Goal: Transaction & Acquisition: Purchase product/service

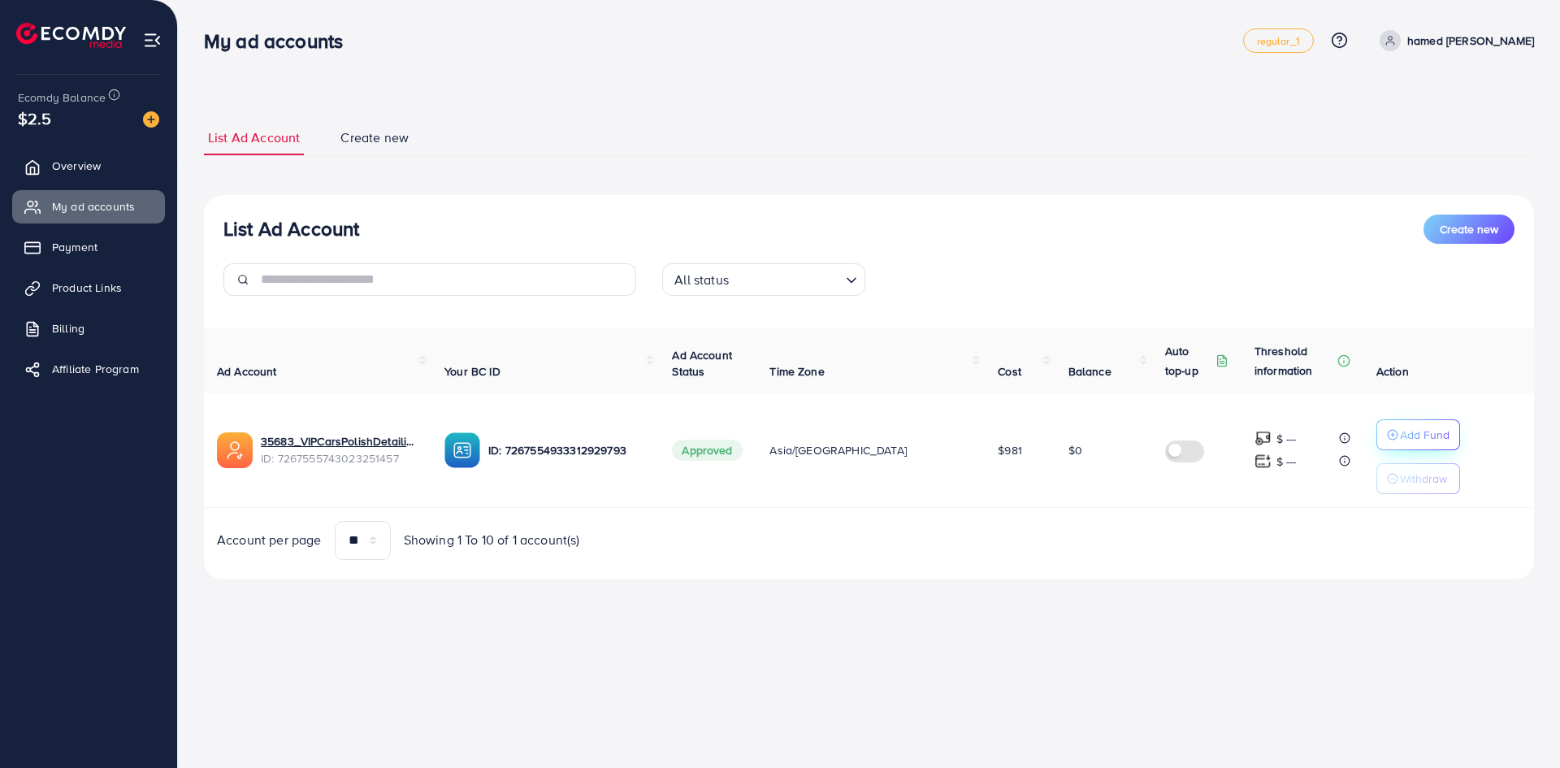
click at [1422, 431] on p "Add Fund" at bounding box center [1425, 434] width 50 height 19
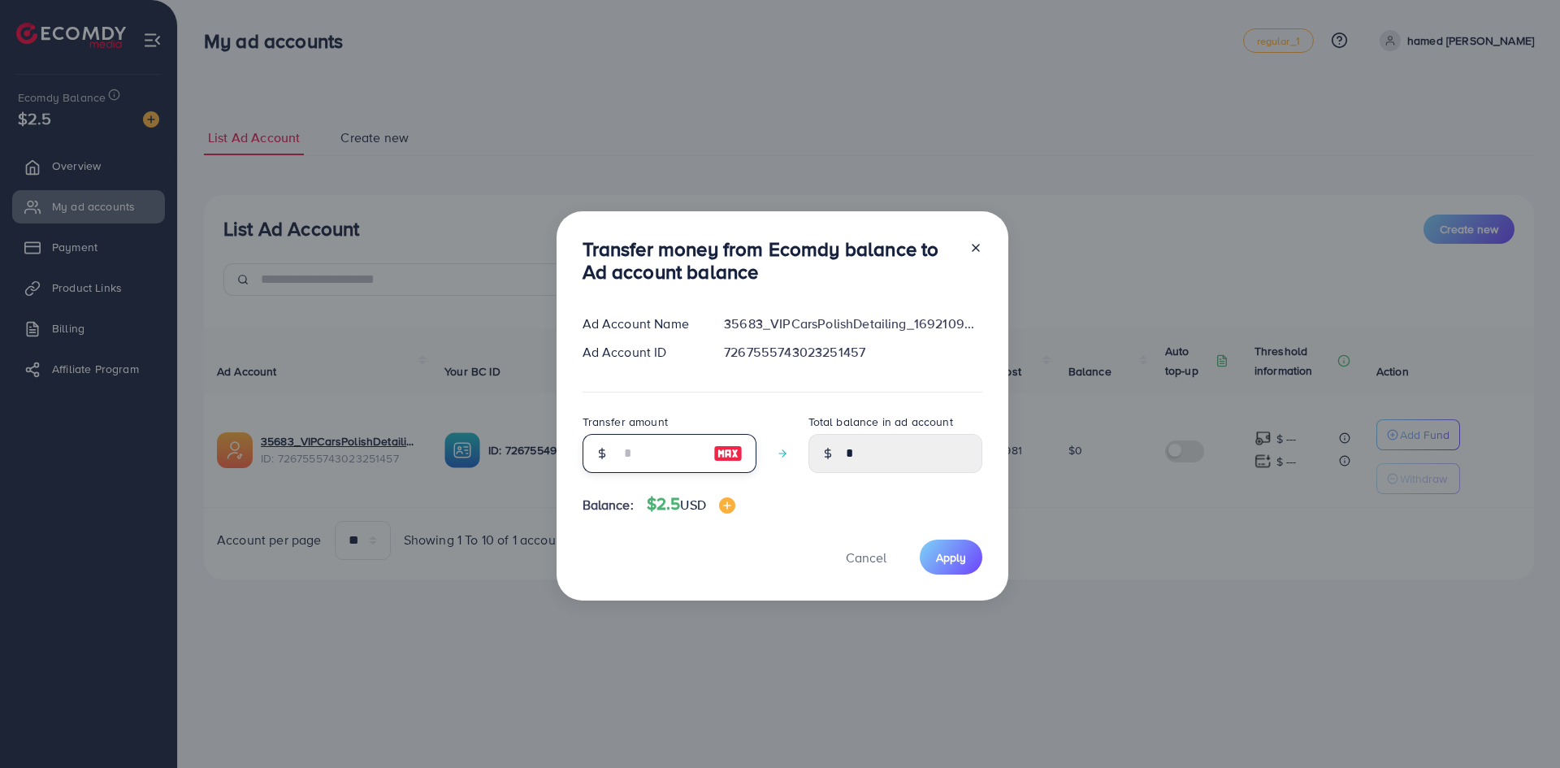
click at [669, 453] on input "number" at bounding box center [660, 453] width 81 height 39
type input "*"
type input "****"
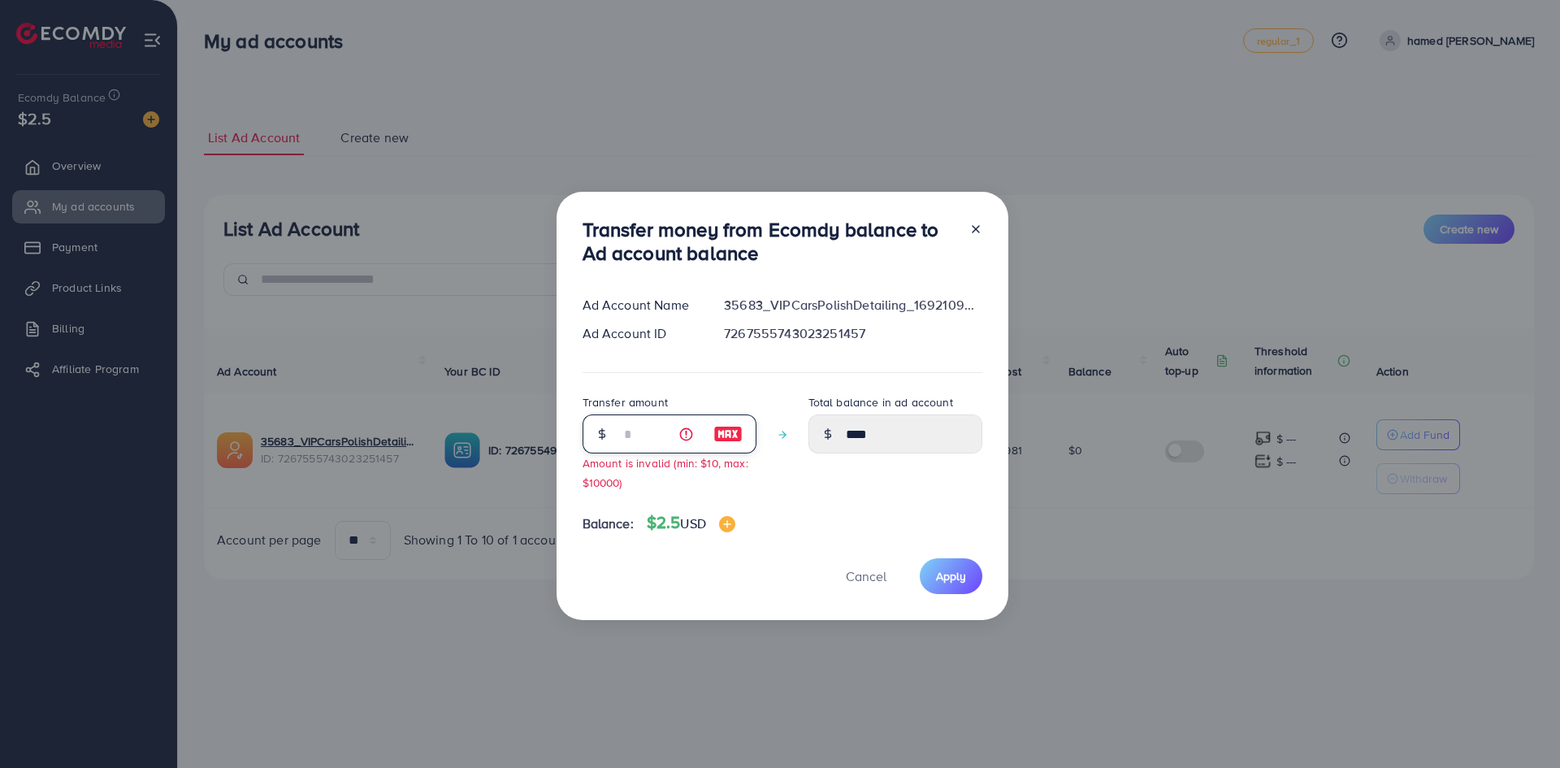
type input "****"
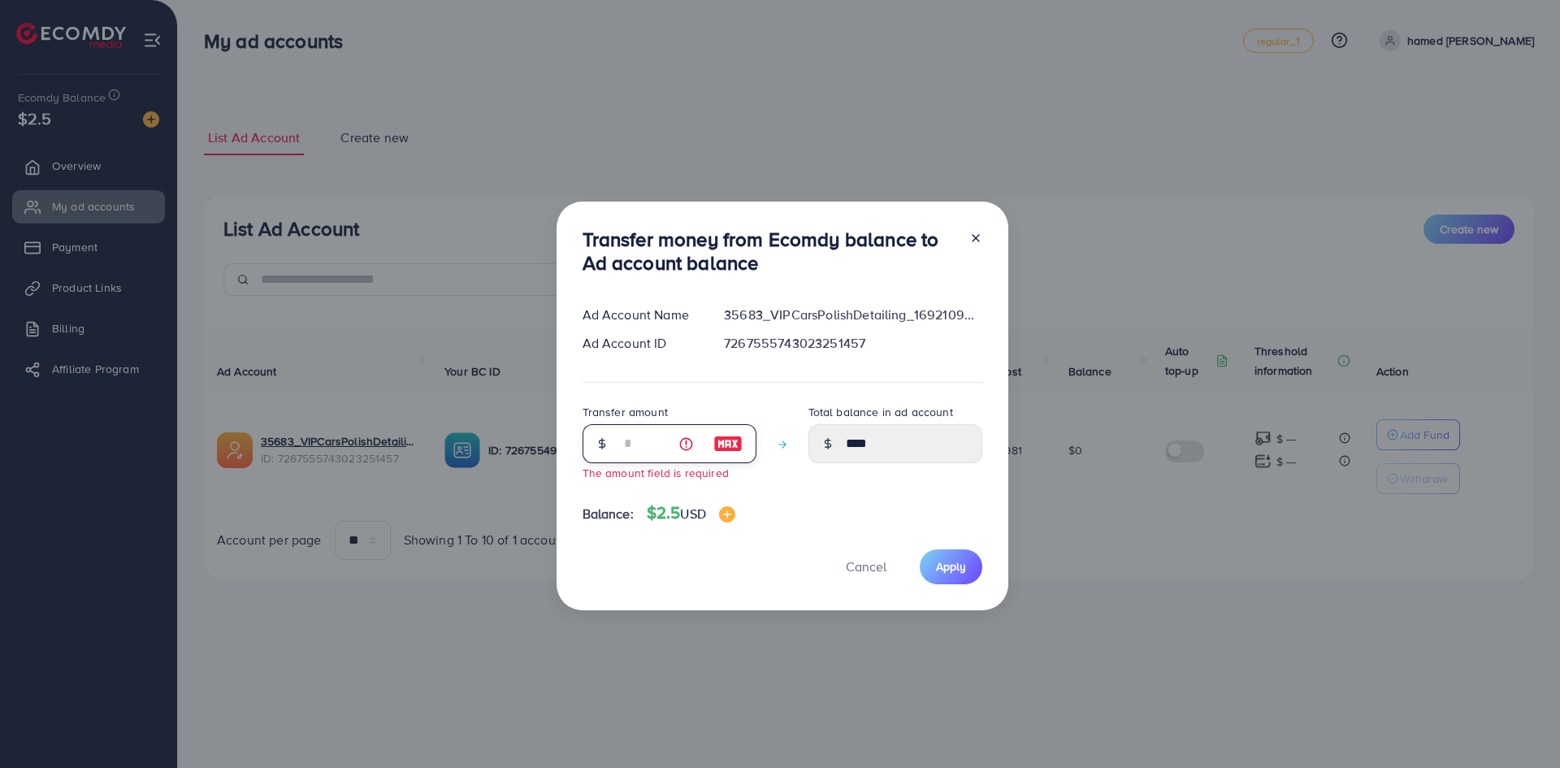
type input "*"
type input "****"
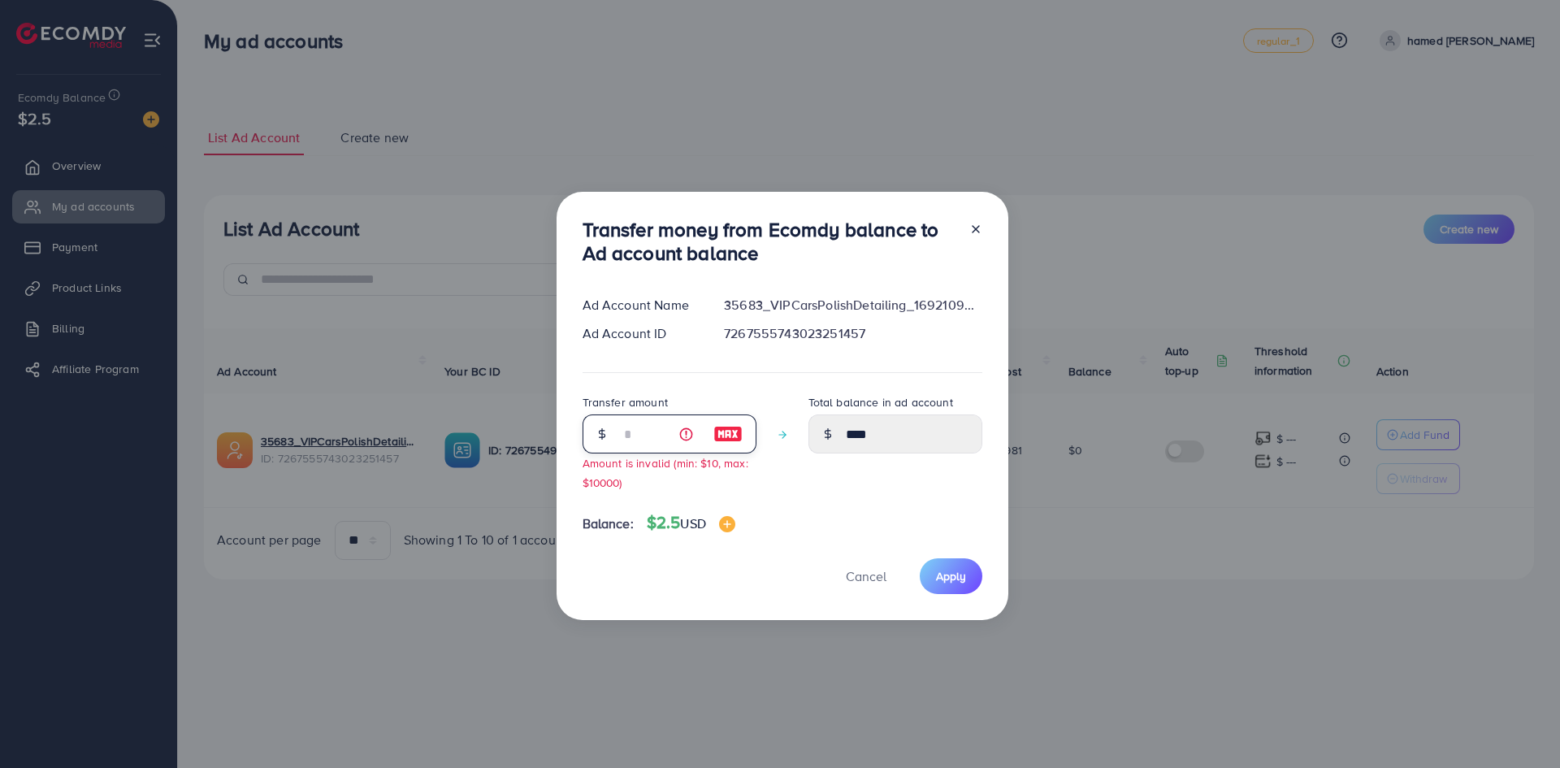
type input "*"
type input "****"
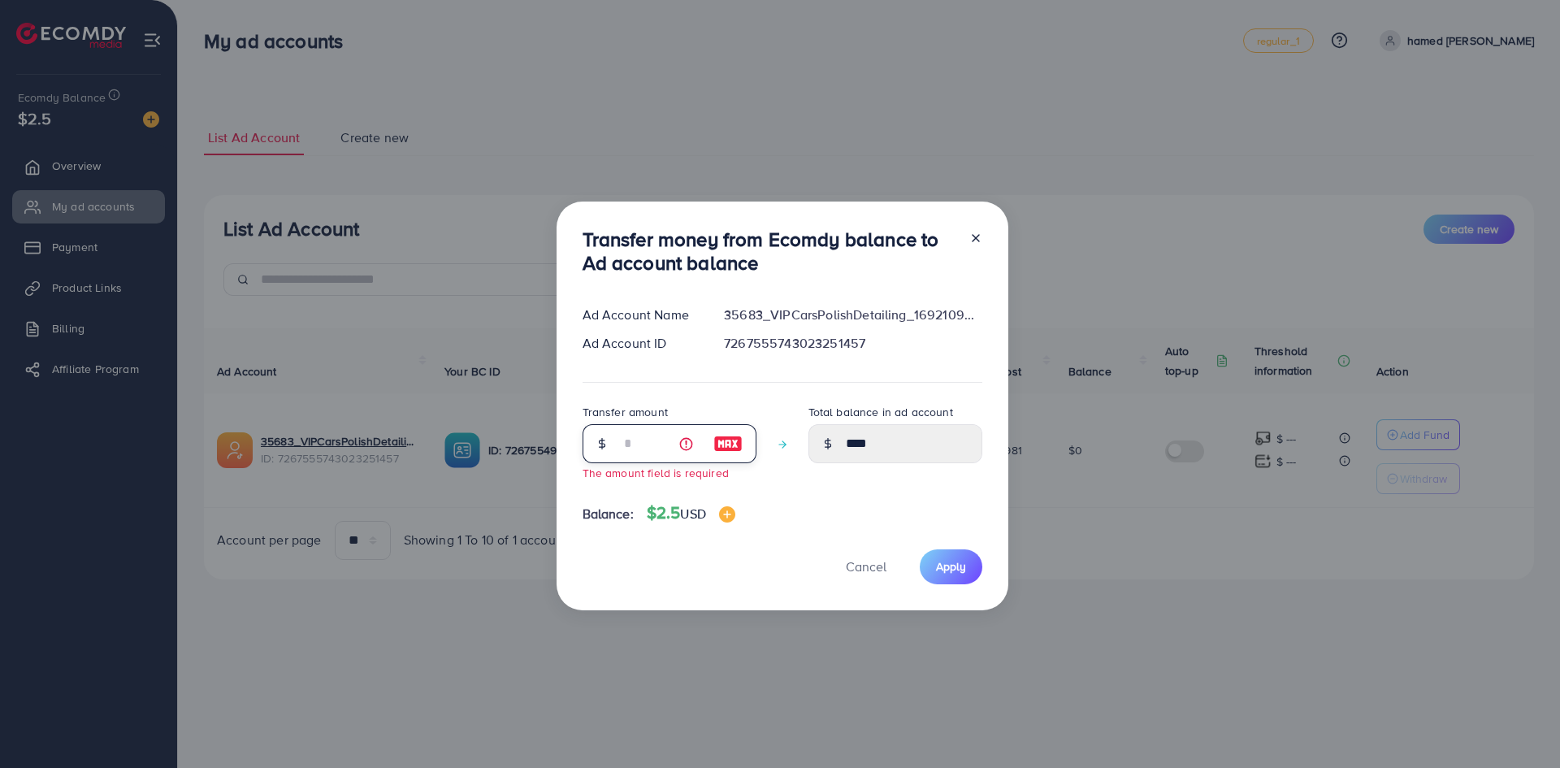
type input "****"
type input "*"
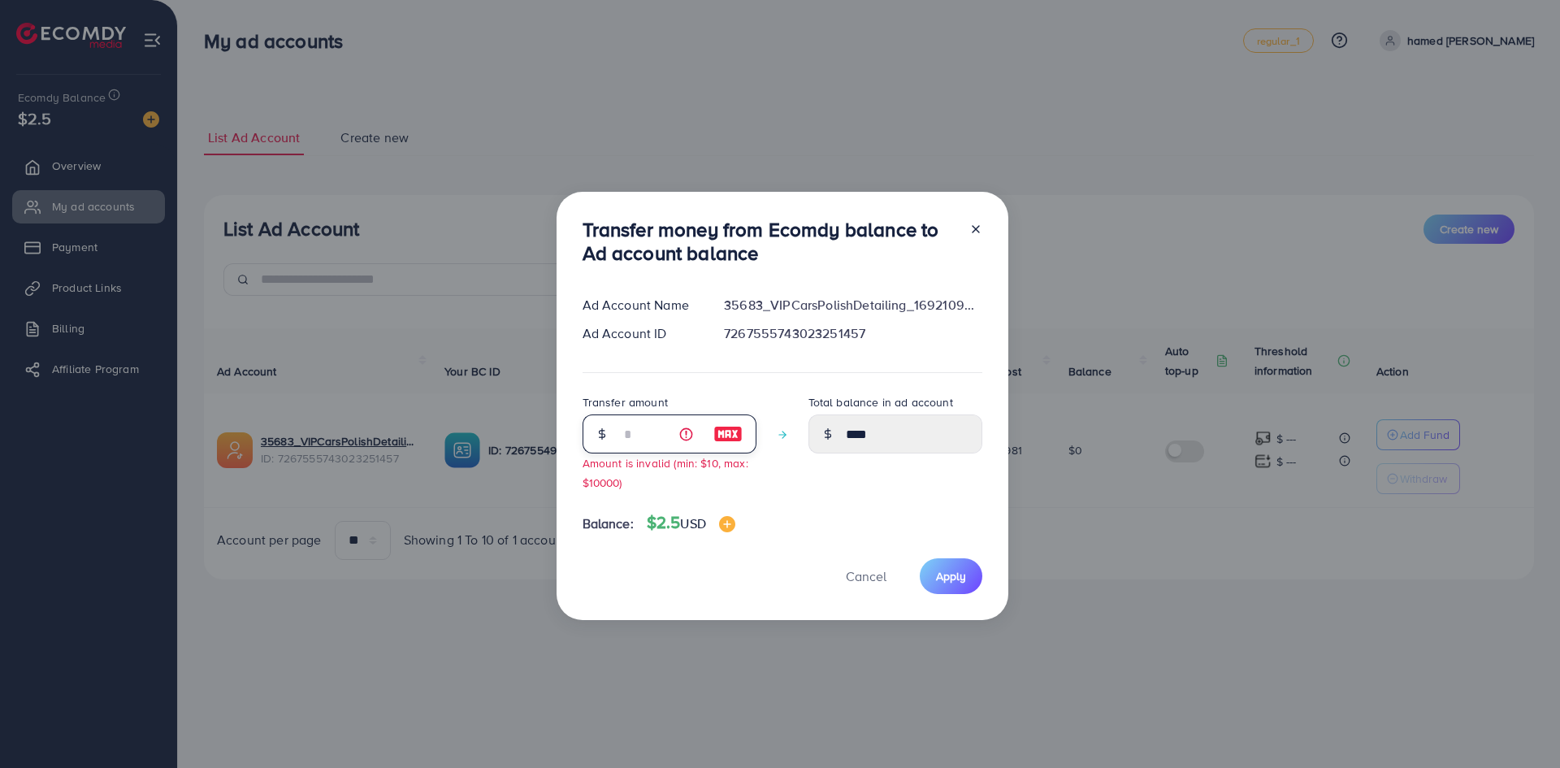
type input "****"
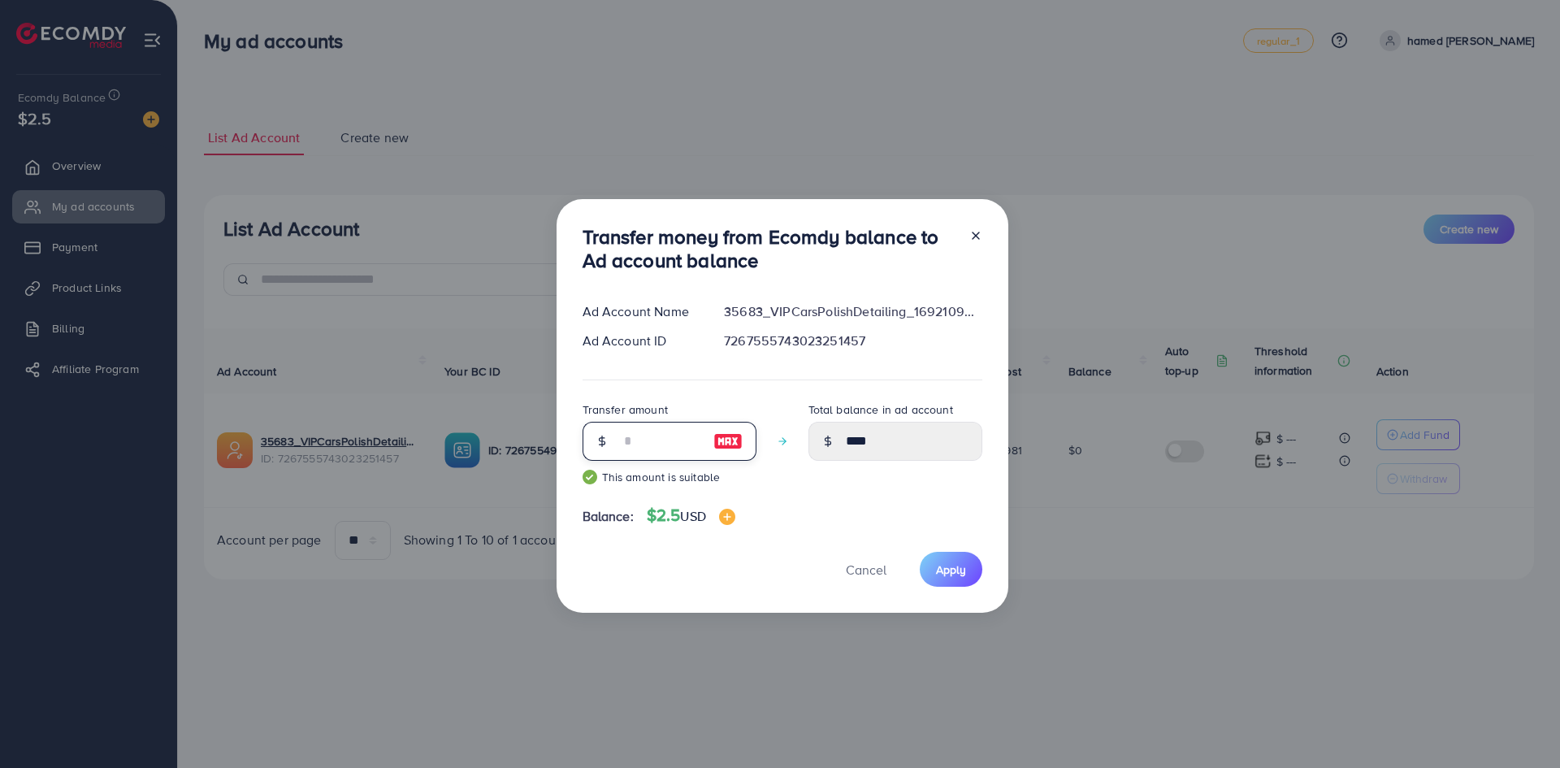
type input "*"
type input "****"
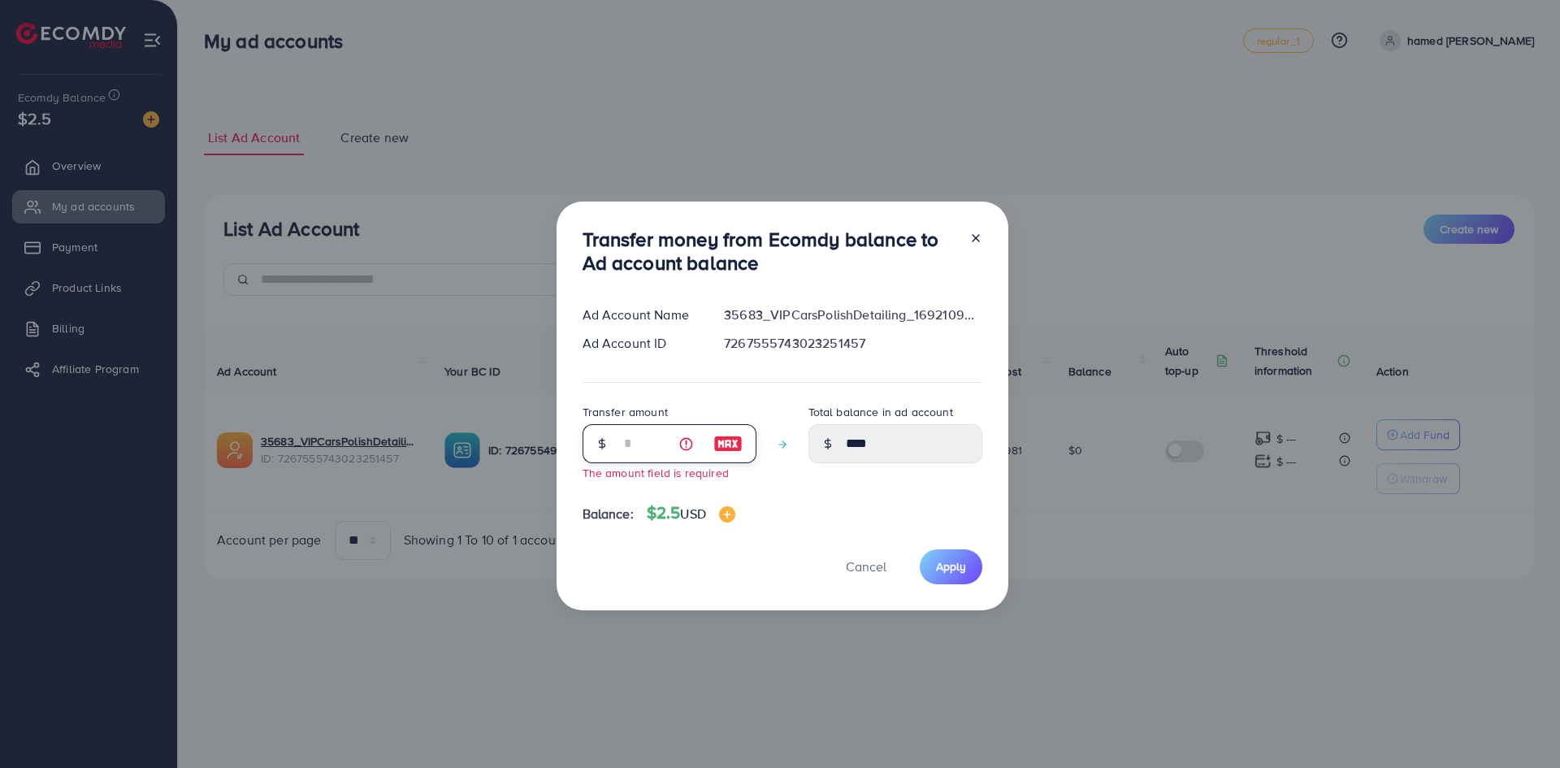
type input "****"
type input "*"
type input "****"
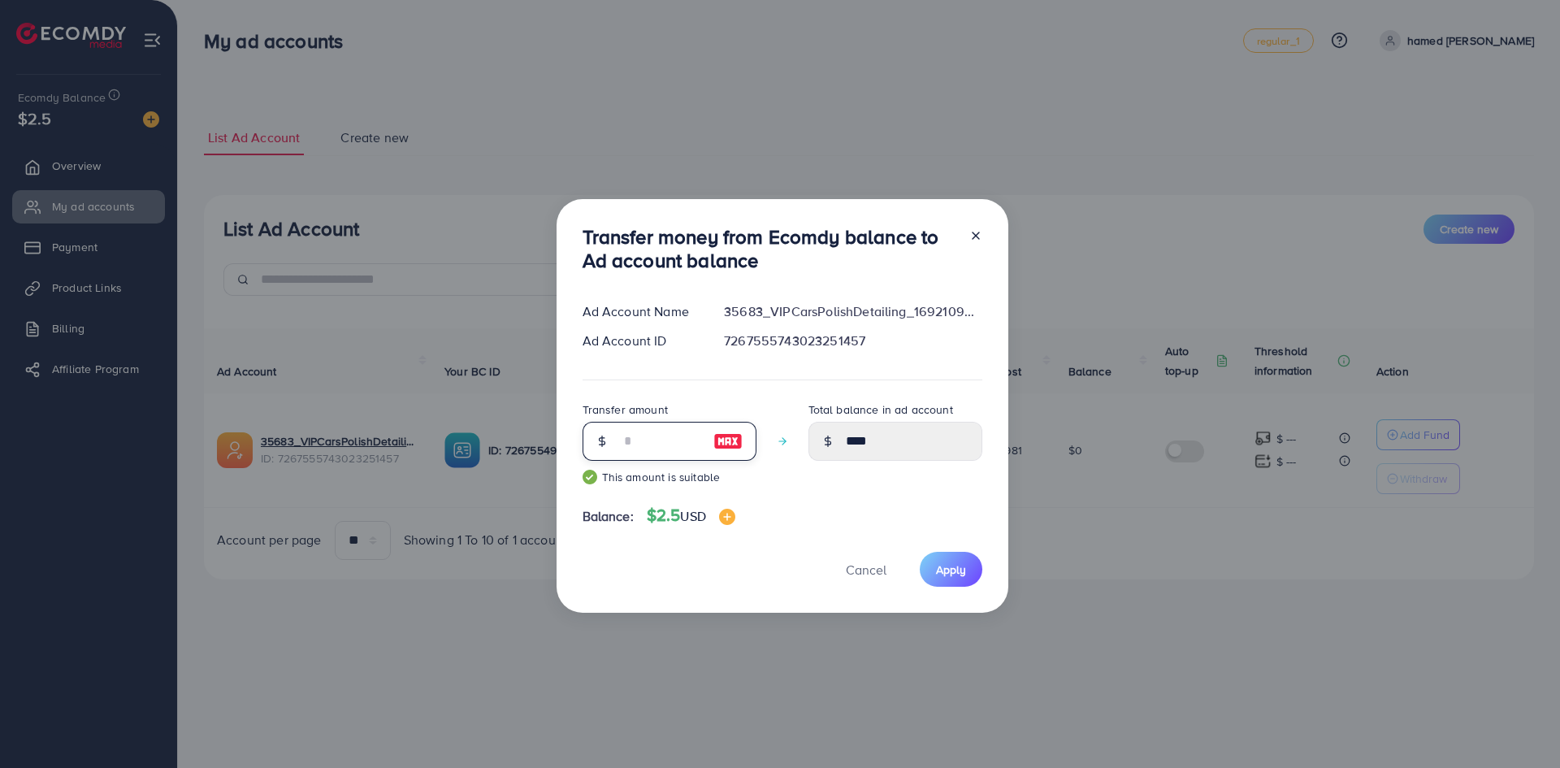
type input "*"
type input "****"
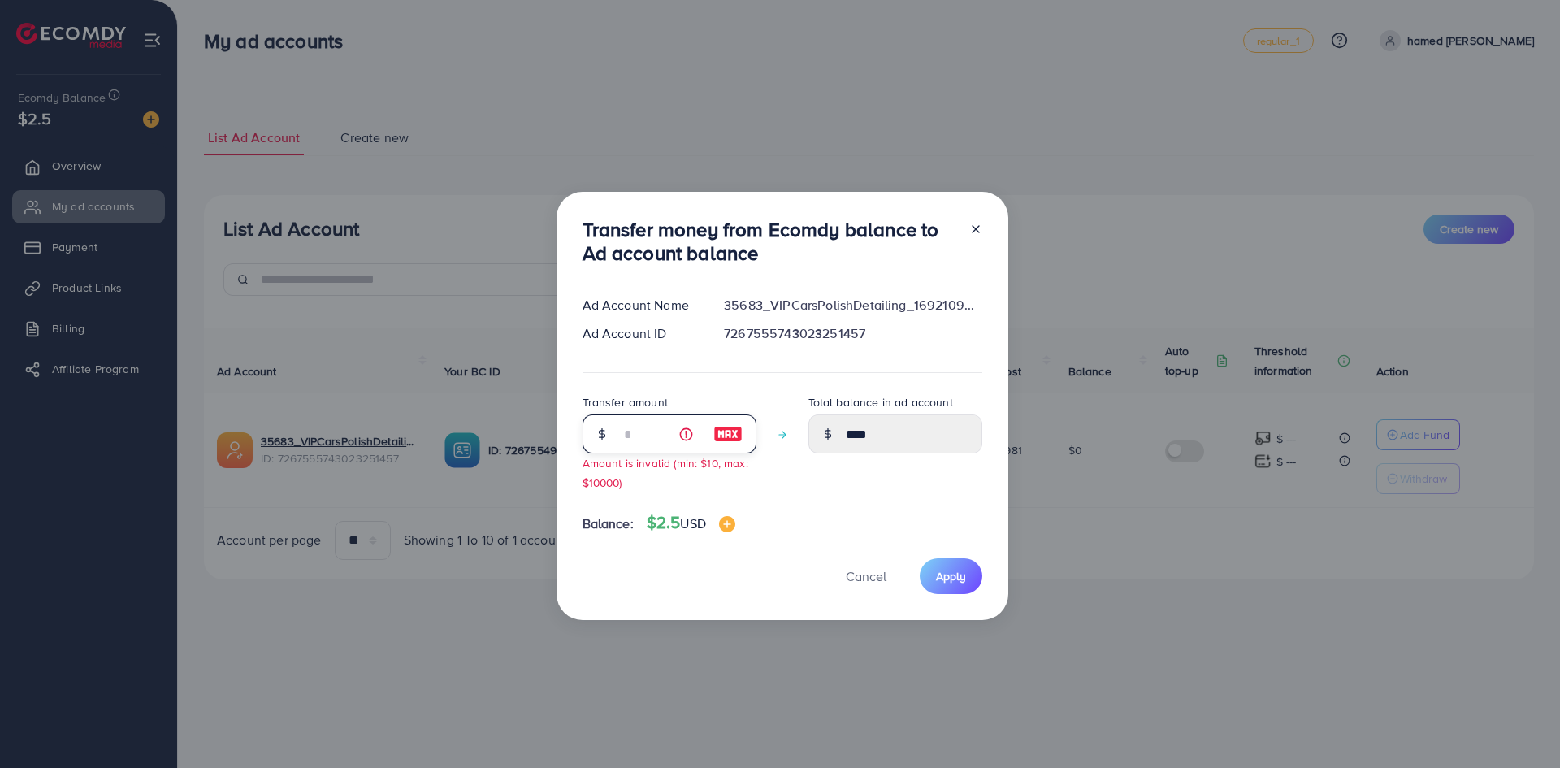
type input "*"
type input "****"
type input "*"
type input "****"
type input "*"
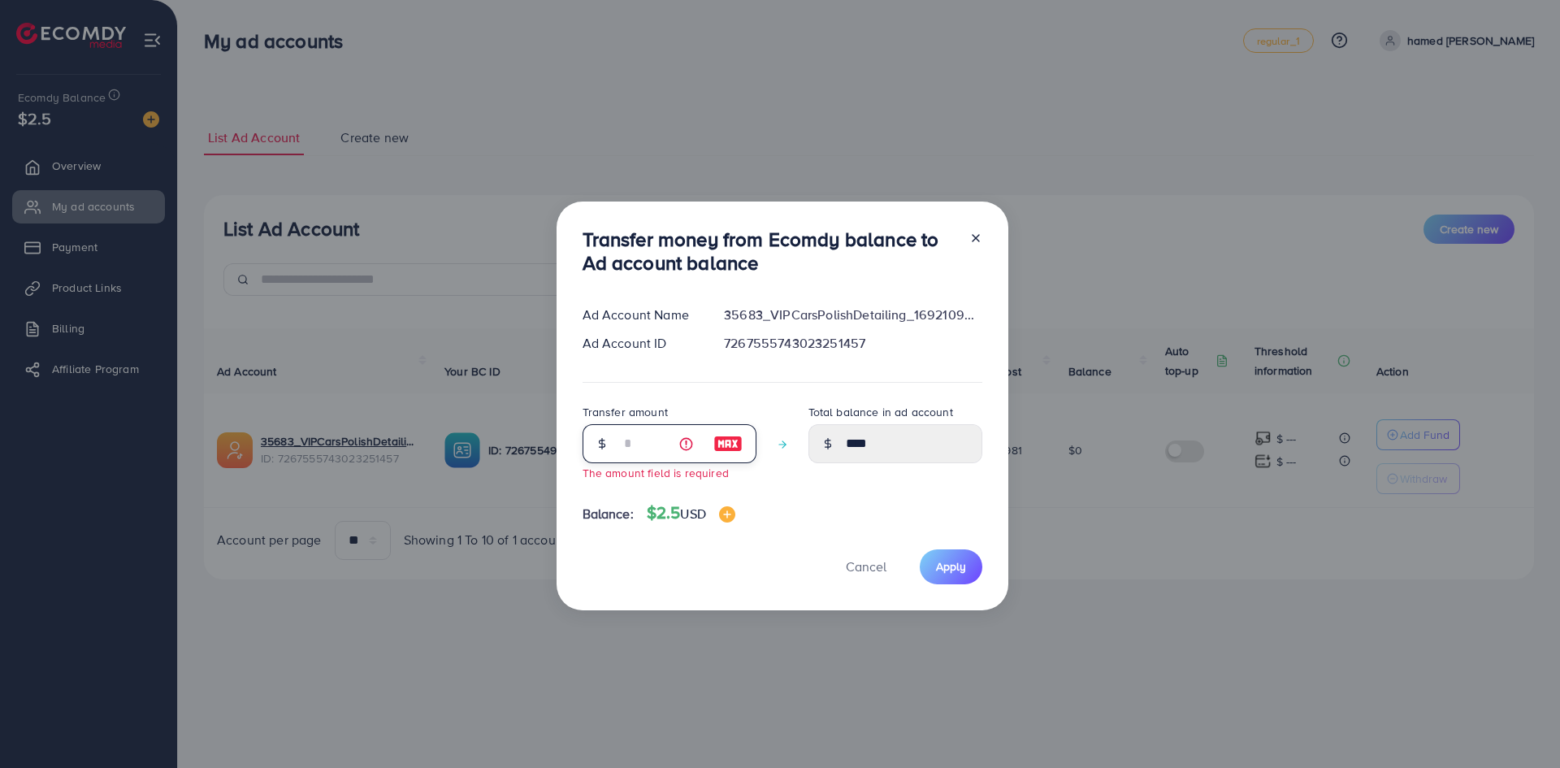
type input "****"
type input "*"
type input "****"
type input "*"
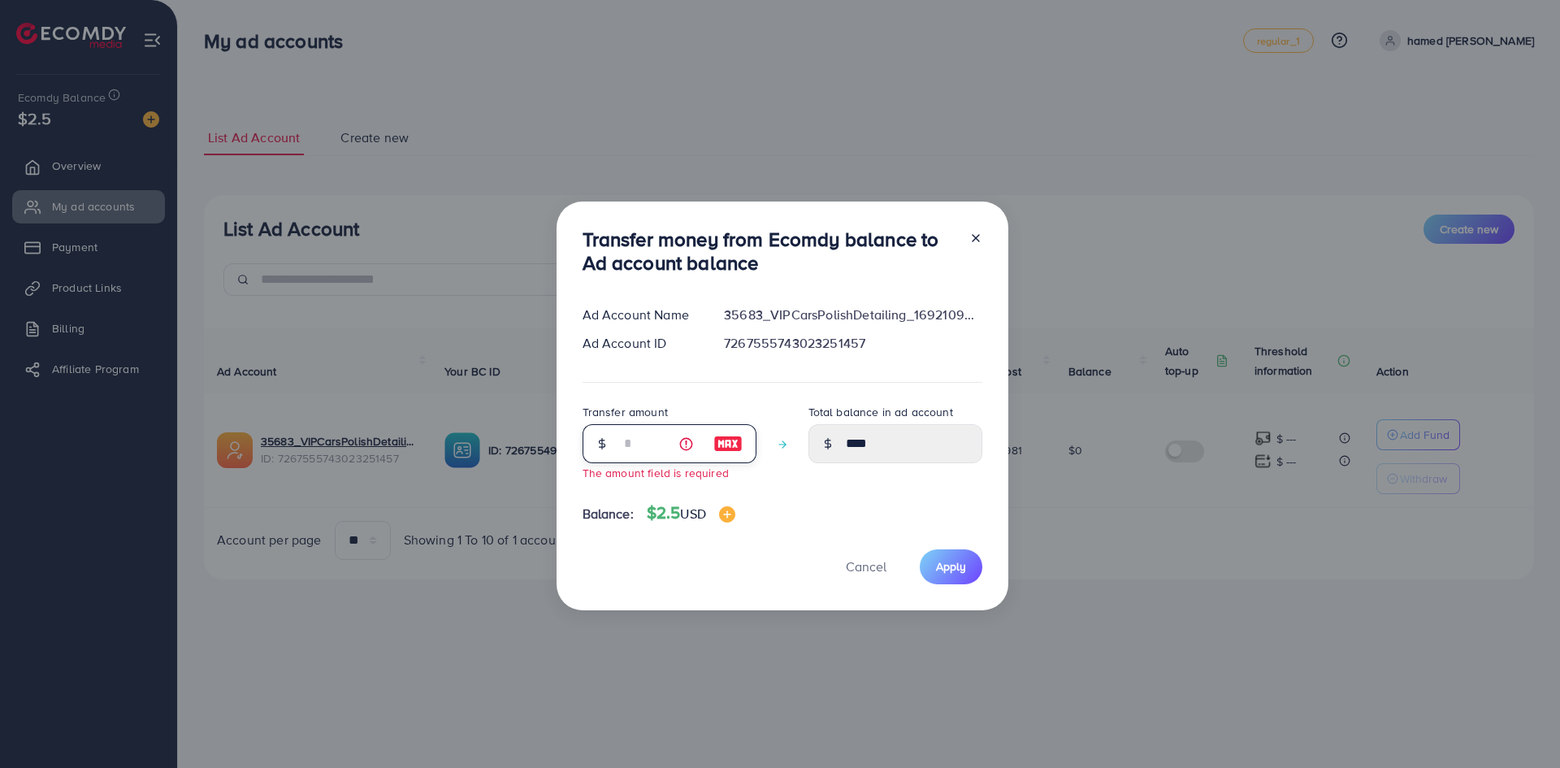
type input "****"
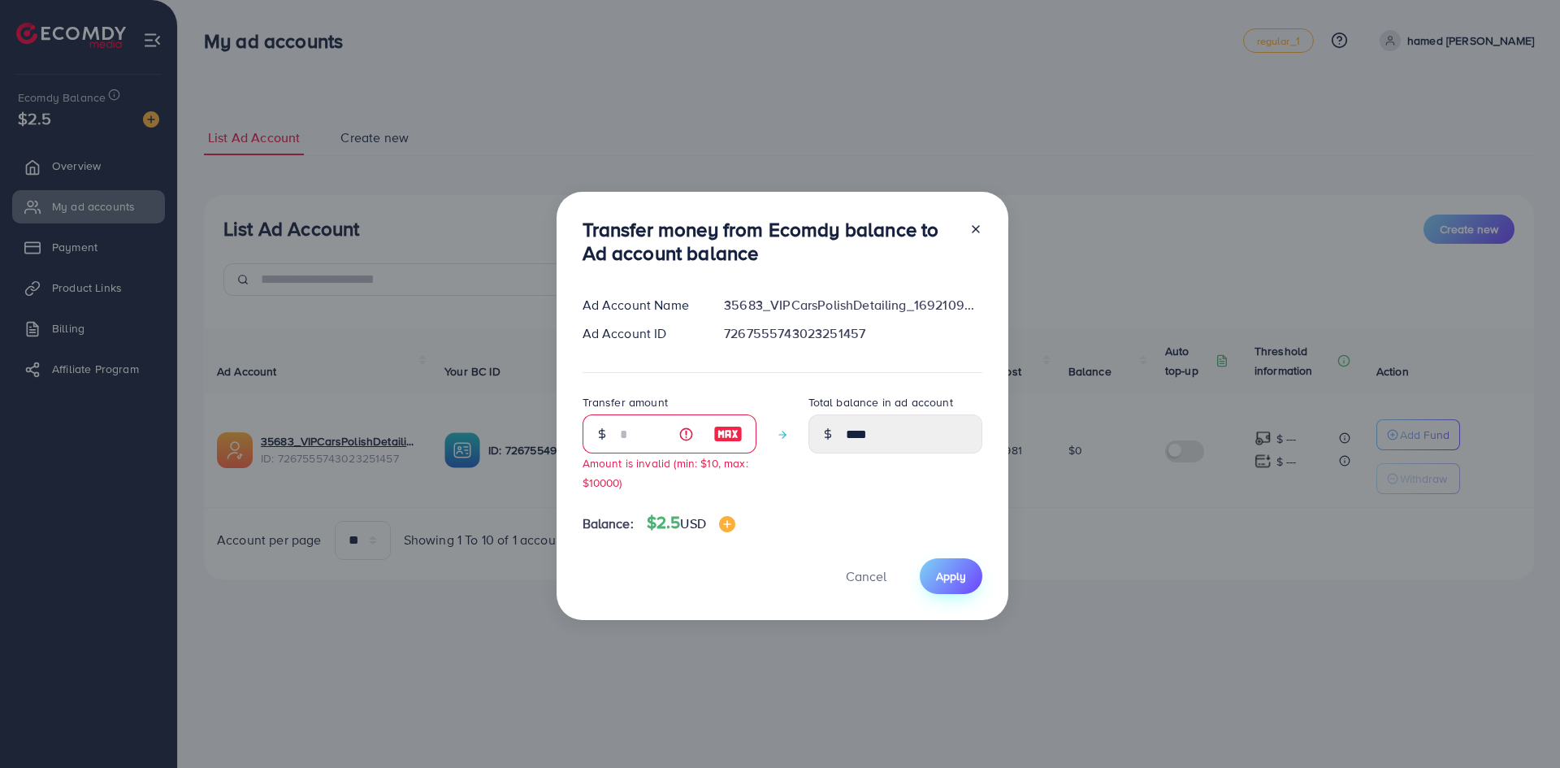
click at [950, 586] on button "Apply" at bounding box center [951, 575] width 63 height 35
click at [630, 431] on input "*" at bounding box center [660, 433] width 81 height 39
drag, startPoint x: 656, startPoint y: 427, endPoint x: 556, endPoint y: 431, distance: 100.0
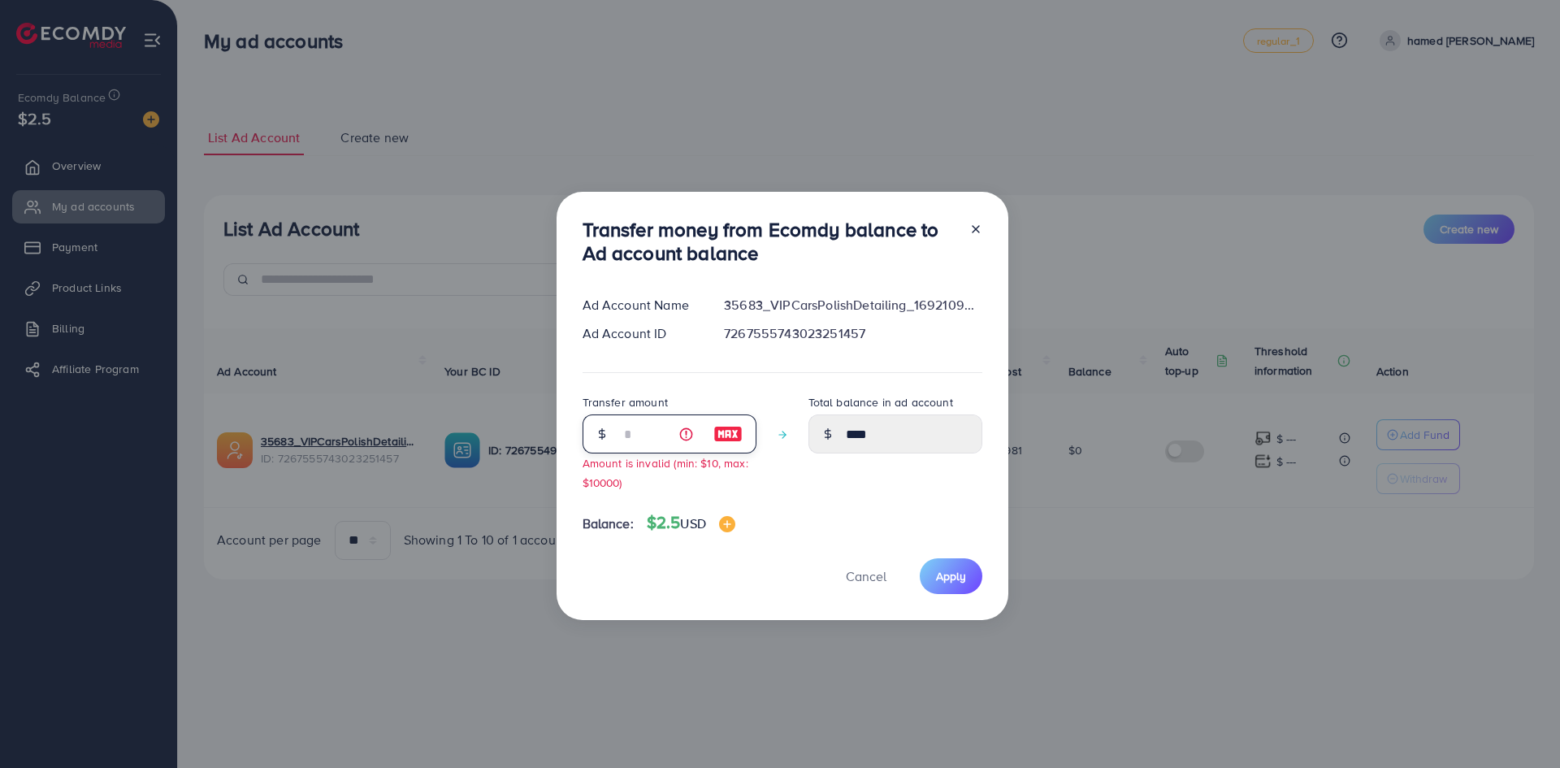
click at [557, 431] on div "Transfer money from Ecomdy balance to Ad account balance Ad Account Name 35683_…" at bounding box center [783, 405] width 452 height 427
type input "*"
type input "****"
type input "*"
click at [882, 500] on div "Total balance in ad account ****" at bounding box center [895, 447] width 174 height 111
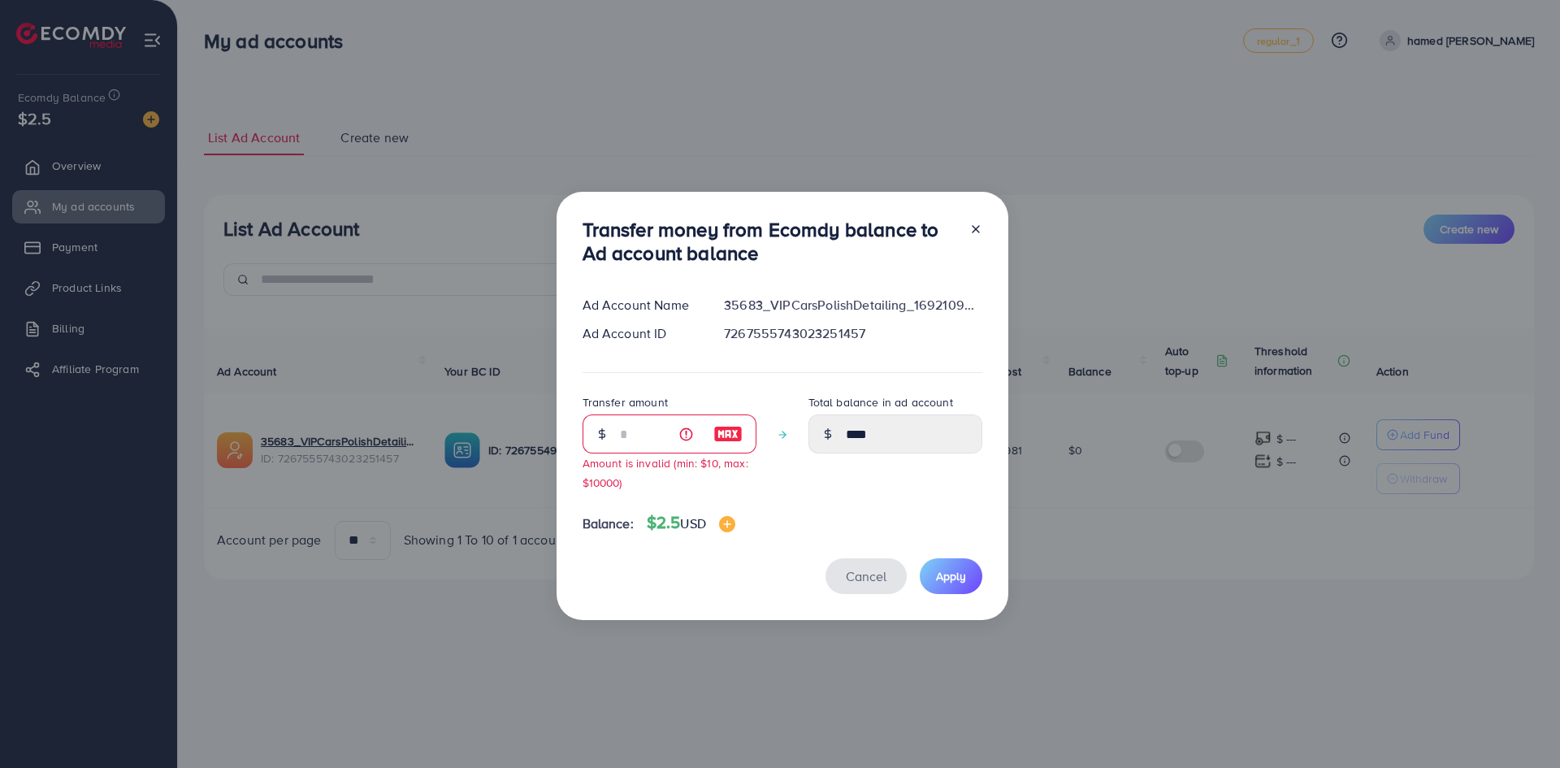
click at [873, 581] on span "Cancel" at bounding box center [866, 576] width 41 height 18
type input "*"
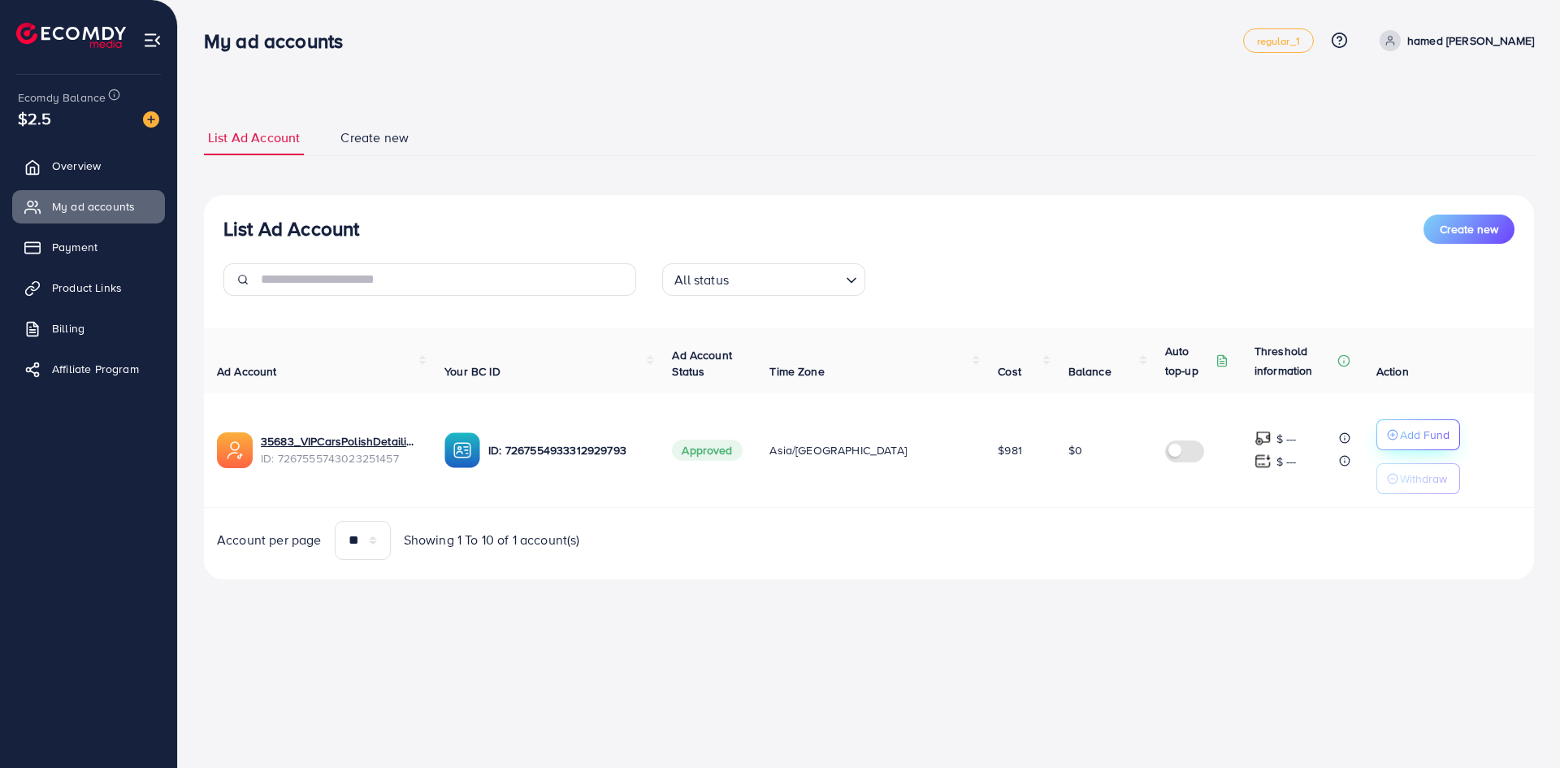
click at [1400, 441] on p "Add Fund" at bounding box center [1425, 434] width 50 height 19
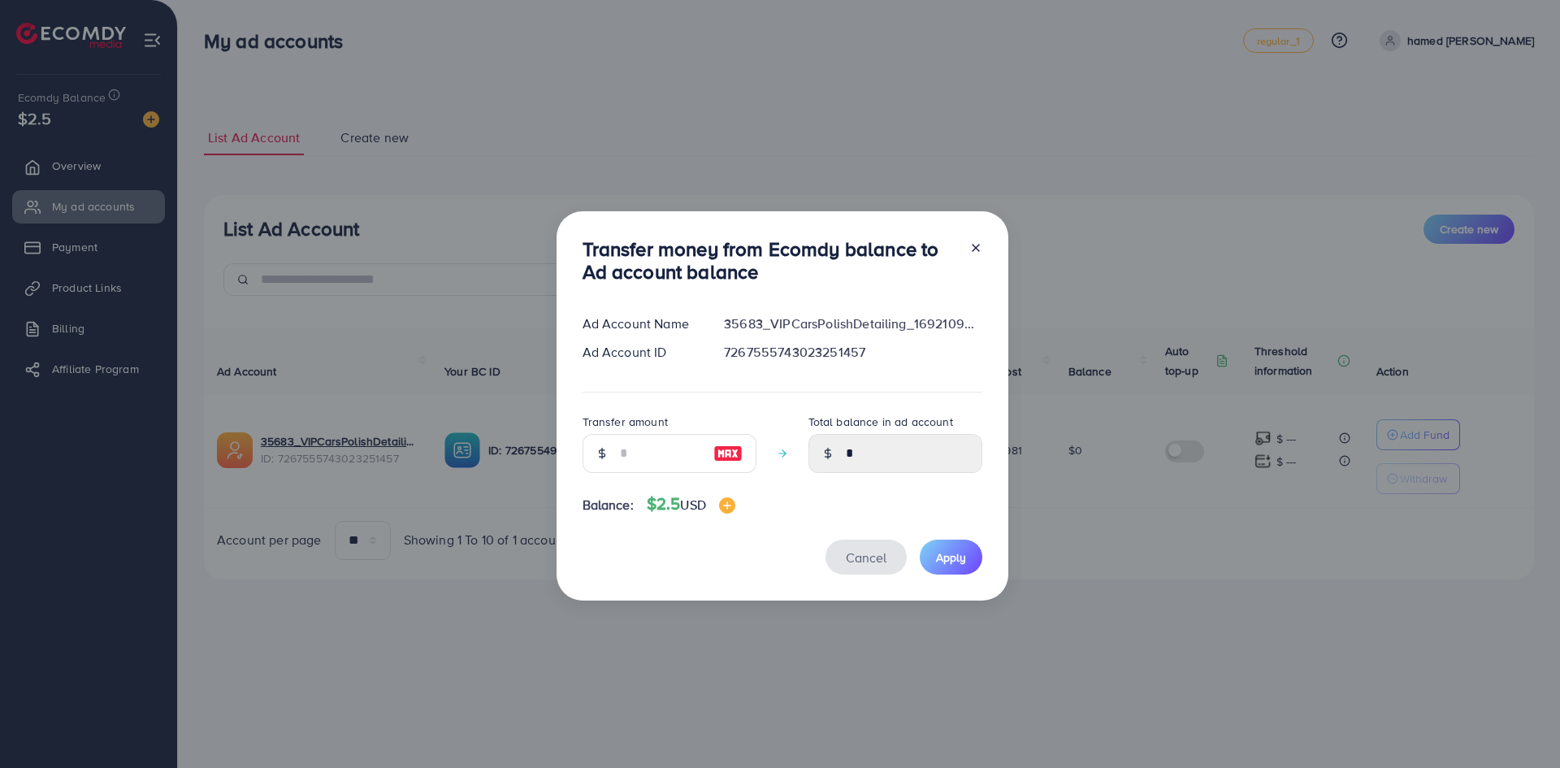
click at [855, 549] on span "Cancel" at bounding box center [866, 557] width 41 height 18
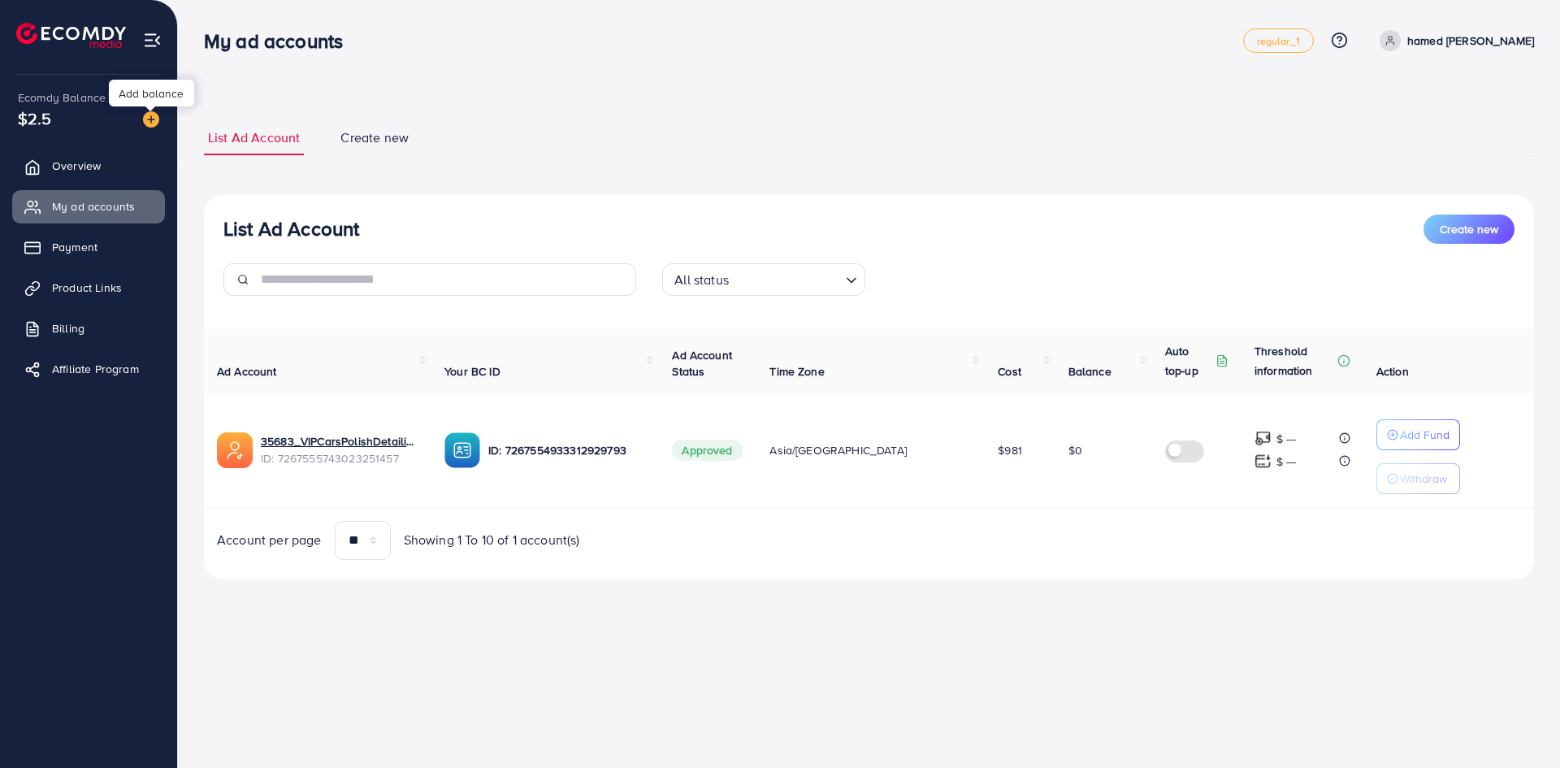
click at [139, 110] on div "Add balance" at bounding box center [151, 93] width 85 height 37
click at [148, 116] on img at bounding box center [151, 119] width 16 height 16
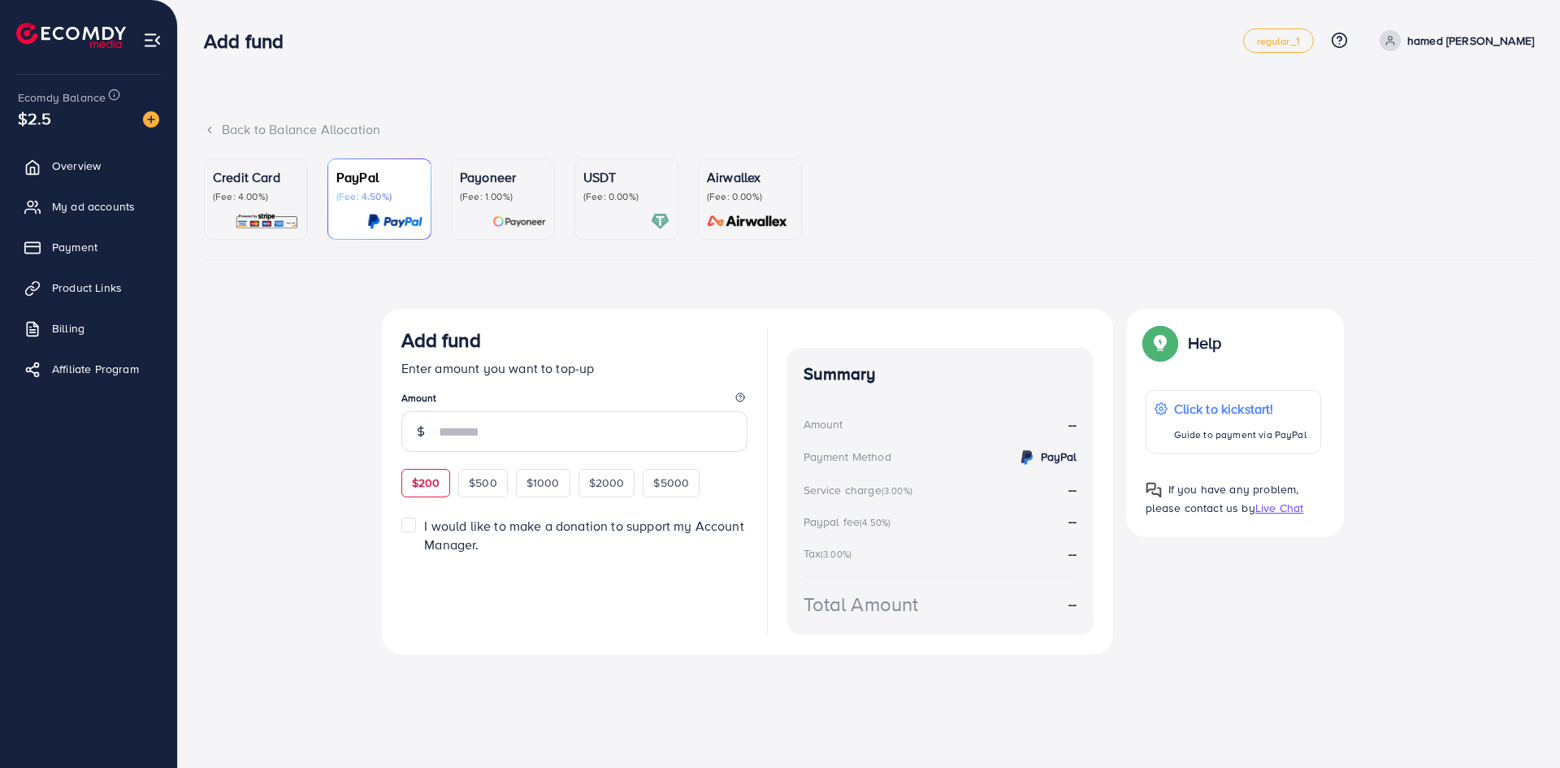
click at [420, 493] on div "$200" at bounding box center [426, 483] width 50 height 28
type input "***"
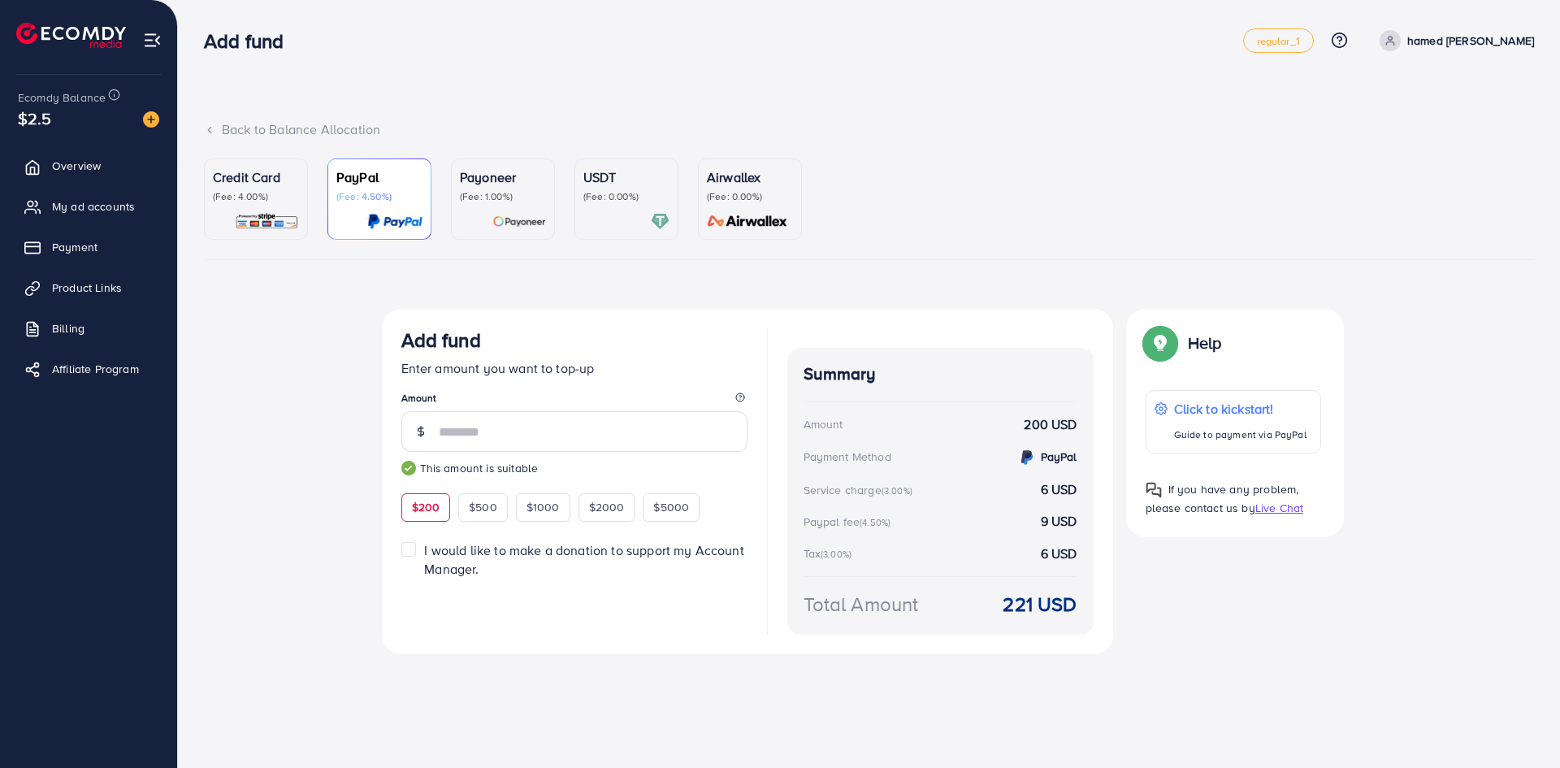
click at [219, 179] on p "Credit Card" at bounding box center [256, 176] width 86 height 19
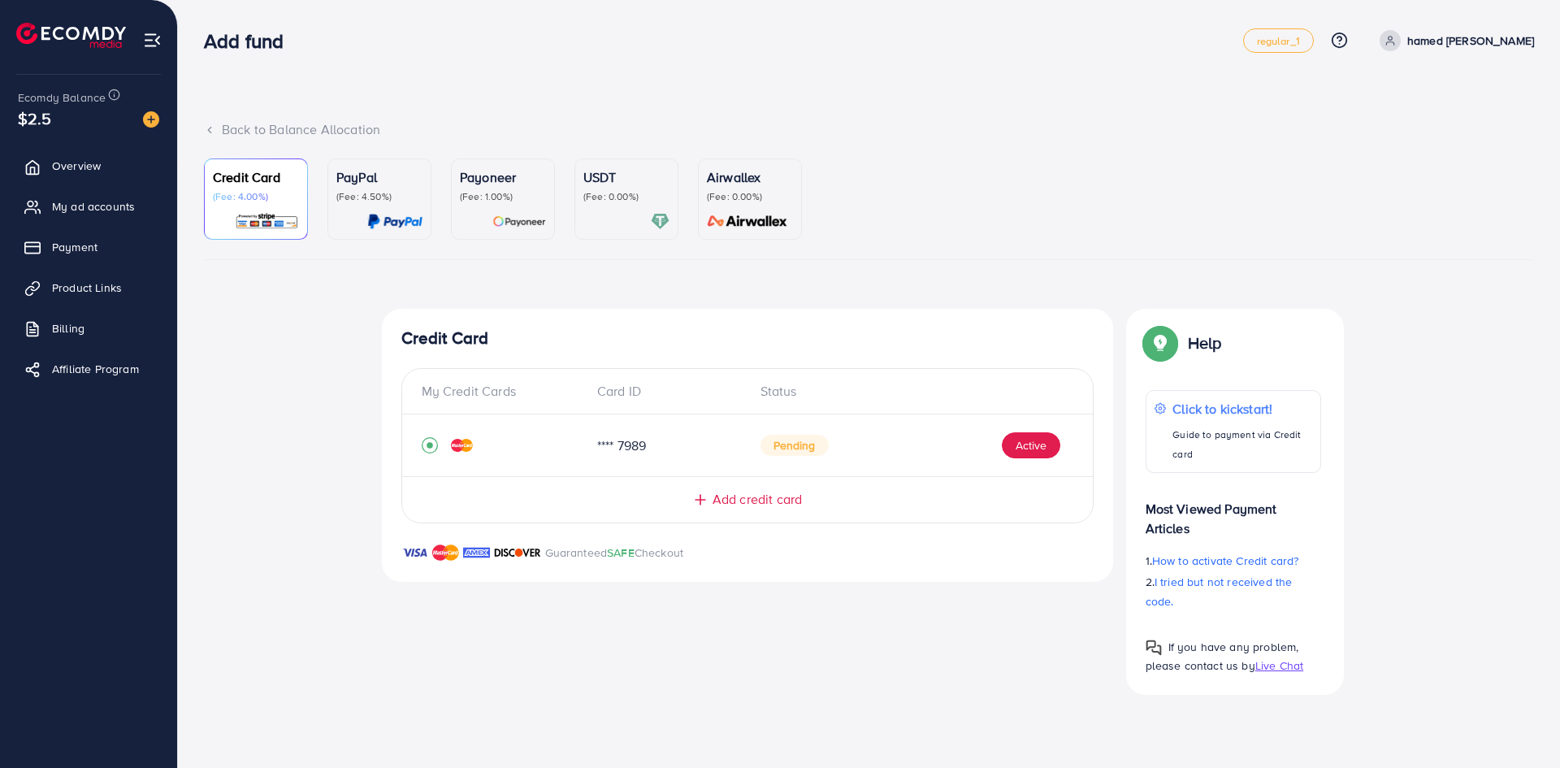
click at [609, 201] on p "(Fee: 0.00%)" at bounding box center [626, 196] width 86 height 13
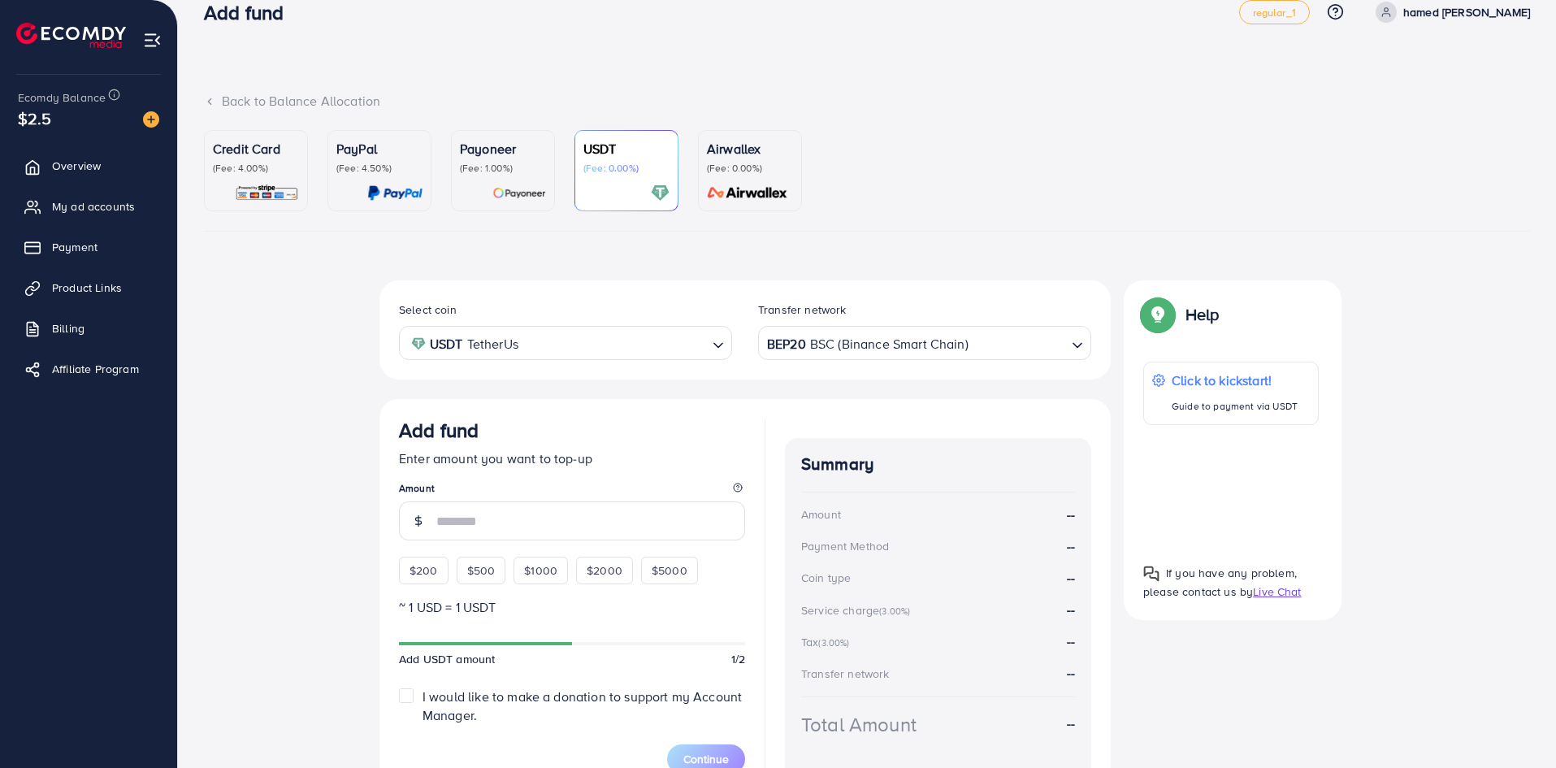
scroll to position [132, 0]
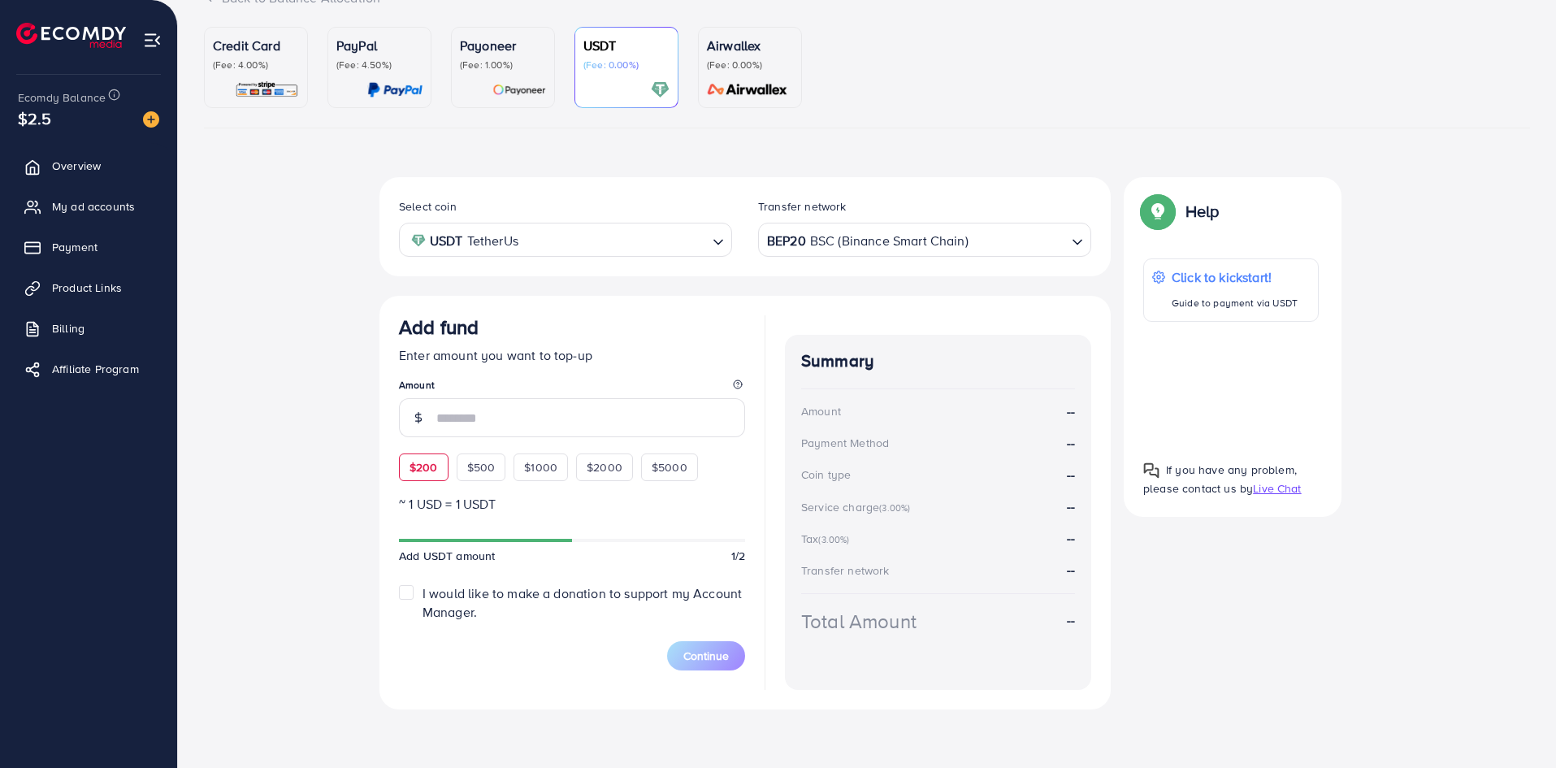
click at [427, 463] on span "$200" at bounding box center [423, 467] width 28 height 16
type input "***"
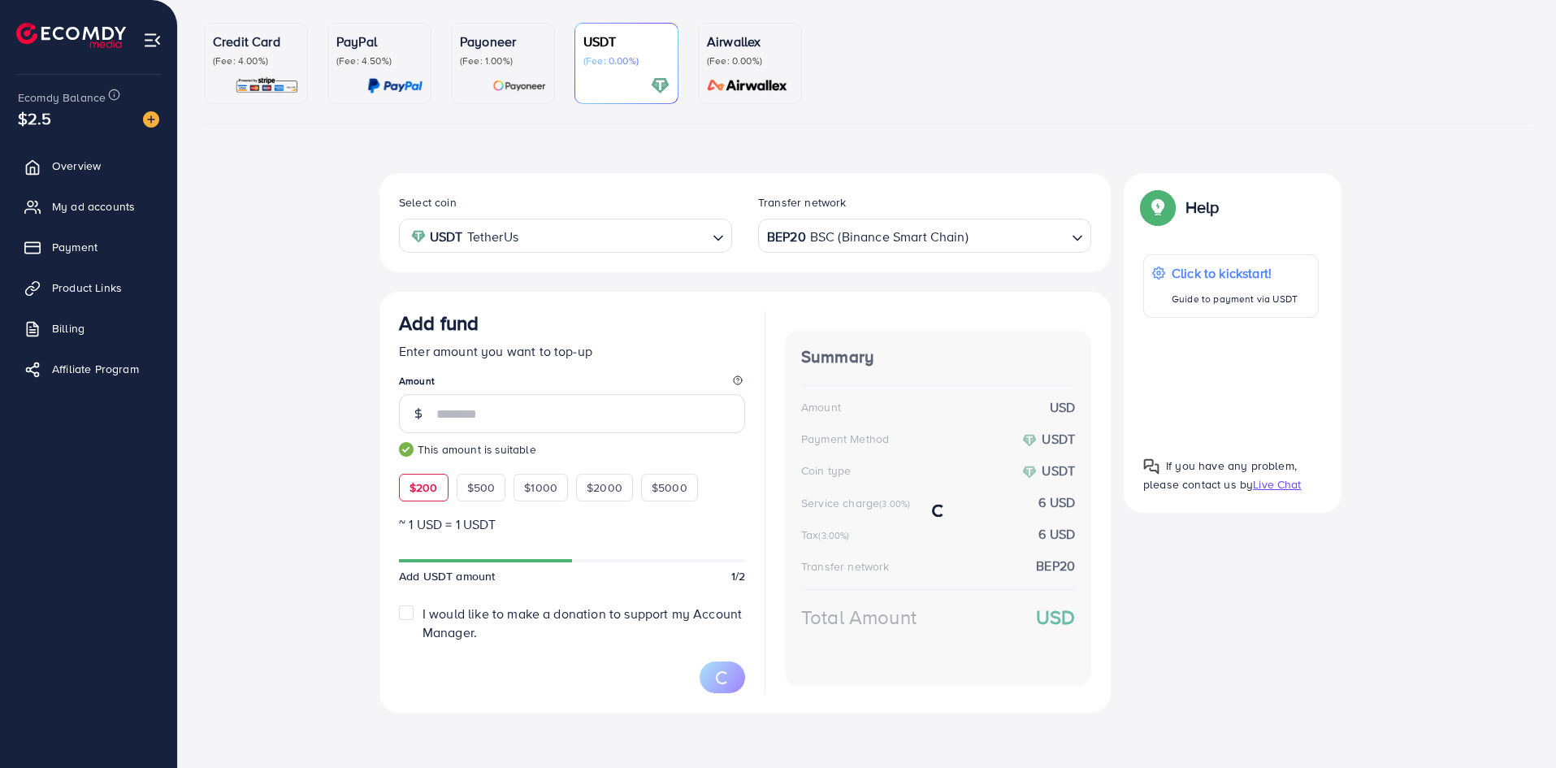
scroll to position [136, 0]
click at [696, 668] on span "Continue" at bounding box center [705, 675] width 45 height 16
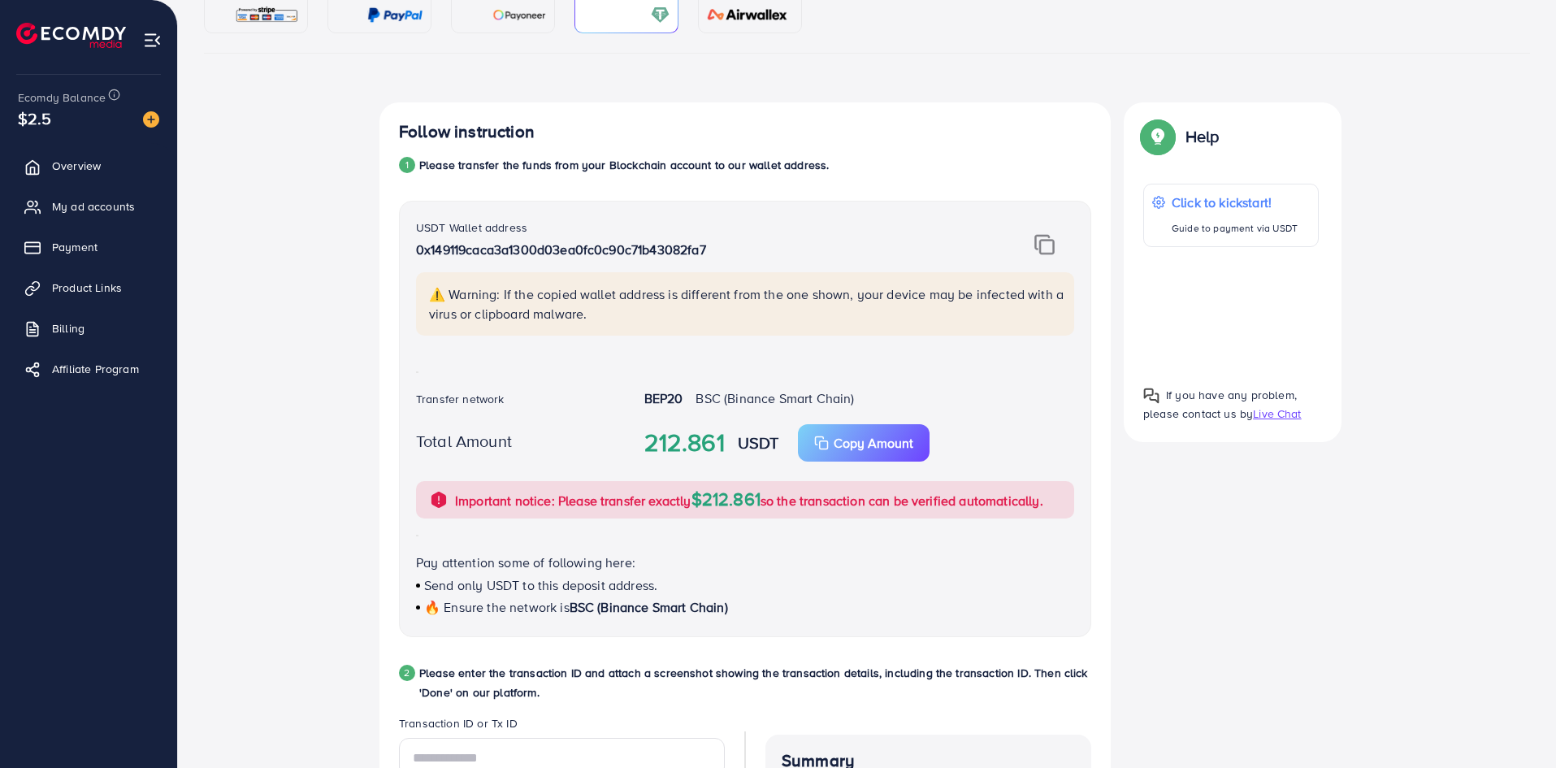
scroll to position [299, 0]
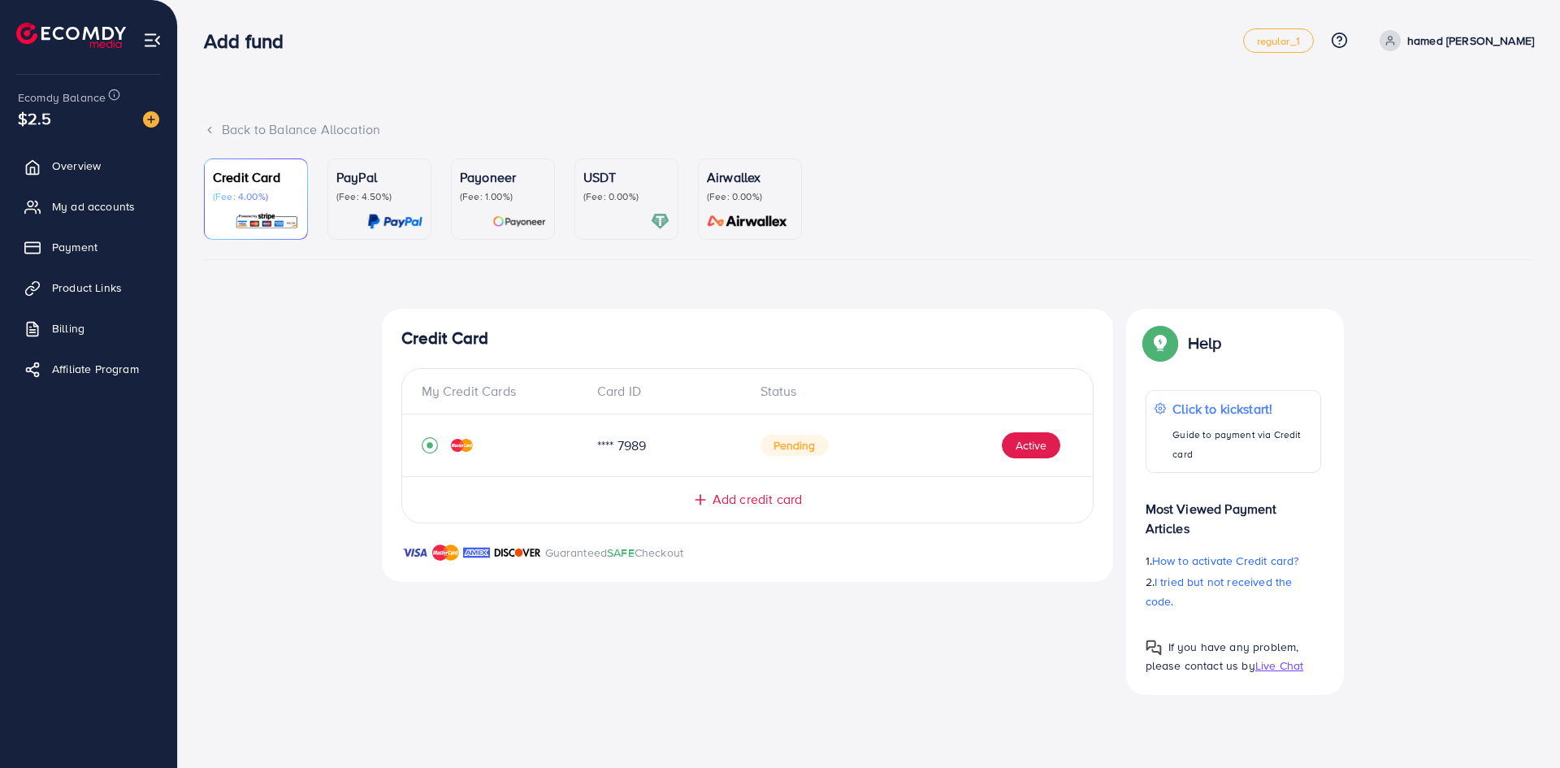
click at [513, 176] on p "Payoneer" at bounding box center [503, 176] width 86 height 19
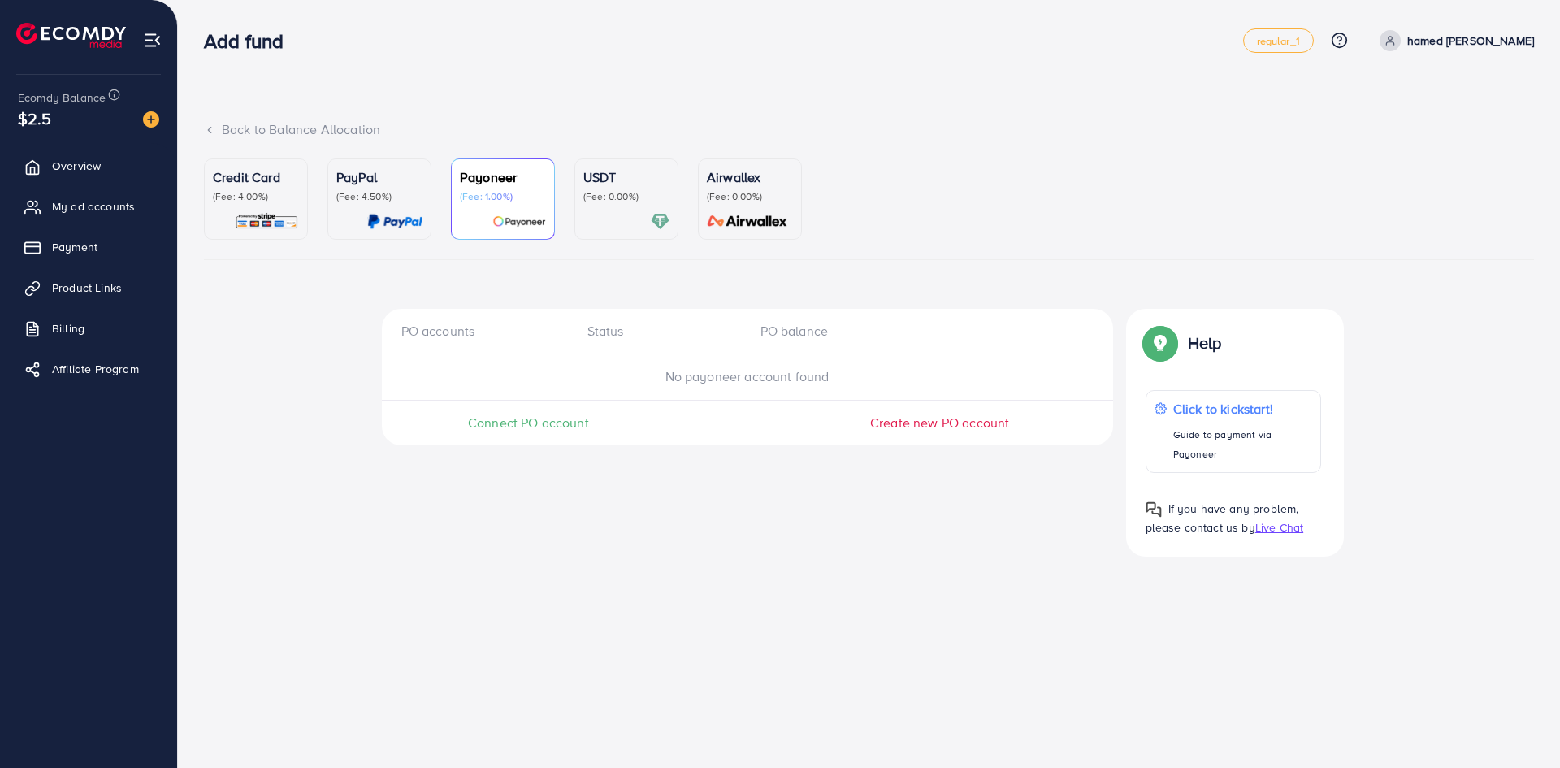
click at [807, 382] on span "No payoneer account found" at bounding box center [747, 376] width 164 height 18
click at [501, 177] on p "Payoneer" at bounding box center [503, 176] width 86 height 19
click at [613, 169] on p "USDT" at bounding box center [626, 176] width 86 height 19
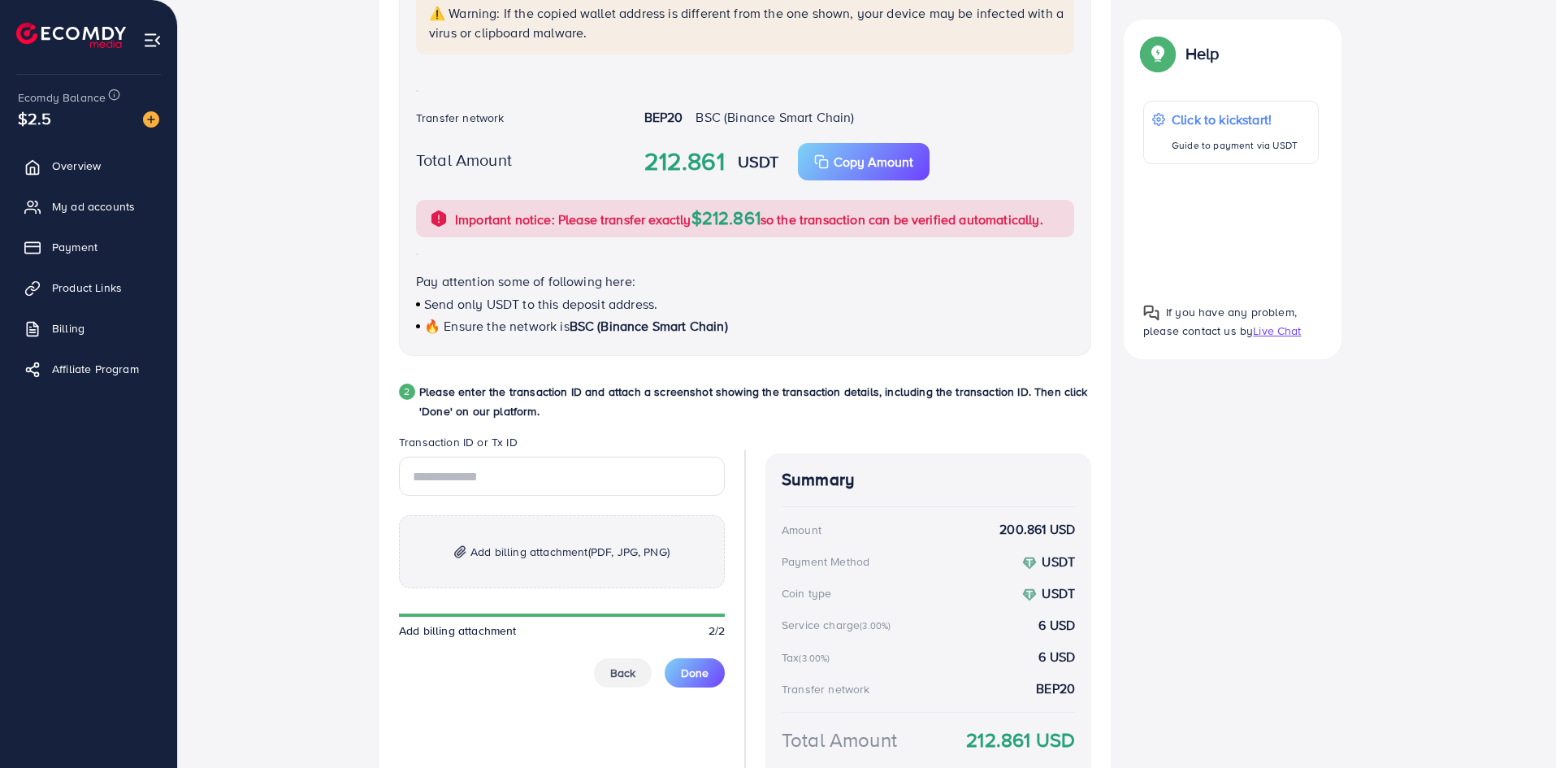
scroll to position [542, 0]
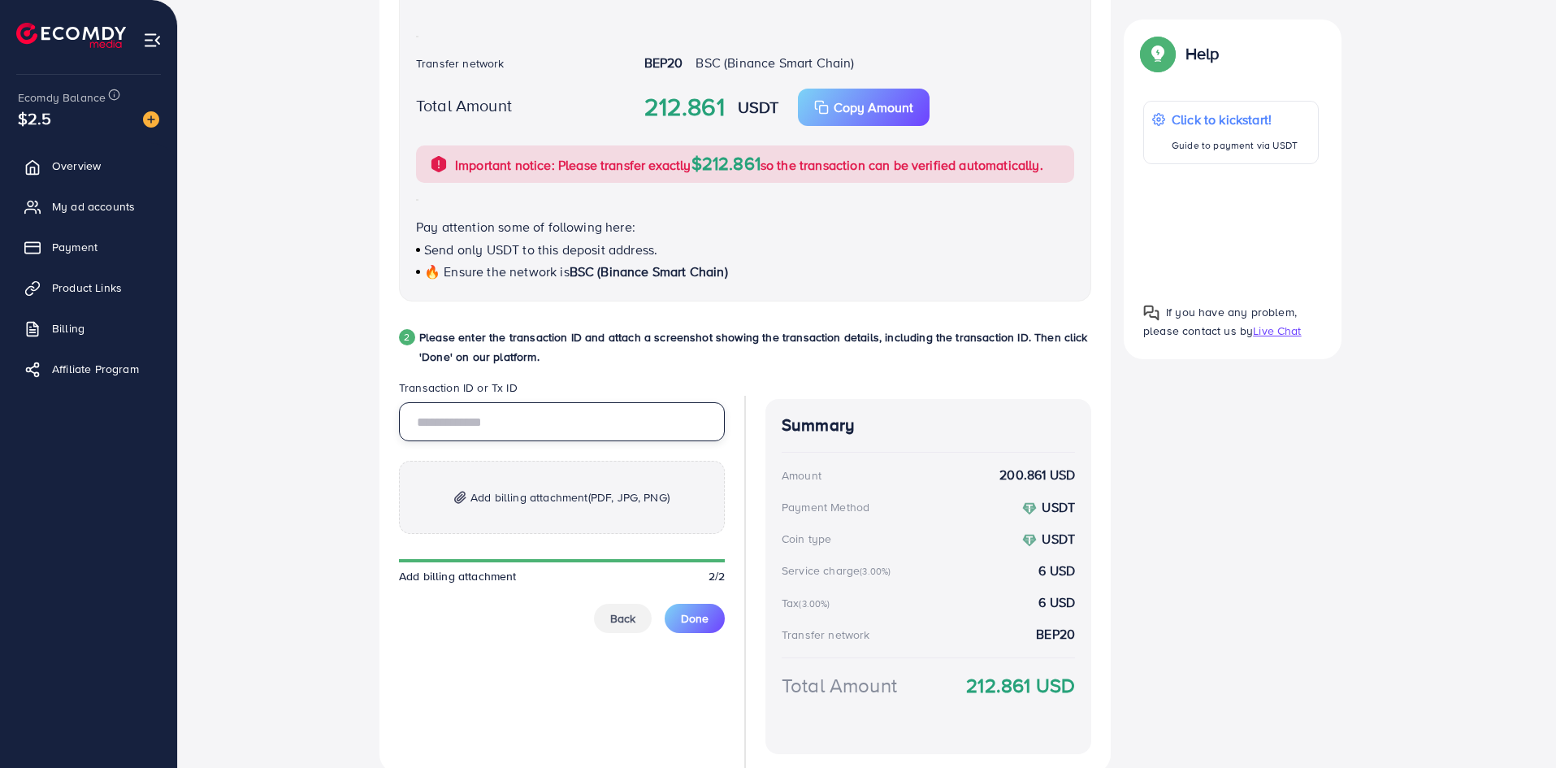
click at [509, 431] on input "text" at bounding box center [562, 421] width 326 height 39
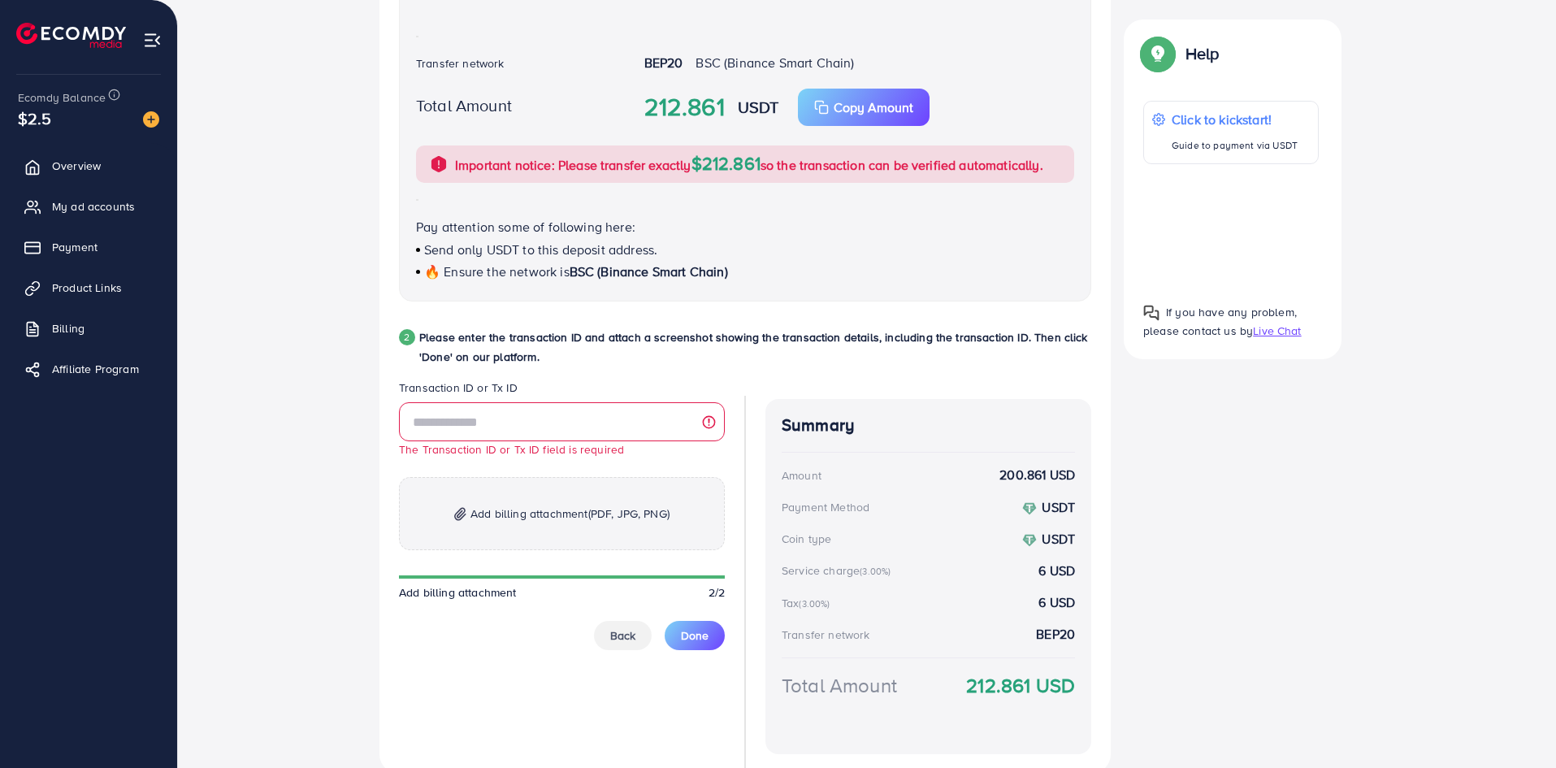
click at [533, 344] on p "Please enter the transaction ID and attach a screenshot showing the transaction…" at bounding box center [755, 346] width 672 height 39
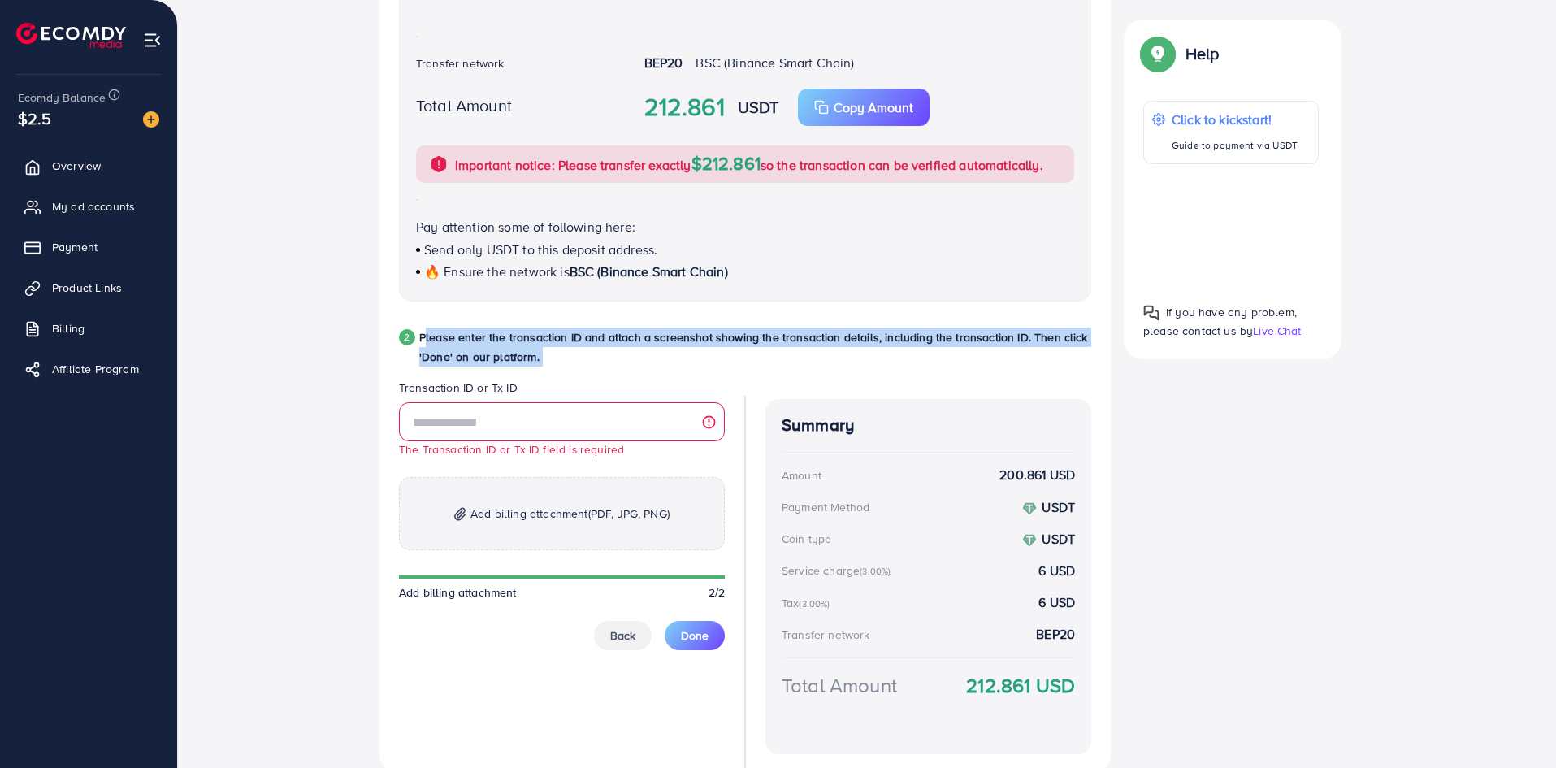
click at [533, 344] on p "Please enter the transaction ID and attach a screenshot showing the transaction…" at bounding box center [755, 346] width 672 height 39
click at [625, 367] on div "2 Please enter the transaction ID and attach a screenshot showing the transacti…" at bounding box center [745, 353] width 692 height 52
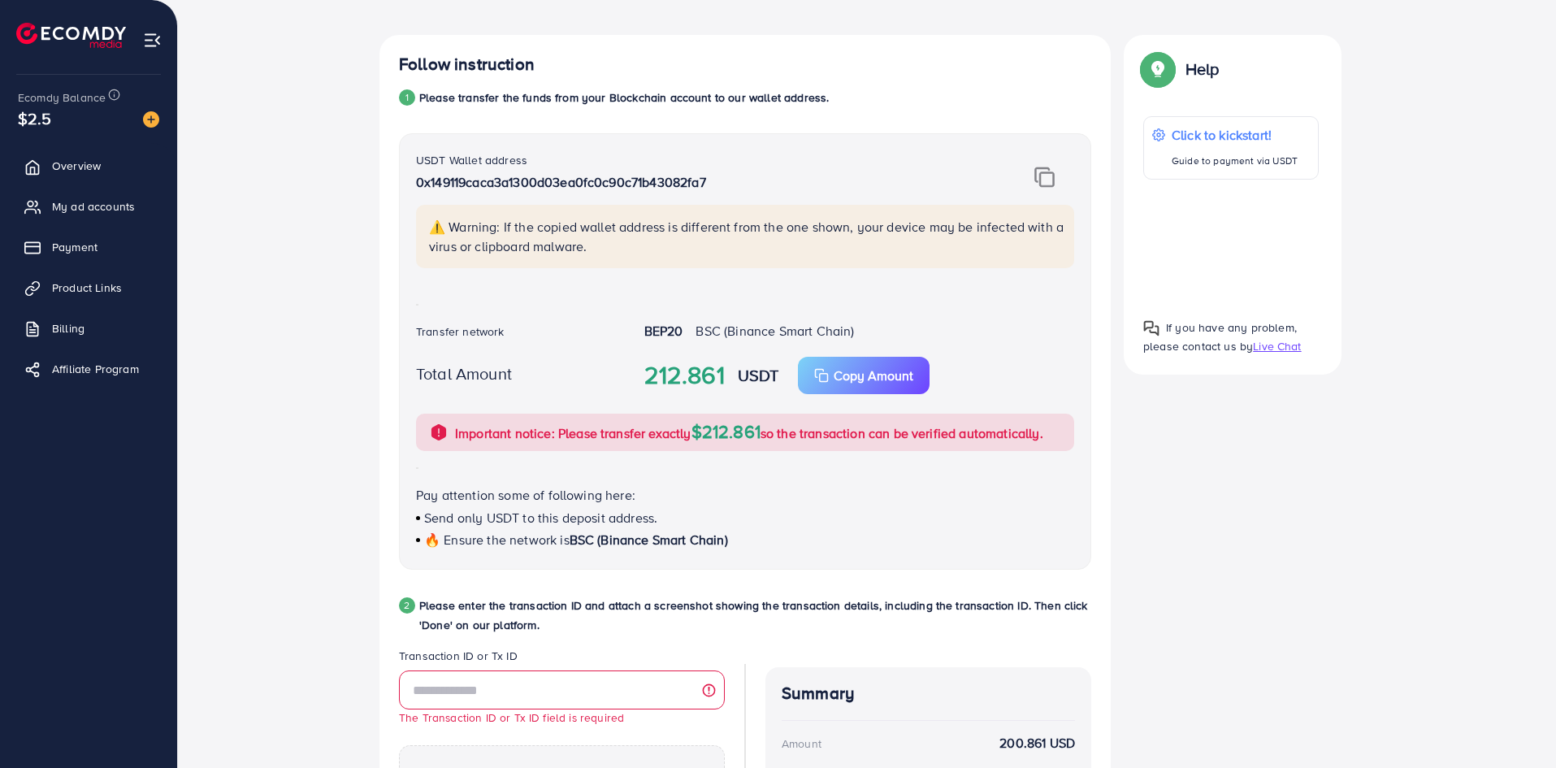
scroll to position [271, 0]
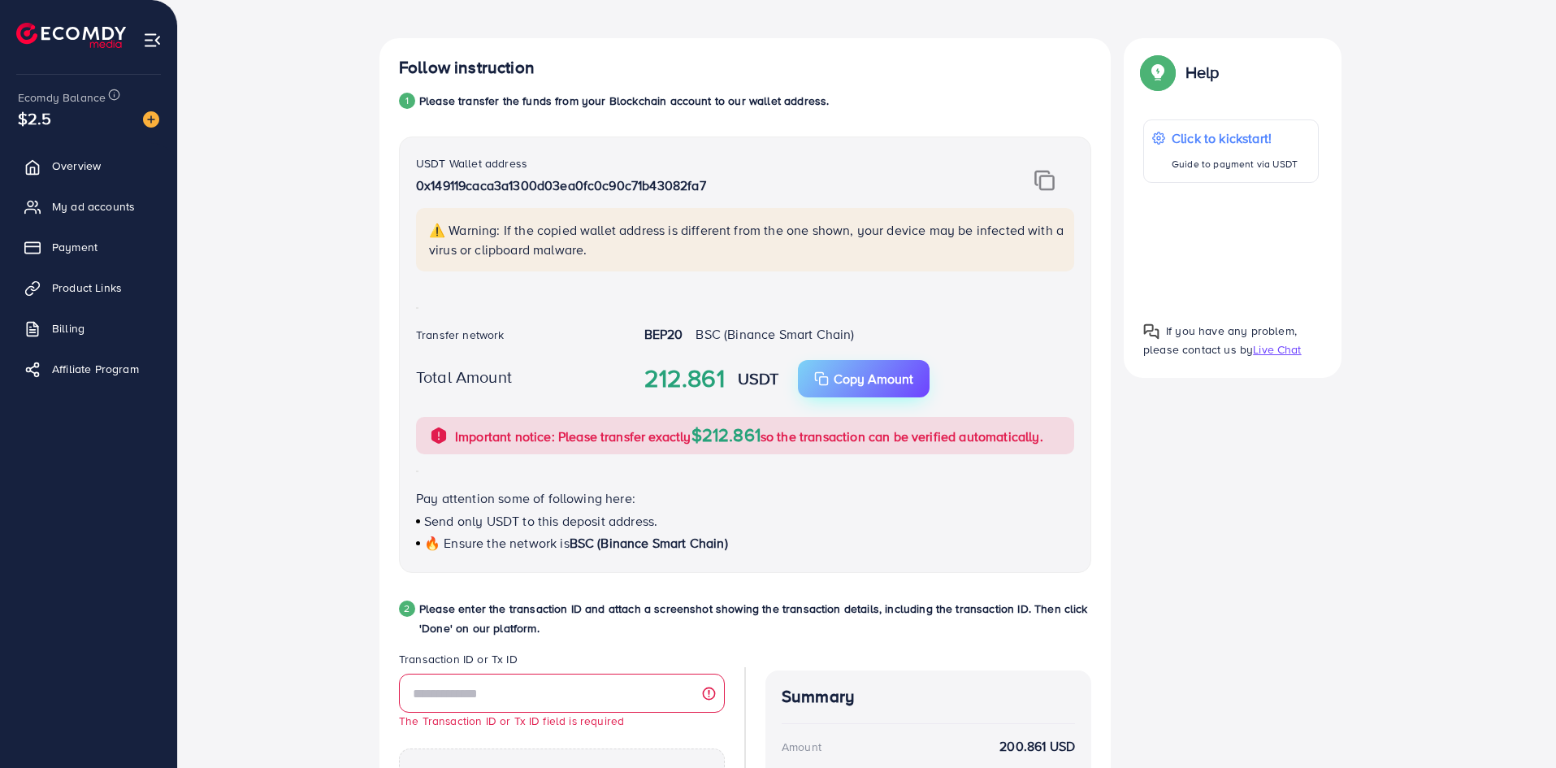
click at [852, 383] on p "Copy Amount" at bounding box center [874, 378] width 80 height 19
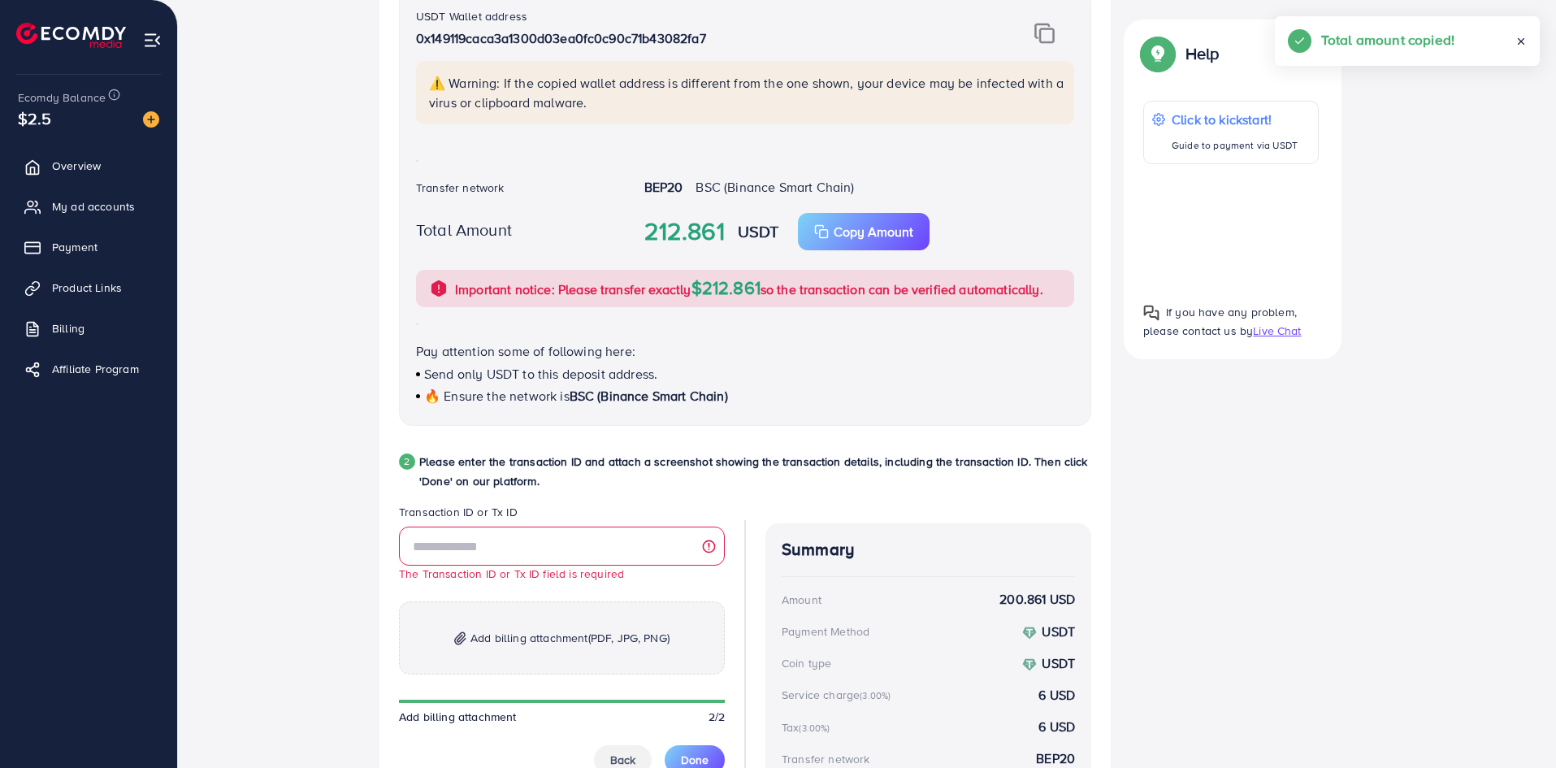
scroll to position [433, 0]
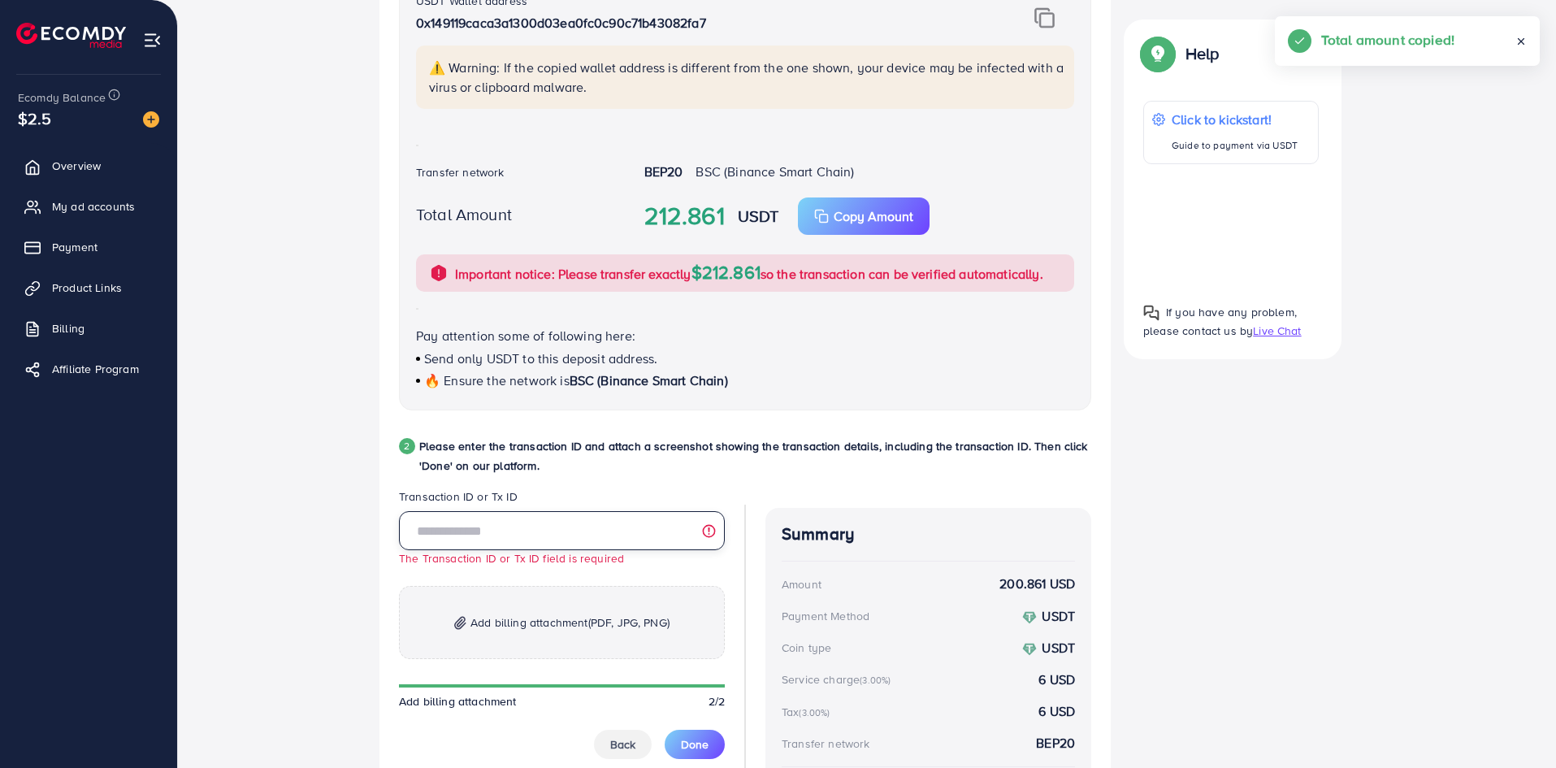
click at [632, 529] on input "text" at bounding box center [562, 530] width 326 height 39
click at [567, 446] on p "Please enter the transaction ID and attach a screenshot showing the transaction…" at bounding box center [755, 455] width 672 height 39
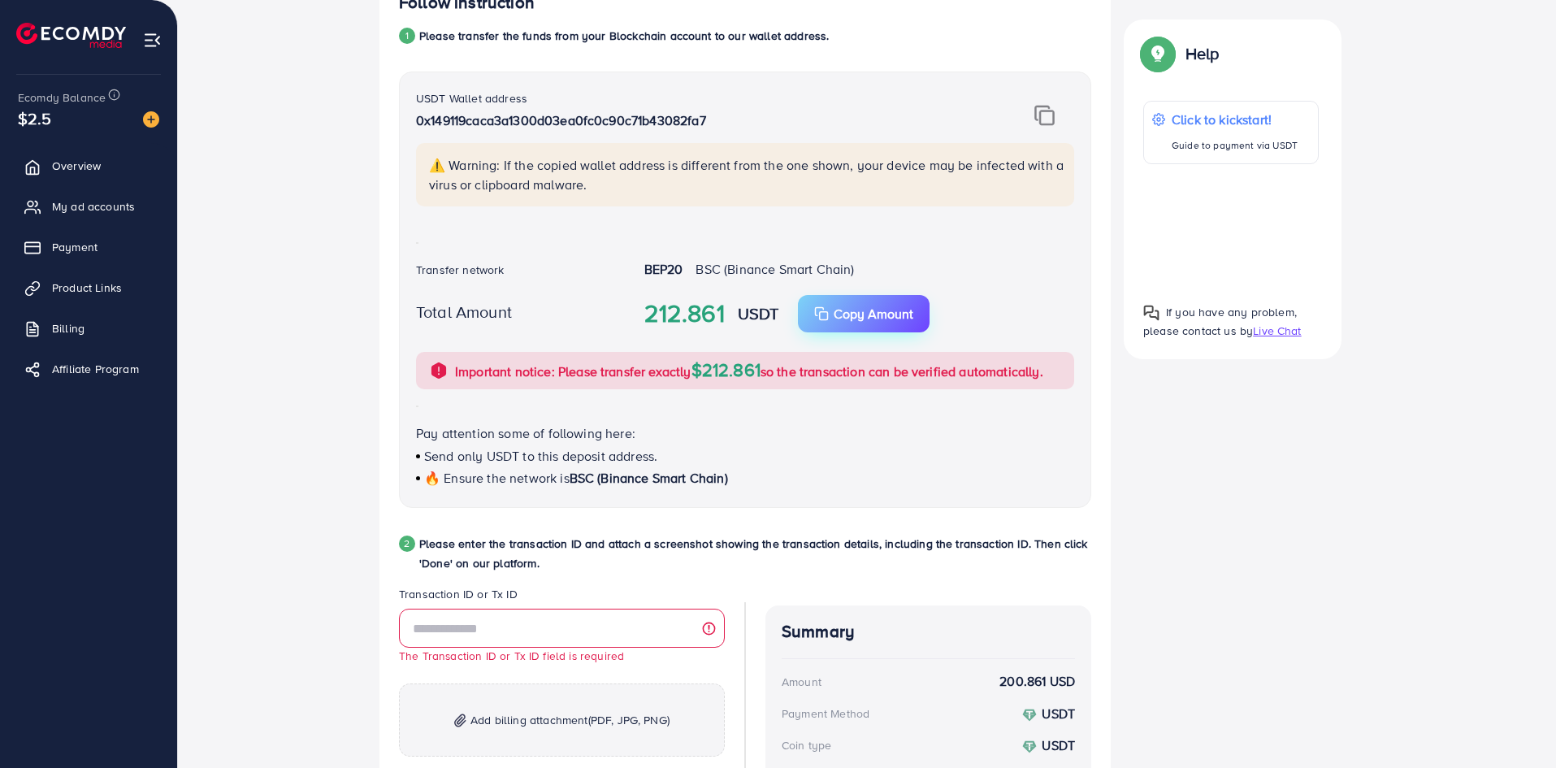
scroll to position [379, 0]
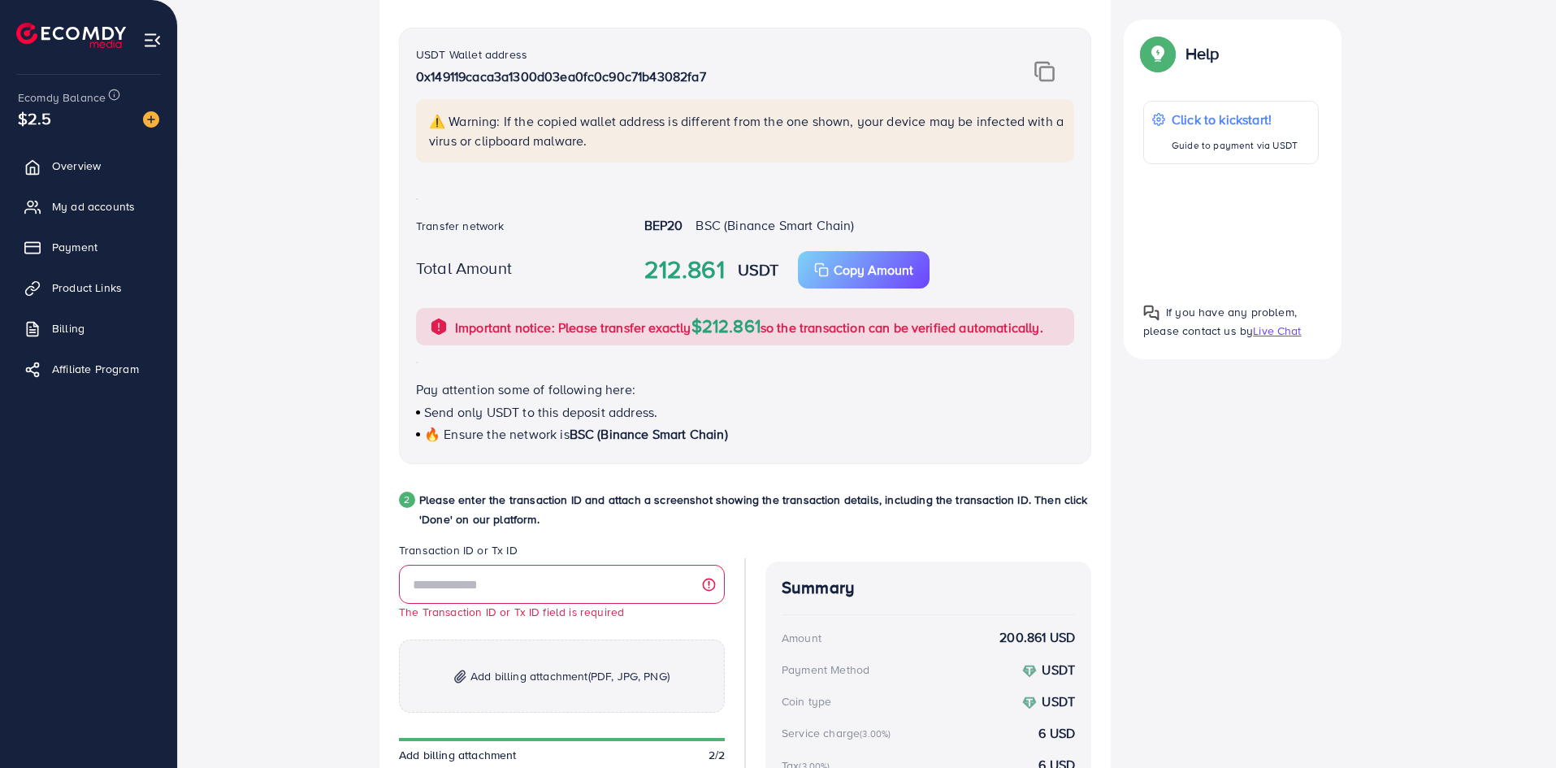
click at [1043, 74] on img at bounding box center [1044, 71] width 20 height 21
click at [1454, 292] on div "Follow instruction 1 Please transfer the funds from your Blockchain account to …" at bounding box center [867, 439] width 1326 height 1020
click at [818, 271] on icon "button" at bounding box center [820, 267] width 8 height 8
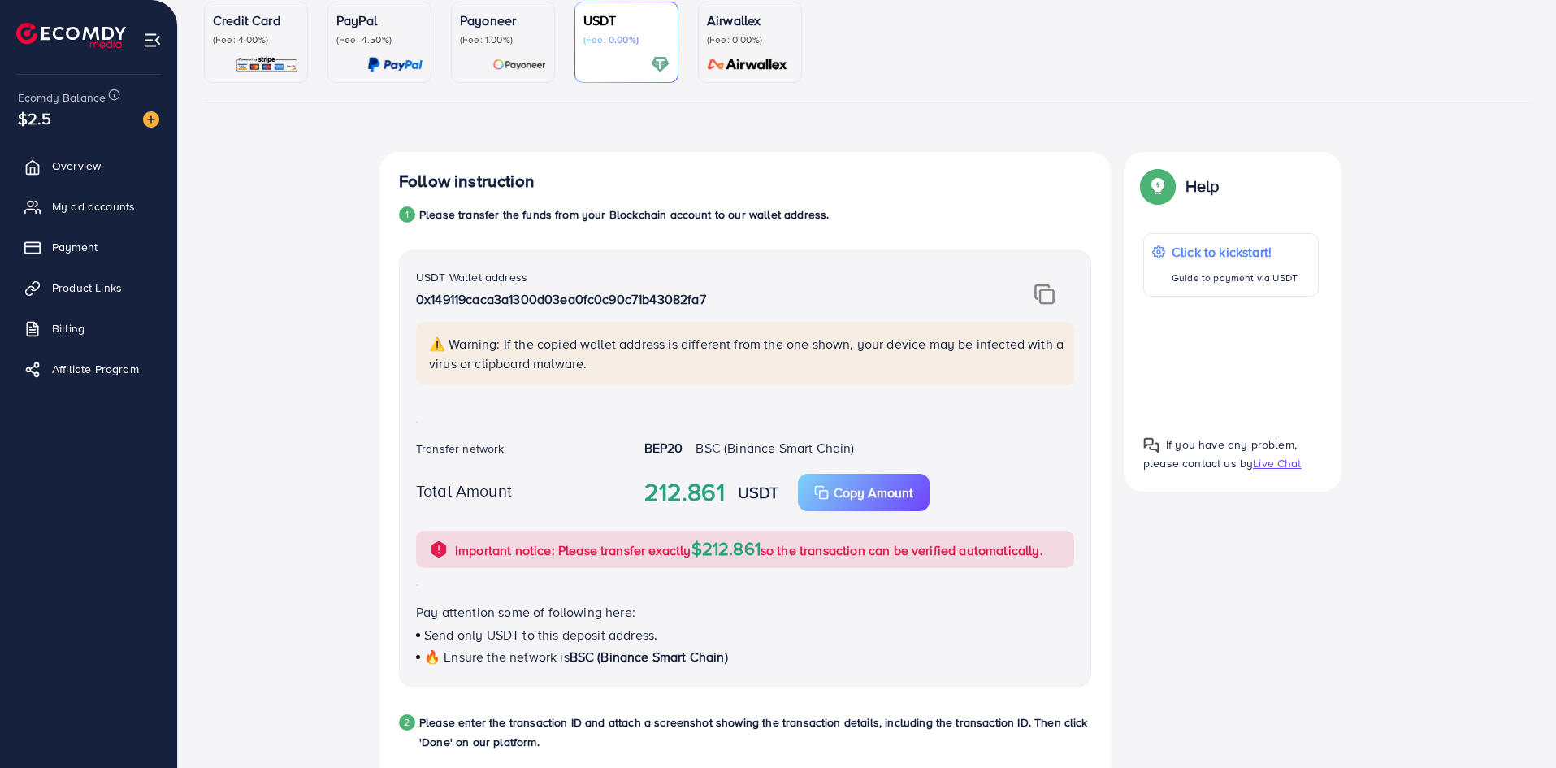
scroll to position [108, 0]
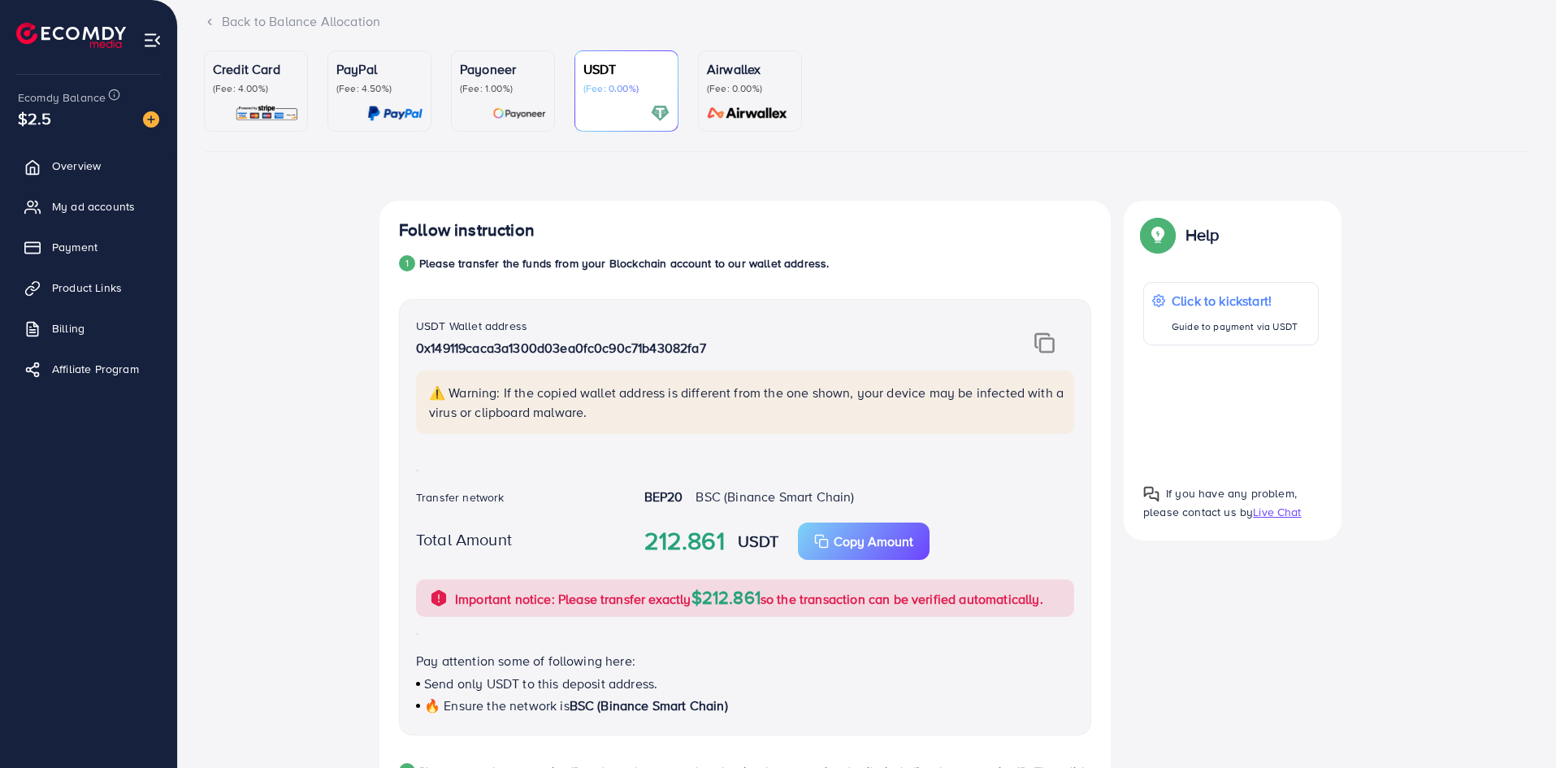
click at [629, 111] on div at bounding box center [626, 113] width 86 height 19
click at [459, 92] on link "Payoneer (Fee: 1.00%)" at bounding box center [503, 90] width 104 height 81
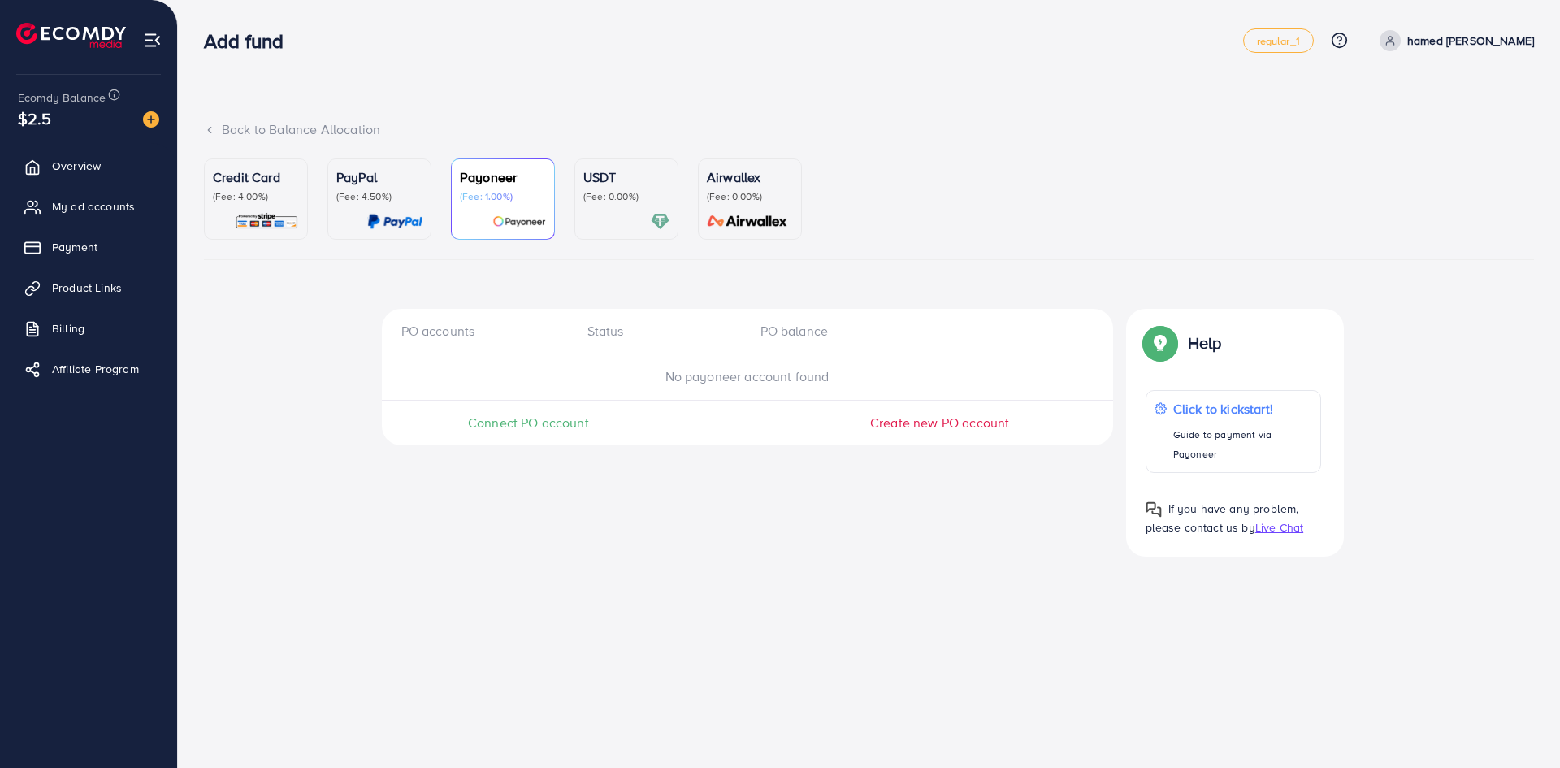
click at [542, 193] on p "(Fee: 1.00%)" at bounding box center [503, 196] width 86 height 13
click at [578, 181] on link "USDT (Fee: 0.00%)" at bounding box center [626, 198] width 104 height 81
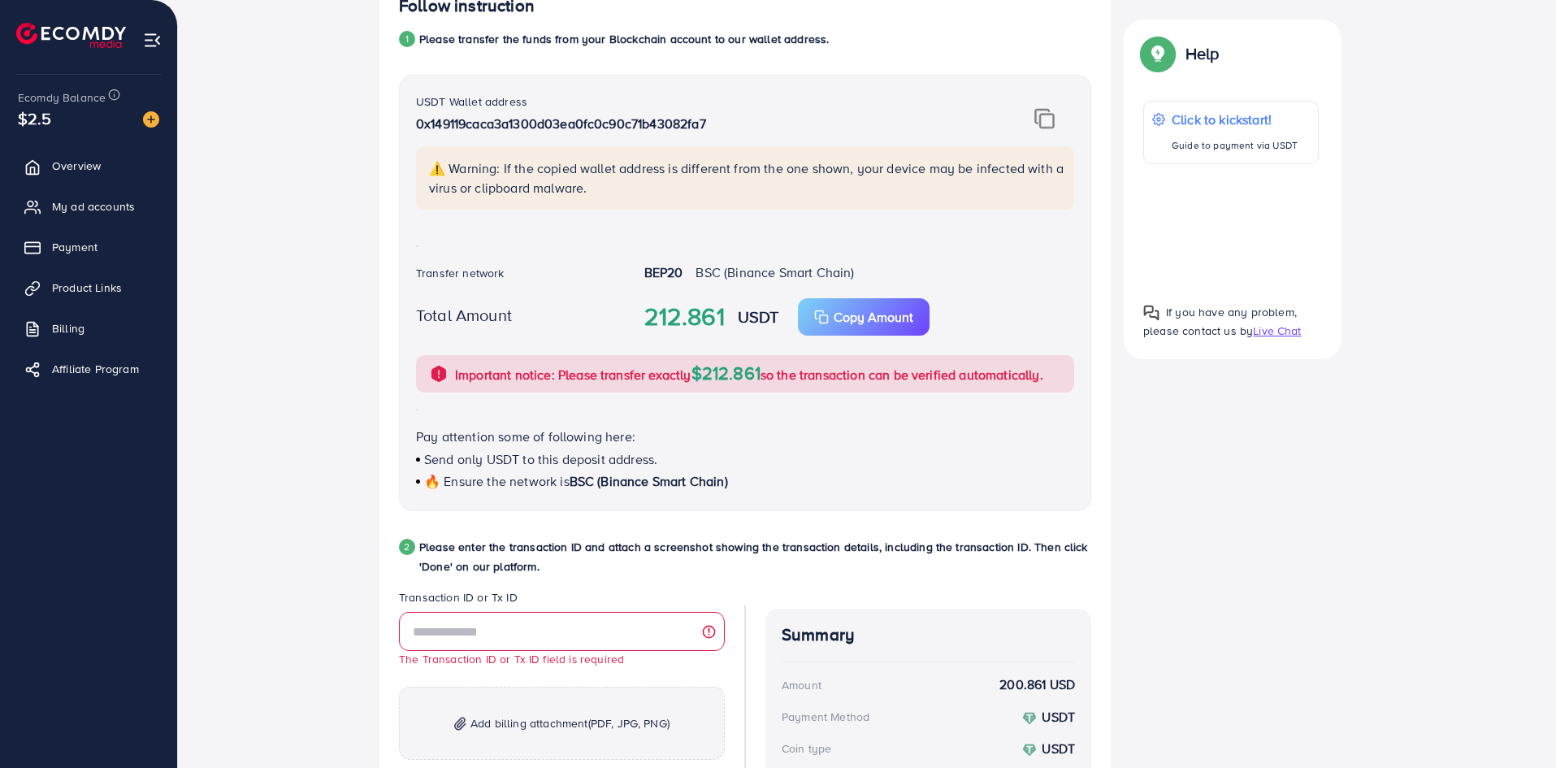
scroll to position [379, 0]
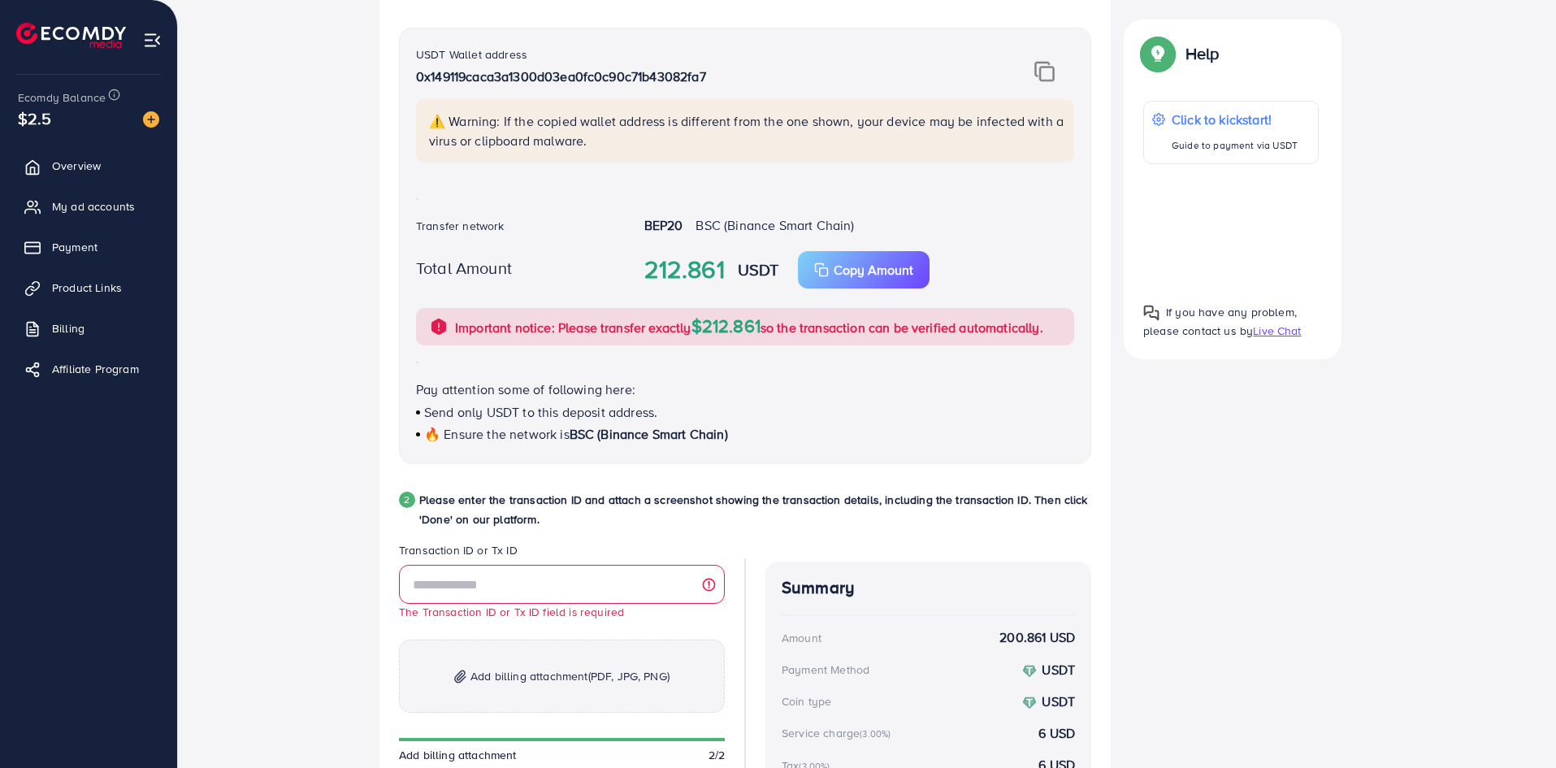
drag, startPoint x: 1458, startPoint y: 483, endPoint x: 1277, endPoint y: 492, distance: 181.4
click at [1458, 483] on div "Follow instruction 1 Please transfer the funds from your Blockchain account to …" at bounding box center [867, 439] width 1326 height 1020
drag, startPoint x: 604, startPoint y: 574, endPoint x: 597, endPoint y: 585, distance: 13.1
click at [604, 574] on input "text" at bounding box center [562, 584] width 326 height 39
paste input "**********"
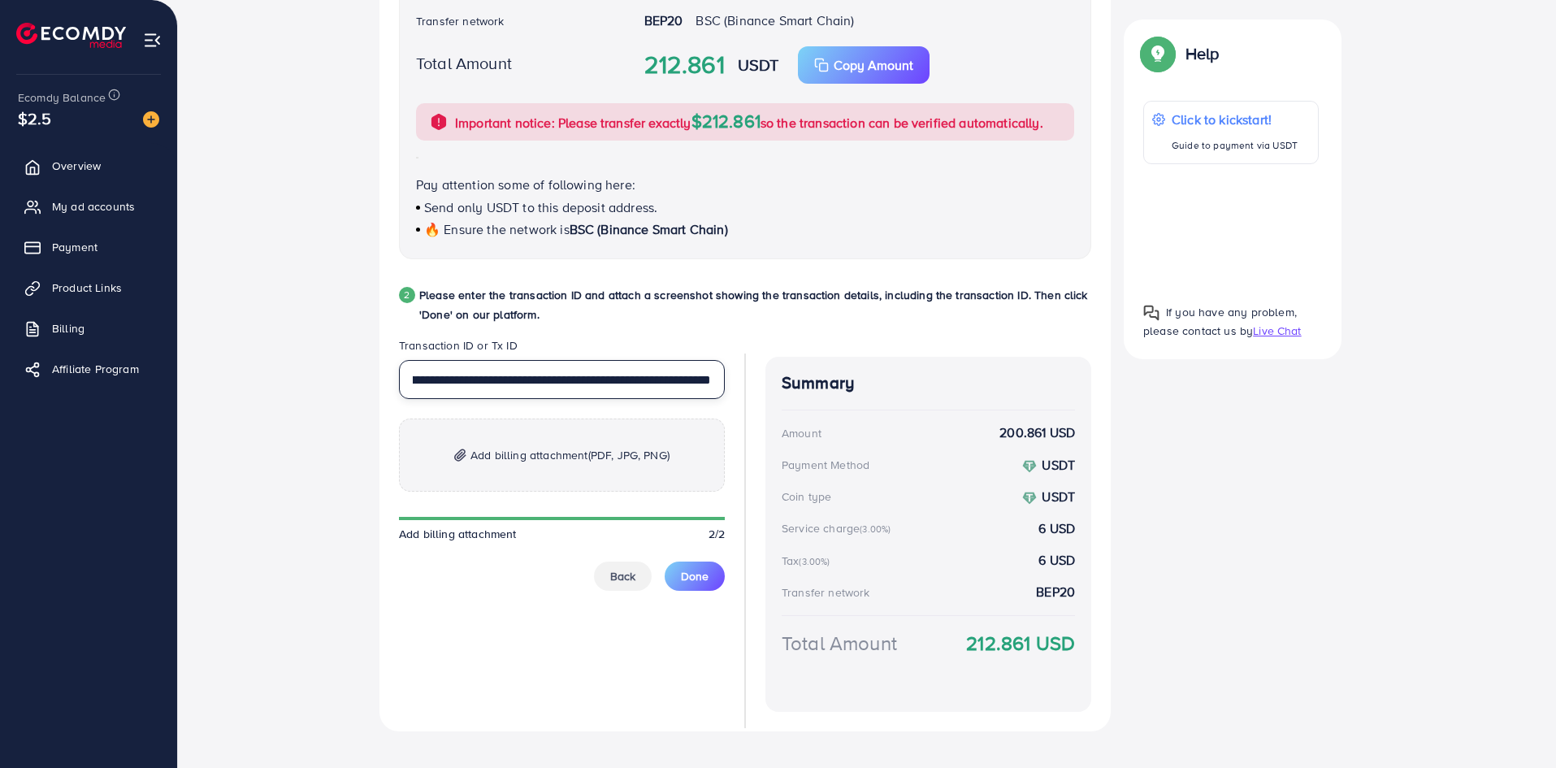
scroll to position [596, 0]
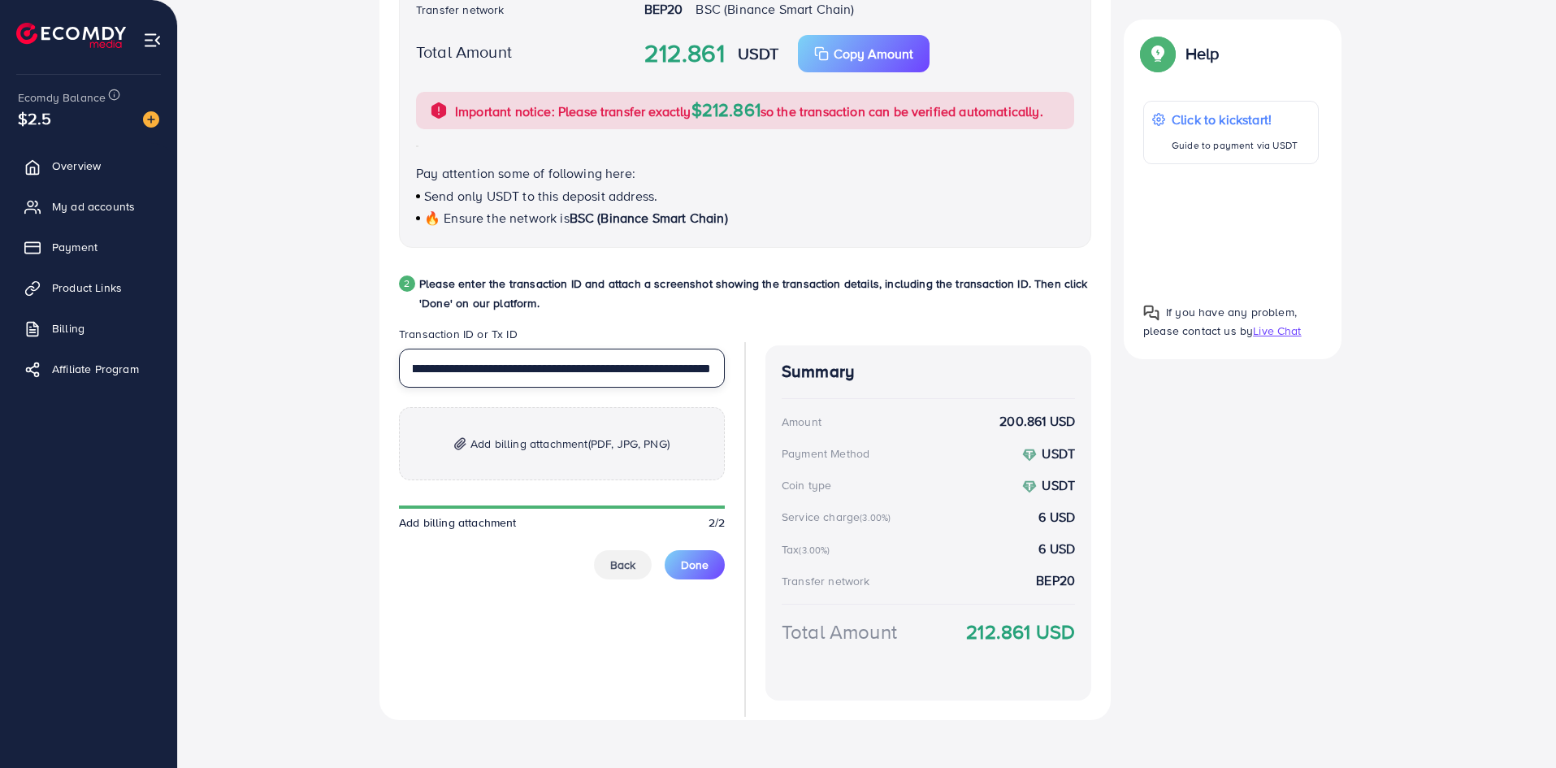
type input "**********"
drag, startPoint x: 1427, startPoint y: 152, endPoint x: 1419, endPoint y: 167, distance: 16.4
click at [1428, 154] on div "**********" at bounding box center [867, 223] width 1326 height 1020
click at [635, 449] on span "(PDF, JPG, PNG)" at bounding box center [628, 443] width 81 height 16
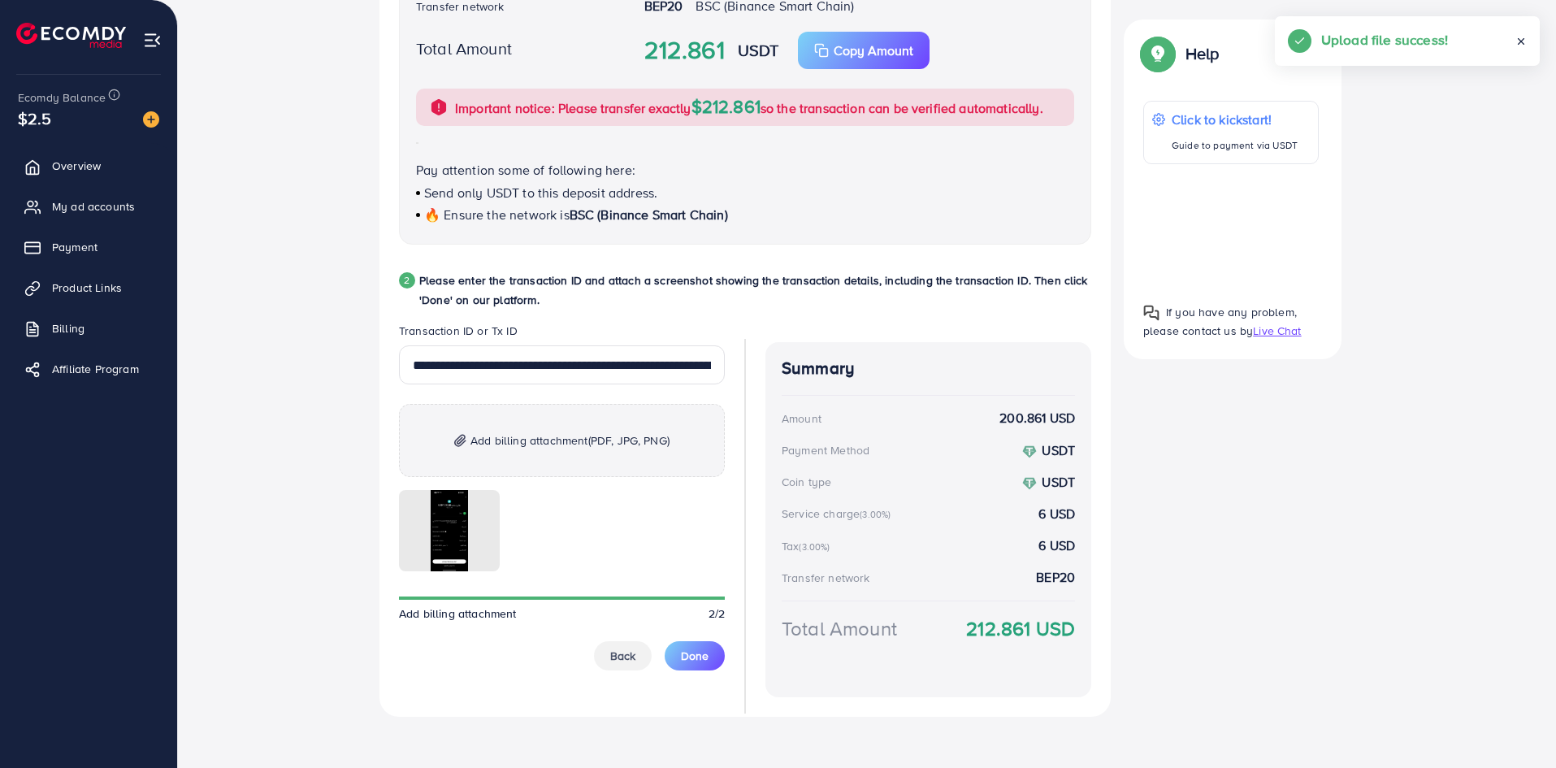
scroll to position [606, 0]
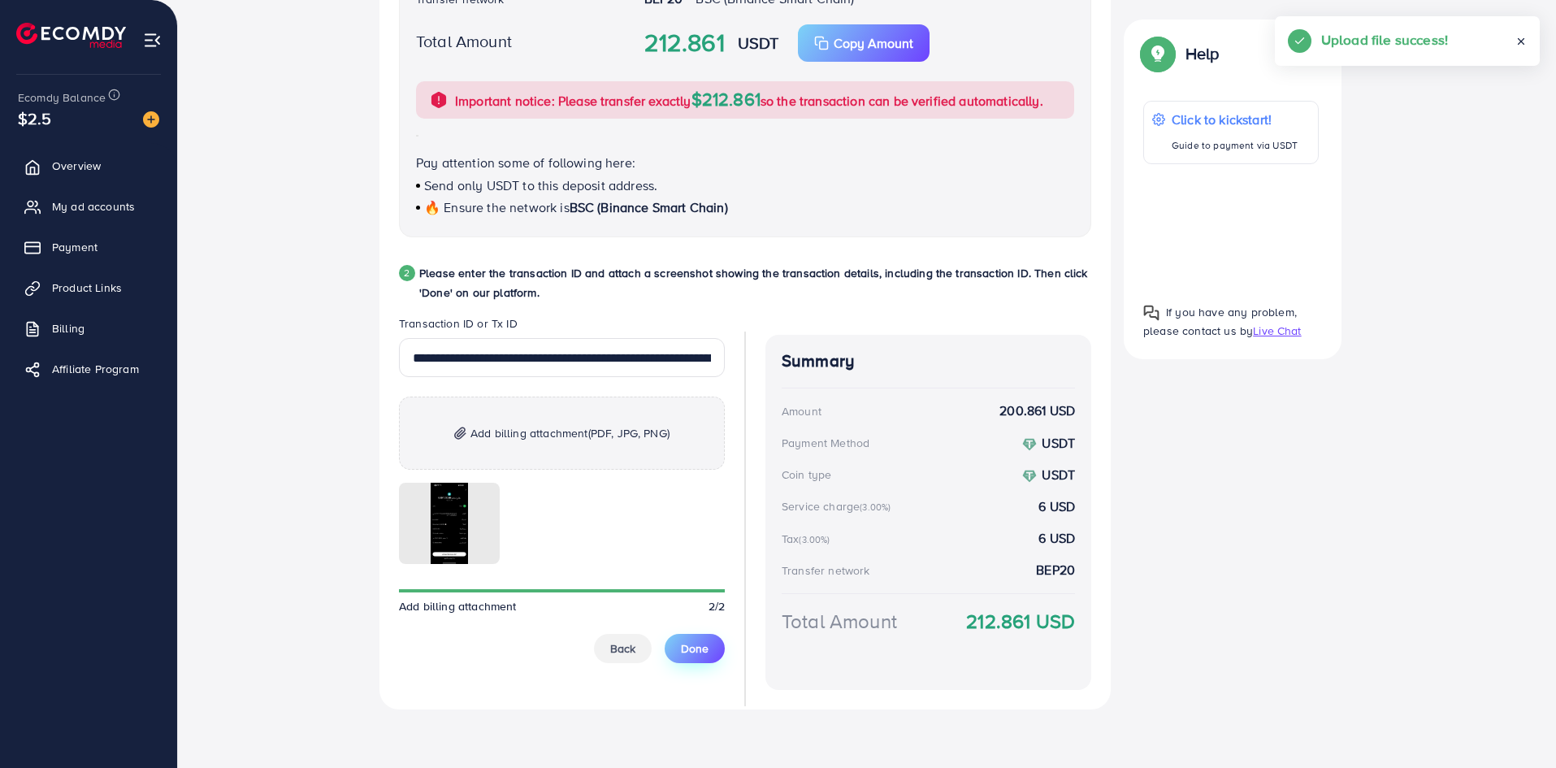
click at [681, 653] on span "Done" at bounding box center [695, 648] width 28 height 16
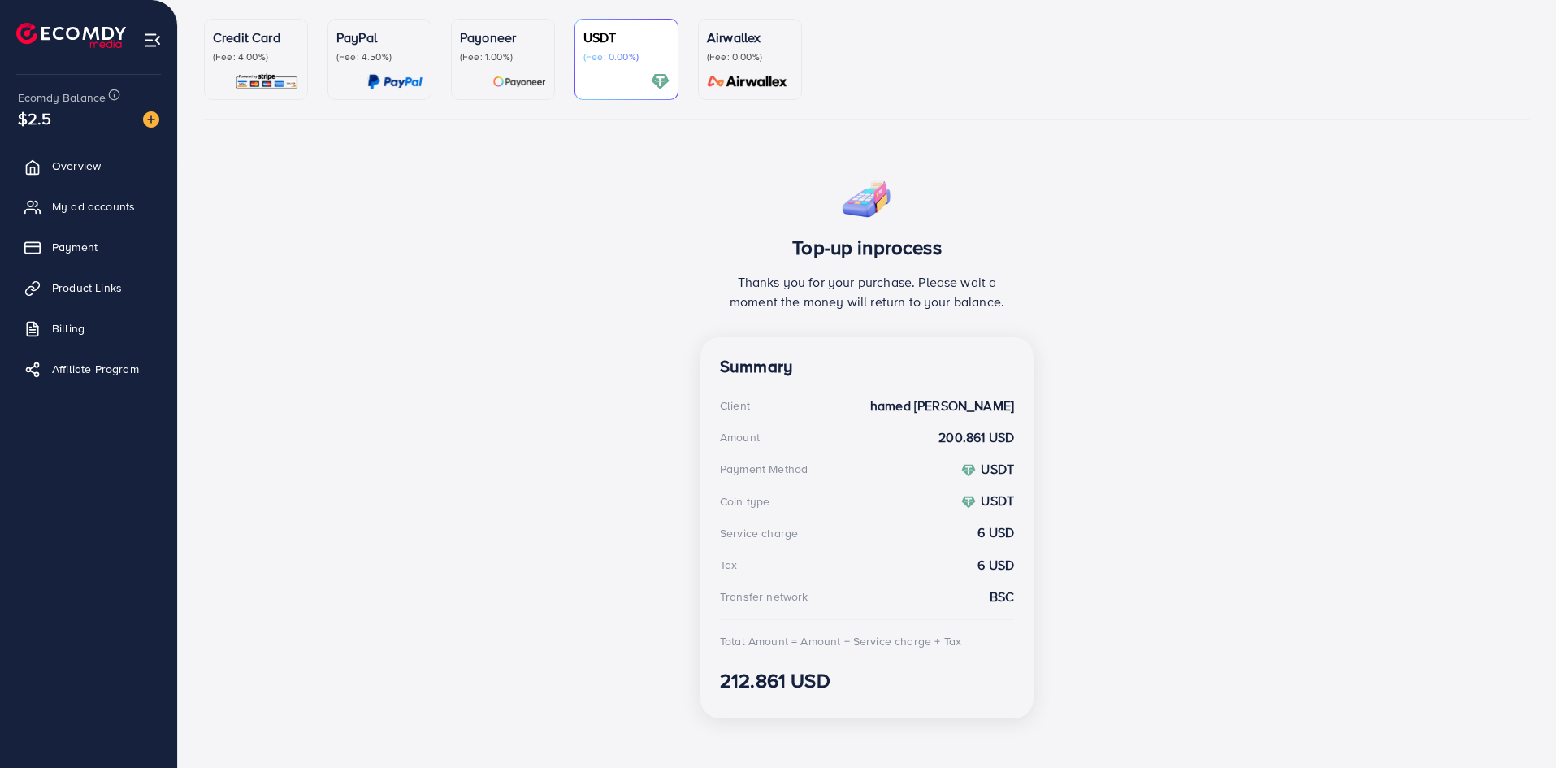
scroll to position [149, 0]
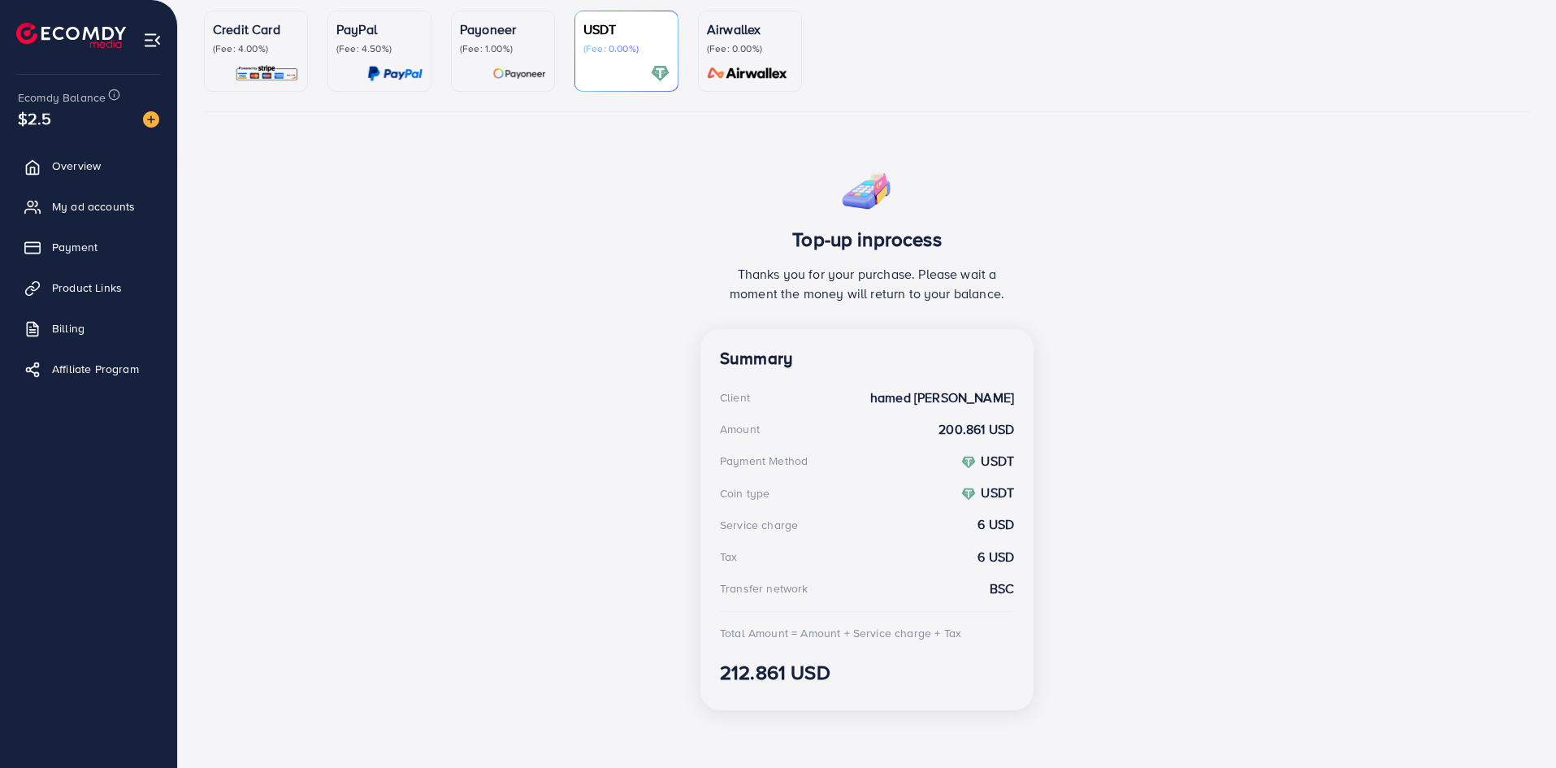
scroll to position [149, 0]
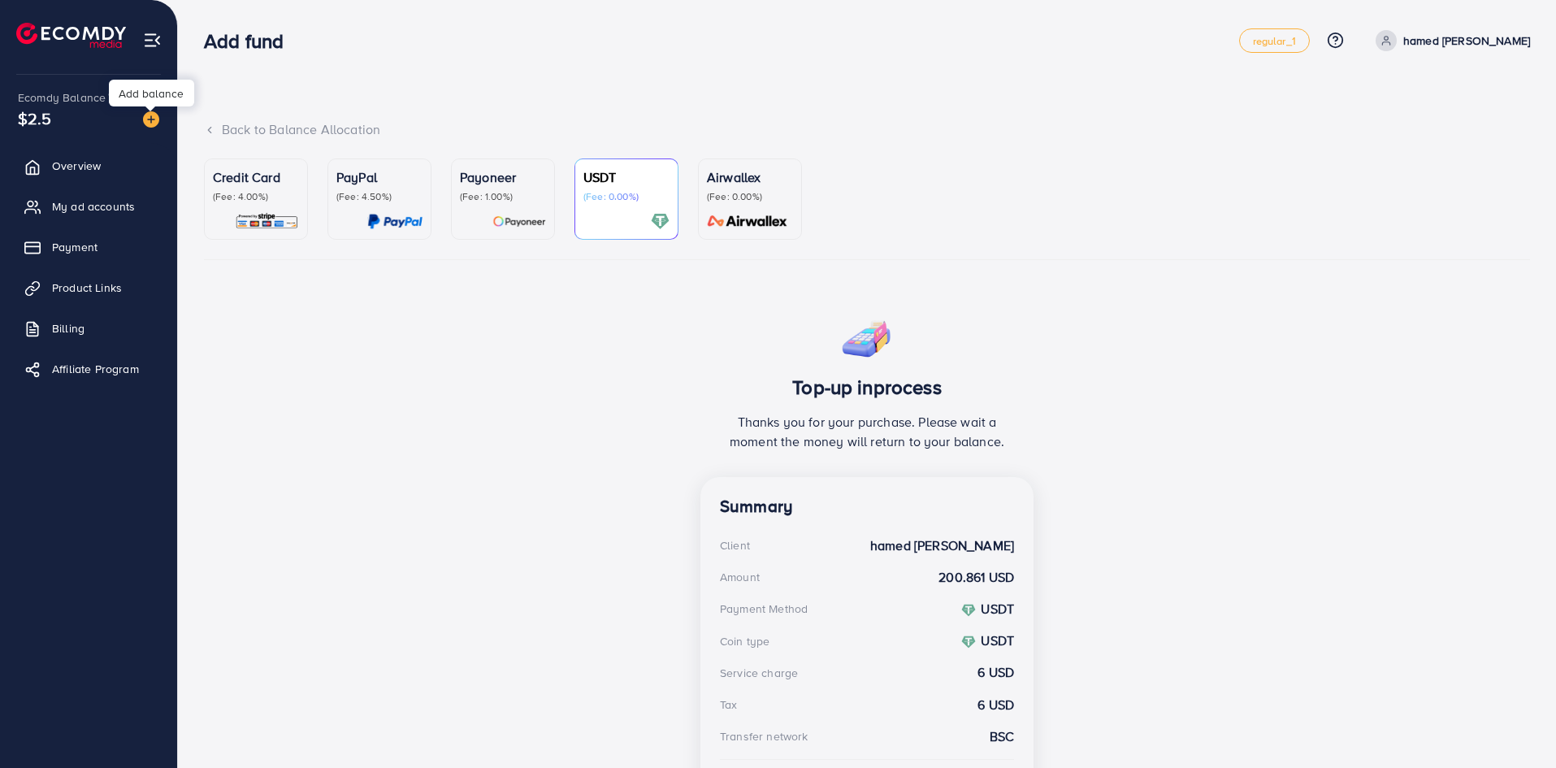
click at [150, 123] on img at bounding box center [151, 119] width 16 height 16
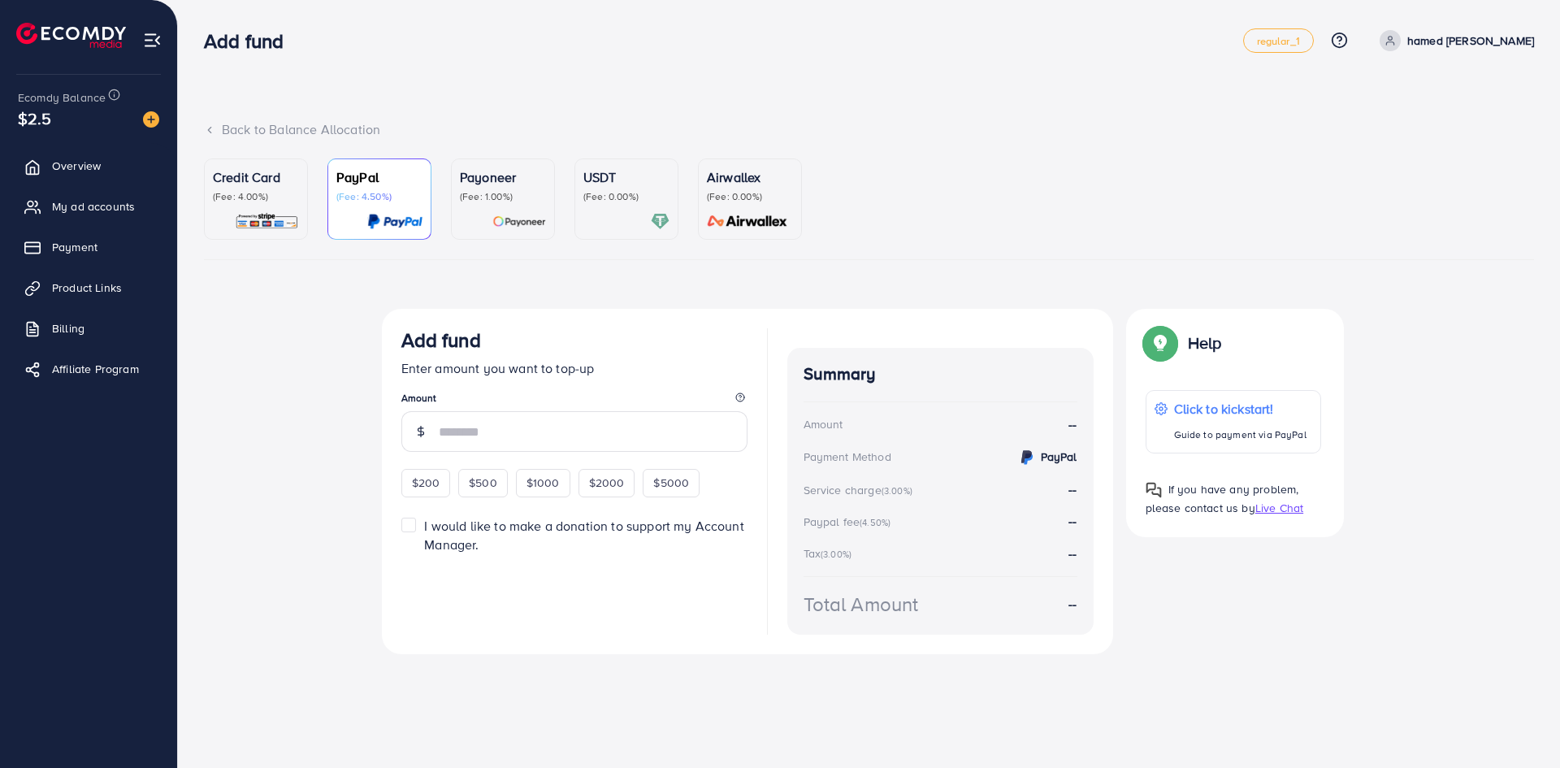
click at [279, 388] on div "Top-up fail! Your transaction cannot be completed with error: Summary Amount ha…" at bounding box center [869, 497] width 1330 height 377
click at [570, 190] on ul "Credit Card (Fee: 4.00%) PayPal (Fee: 4.50%) Payoneer (Fee: 1.00%) USDT (Fee: 0…" at bounding box center [869, 209] width 1330 height 102
click at [587, 190] on p "(Fee: 0.00%)" at bounding box center [626, 196] width 86 height 13
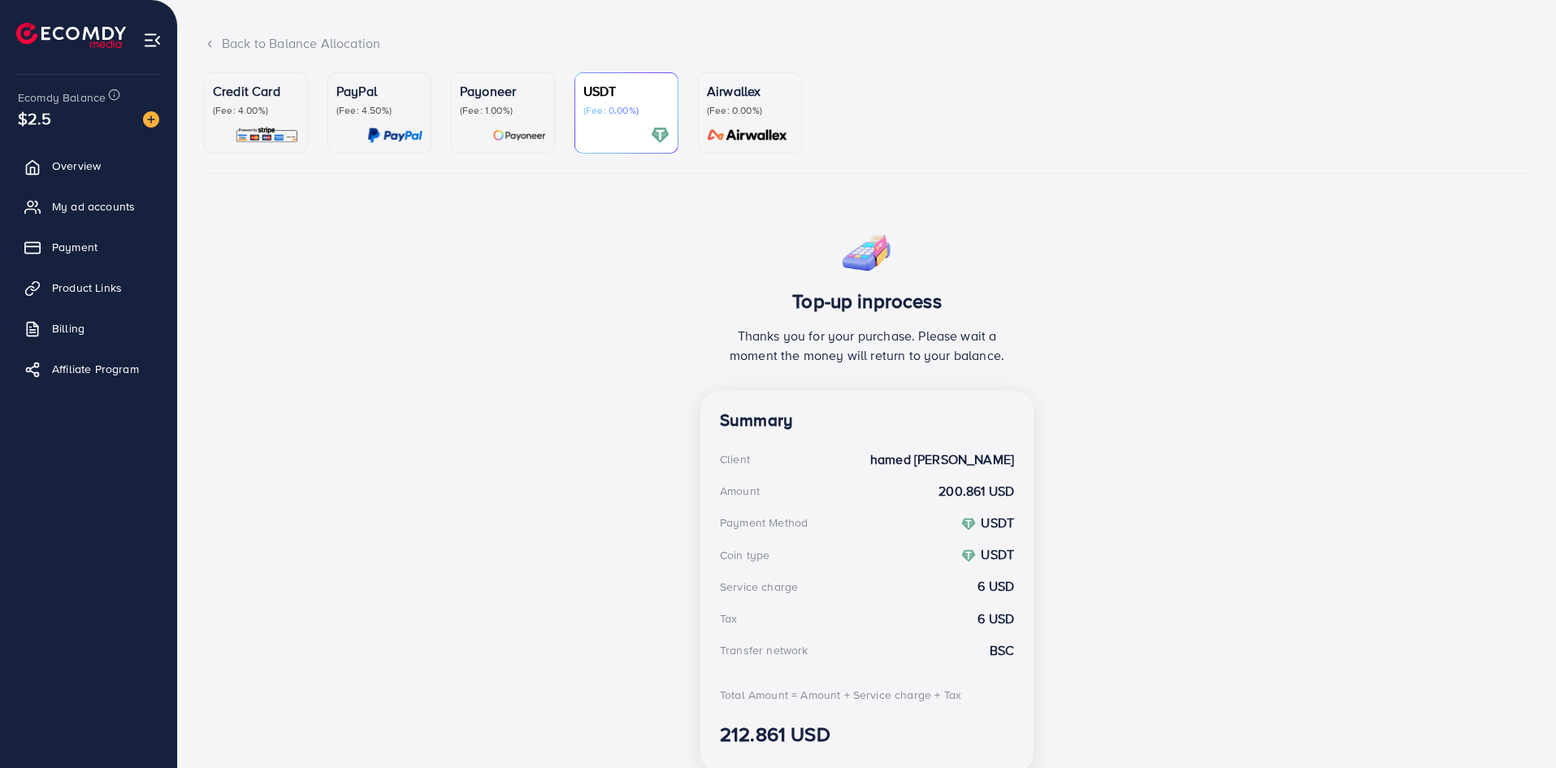
scroll to position [149, 0]
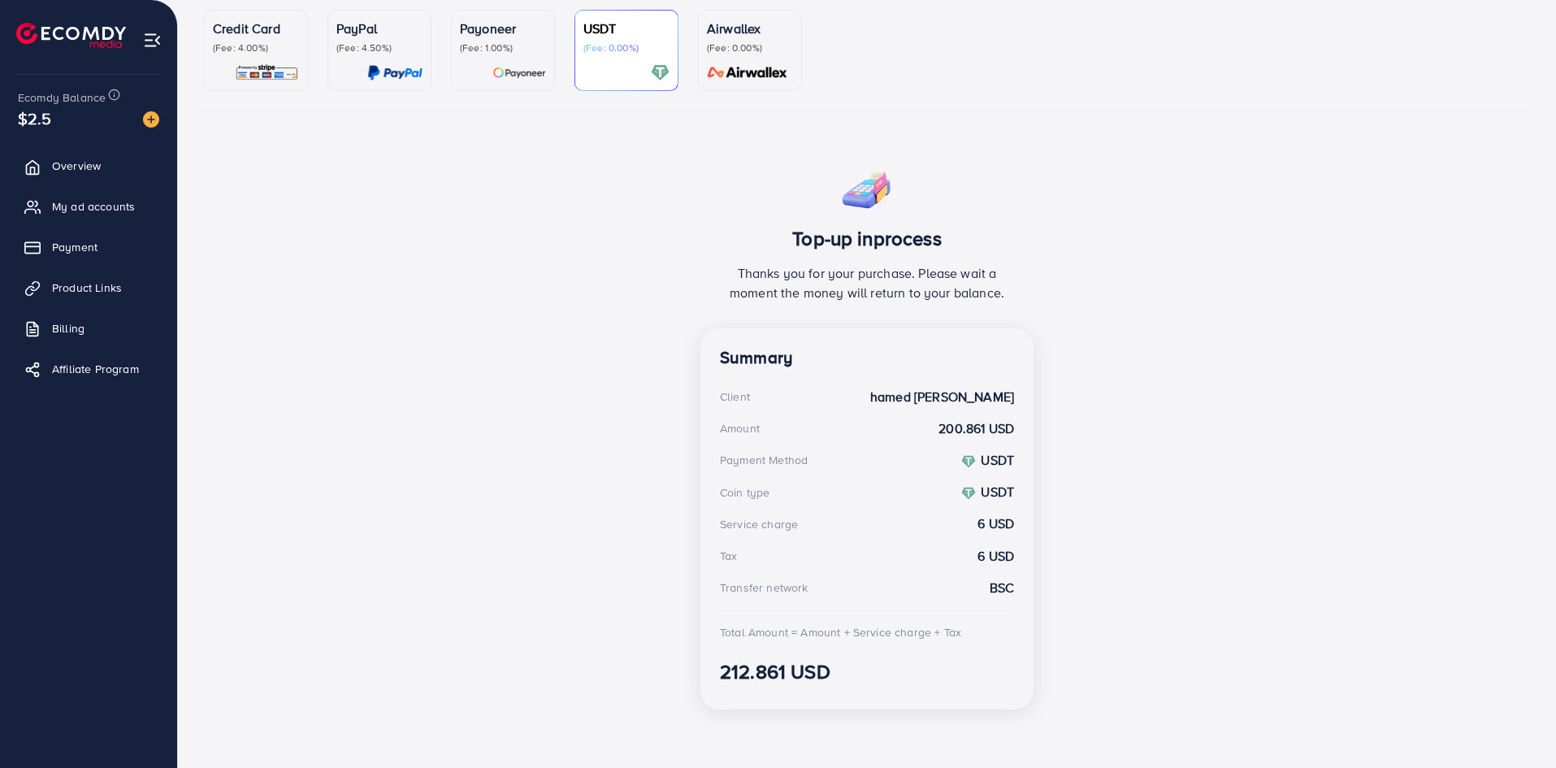
click at [757, 678] on h3 "212.861 USD" at bounding box center [867, 672] width 294 height 24
click at [765, 610] on hr at bounding box center [867, 610] width 294 height 1
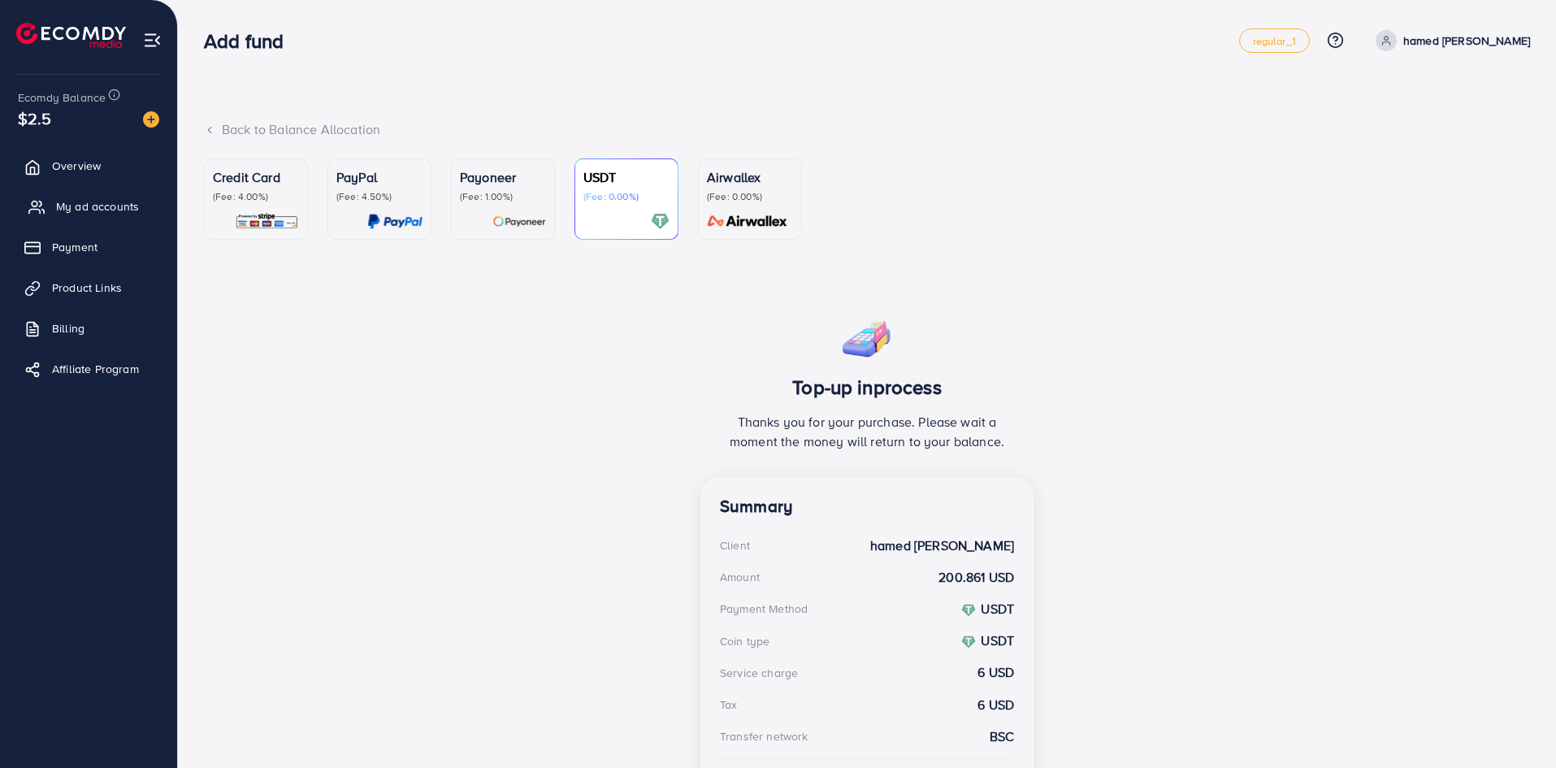
click at [108, 217] on link "My ad accounts" at bounding box center [88, 206] width 153 height 32
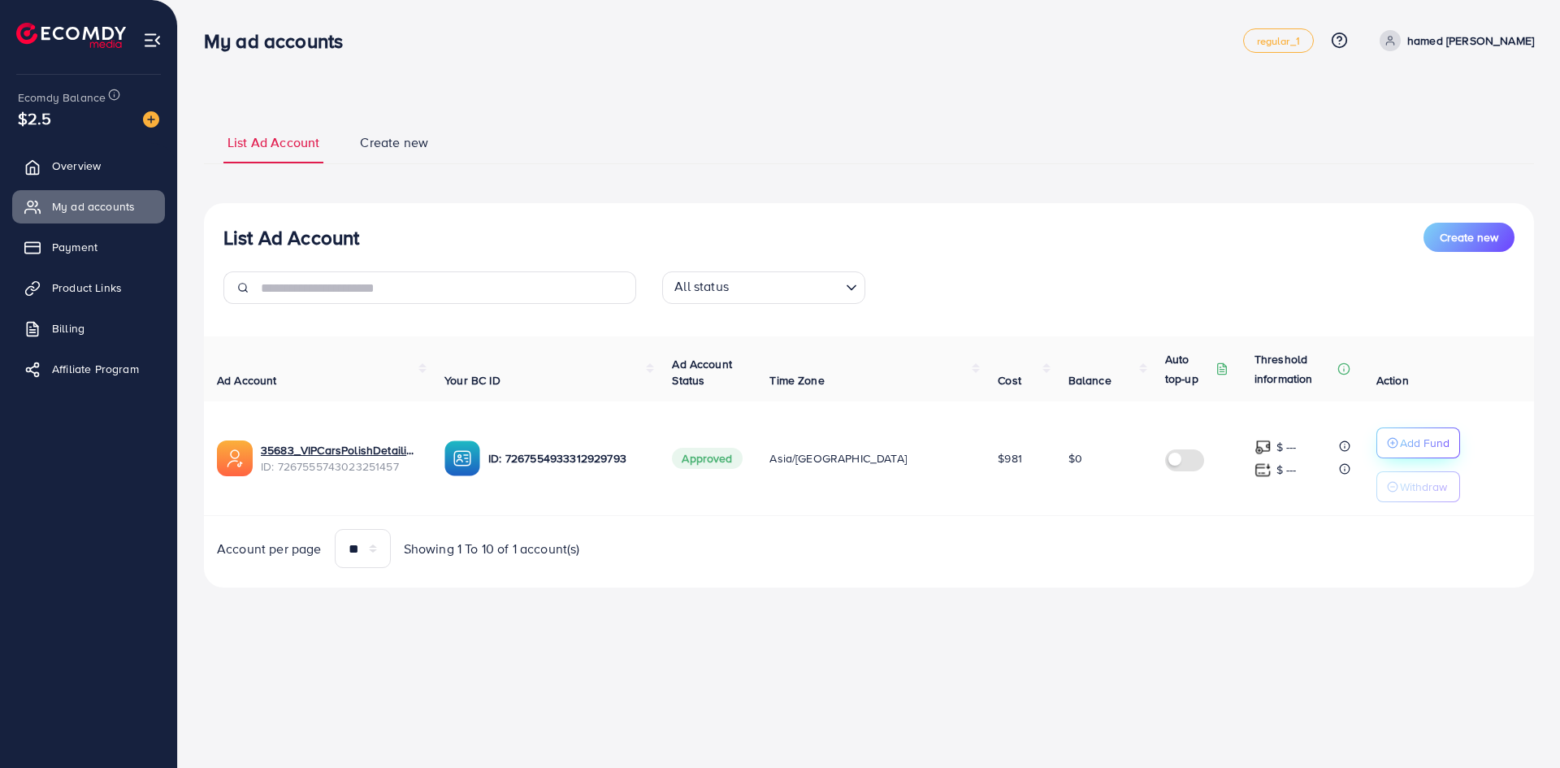
click at [1400, 453] on p "Add Fund" at bounding box center [1425, 442] width 50 height 19
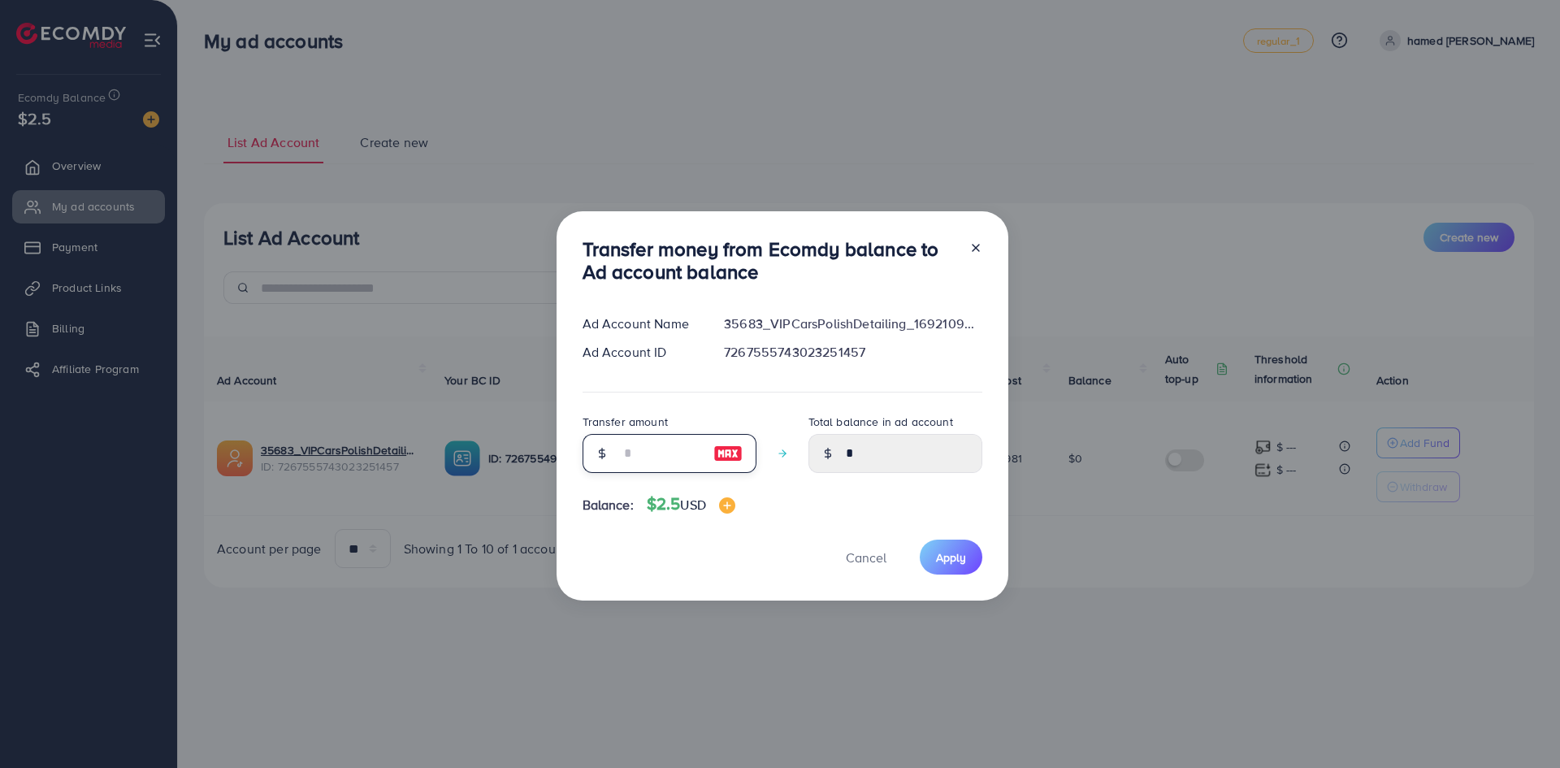
click at [649, 435] on input "number" at bounding box center [660, 453] width 81 height 39
type input "*"
type input "****"
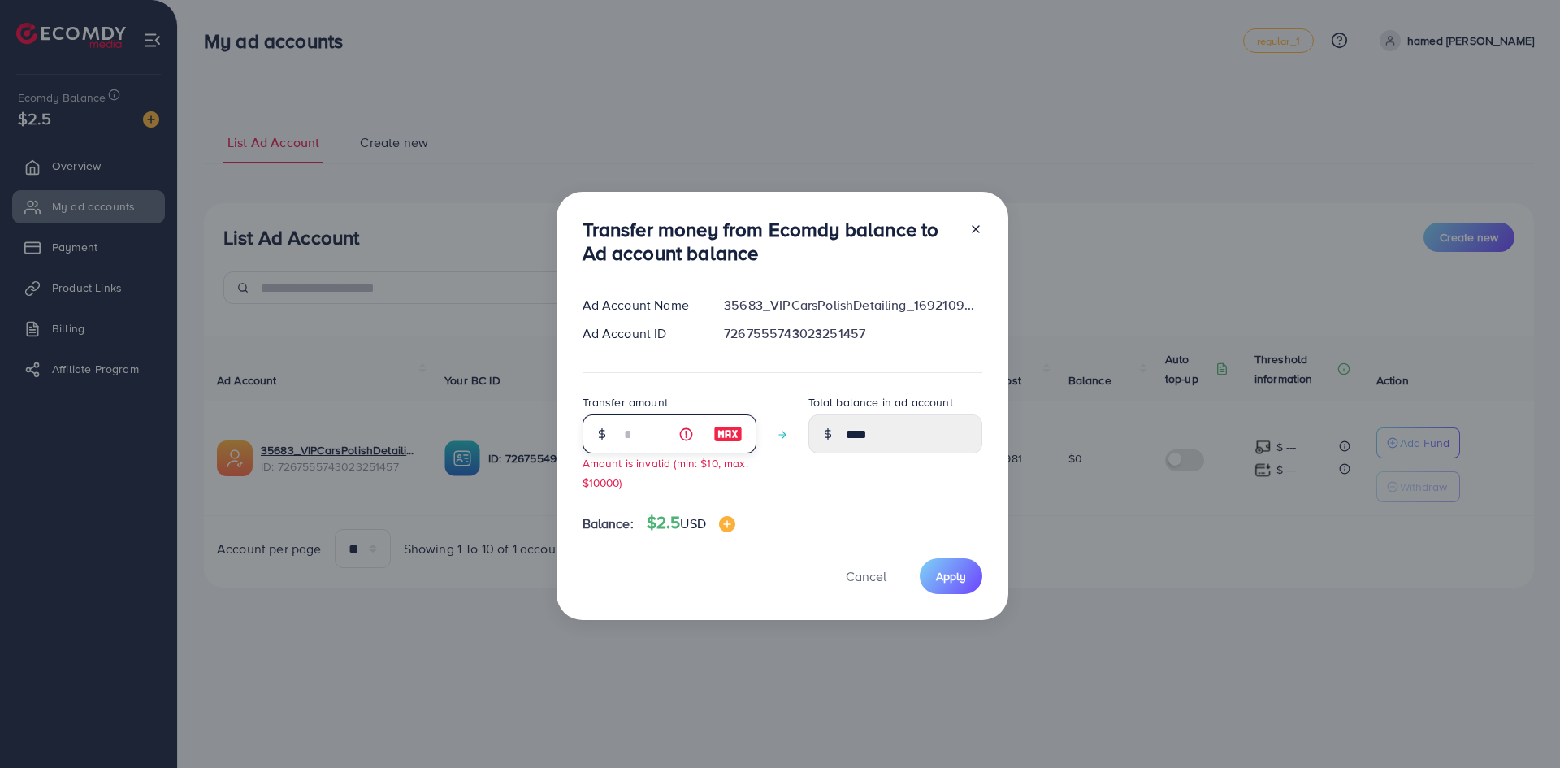
click at [652, 437] on input "*" at bounding box center [660, 433] width 81 height 39
click at [652, 436] on input "*" at bounding box center [660, 433] width 81 height 39
click at [656, 440] on input "*" at bounding box center [660, 433] width 81 height 39
drag, startPoint x: 656, startPoint y: 440, endPoint x: 599, endPoint y: 440, distance: 56.9
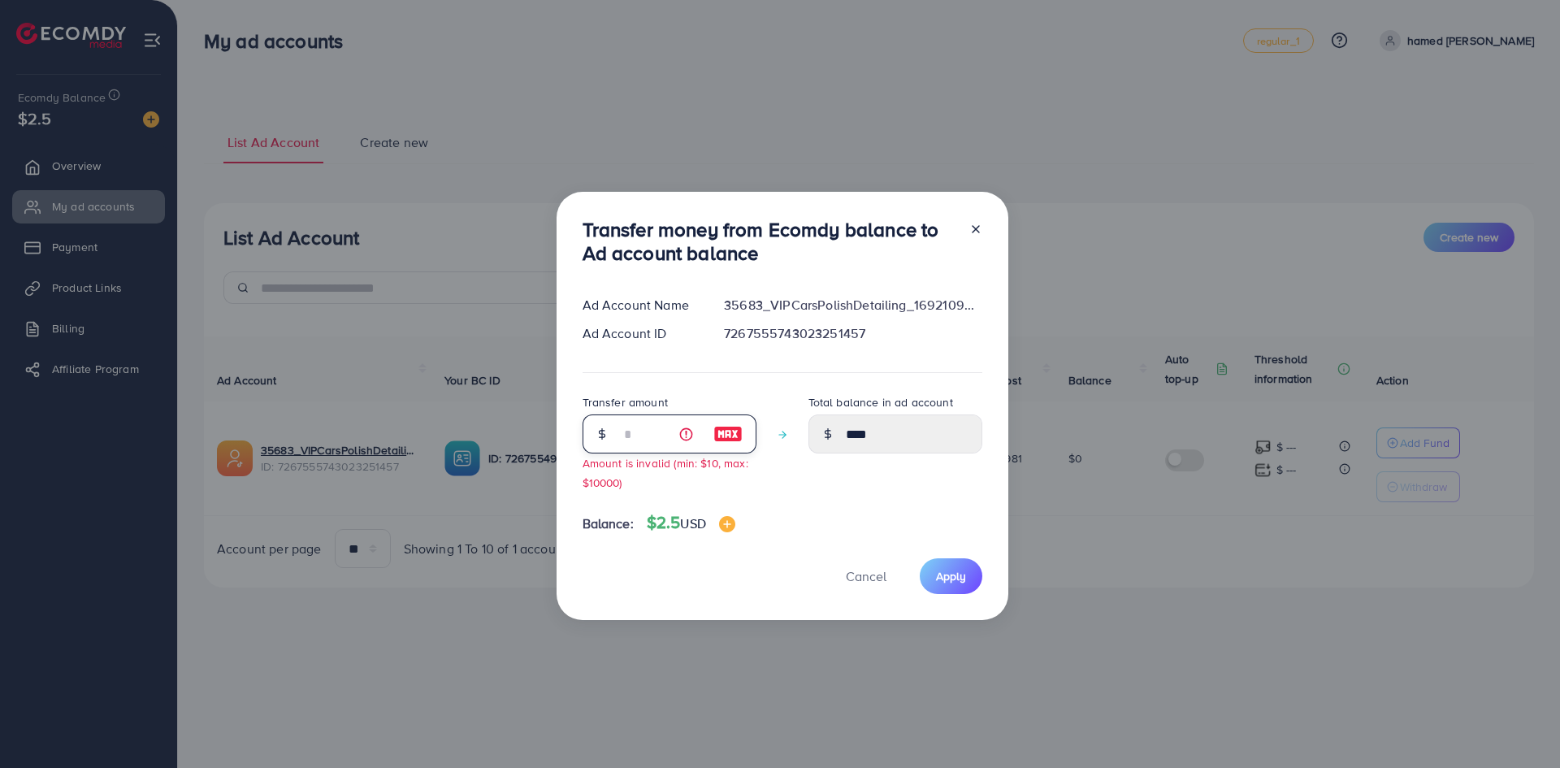
click at [599, 440] on div "*" at bounding box center [670, 433] width 174 height 39
type input "*"
type input "****"
type input "*"
click at [815, 494] on div "Total balance in ad account ****" at bounding box center [895, 447] width 174 height 111
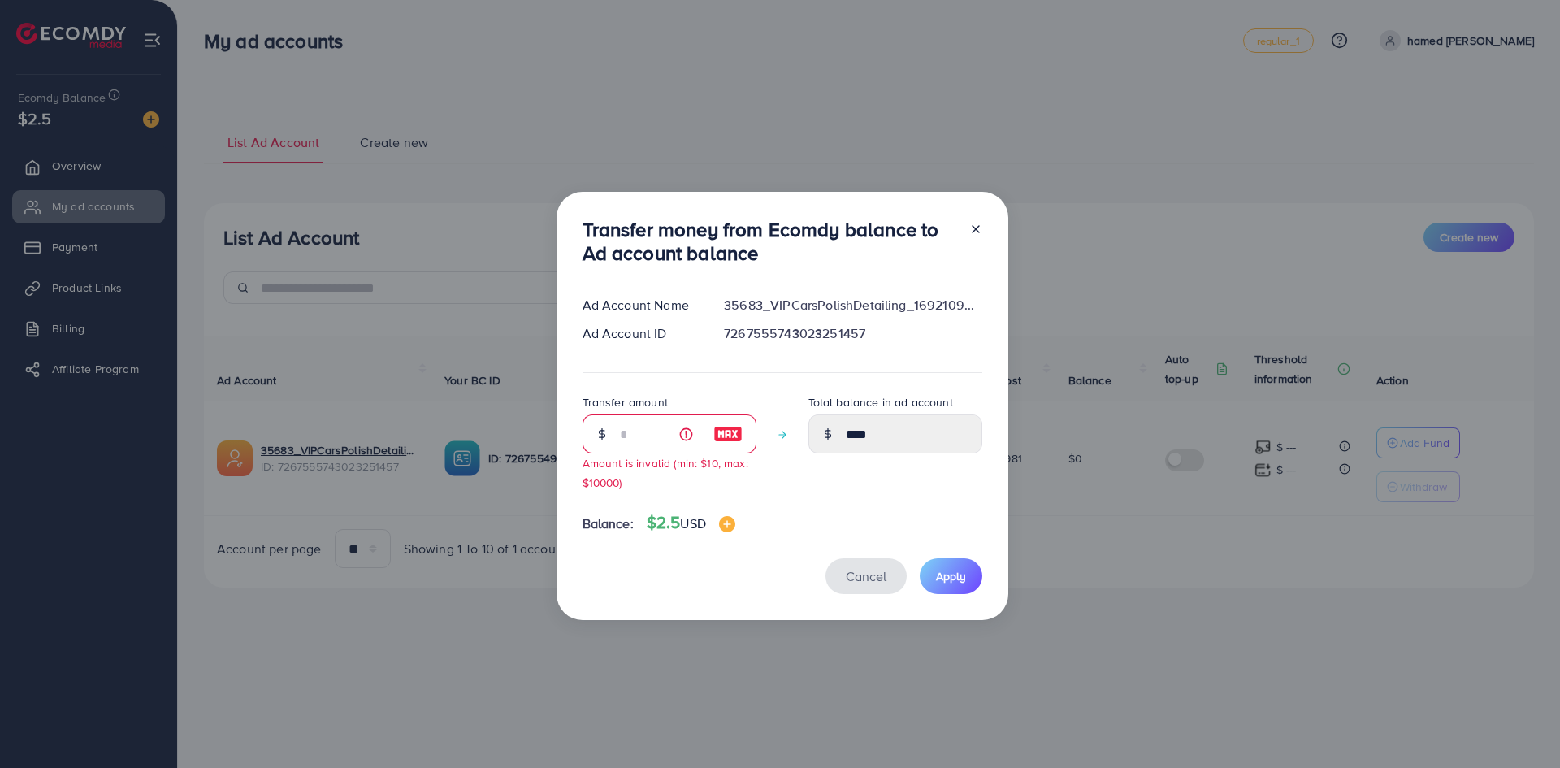
click at [849, 572] on span "Cancel" at bounding box center [866, 576] width 41 height 18
type input "*"
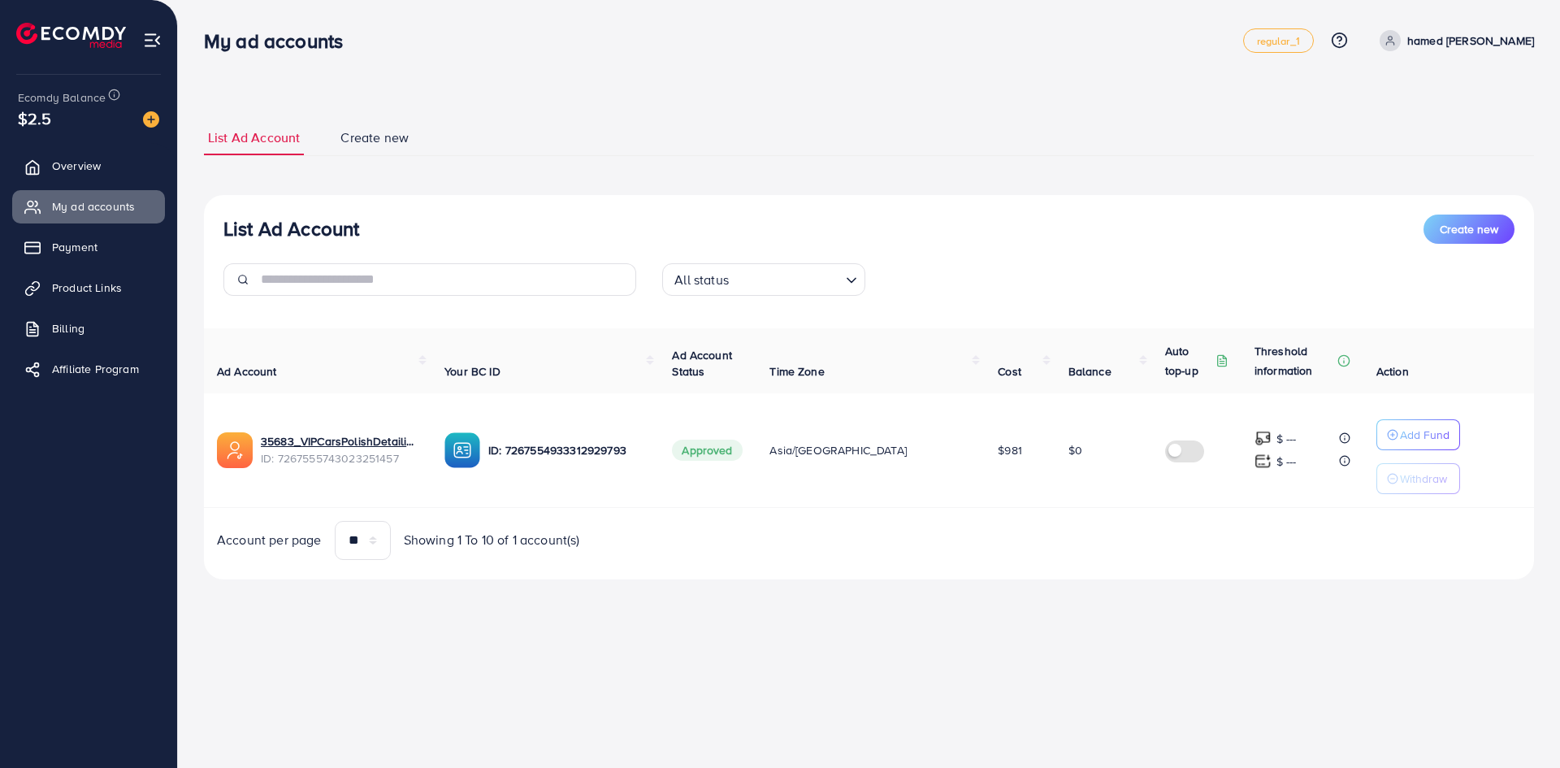
click at [153, 32] on img at bounding box center [152, 40] width 19 height 19
click at [116, 184] on ul "Overview My ad accounts Payment Product Links Billing Affiliate Program" at bounding box center [88, 272] width 177 height 259
click at [116, 177] on link "Overview" at bounding box center [88, 165] width 153 height 32
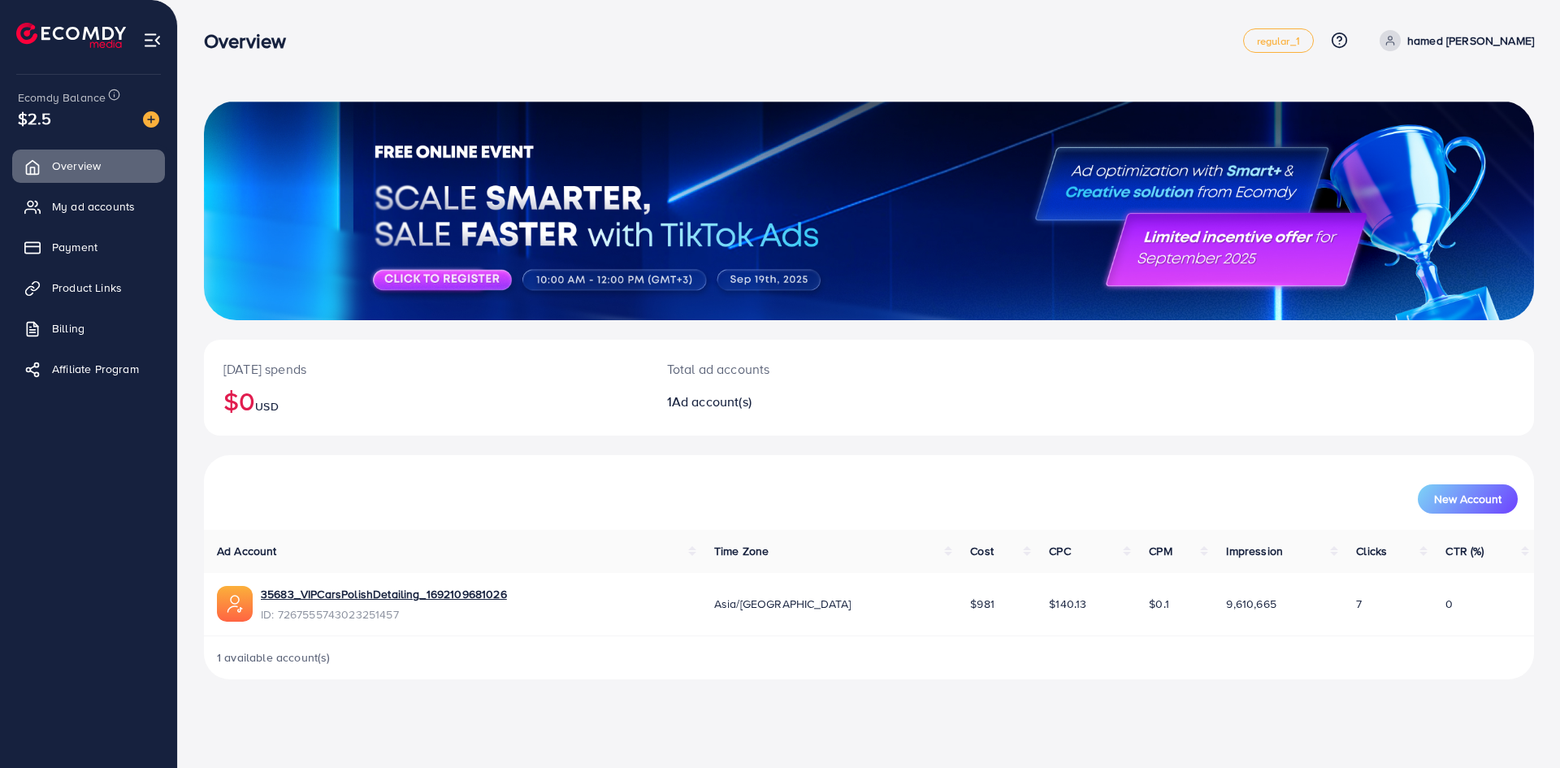
drag, startPoint x: 645, startPoint y: 422, endPoint x: 765, endPoint y: 411, distance: 119.9
click at [646, 422] on div "Today's spends $0 USD" at bounding box center [426, 388] width 444 height 96
click at [591, 238] on div at bounding box center [869, 210] width 1330 height 219
click at [89, 114] on div "$2.5" at bounding box center [88, 118] width 141 height 24
click at [114, 221] on link "My ad accounts" at bounding box center [88, 206] width 153 height 32
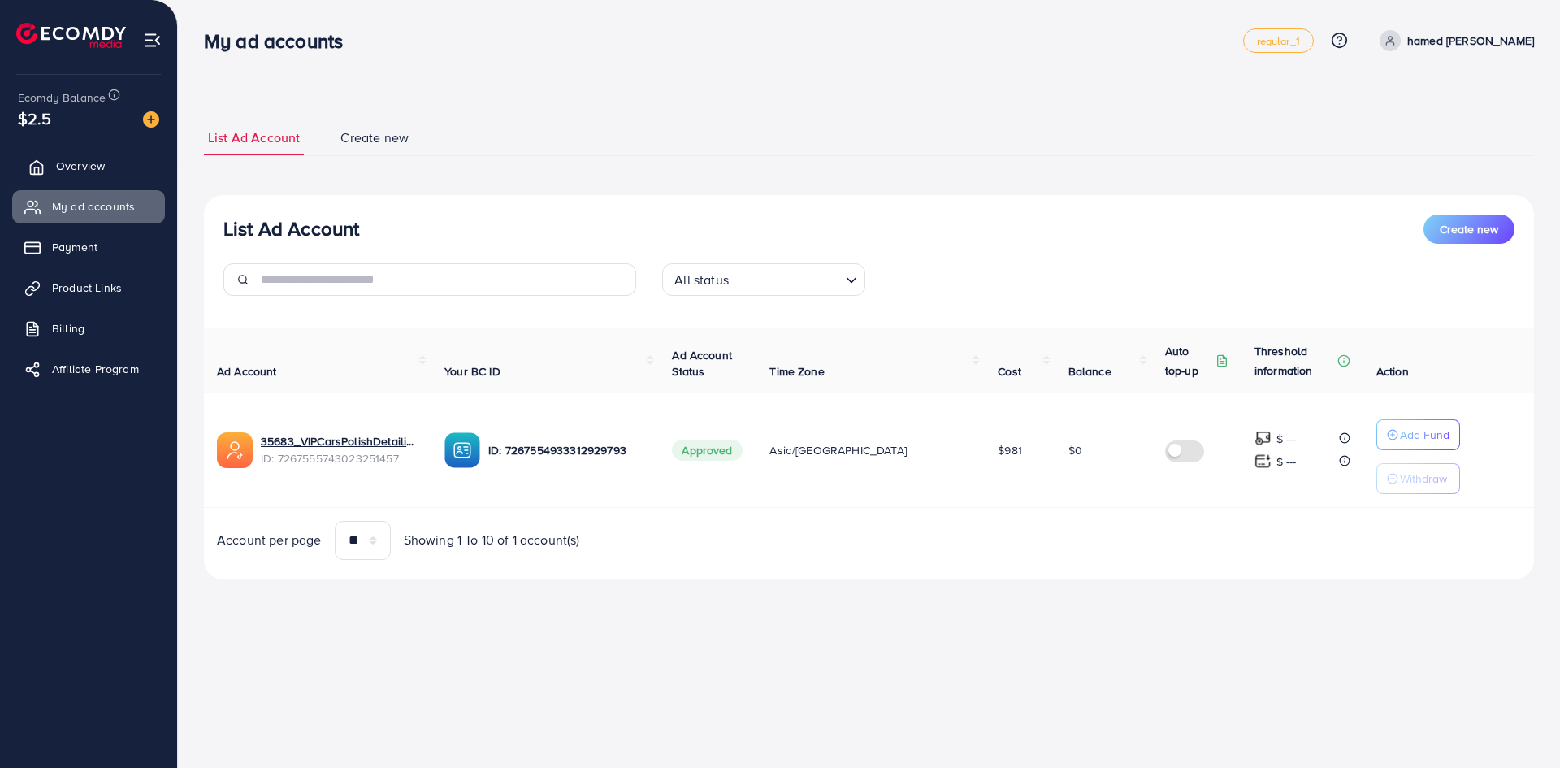
click at [107, 172] on link "Overview" at bounding box center [88, 165] width 153 height 32
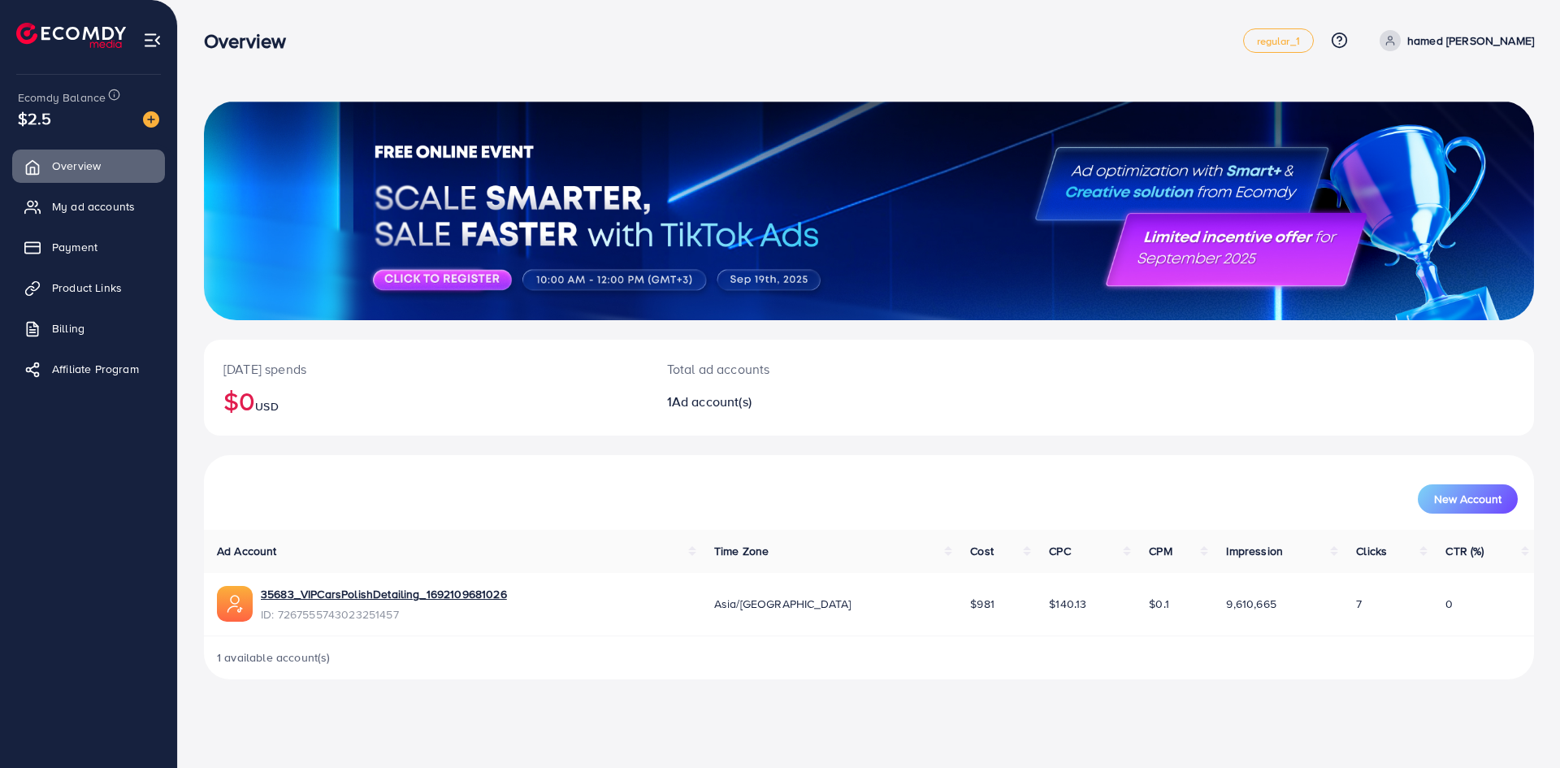
click at [89, 226] on ul "Overview My ad accounts Payment Product Links Billing Affiliate Program" at bounding box center [88, 272] width 177 height 259
click at [107, 210] on span "My ad accounts" at bounding box center [97, 206] width 83 height 16
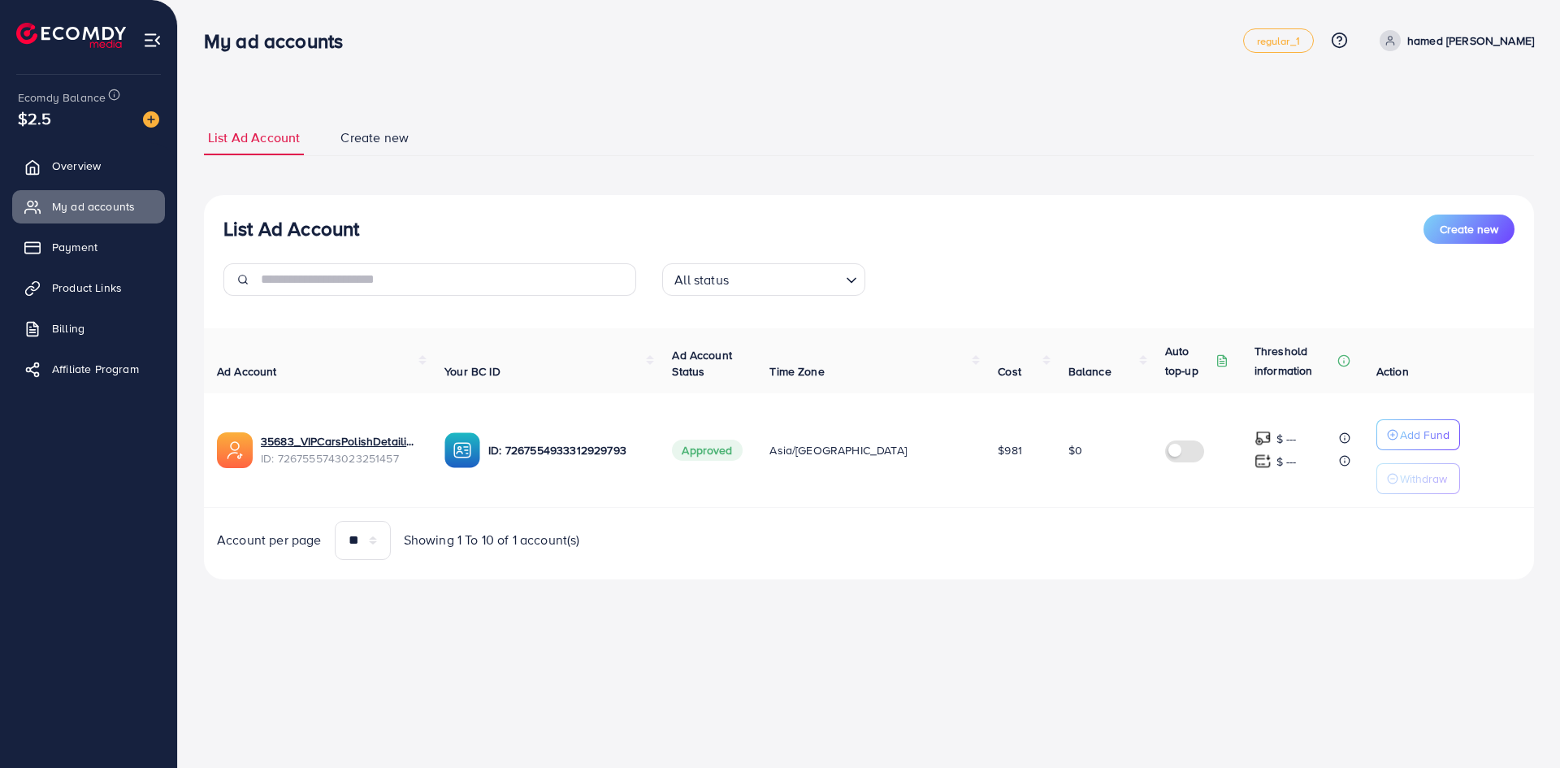
click at [337, 128] on link "Create new" at bounding box center [374, 137] width 76 height 35
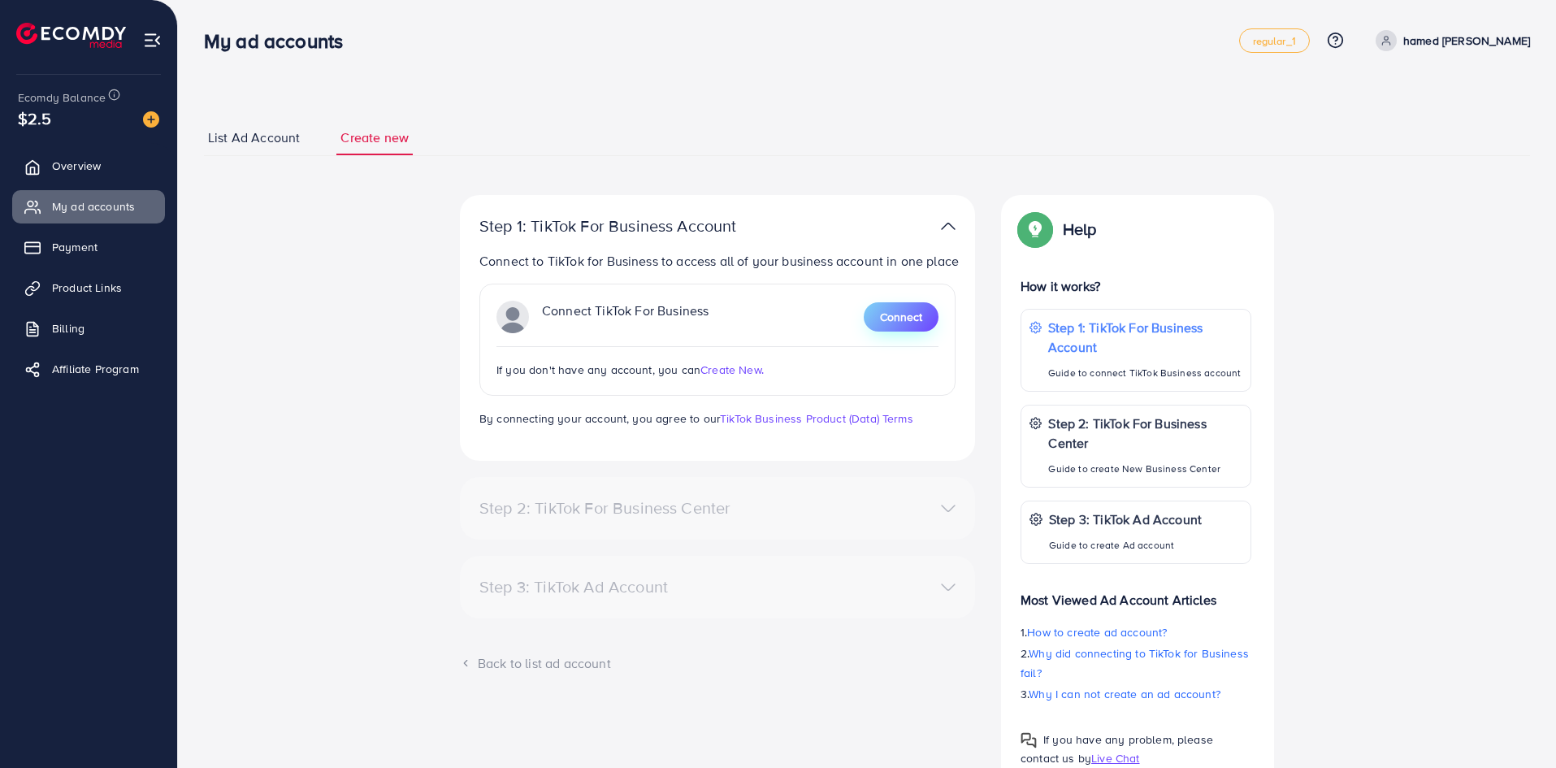
click at [882, 321] on span "Connect" at bounding box center [901, 317] width 42 height 16
click at [923, 324] on button "Connect" at bounding box center [901, 316] width 75 height 29
click at [838, 514] on div "Step 2: TikTok For Business Center" at bounding box center [717, 508] width 502 height 24
click at [274, 134] on span "List Ad Account" at bounding box center [254, 137] width 92 height 19
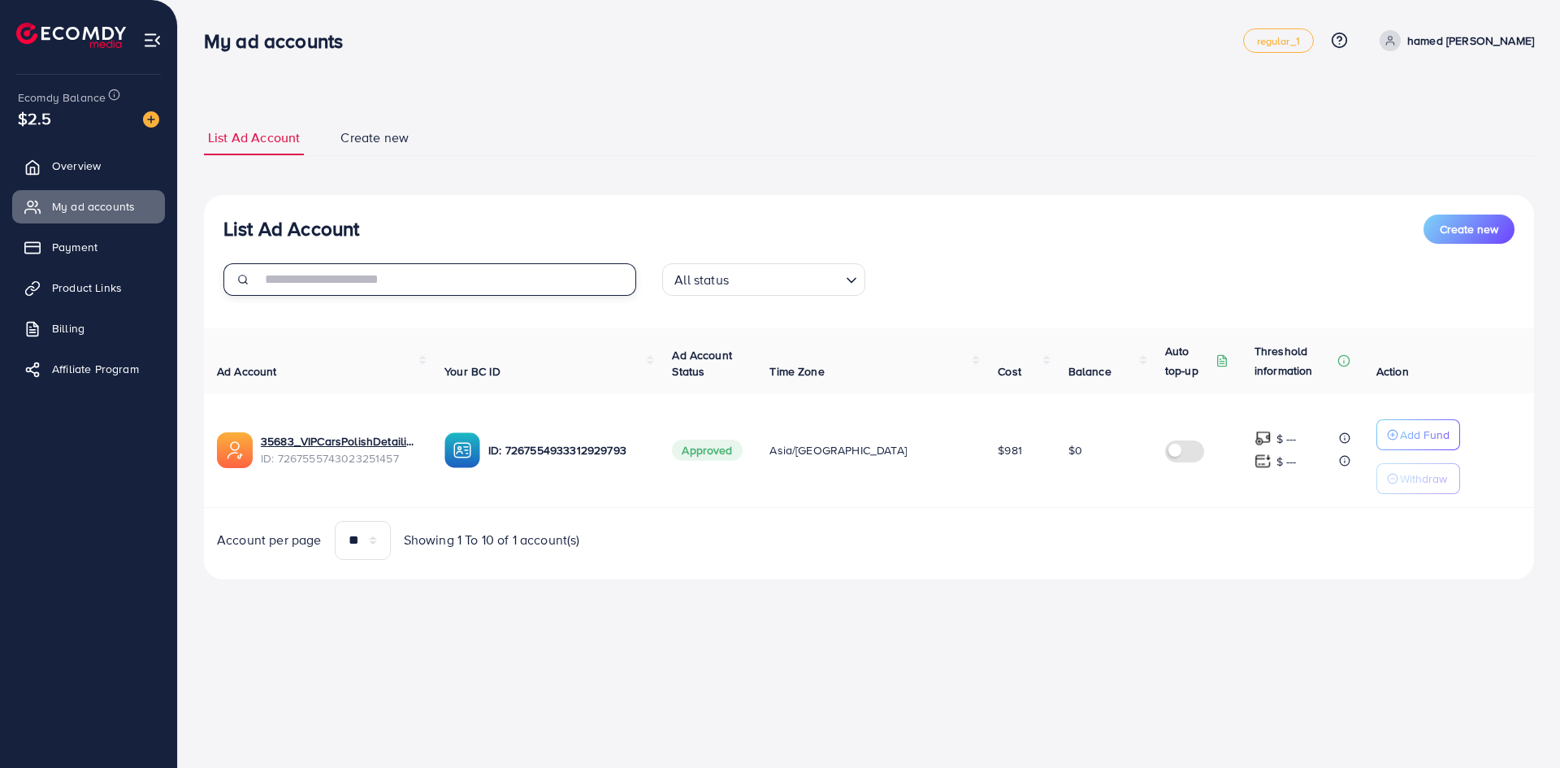
click at [461, 292] on input "text" at bounding box center [448, 279] width 375 height 32
click at [709, 253] on div "List Ad Account Create new All status Loading..." at bounding box center [869, 261] width 1330 height 94
click at [713, 266] on div "All status" at bounding box center [754, 278] width 173 height 28
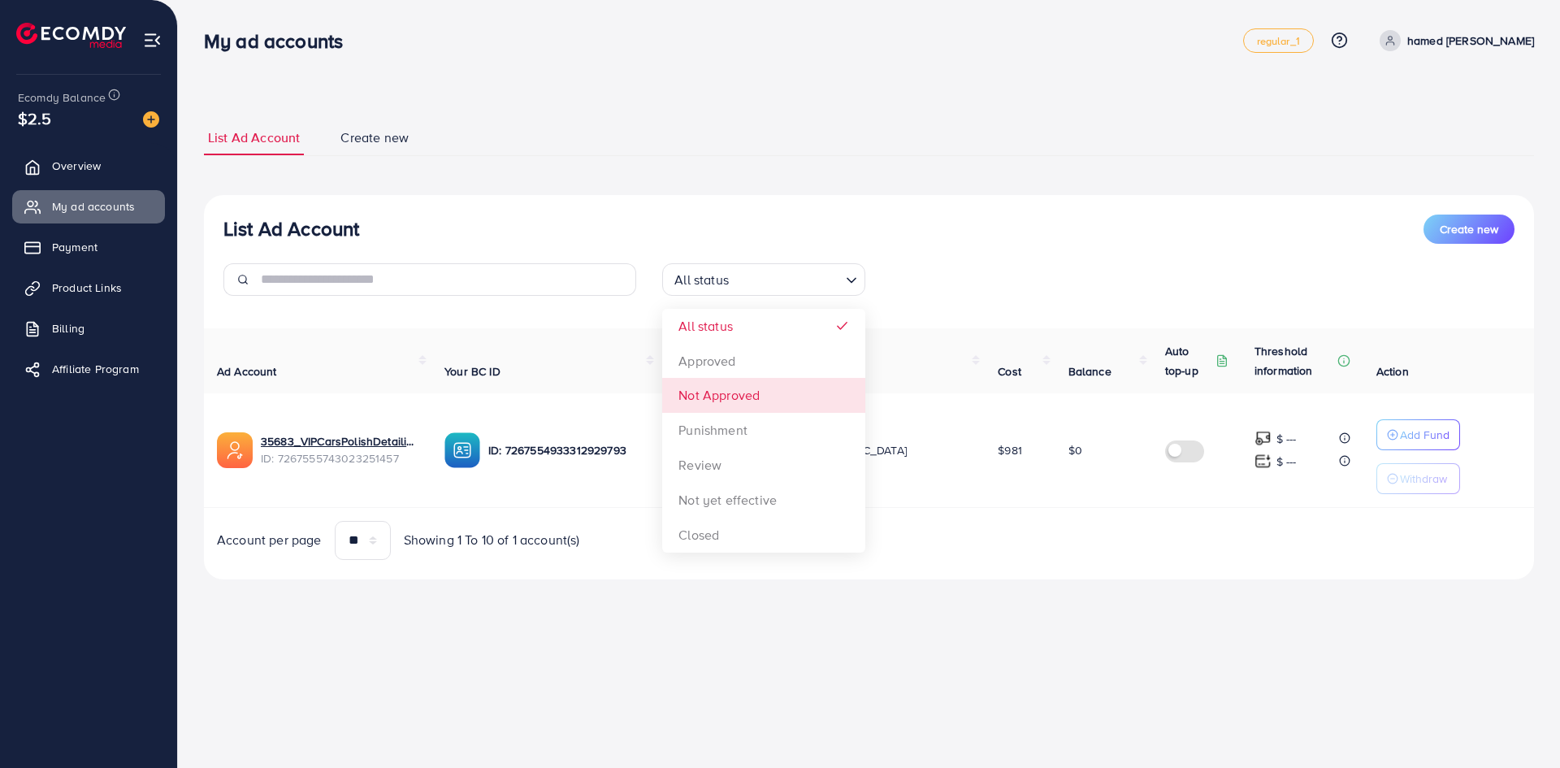
click at [465, 139] on ul "List Ad Account Create new" at bounding box center [869, 138] width 1330 height 36
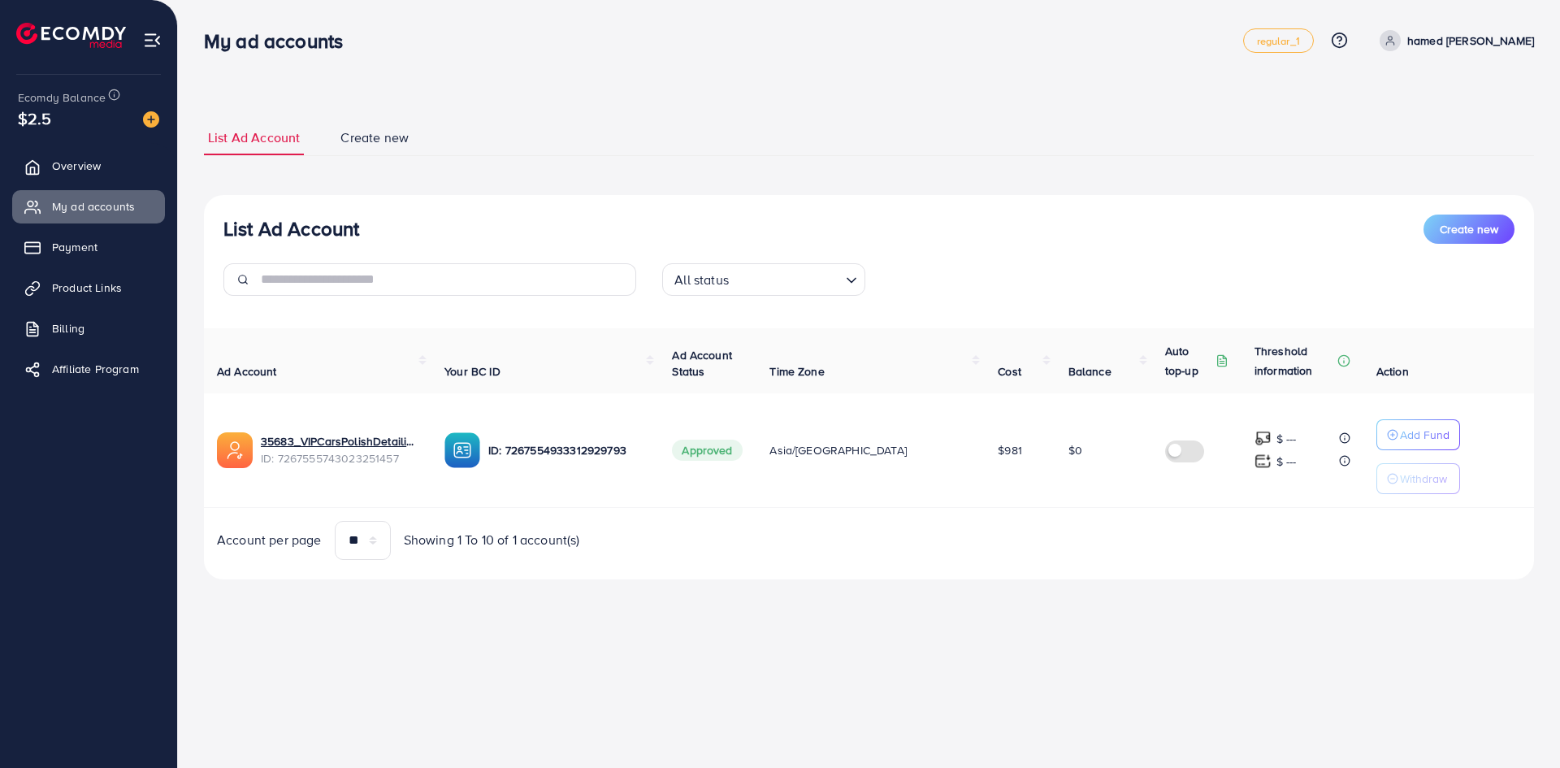
click at [385, 145] on span "Create new" at bounding box center [374, 137] width 68 height 19
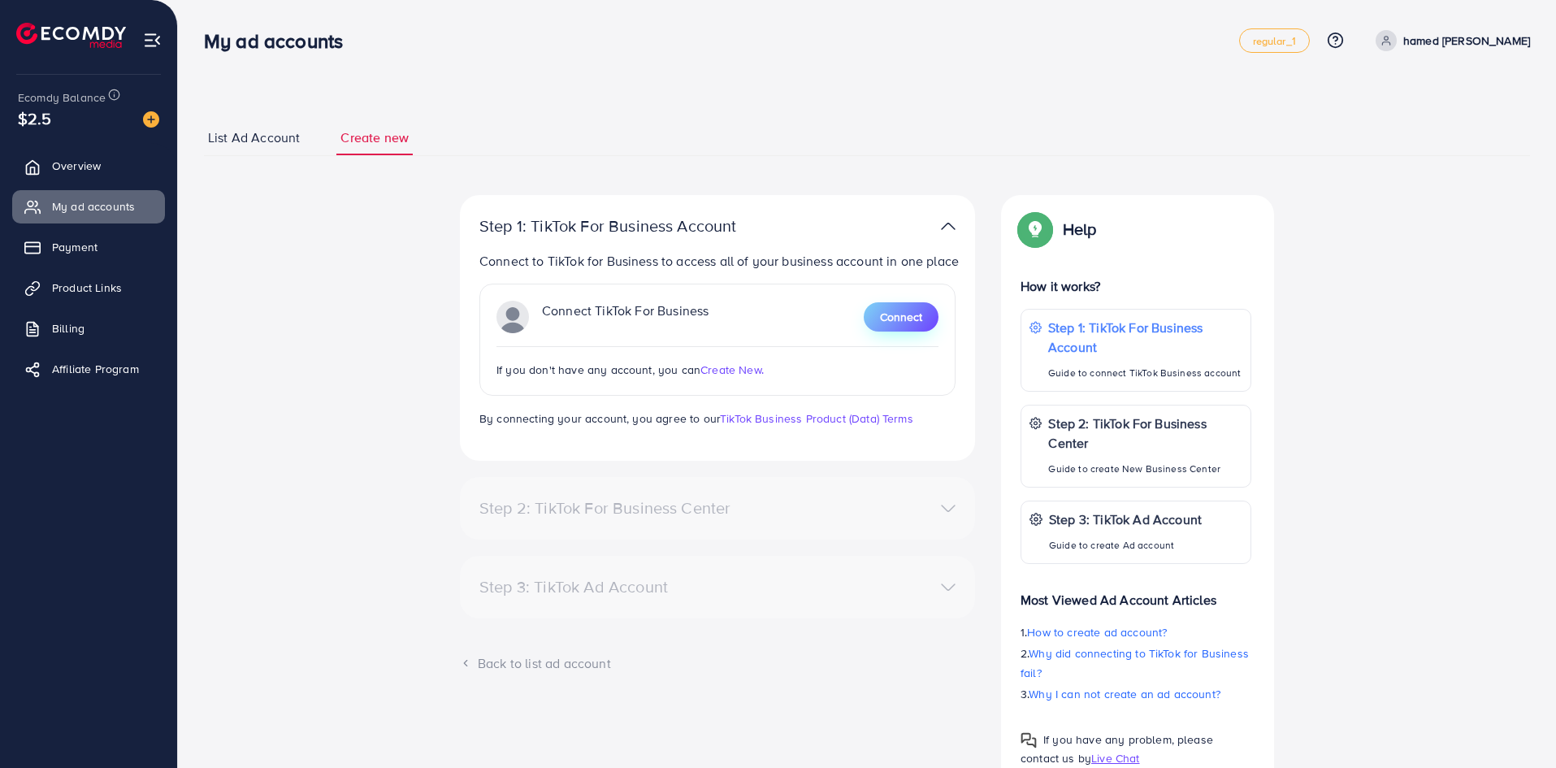
click at [880, 305] on button "Connect" at bounding box center [901, 316] width 75 height 29
click at [734, 373] on span "Create New." at bounding box center [731, 370] width 63 height 16
click at [669, 261] on p "Connect to TikTok for Business to access all of your business account in one pl…" at bounding box center [720, 260] width 483 height 19
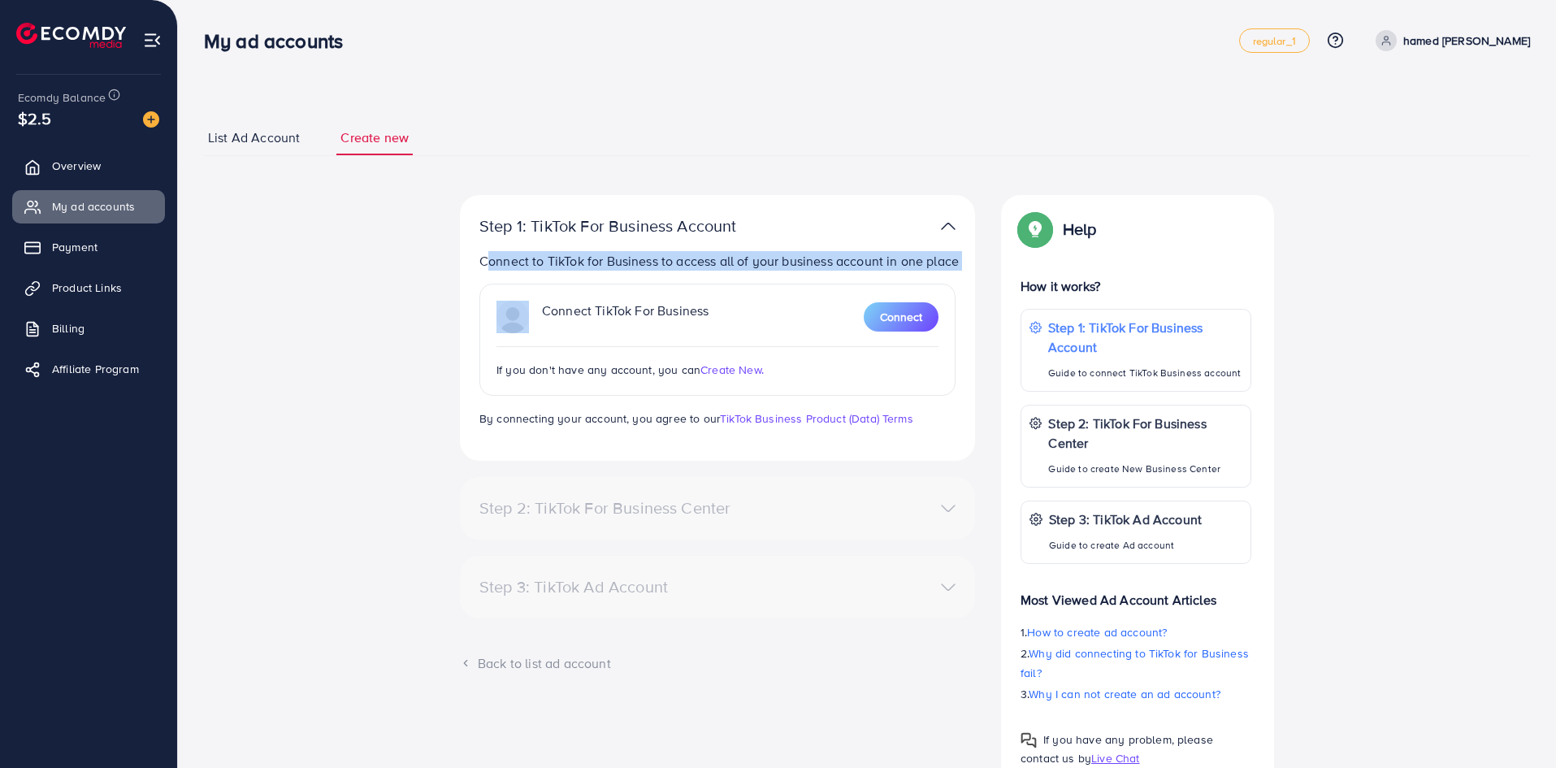
click at [669, 261] on p "Connect to TikTok for Business to access all of your business account in one pl…" at bounding box center [720, 260] width 483 height 19
click at [791, 217] on div "Step 1: TikTok For Business Account" at bounding box center [633, 225] width 335 height 19
click at [678, 294] on div "Connect TikTok For Business Connect If you don't have any account, you can Crea…" at bounding box center [717, 340] width 476 height 112
click at [655, 318] on p "Connect TikTok For Business" at bounding box center [625, 317] width 167 height 32
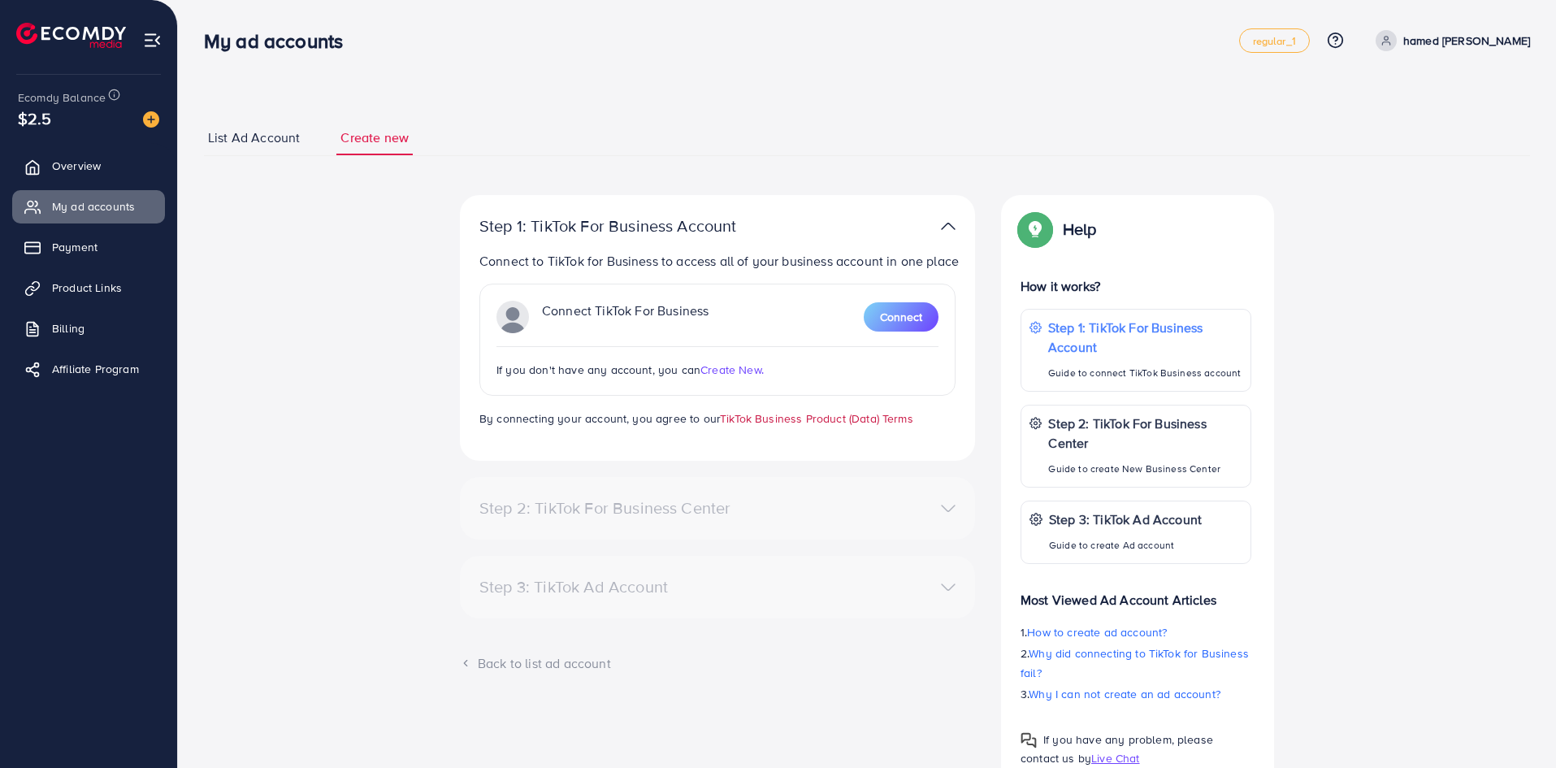
click at [748, 422] on link "TikTok Business Product (Data) Terms" at bounding box center [816, 418] width 193 height 16
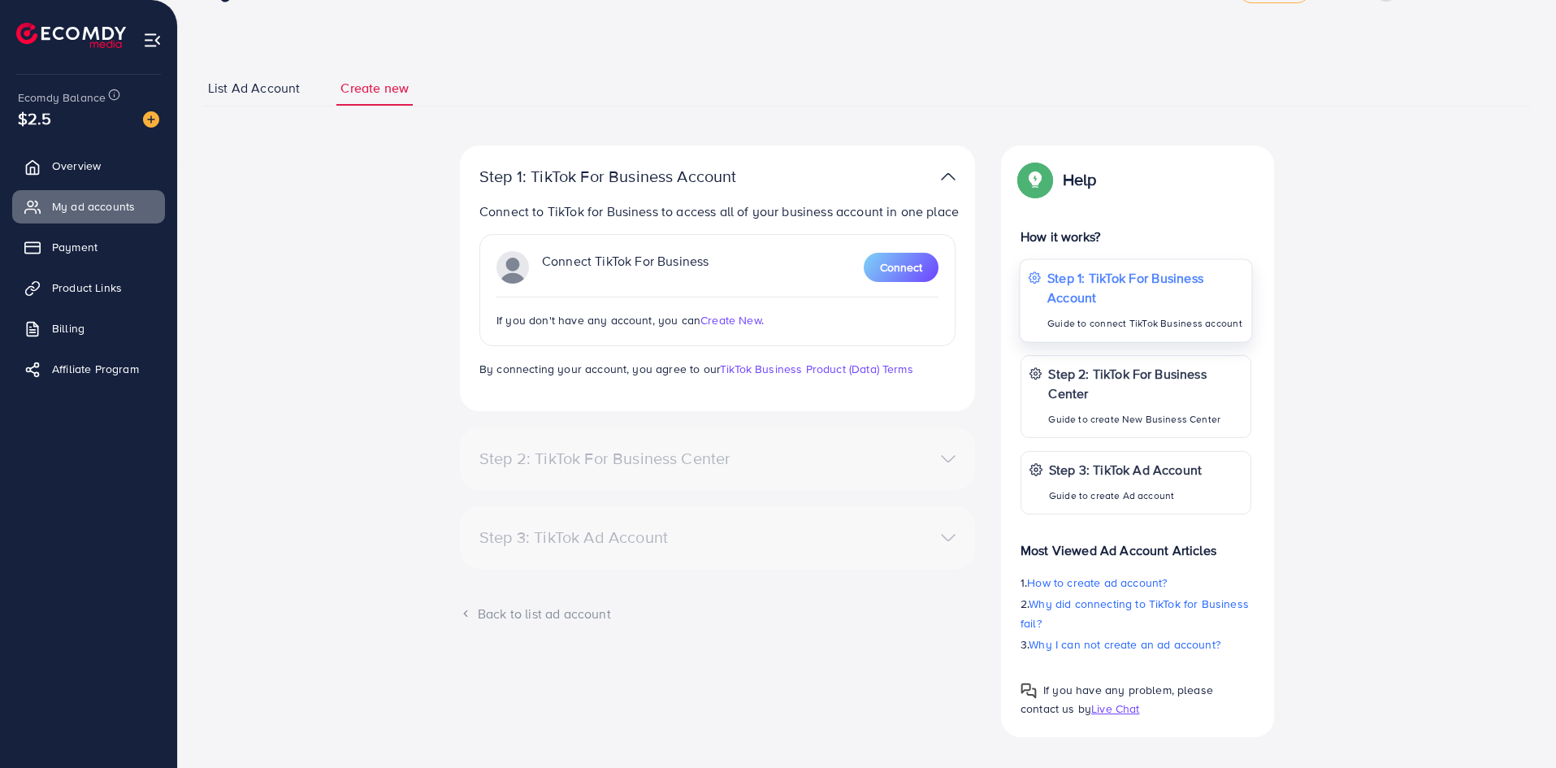
scroll to position [54, 0]
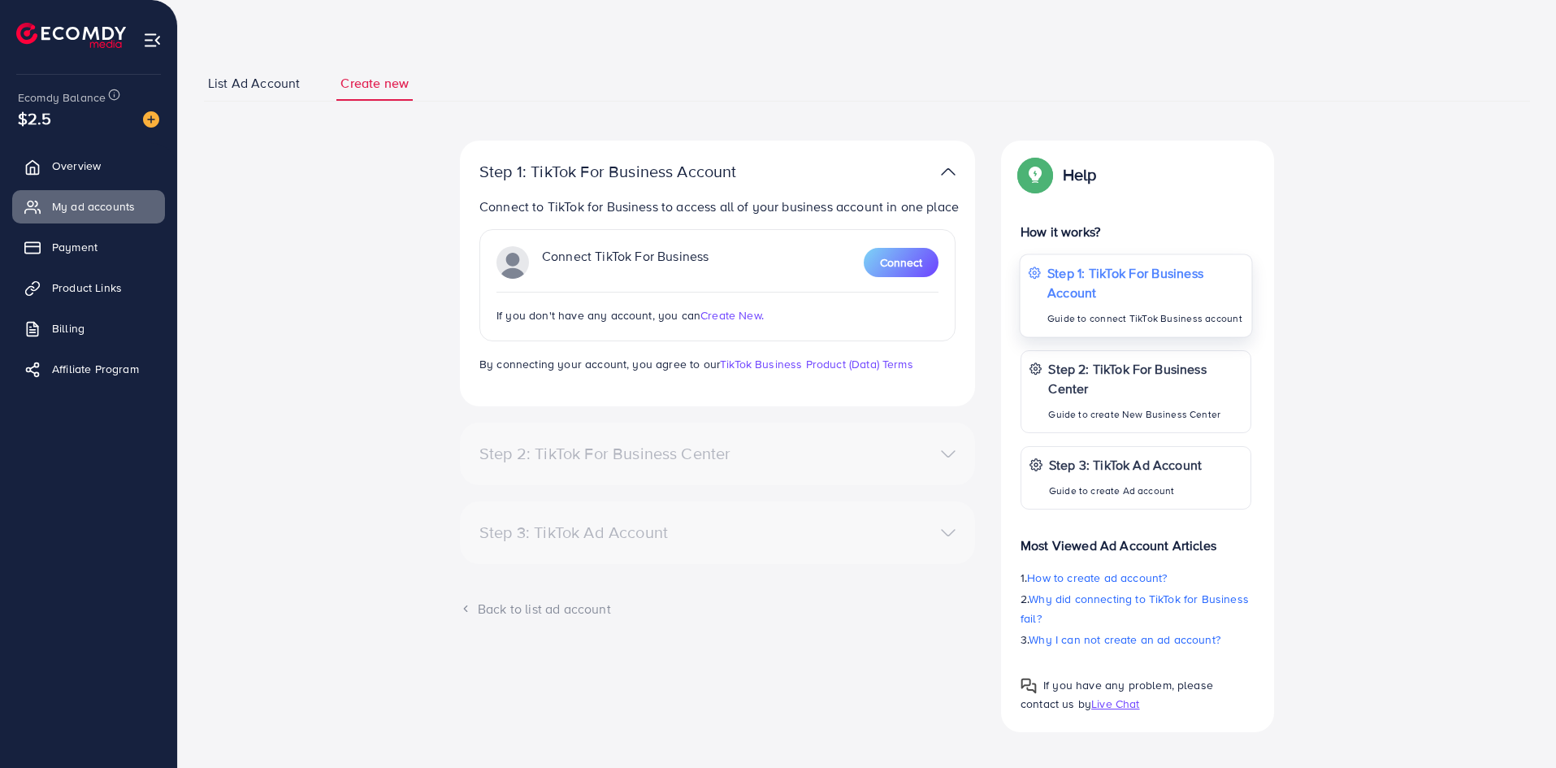
click at [1106, 323] on p "Guide to connect TikTok Business account" at bounding box center [1145, 318] width 196 height 19
click at [900, 256] on span "Connect" at bounding box center [901, 262] width 42 height 16
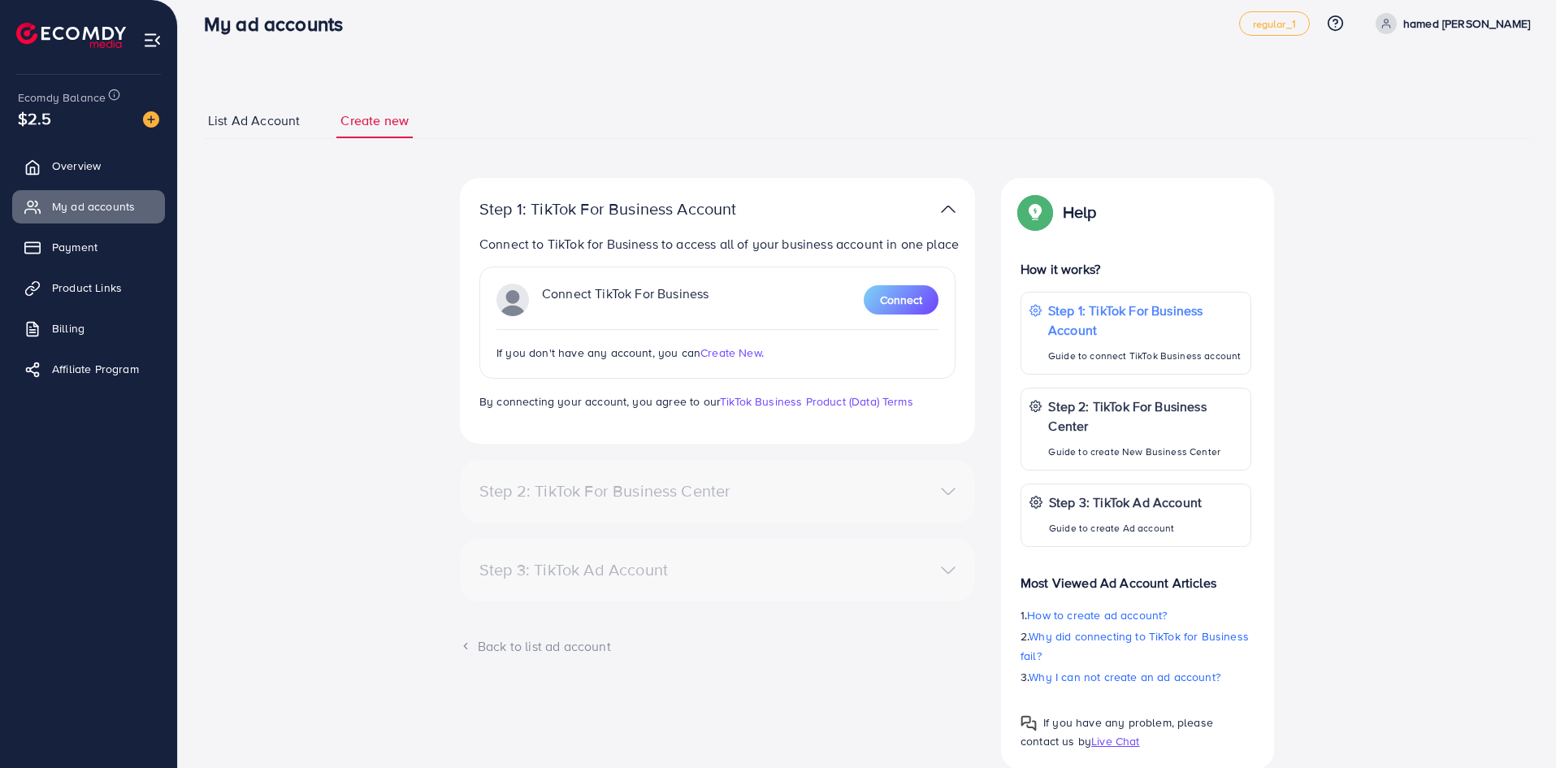
scroll to position [64, 0]
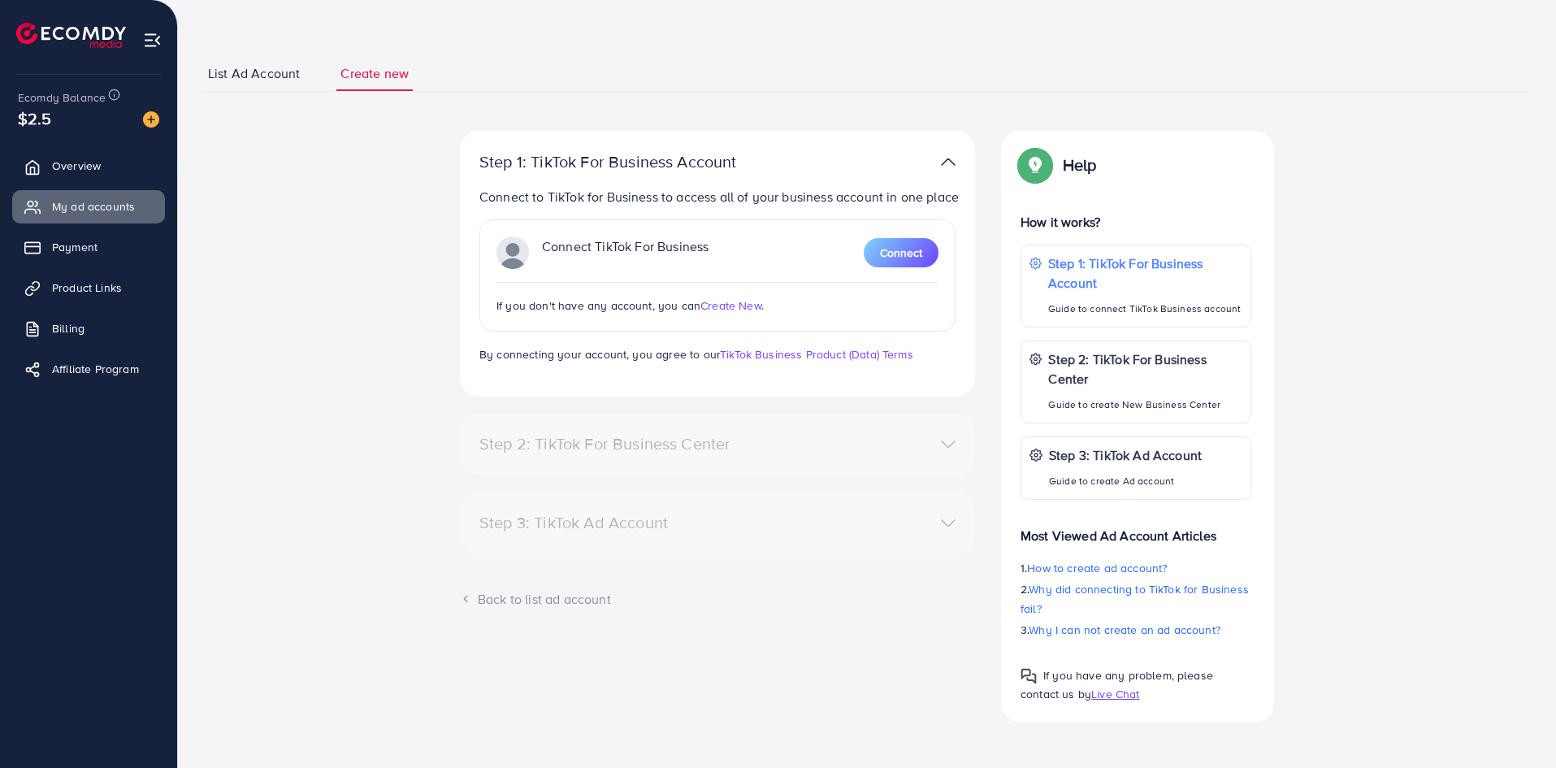
click at [608, 441] on div "Step 2: TikTok For Business Center" at bounding box center [633, 443] width 335 height 19
click at [892, 260] on span "Connect" at bounding box center [901, 253] width 42 height 16
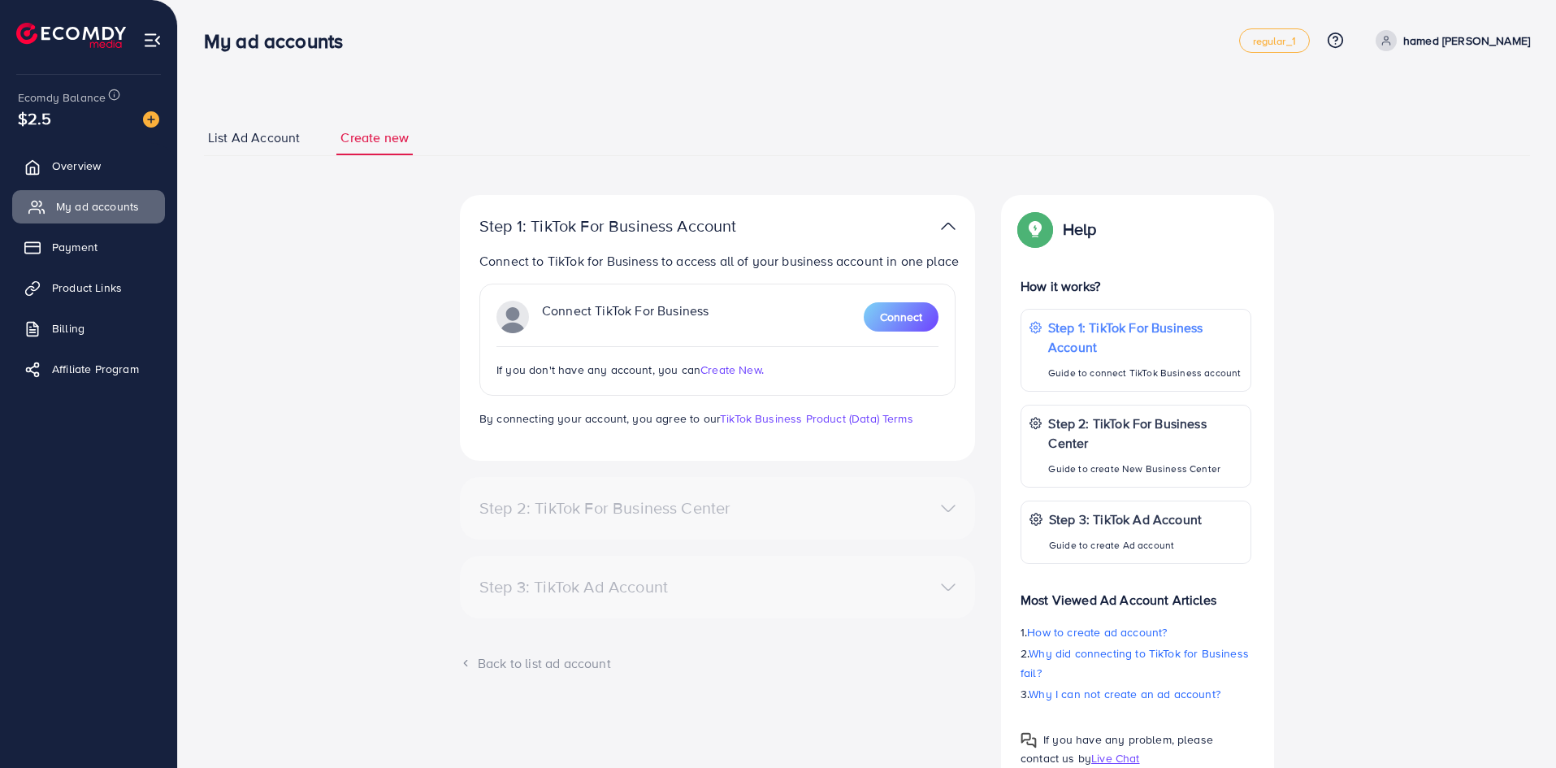
click at [96, 201] on span "My ad accounts" at bounding box center [97, 206] width 83 height 16
click at [562, 658] on div "Back to list ad account" at bounding box center [717, 663] width 515 height 19
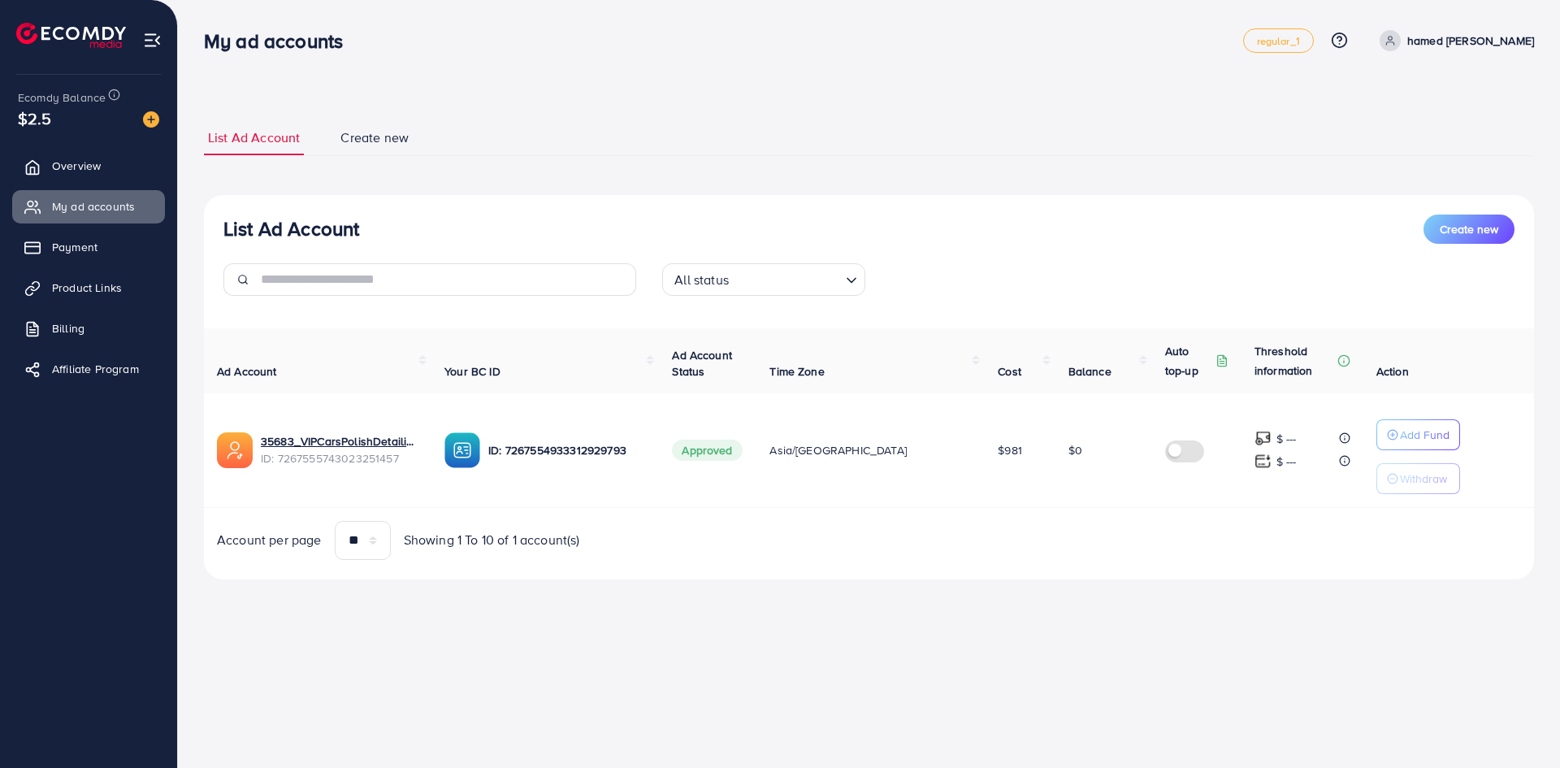
click at [378, 140] on span "Create new" at bounding box center [374, 137] width 68 height 19
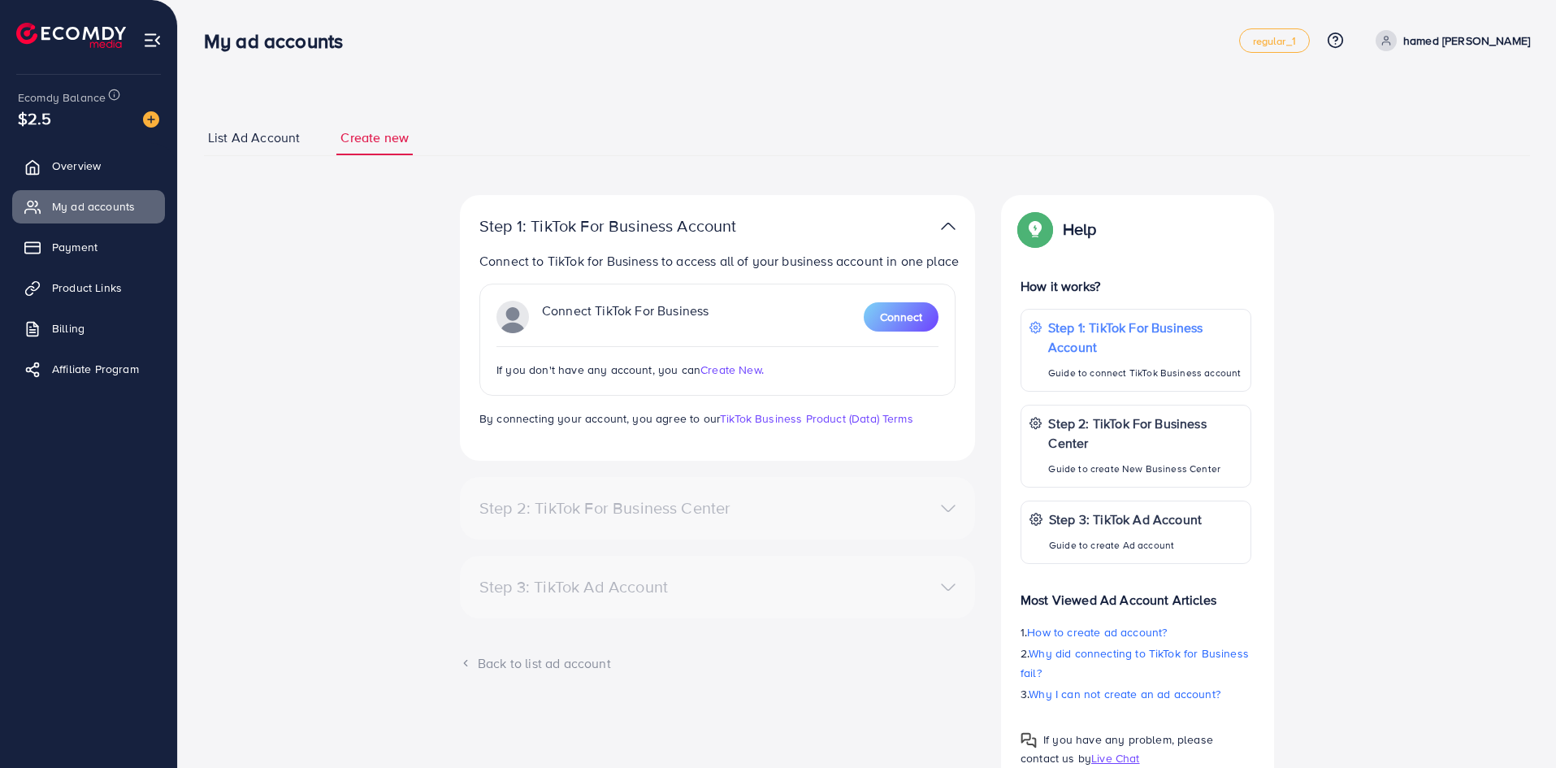
click at [254, 145] on span "List Ad Account" at bounding box center [254, 137] width 92 height 19
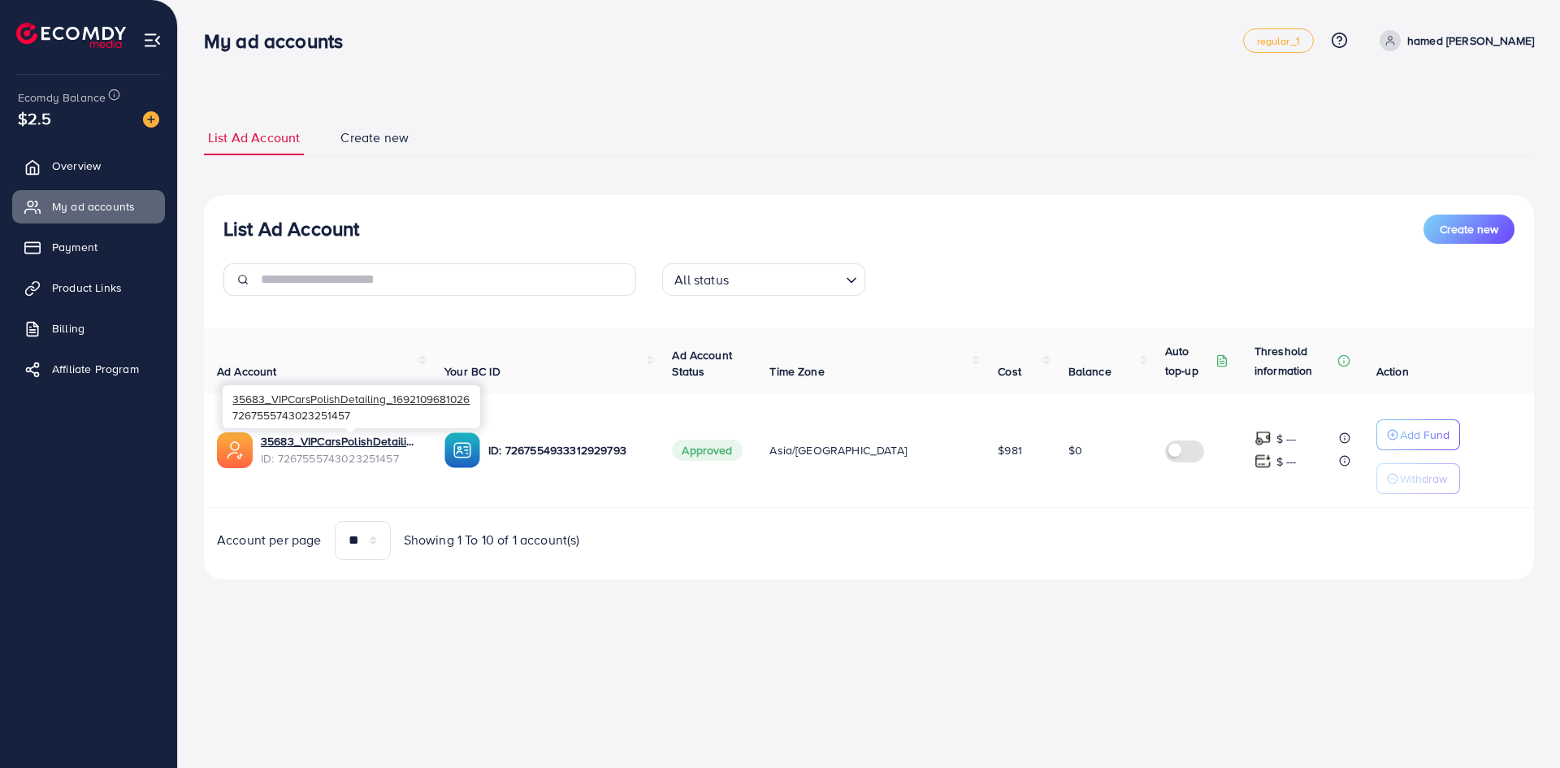
click at [358, 462] on span "ID: 7267555743023251457" at bounding box center [340, 458] width 158 height 16
copy span "7267555743023251457"
click at [542, 282] on input "text" at bounding box center [448, 279] width 375 height 32
paste input "**********"
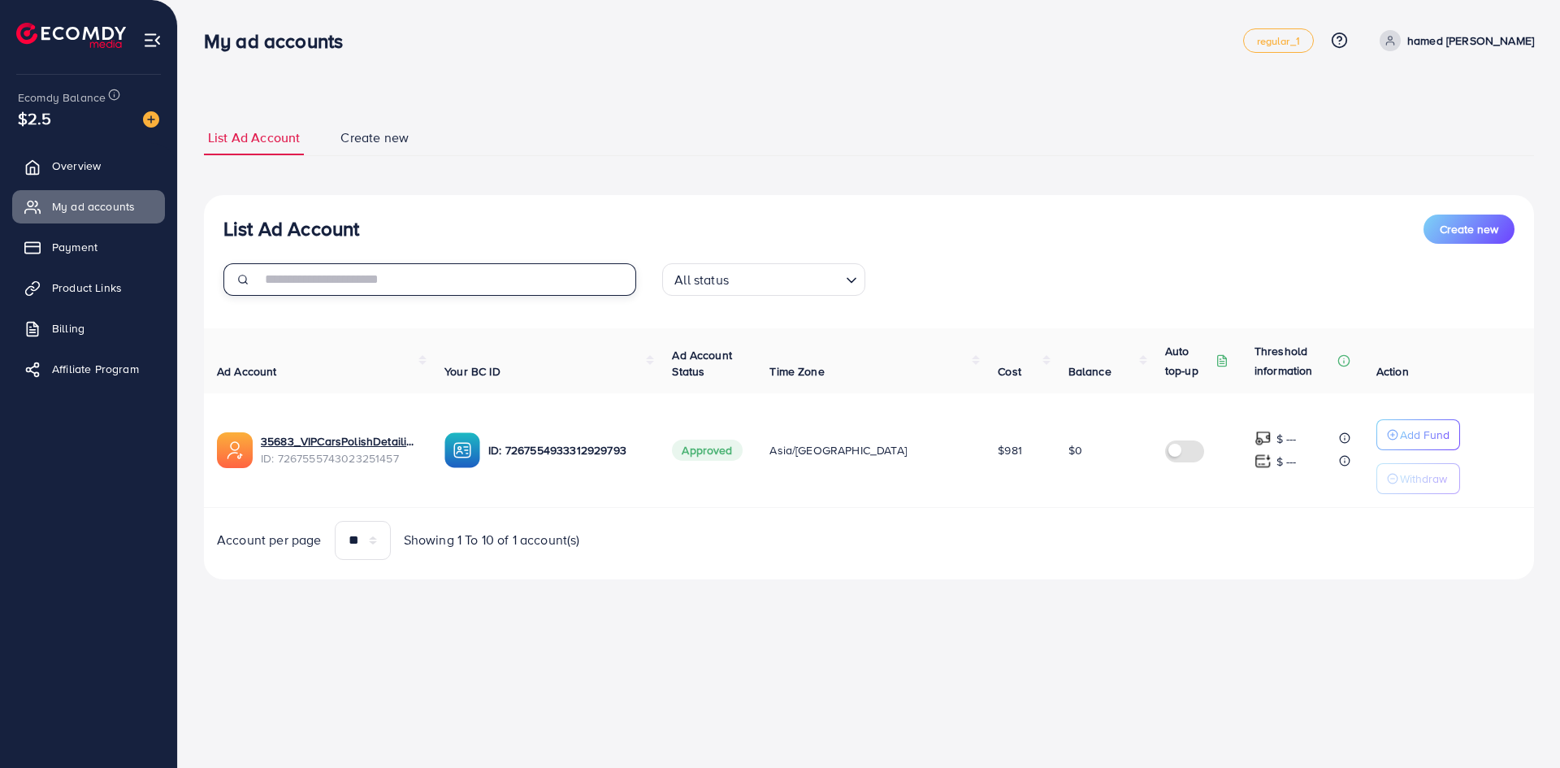
type input "**********"
click at [432, 283] on input "**********" at bounding box center [448, 279] width 375 height 32
click at [106, 280] on span "Product Links" at bounding box center [91, 287] width 70 height 16
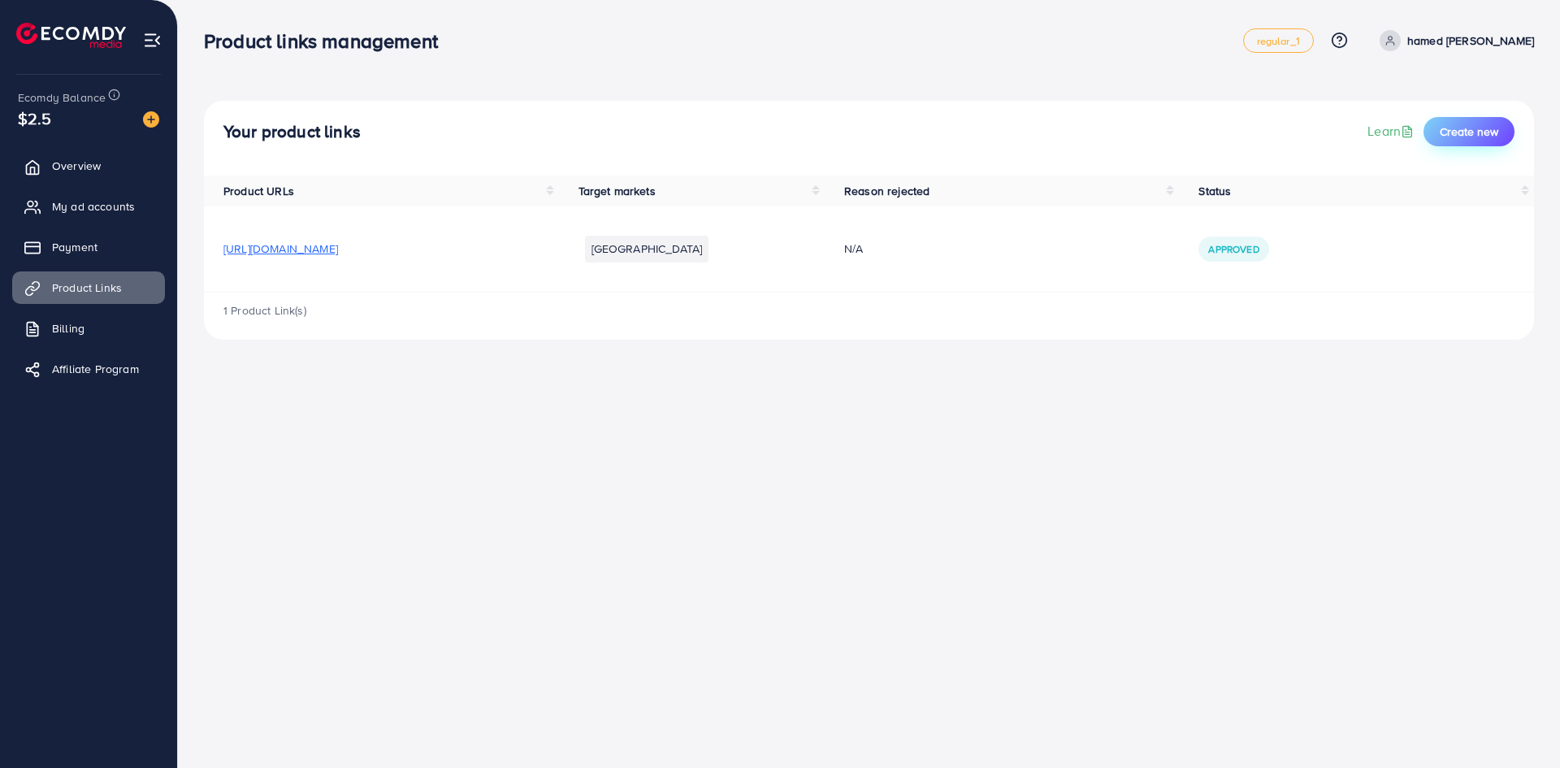
click at [1465, 127] on span "Create new" at bounding box center [1469, 131] width 58 height 16
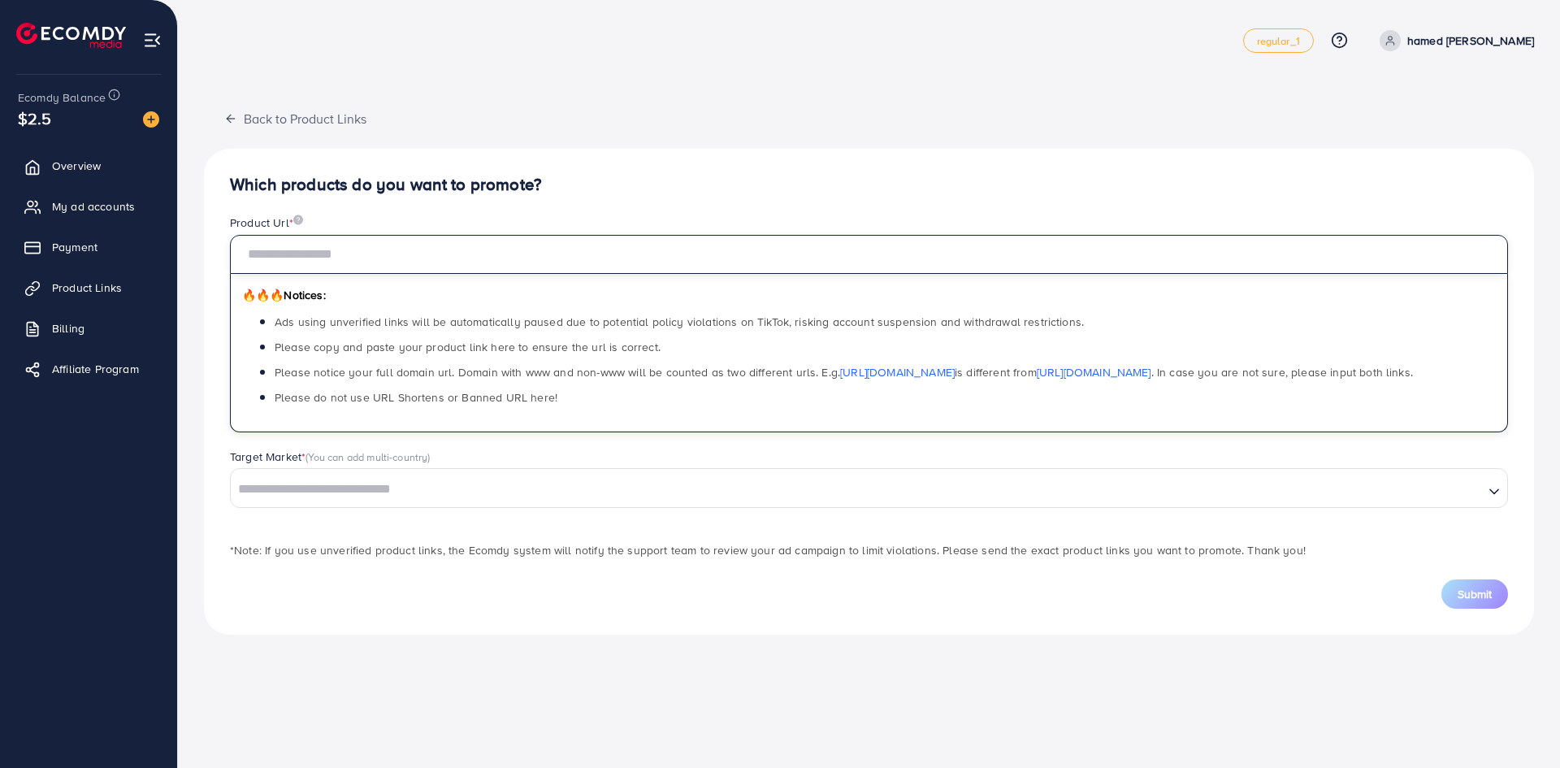
click at [502, 264] on input "text" at bounding box center [869, 254] width 1278 height 39
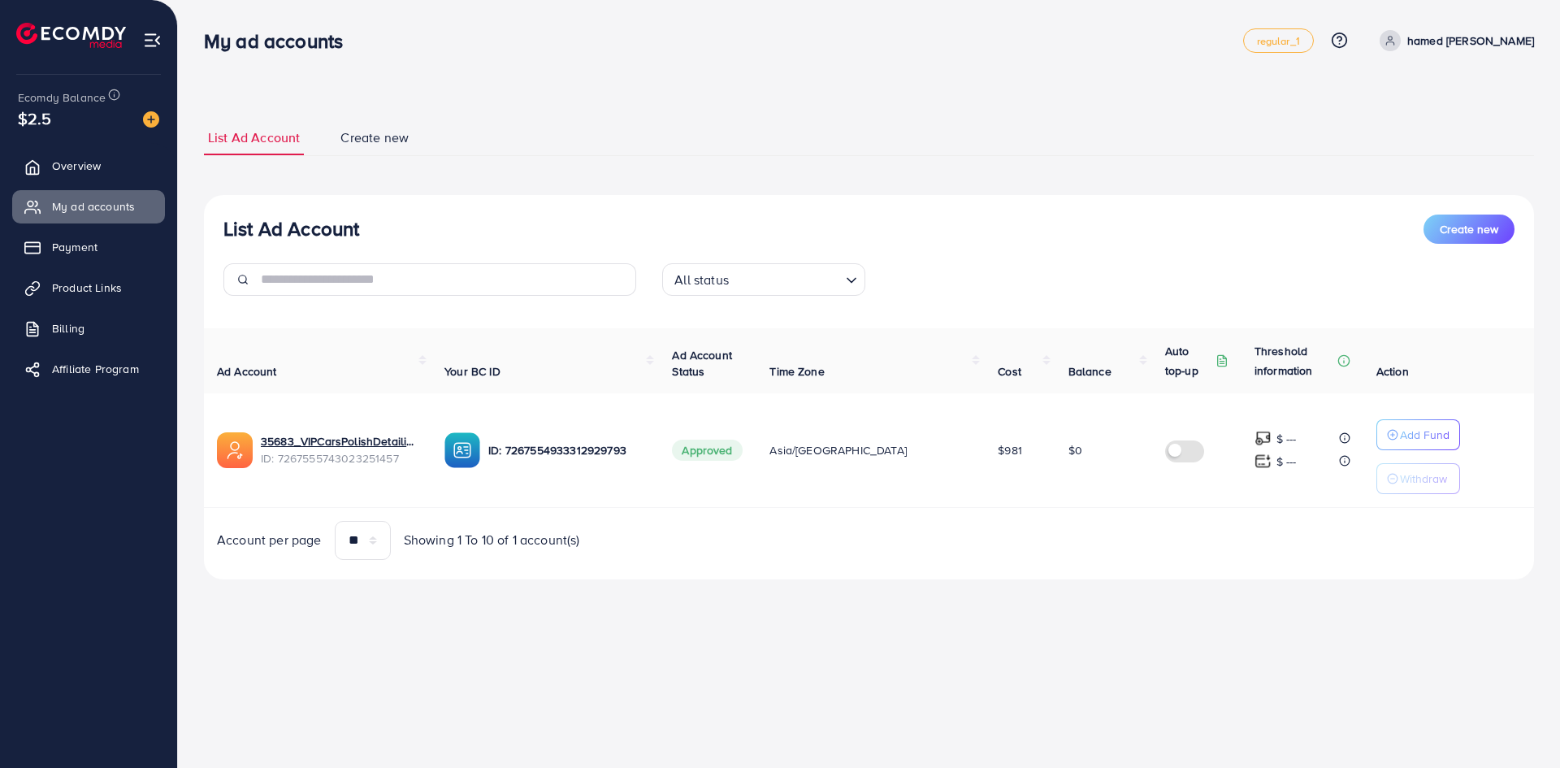
click at [346, 141] on span "Create new" at bounding box center [374, 137] width 68 height 19
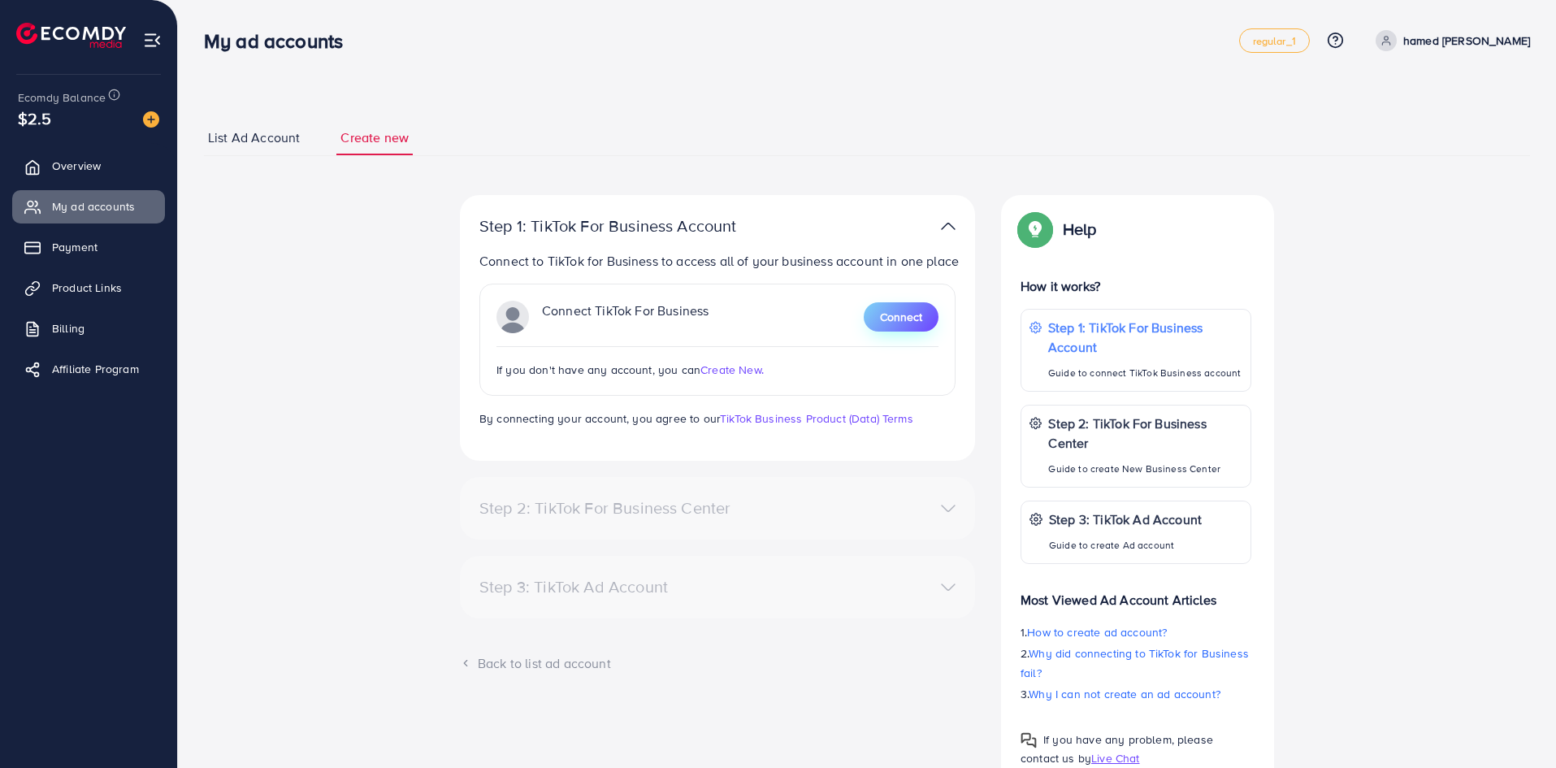
click at [900, 313] on span "Connect" at bounding box center [901, 317] width 42 height 16
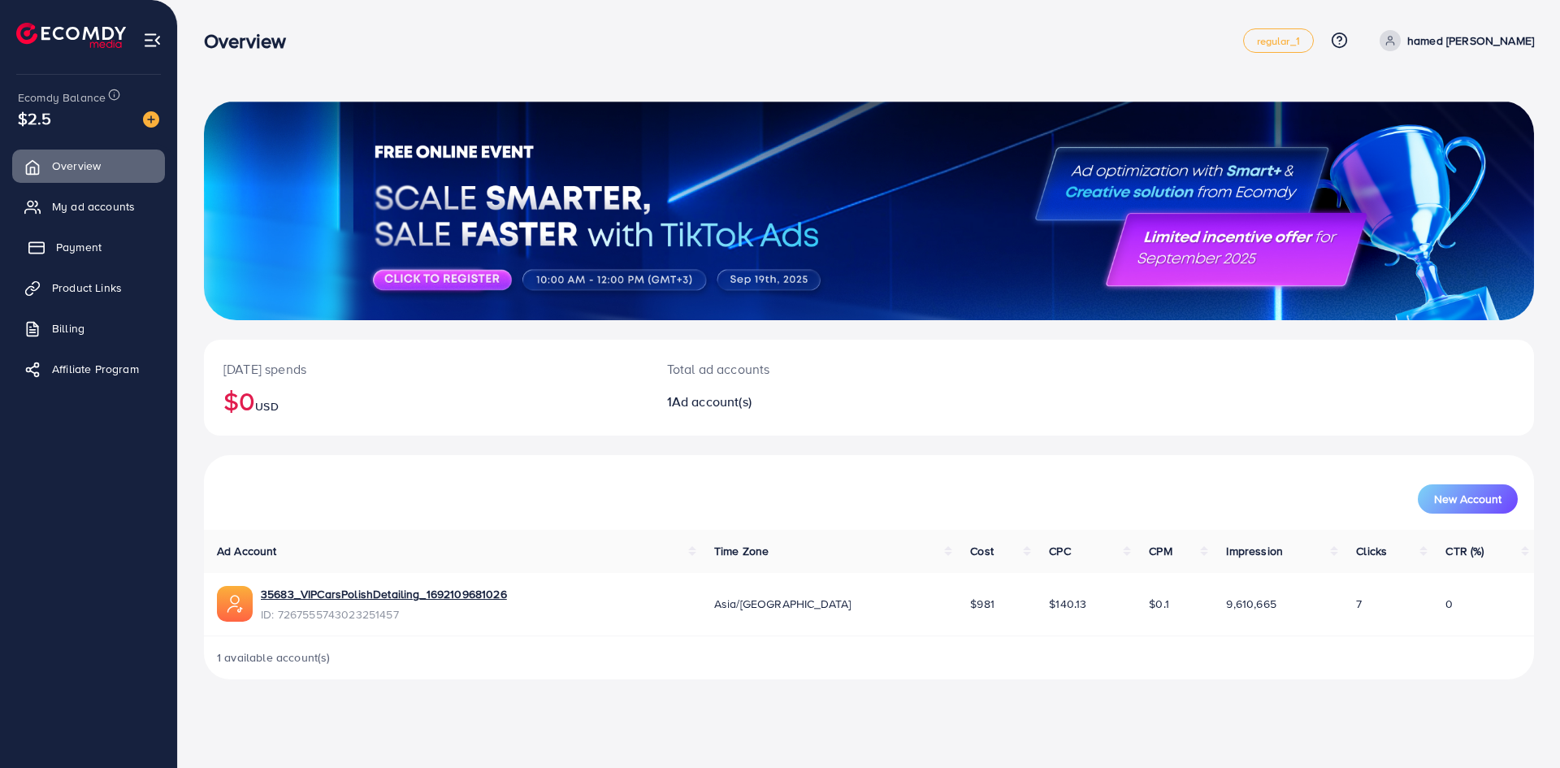
click at [94, 232] on link "Payment" at bounding box center [88, 247] width 153 height 32
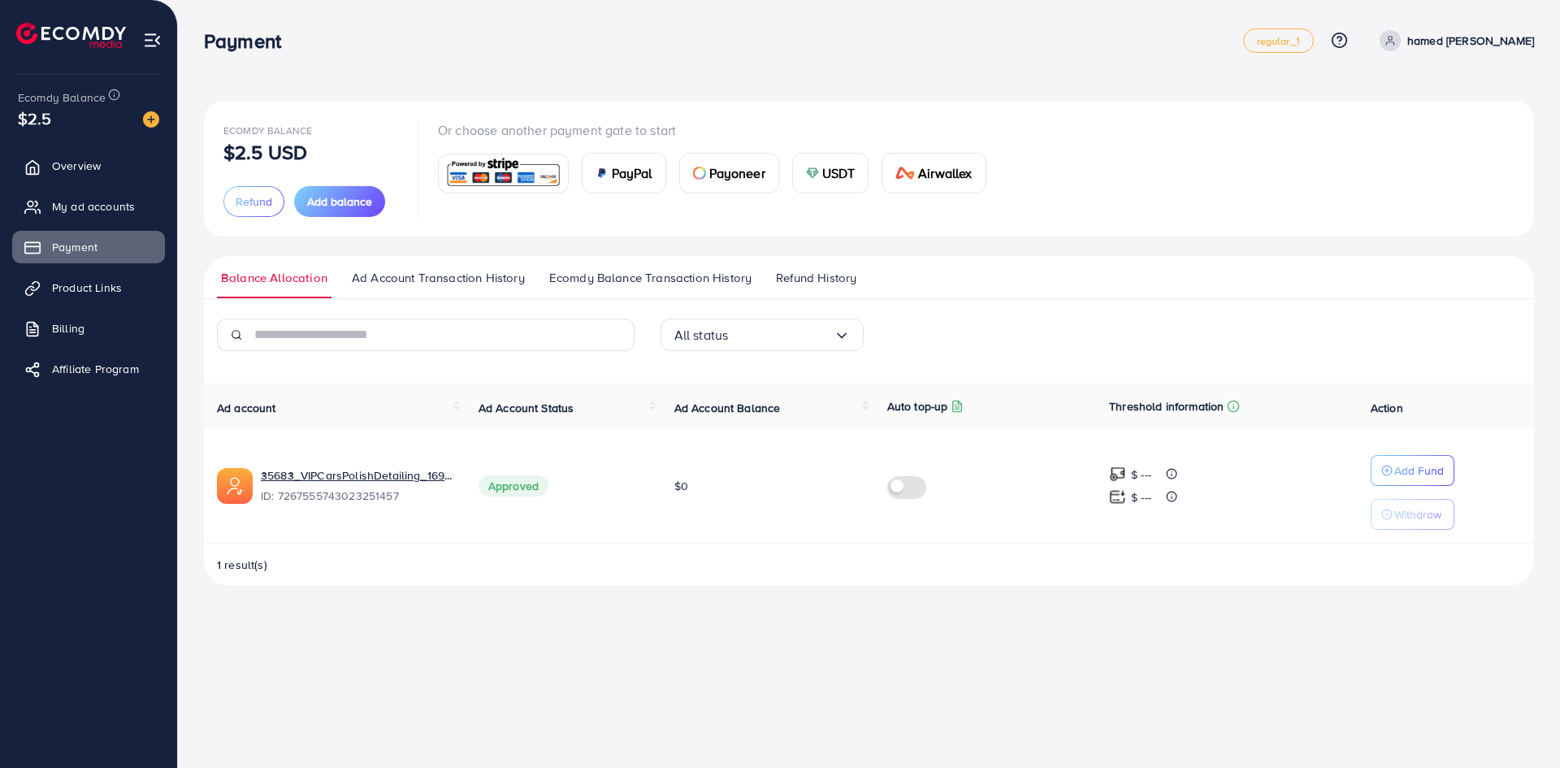
click at [122, 119] on div "$2.5" at bounding box center [88, 118] width 141 height 24
click at [155, 120] on img at bounding box center [151, 119] width 16 height 16
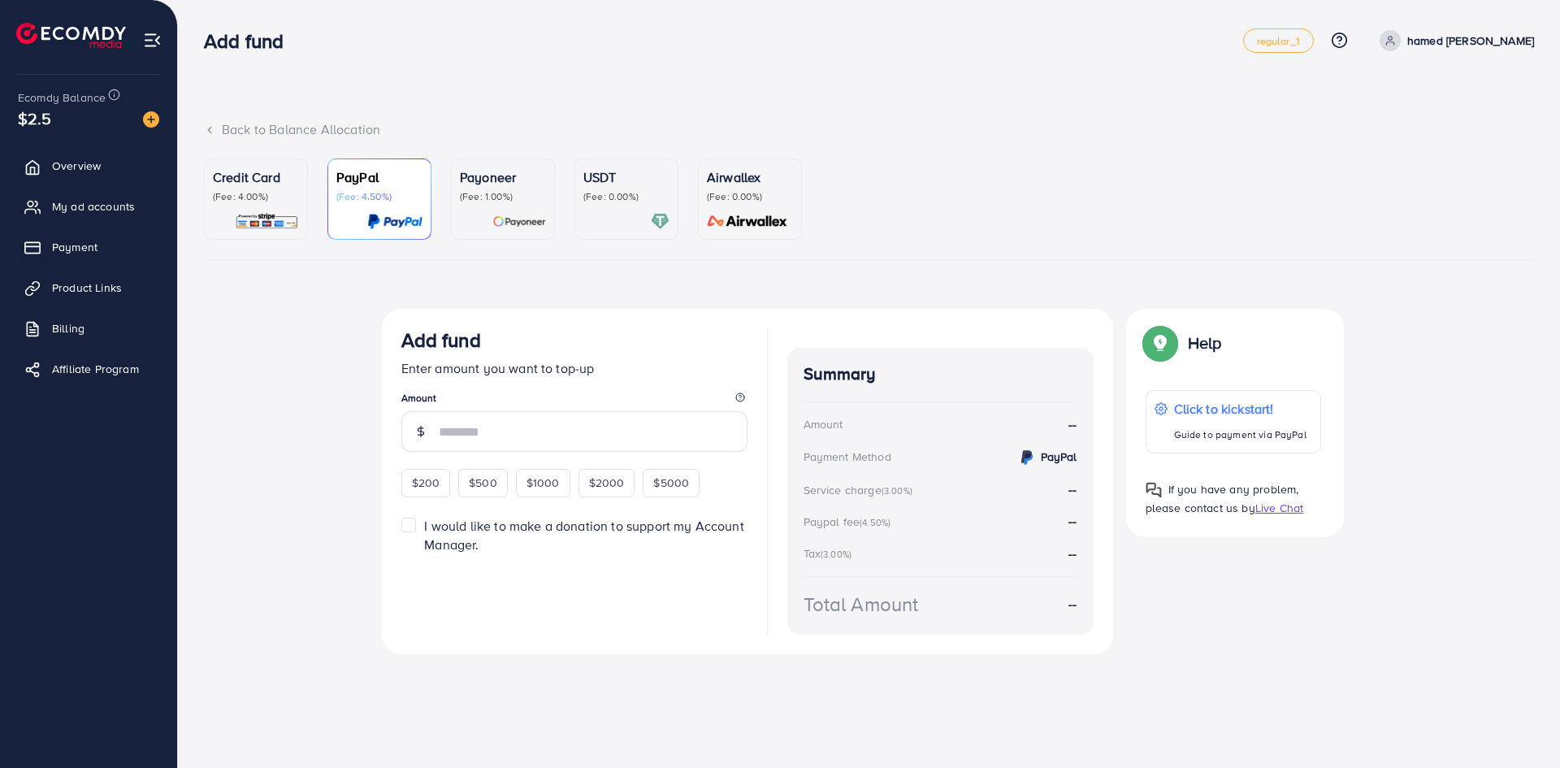
click at [615, 193] on p "(Fee: 0.00%)" at bounding box center [626, 196] width 86 height 13
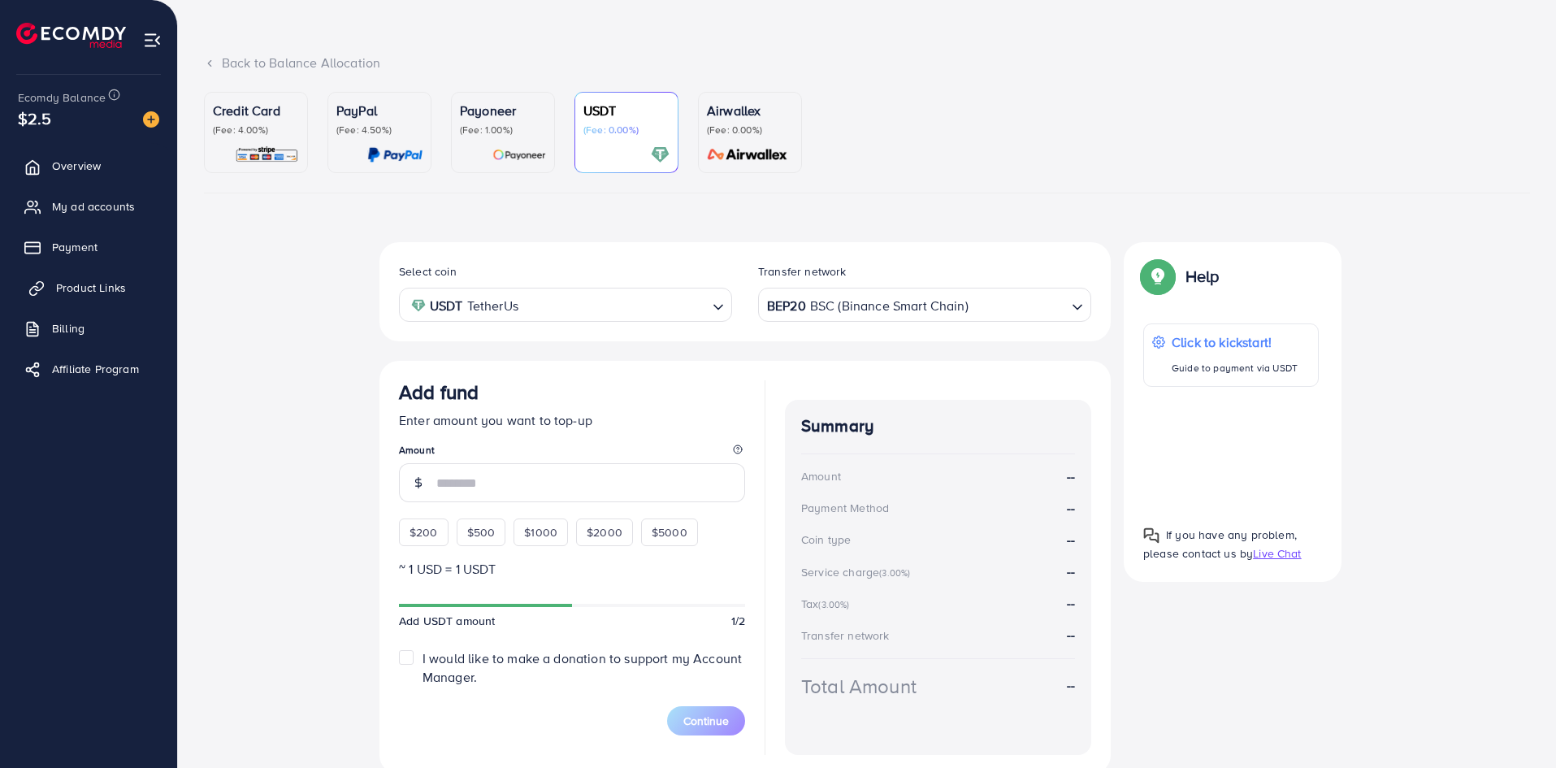
scroll to position [132, 0]
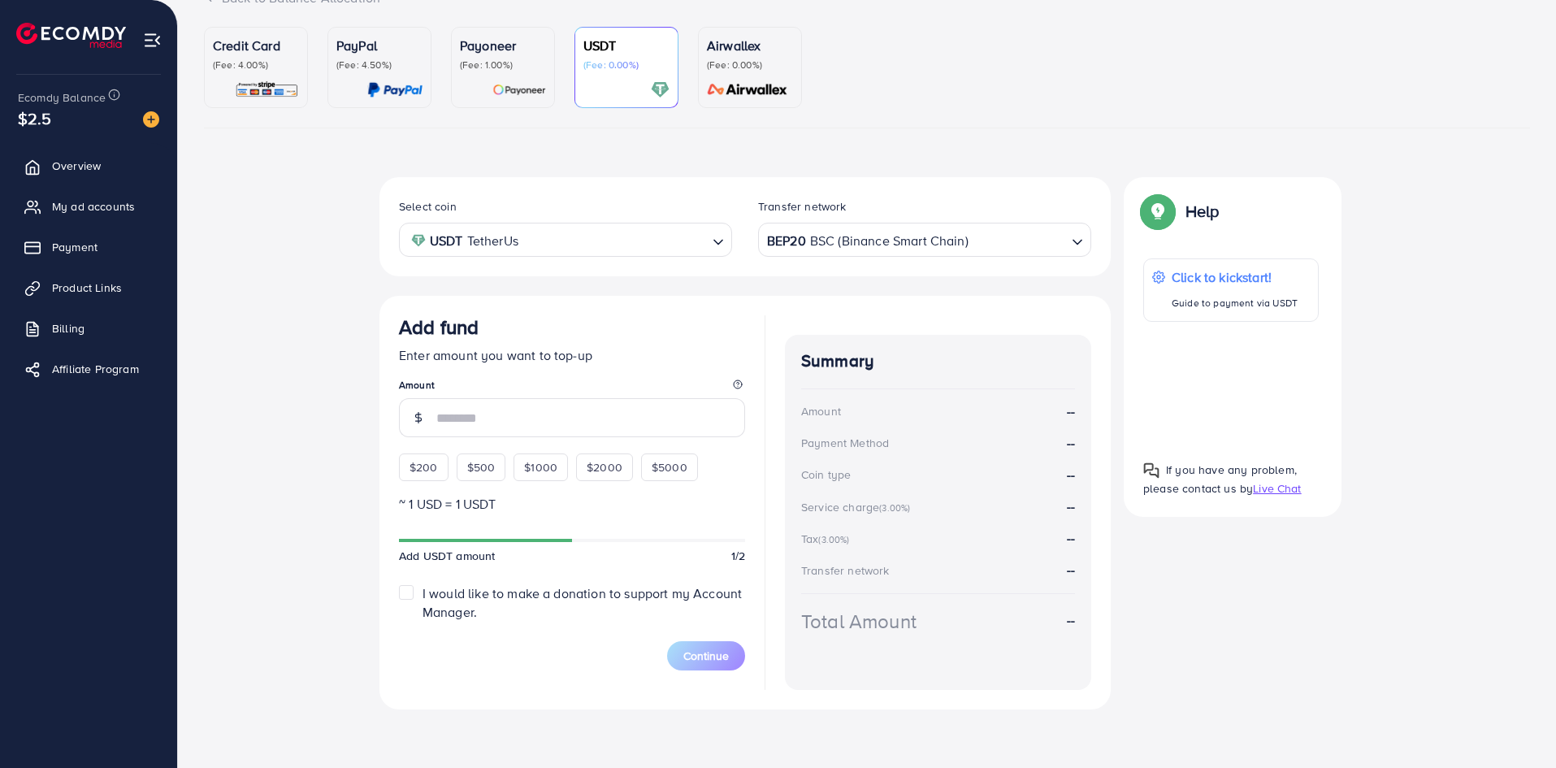
click at [39, 123] on span "$2.5" at bounding box center [35, 118] width 34 height 24
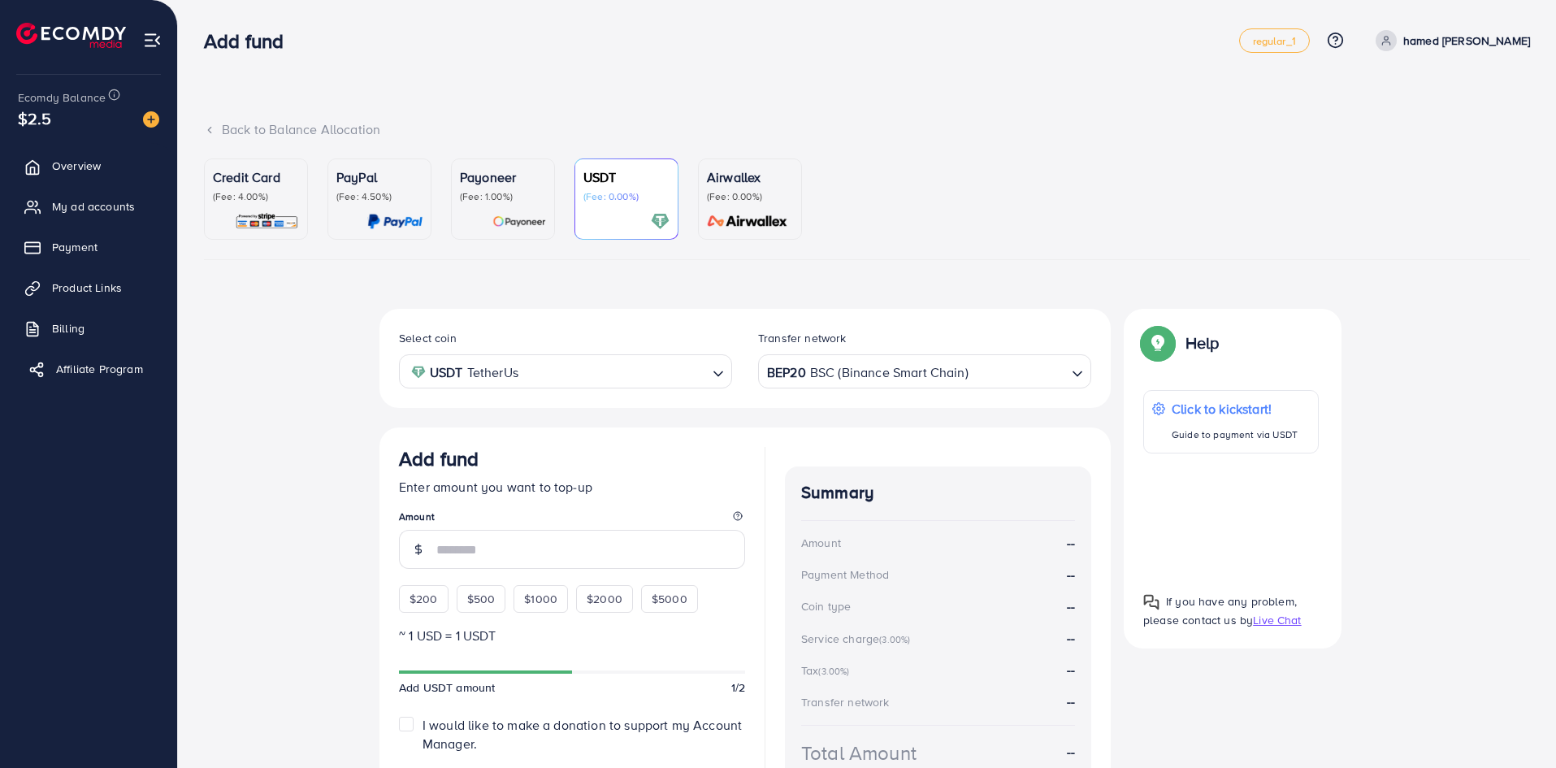
click at [102, 375] on span "Affiliate Program" at bounding box center [99, 369] width 87 height 16
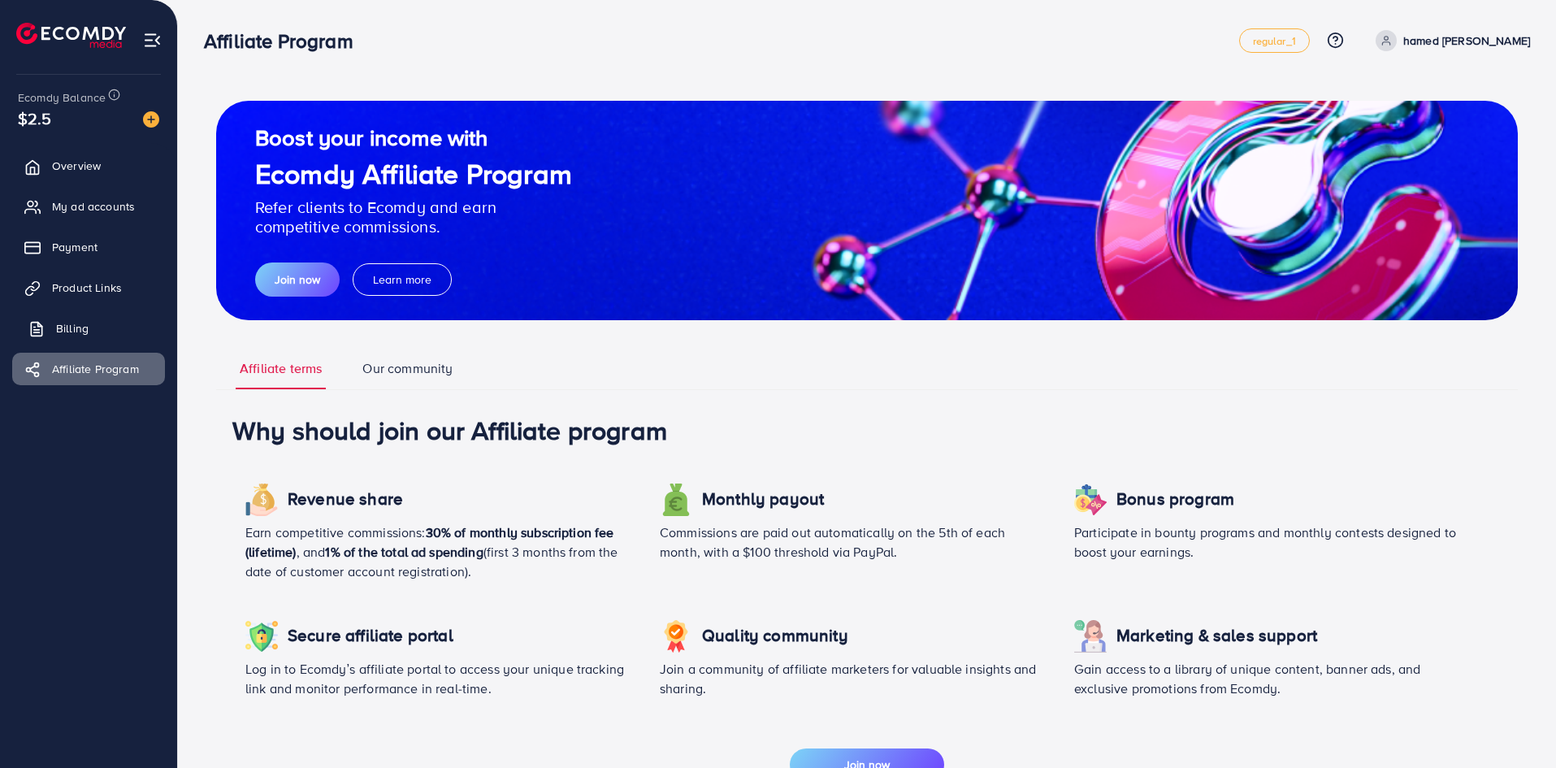
click at [97, 327] on link "Billing" at bounding box center [88, 328] width 153 height 32
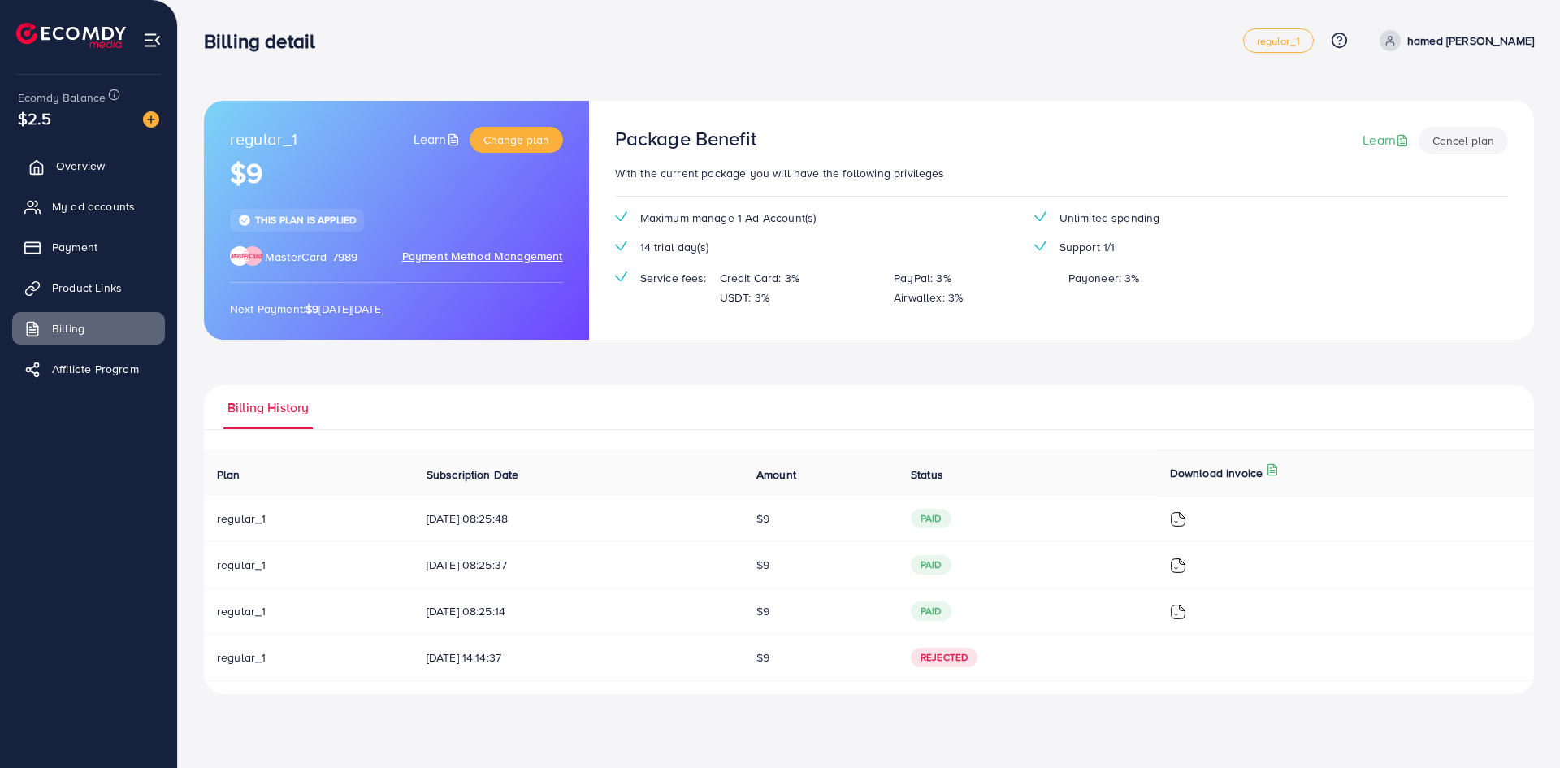
click at [98, 161] on span "Overview" at bounding box center [80, 166] width 49 height 16
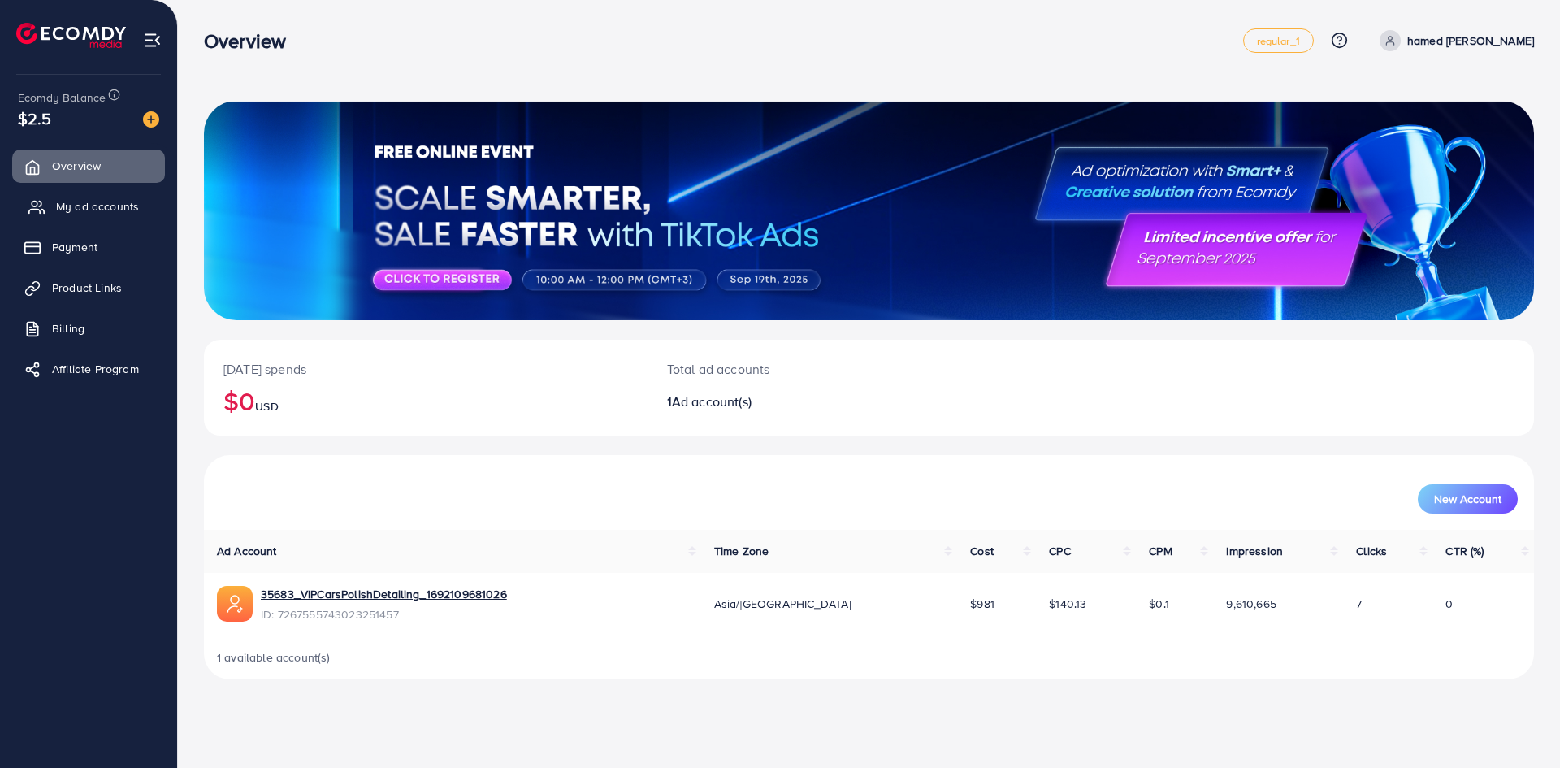
click at [102, 206] on span "My ad accounts" at bounding box center [97, 206] width 83 height 16
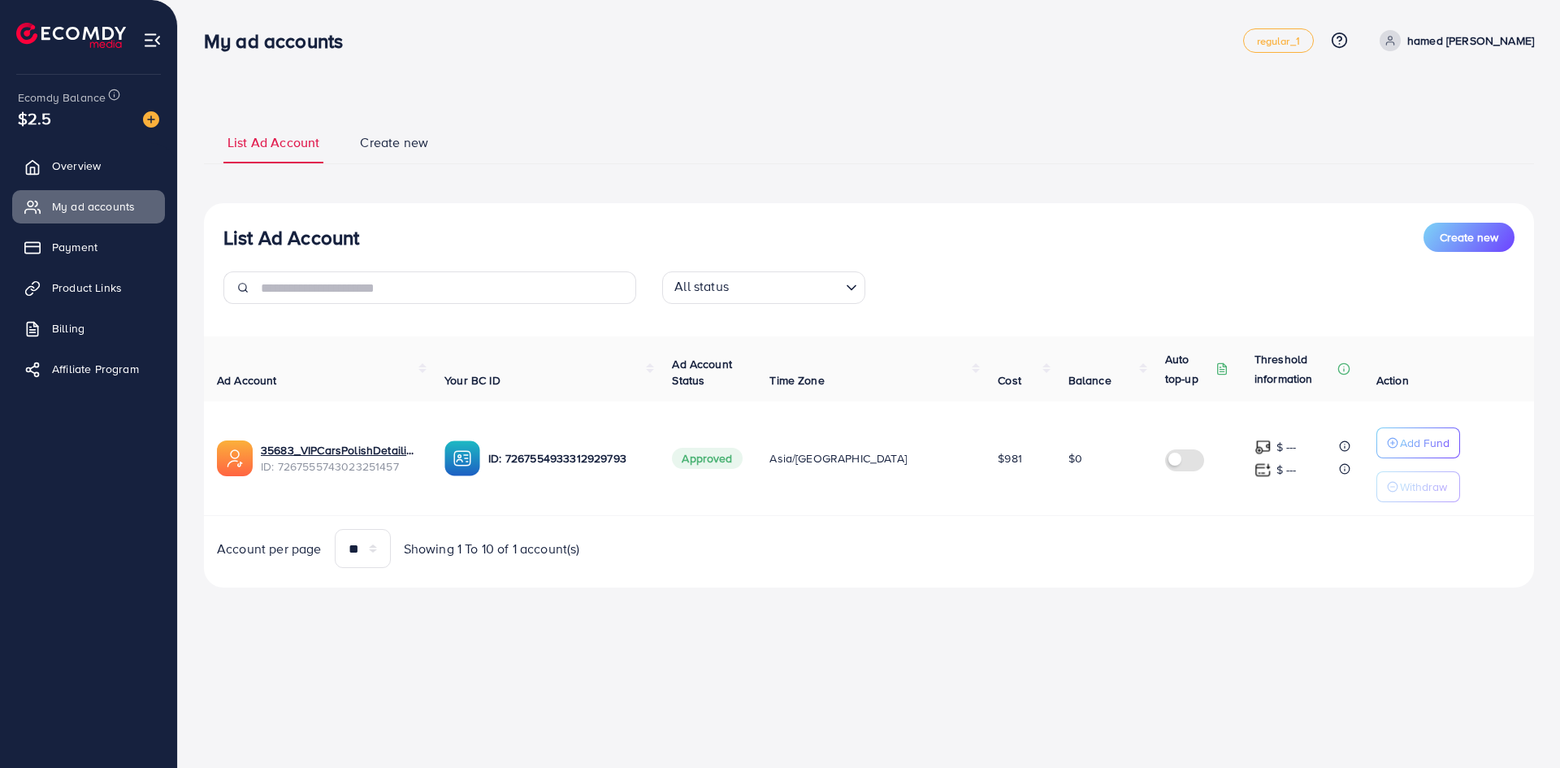
click at [70, 123] on div "$2.5" at bounding box center [88, 118] width 141 height 24
click at [77, 183] on ul "Overview My ad accounts Payment Product Links Billing Affiliate Program" at bounding box center [88, 272] width 177 height 259
click at [80, 171] on span "Overview" at bounding box center [80, 166] width 49 height 16
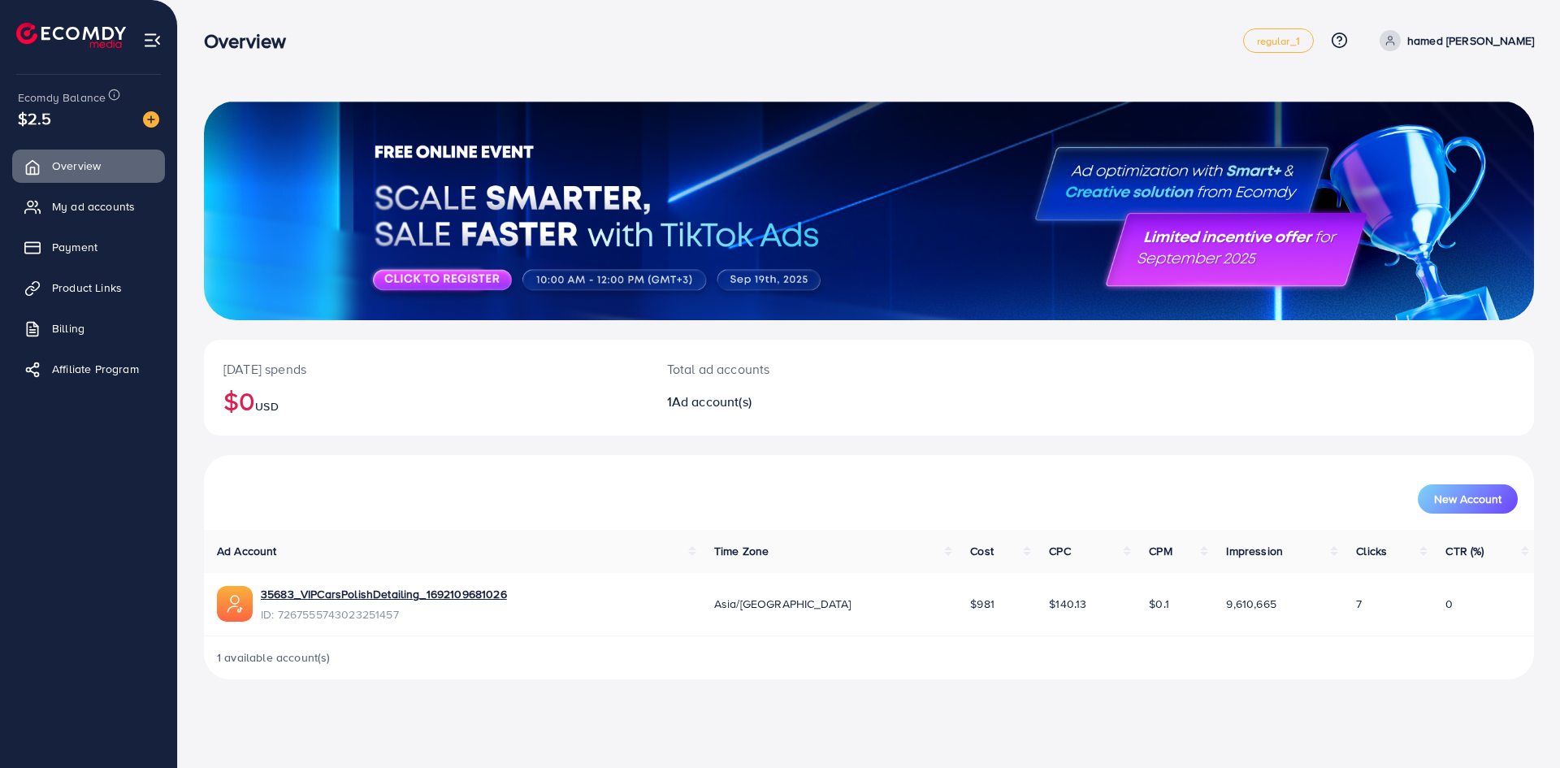
click at [143, 45] on img at bounding box center [152, 40] width 19 height 19
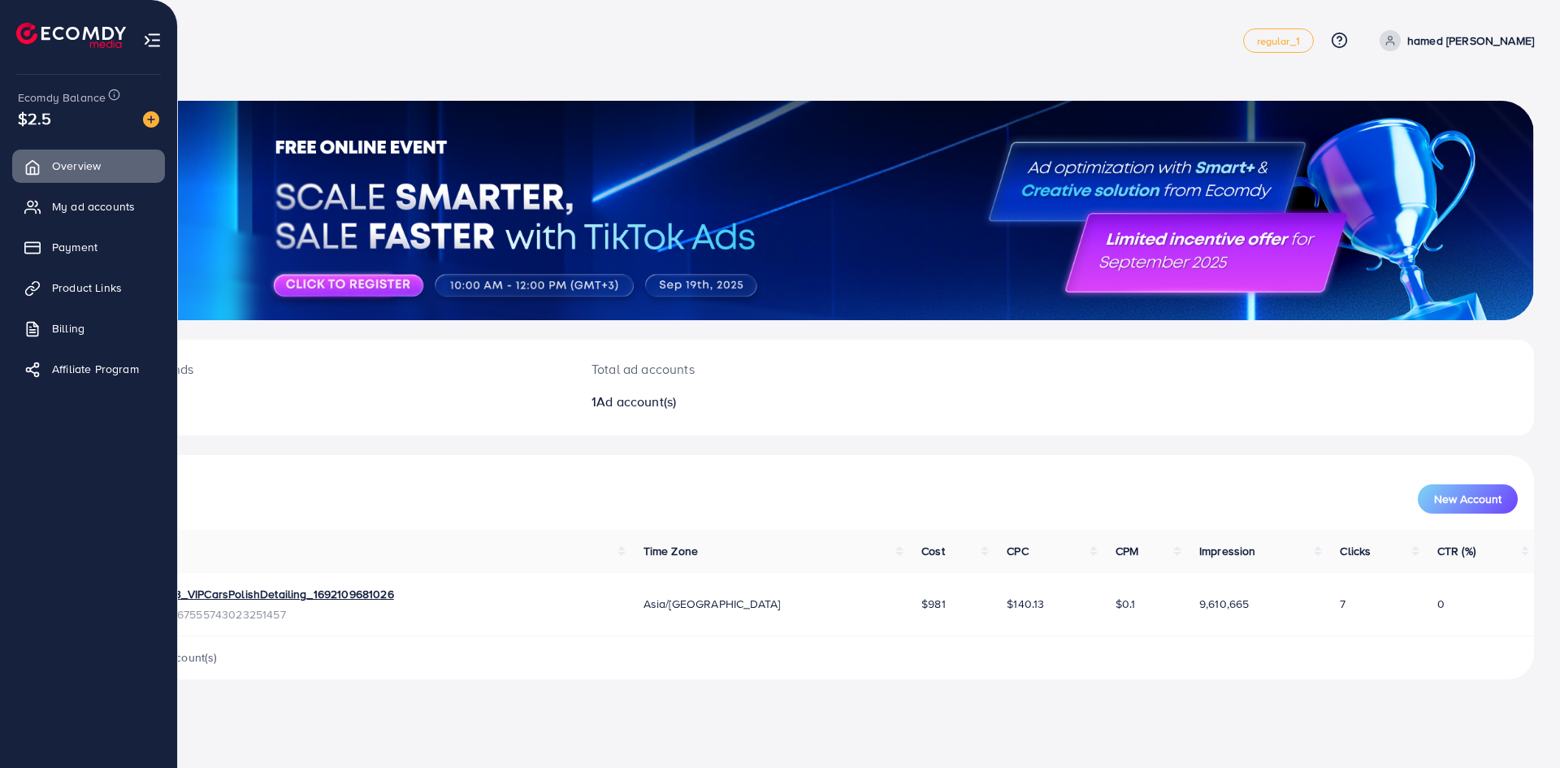
click at [154, 118] on img at bounding box center [151, 119] width 16 height 16
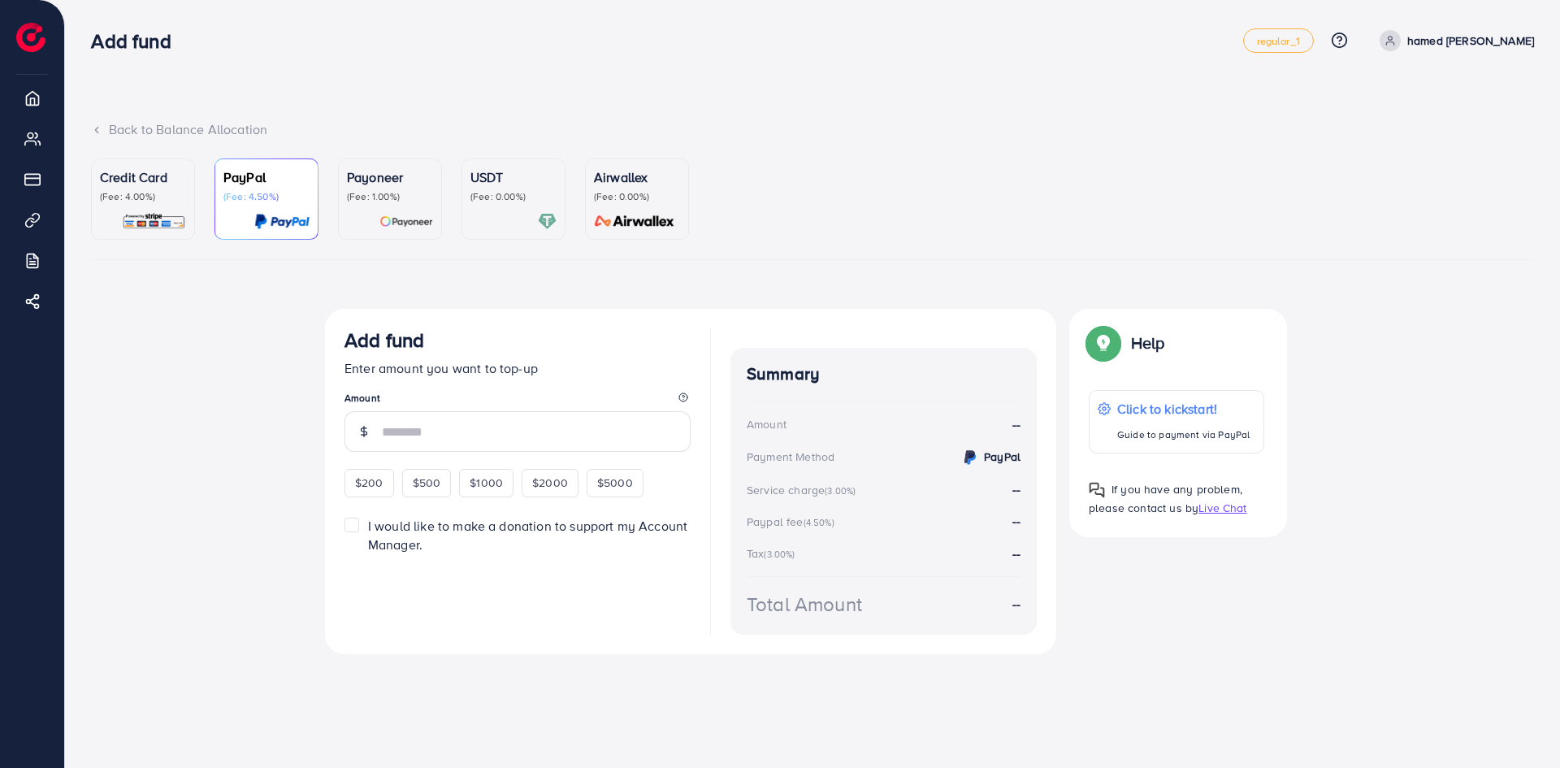
click at [539, 219] on img at bounding box center [547, 221] width 19 height 19
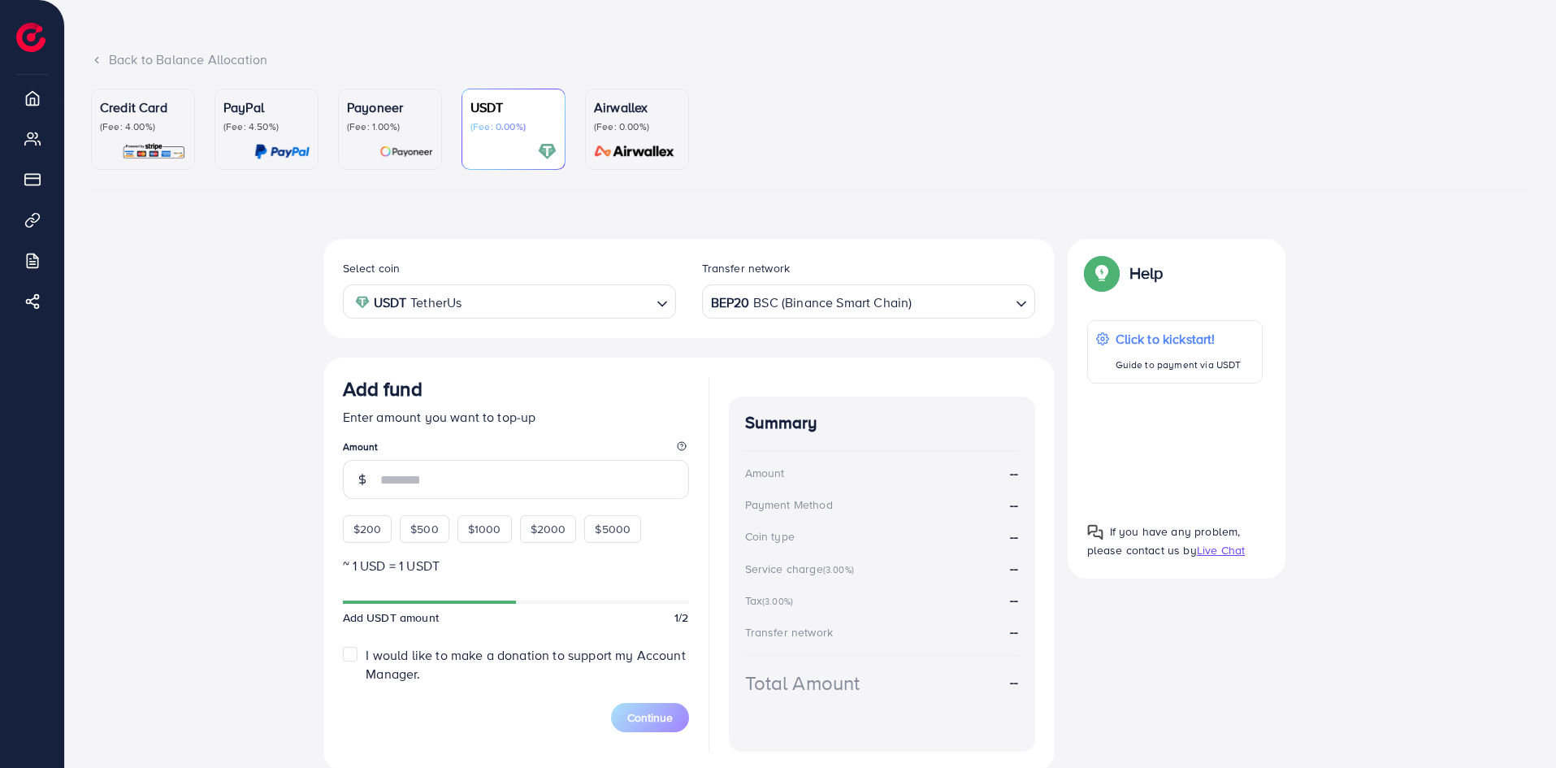
scroll to position [132, 0]
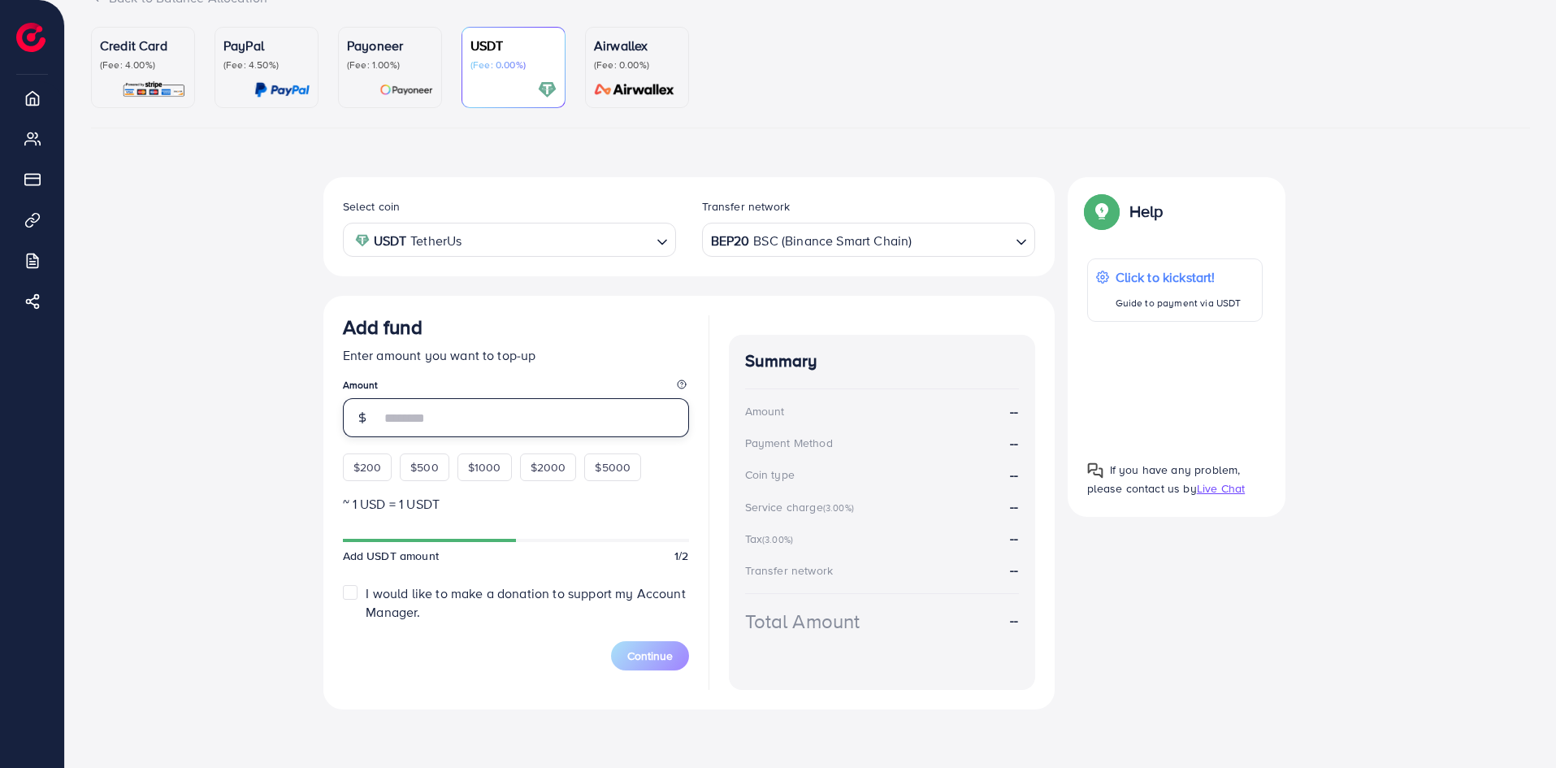
click at [505, 409] on input "number" at bounding box center [534, 417] width 309 height 39
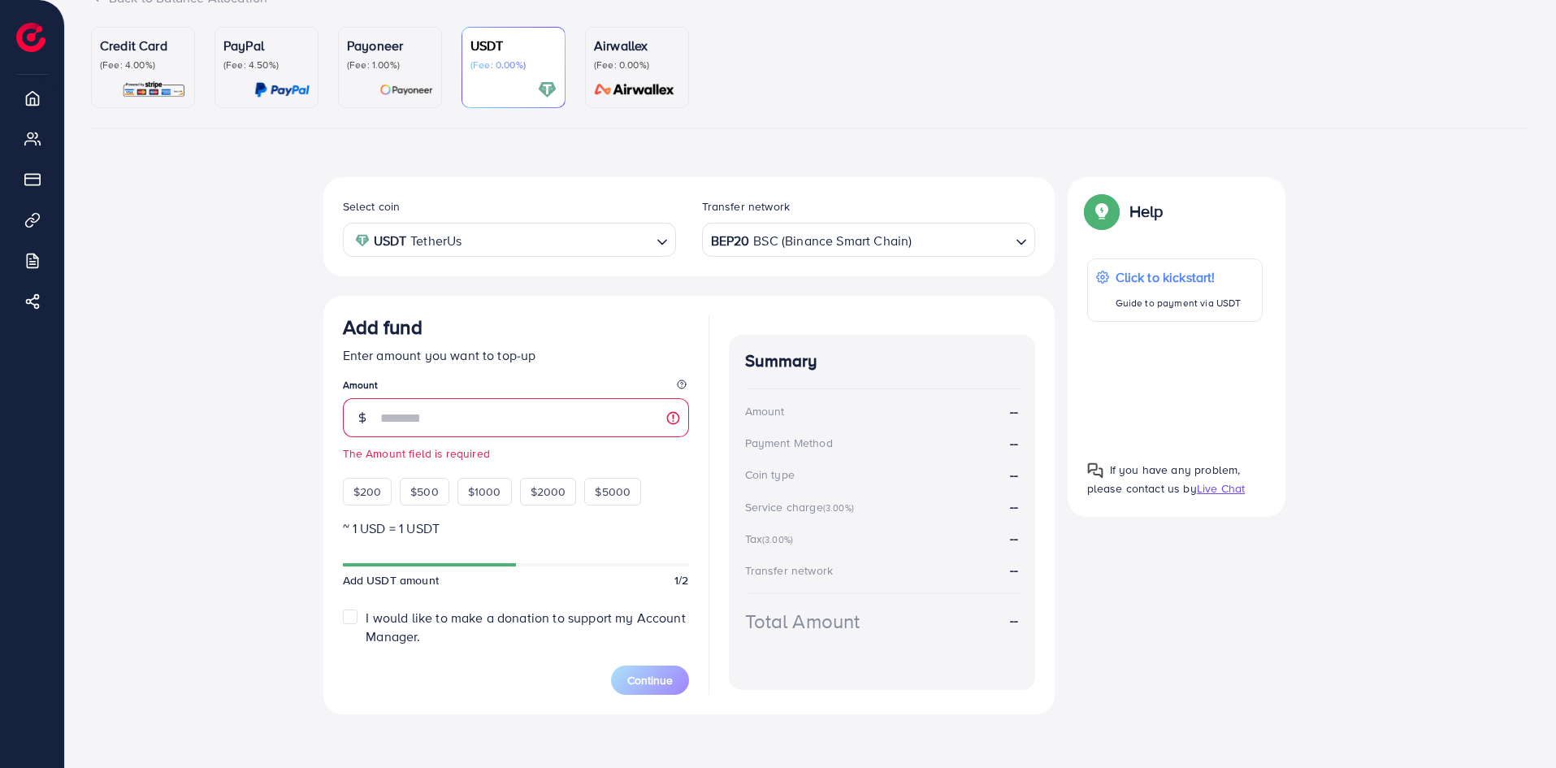
click at [368, 466] on div "Add fund Enter amount you want to top-up Amount The Amount field is required $2…" at bounding box center [516, 410] width 346 height 190
click at [366, 489] on span "$200" at bounding box center [367, 491] width 28 height 16
type input "***"
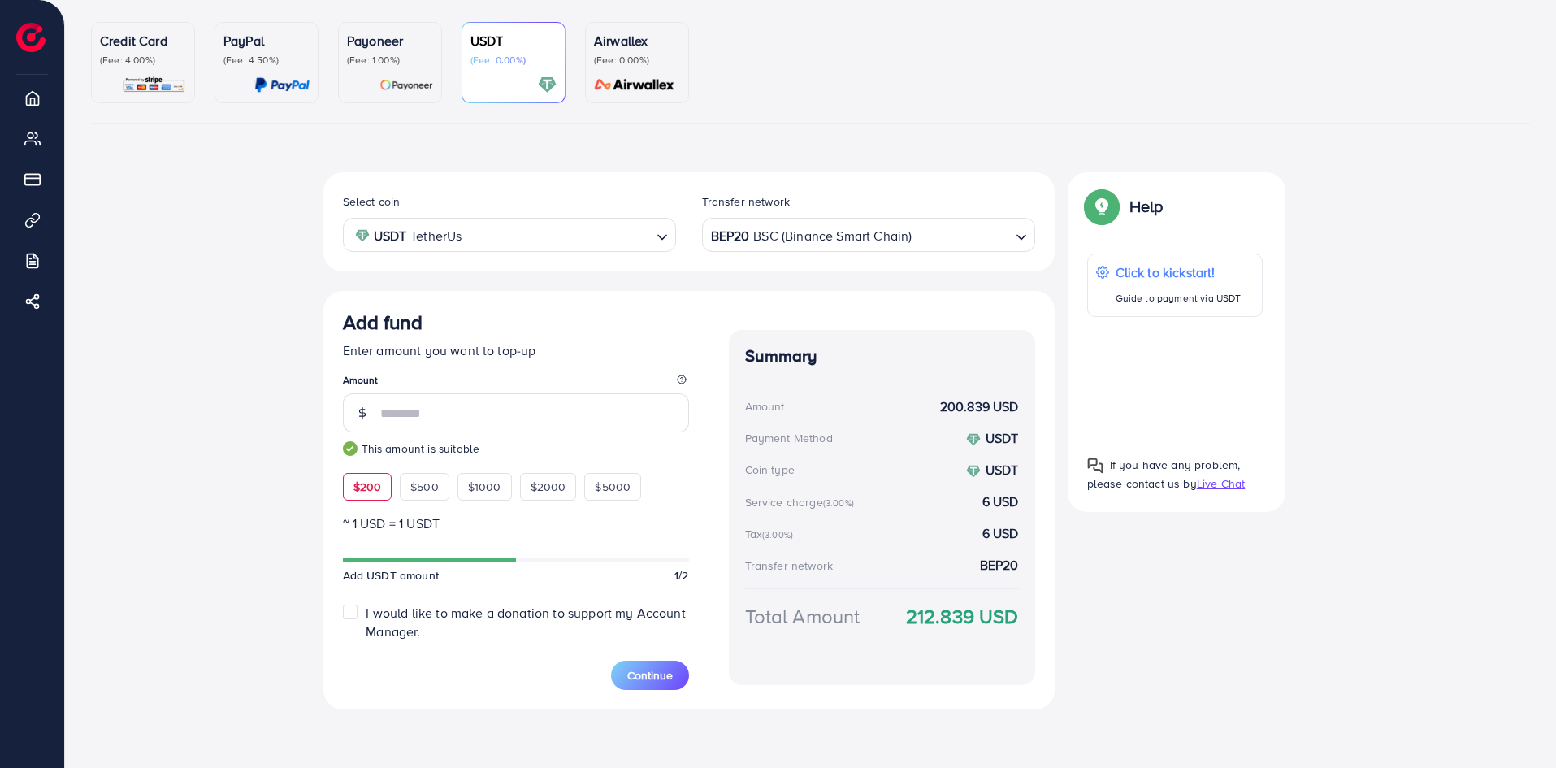
scroll to position [136, 0]
click at [647, 678] on span "Continue" at bounding box center [649, 675] width 45 height 16
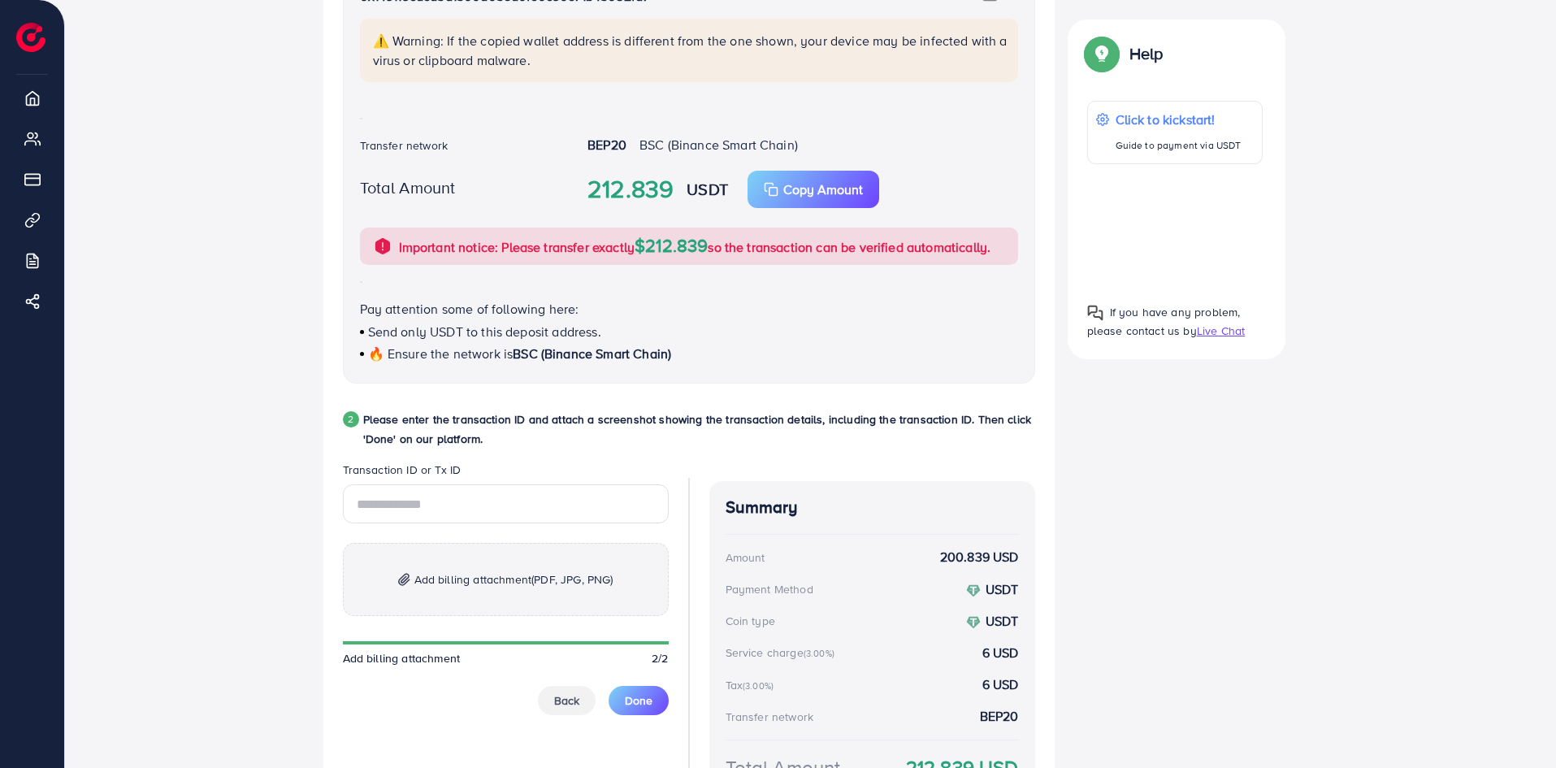
scroll to position [461, 0]
click at [452, 506] on input "text" at bounding box center [506, 502] width 326 height 39
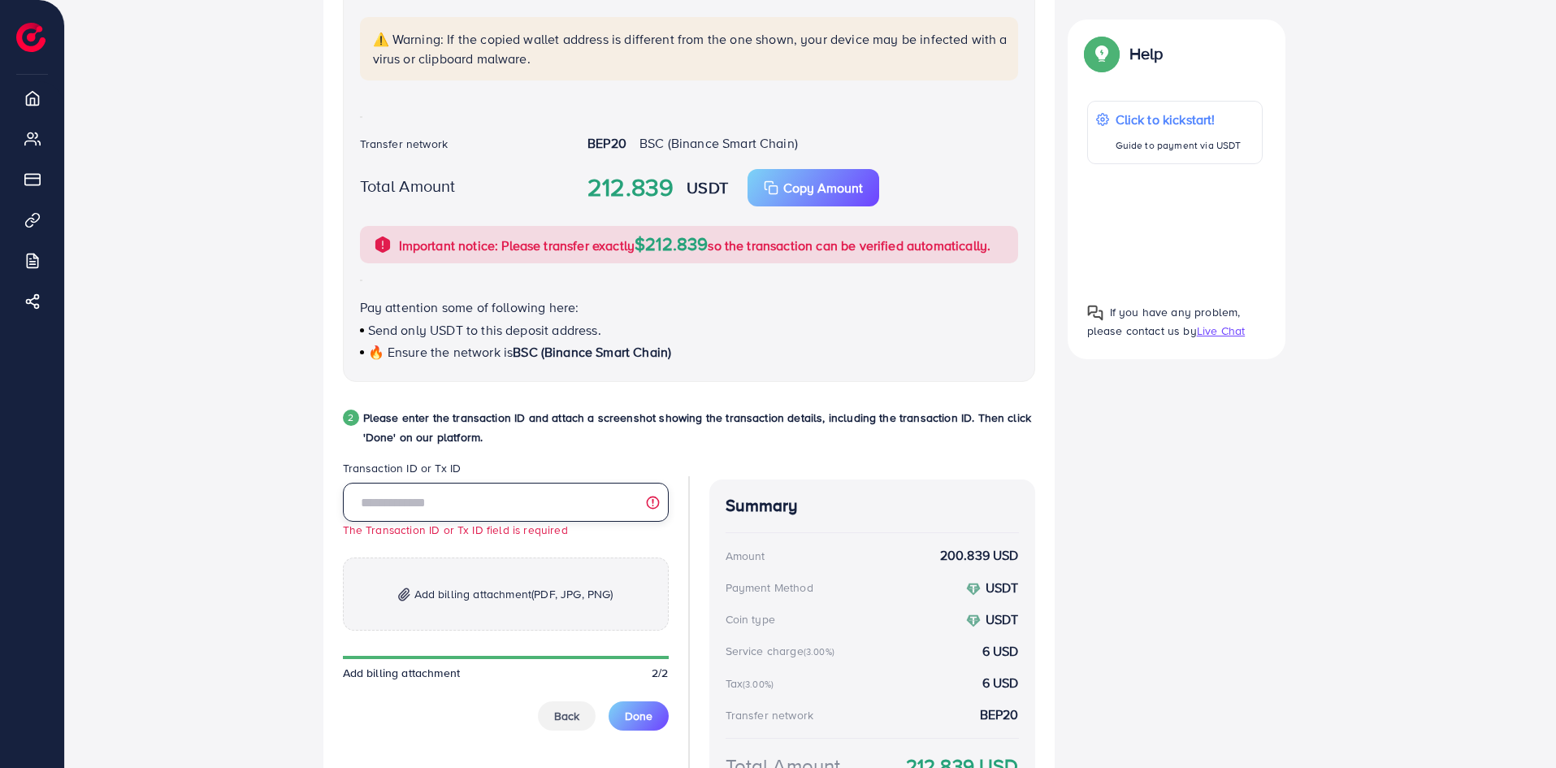
click at [513, 498] on input "text" at bounding box center [506, 502] width 326 height 39
paste input "*********"
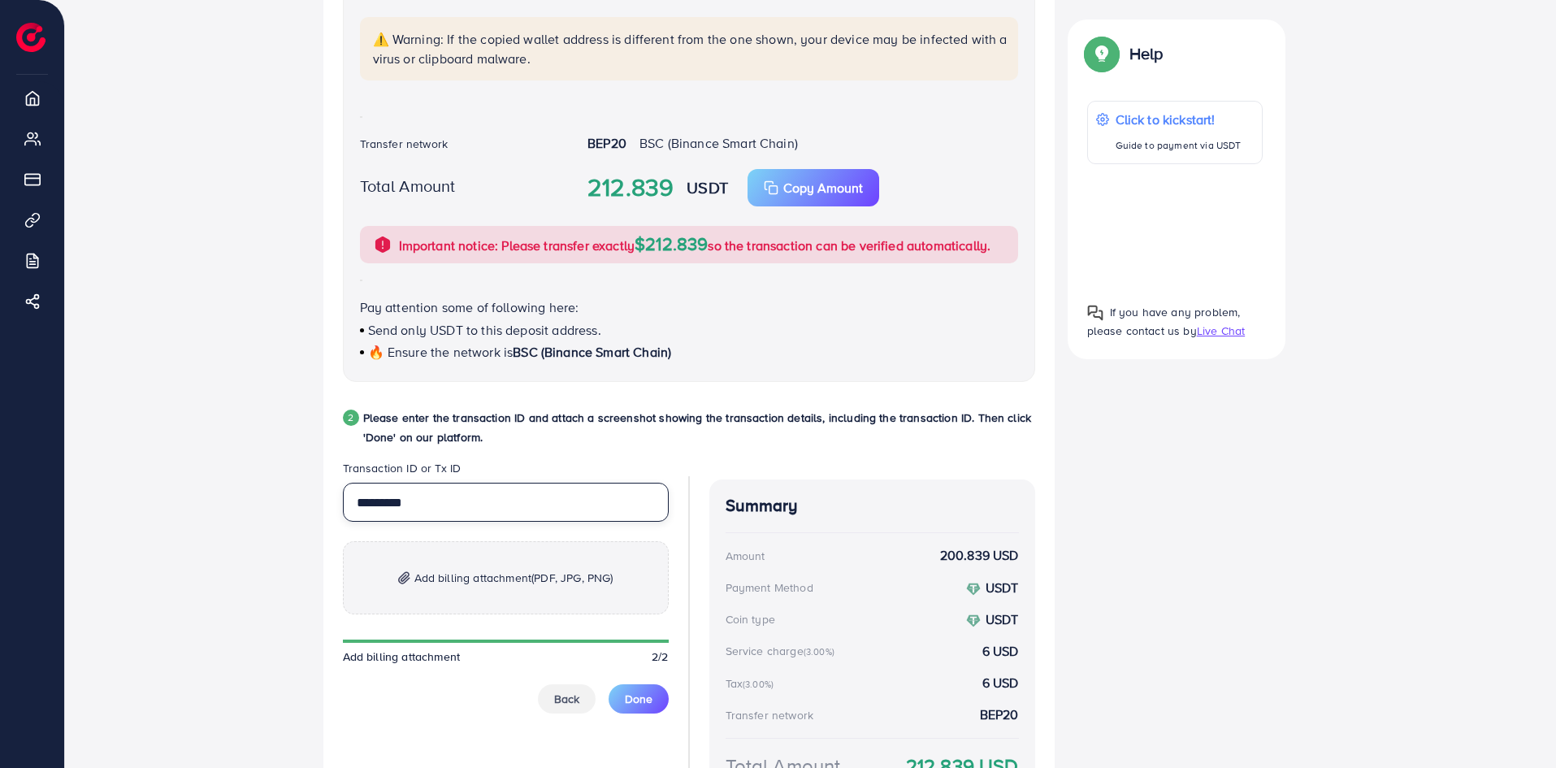
type input "*********"
click at [582, 587] on span "Add billing attachment (PDF, JPG, PNG)" at bounding box center [513, 577] width 199 height 19
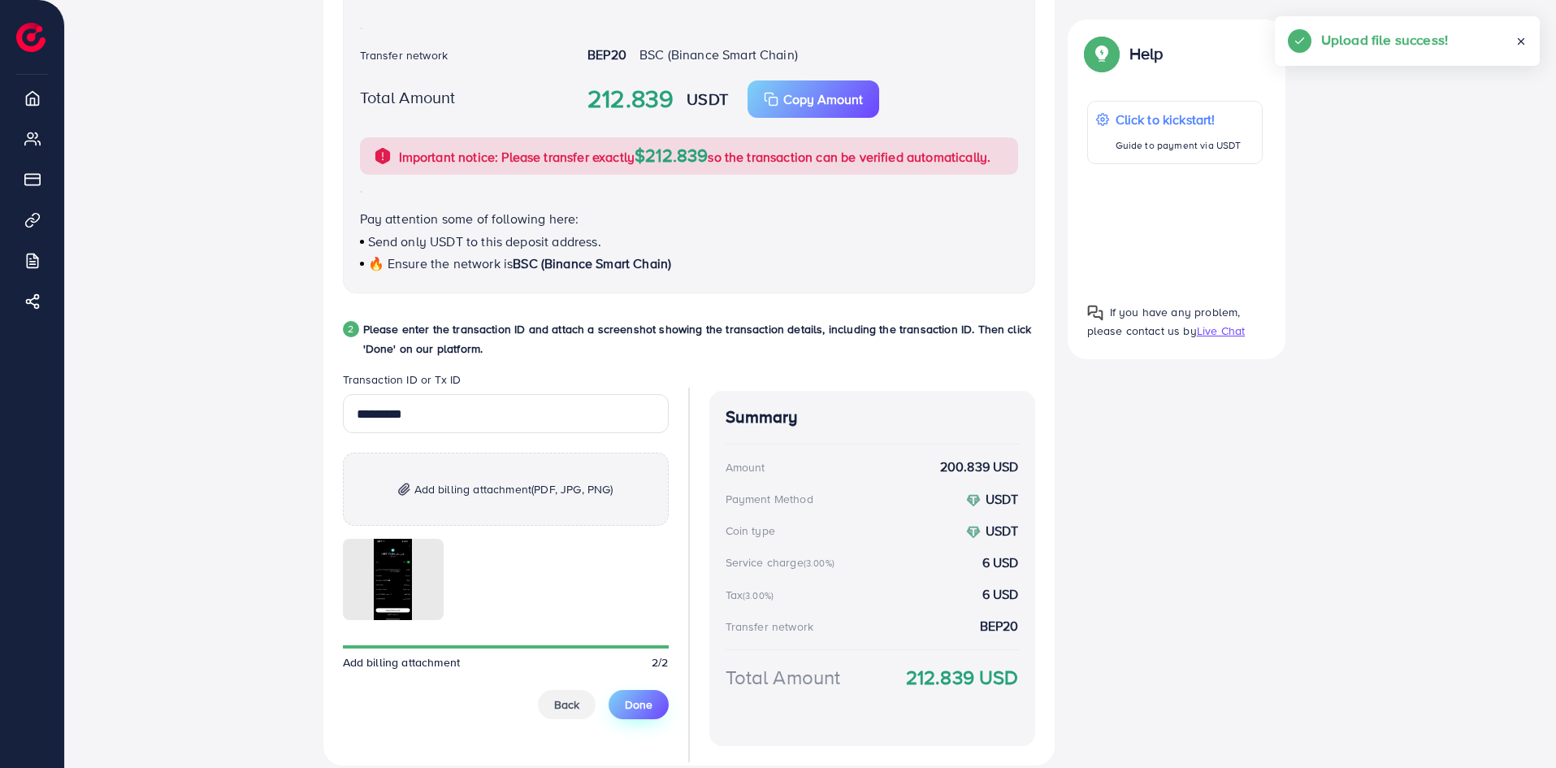
scroll to position [606, 0]
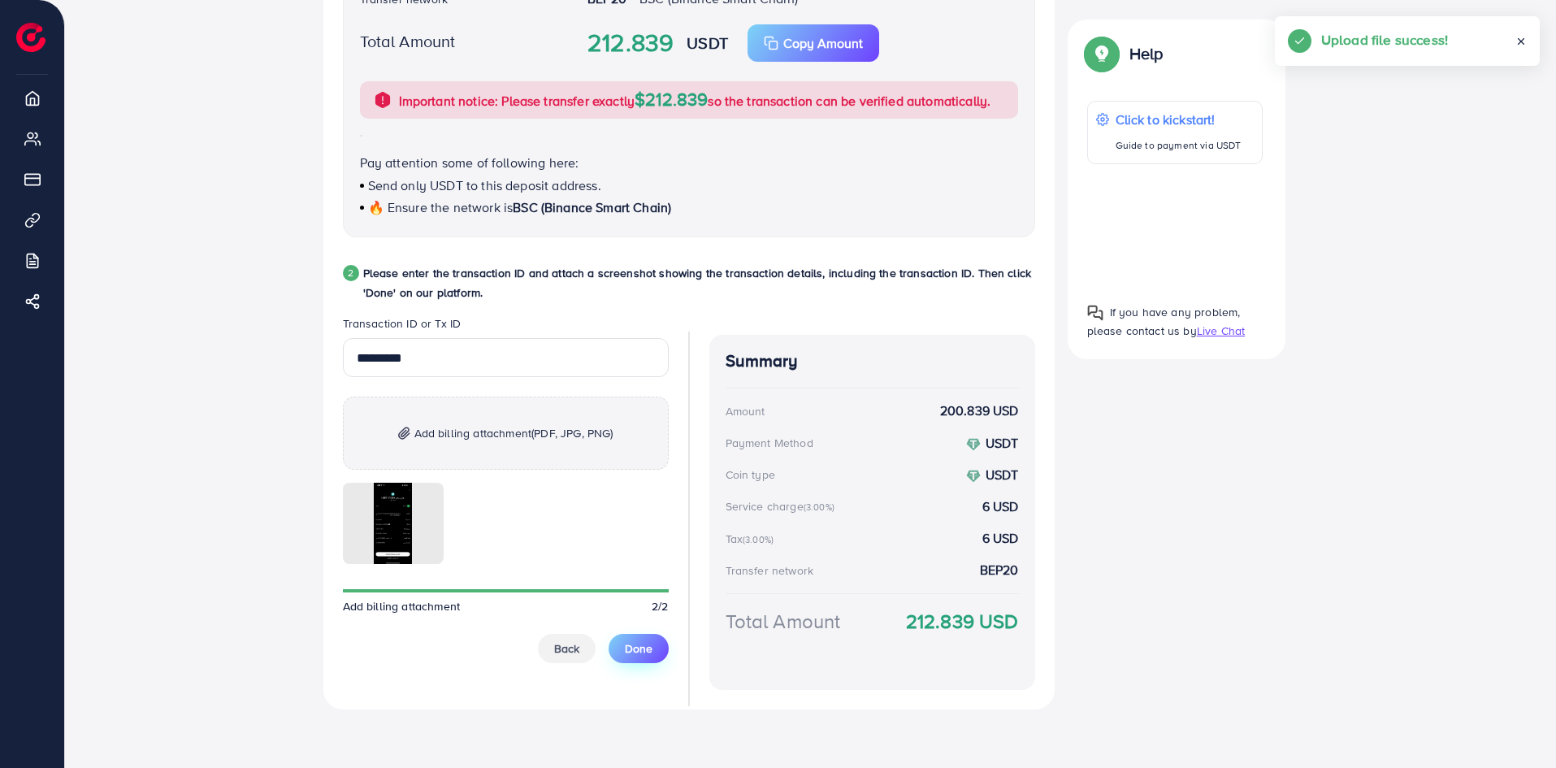
click at [639, 661] on button "Done" at bounding box center [639, 648] width 60 height 29
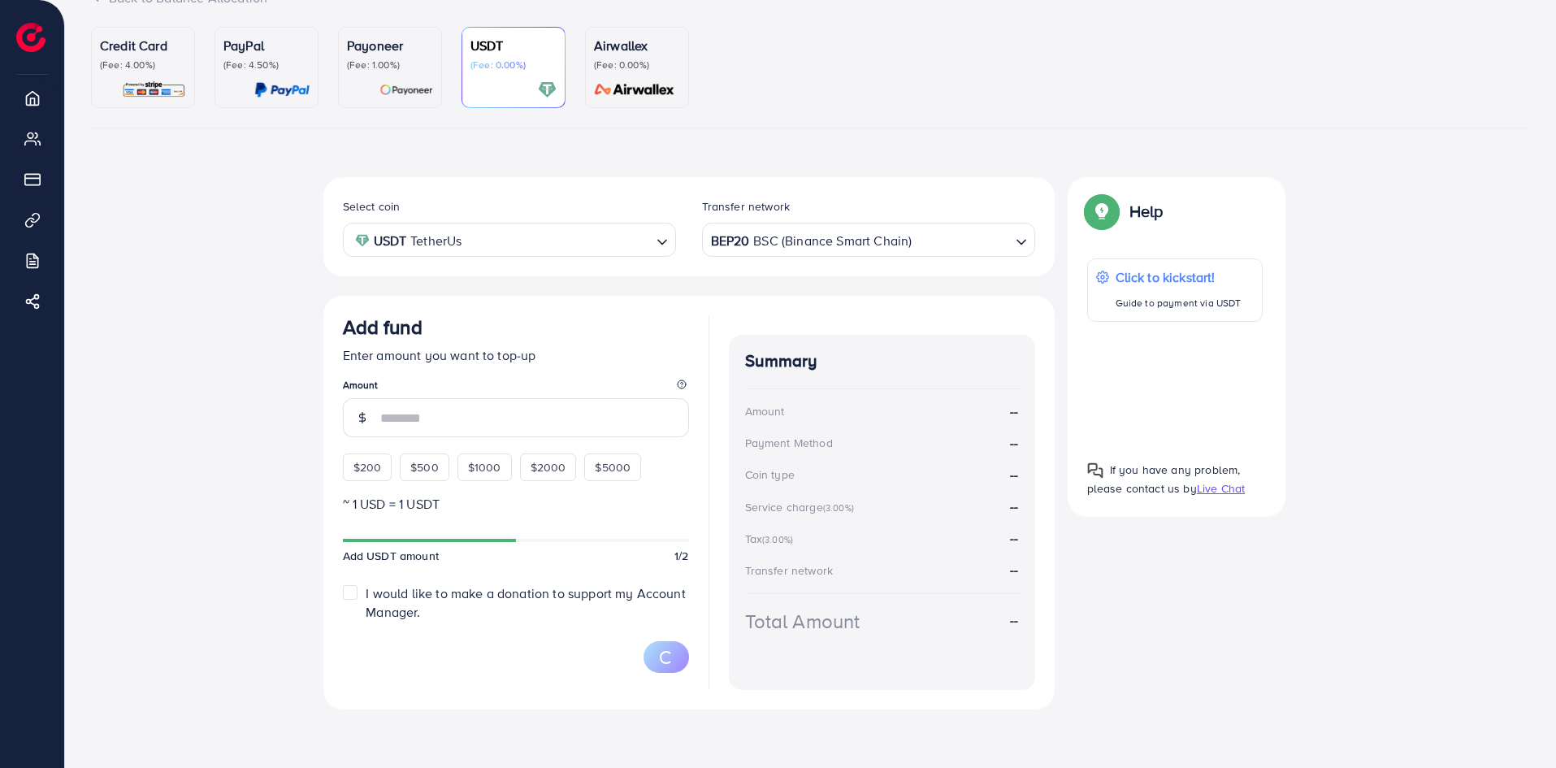
scroll to position [132, 0]
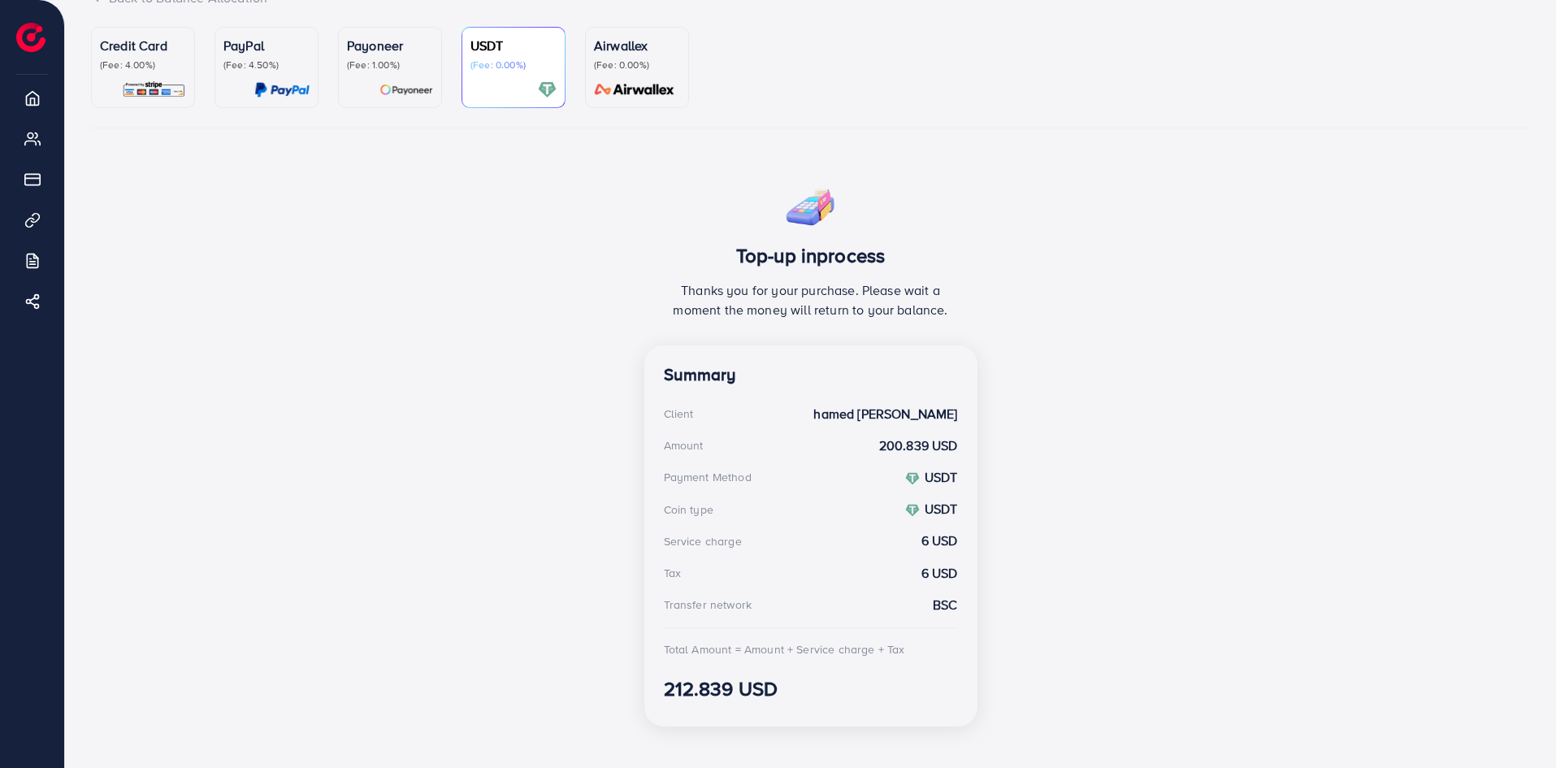
click at [693, 547] on div "Service charge" at bounding box center [703, 541] width 78 height 16
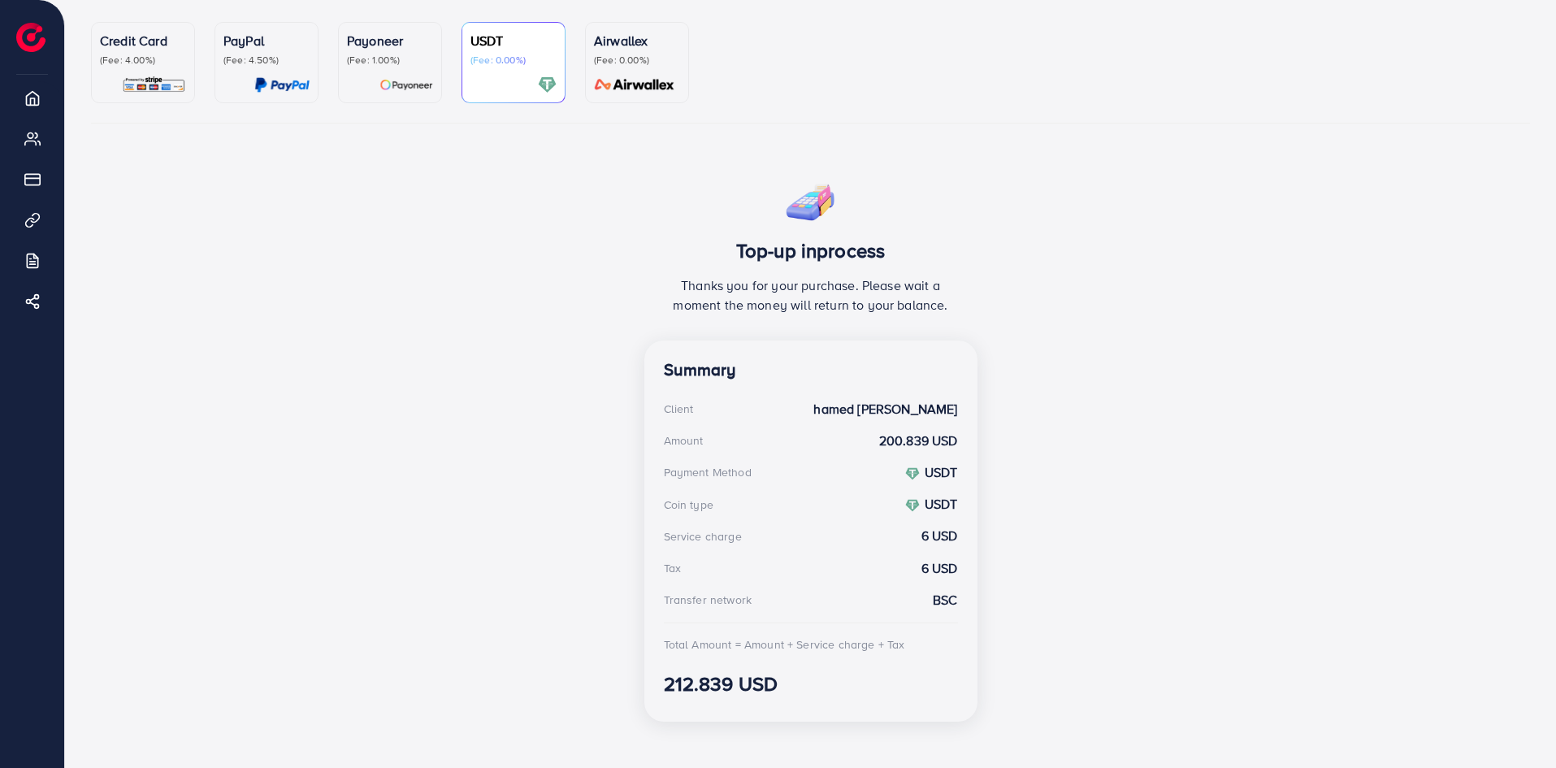
scroll to position [149, 0]
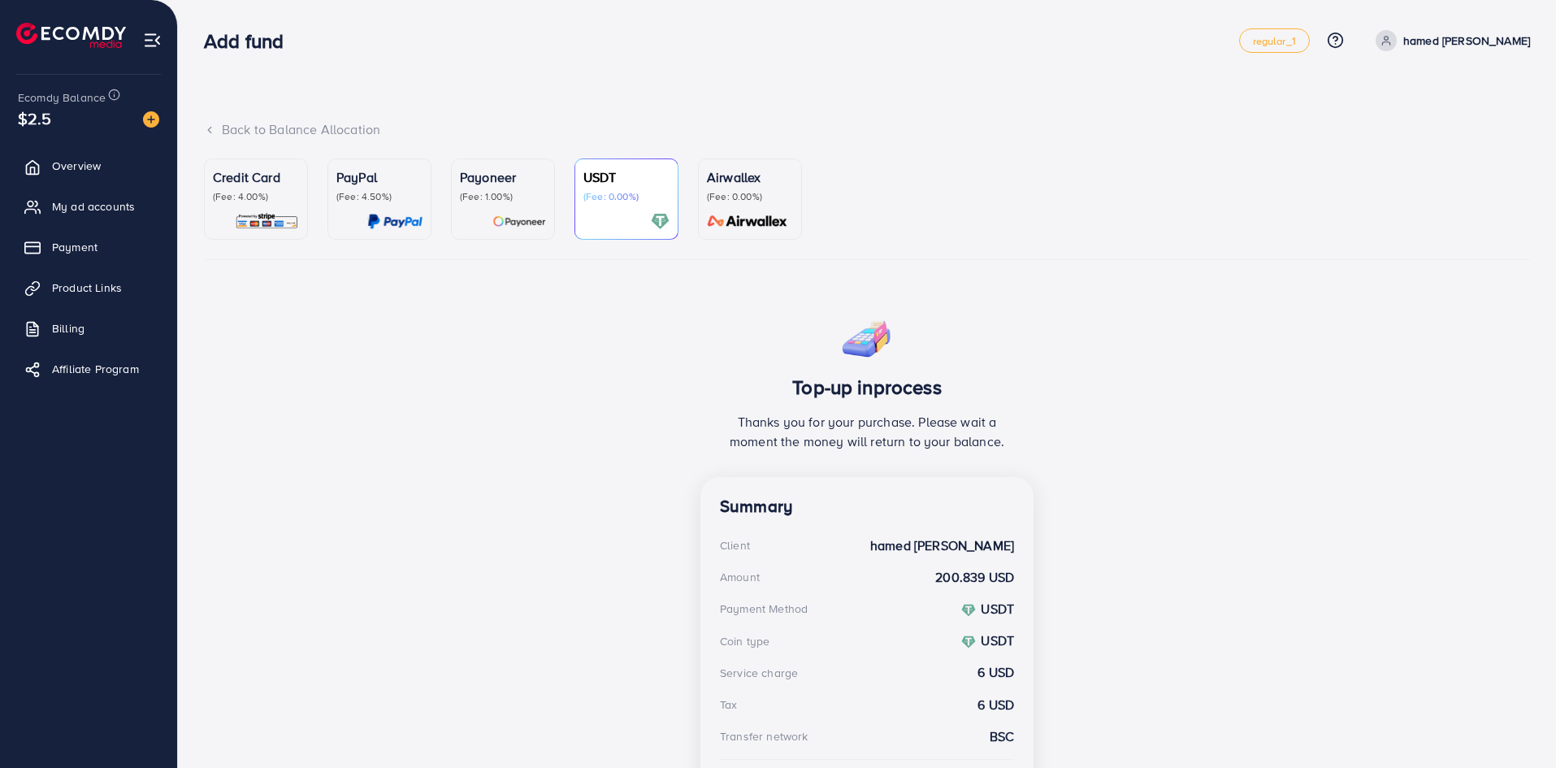
click at [591, 209] on div "USDT (Fee: 0.00%)" at bounding box center [626, 198] width 86 height 63
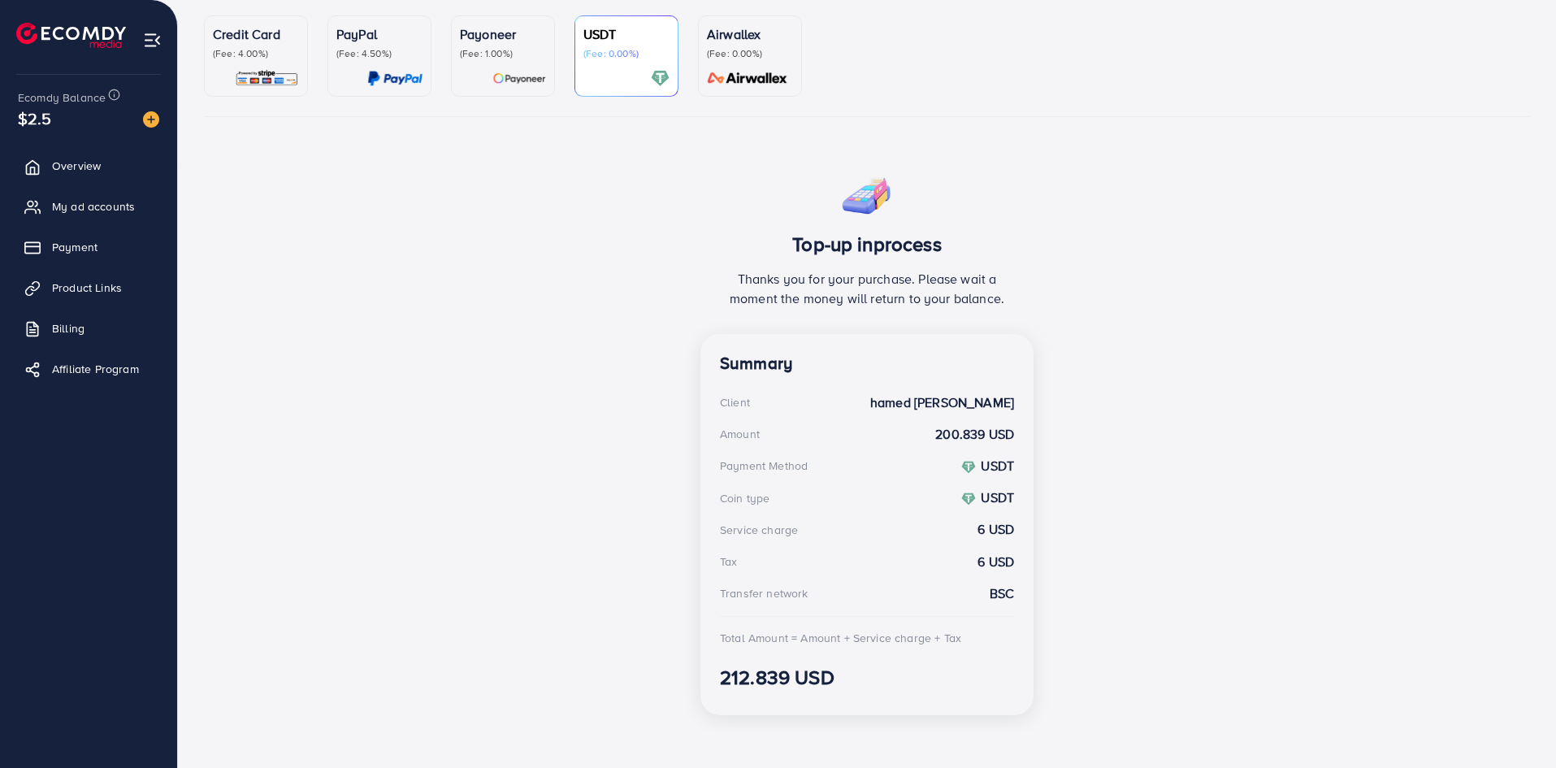
scroll to position [149, 0]
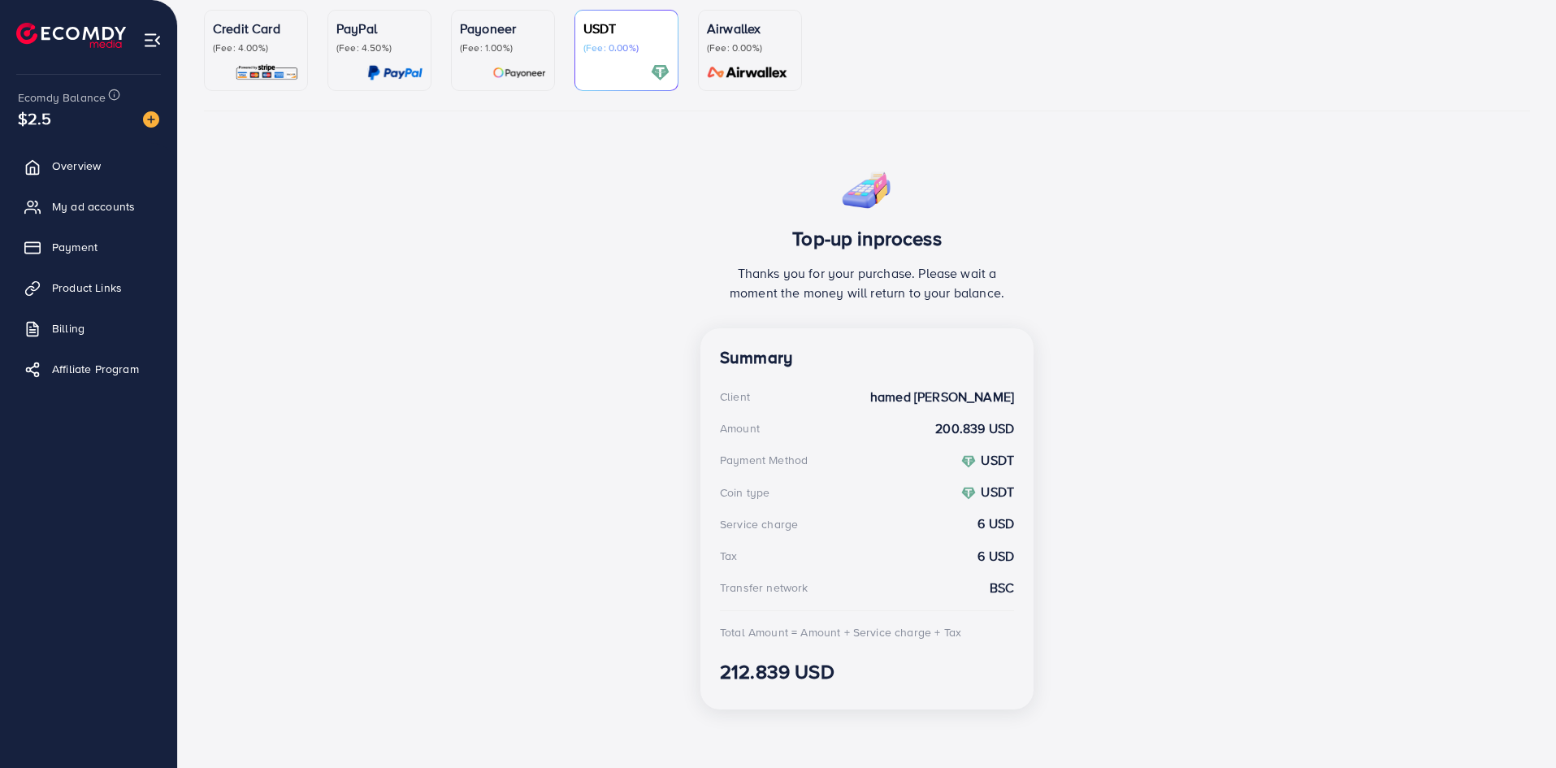
click at [916, 295] on p "Thanks you for your purchase. Please wait a moment the money will return to you…" at bounding box center [867, 282] width 294 height 39
click at [1112, 332] on div "Top-up inprocess Thanks you for your purchase. Please wait a moment the money w…" at bounding box center [867, 441] width 1326 height 562
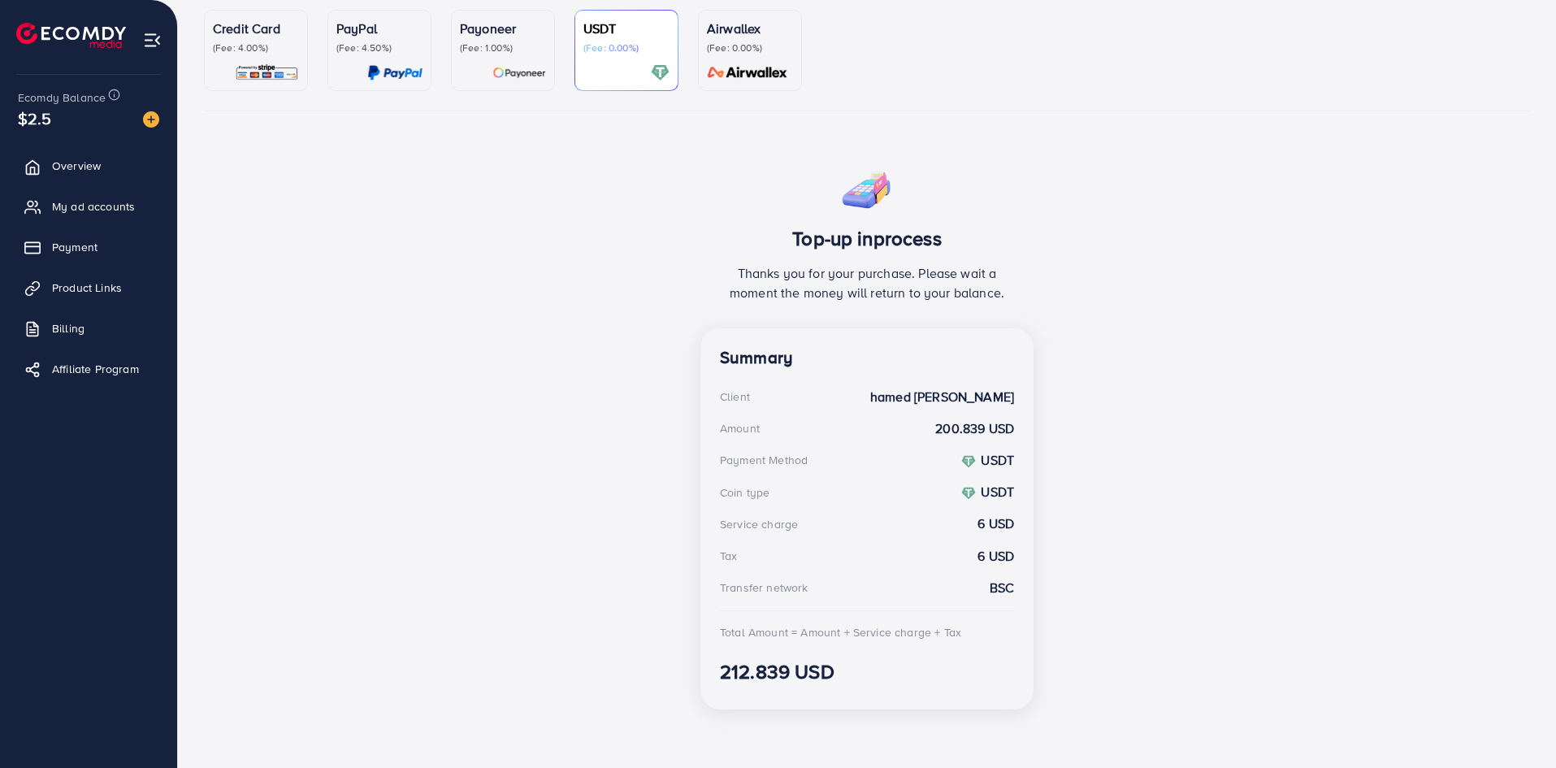
click at [112, 109] on div "$2.5" at bounding box center [88, 118] width 141 height 24
click at [150, 117] on img at bounding box center [151, 119] width 16 height 16
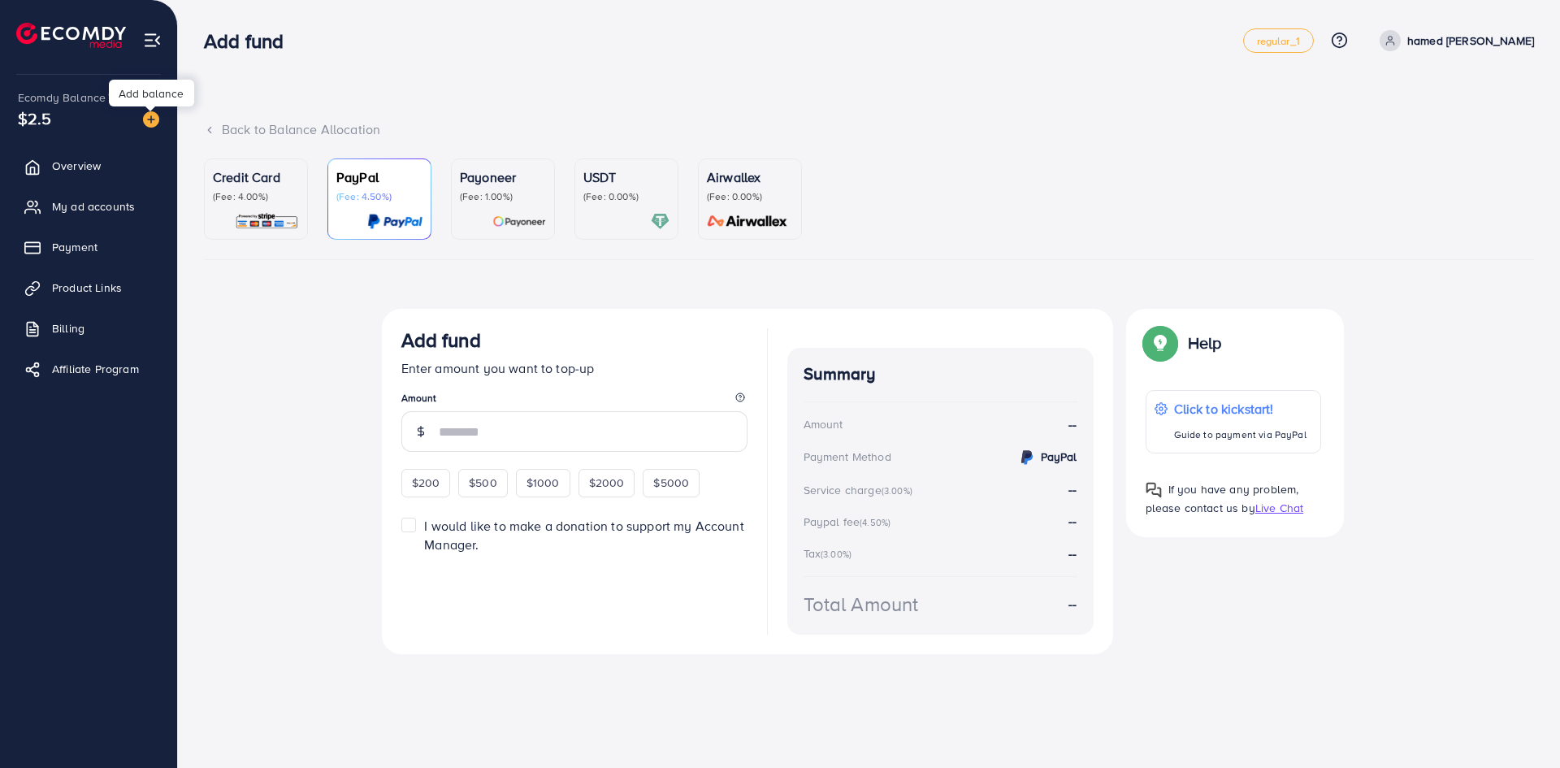
click at [150, 117] on img at bounding box center [151, 119] width 16 height 16
click at [161, 50] on li at bounding box center [152, 37] width 19 height 65
click at [154, 41] on img at bounding box center [152, 40] width 19 height 19
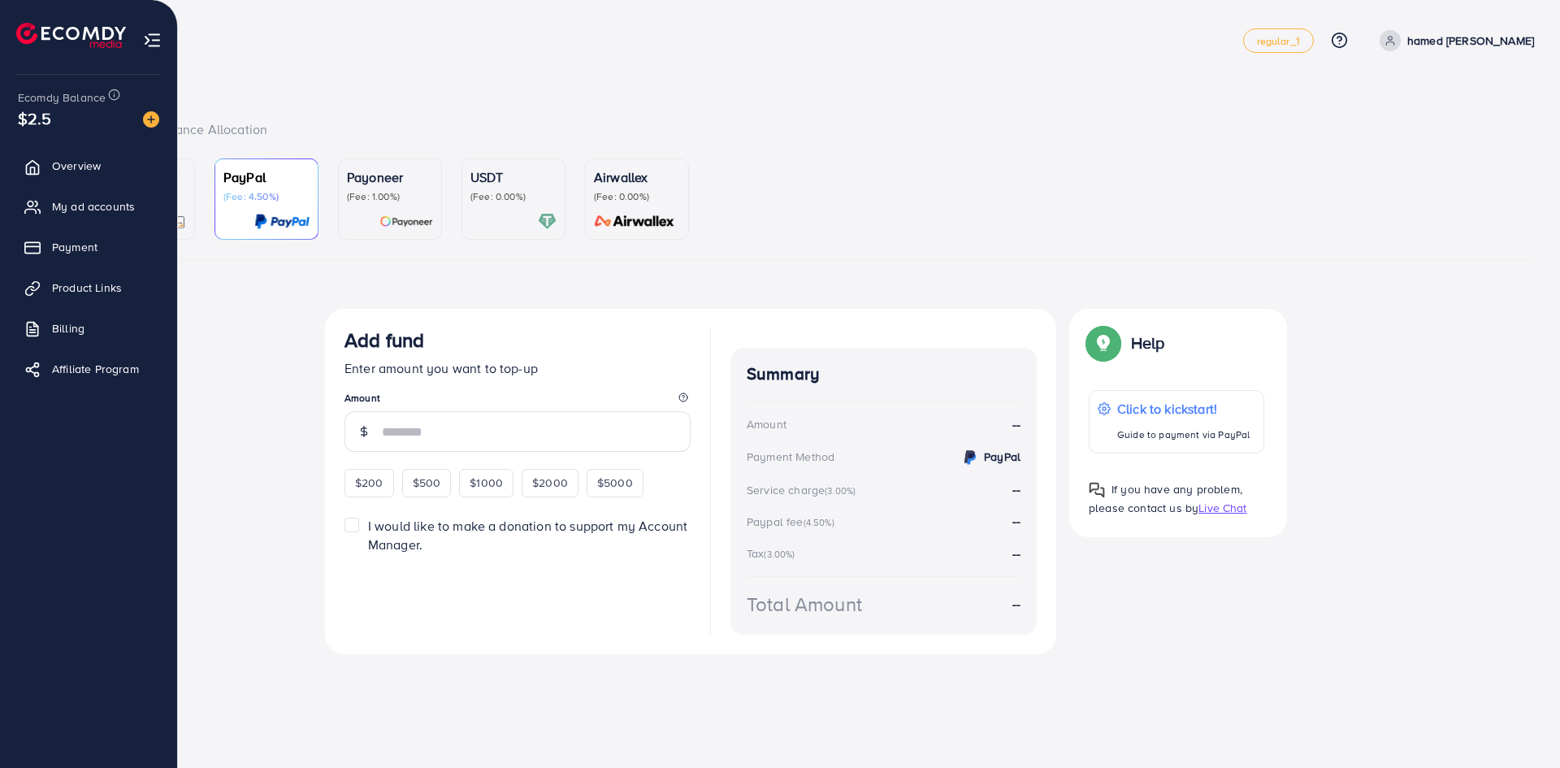
click at [25, 36] on img at bounding box center [71, 35] width 110 height 25
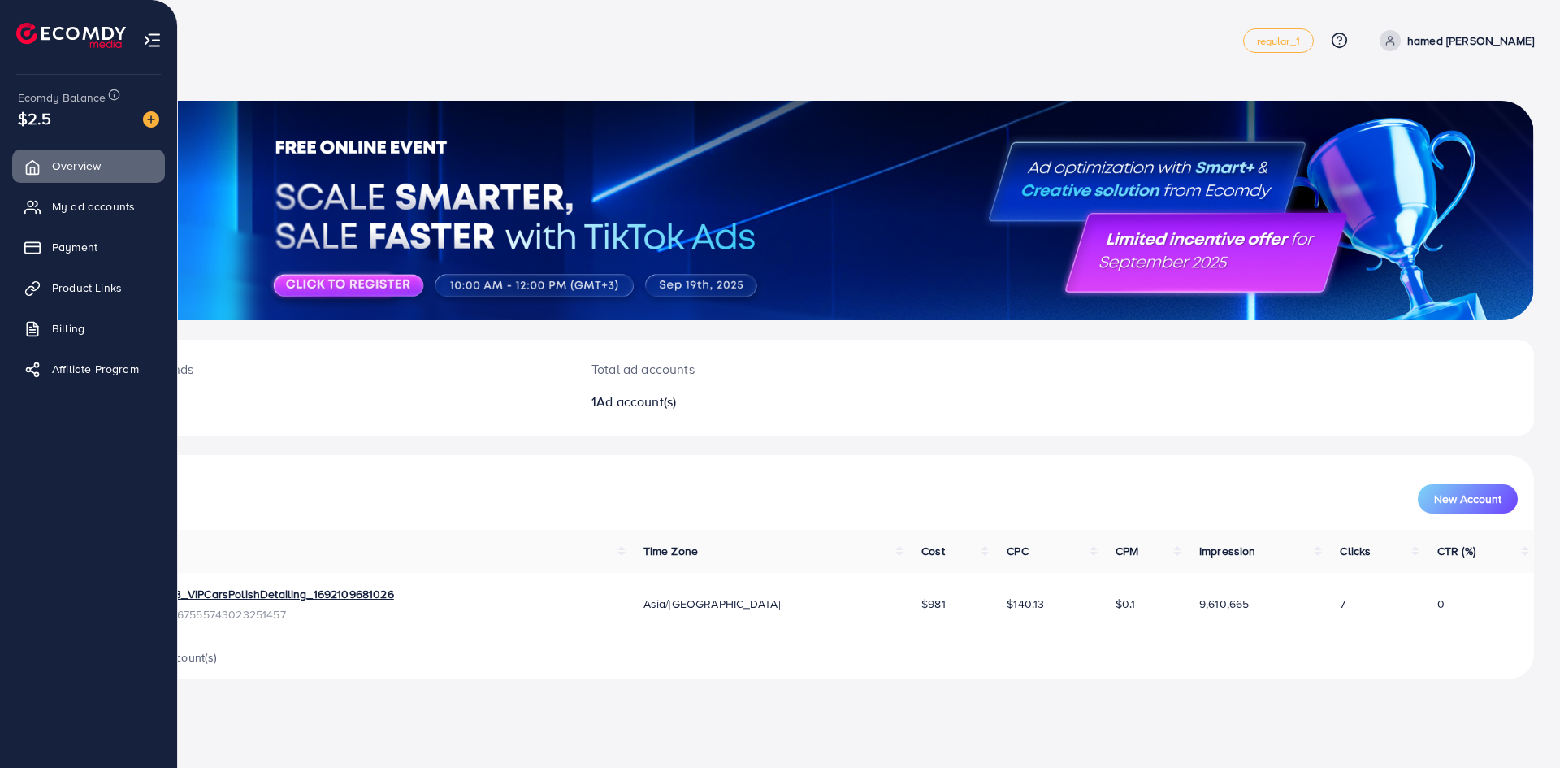
click at [64, 128] on div "$2.5" at bounding box center [88, 118] width 141 height 24
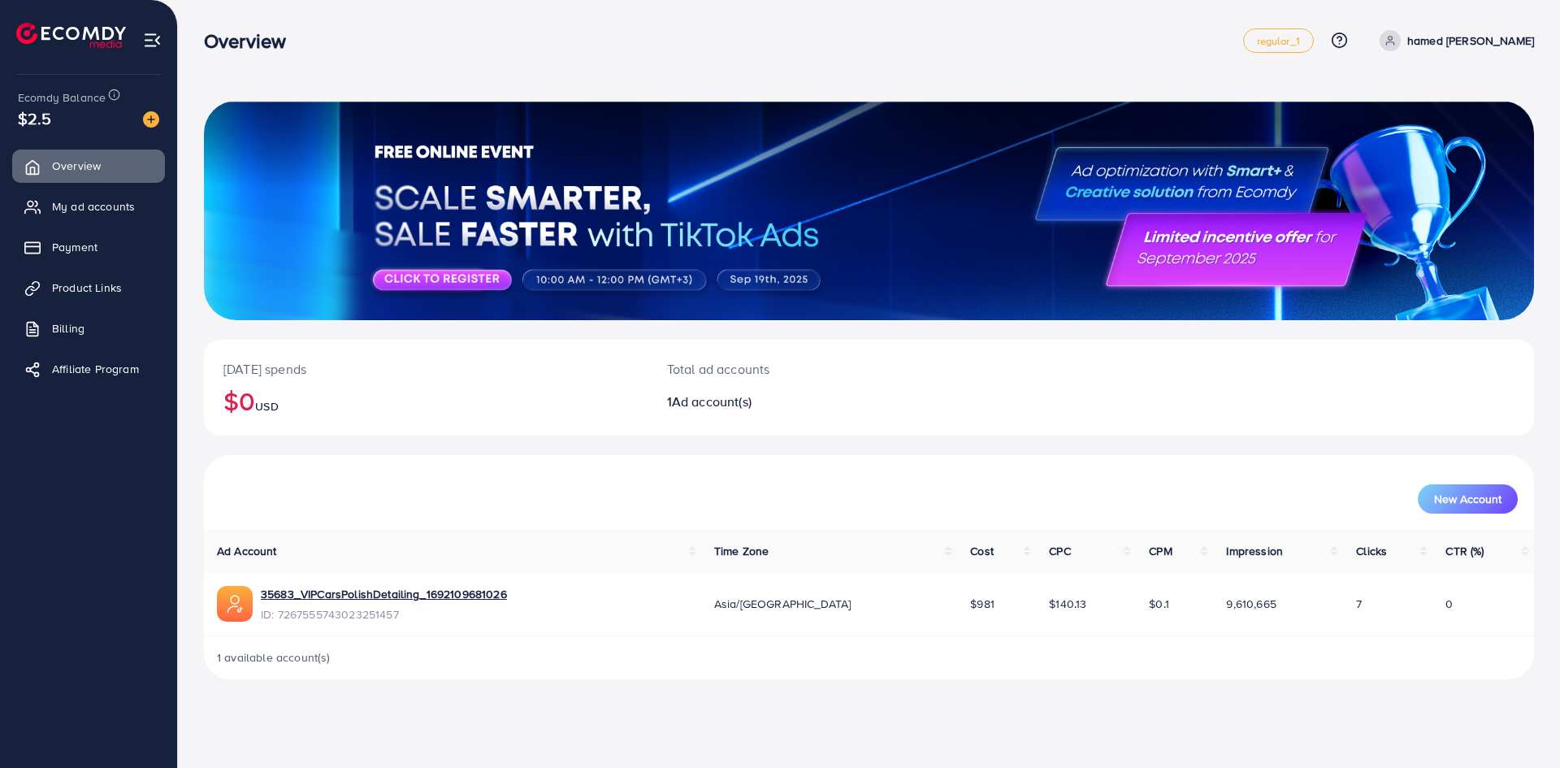
click at [254, 656] on span "1 available account(s)" at bounding box center [274, 657] width 114 height 16
click at [87, 218] on link "My ad accounts" at bounding box center [88, 206] width 153 height 32
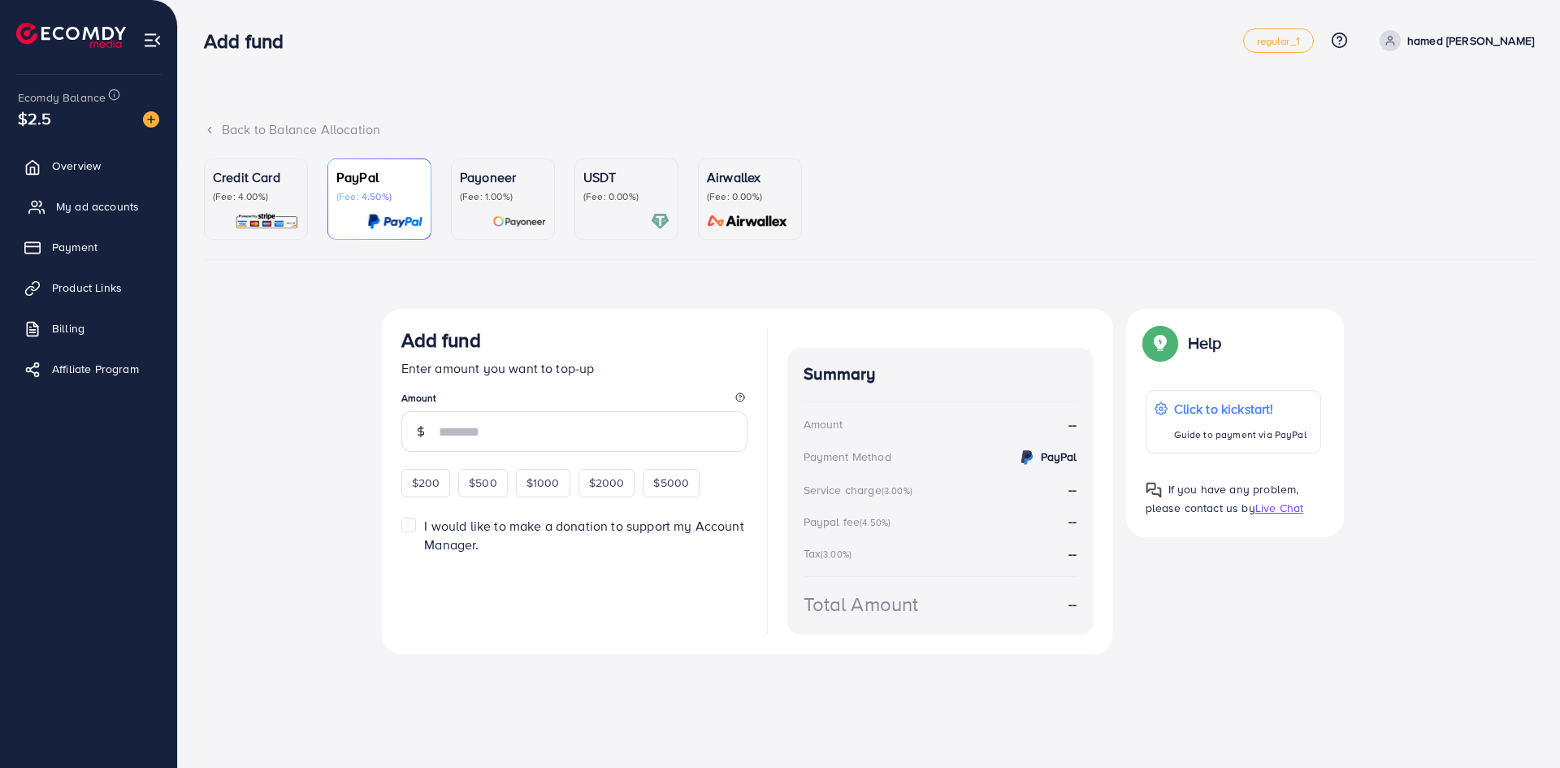
click at [88, 218] on link "My ad accounts" at bounding box center [88, 206] width 153 height 32
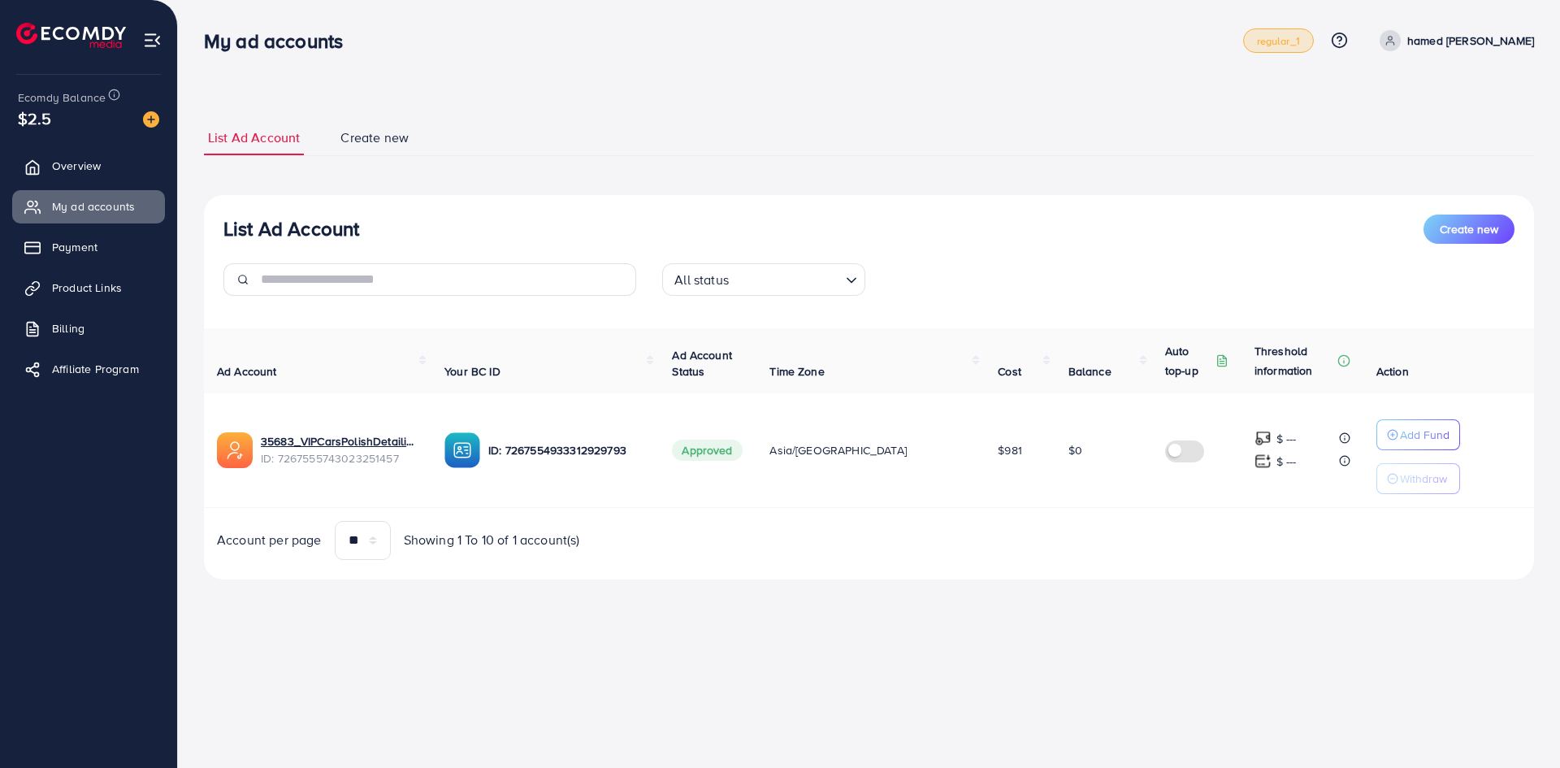
click at [1300, 46] on span "regular_1" at bounding box center [1278, 41] width 43 height 11
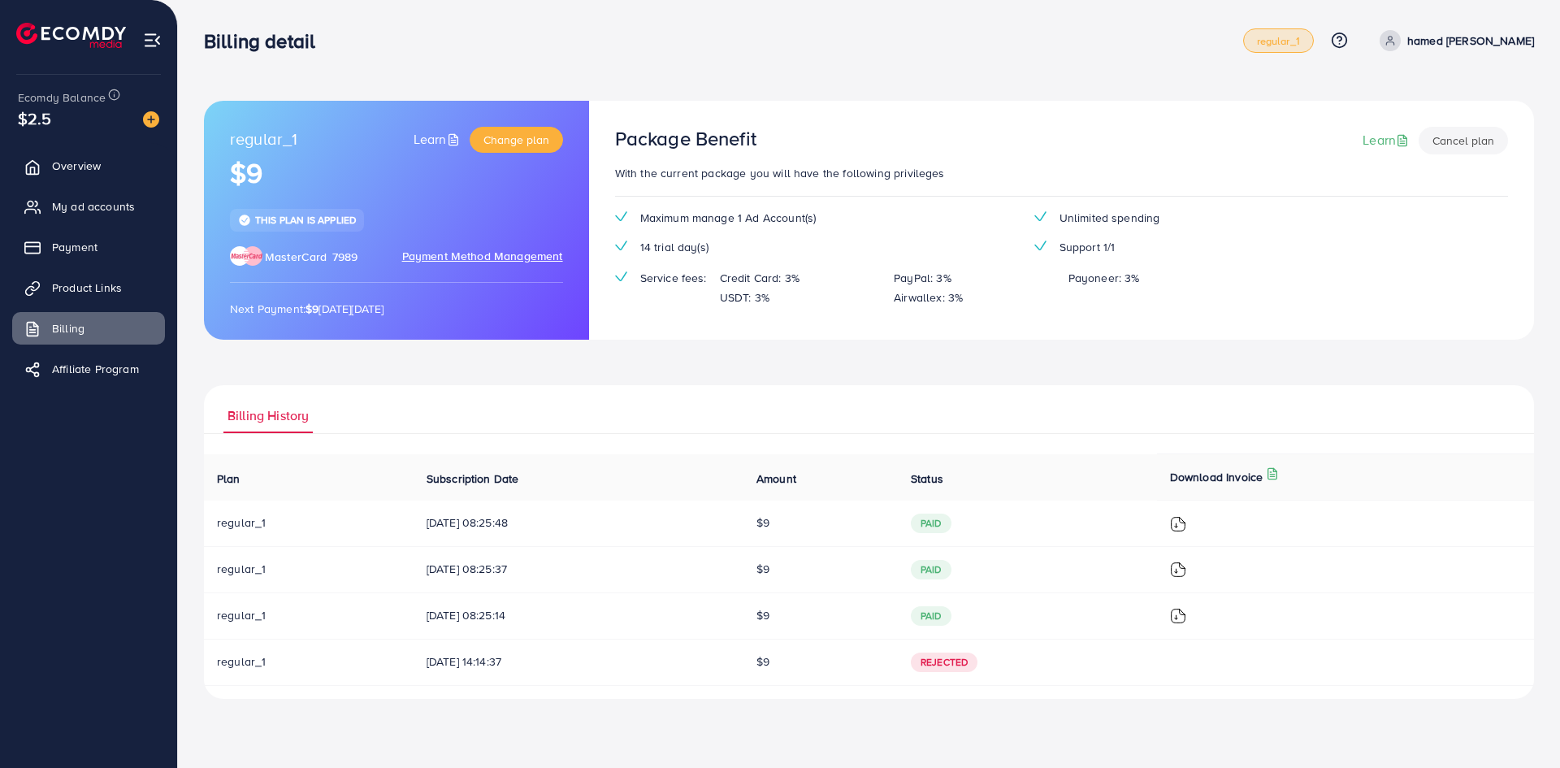
click at [1300, 46] on span "regular_1" at bounding box center [1278, 41] width 43 height 11
click at [165, 121] on div "Ecomdy Balance $2.5 Overview My ad accounts Payment Product Links Billing Affil…" at bounding box center [89, 384] width 178 height 768
click at [153, 116] on img at bounding box center [151, 119] width 16 height 16
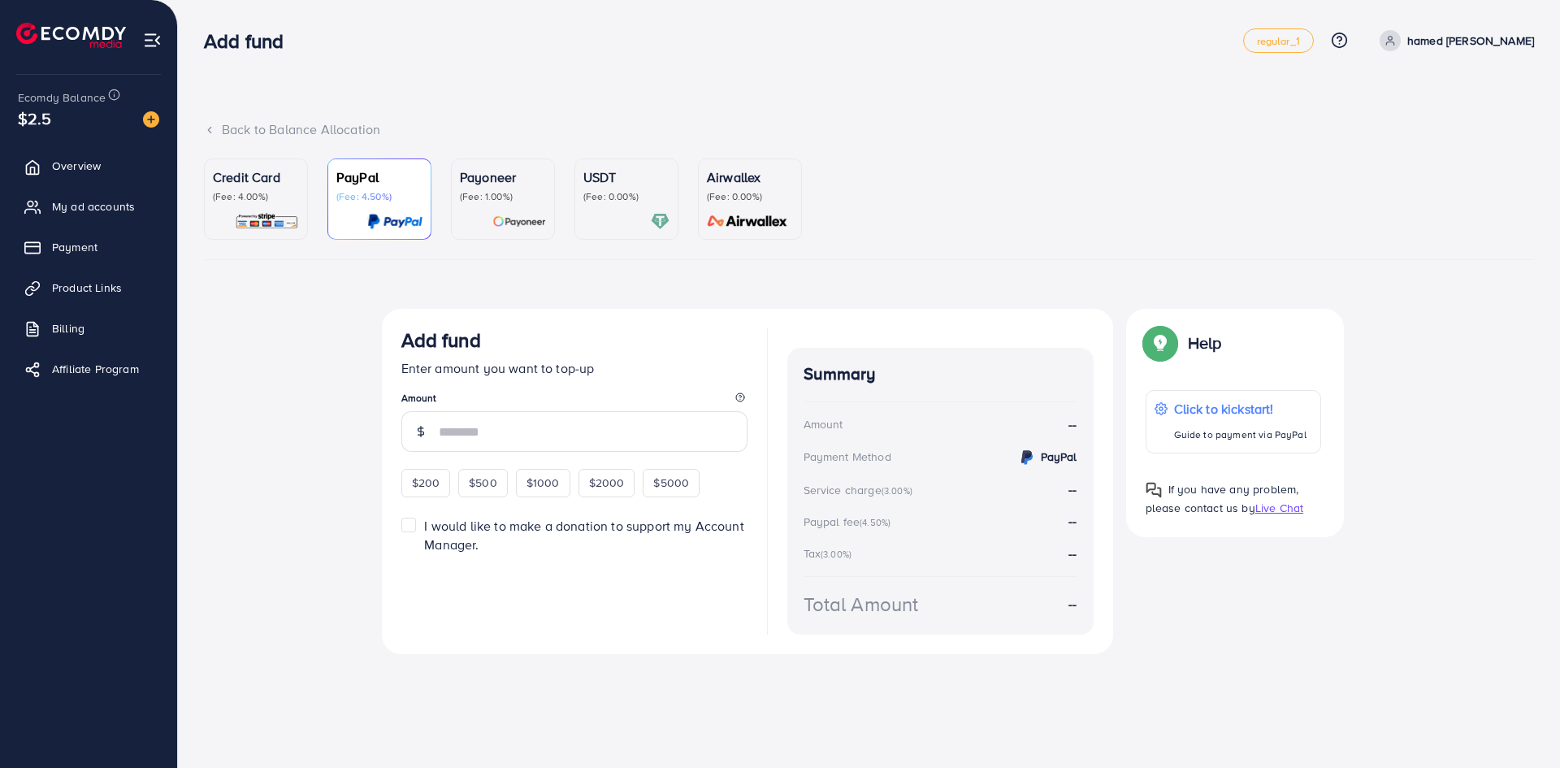
click at [613, 201] on p "(Fee: 0.00%)" at bounding box center [626, 196] width 86 height 13
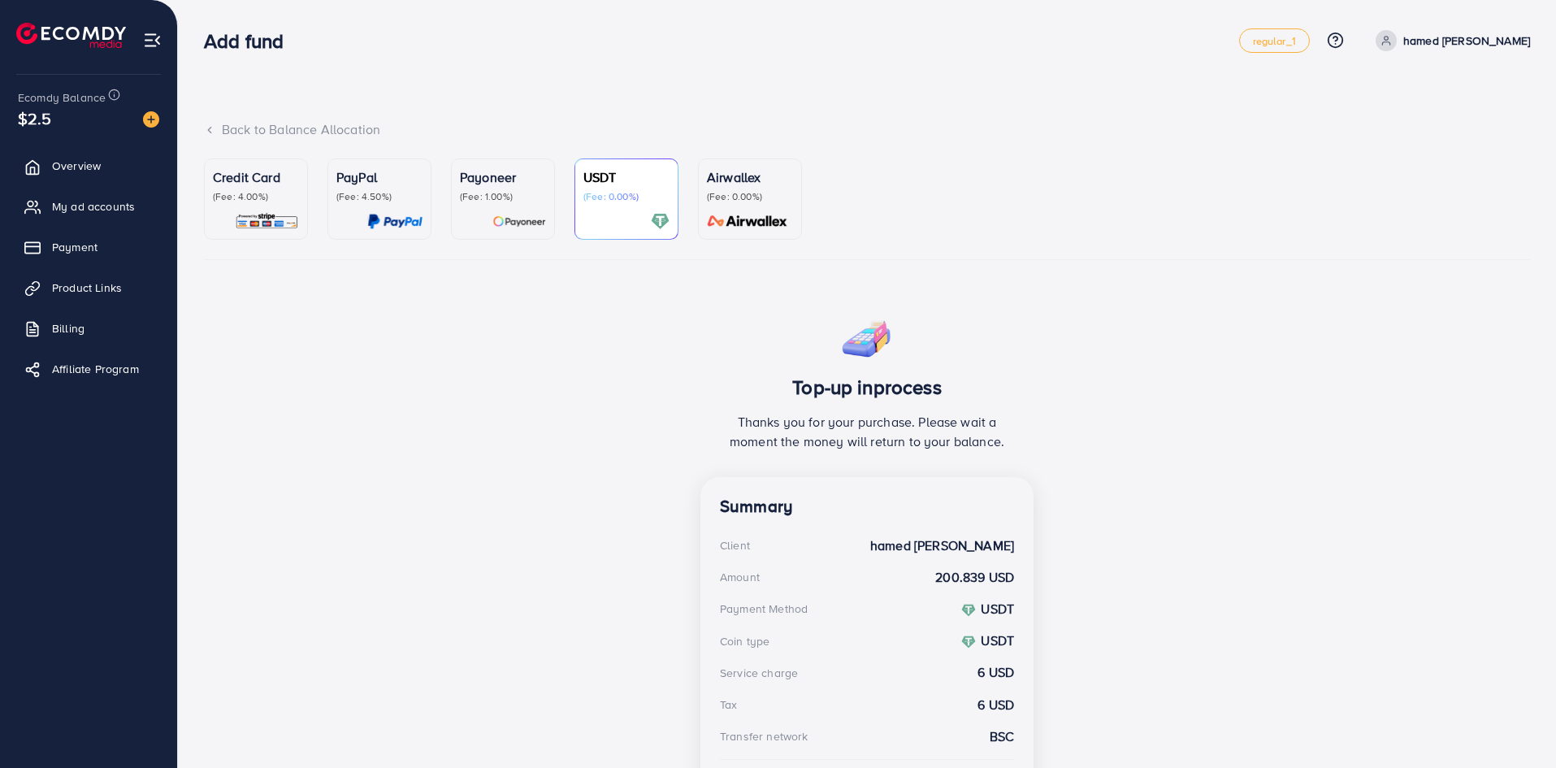
click at [613, 201] on p "(Fee: 0.00%)" at bounding box center [626, 196] width 86 height 13
click at [262, 192] on p "(Fee: 4.00%)" at bounding box center [256, 196] width 86 height 13
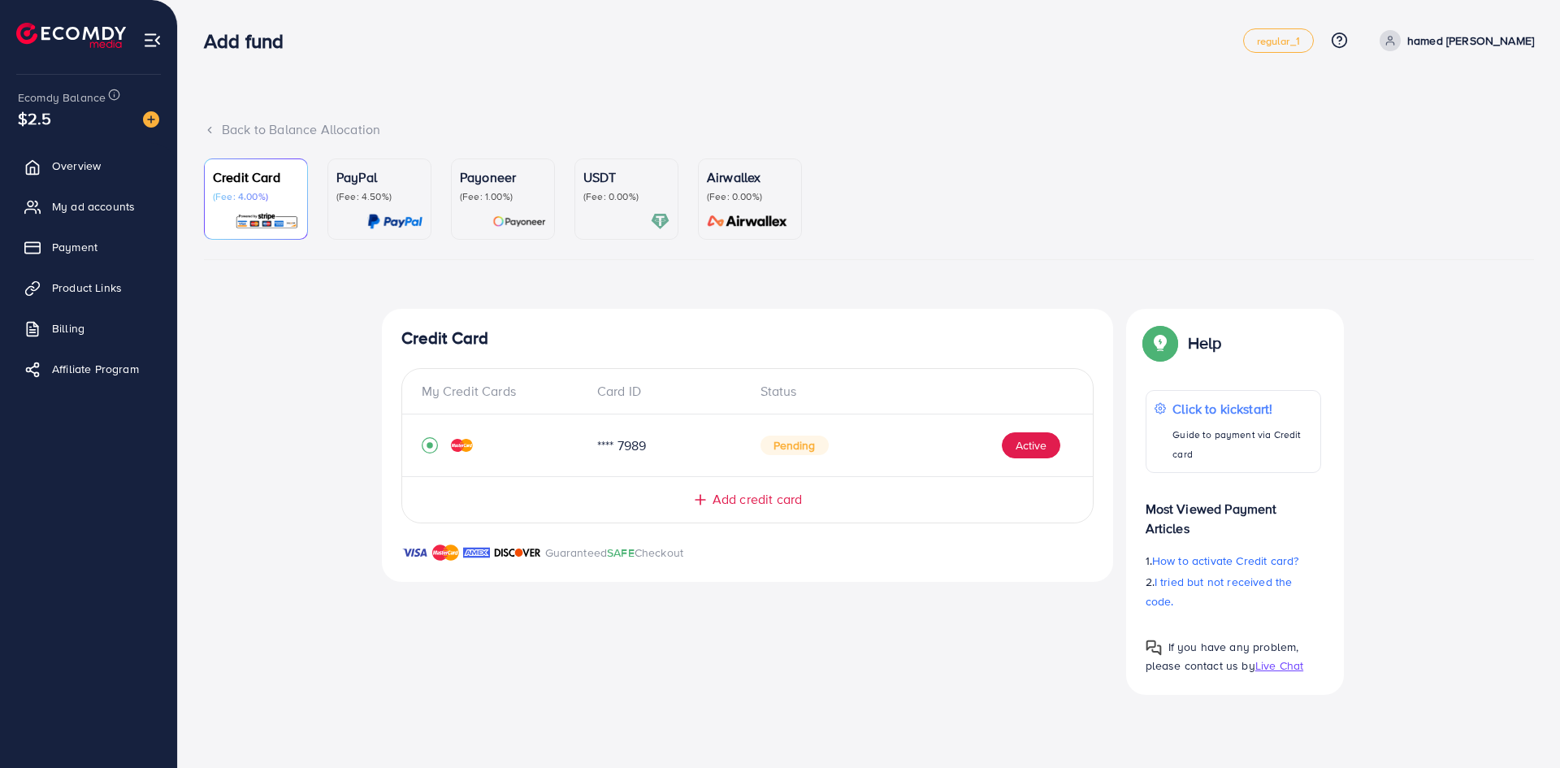
click at [431, 446] on icon "record circle" at bounding box center [430, 445] width 6 height 6
click at [770, 446] on span "Pending" at bounding box center [794, 444] width 68 height 19
click at [808, 446] on span "Pending" at bounding box center [794, 444] width 68 height 19
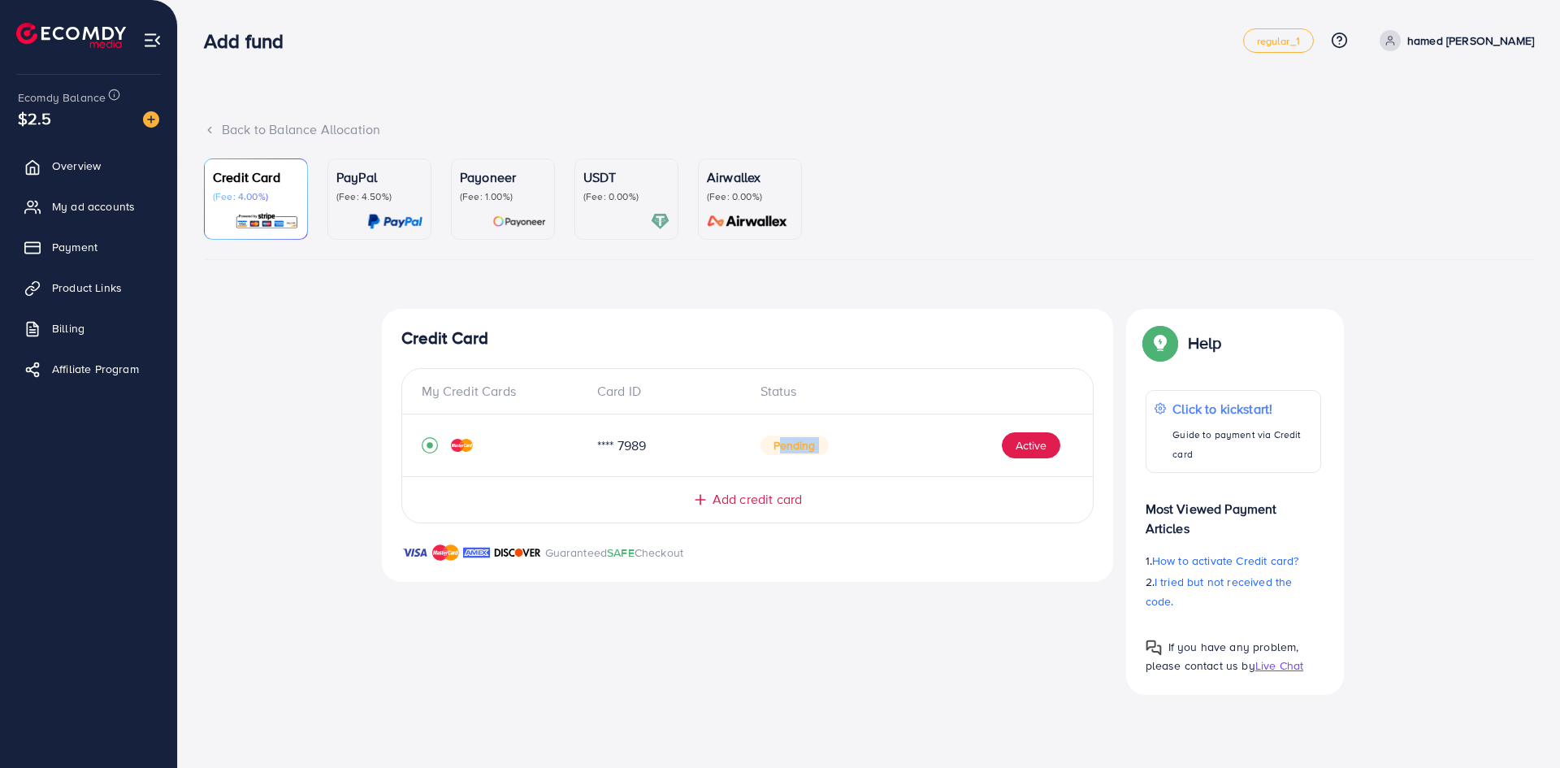
click at [808, 446] on span "Pending" at bounding box center [794, 444] width 68 height 19
click at [964, 508] on div "Add credit card" at bounding box center [748, 499] width 626 height 19
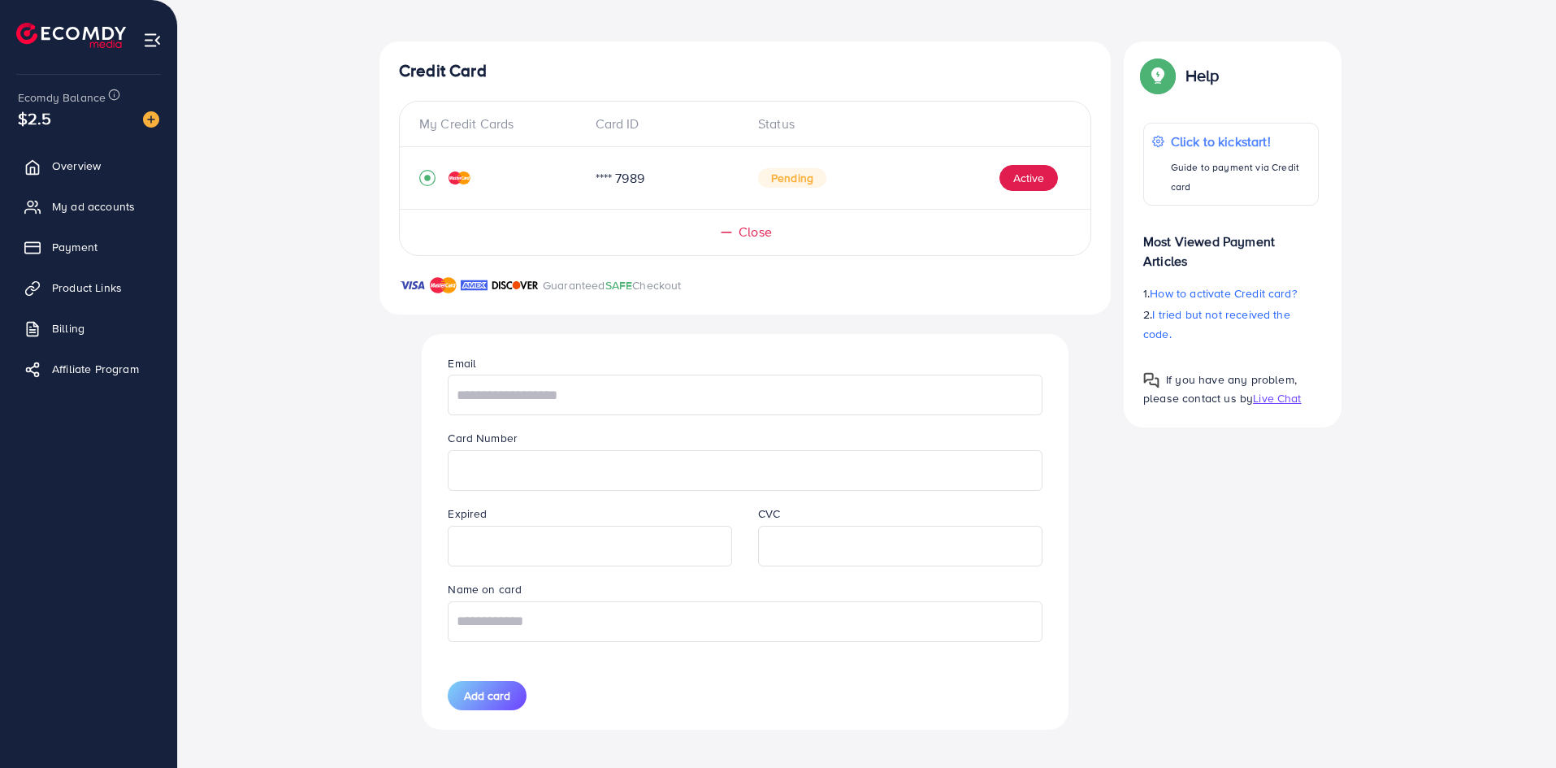
scroll to position [275, 0]
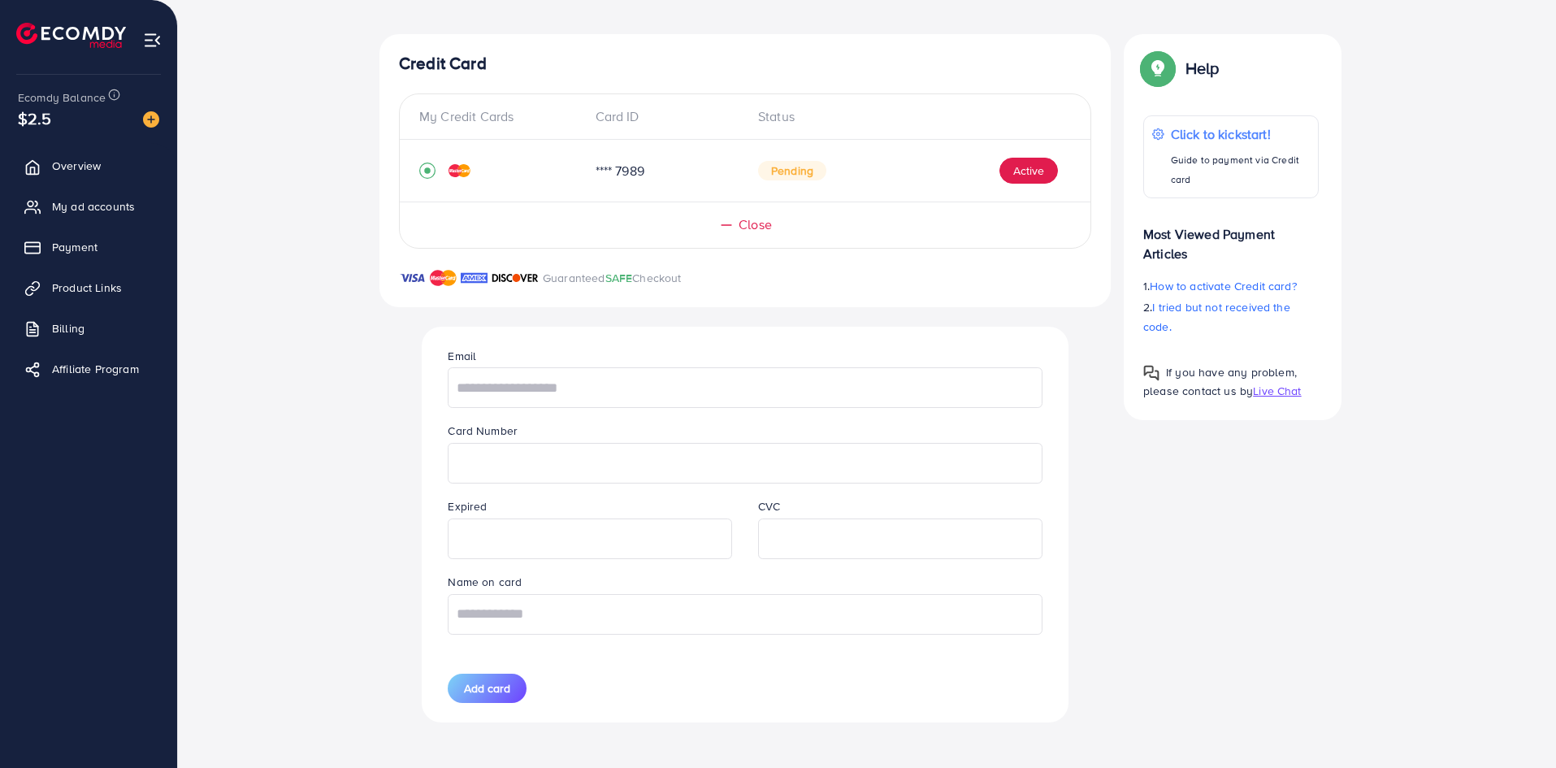
click at [748, 223] on span "Close" at bounding box center [755, 224] width 33 height 19
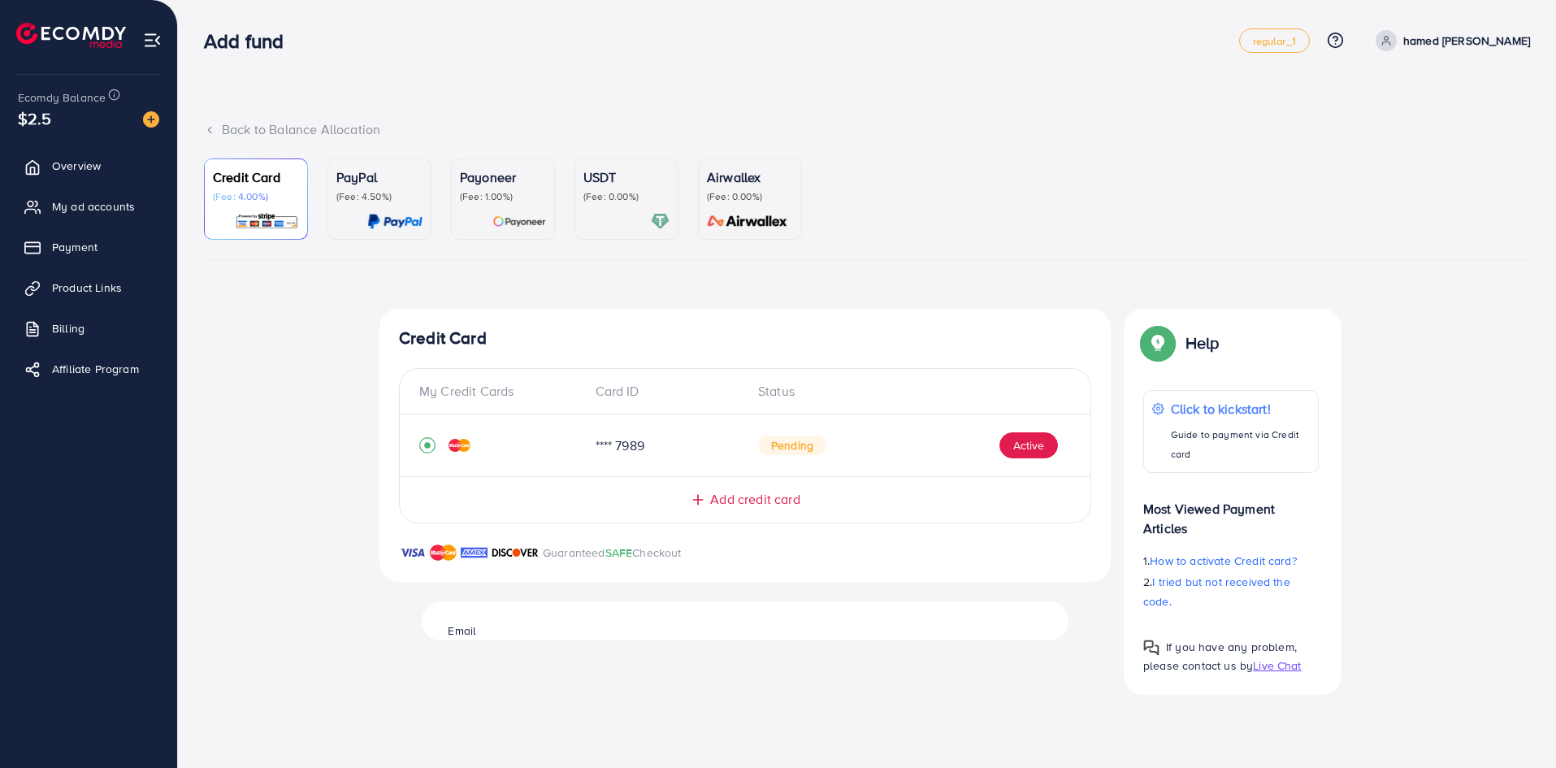
scroll to position [0, 0]
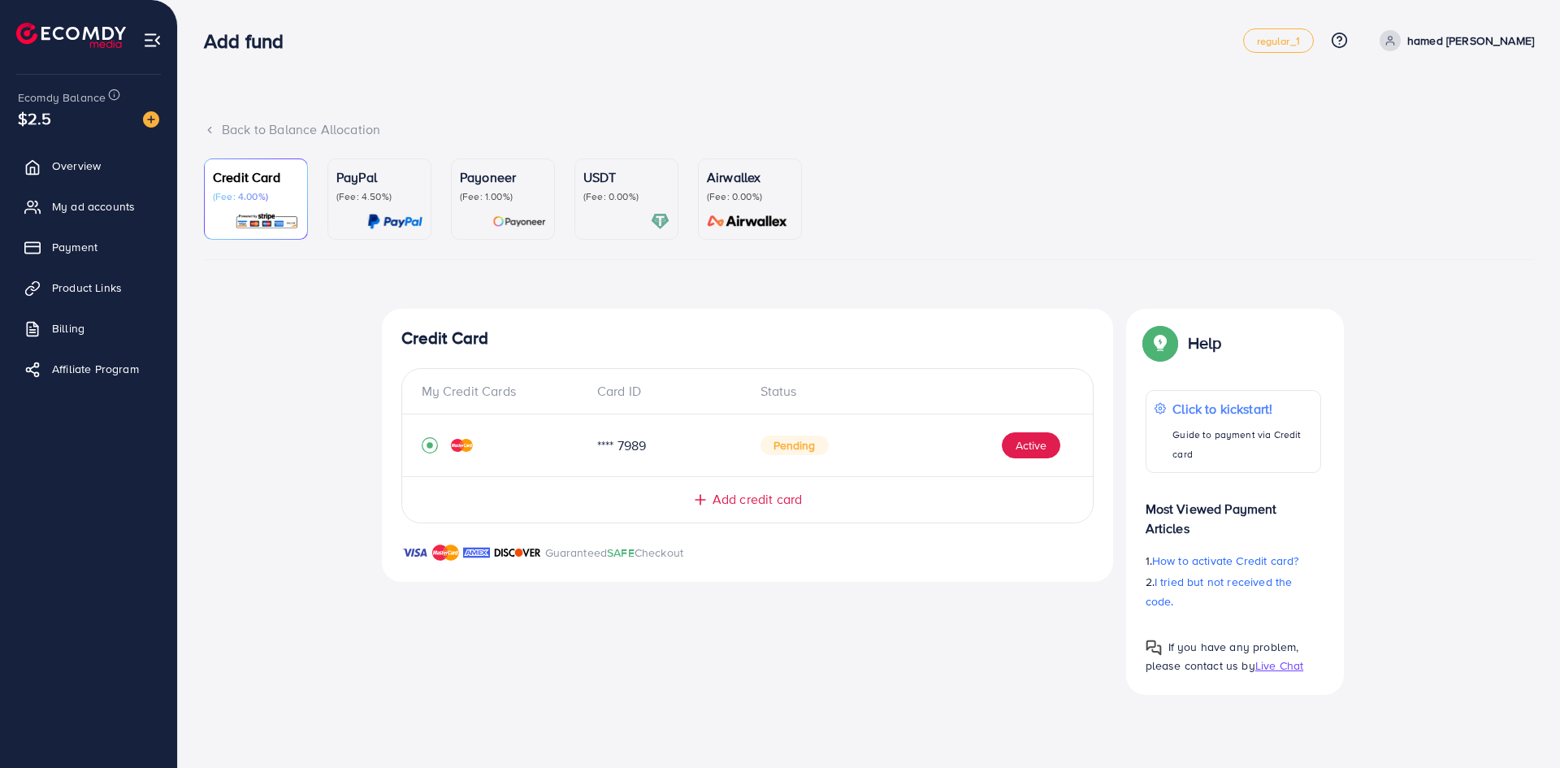
click at [742, 503] on span "Add credit card" at bounding box center [757, 499] width 89 height 19
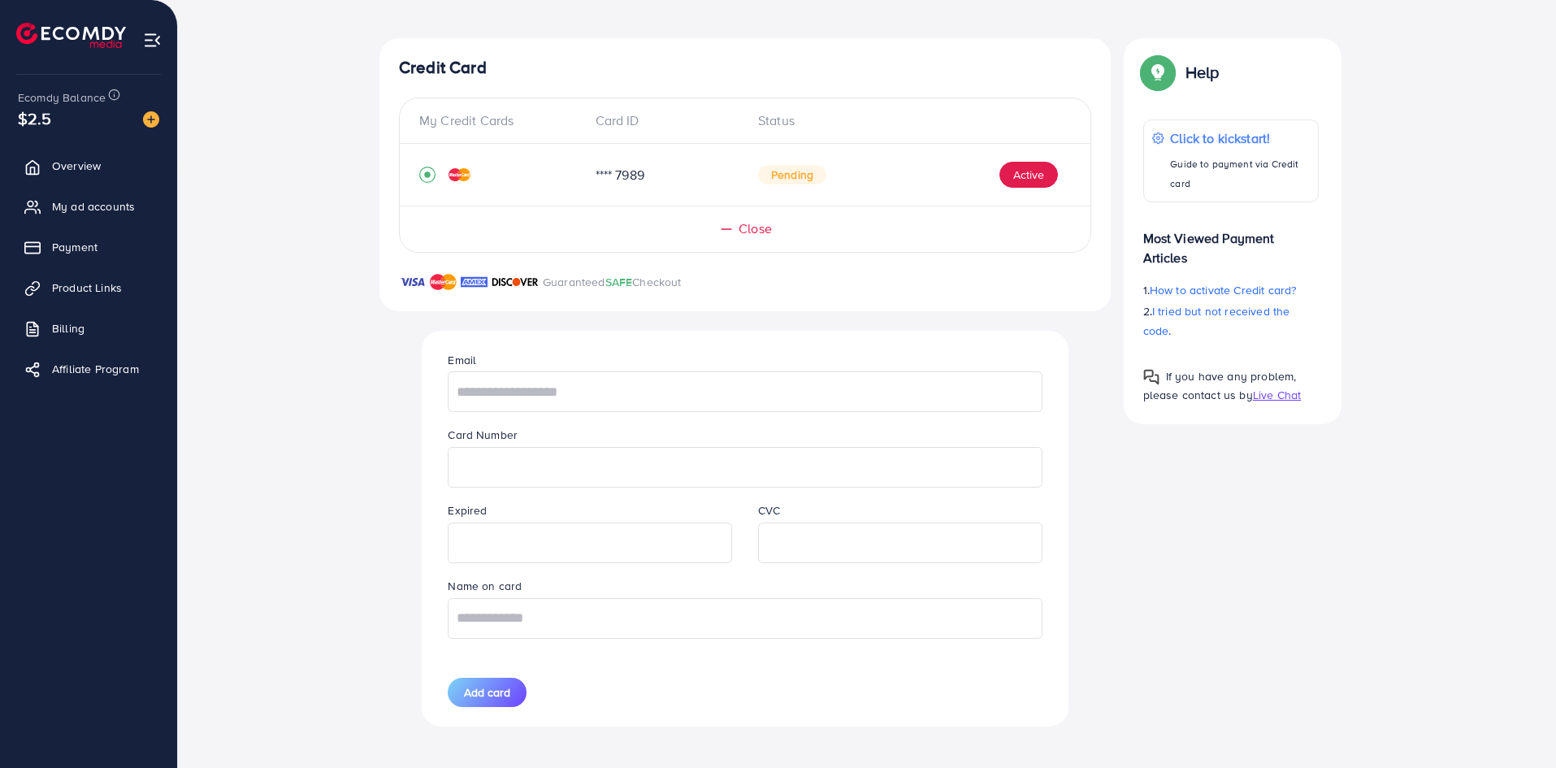
scroll to position [275, 0]
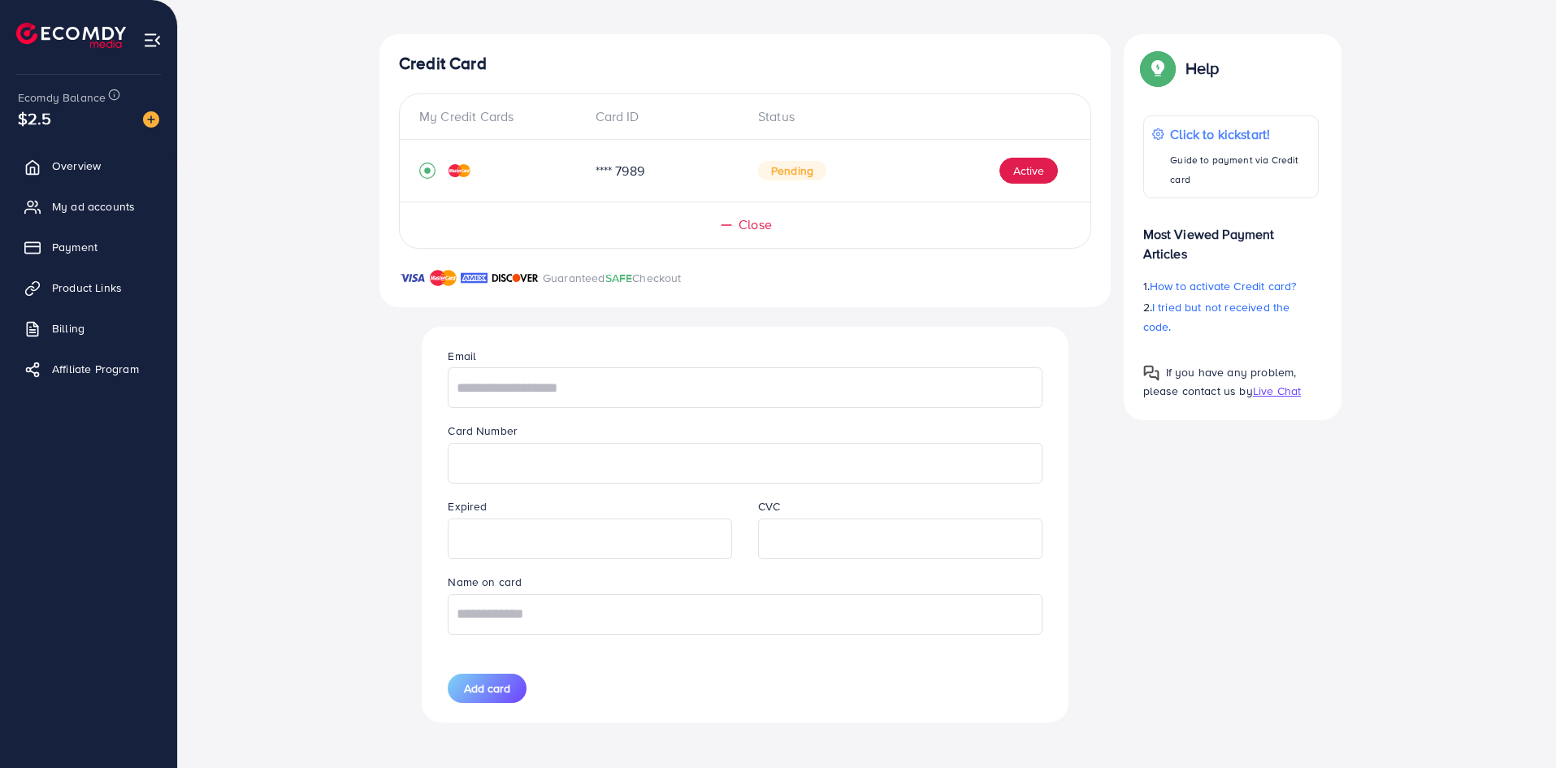
click at [732, 230] on icon at bounding box center [726, 225] width 16 height 16
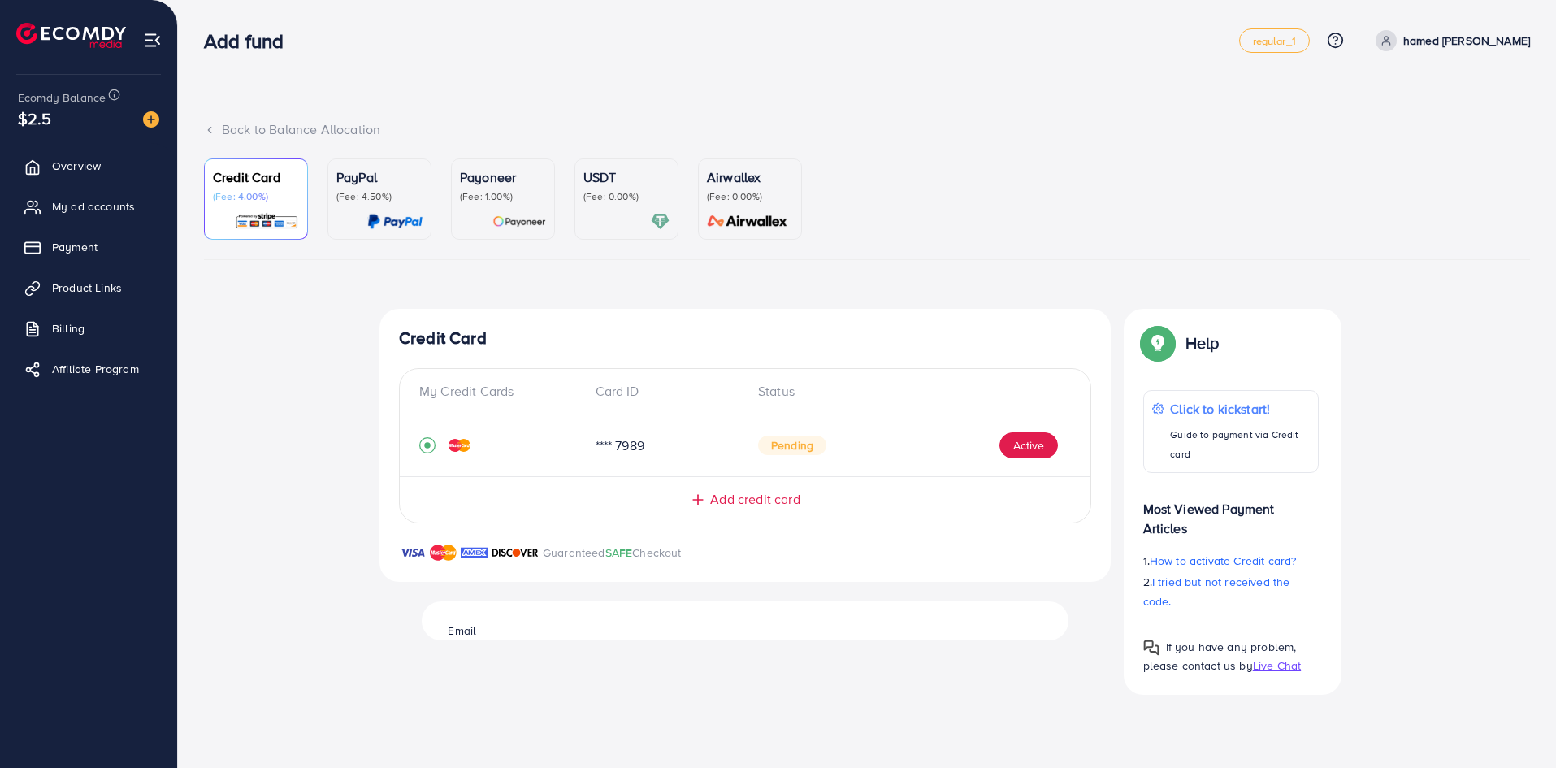
scroll to position [0, 0]
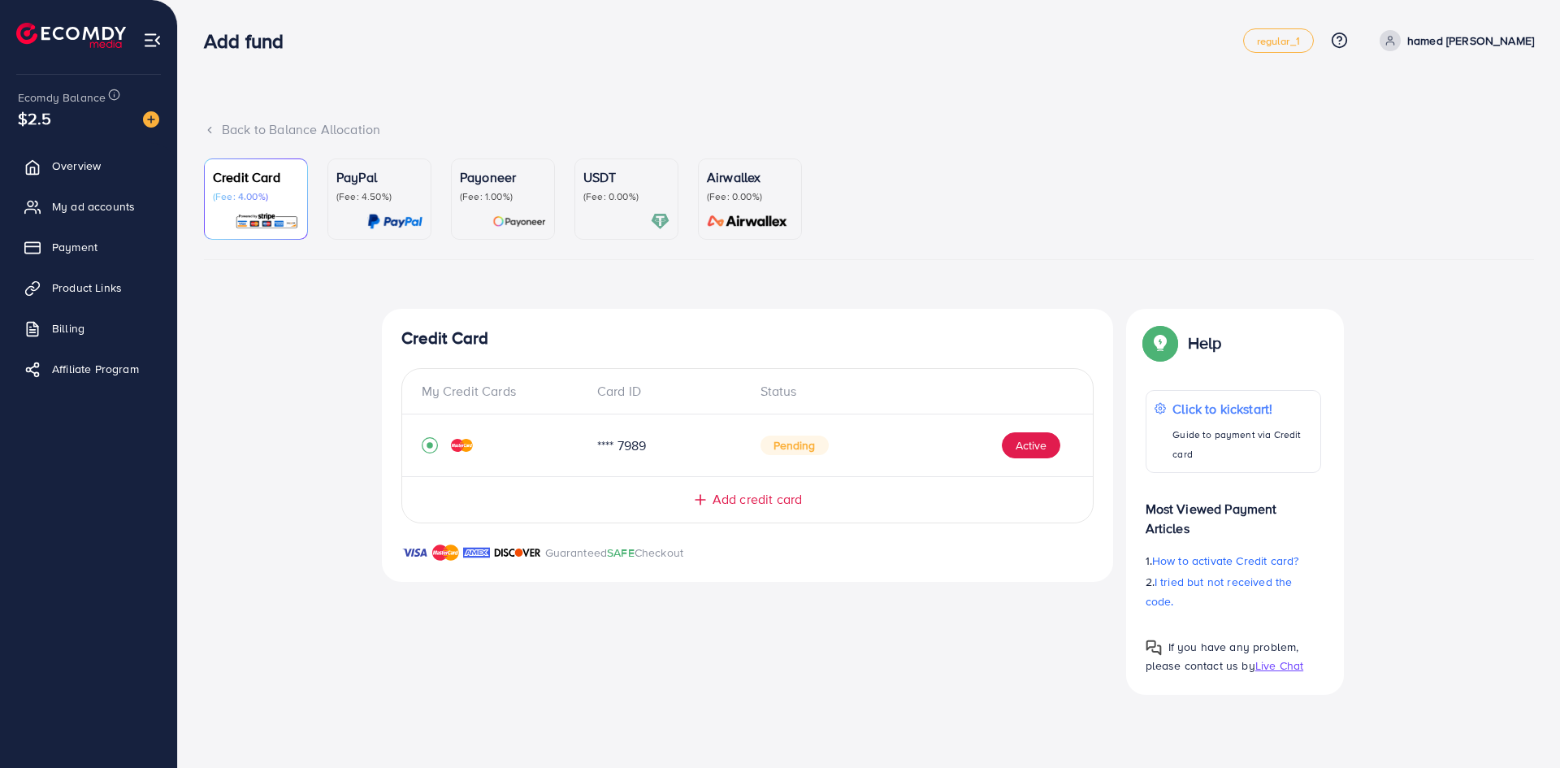
click at [762, 492] on span "Add credit card" at bounding box center [757, 499] width 89 height 19
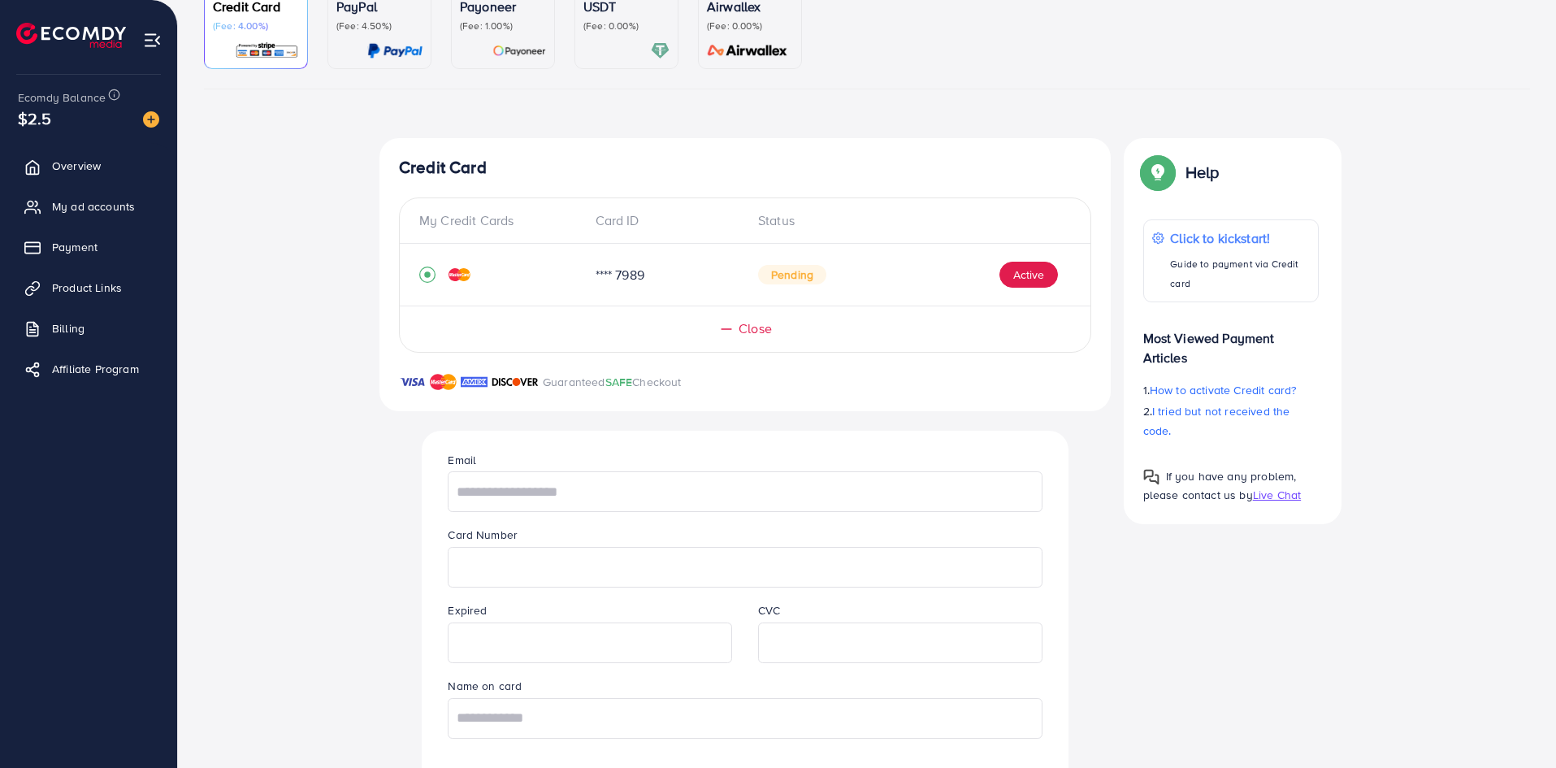
scroll to position [271, 0]
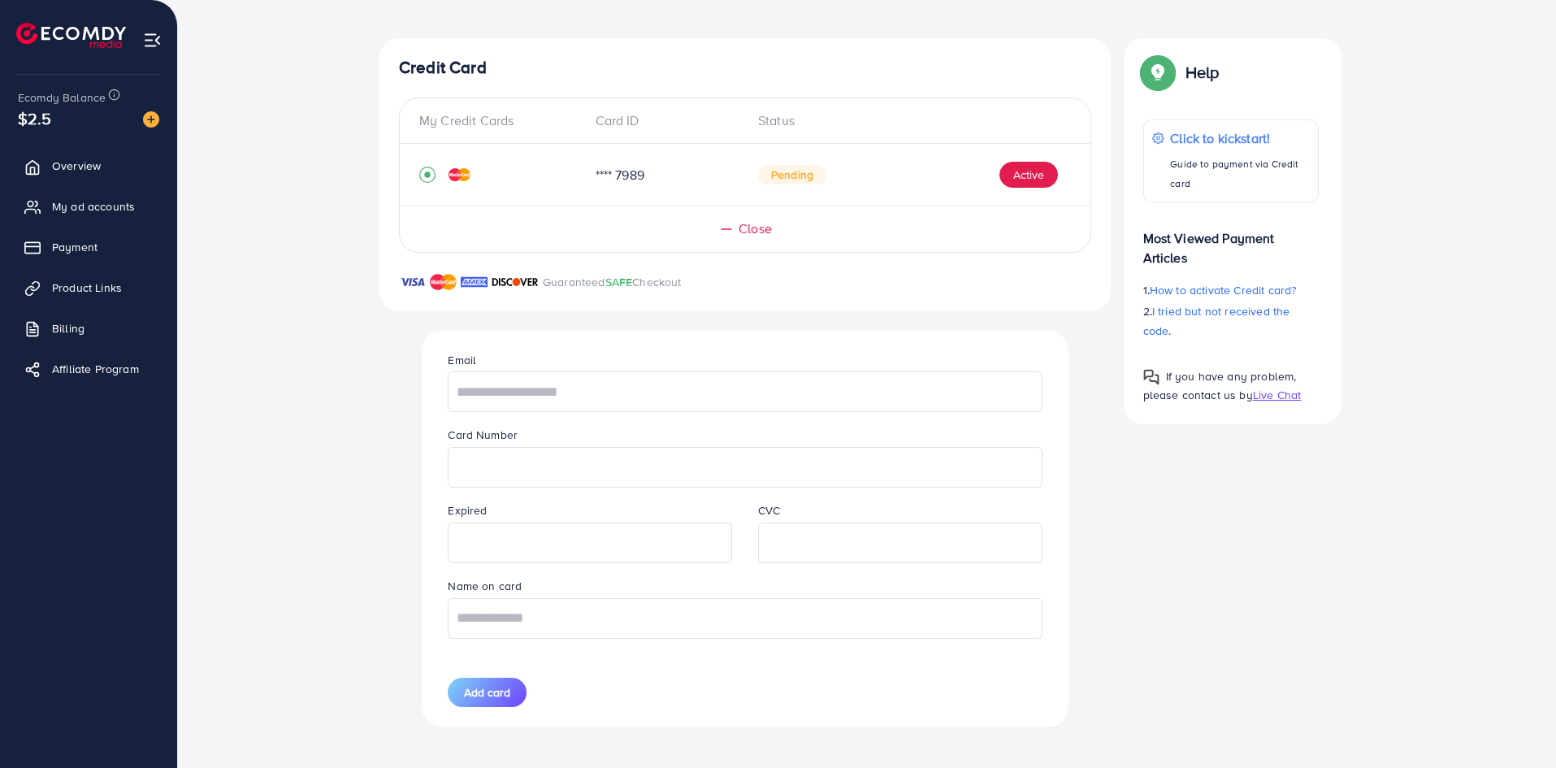
click at [725, 226] on icon at bounding box center [726, 229] width 16 height 16
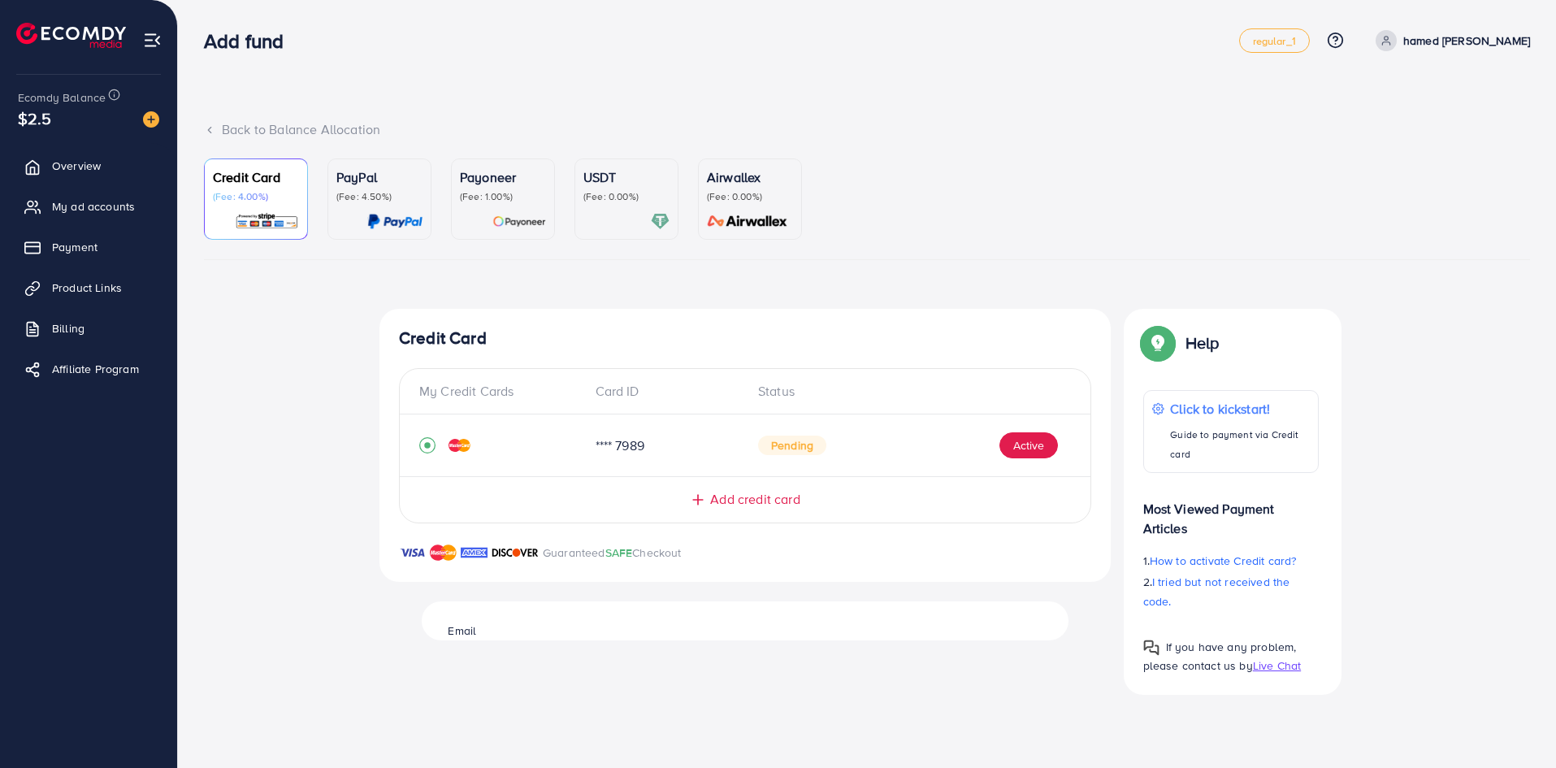
scroll to position [0, 0]
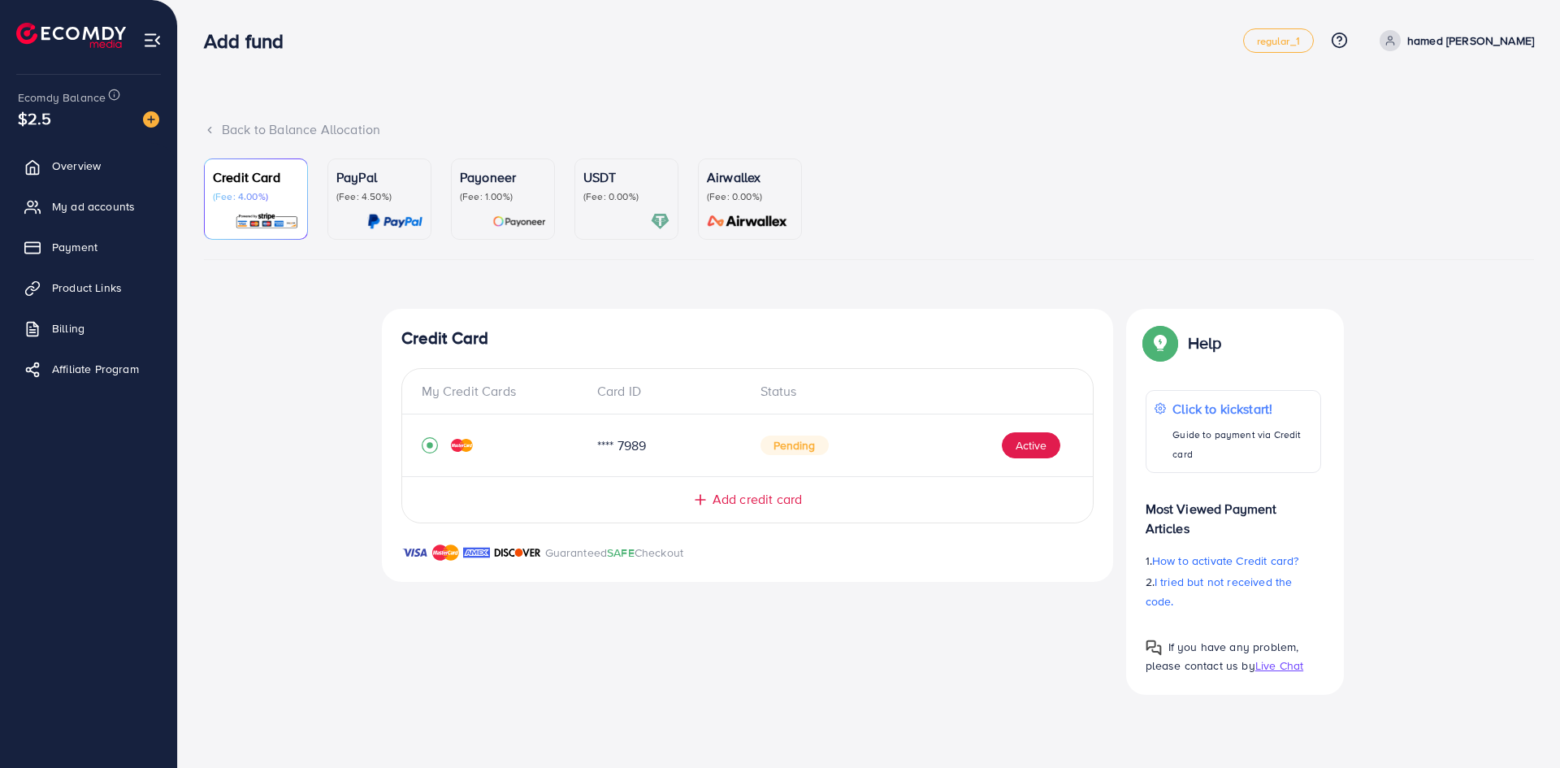
click at [587, 212] on div at bounding box center [626, 221] width 86 height 19
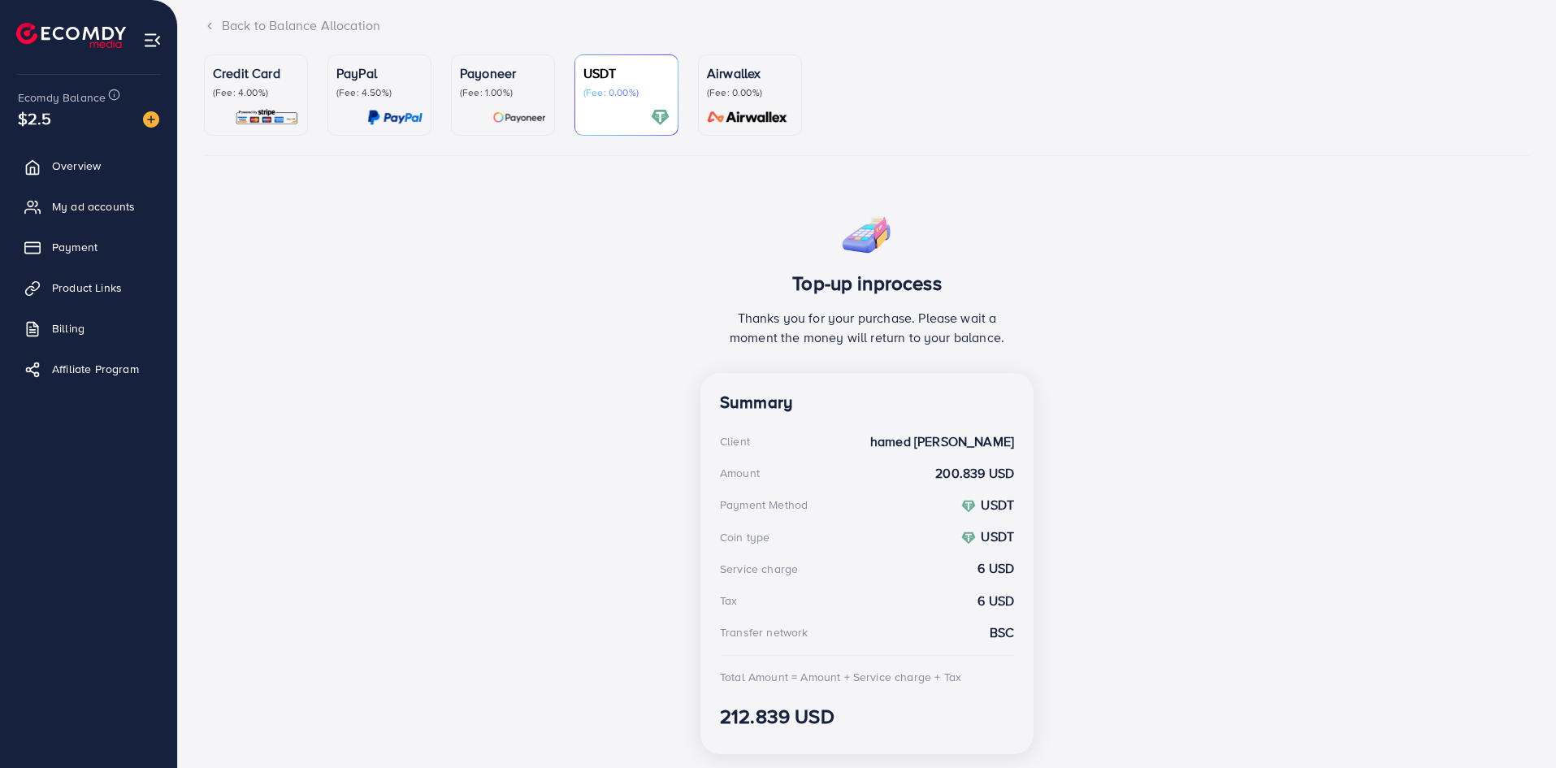
scroll to position [149, 0]
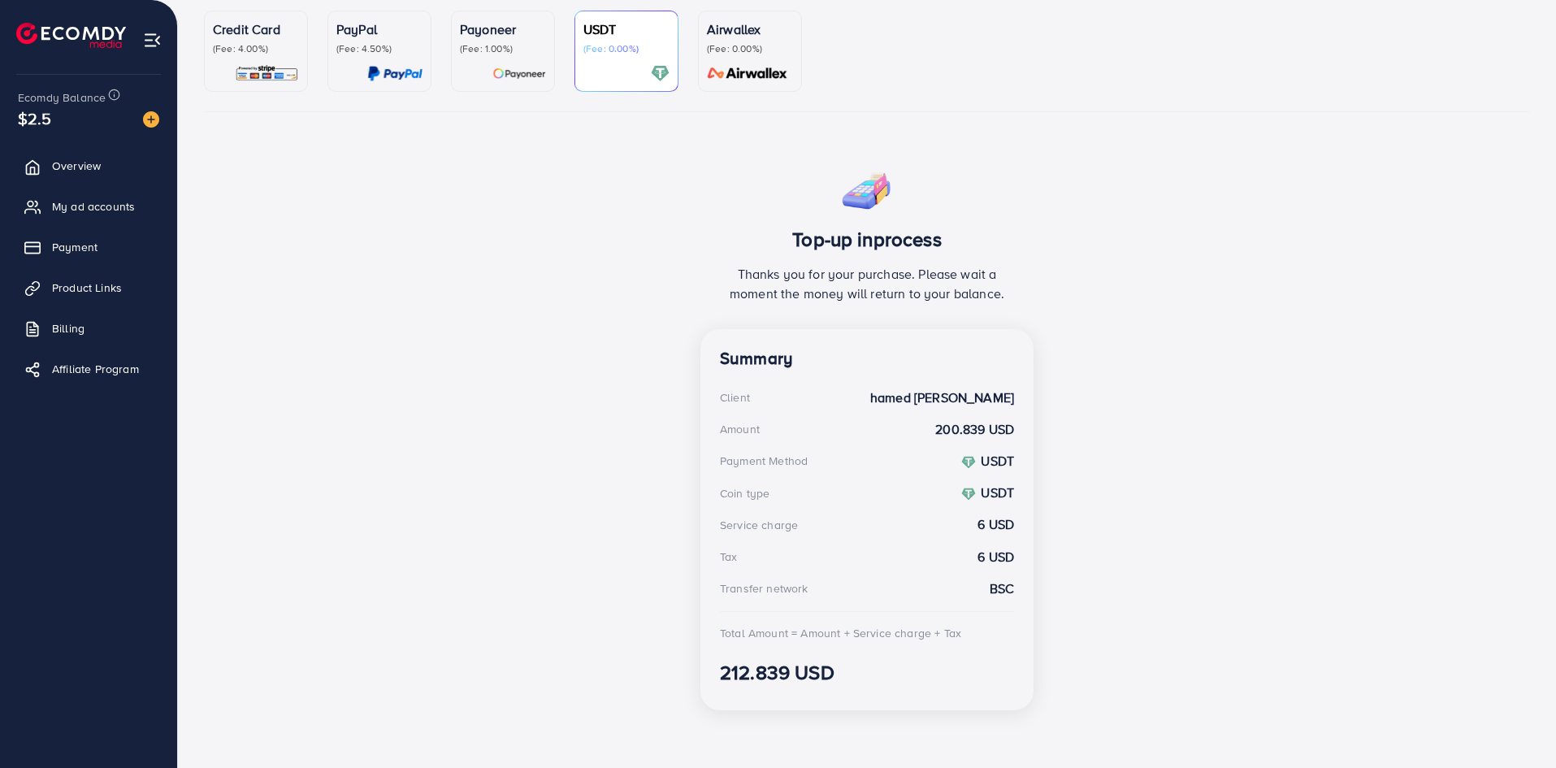
scroll to position [149, 0]
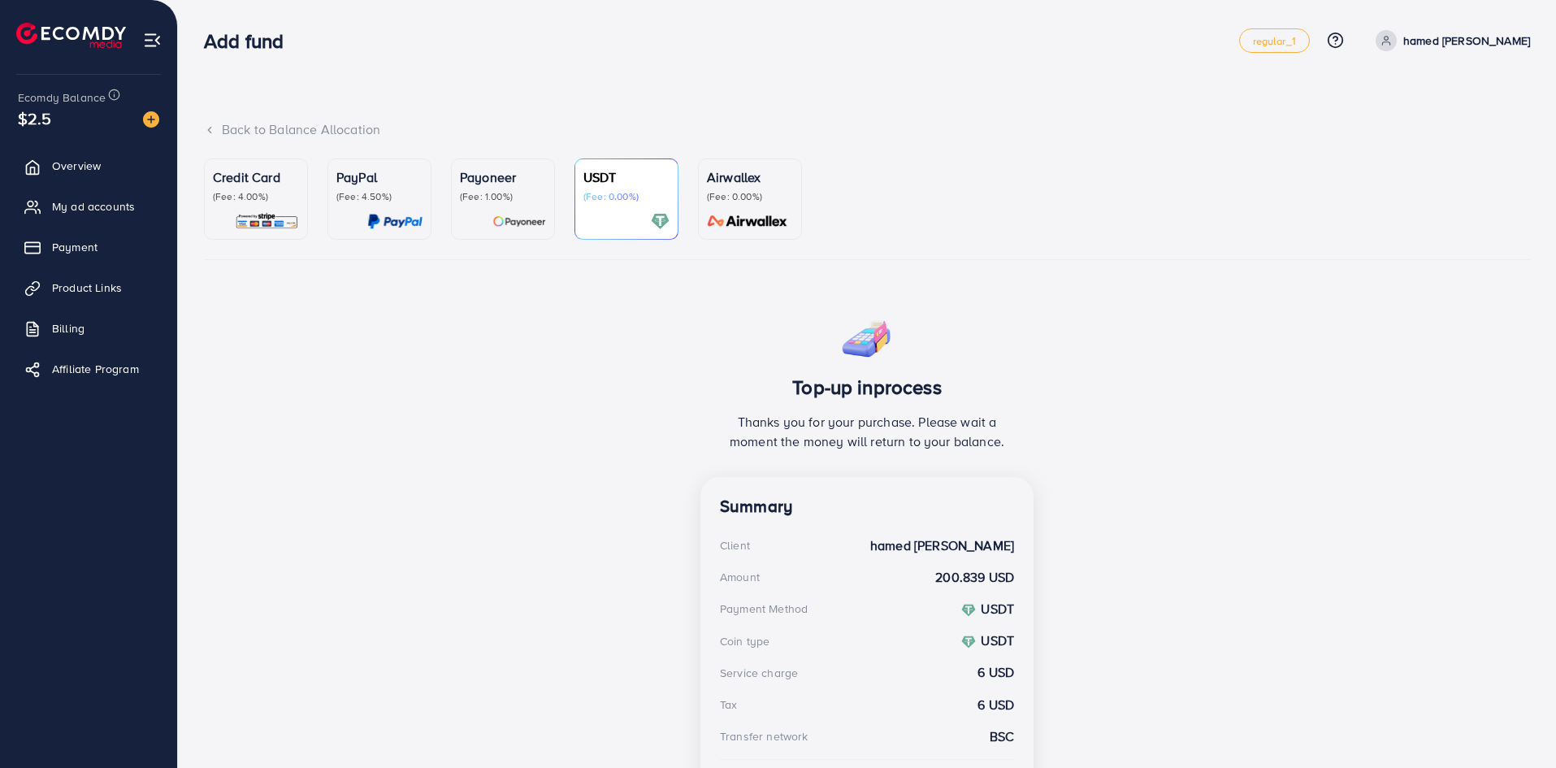
click at [254, 184] on p "Credit Card" at bounding box center [256, 176] width 86 height 19
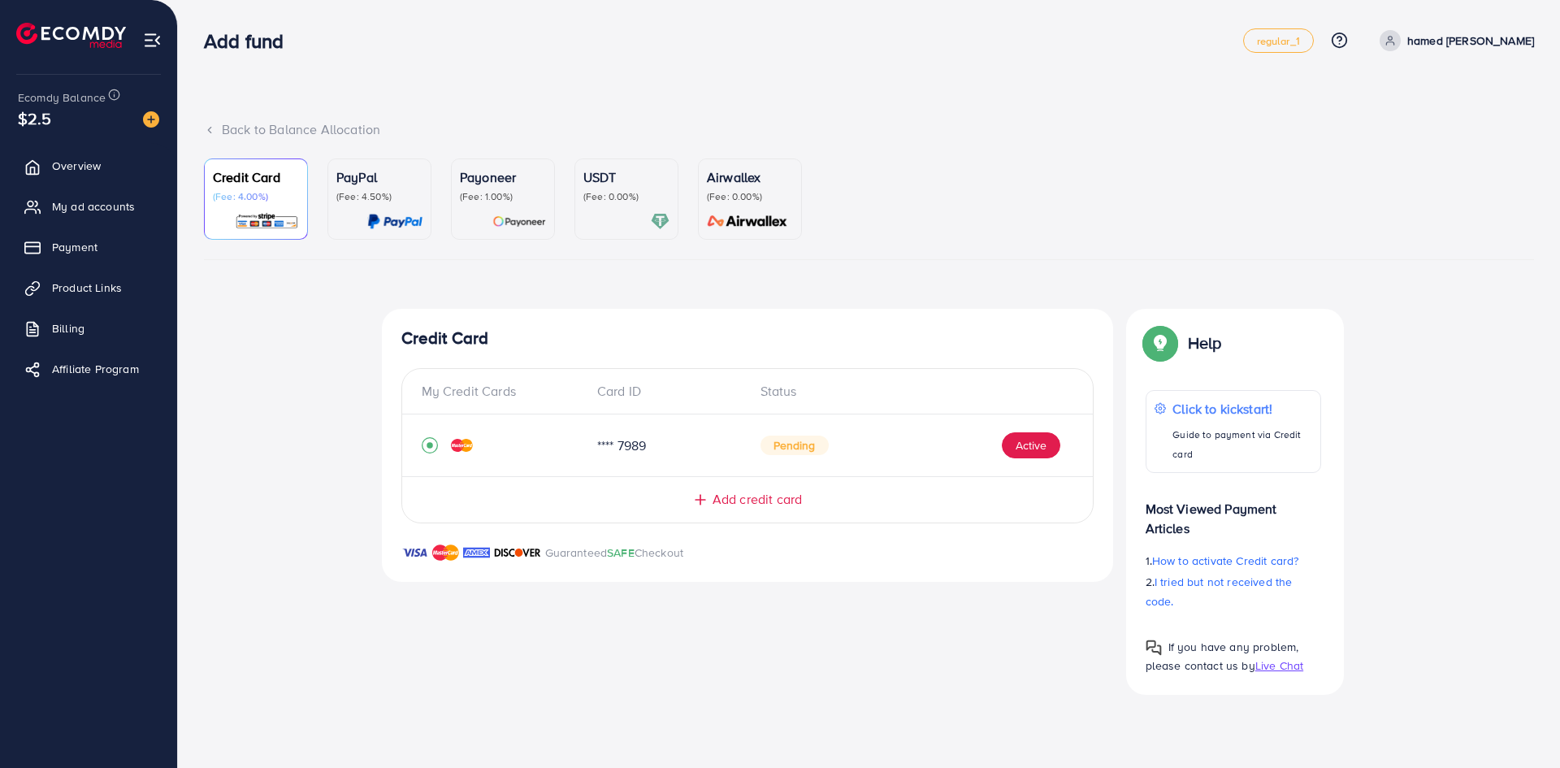
click at [808, 447] on span "Pending" at bounding box center [794, 444] width 68 height 19
click at [870, 635] on div "Credit Card My Credit Cards Card ID Status **** 7989 Pending Active Add credit …" at bounding box center [747, 501] width 731 height 385
click at [1246, 414] on p "Click to kickstart!" at bounding box center [1242, 408] width 141 height 19
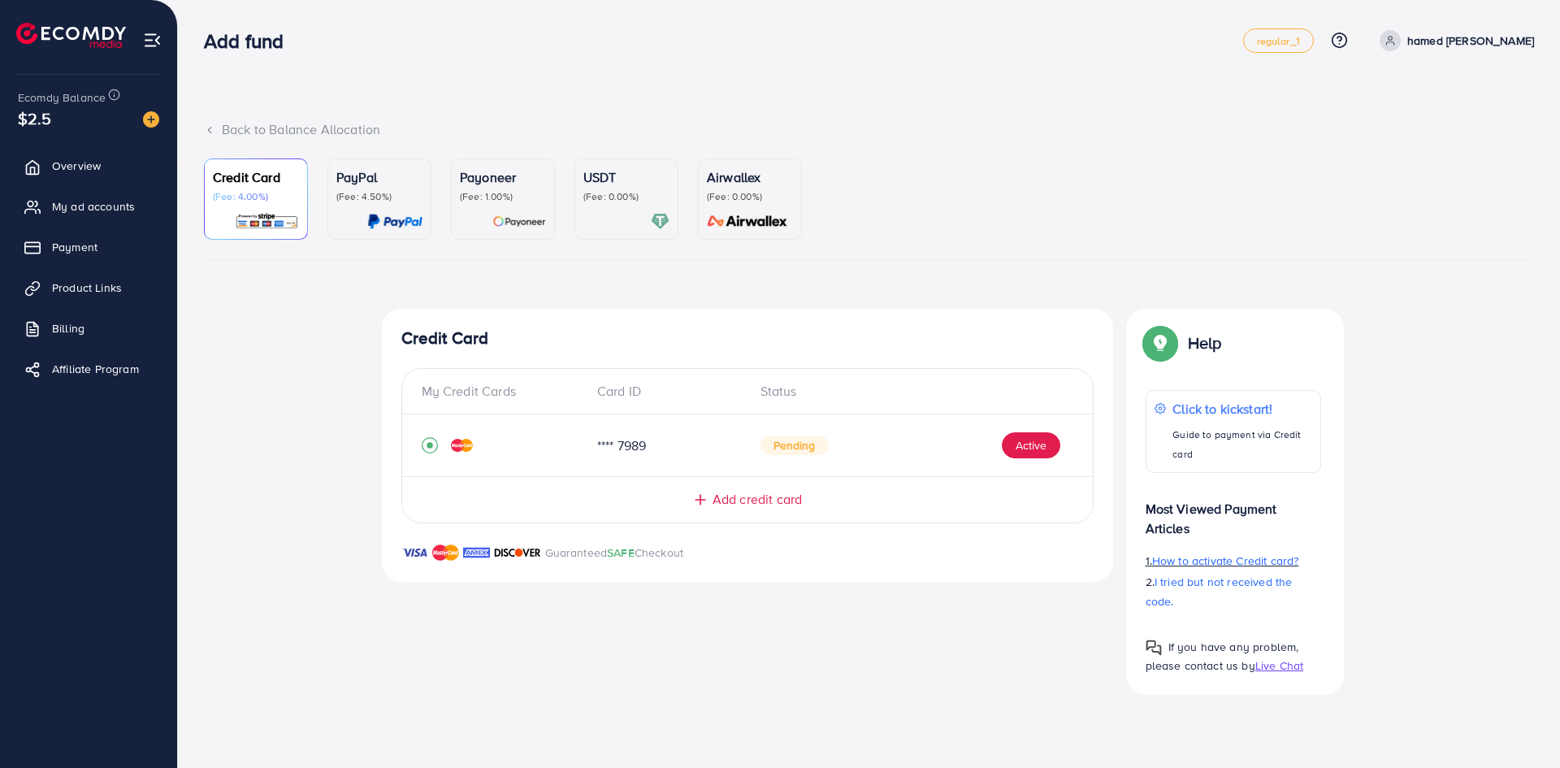
click at [1254, 567] on span "How to activate Credit card?" at bounding box center [1225, 560] width 146 height 16
click at [64, 247] on span "Payment" at bounding box center [78, 247] width 45 height 16
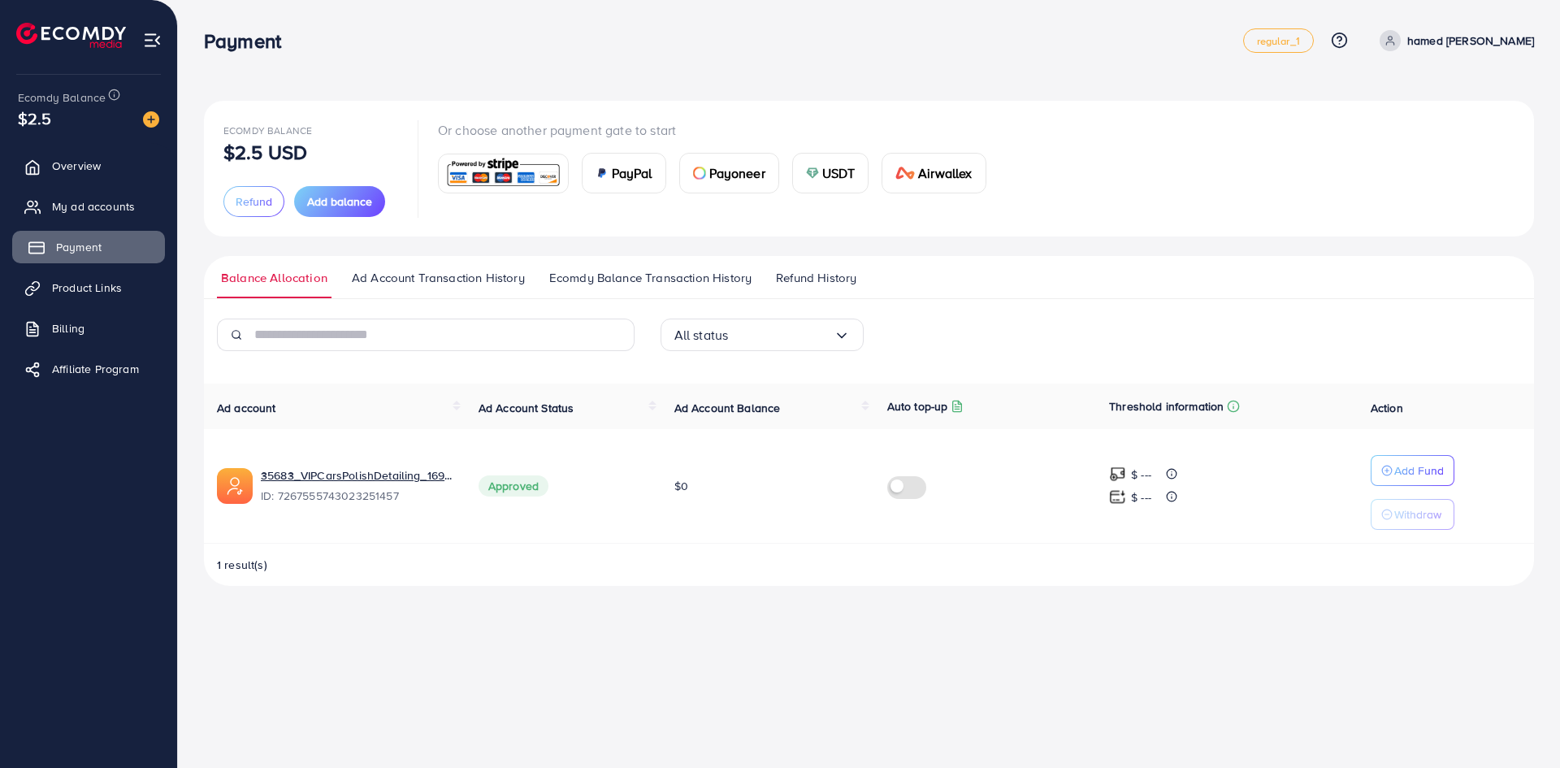
click at [66, 233] on link "Payment" at bounding box center [88, 247] width 153 height 32
click at [77, 240] on span "Payment" at bounding box center [78, 247] width 45 height 16
click at [350, 279] on link "Ad Account Transaction History" at bounding box center [438, 283] width 181 height 29
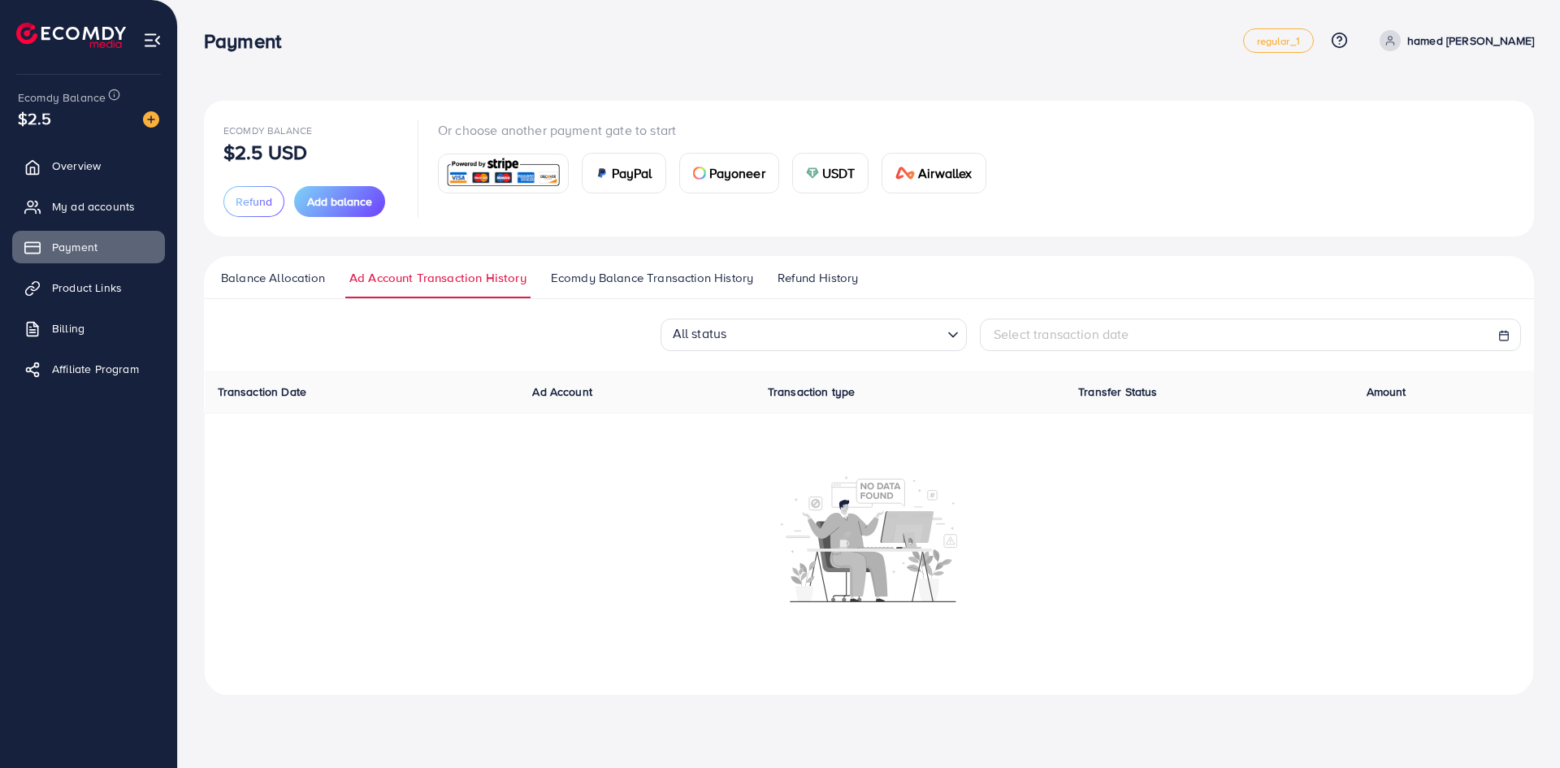
click at [601, 287] on link "Ecomdy Balance Transaction History" at bounding box center [652, 283] width 210 height 29
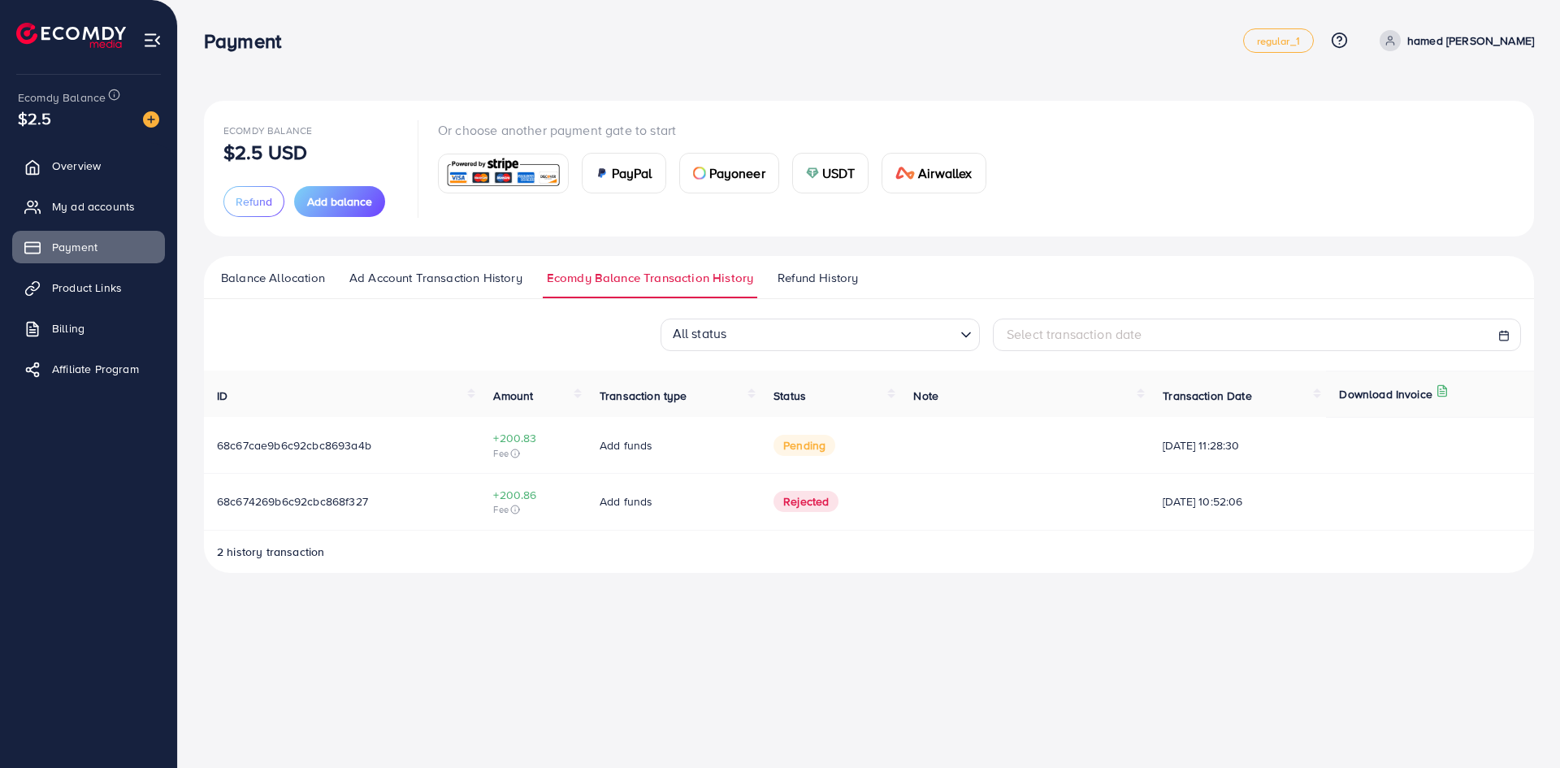
click at [793, 451] on span "pending" at bounding box center [804, 445] width 62 height 21
click at [797, 275] on span "Refund History" at bounding box center [818, 278] width 80 height 18
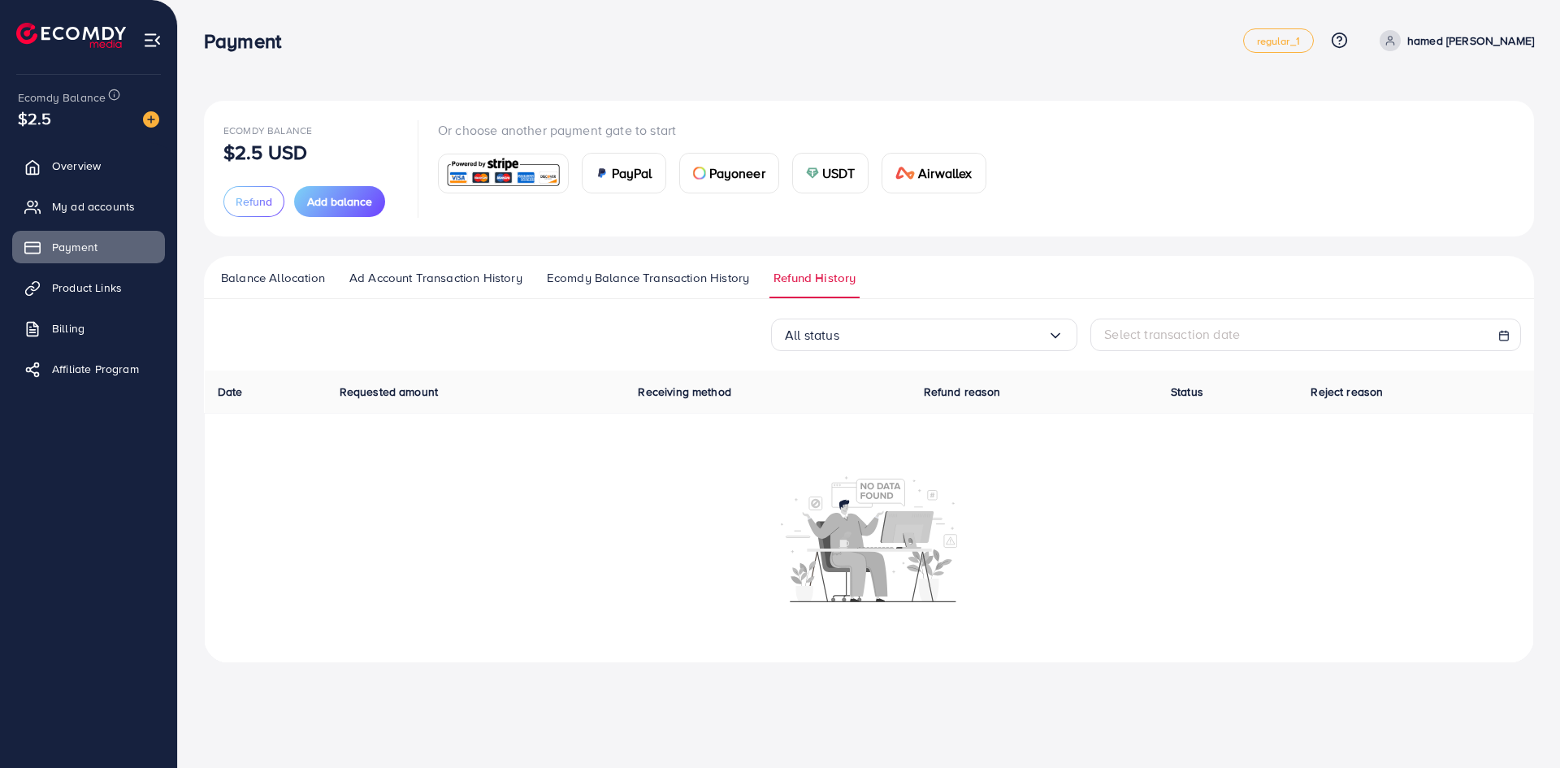
click at [428, 274] on span "Ad Account Transaction History" at bounding box center [435, 278] width 173 height 18
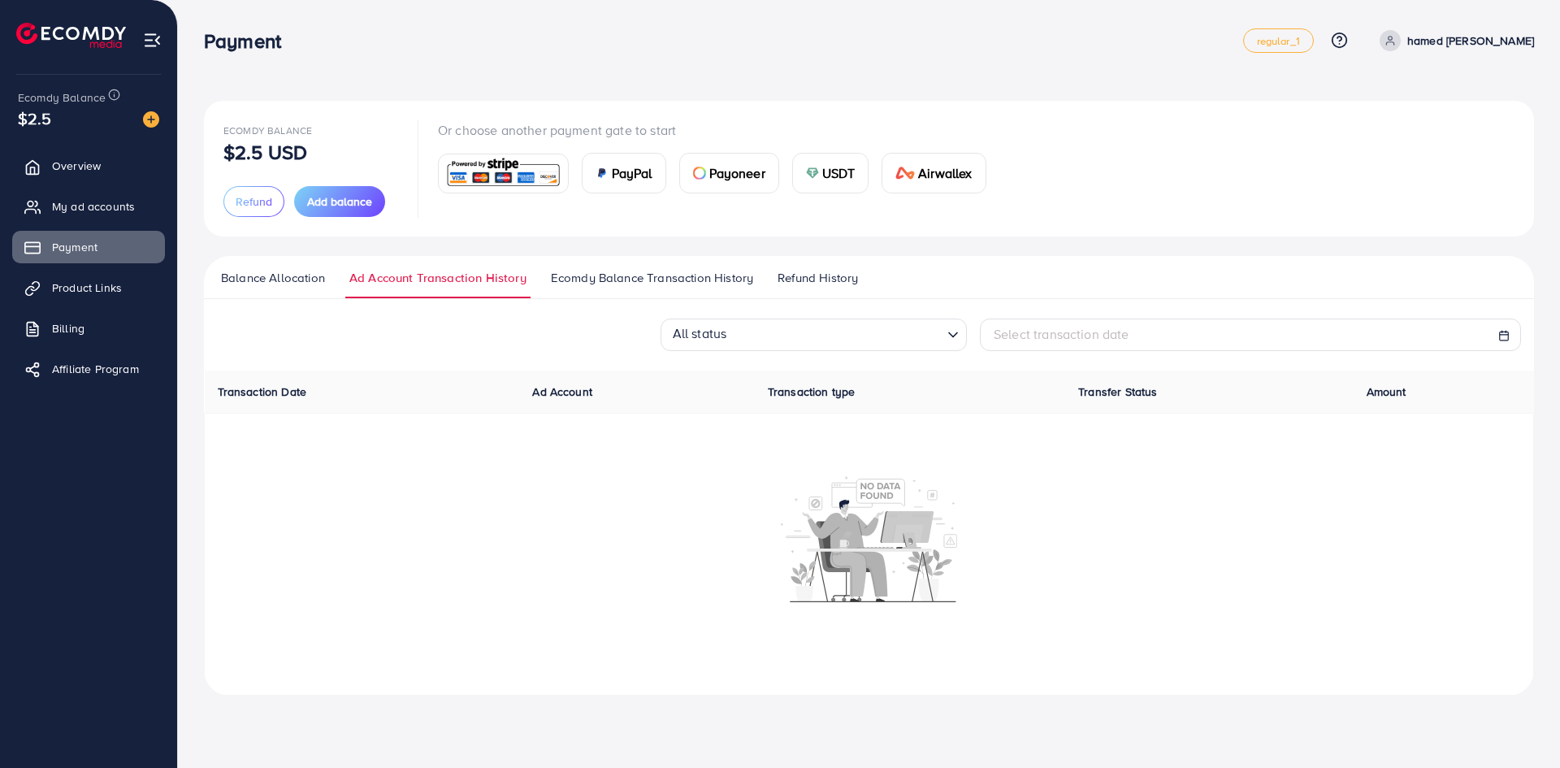
click at [301, 275] on span "Balance Allocation" at bounding box center [273, 278] width 104 height 18
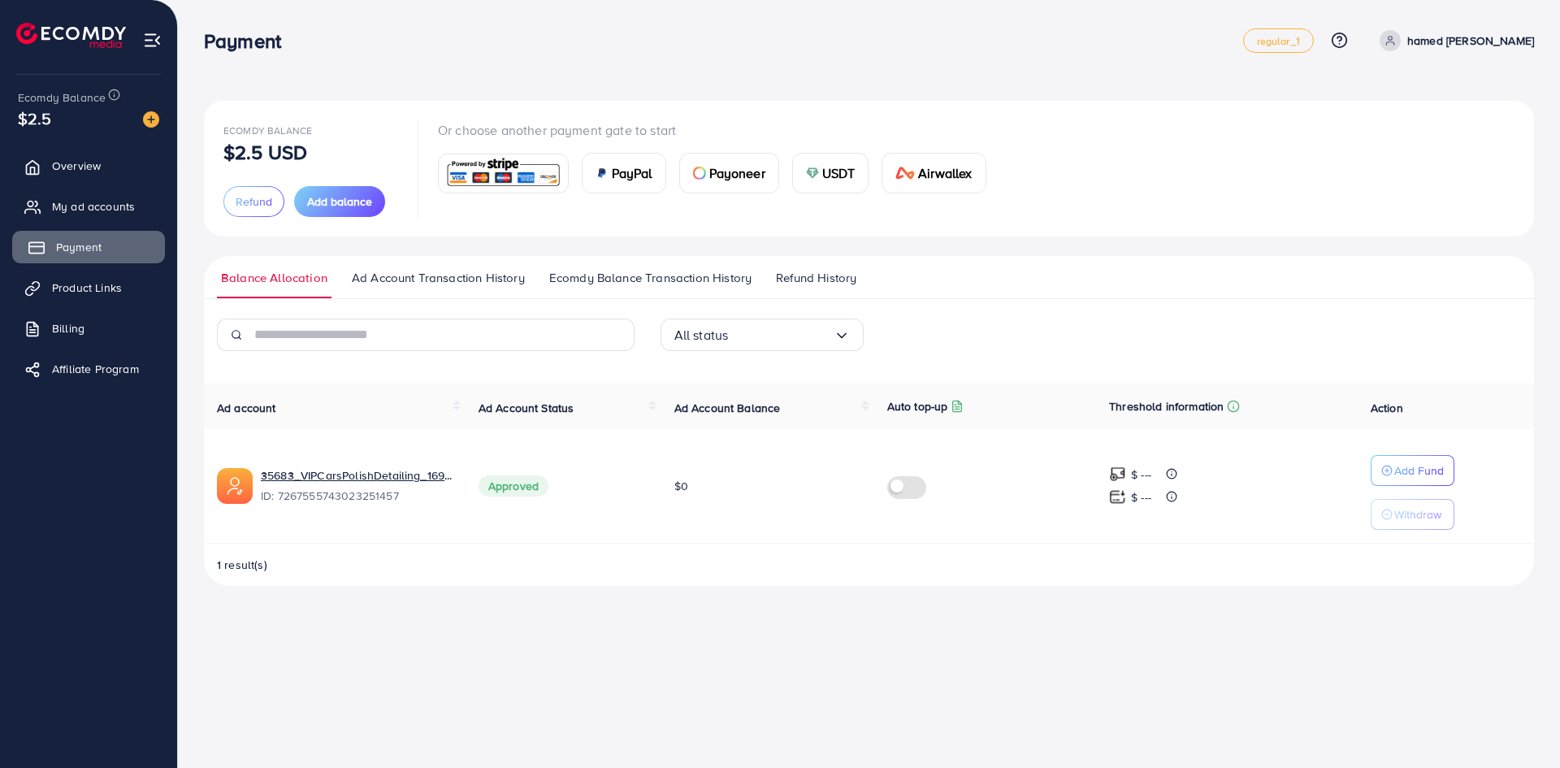
click at [118, 249] on link "Payment" at bounding box center [88, 247] width 153 height 32
click at [496, 182] on img at bounding box center [503, 173] width 119 height 35
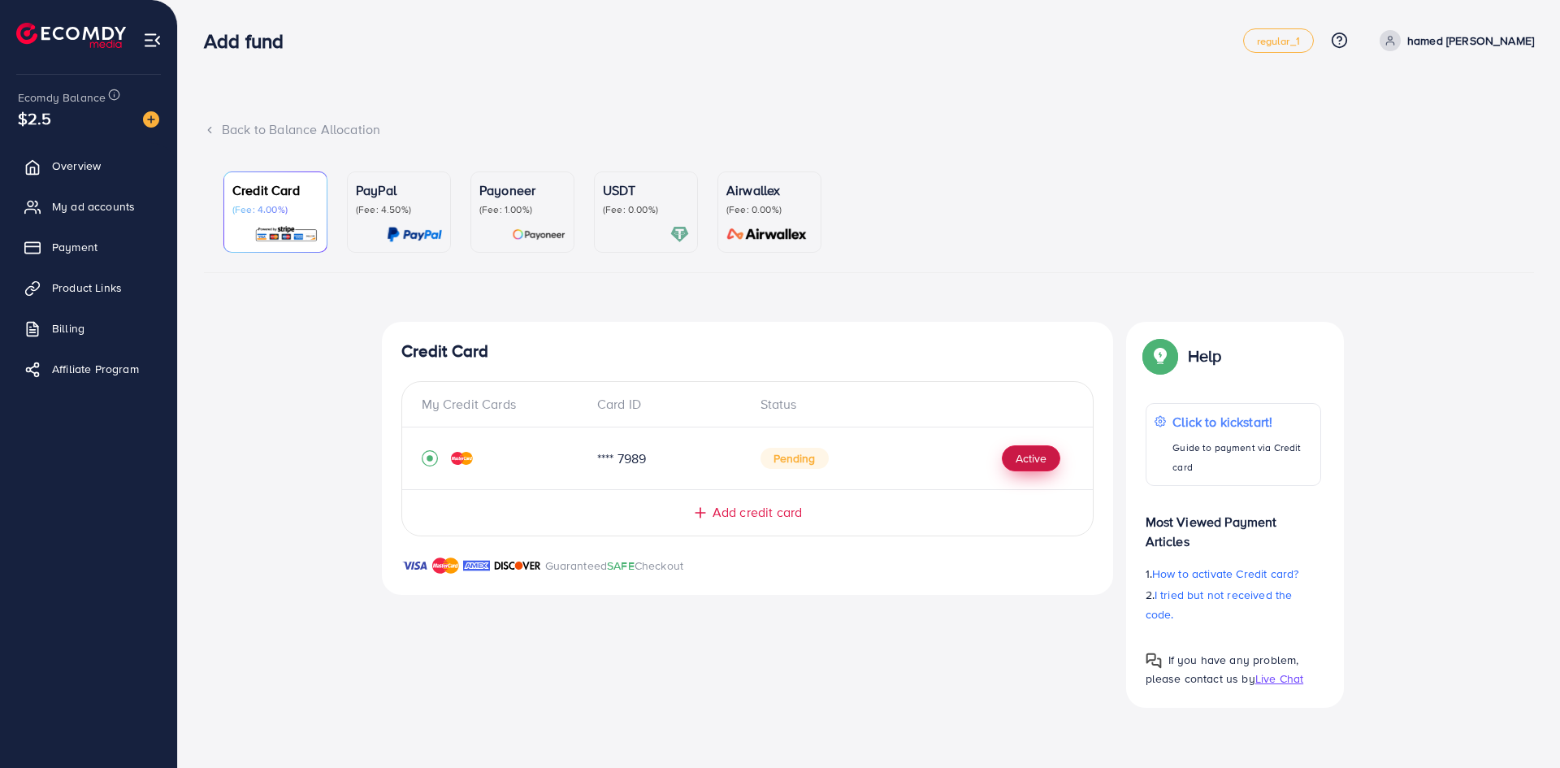
click at [1027, 457] on button "Active" at bounding box center [1031, 458] width 58 height 26
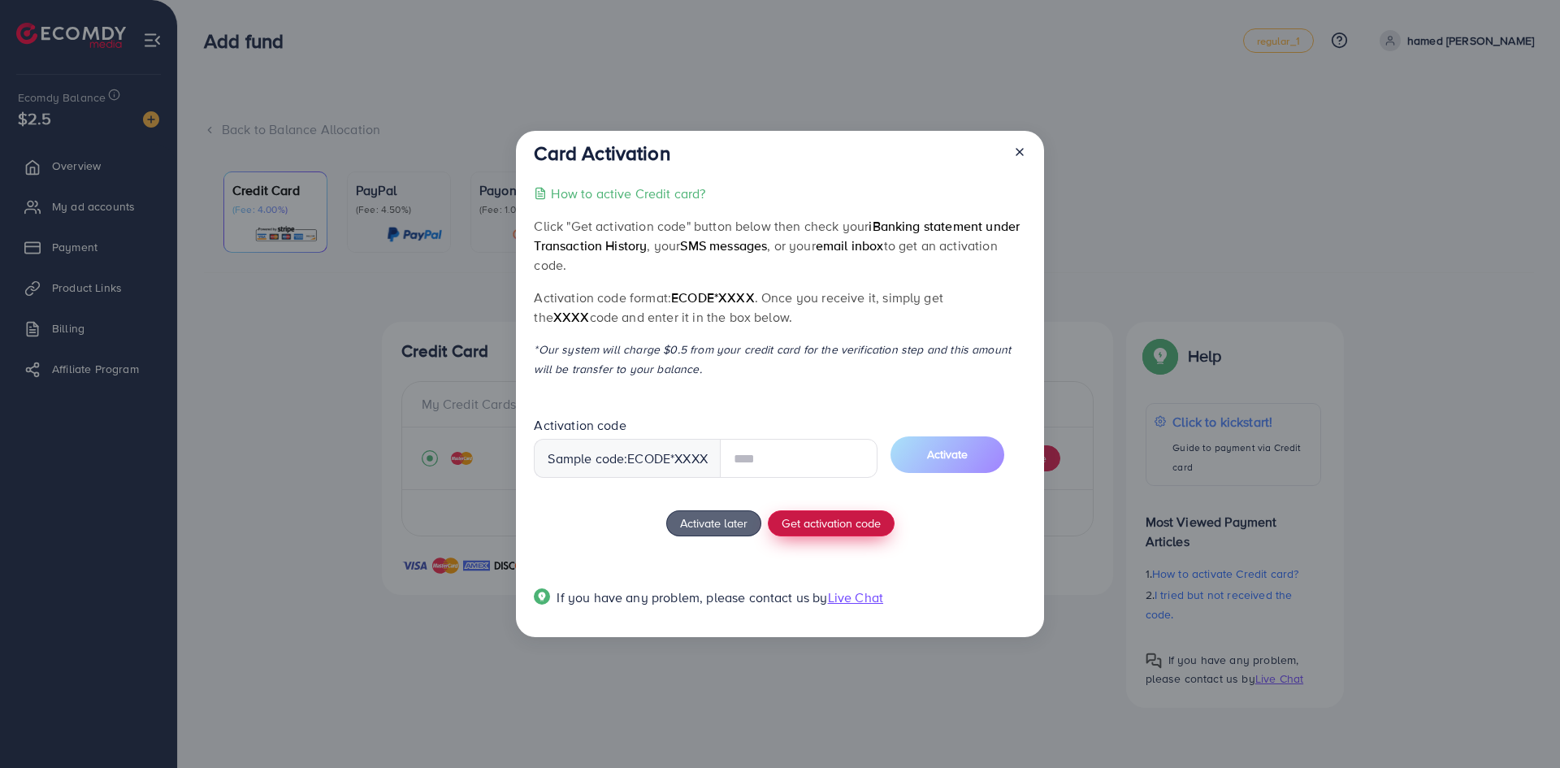
click at [825, 527] on span "Get activation code" at bounding box center [831, 522] width 99 height 17
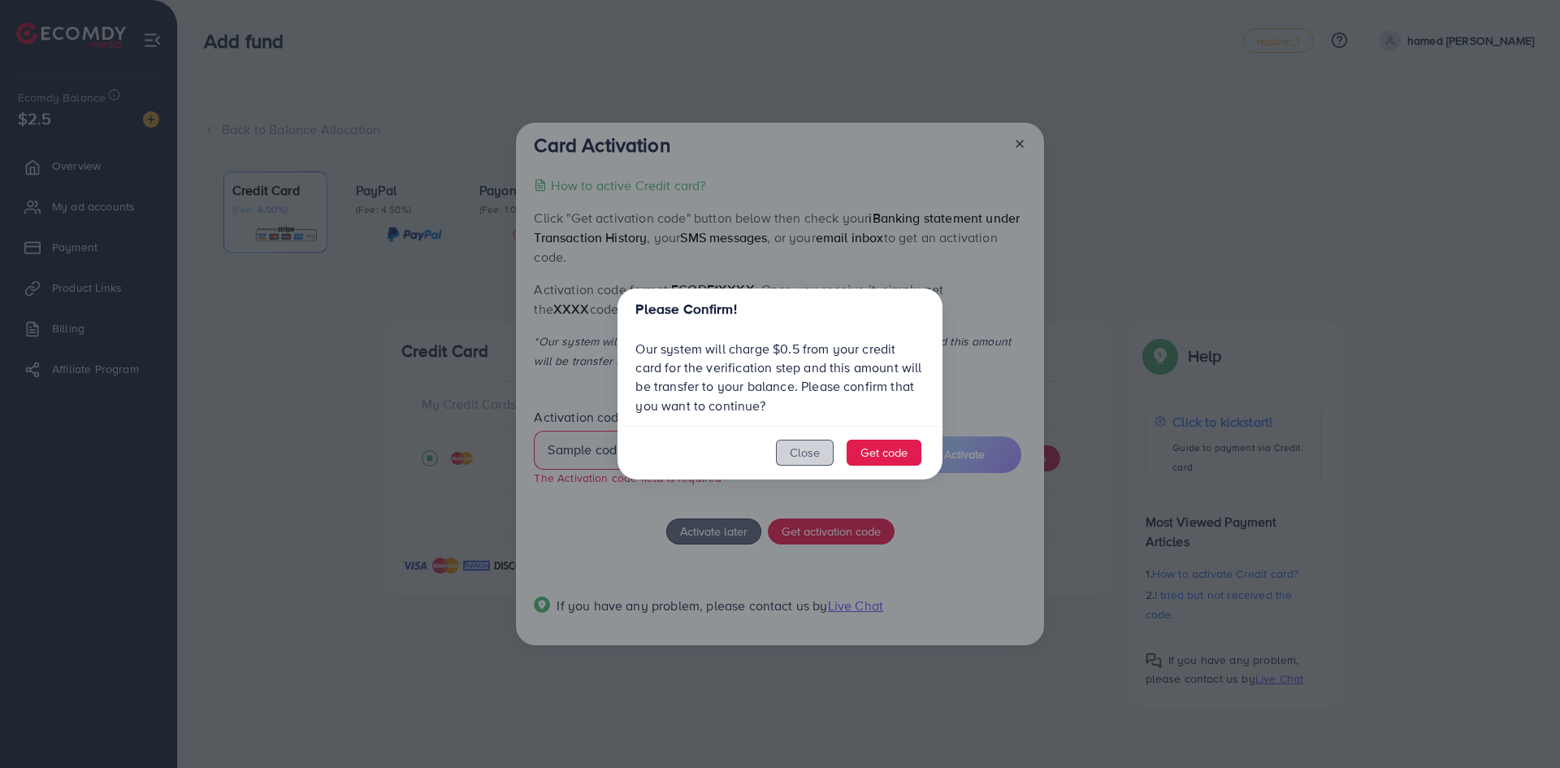
click at [797, 442] on button "Close" at bounding box center [805, 453] width 58 height 26
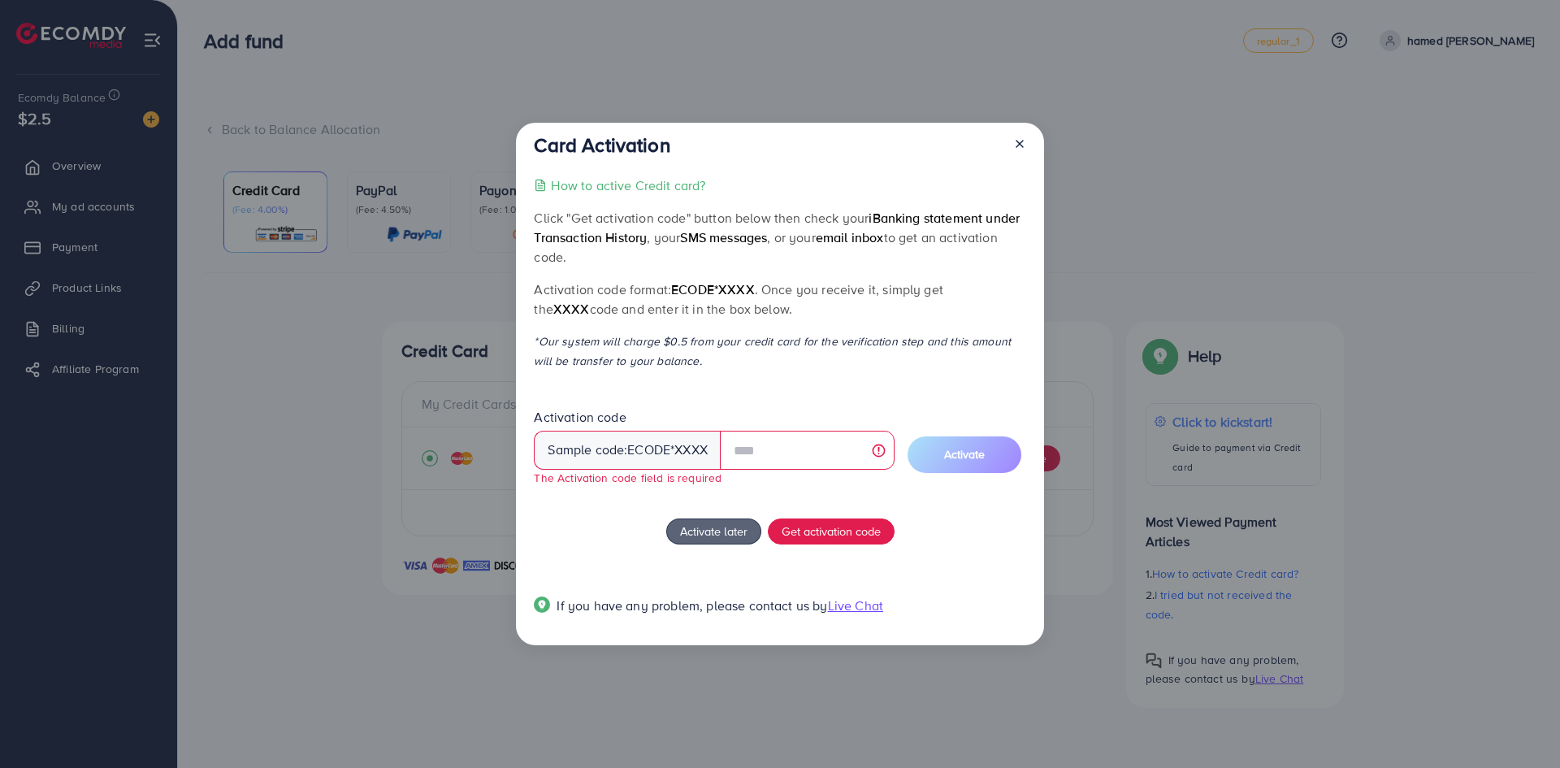
click at [841, 504] on div "How to active Credit card? Click "Get activation code" button below then check …" at bounding box center [780, 404] width 492 height 459
click at [1022, 133] on div at bounding box center [1013, 148] width 26 height 30
click at [1021, 143] on icon at bounding box center [1019, 143] width 13 height 13
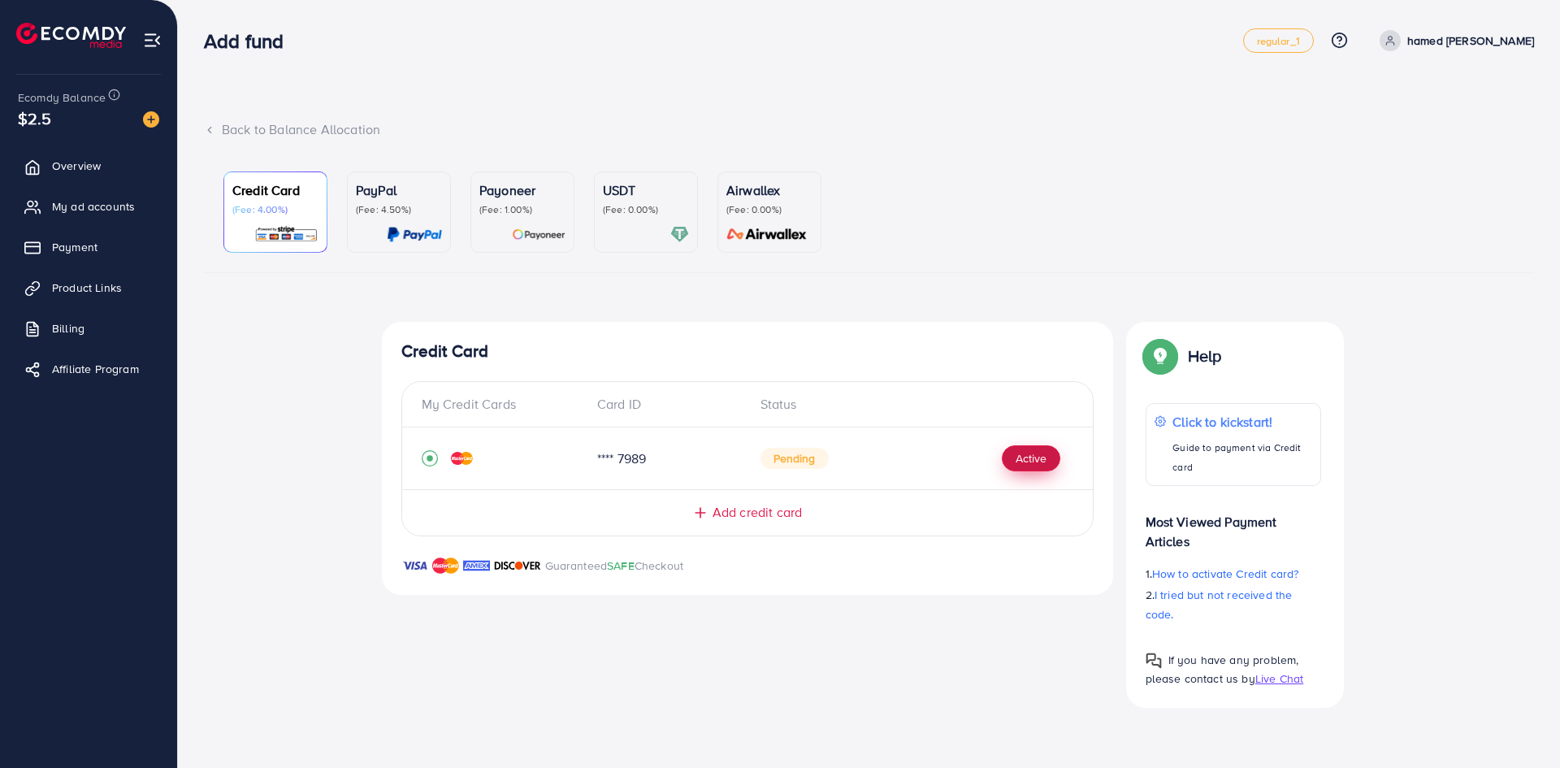
click at [1038, 457] on button "Active" at bounding box center [1031, 458] width 58 height 26
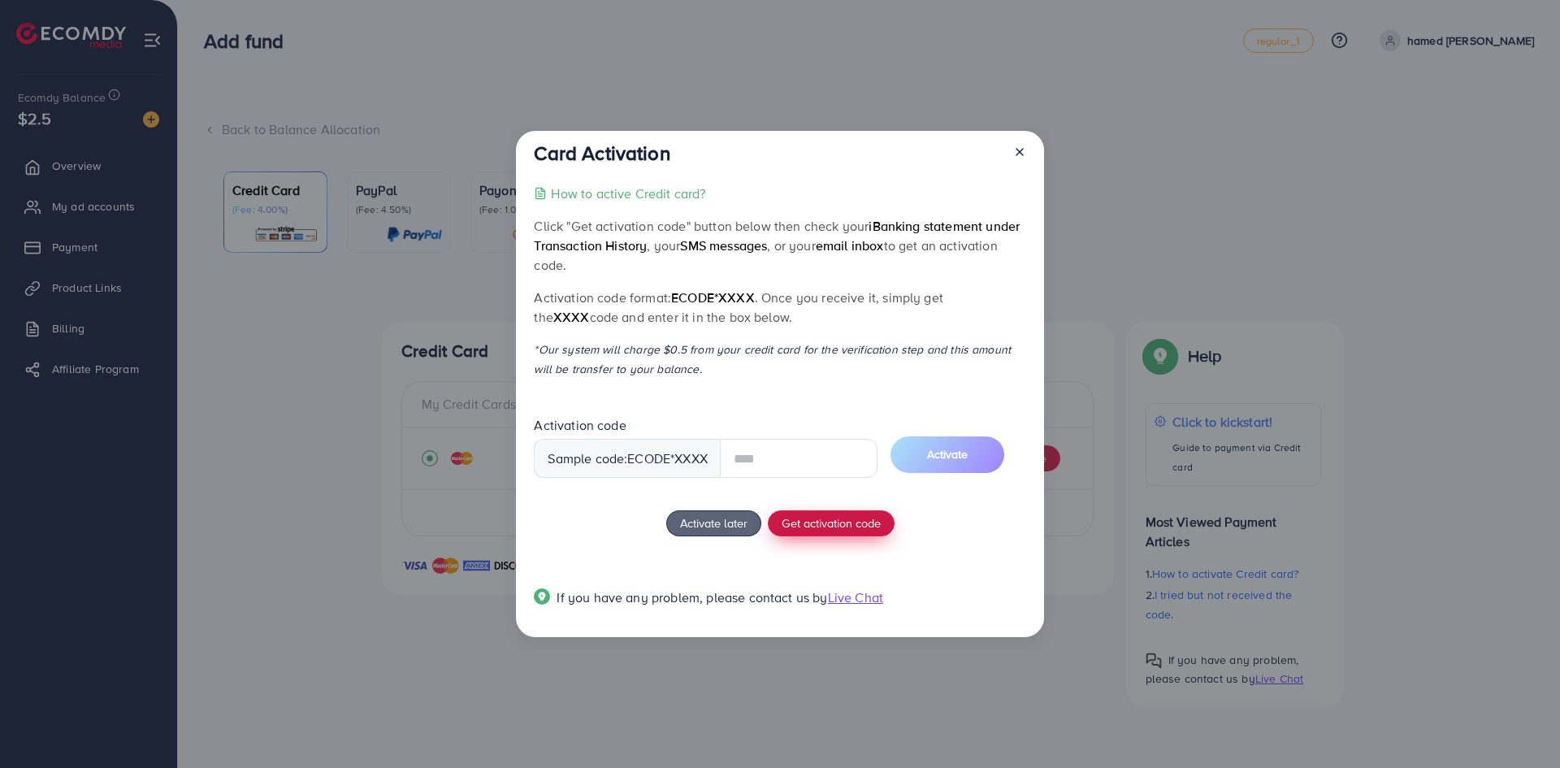
click at [813, 522] on span "Get activation code" at bounding box center [831, 522] width 99 height 17
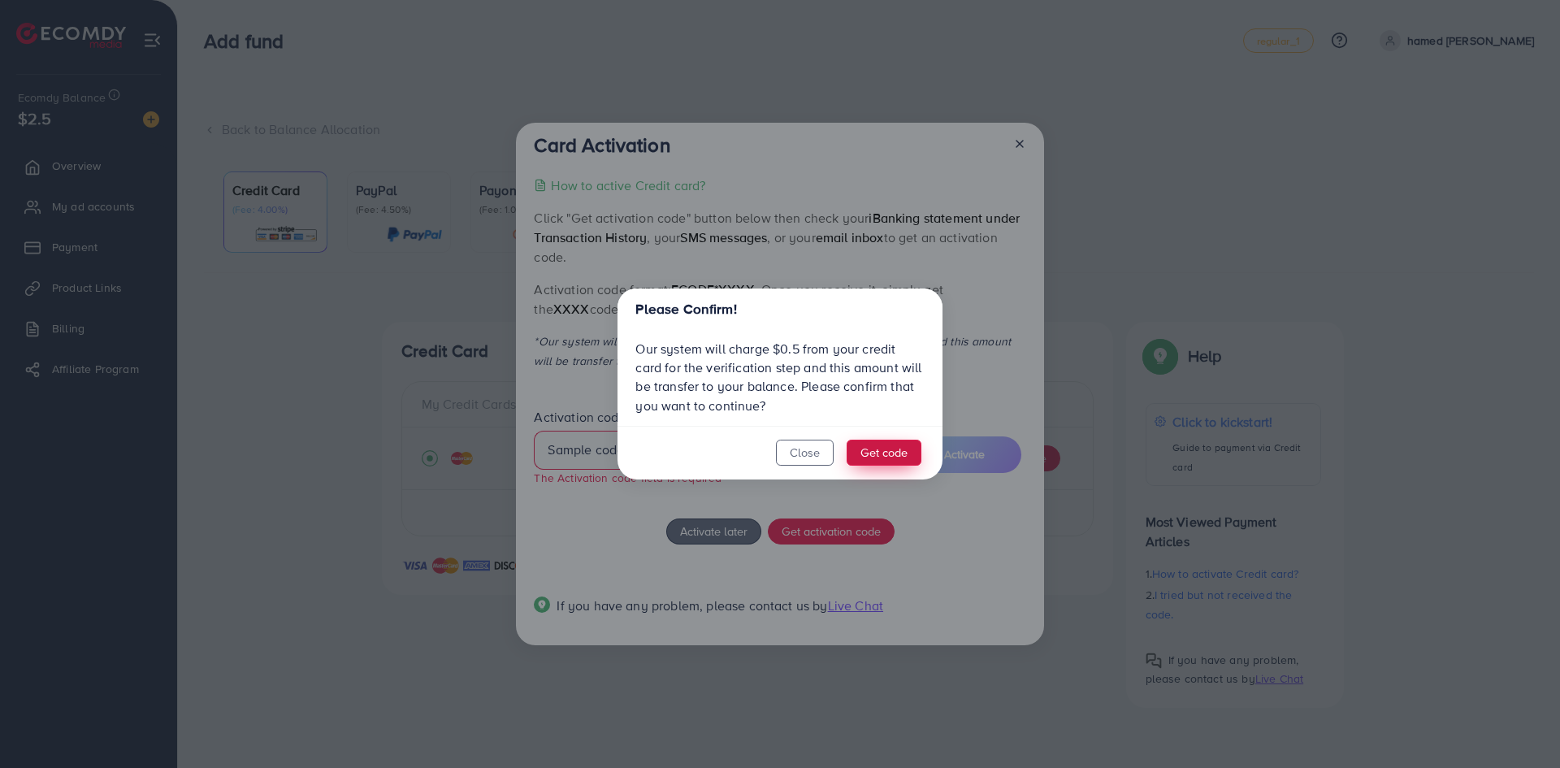
click at [872, 461] on button "Get code" at bounding box center [884, 453] width 75 height 26
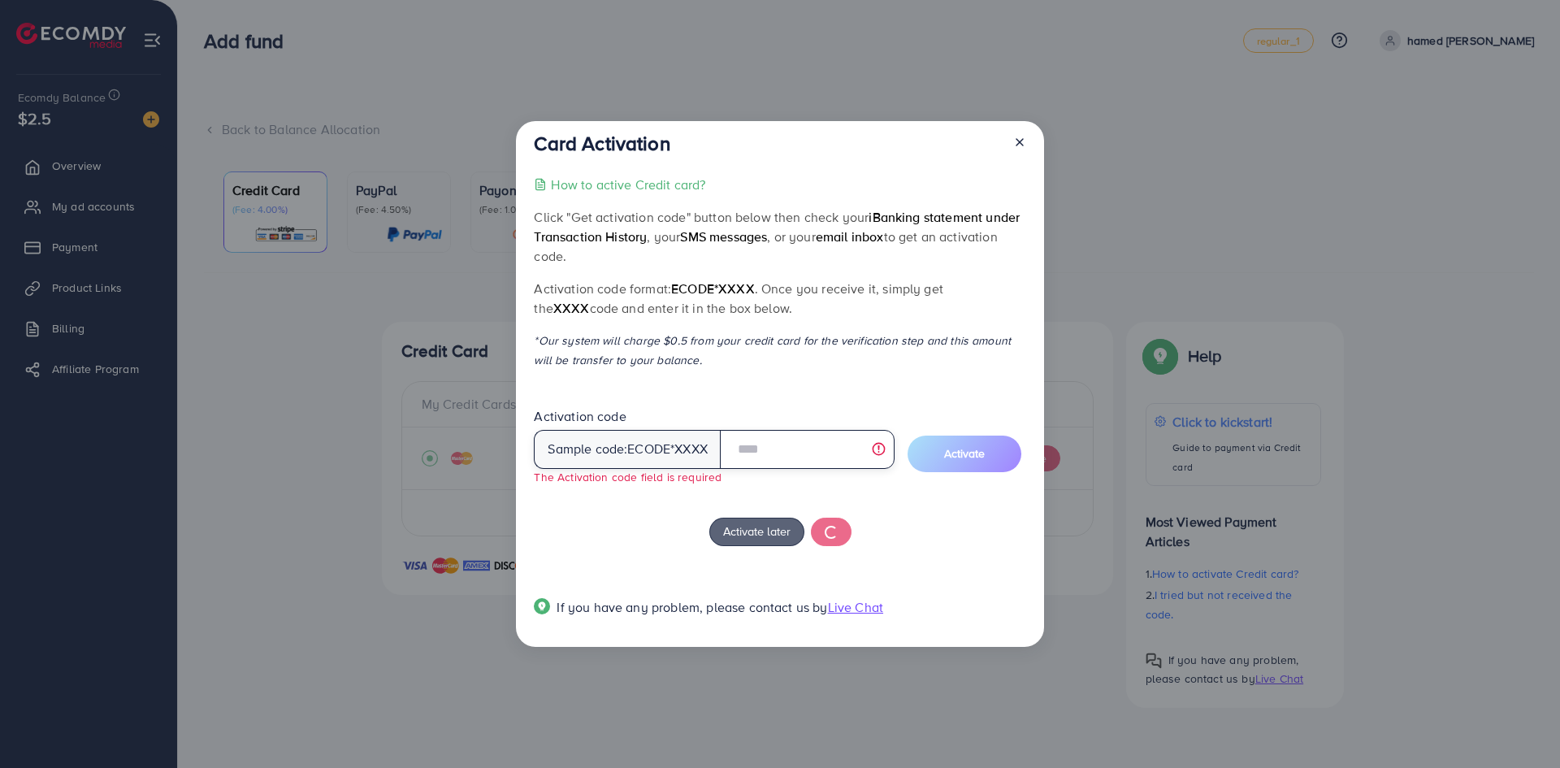
click at [833, 457] on input "text" at bounding box center [807, 449] width 175 height 39
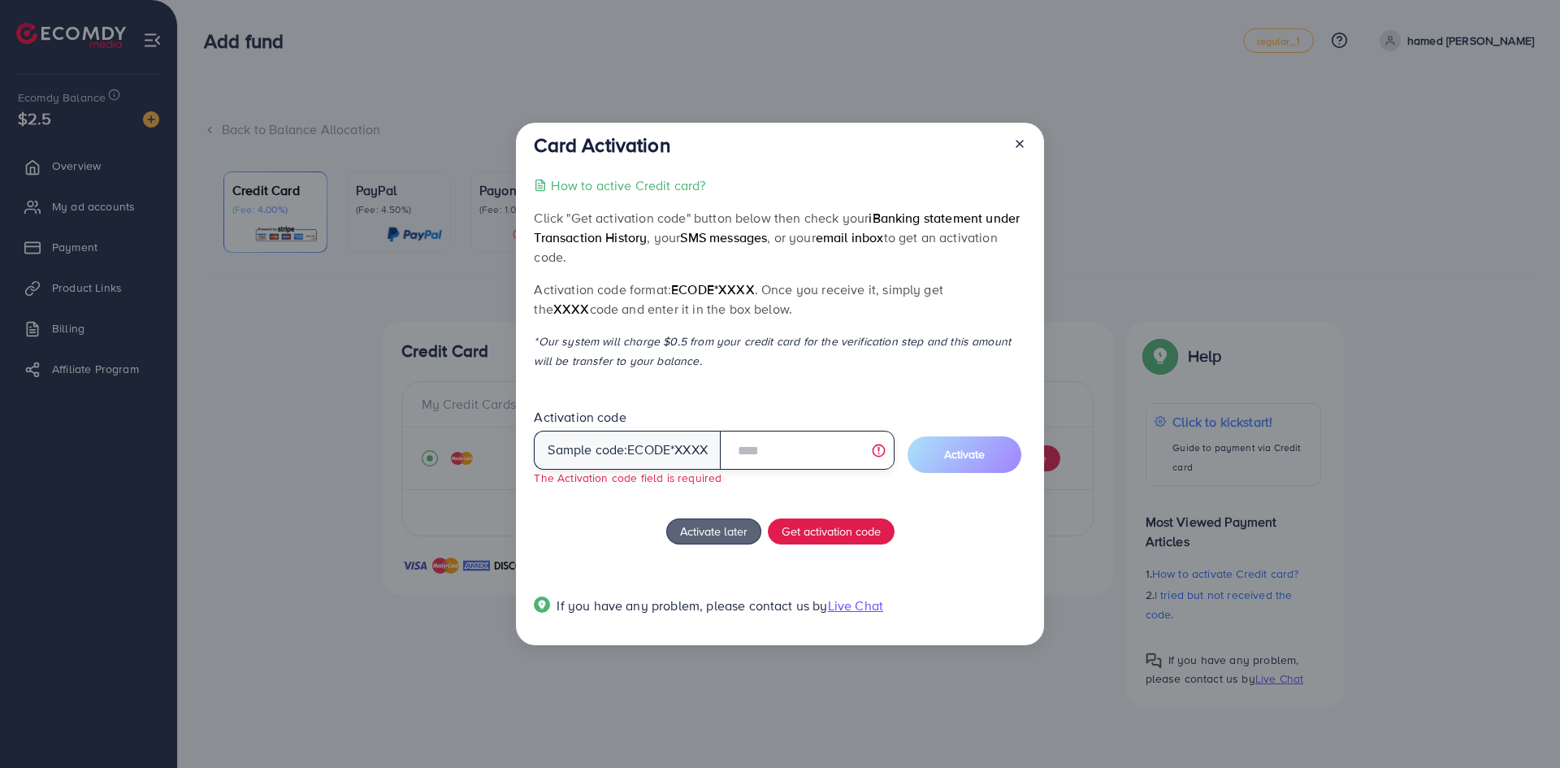
click at [807, 461] on input "text" at bounding box center [807, 450] width 175 height 39
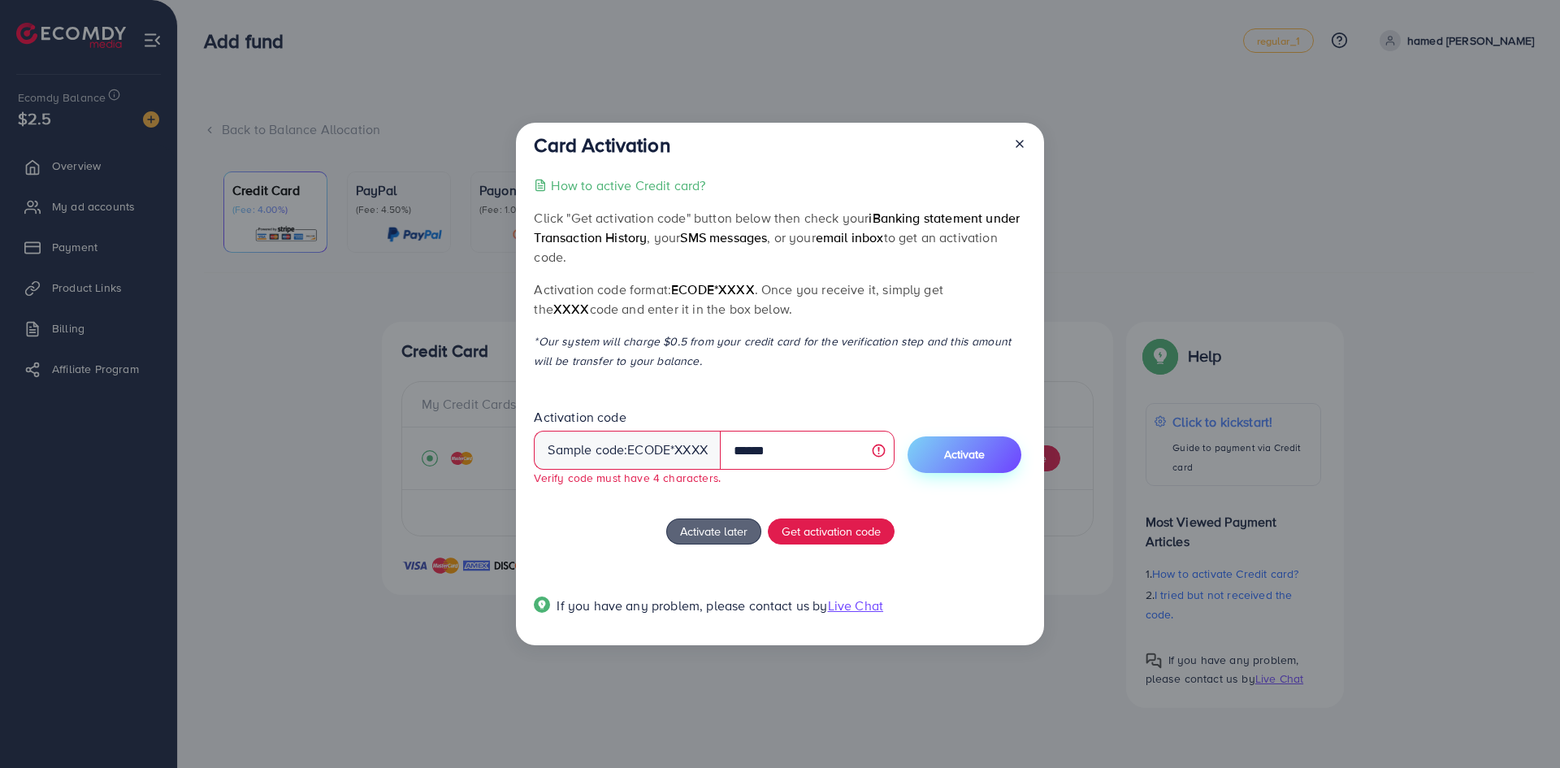
click at [986, 469] on button "Activate" at bounding box center [965, 454] width 114 height 37
click at [986, 471] on button "Activate" at bounding box center [965, 454] width 114 height 37
click at [980, 466] on button "Activate" at bounding box center [965, 454] width 114 height 37
click at [960, 410] on div "Activation code Sample code: ecode *XXXX ****** Verify code must have 4 charact…" at bounding box center [780, 453] width 492 height 89
click at [953, 456] on span "Activate" at bounding box center [964, 454] width 41 height 16
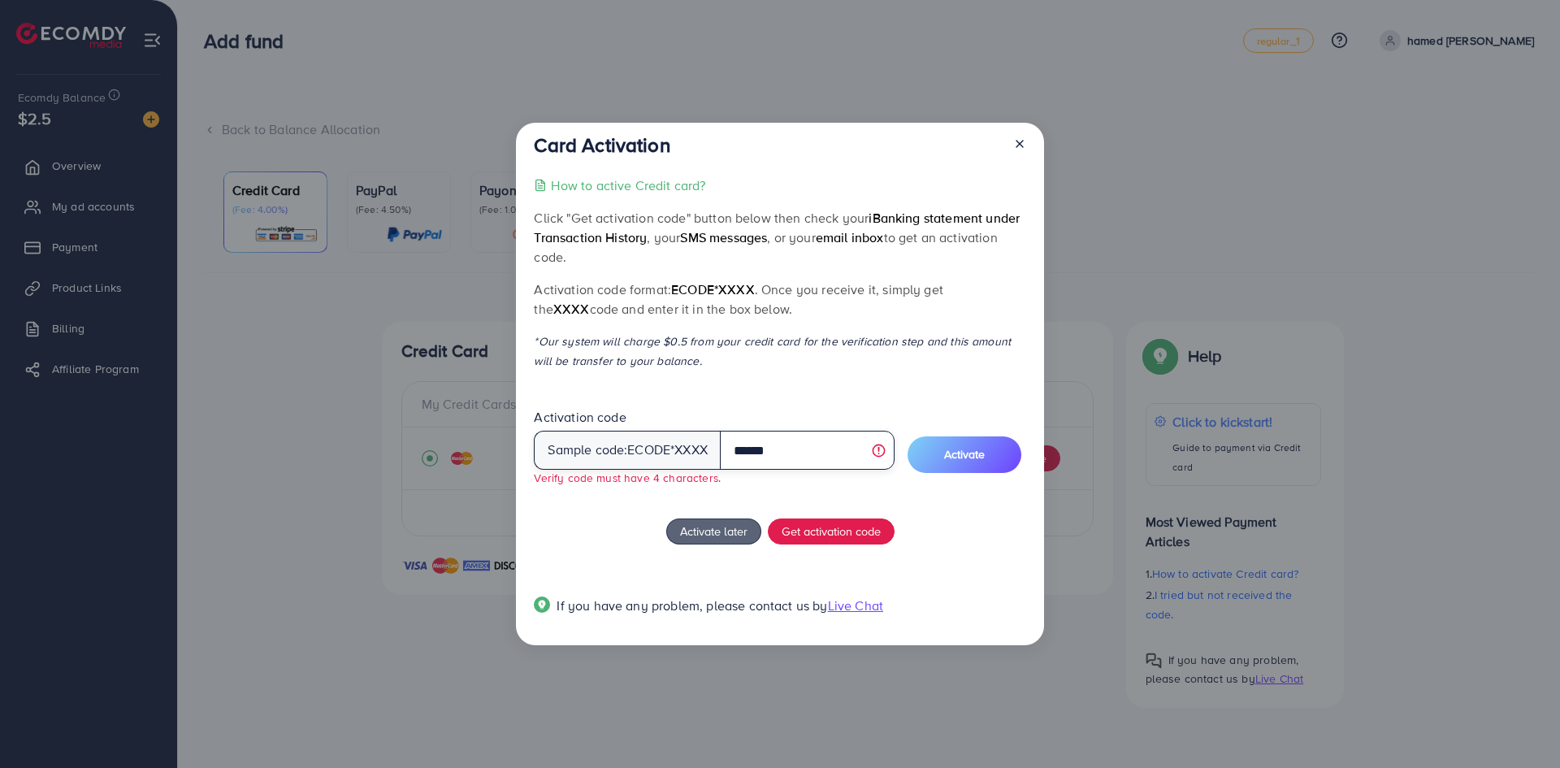
click at [775, 444] on input "******" at bounding box center [807, 450] width 175 height 39
click at [786, 390] on div "How to active Credit card? Click "Get activation code" button below then check …" at bounding box center [780, 404] width 492 height 459
click at [785, 444] on input "*****" at bounding box center [807, 450] width 175 height 39
click at [763, 448] on input "*****" at bounding box center [807, 450] width 175 height 39
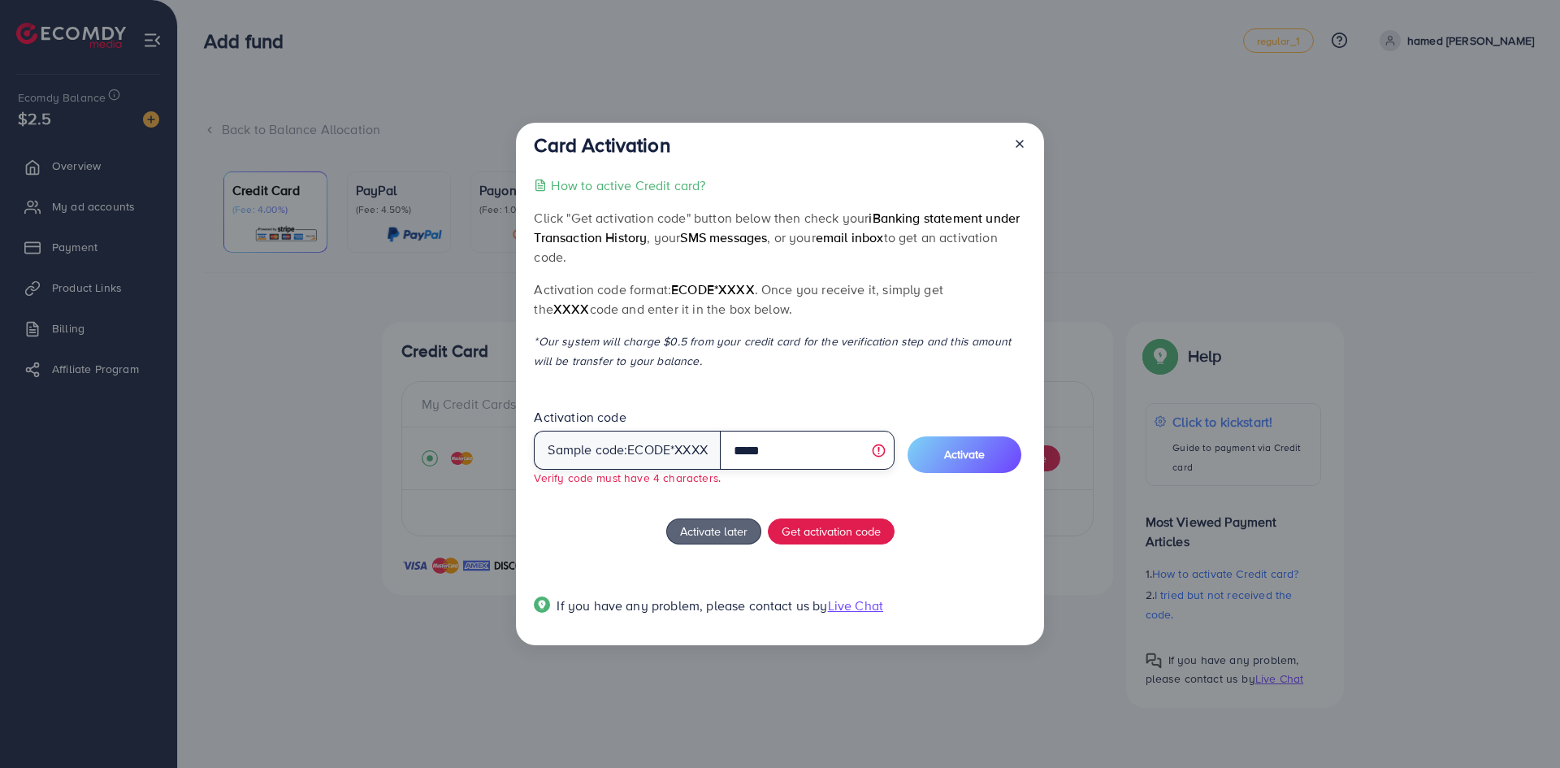
type input "****"
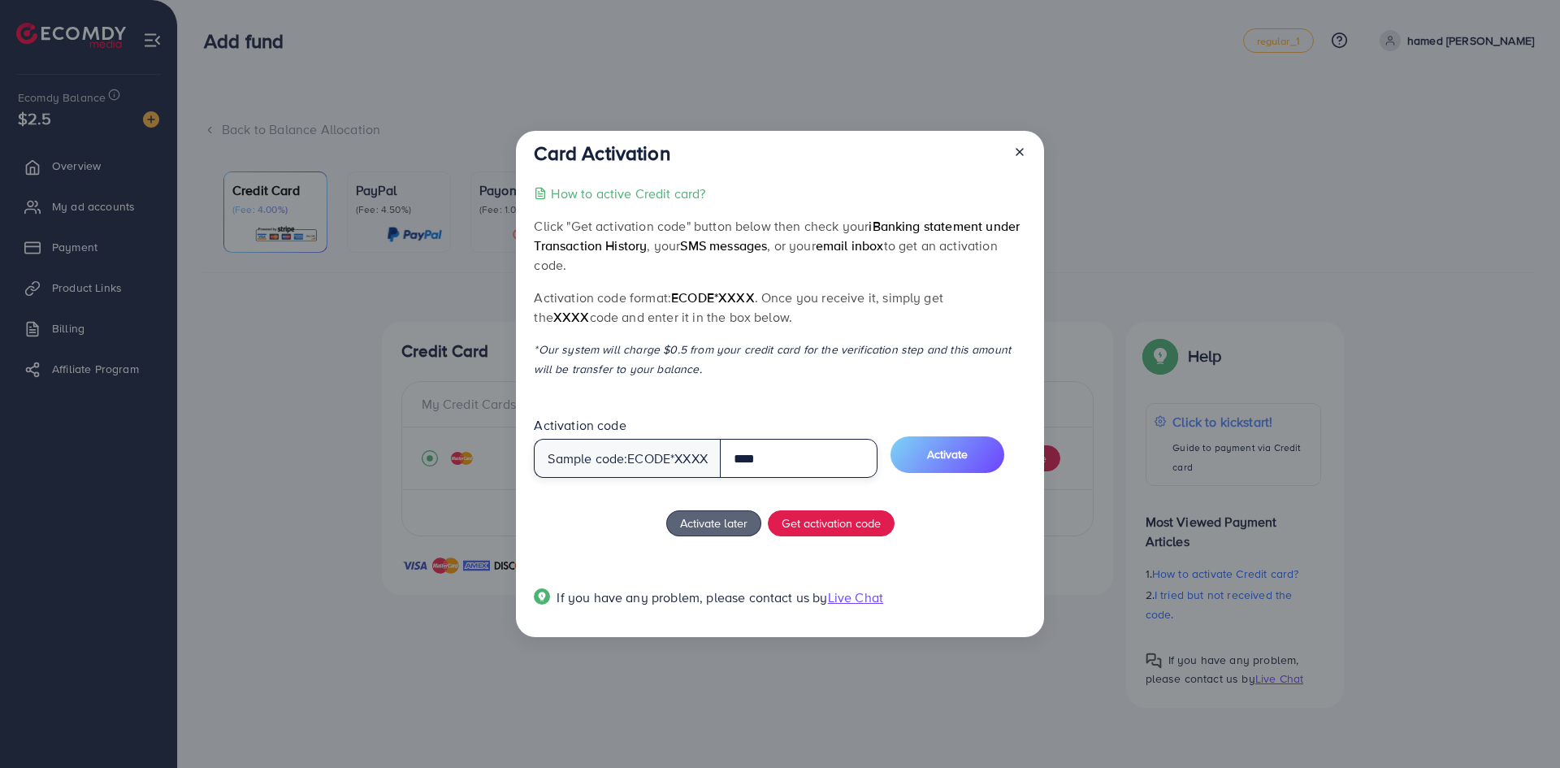
click at [796, 474] on input "****" at bounding box center [799, 458] width 158 height 39
click at [993, 468] on button "Activate" at bounding box center [947, 454] width 114 height 37
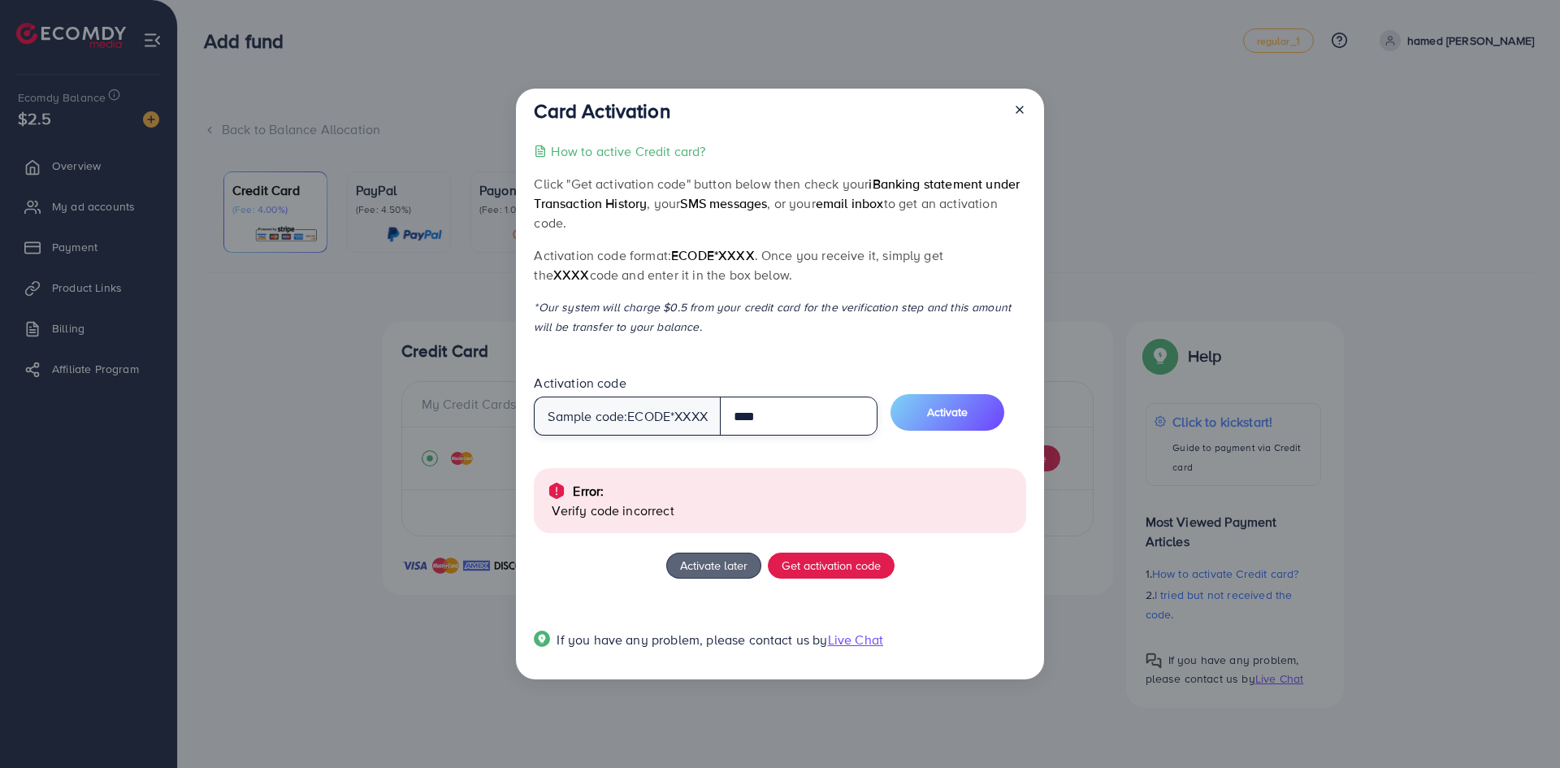
click at [815, 413] on input "****" at bounding box center [799, 415] width 158 height 39
click at [813, 413] on input "****" at bounding box center [799, 415] width 158 height 39
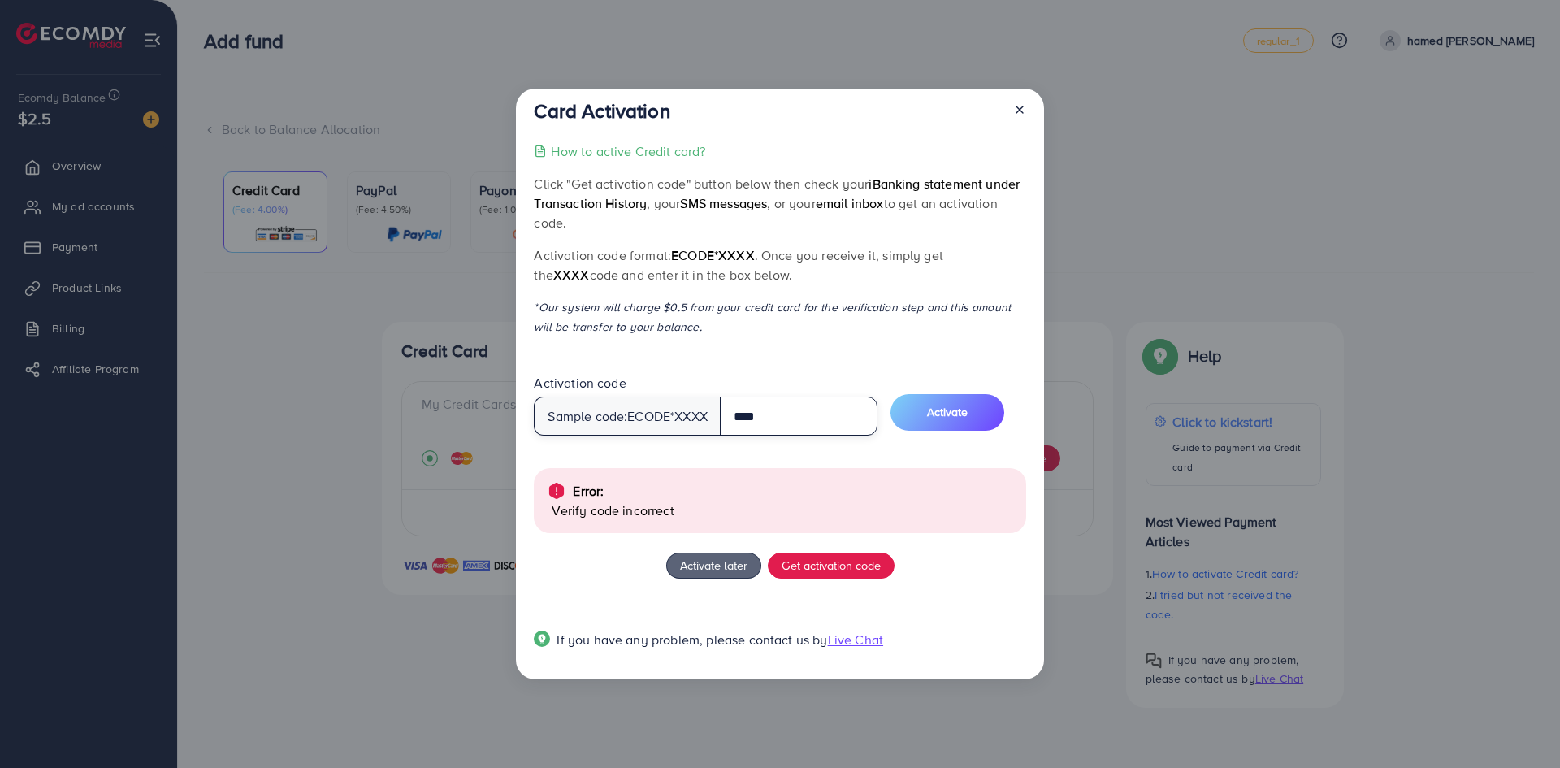
type input "****"
drag, startPoint x: 905, startPoint y: 346, endPoint x: 905, endPoint y: 365, distance: 18.7
click at [904, 346] on div "How to active Credit card? Click "Get activation code" button below then check …" at bounding box center [780, 404] width 492 height 527
click at [938, 409] on button "Activate" at bounding box center [947, 412] width 114 height 37
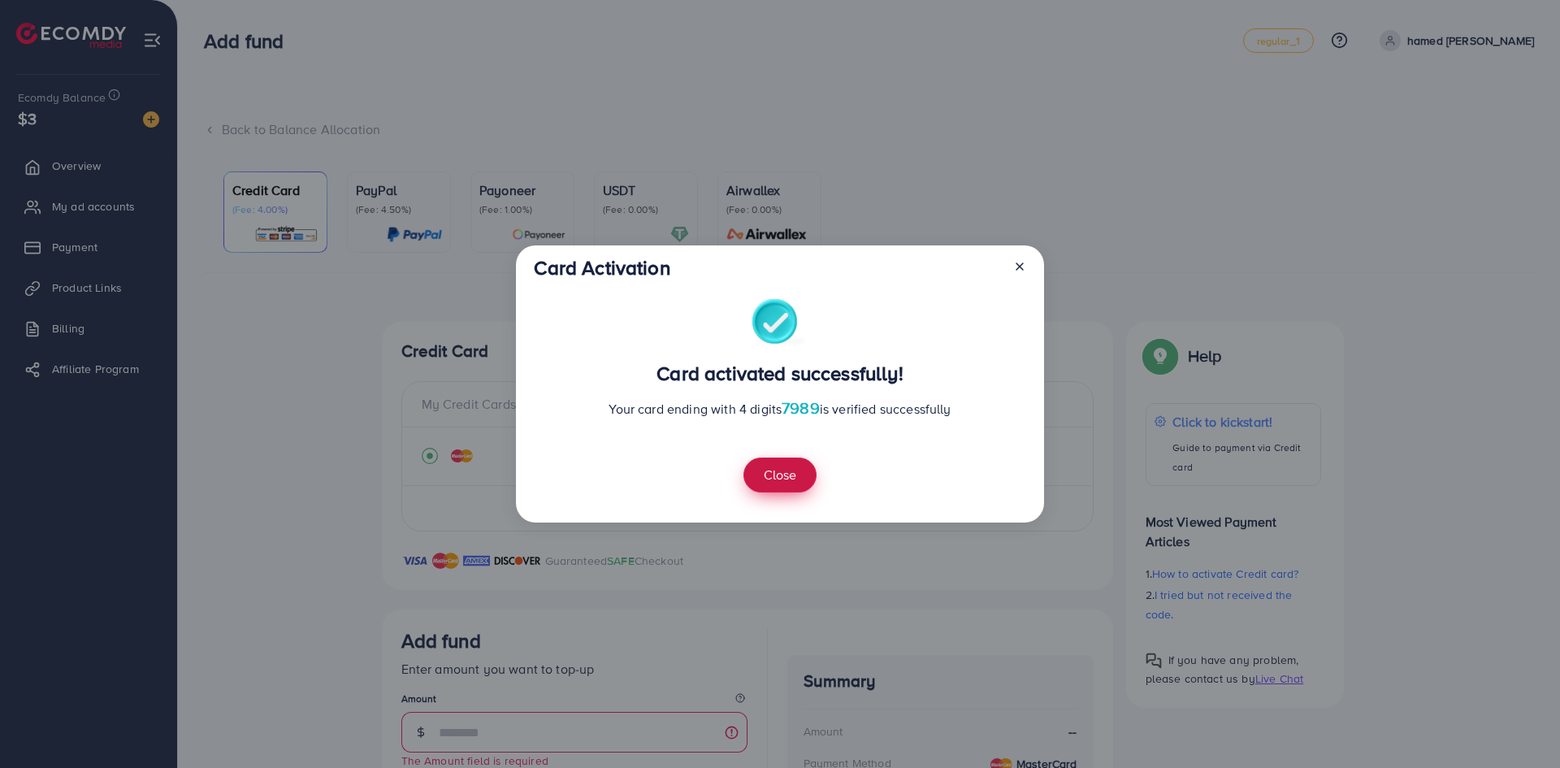
click at [794, 484] on button "Close" at bounding box center [779, 474] width 73 height 35
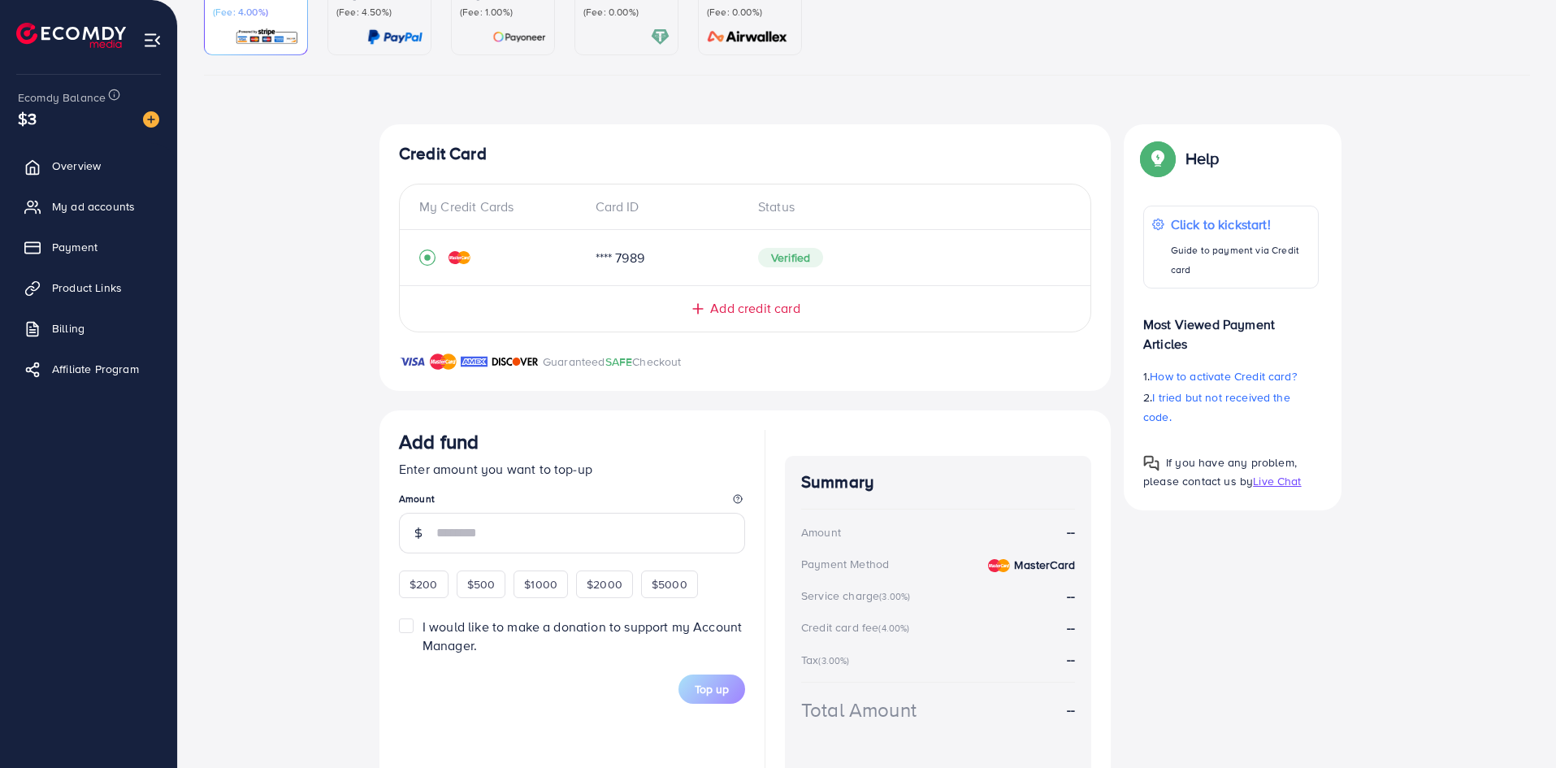
scroll to position [241, 0]
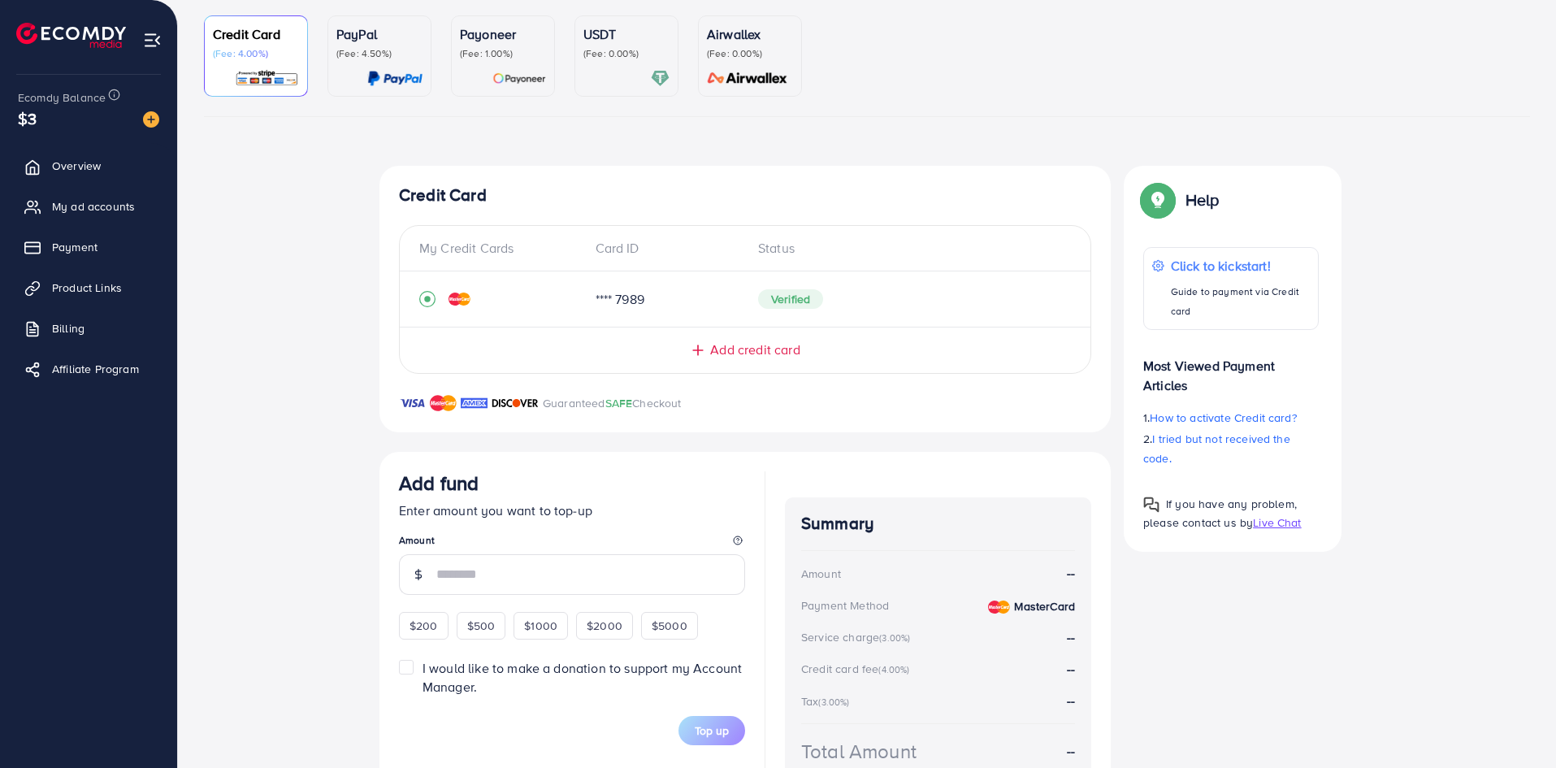
scroll to position [162, 0]
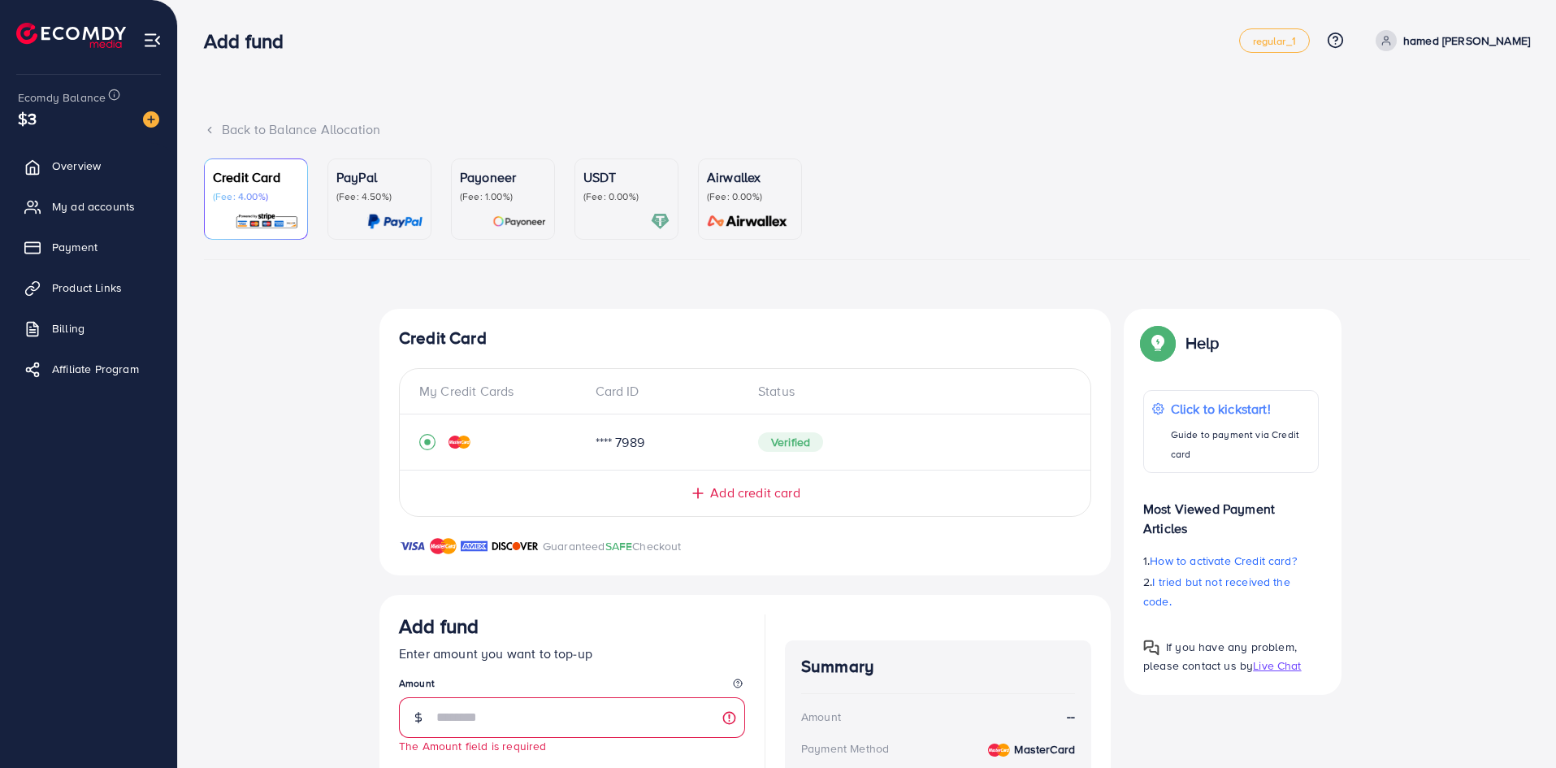
click at [603, 175] on p "USDT" at bounding box center [626, 176] width 86 height 19
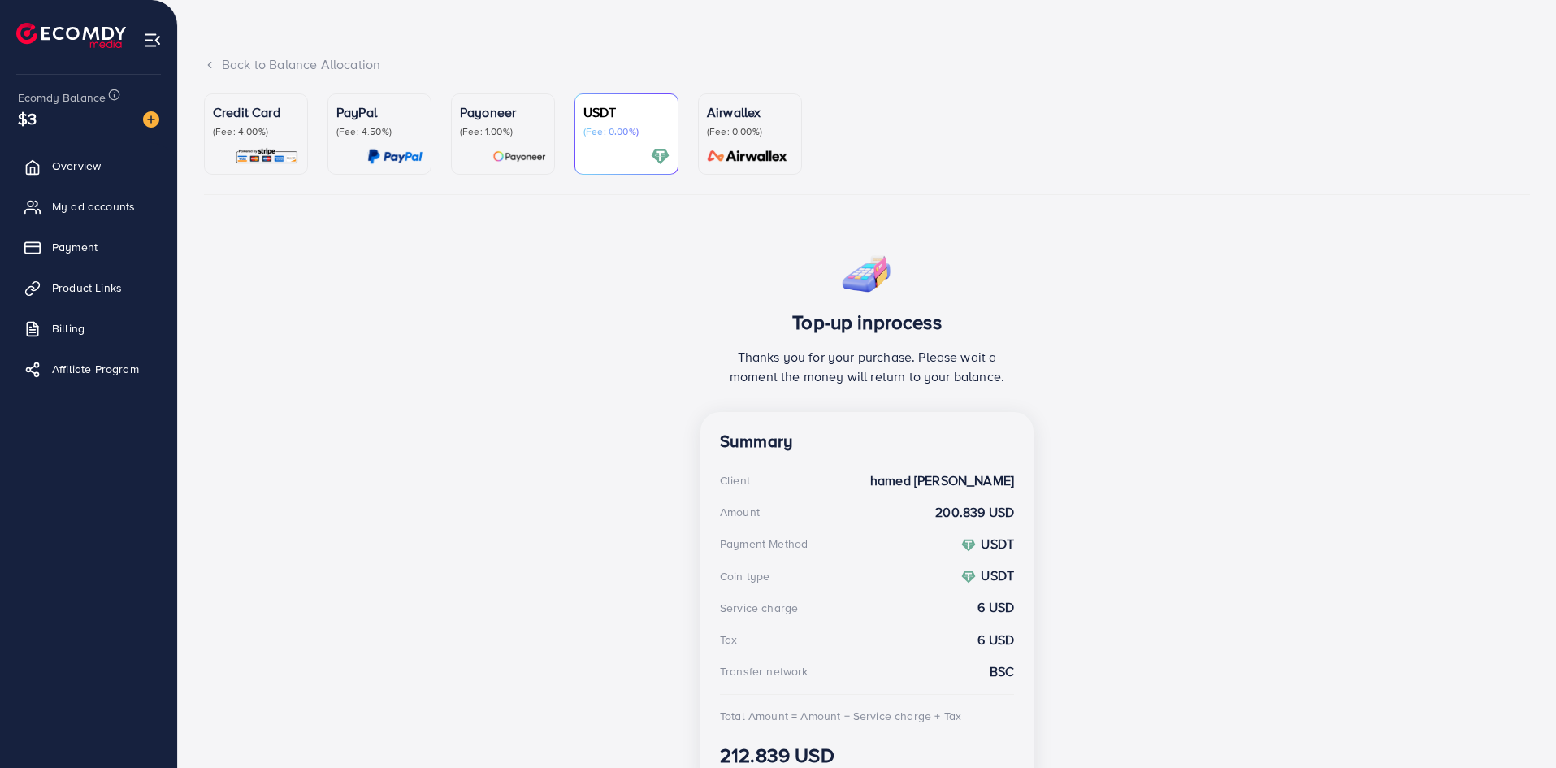
scroll to position [108, 0]
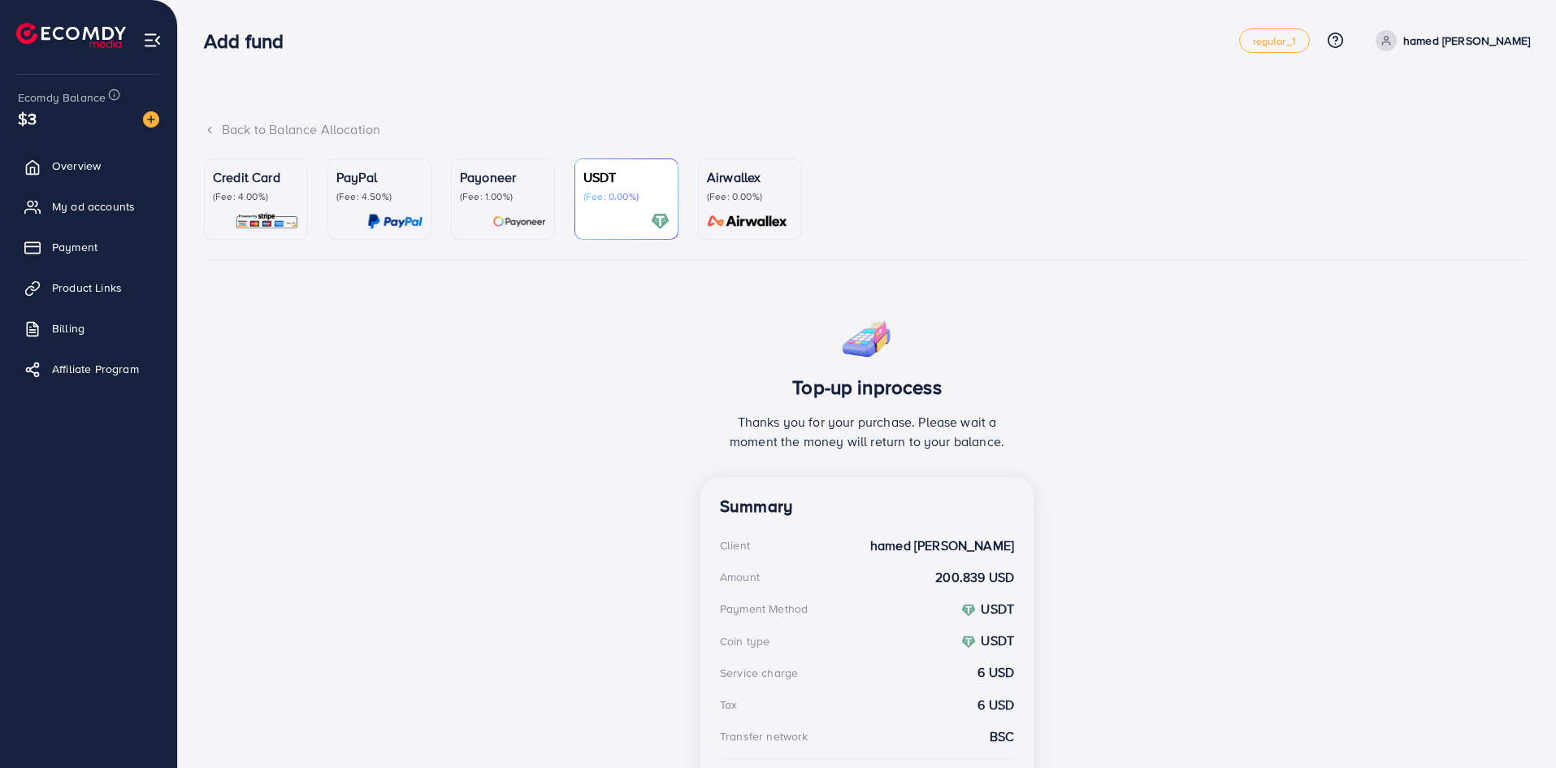
click at [89, 102] on span "Ecomdy Balance" at bounding box center [62, 97] width 88 height 16
click at [149, 39] on img at bounding box center [152, 40] width 19 height 19
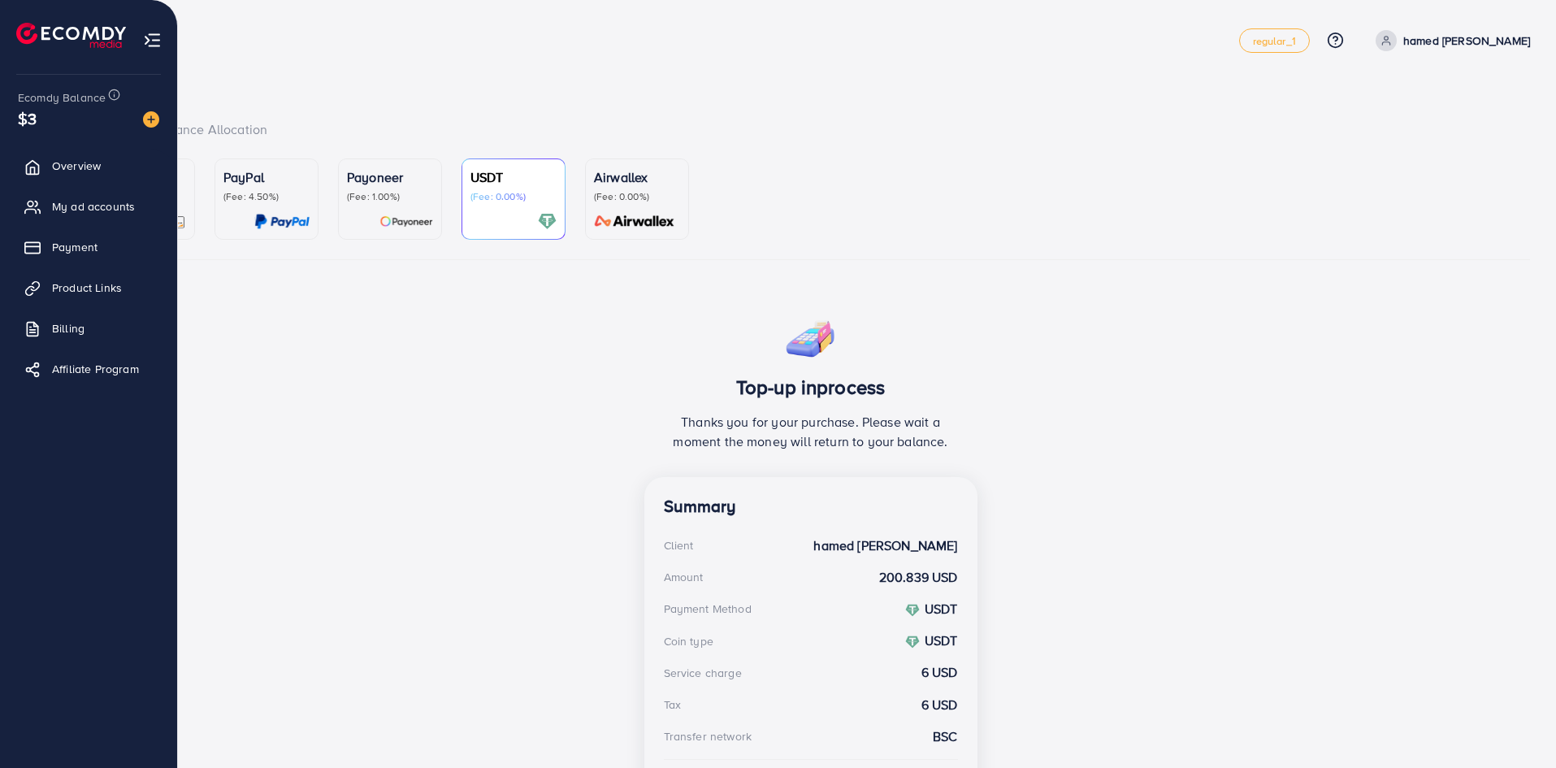
click at [24, 94] on span "Ecomdy Balance" at bounding box center [62, 97] width 88 height 16
click at [77, 173] on span "Overview" at bounding box center [80, 166] width 49 height 16
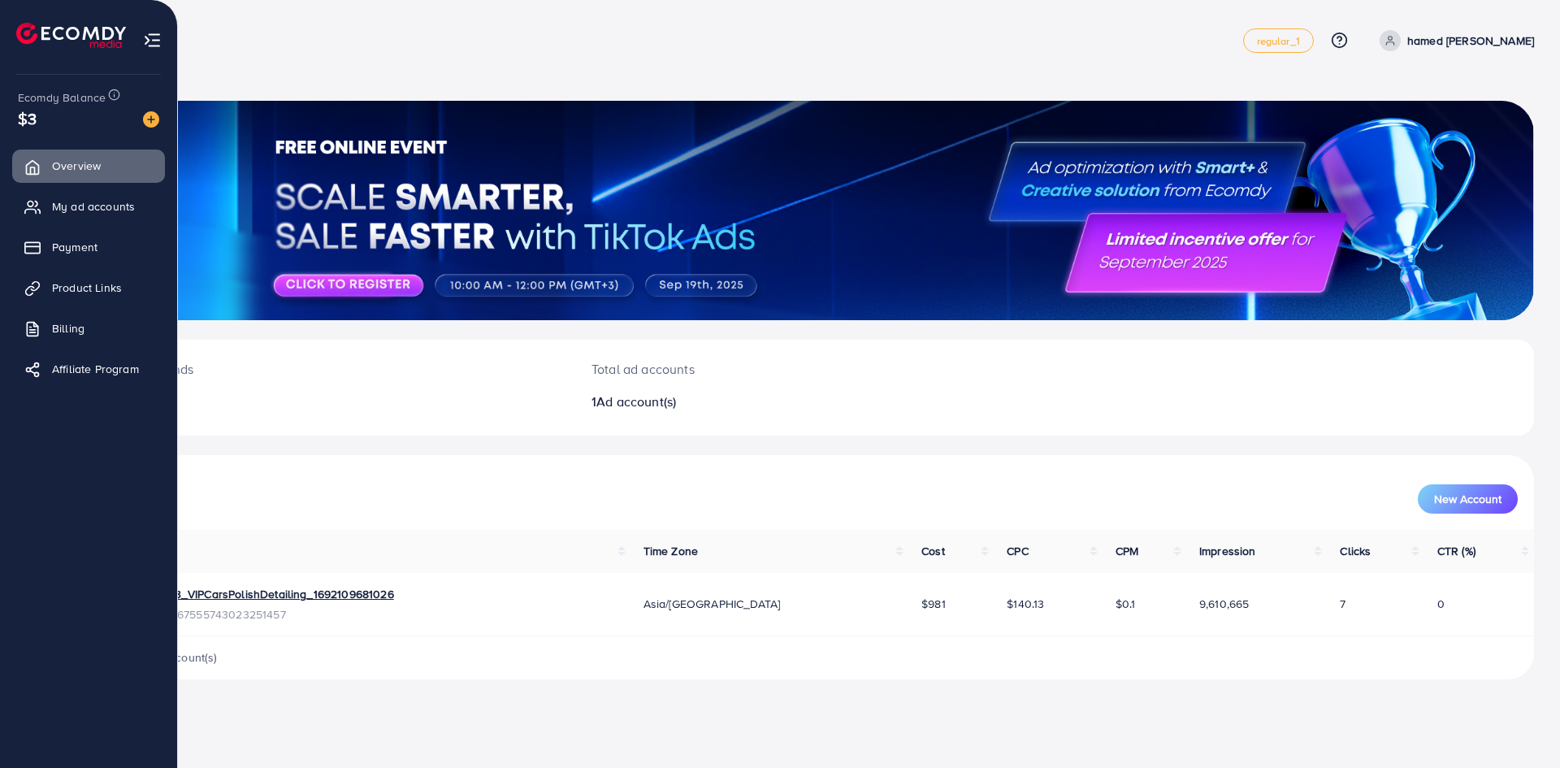
click at [92, 115] on div "$3" at bounding box center [88, 118] width 141 height 24
click at [155, 35] on img at bounding box center [152, 40] width 19 height 19
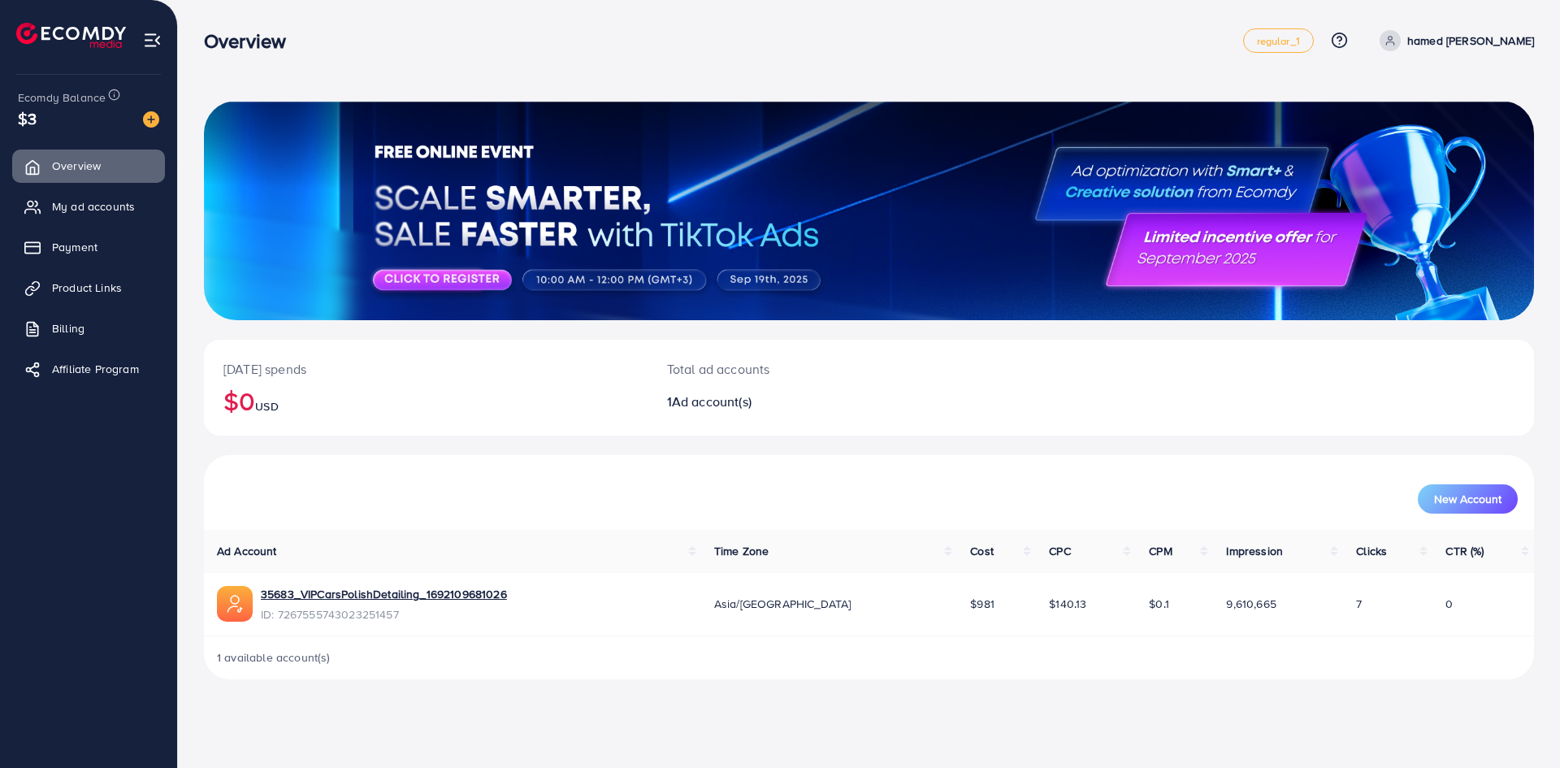
click at [155, 35] on img at bounding box center [152, 40] width 19 height 19
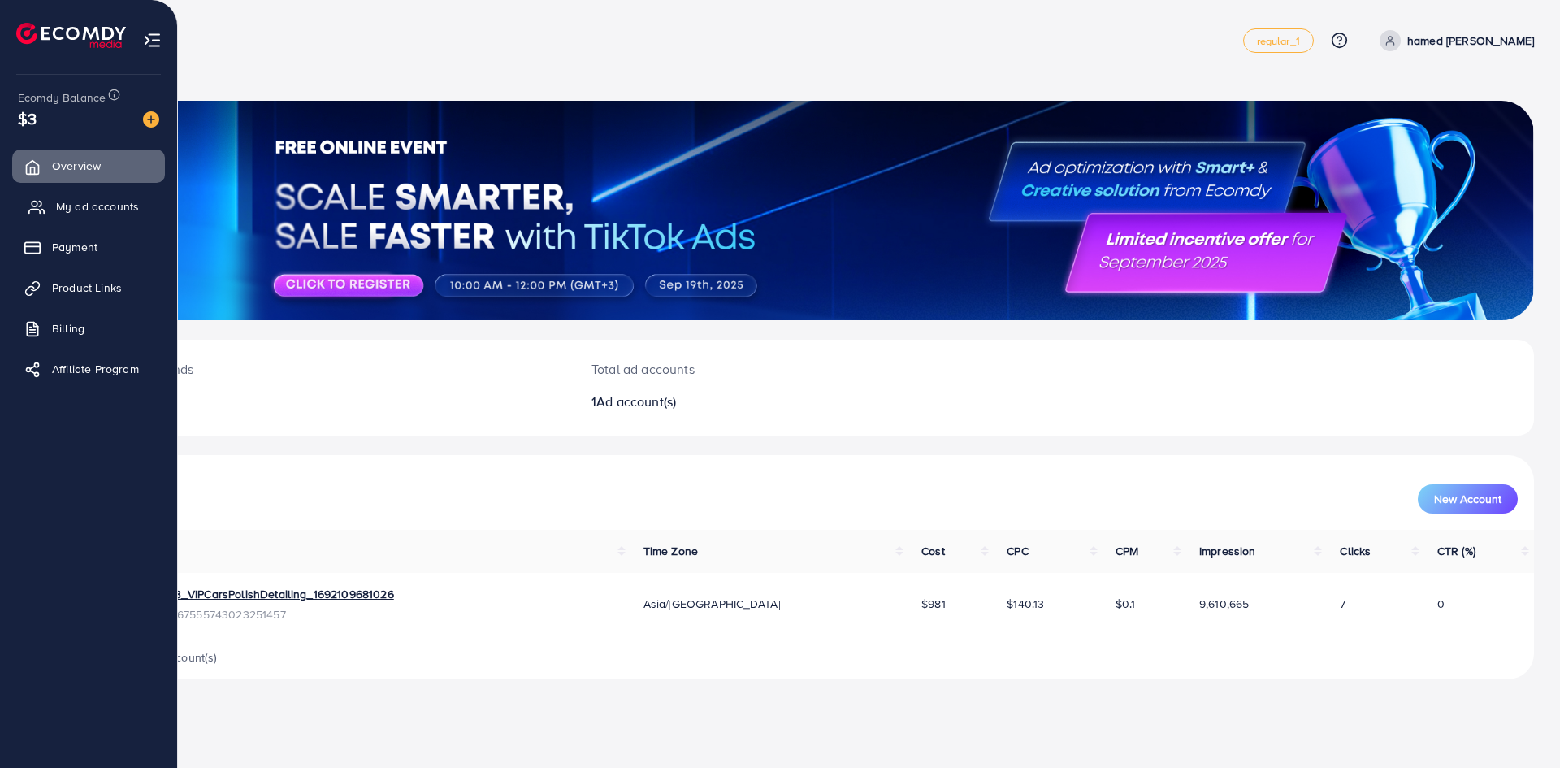
click at [71, 211] on span "My ad accounts" at bounding box center [97, 206] width 83 height 16
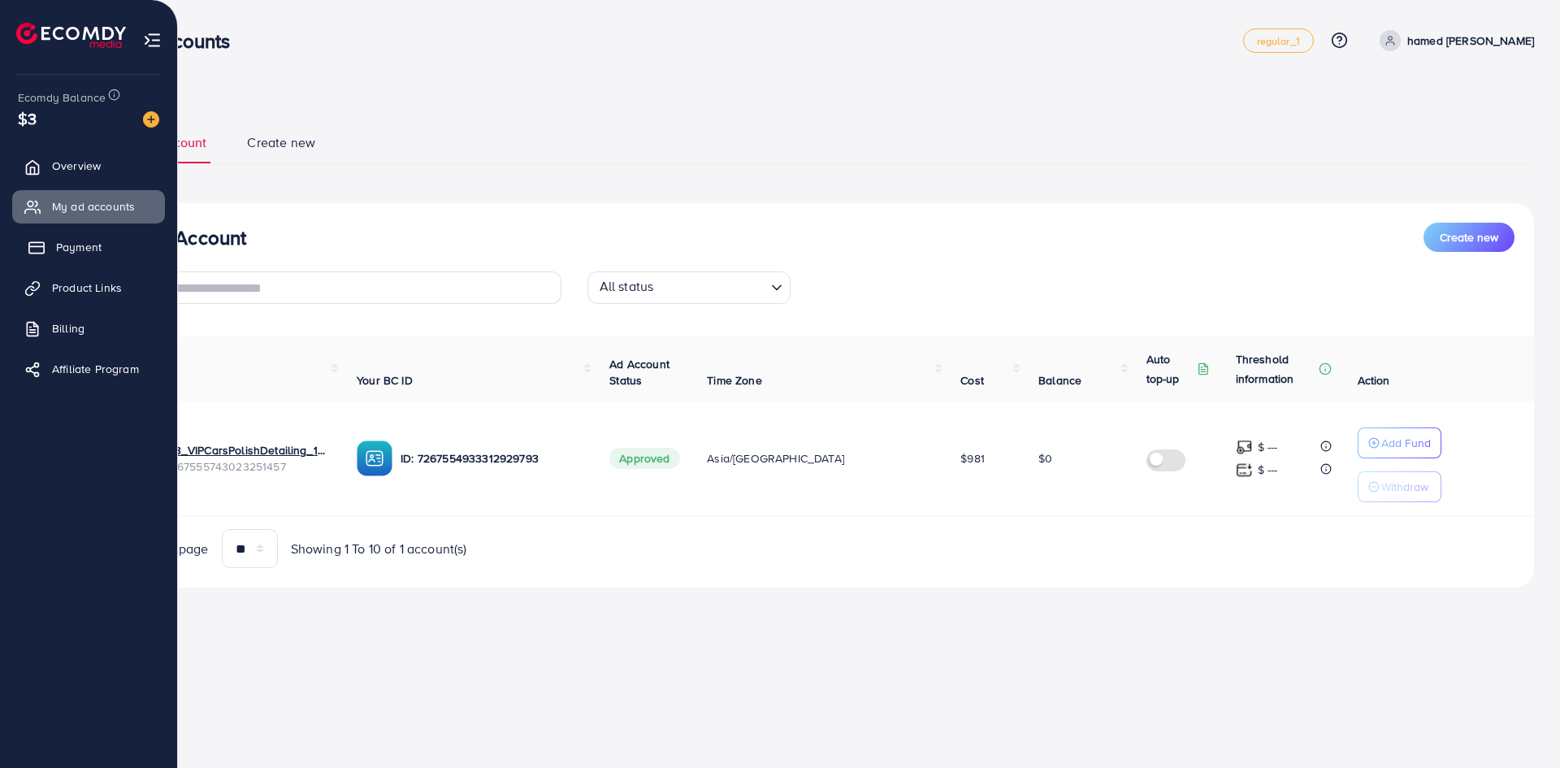
click at [106, 262] on link "Payment" at bounding box center [88, 247] width 153 height 32
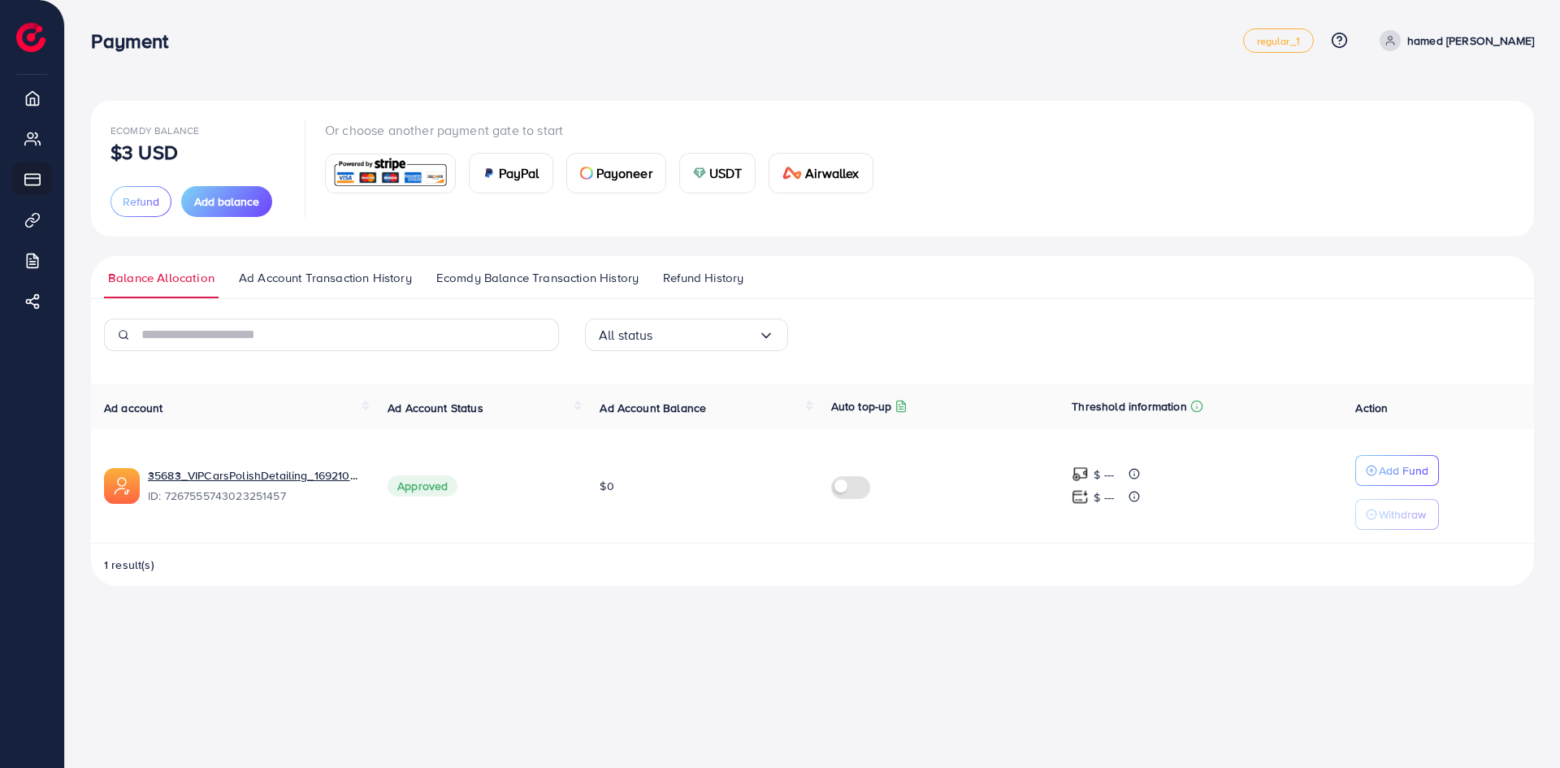
click at [694, 172] on img at bounding box center [699, 173] width 13 height 13
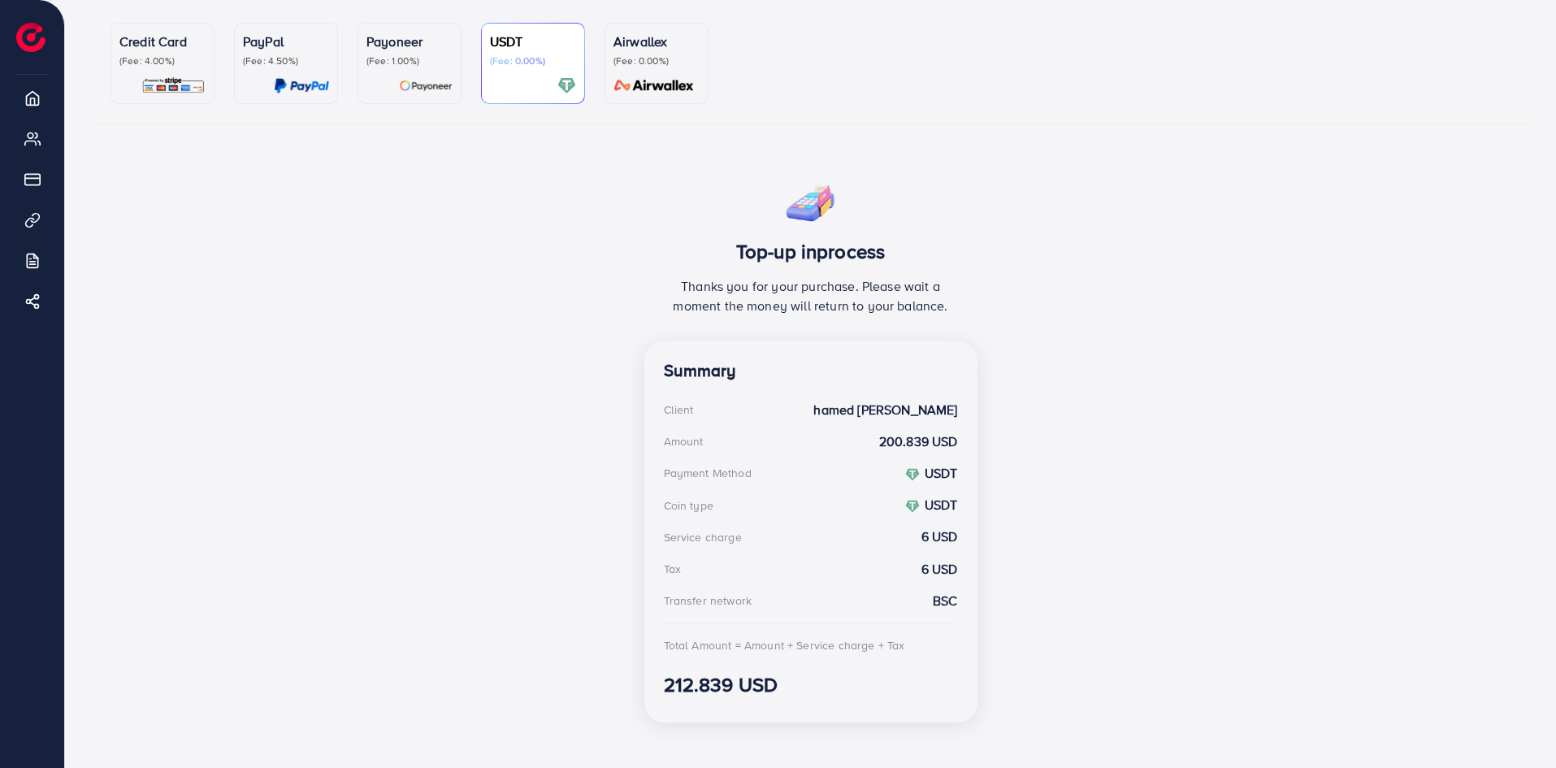
scroll to position [162, 0]
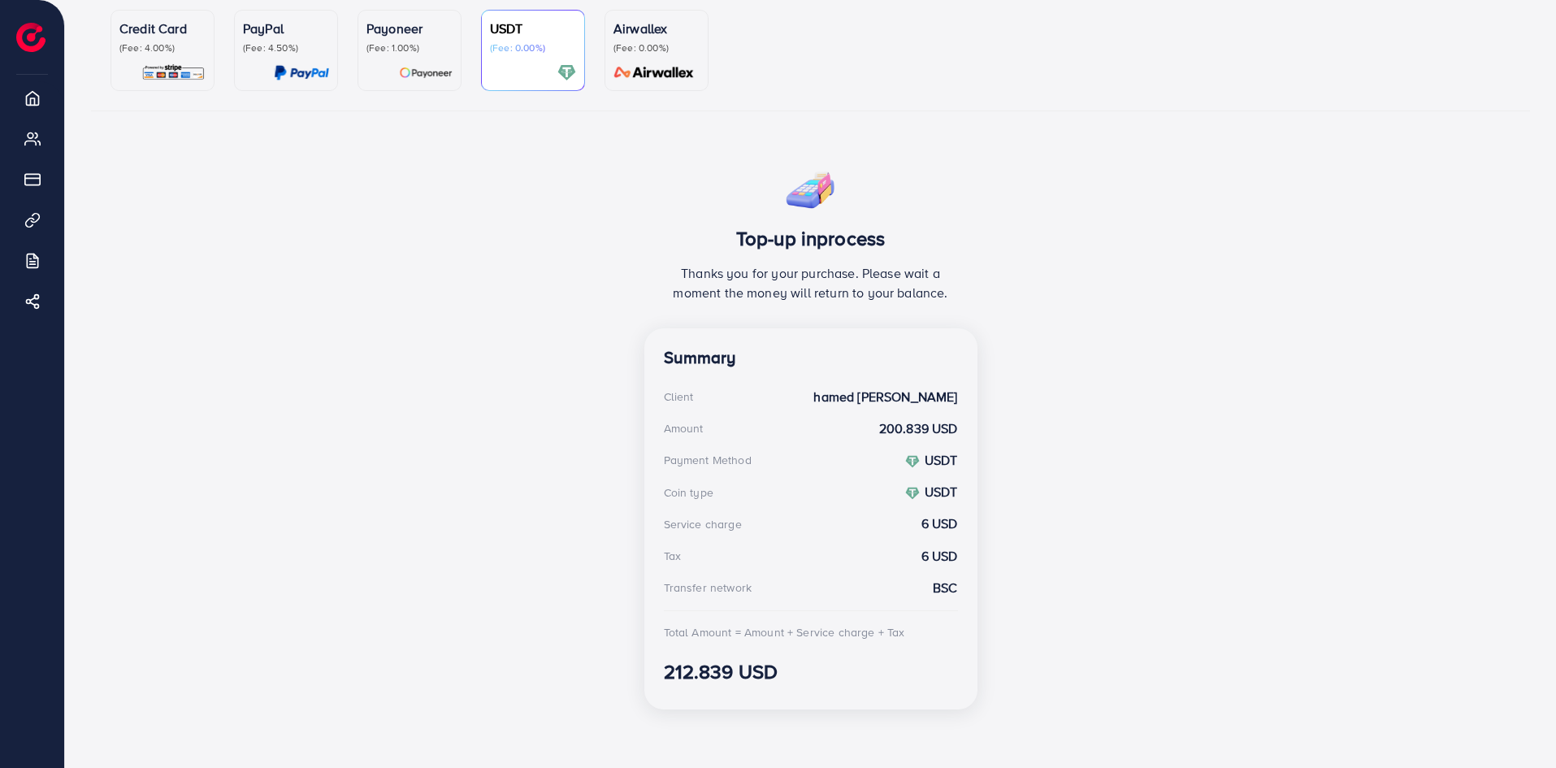
click at [631, 22] on p "Airwallex" at bounding box center [656, 28] width 86 height 19
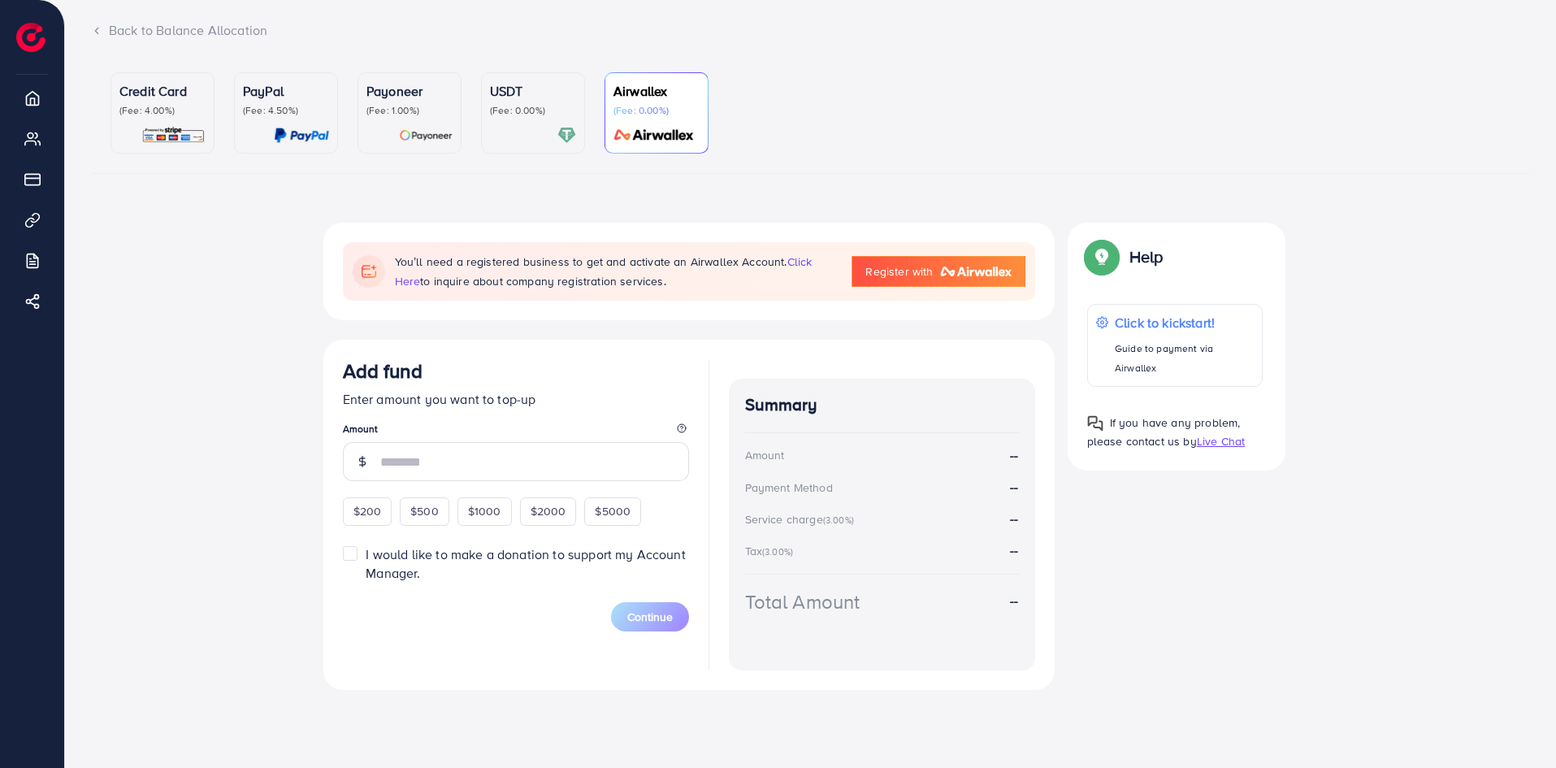
scroll to position [99, 0]
click at [525, 111] on p "(Fee: 0.00%)" at bounding box center [533, 110] width 86 height 13
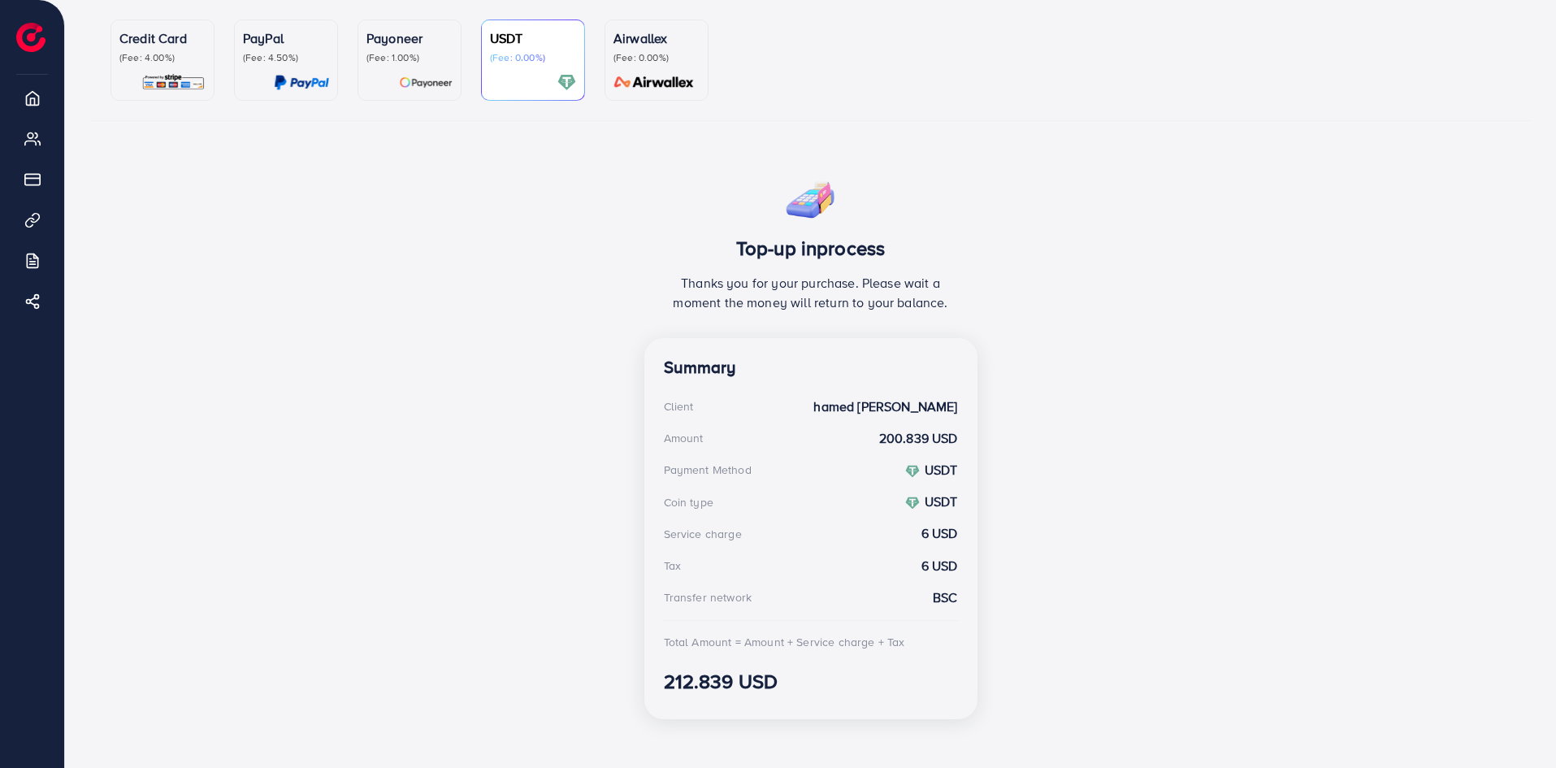
scroll to position [162, 0]
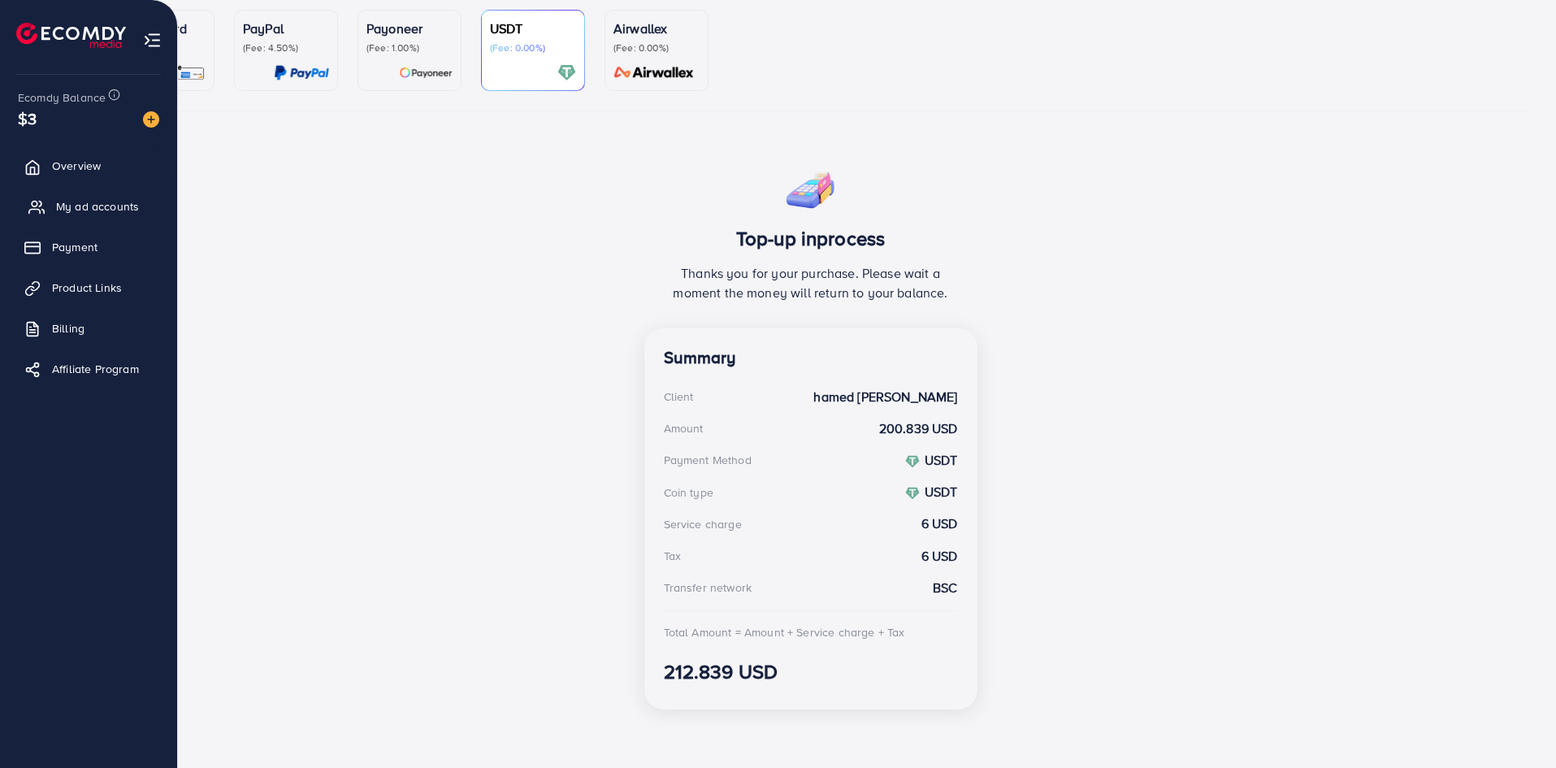
click at [128, 208] on span "My ad accounts" at bounding box center [97, 206] width 83 height 16
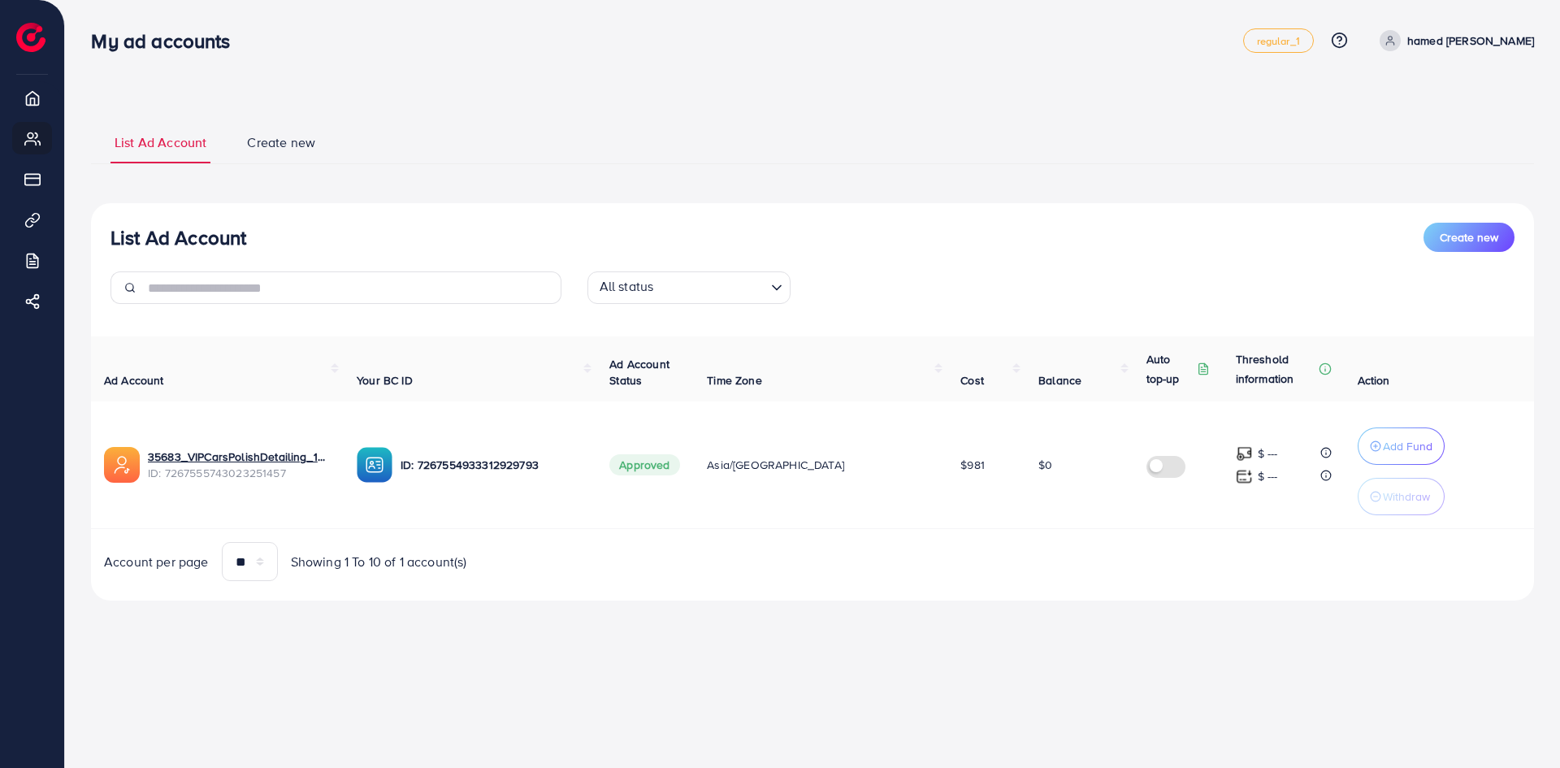
click at [300, 140] on span "Create new" at bounding box center [281, 142] width 68 height 19
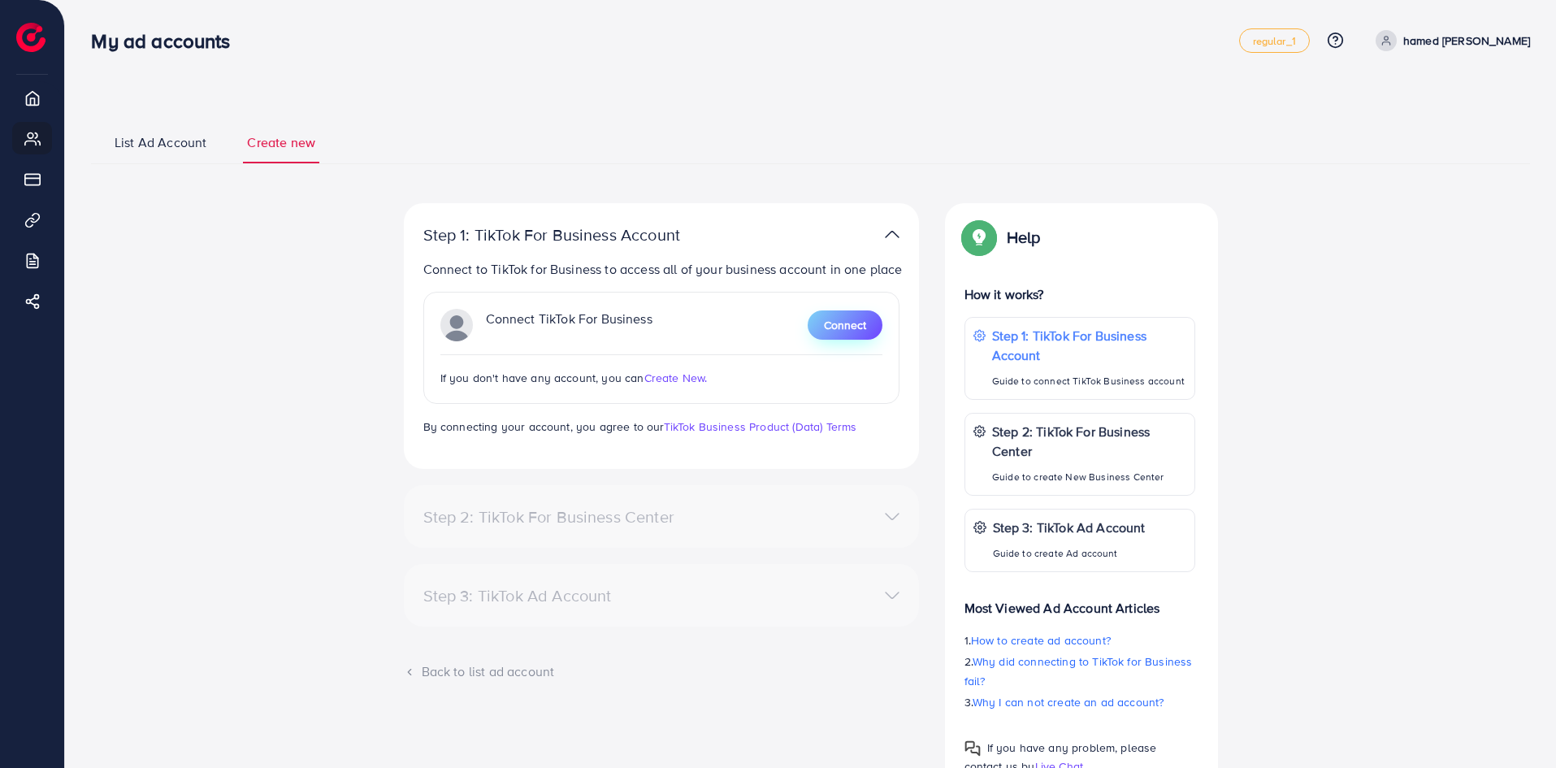
click at [853, 329] on span "Connect" at bounding box center [845, 325] width 42 height 16
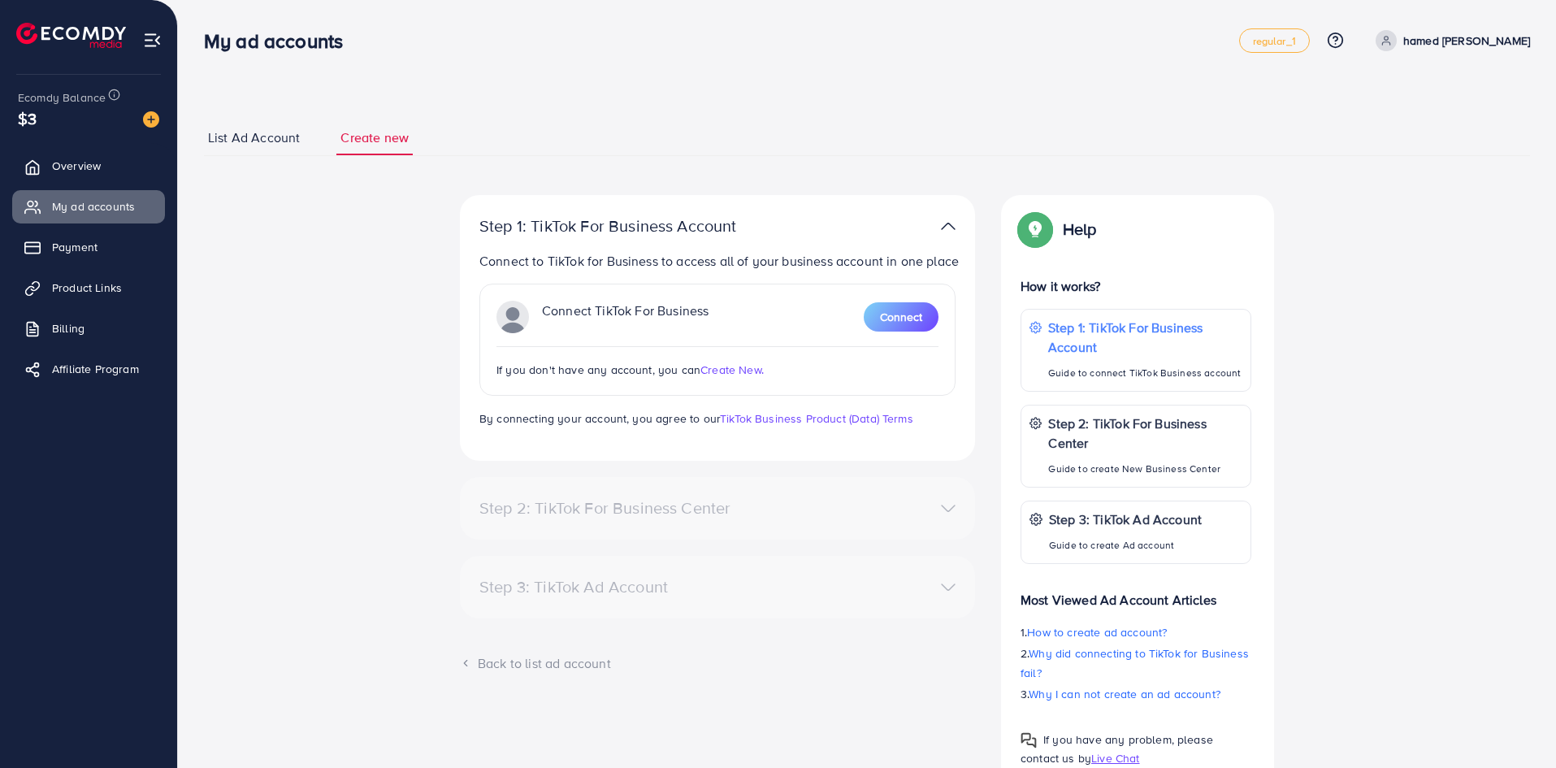
click at [267, 145] on span "List Ad Account" at bounding box center [254, 137] width 92 height 19
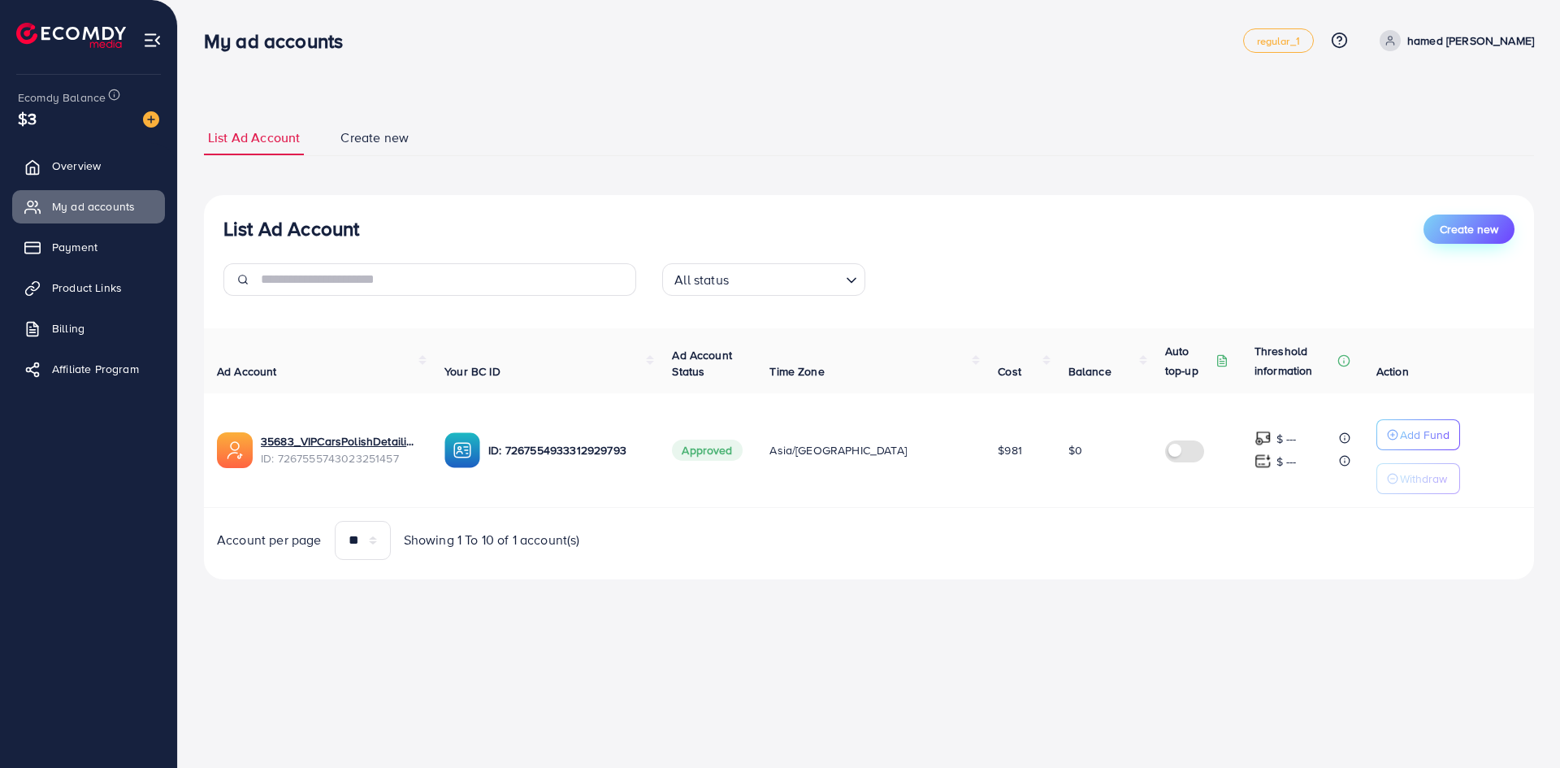
click at [1462, 224] on span "Create new" at bounding box center [1469, 229] width 58 height 16
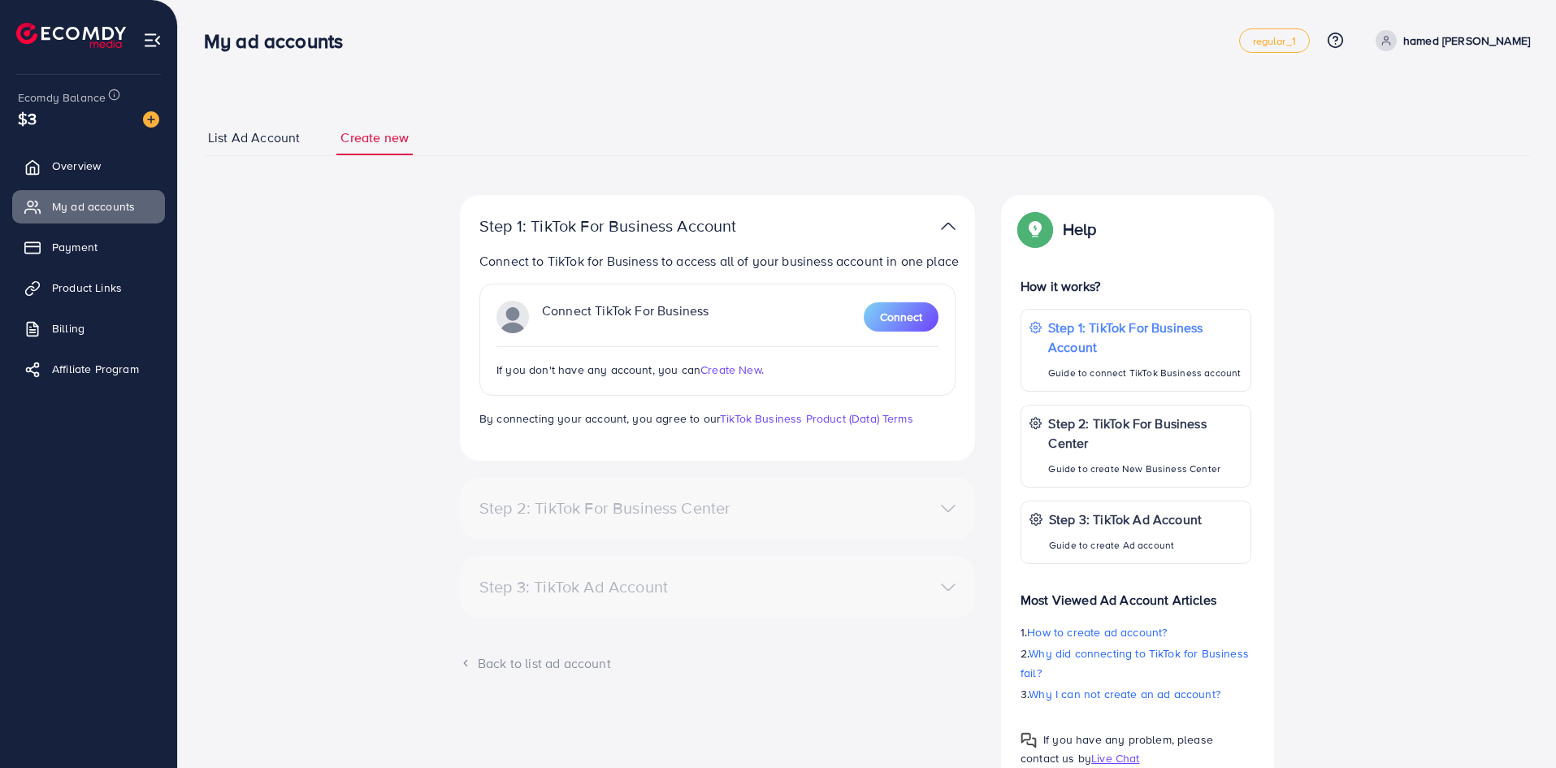
click span "List Ad Account"
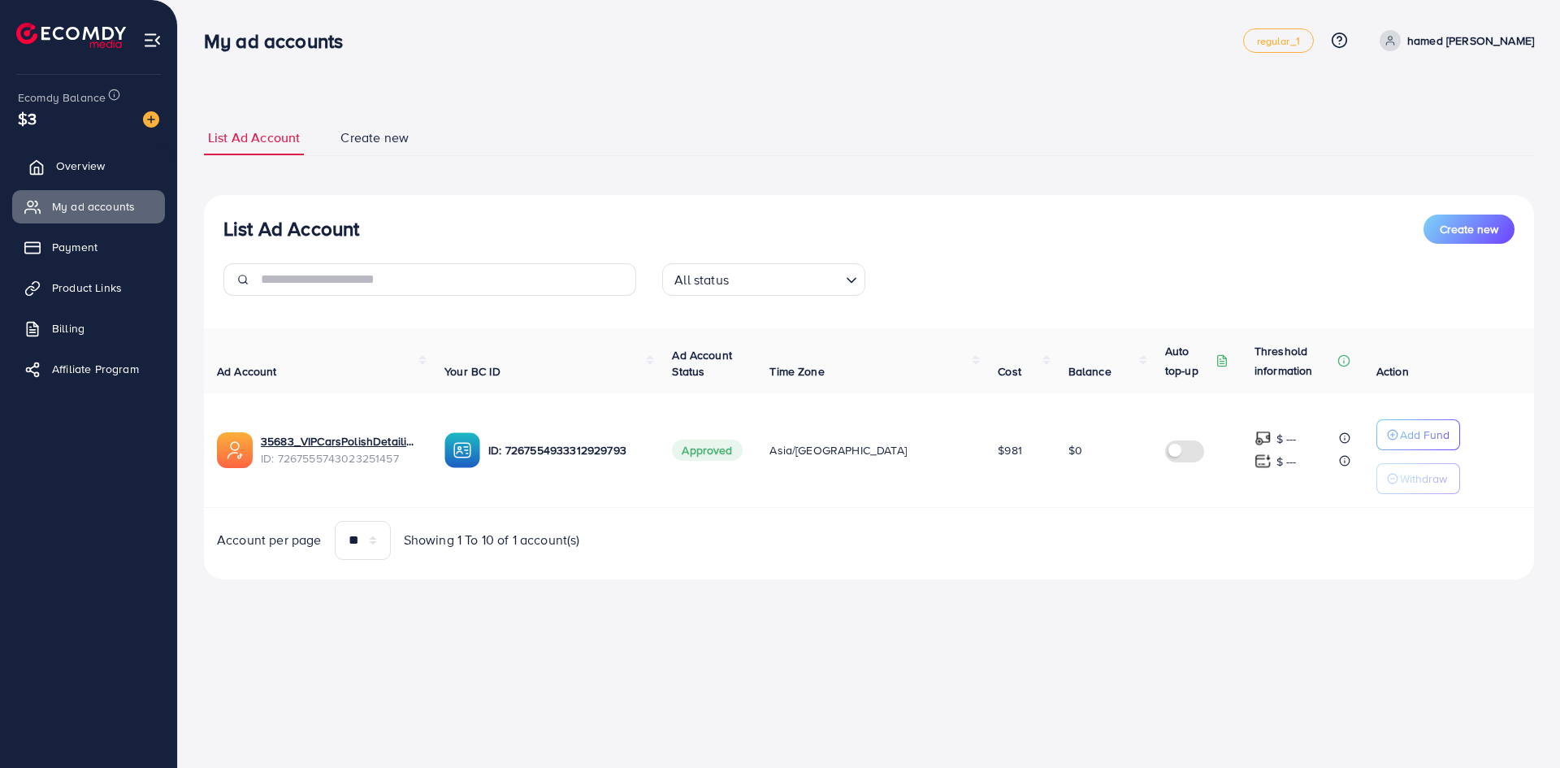
click link "Overview"
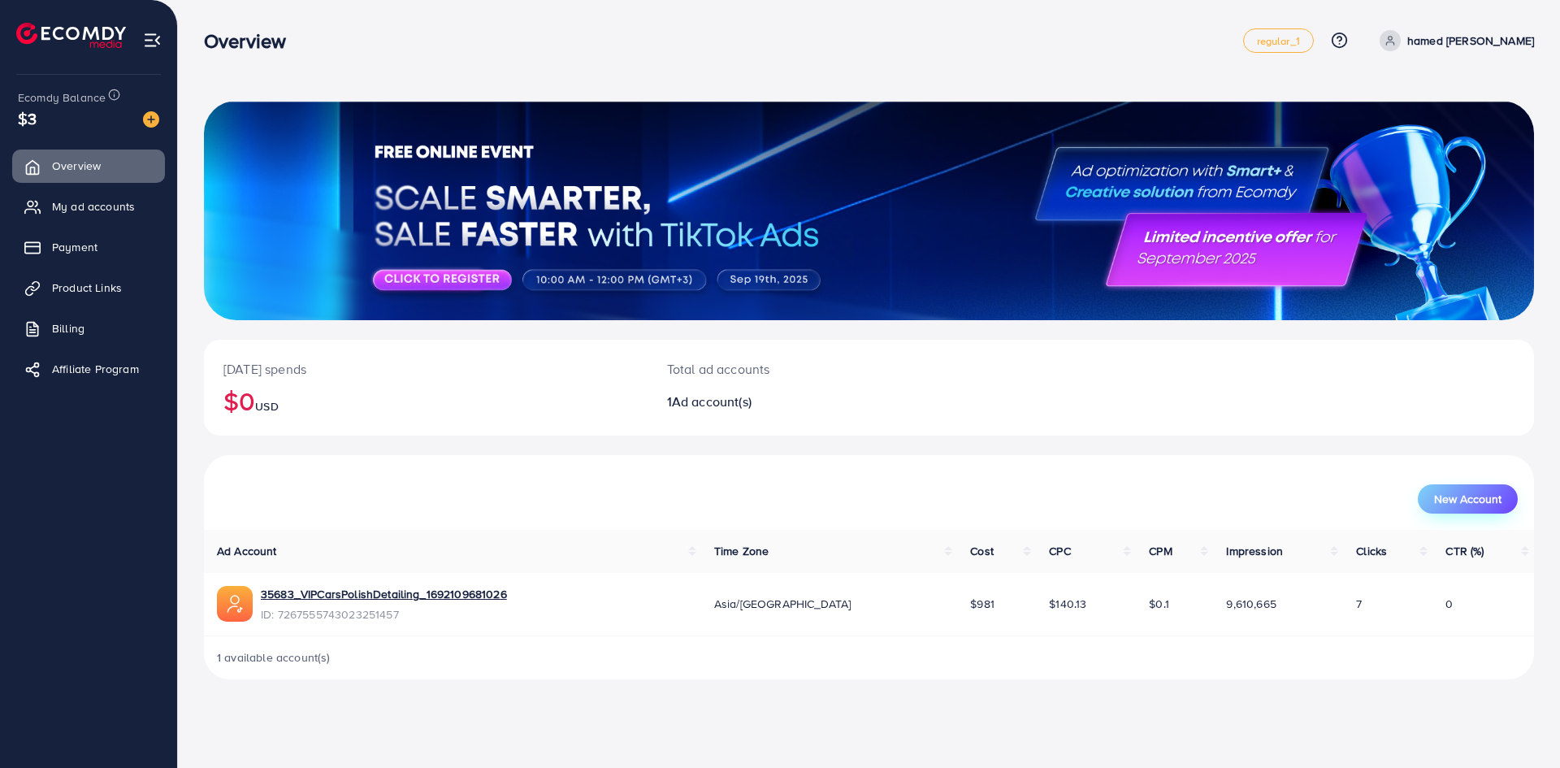
click button "New Account"
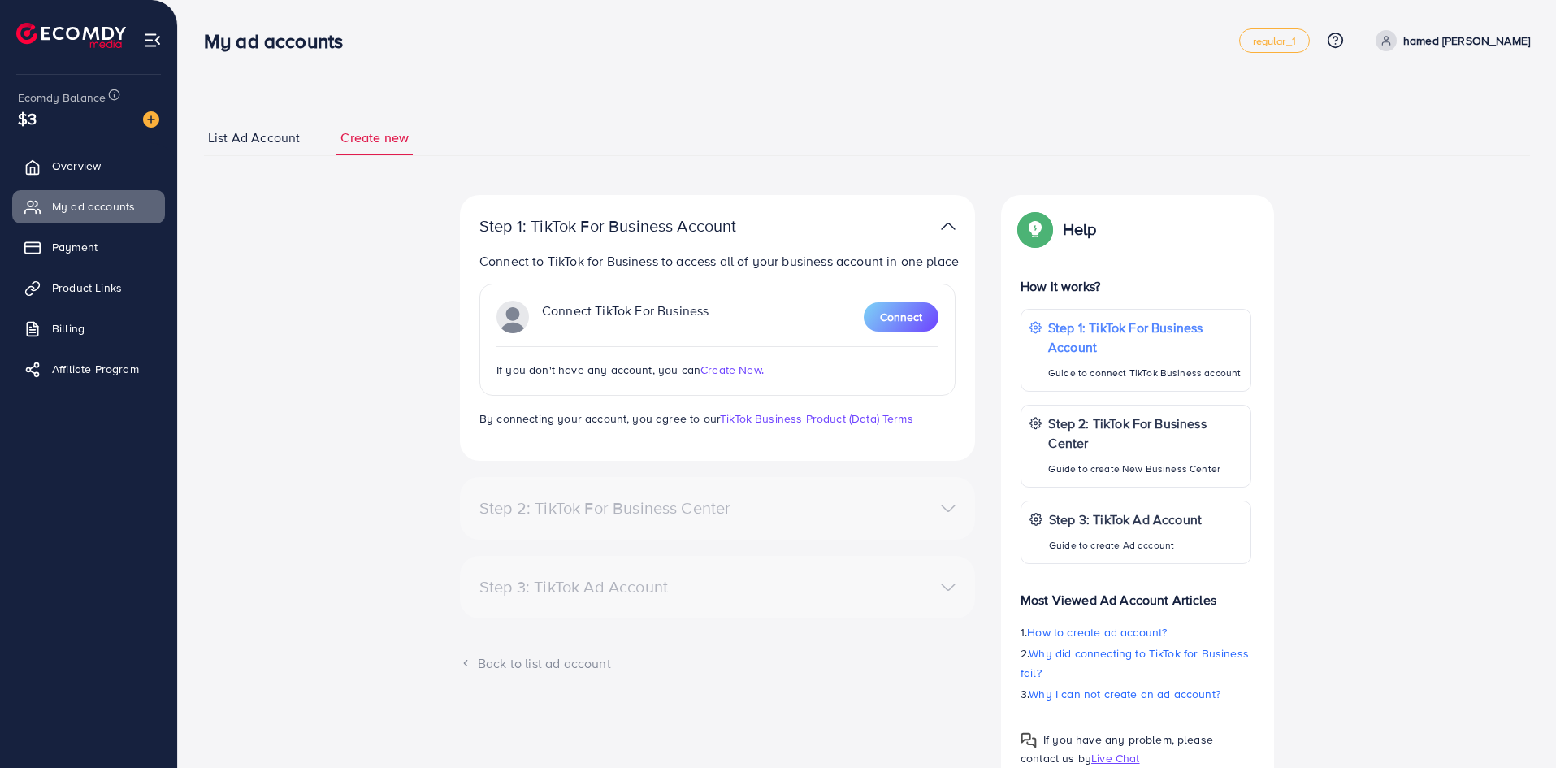
click p "hamed [PERSON_NAME]"
click link "TikTok Business Product (Data) Terms"
click button "Connect"
click at [1032, 239] on img at bounding box center [1034, 228] width 29 height 29
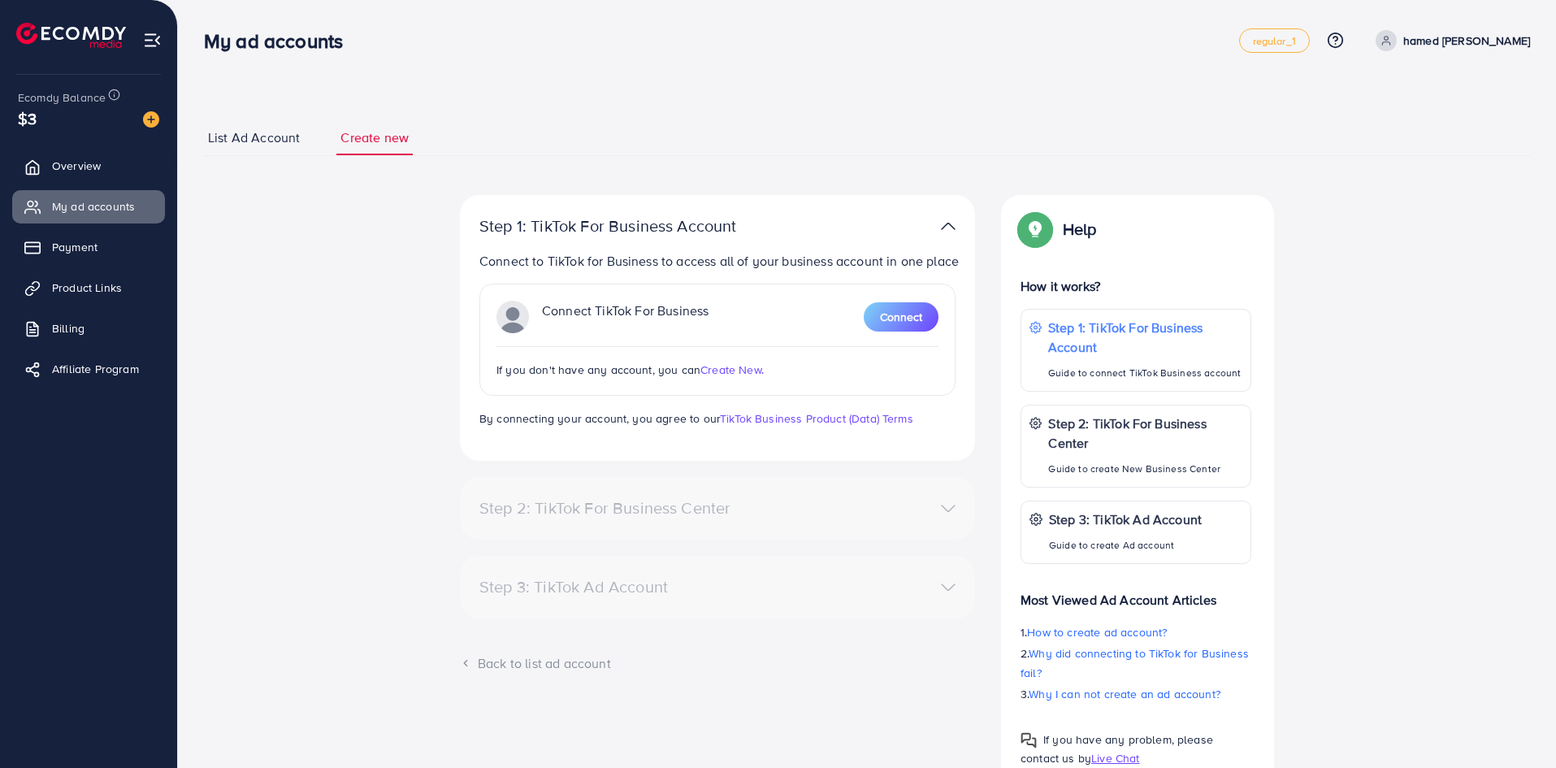
click at [1035, 226] on img at bounding box center [1034, 228] width 29 height 29
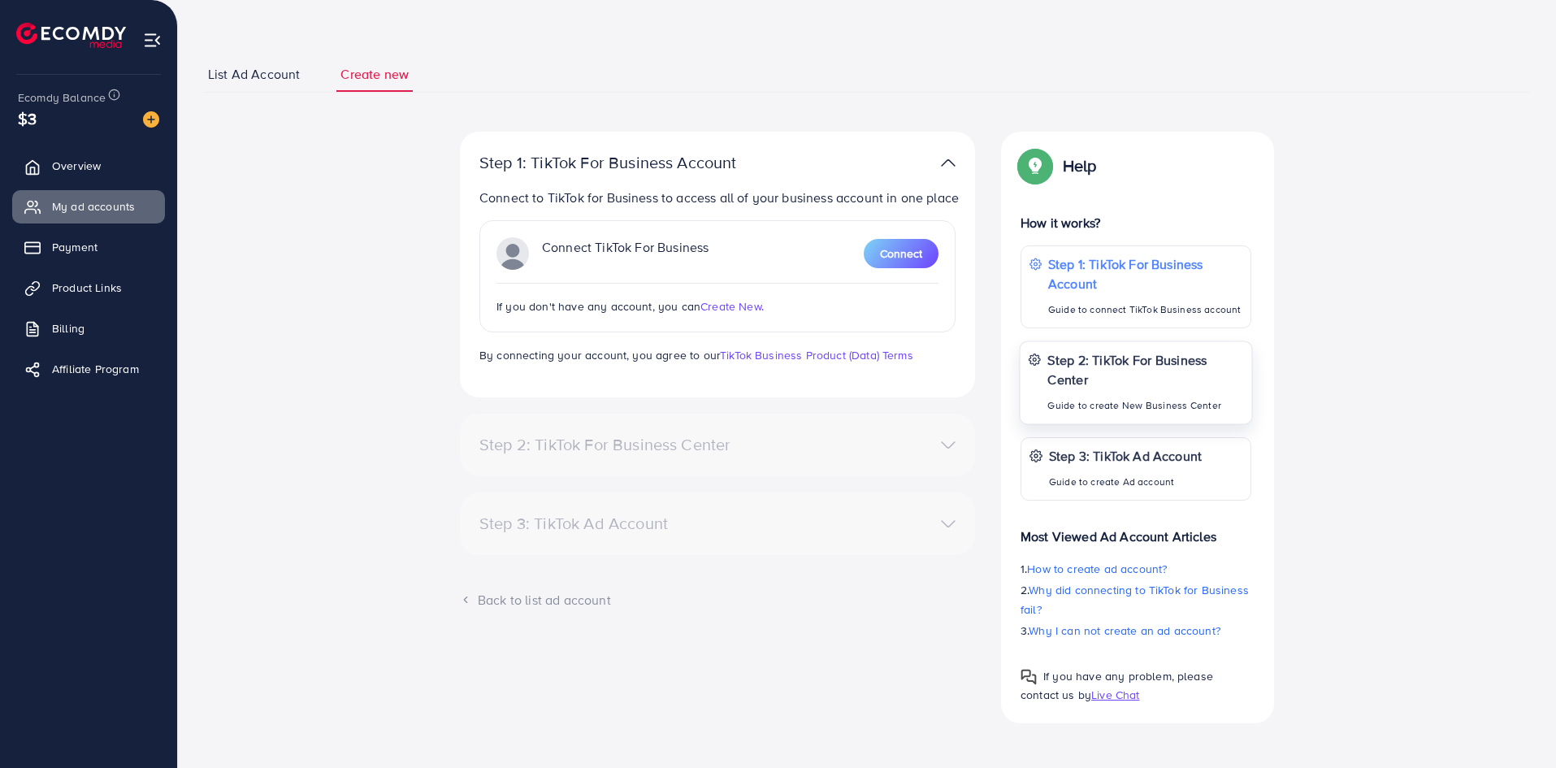
scroll to position [64, 0]
click at [1178, 535] on p "Most Viewed Ad Account Articles" at bounding box center [1135, 529] width 231 height 32
drag, startPoint x: 1178, startPoint y: 535, endPoint x: 1054, endPoint y: 533, distance: 124.3
click at [1054, 533] on p "Most Viewed Ad Account Articles" at bounding box center [1135, 529] width 231 height 32
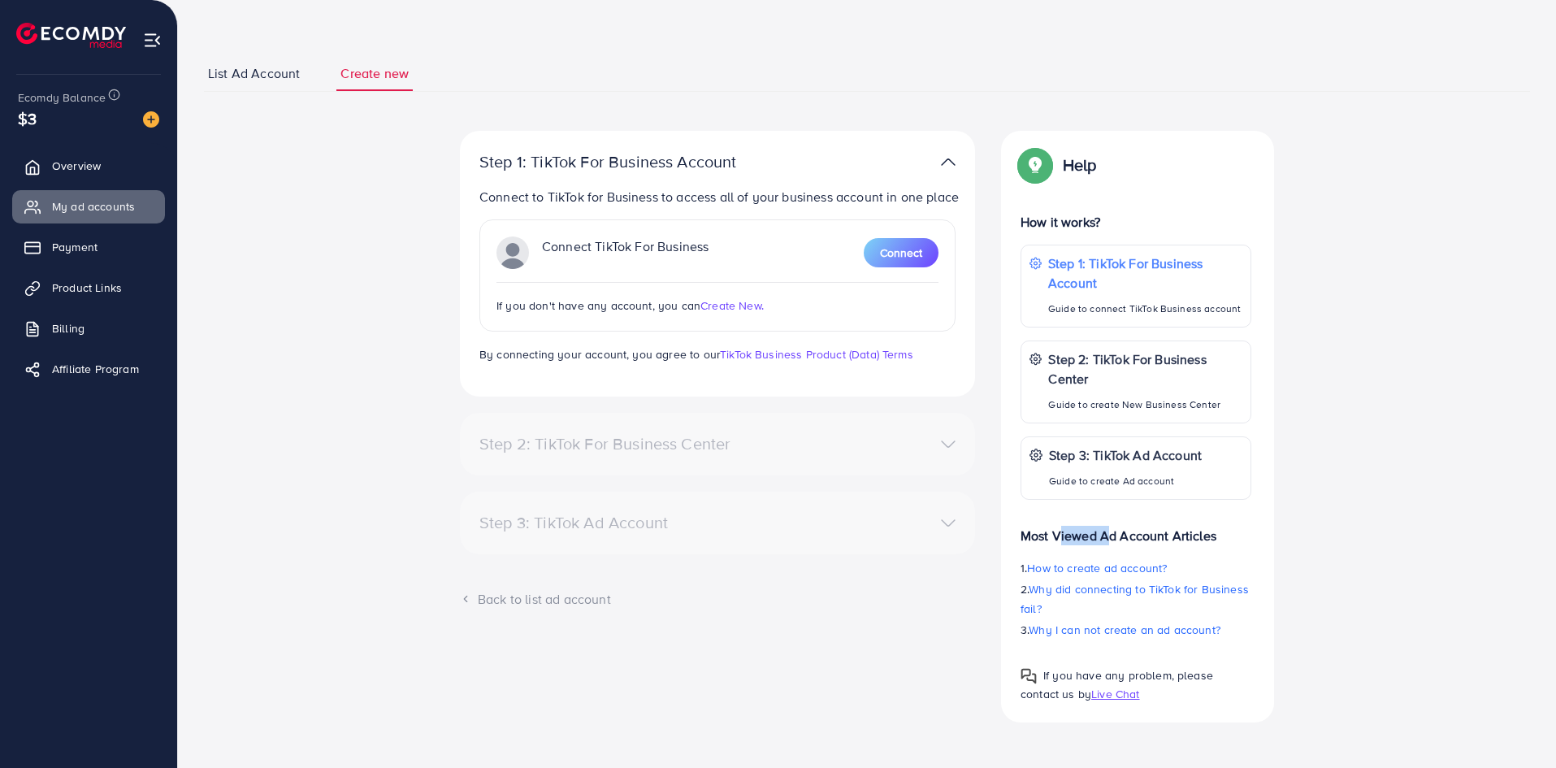
click at [1054, 533] on p "Most Viewed Ad Account Articles" at bounding box center [1135, 529] width 231 height 32
click at [1281, 472] on div "Help Help How it works? Step 1: TikTok For Business Account Guide to connect Ti…" at bounding box center [1137, 426] width 299 height 591
click at [1109, 298] on div "Step 1: TikTok For Business Account Guide to connect TikTok Business account" at bounding box center [1145, 286] width 196 height 66
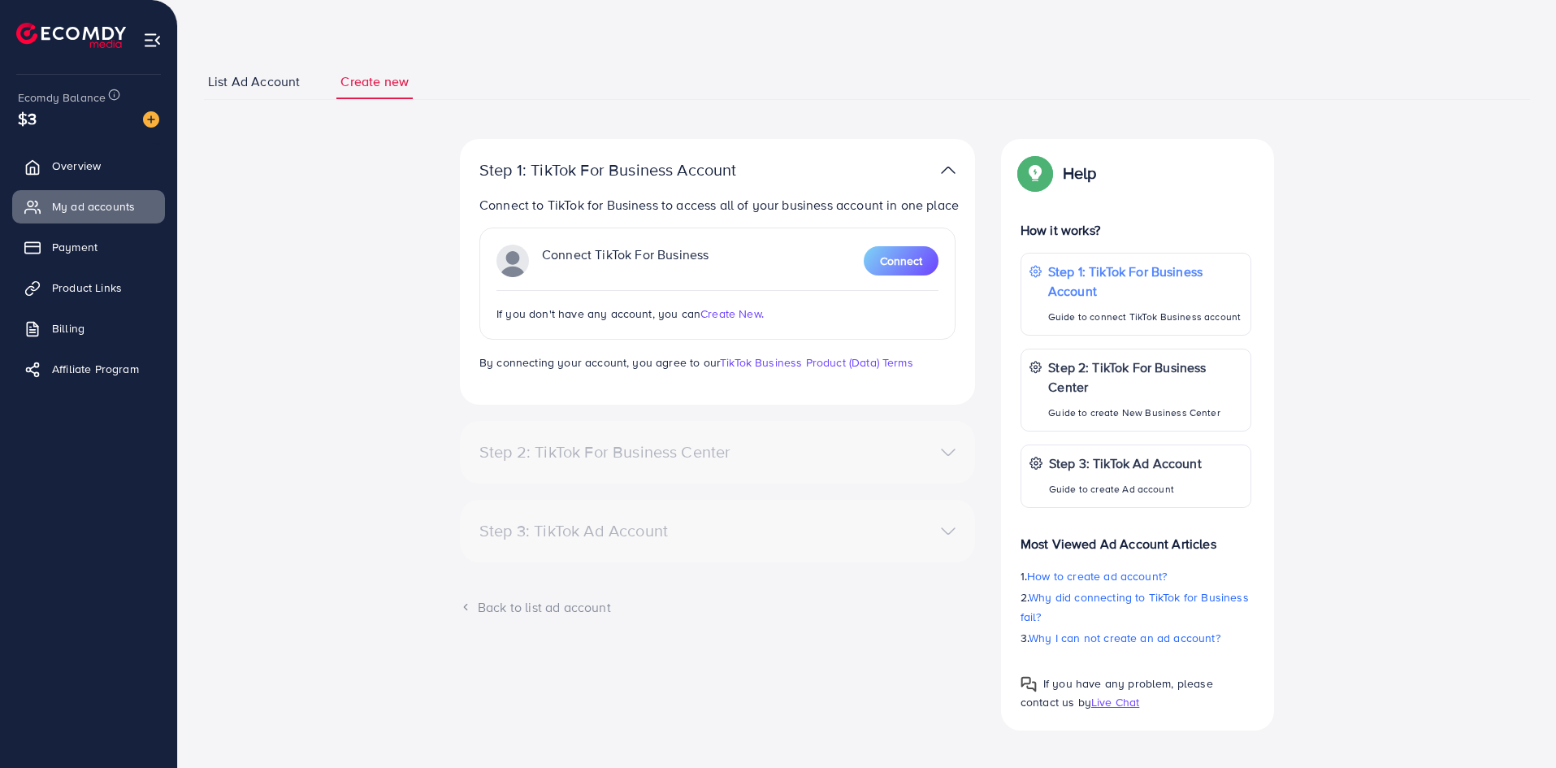
scroll to position [64, 0]
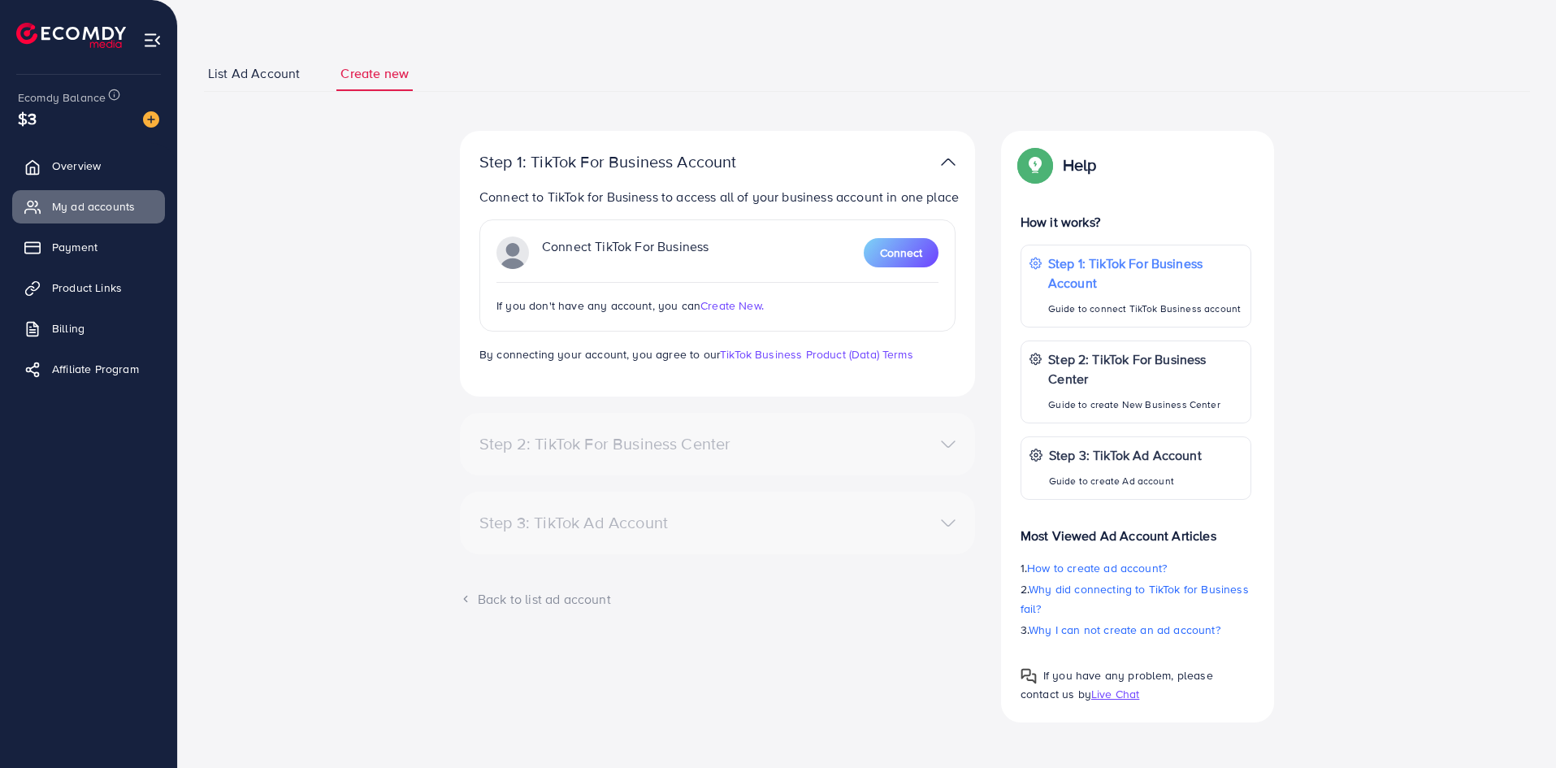
click at [588, 464] on div "Step 2: TikTok For Business Center Business Center is a powerful business manag…" at bounding box center [717, 444] width 515 height 63
click at [657, 537] on div "Step 3: TikTok Ad Account Create a TikTok Ad account Business Center name Accou…" at bounding box center [717, 523] width 515 height 63
click at [714, 302] on span "Create New." at bounding box center [731, 305] width 63 height 16
click at [89, 174] on span "Overview" at bounding box center [80, 166] width 49 height 16
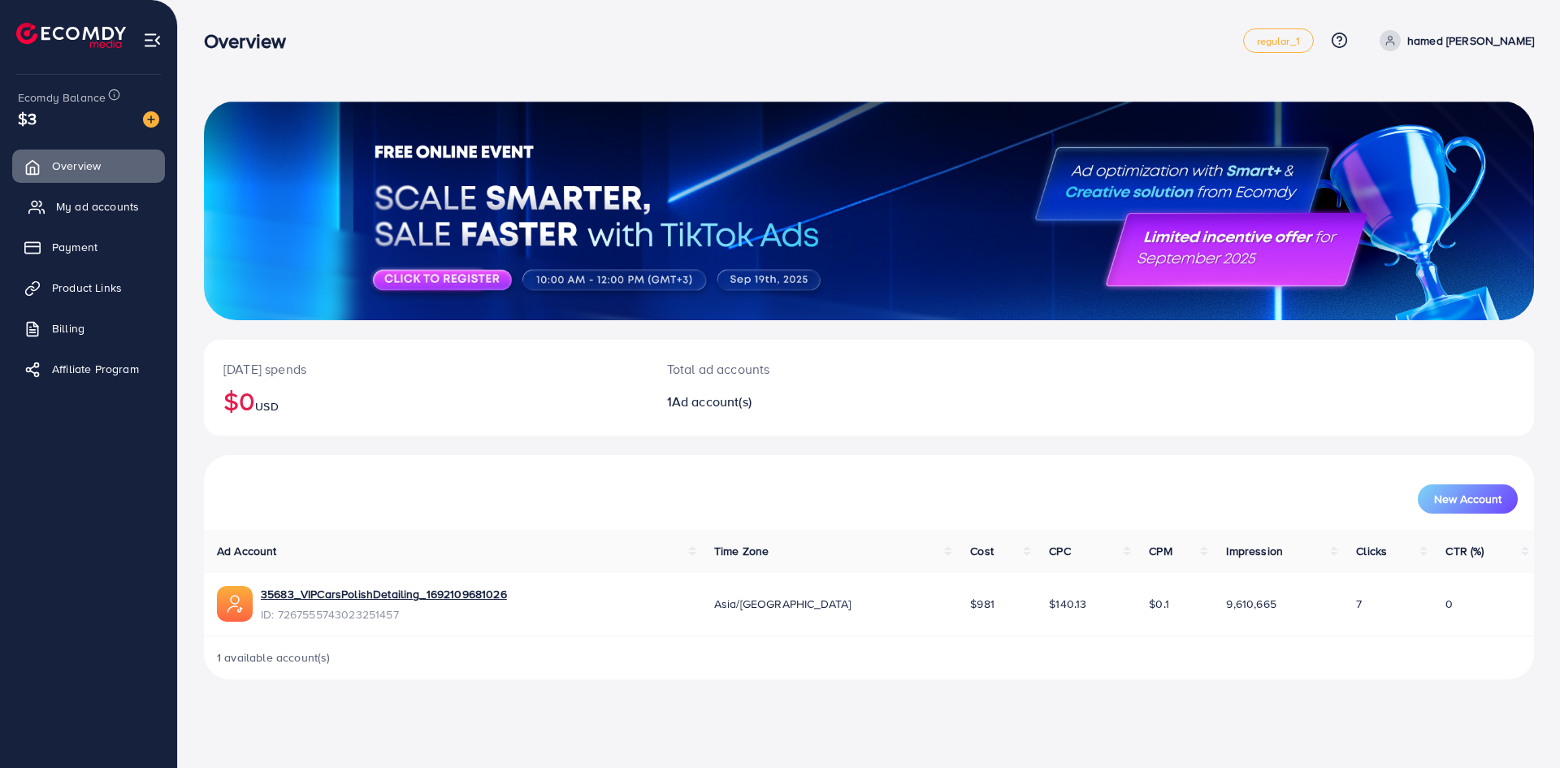
click at [97, 209] on span "My ad accounts" at bounding box center [97, 206] width 83 height 16
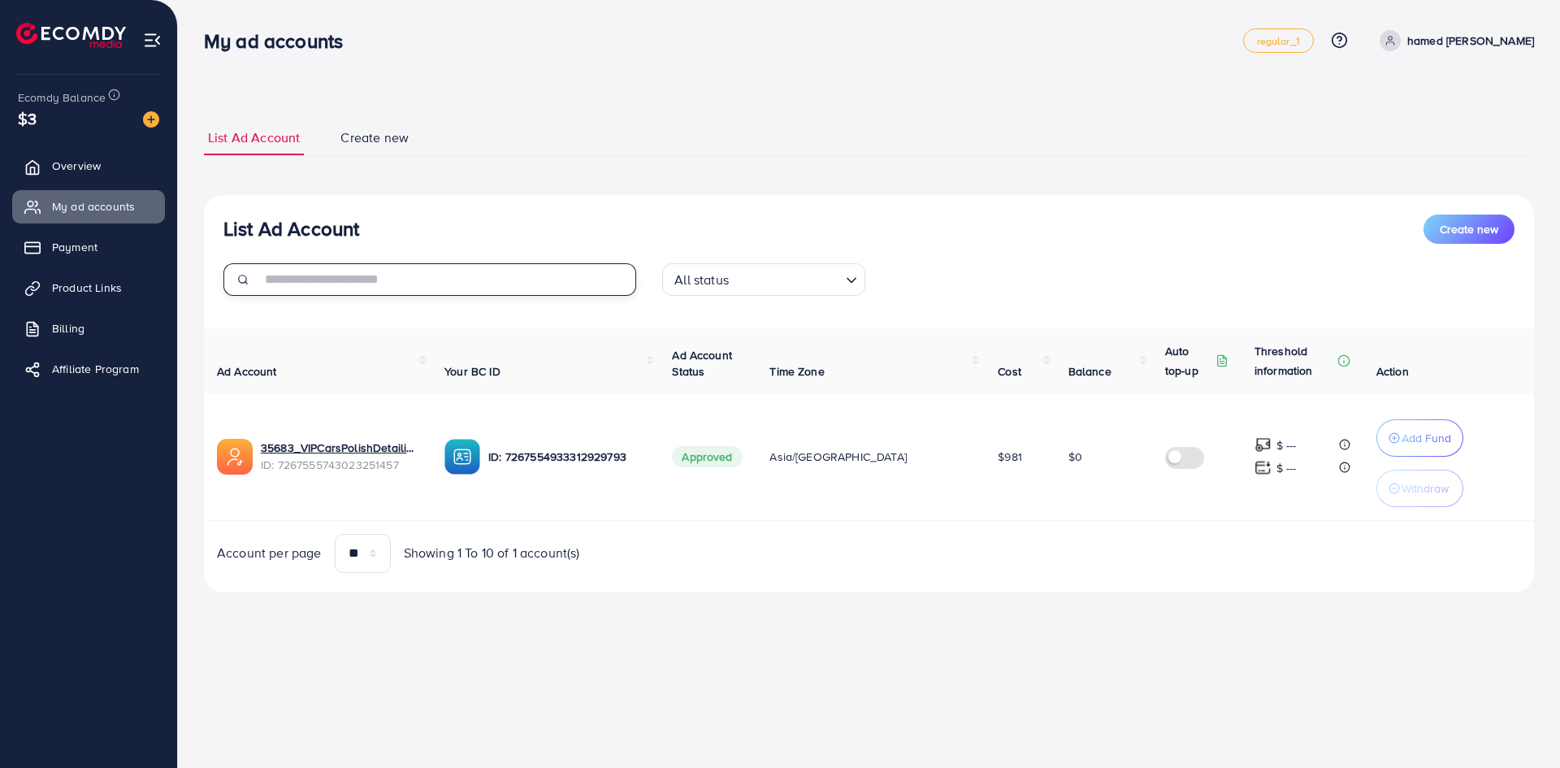
click at [439, 281] on input "text" at bounding box center [448, 279] width 375 height 32
paste input "**********"
type input "**********"
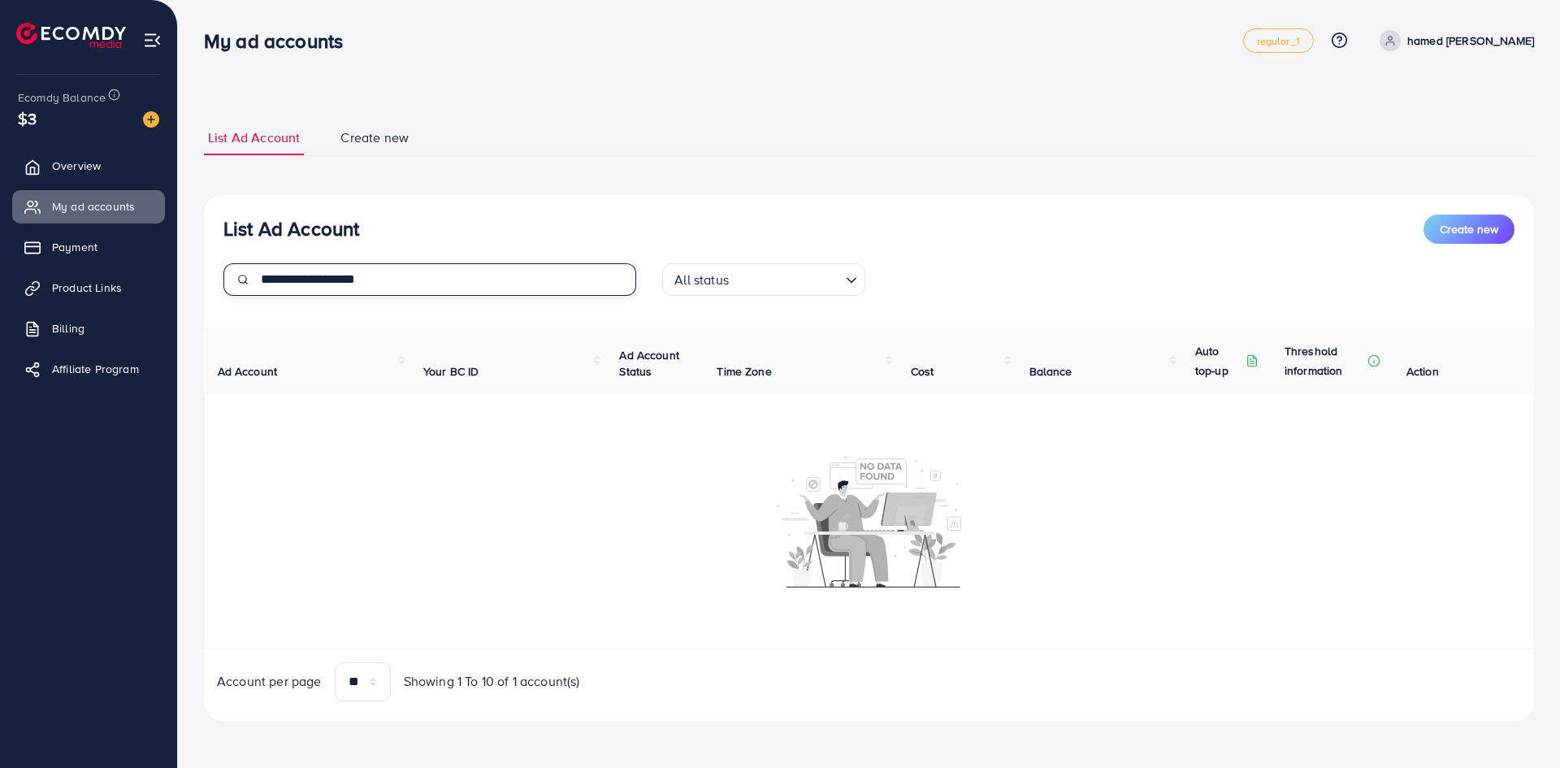
click at [432, 282] on input "**********" at bounding box center [448, 279] width 375 height 32
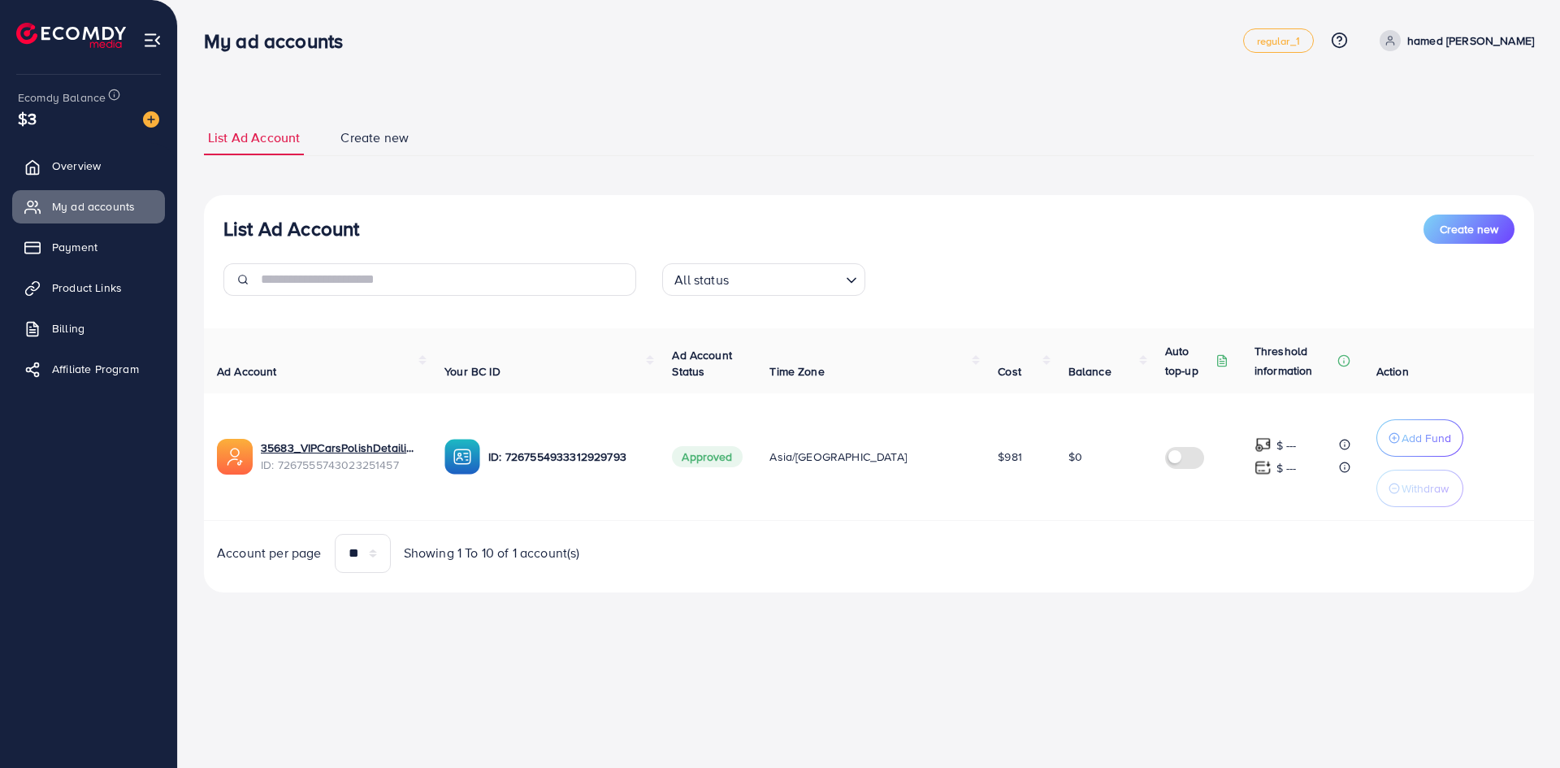
click at [141, 116] on div at bounding box center [144, 118] width 29 height 19
click at [154, 125] on img at bounding box center [151, 119] width 16 height 16
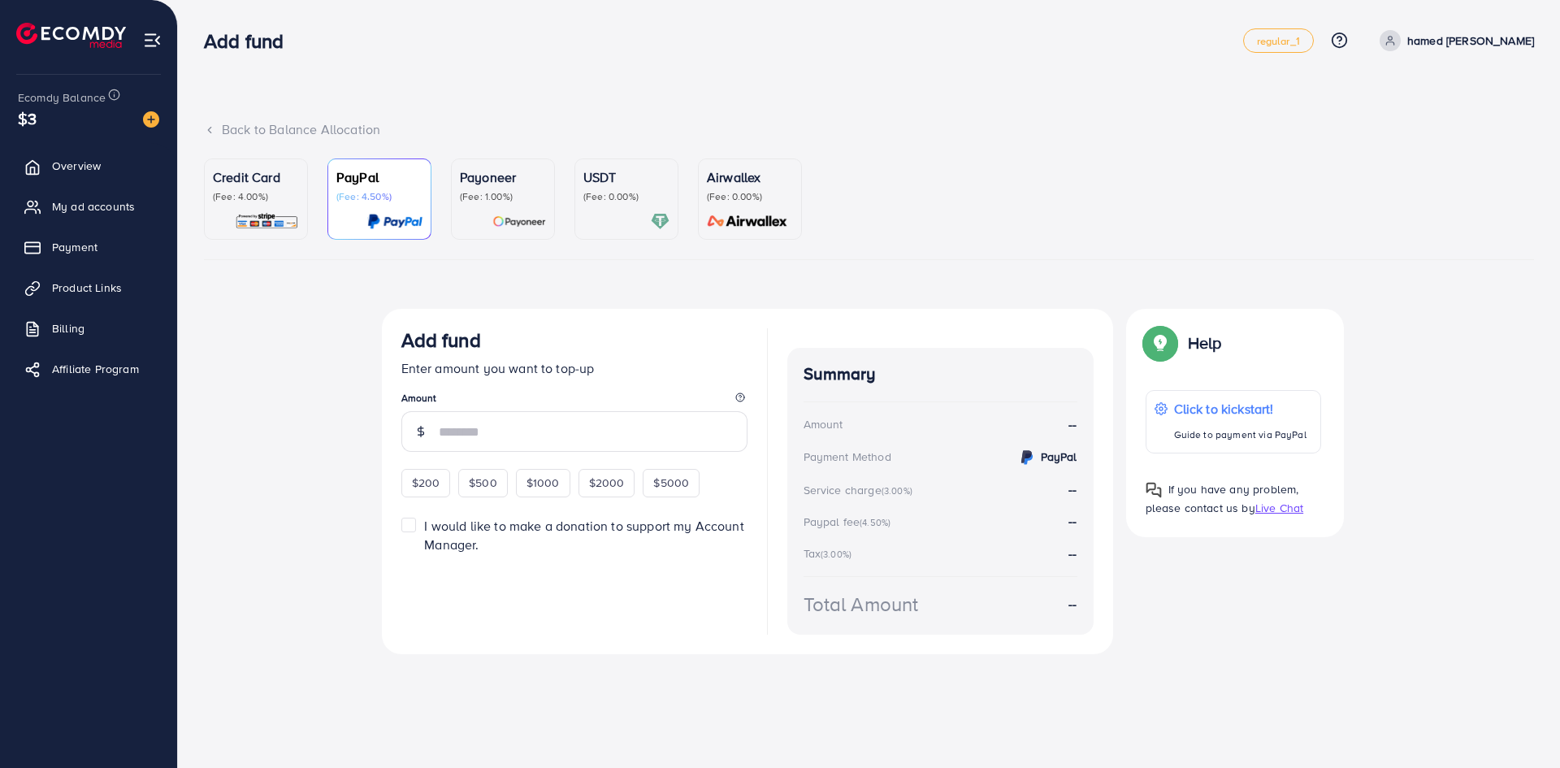
click at [619, 188] on div "USDT (Fee: 0.00%)" at bounding box center [626, 185] width 86 height 36
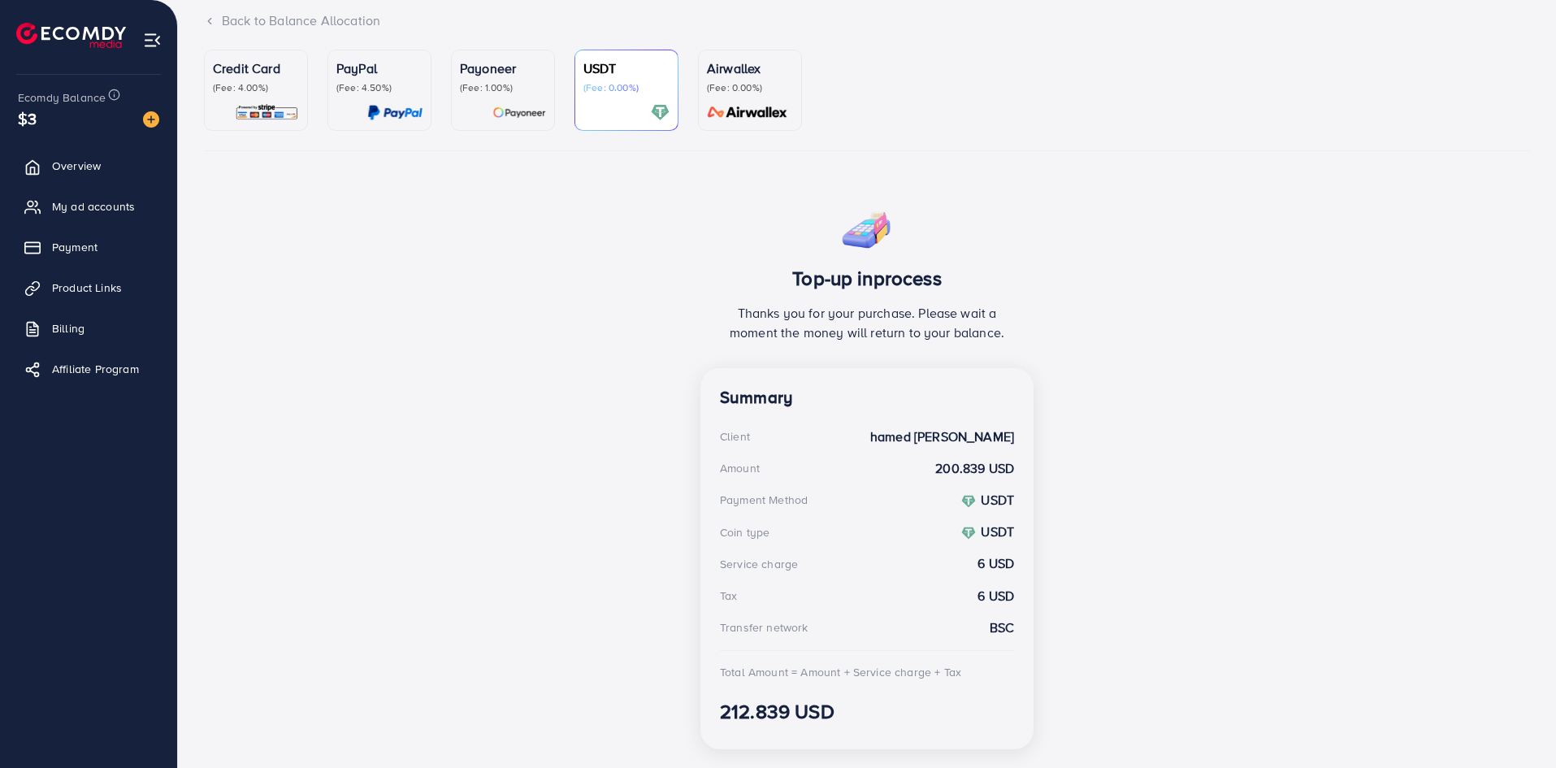
scroll to position [149, 0]
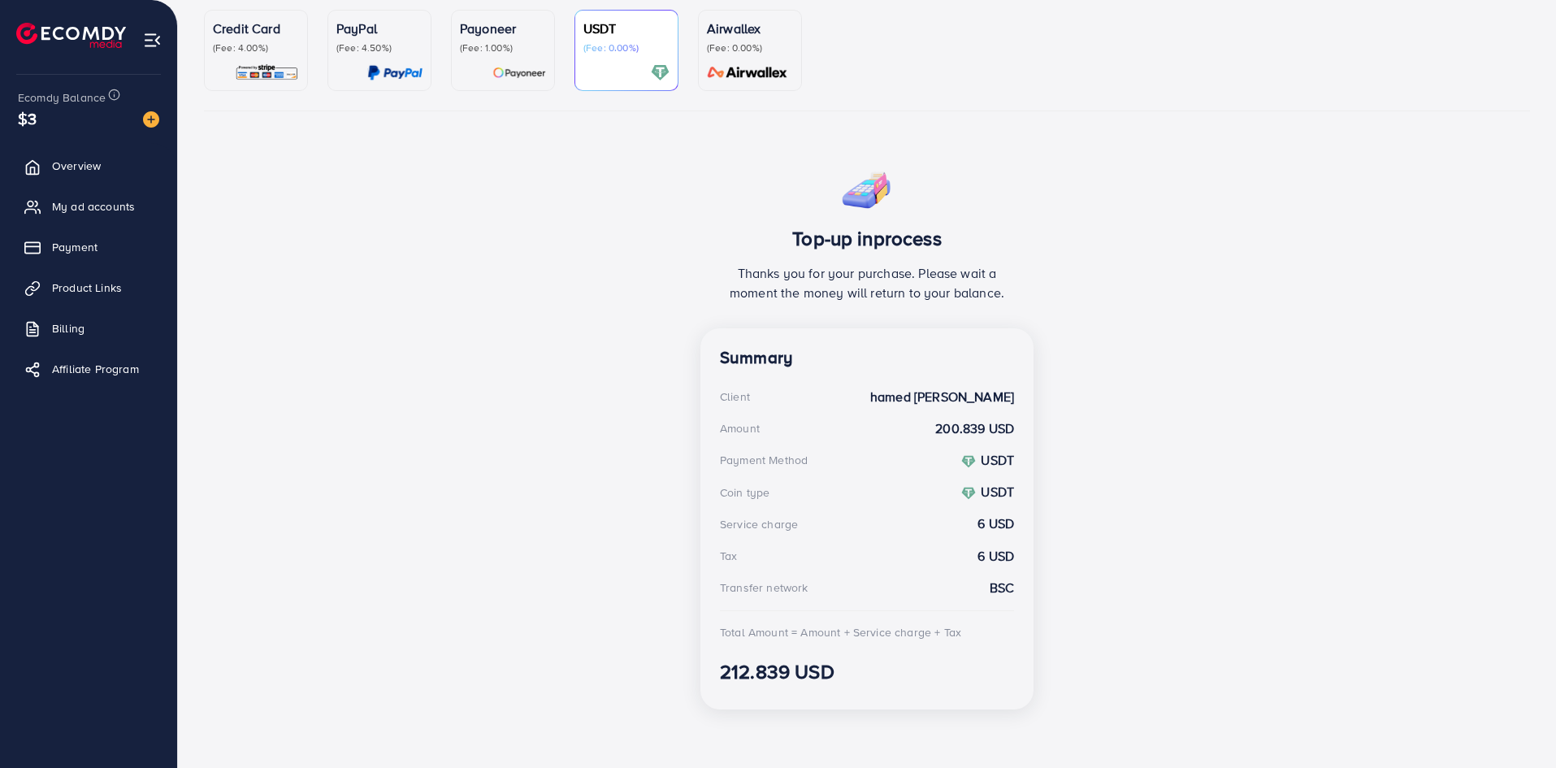
click at [744, 393] on div "Client" at bounding box center [735, 396] width 30 height 16
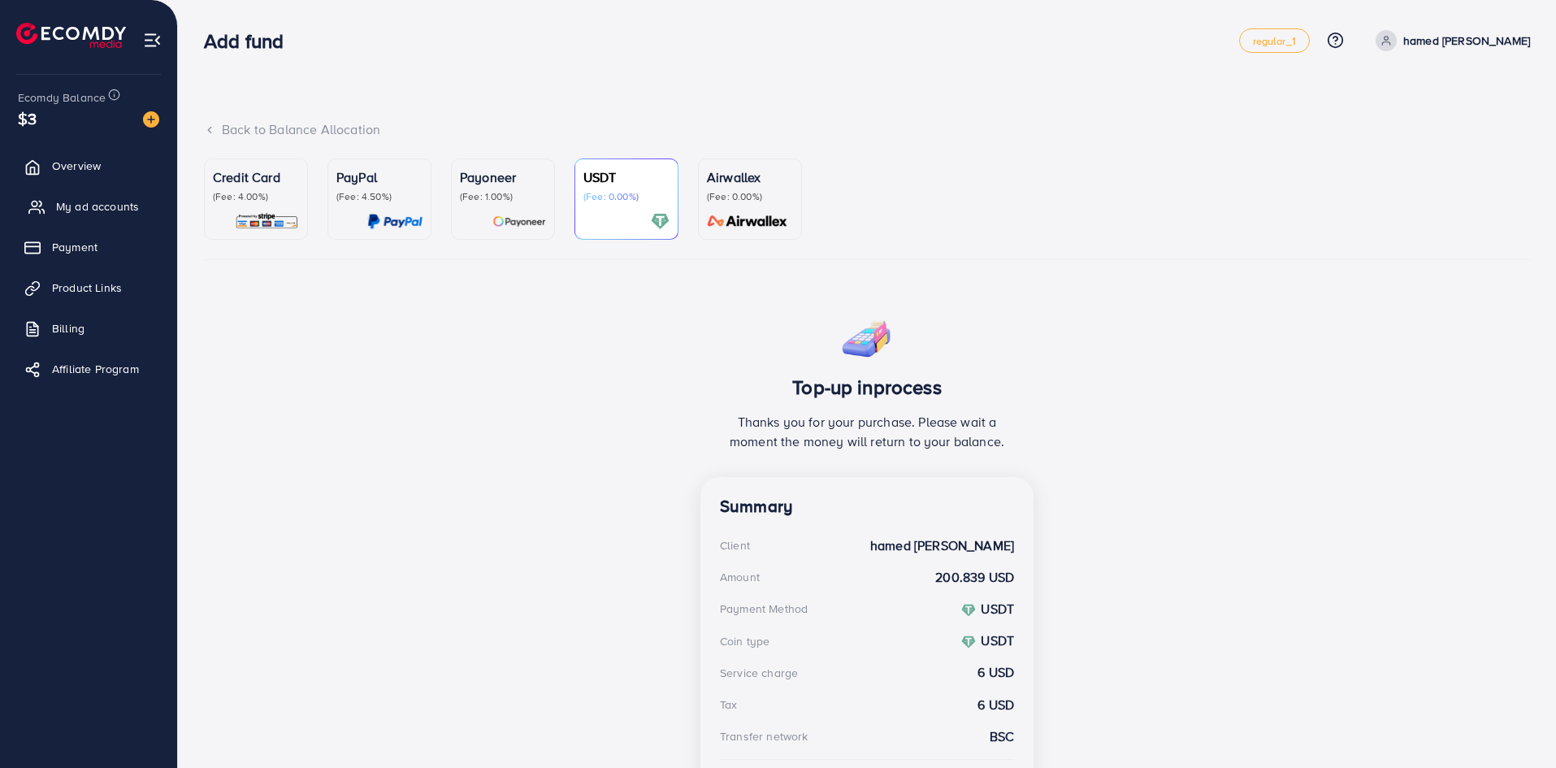
click at [142, 213] on link "My ad accounts" at bounding box center [88, 206] width 153 height 32
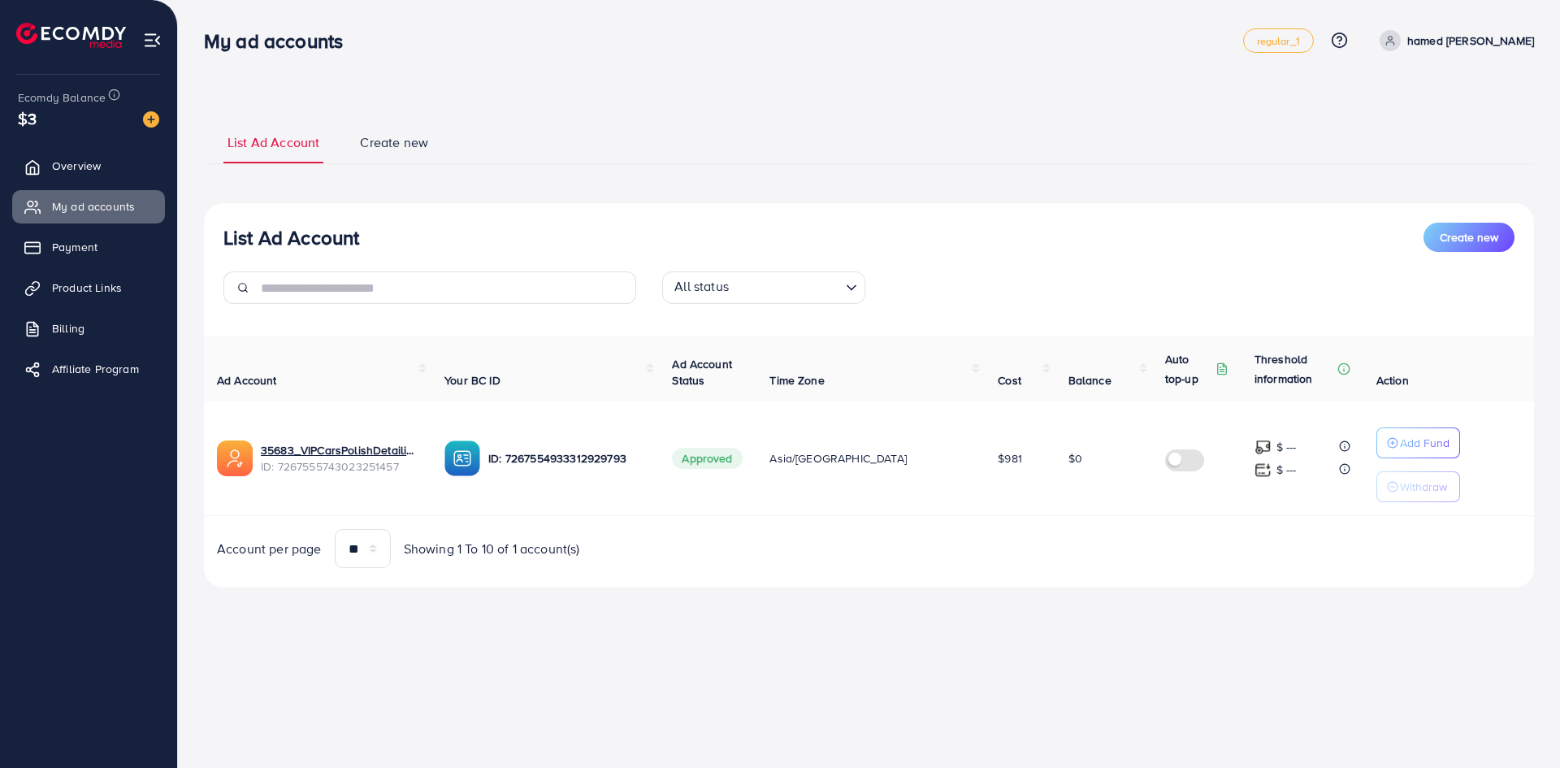
click at [379, 134] on ul "List Ad Account Create new" at bounding box center [869, 142] width 1330 height 44
click at [424, 156] on link "Create new" at bounding box center [394, 148] width 76 height 30
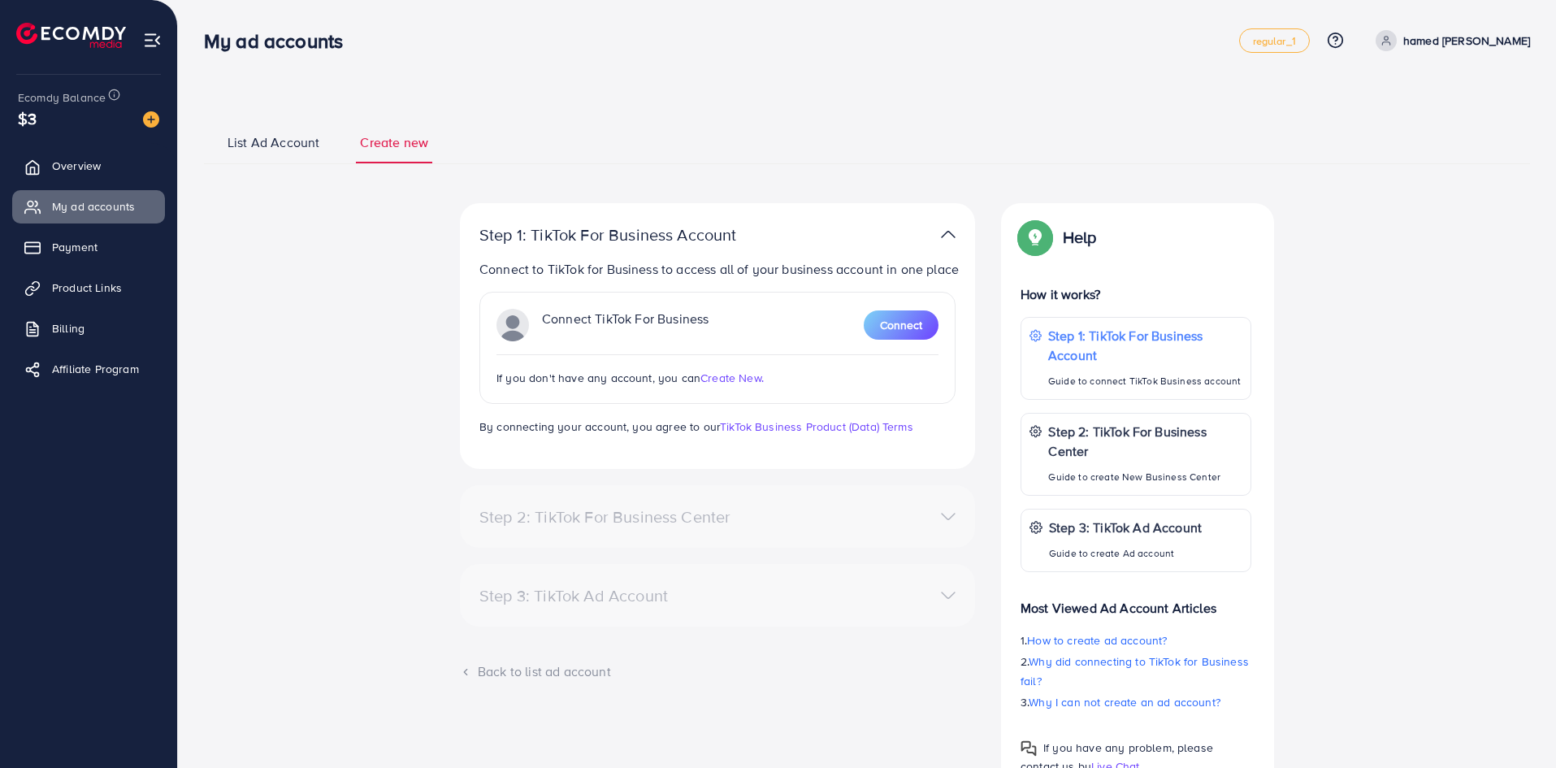
click at [1433, 37] on p "hamed [PERSON_NAME]" at bounding box center [1466, 40] width 127 height 19
click at [1425, 94] on span "Profile" at bounding box center [1428, 96] width 37 height 19
select select "****"
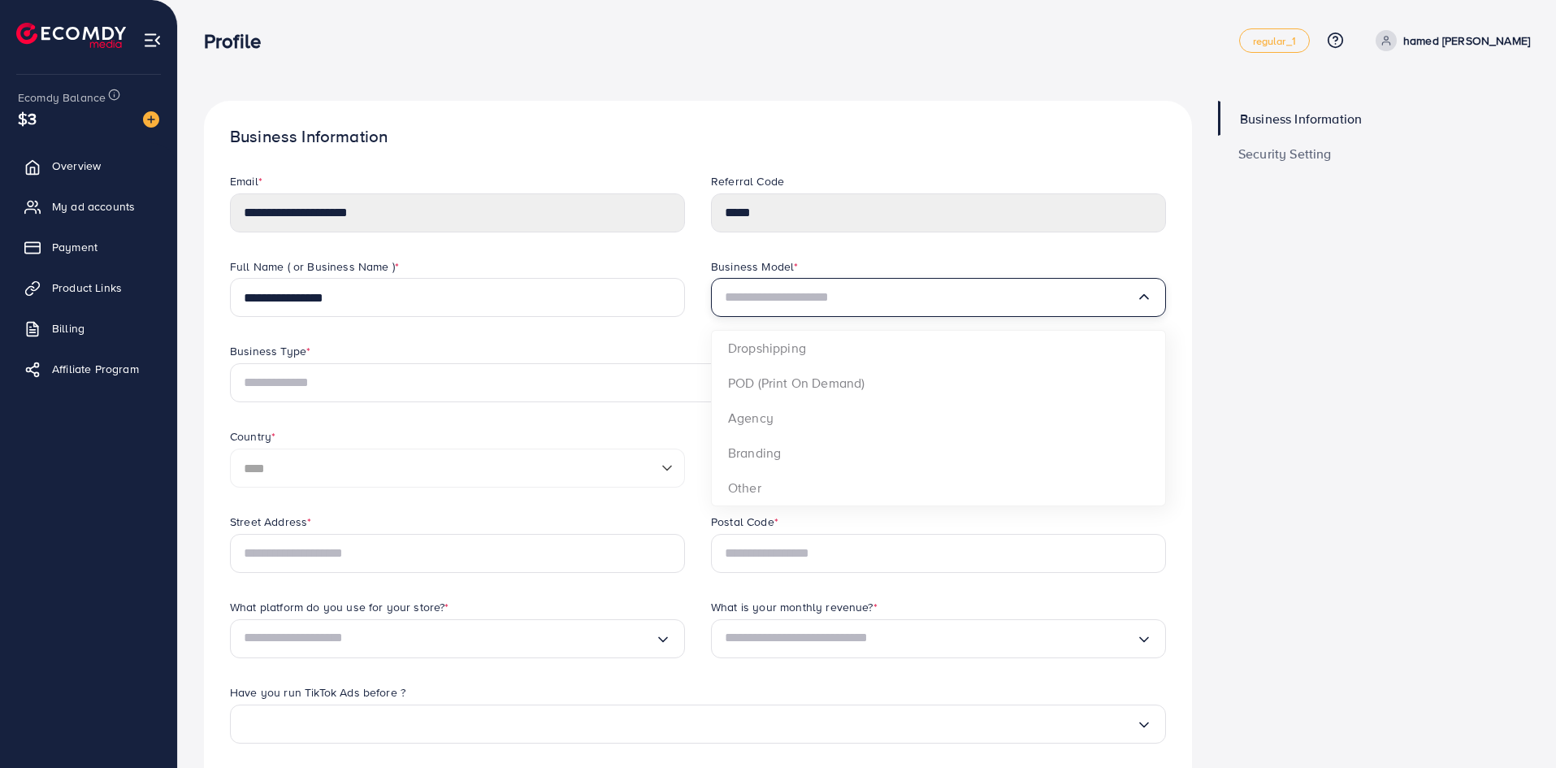
click at [804, 304] on input "Search for option" at bounding box center [930, 297] width 411 height 26
click at [577, 349] on div "Business Type *" at bounding box center [698, 353] width 936 height 20
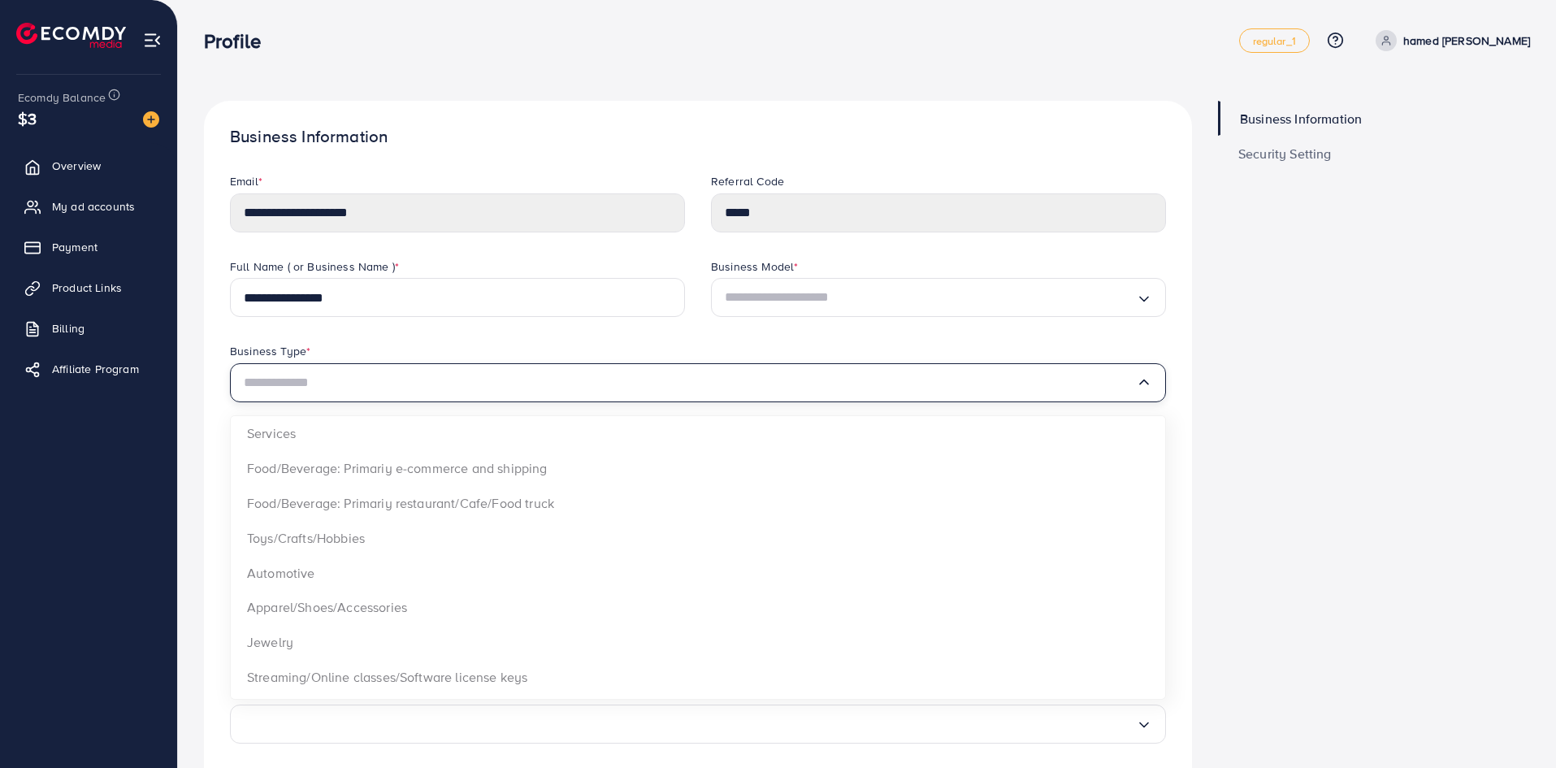
click at [509, 391] on input "Search for option" at bounding box center [690, 383] width 892 height 26
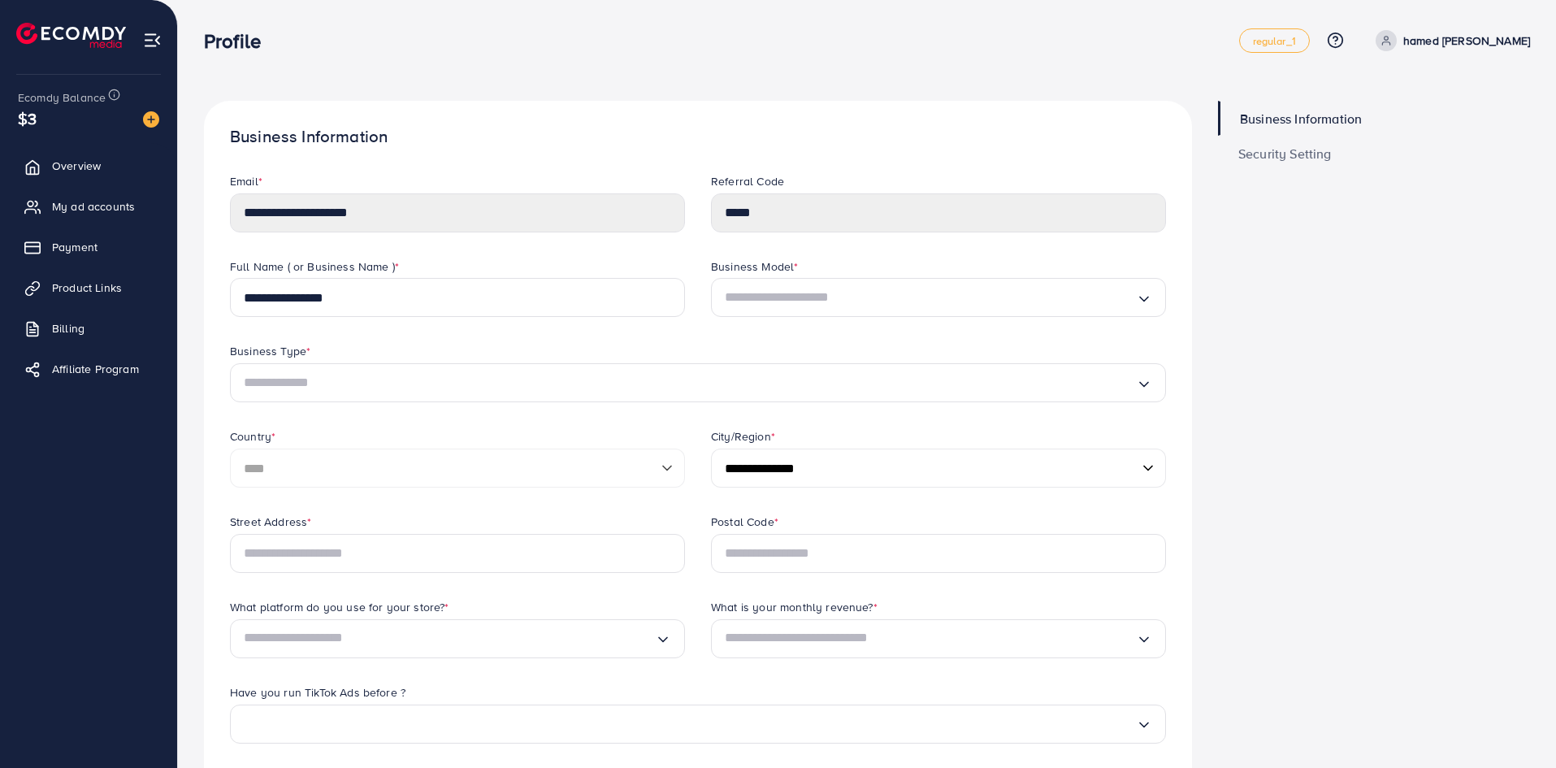
click at [470, 323] on div "**********" at bounding box center [457, 300] width 481 height 85
click at [776, 297] on input "Search for option" at bounding box center [930, 297] width 411 height 26
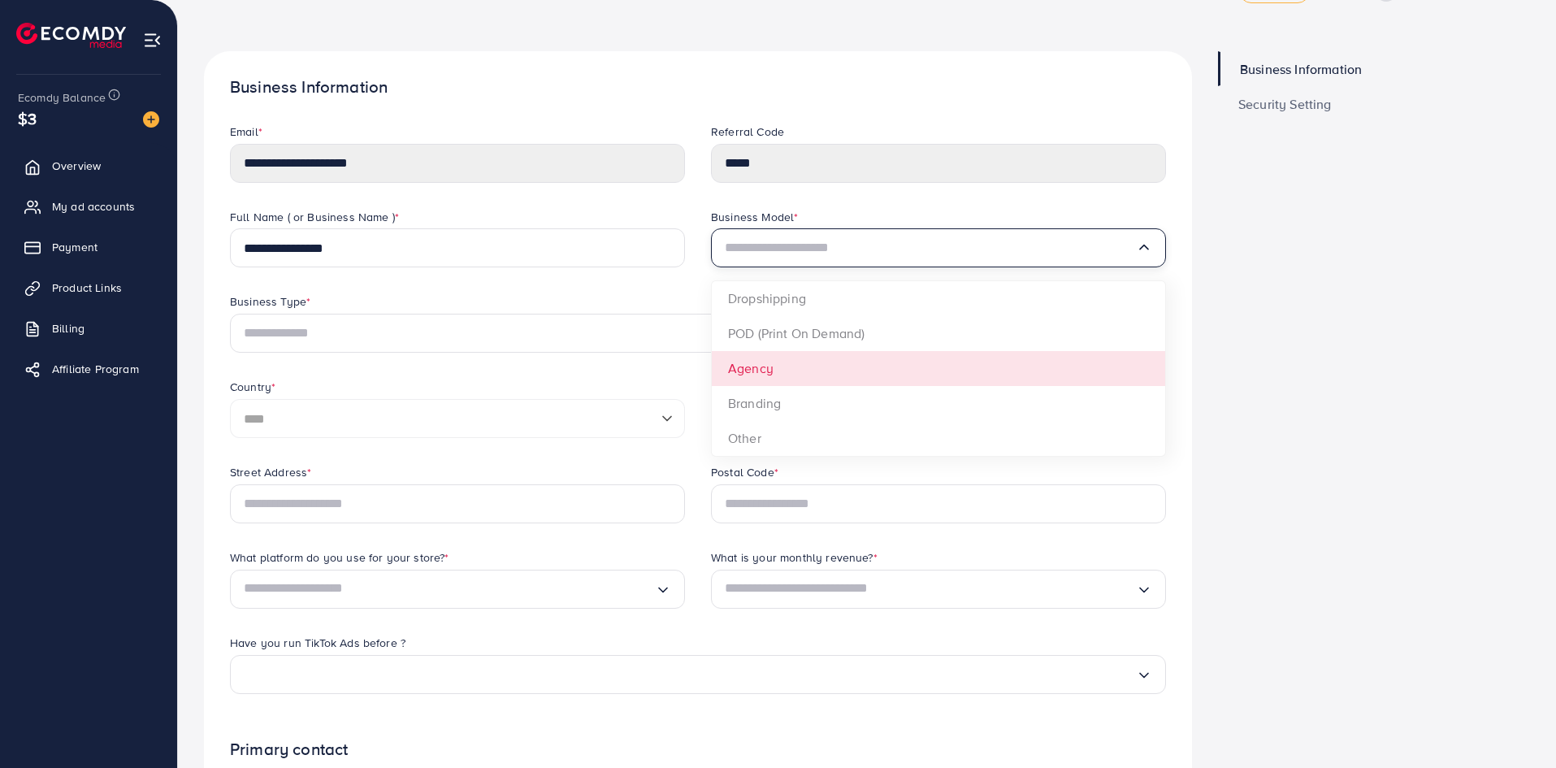
scroll to position [54, 0]
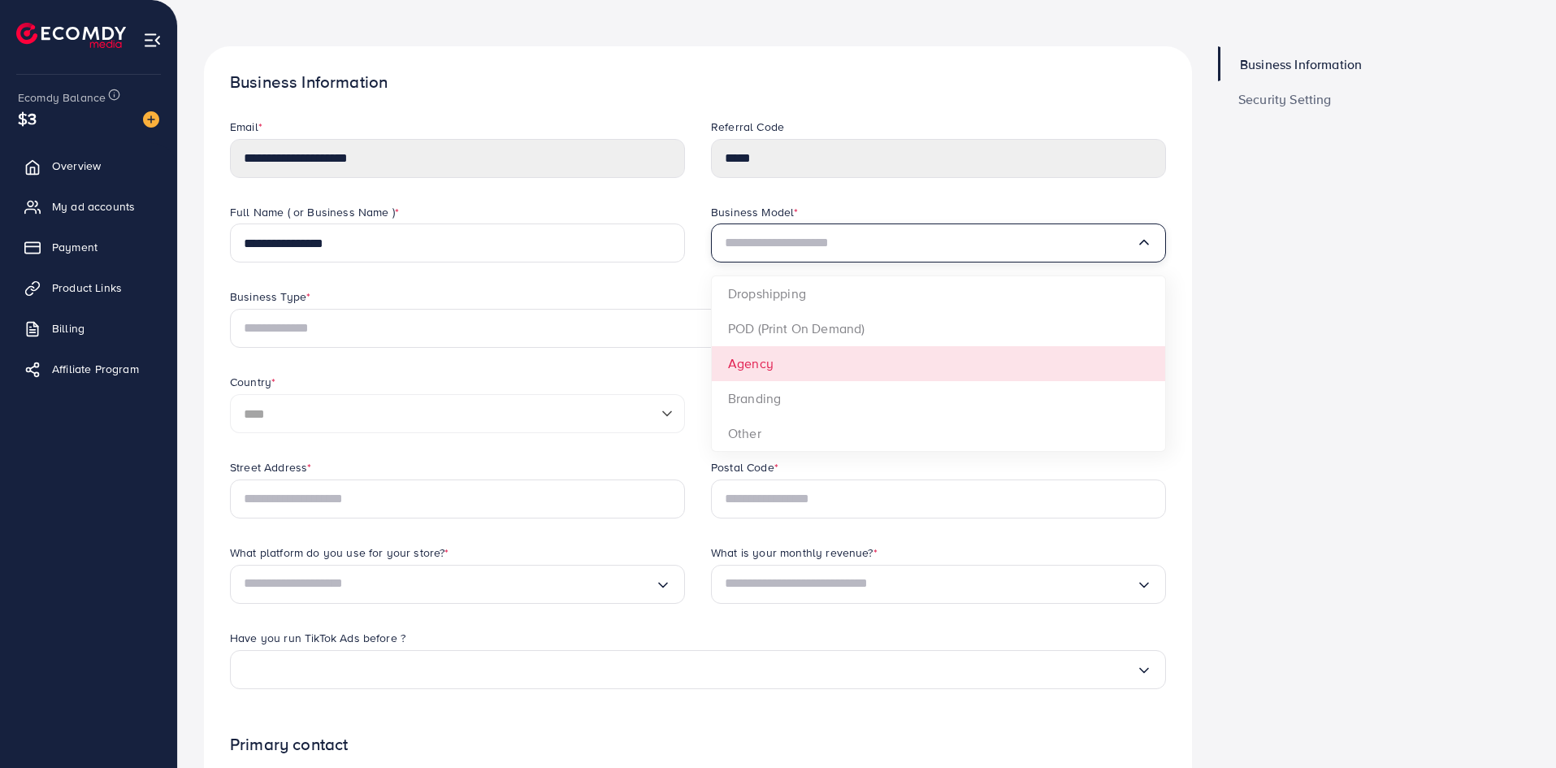
click at [855, 360] on div "**********" at bounding box center [698, 332] width 962 height 256
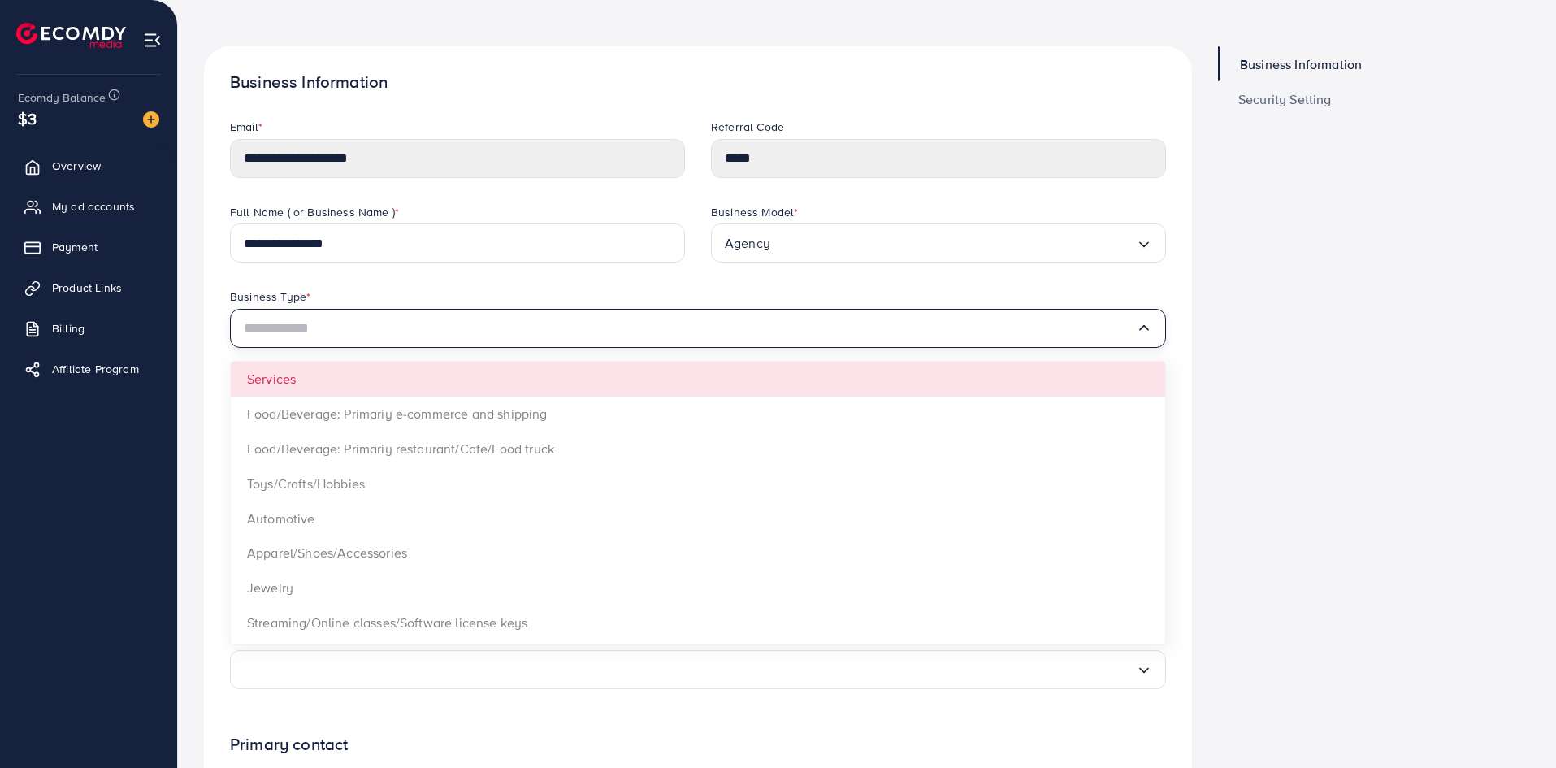
click at [740, 344] on div "Loading..." at bounding box center [698, 328] width 936 height 39
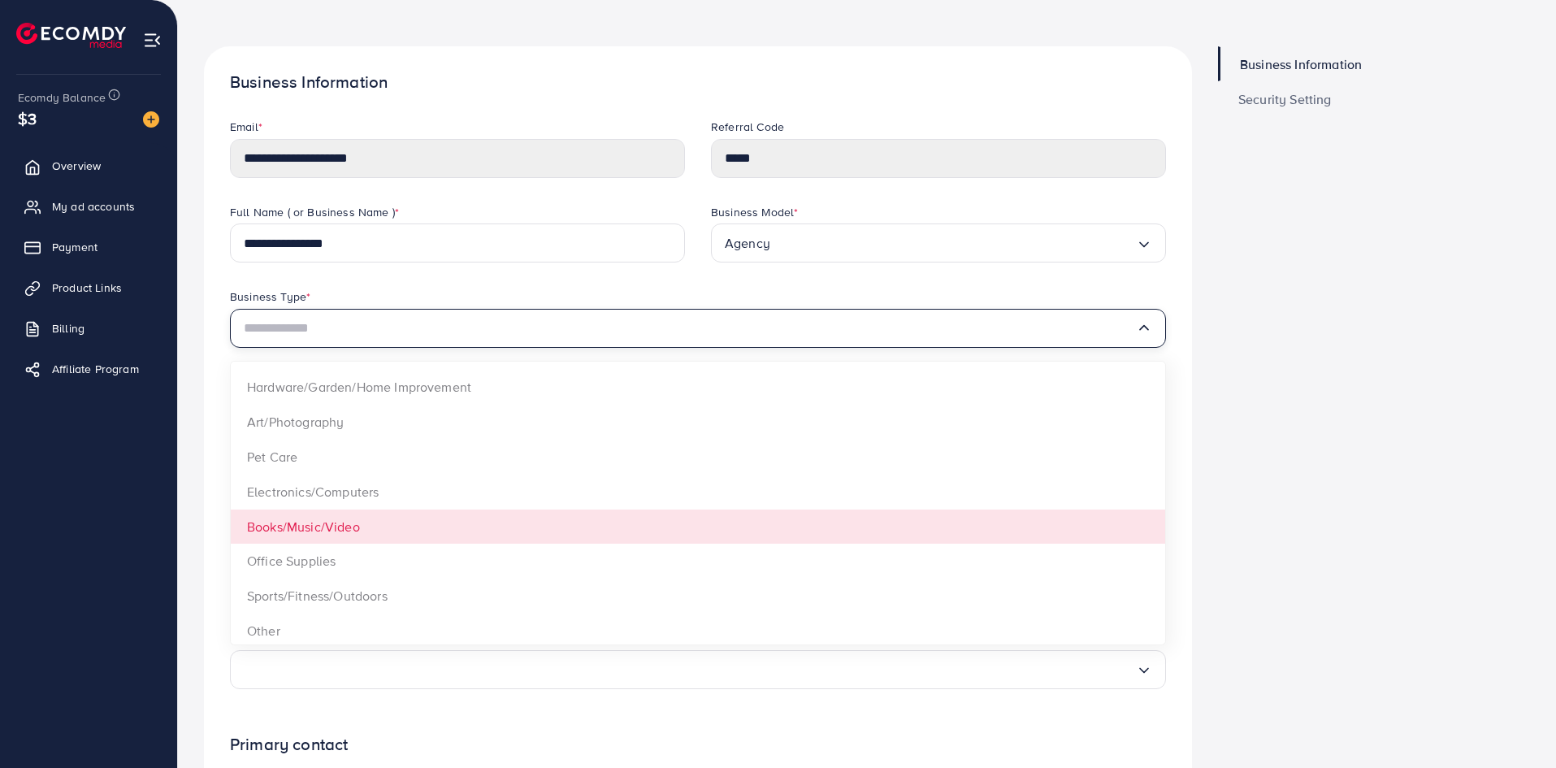
scroll to position [448, 0]
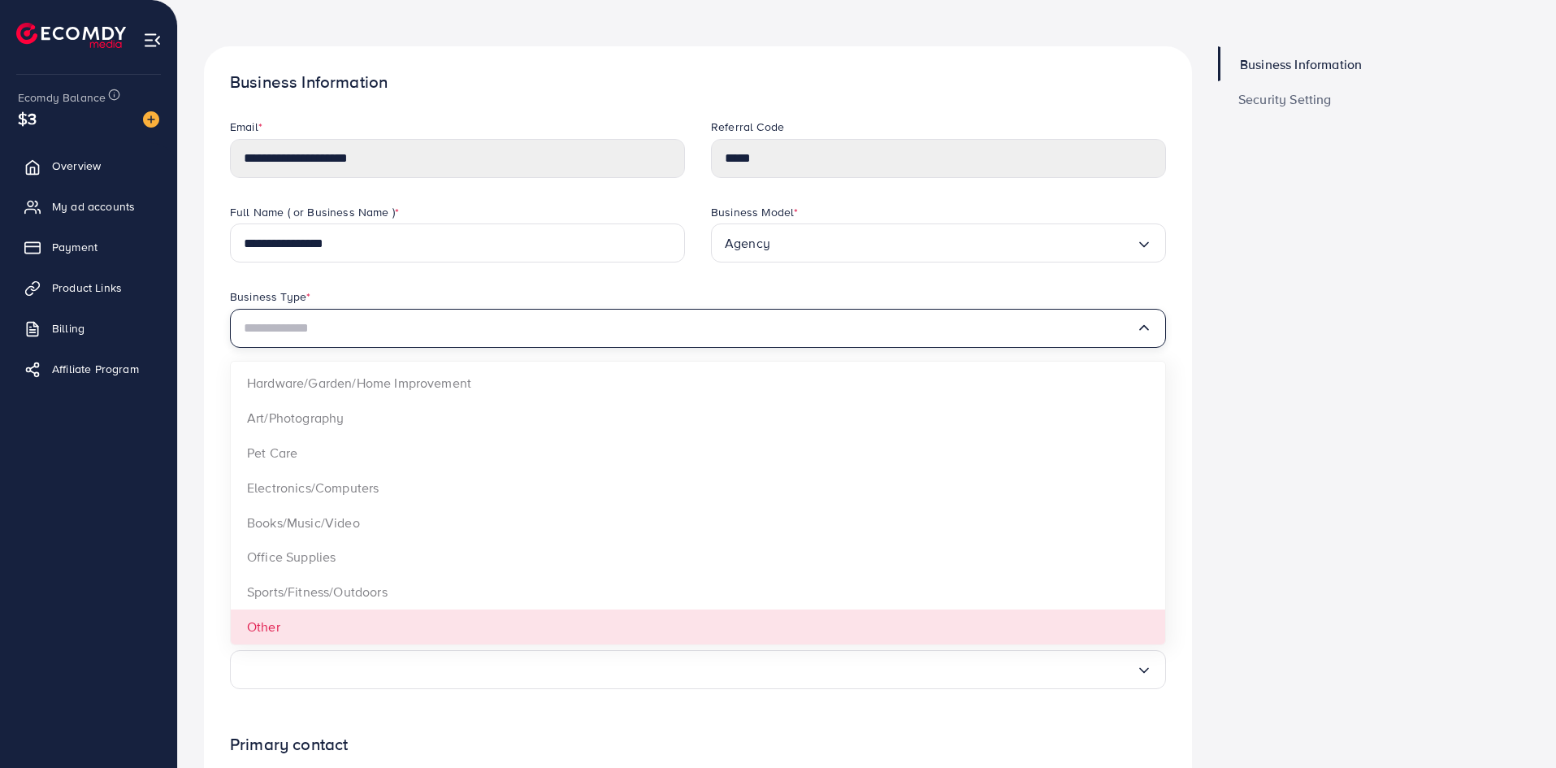
click at [371, 610] on form "**********" at bounding box center [698, 635] width 936 height 1032
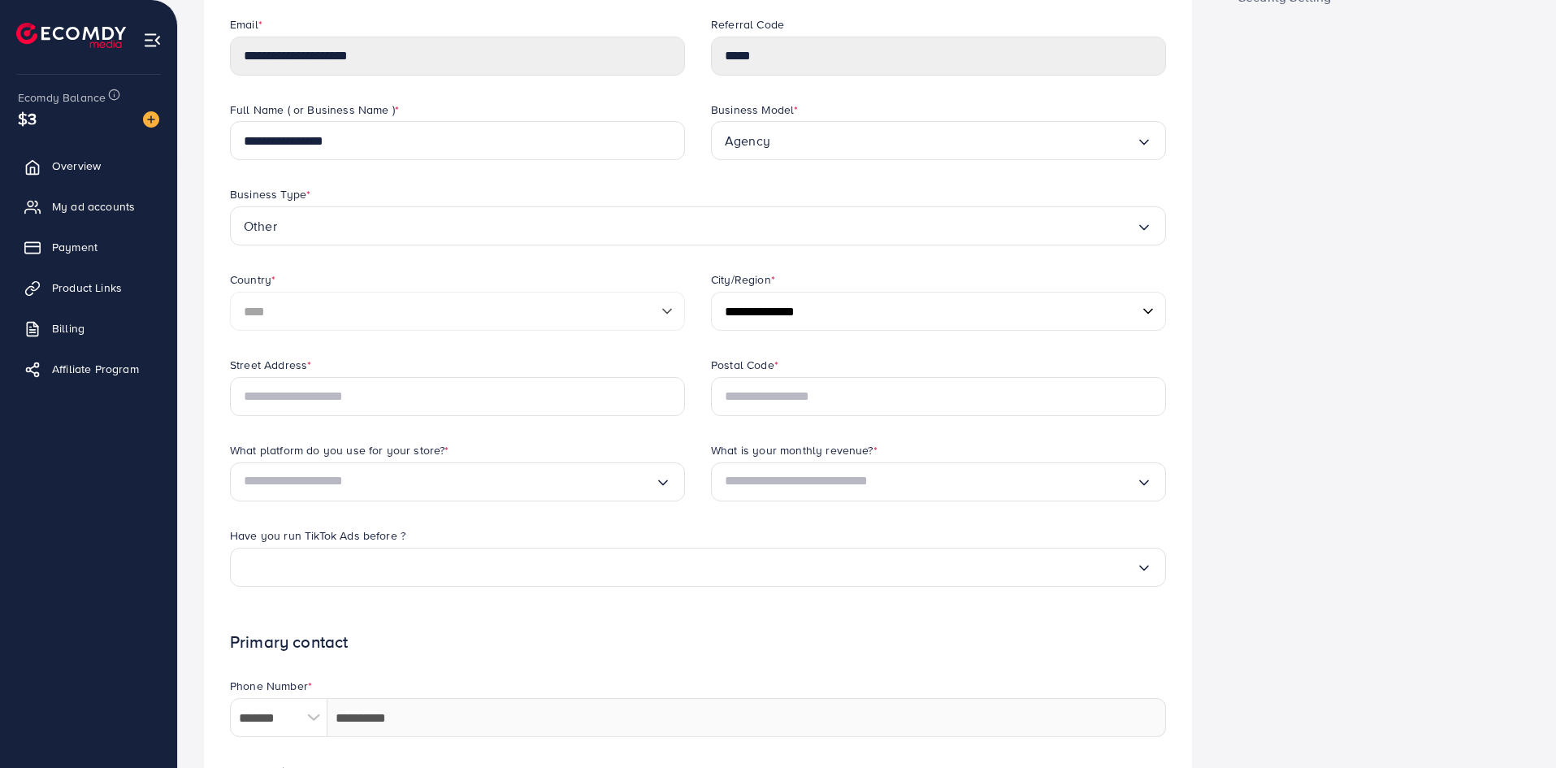
scroll to position [162, 0]
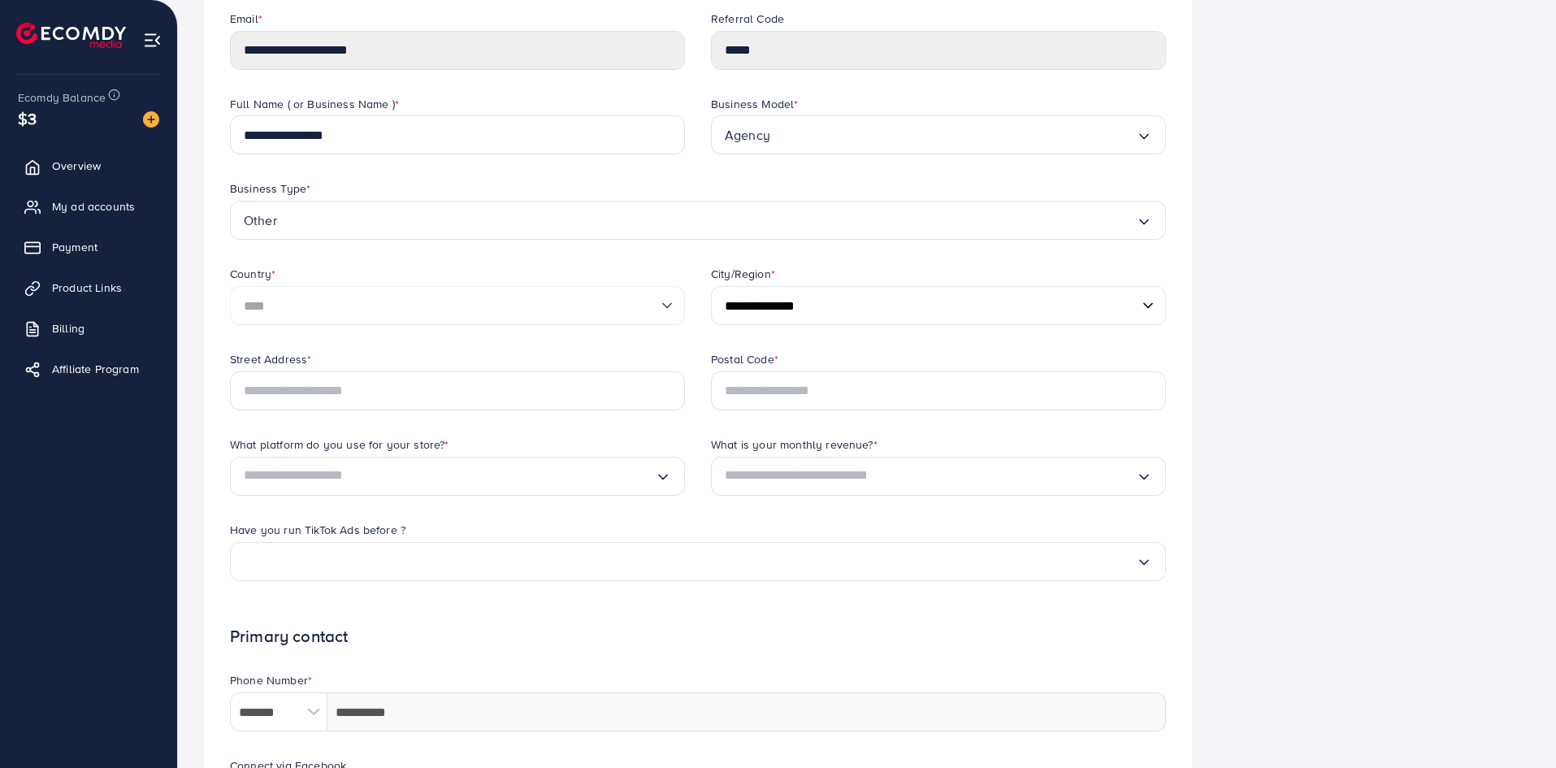
click at [771, 310] on select "**********" at bounding box center [938, 305] width 455 height 39
select select "*******"
click at [711, 286] on select "**********" at bounding box center [938, 305] width 455 height 39
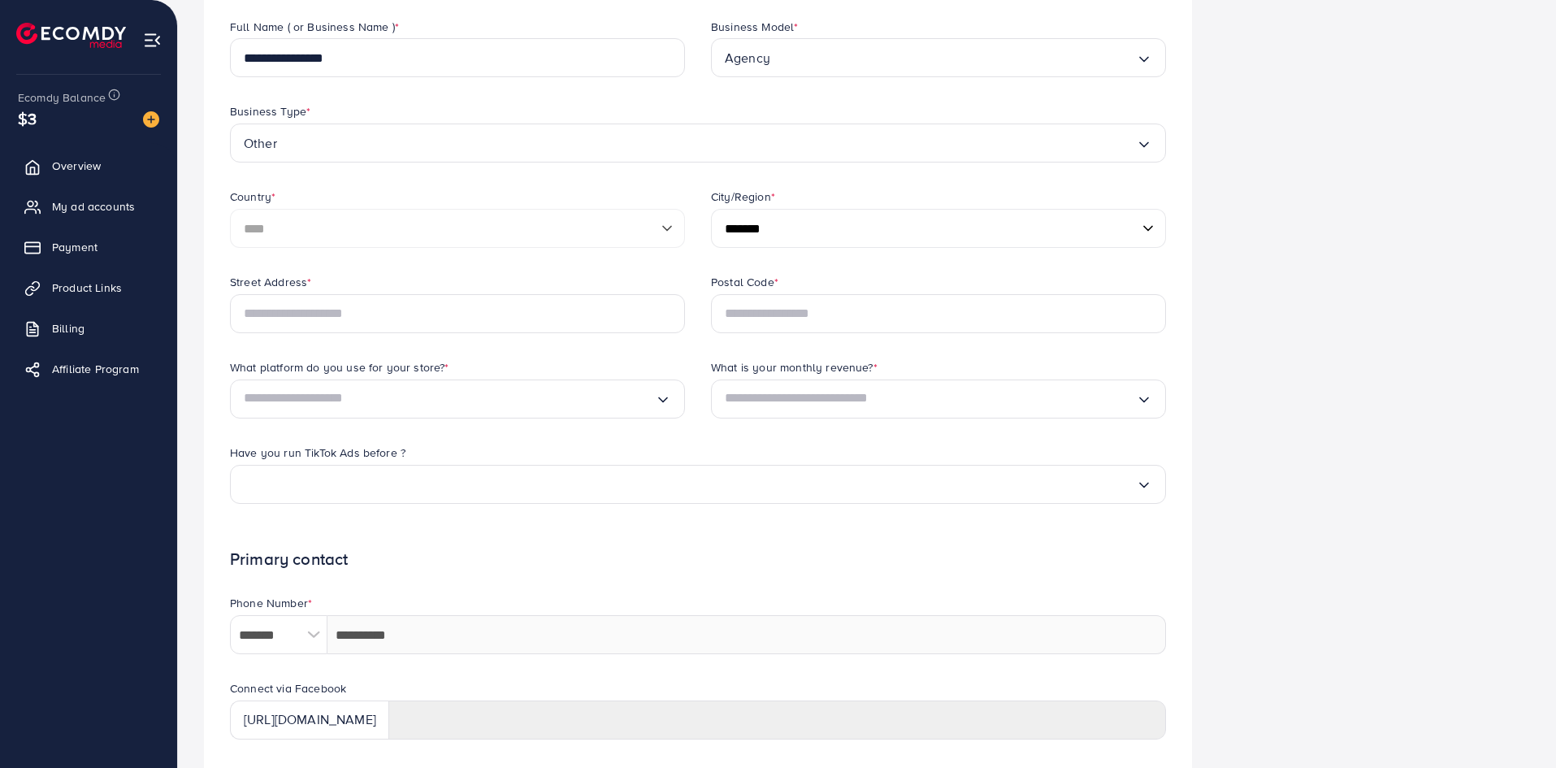
scroll to position [271, 0]
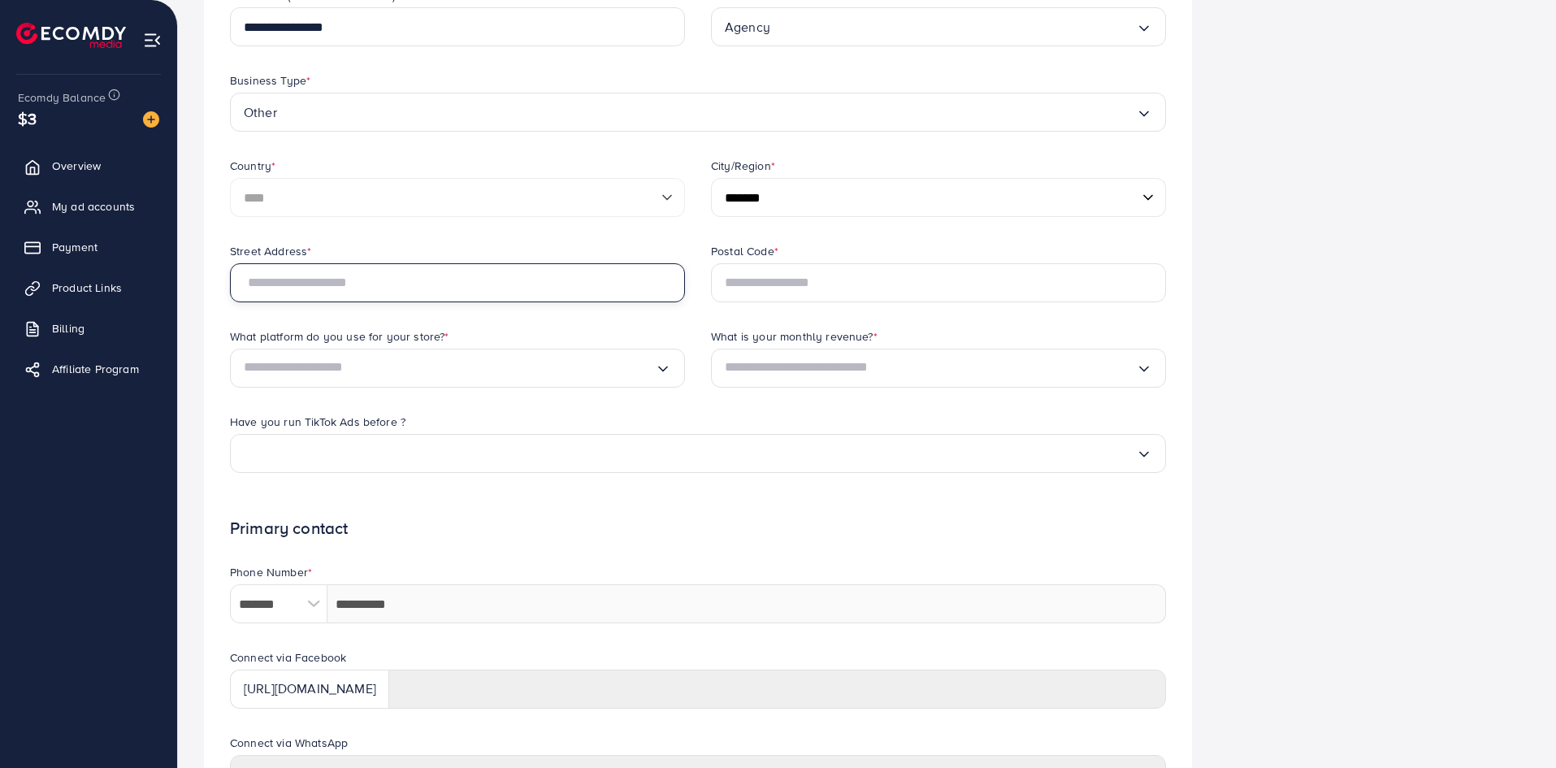
click at [414, 294] on input "text" at bounding box center [457, 282] width 455 height 39
type input "**********"
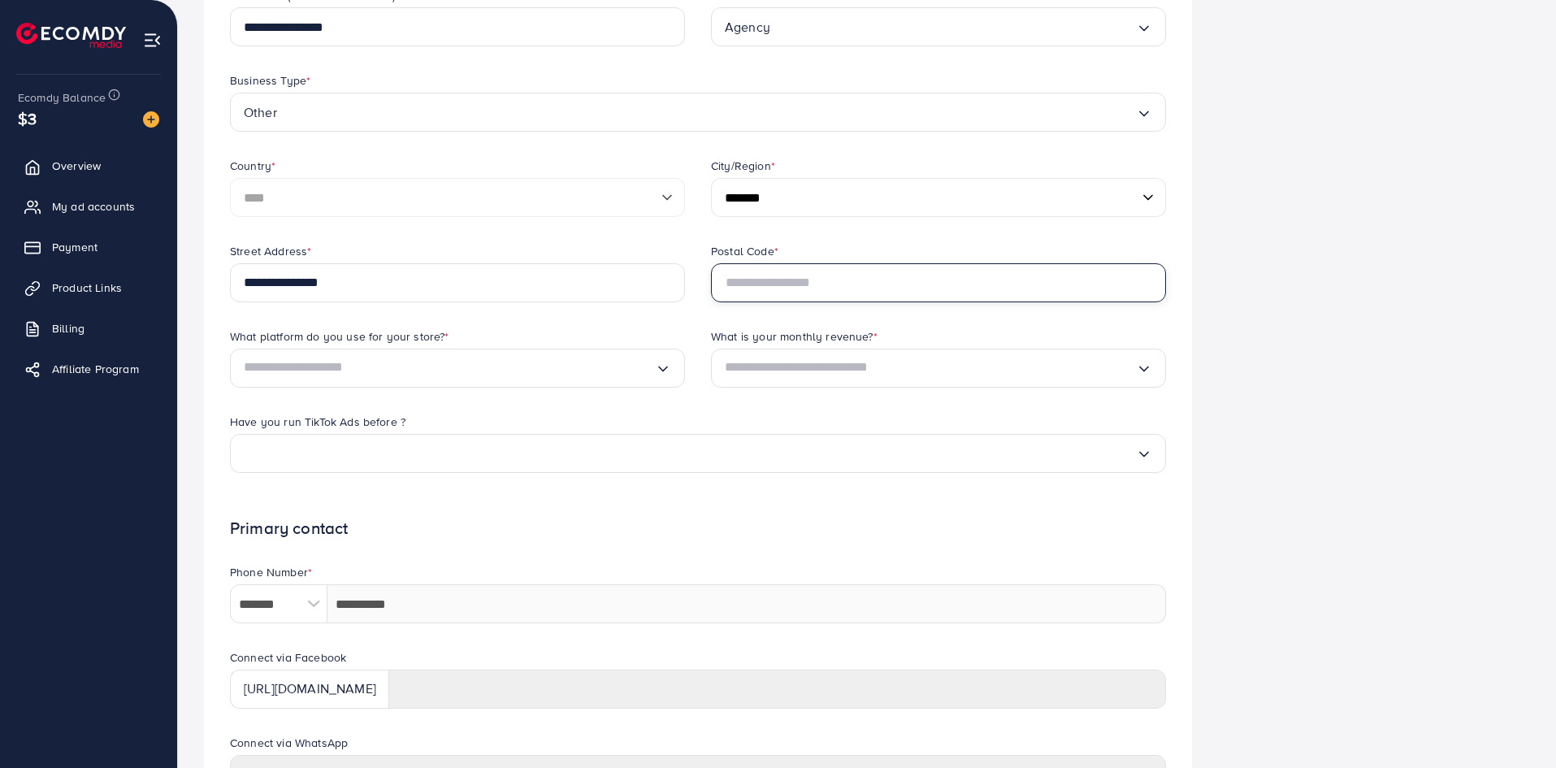
type input "*****"
click at [466, 383] on div "Loading..." at bounding box center [457, 368] width 455 height 39
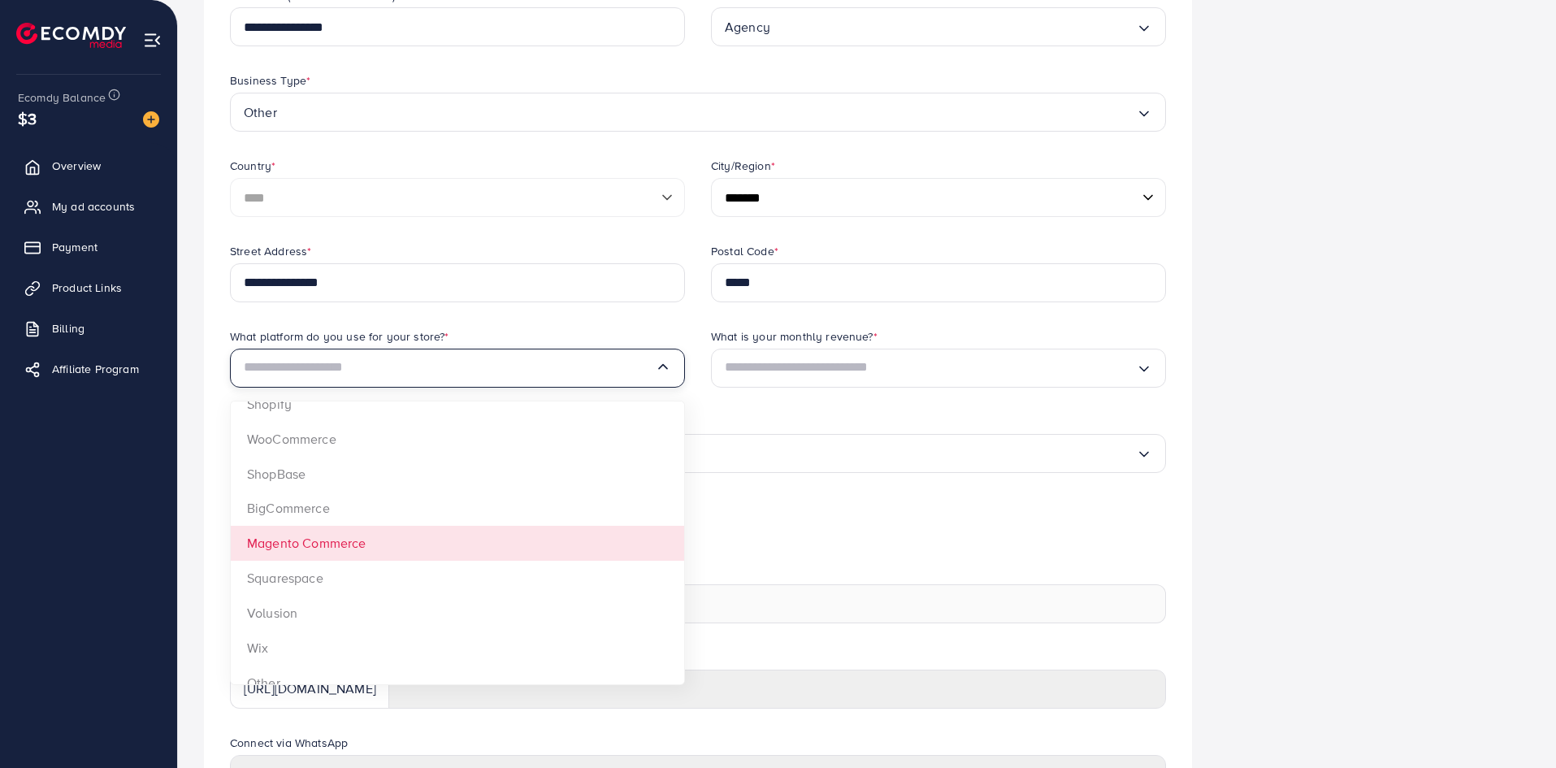
scroll to position [30, 0]
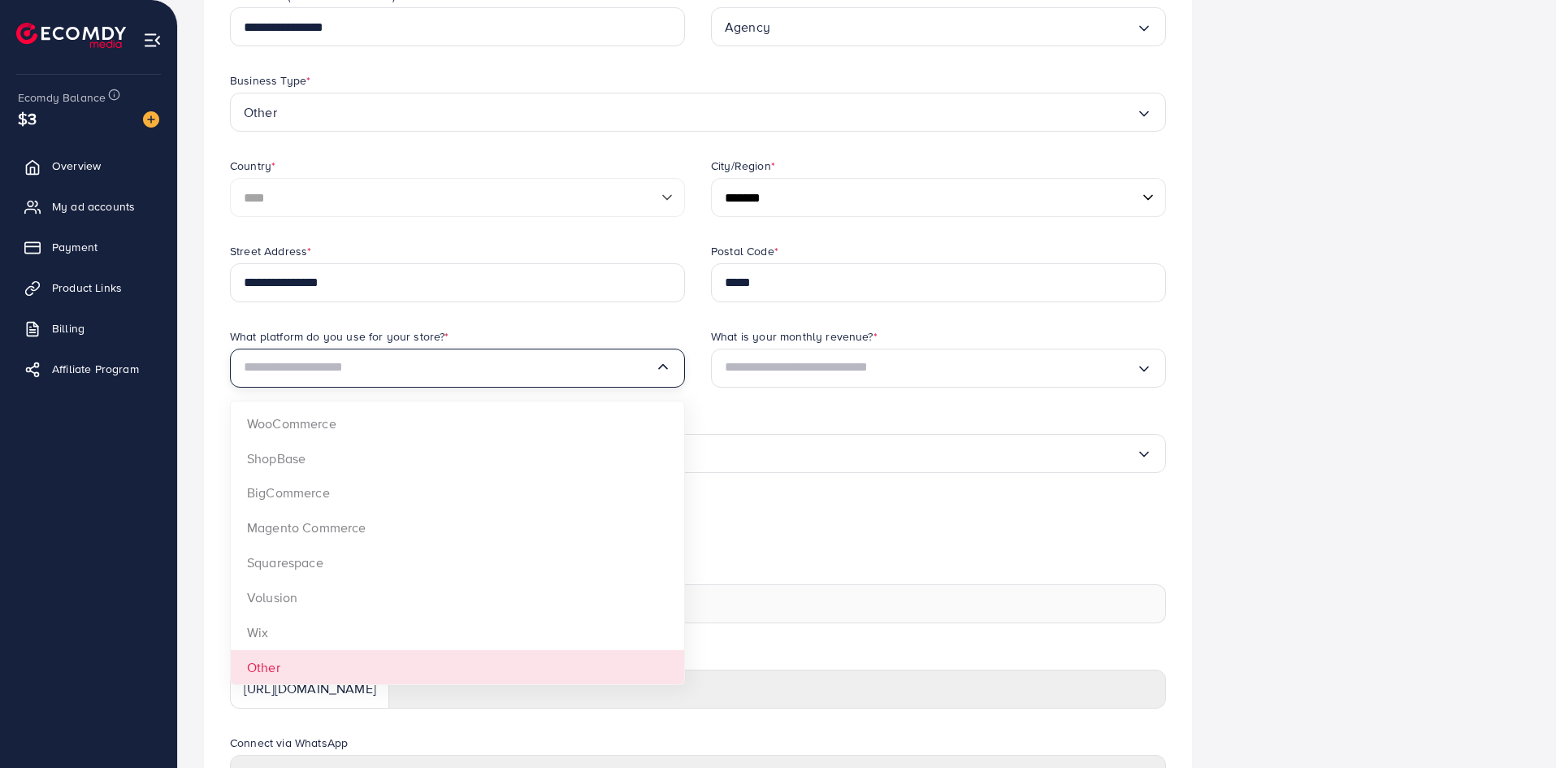
click at [337, 659] on form "**********" at bounding box center [698, 419] width 936 height 1032
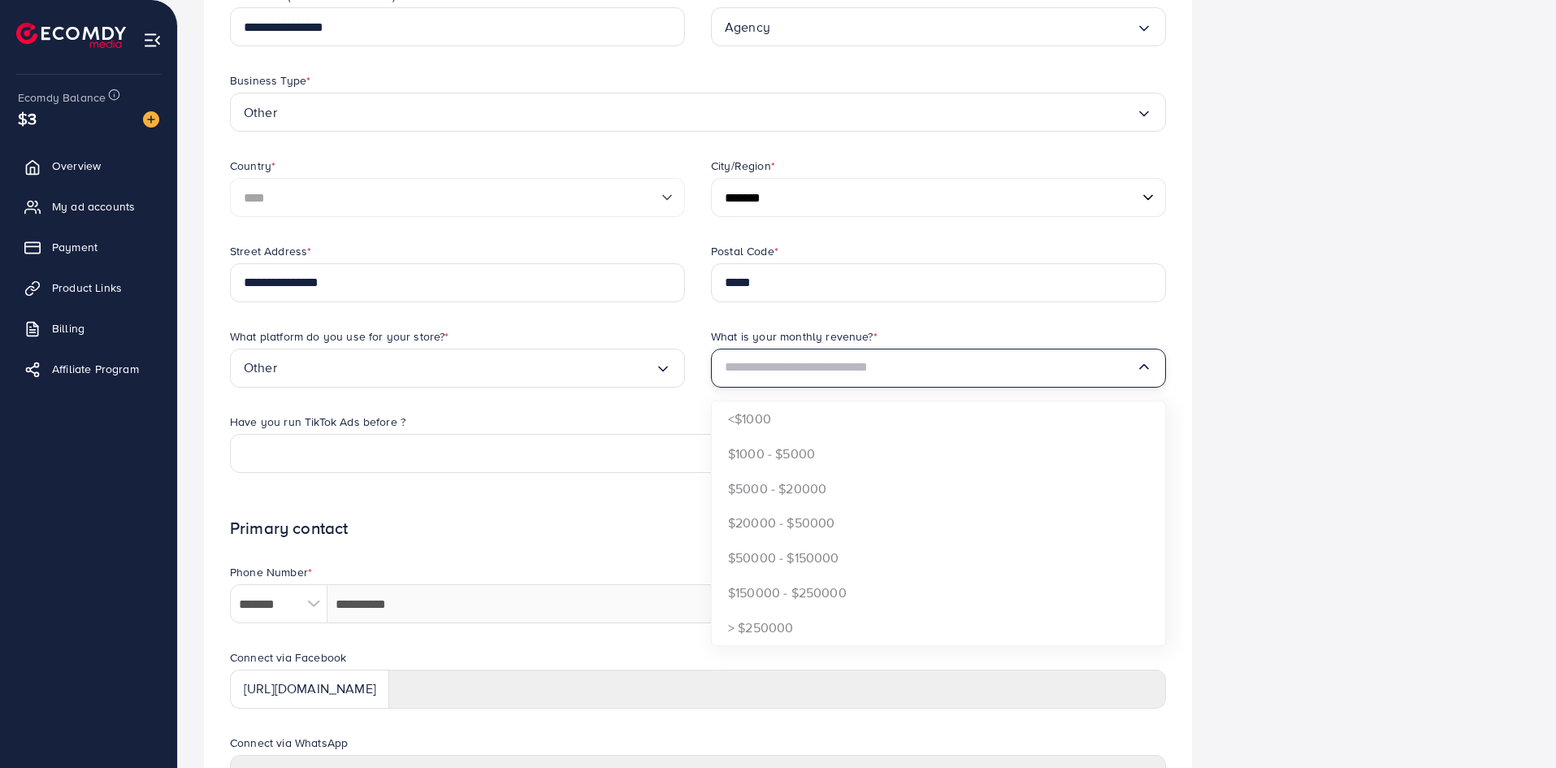
click at [808, 363] on input "Search for option" at bounding box center [930, 368] width 411 height 26
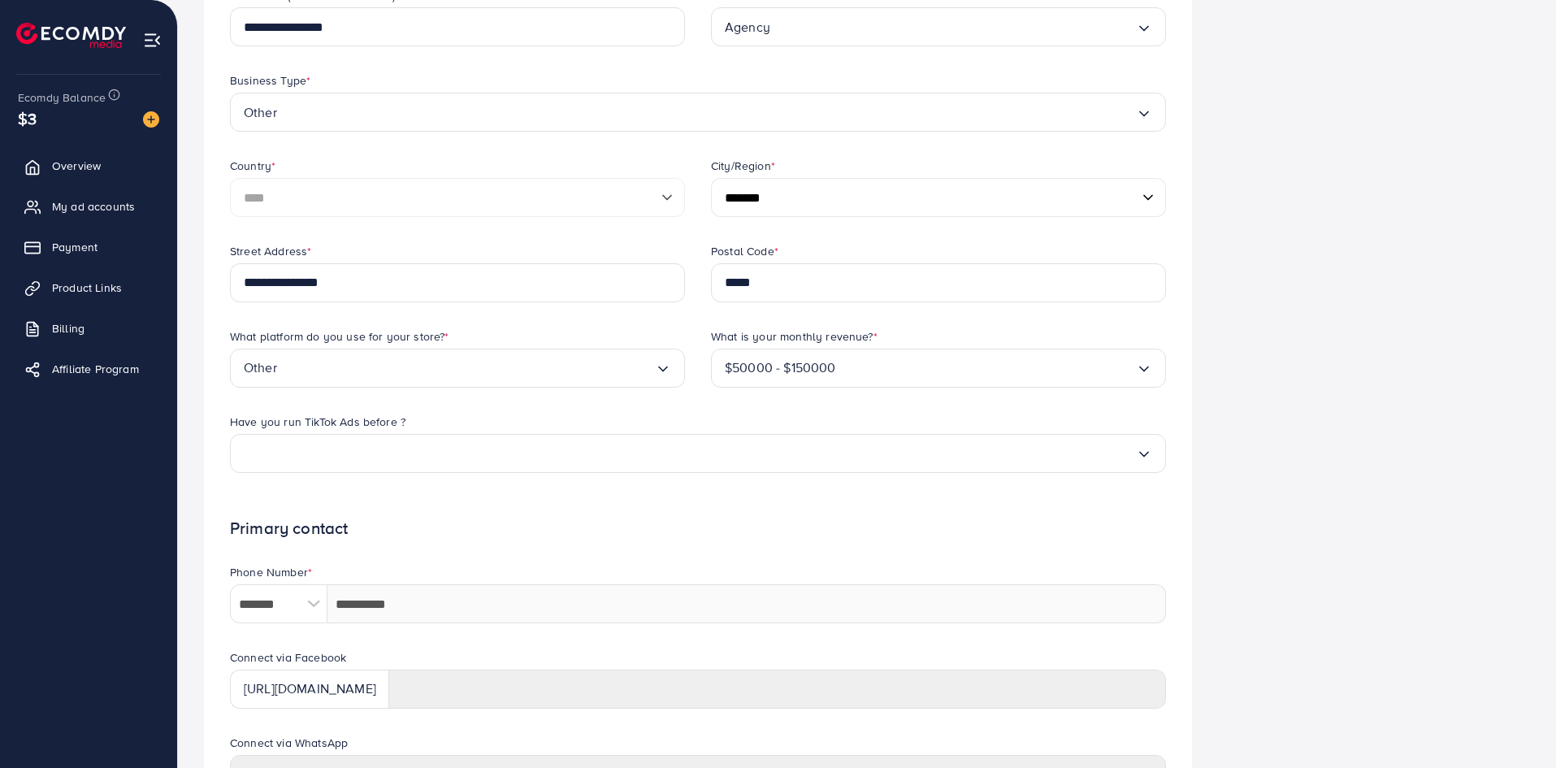
click at [845, 370] on input "Search for option" at bounding box center [986, 368] width 300 height 26
click at [520, 449] on input "Search for option" at bounding box center [690, 453] width 892 height 26
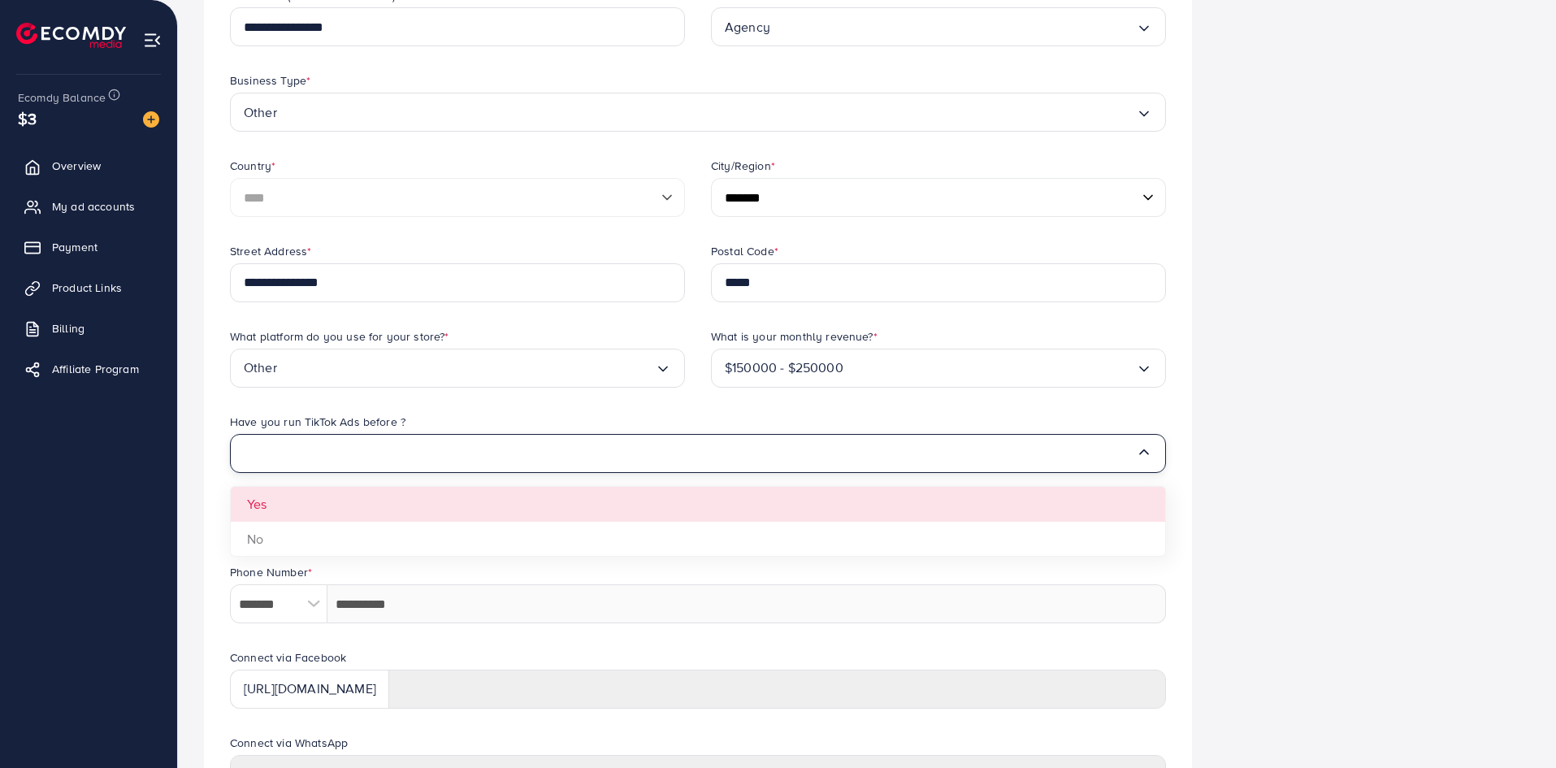
click at [468, 492] on div "Have you run TikTok Ads before ? Loading... Yes No" at bounding box center [698, 456] width 962 height 85
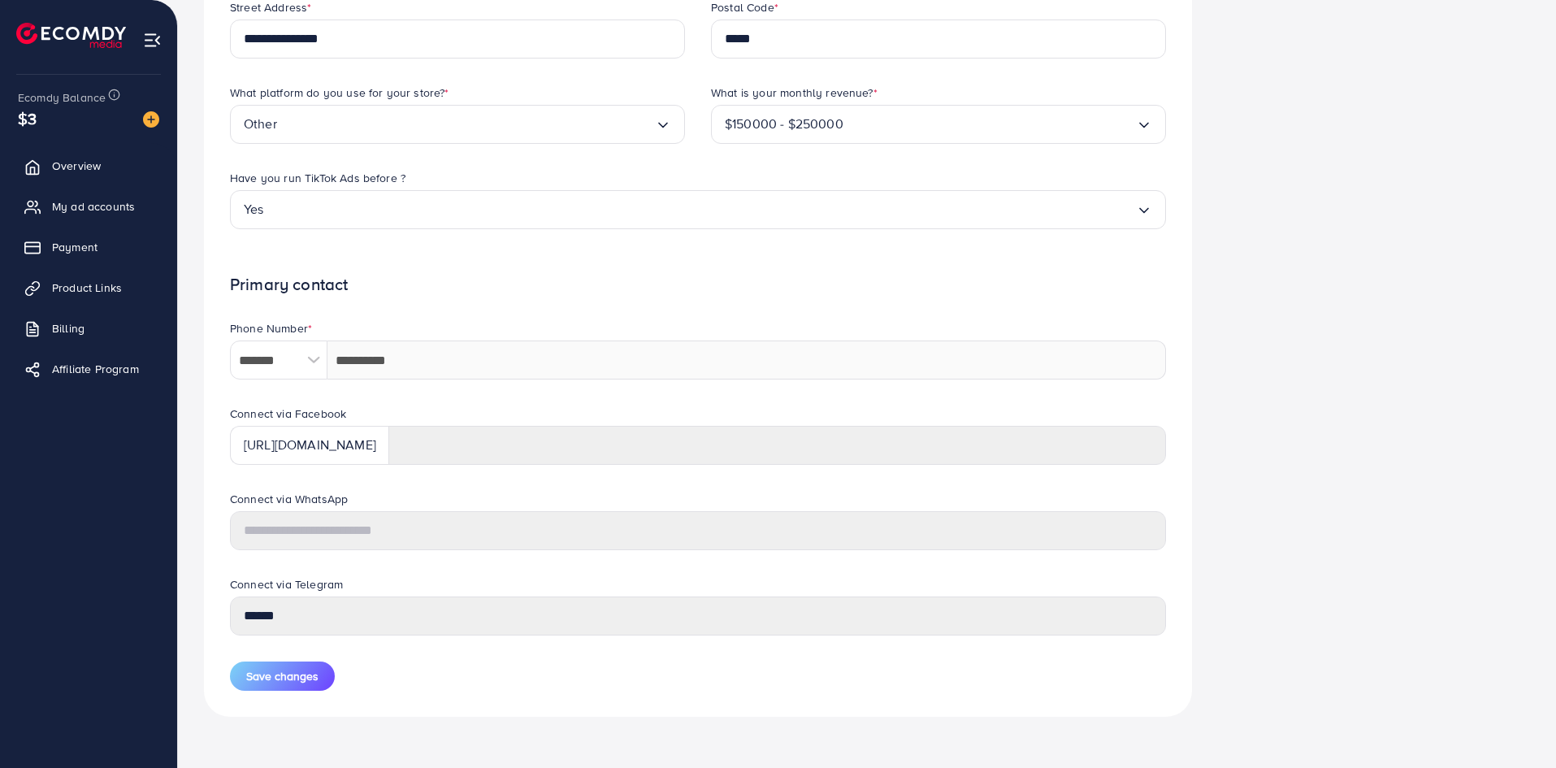
scroll to position [515, 0]
click at [389, 448] on div "https://www.facebook.com/" at bounding box center [309, 444] width 159 height 39
drag, startPoint x: 353, startPoint y: 447, endPoint x: 274, endPoint y: 440, distance: 79.9
click at [274, 440] on div "https://www.facebook.com/" at bounding box center [309, 444] width 159 height 39
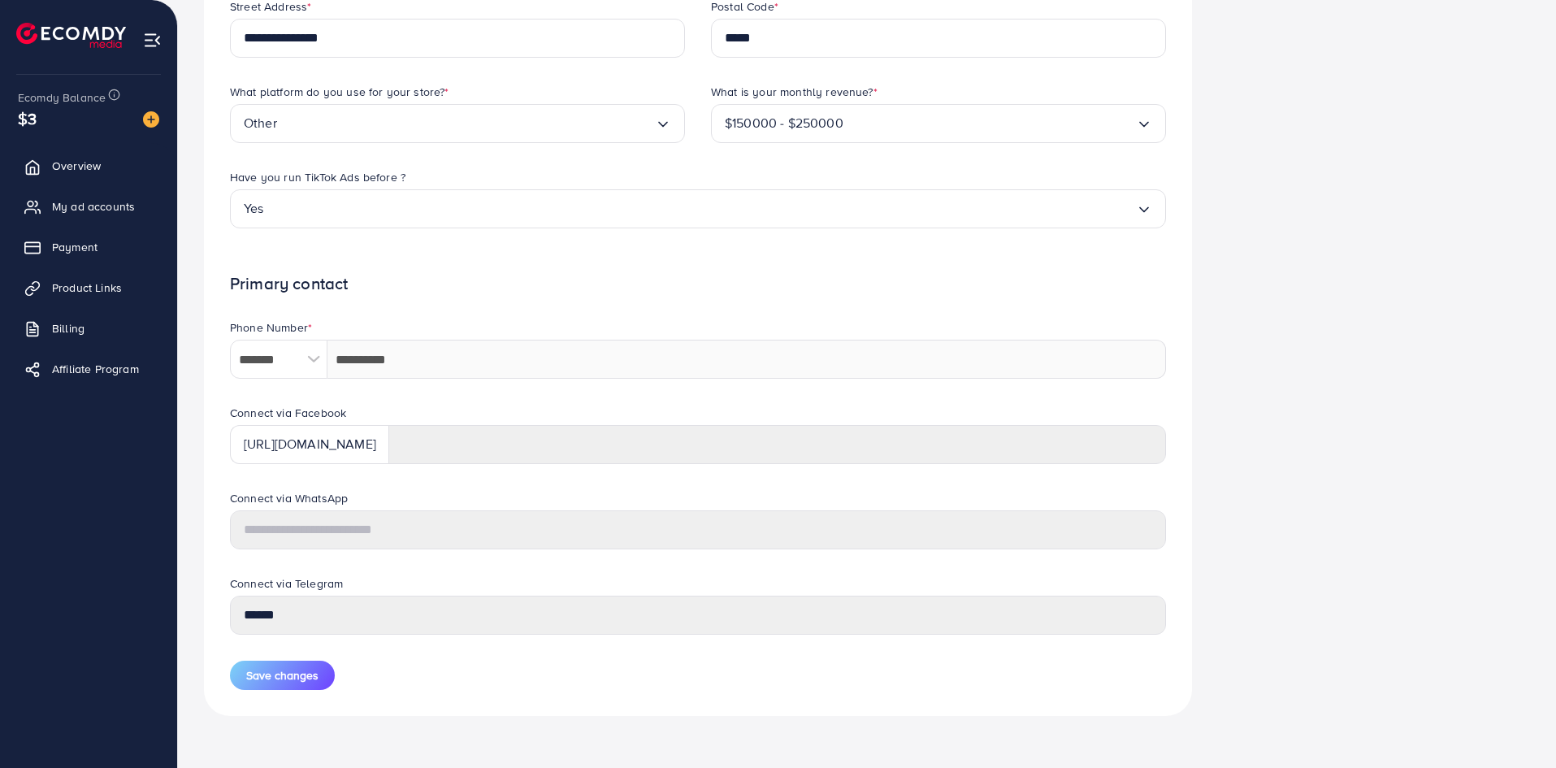
drag, startPoint x: 274, startPoint y: 440, endPoint x: 241, endPoint y: 461, distance: 38.3
click at [235, 464] on div "Connect via Facebook https://www.facebook.com/" at bounding box center [698, 447] width 962 height 85
click at [270, 435] on div "https://www.facebook.com/" at bounding box center [309, 444] width 159 height 39
click at [375, 444] on div "https://www.facebook.com/" at bounding box center [309, 444] width 159 height 39
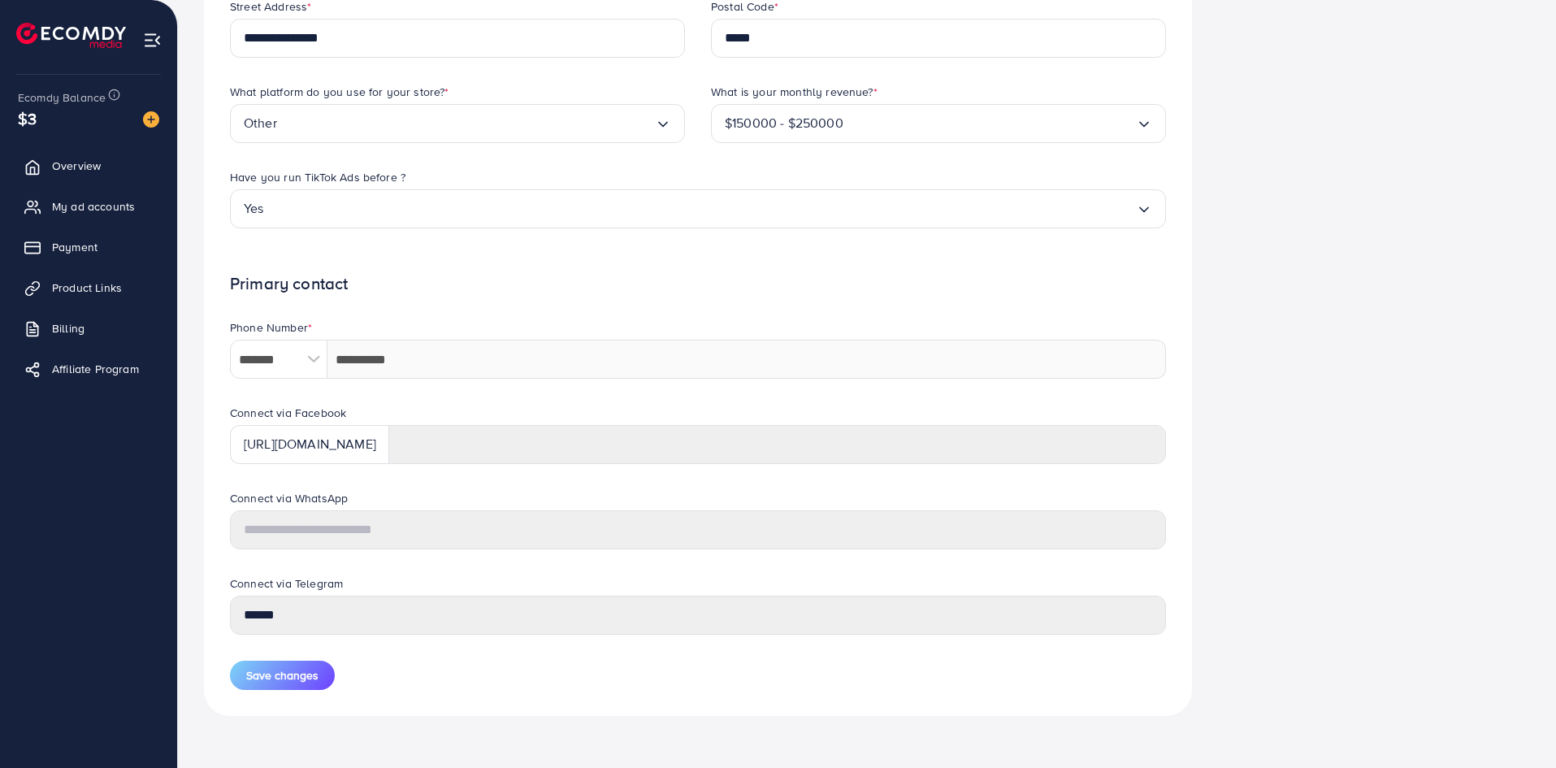
click at [323, 353] on div at bounding box center [313, 359] width 28 height 39
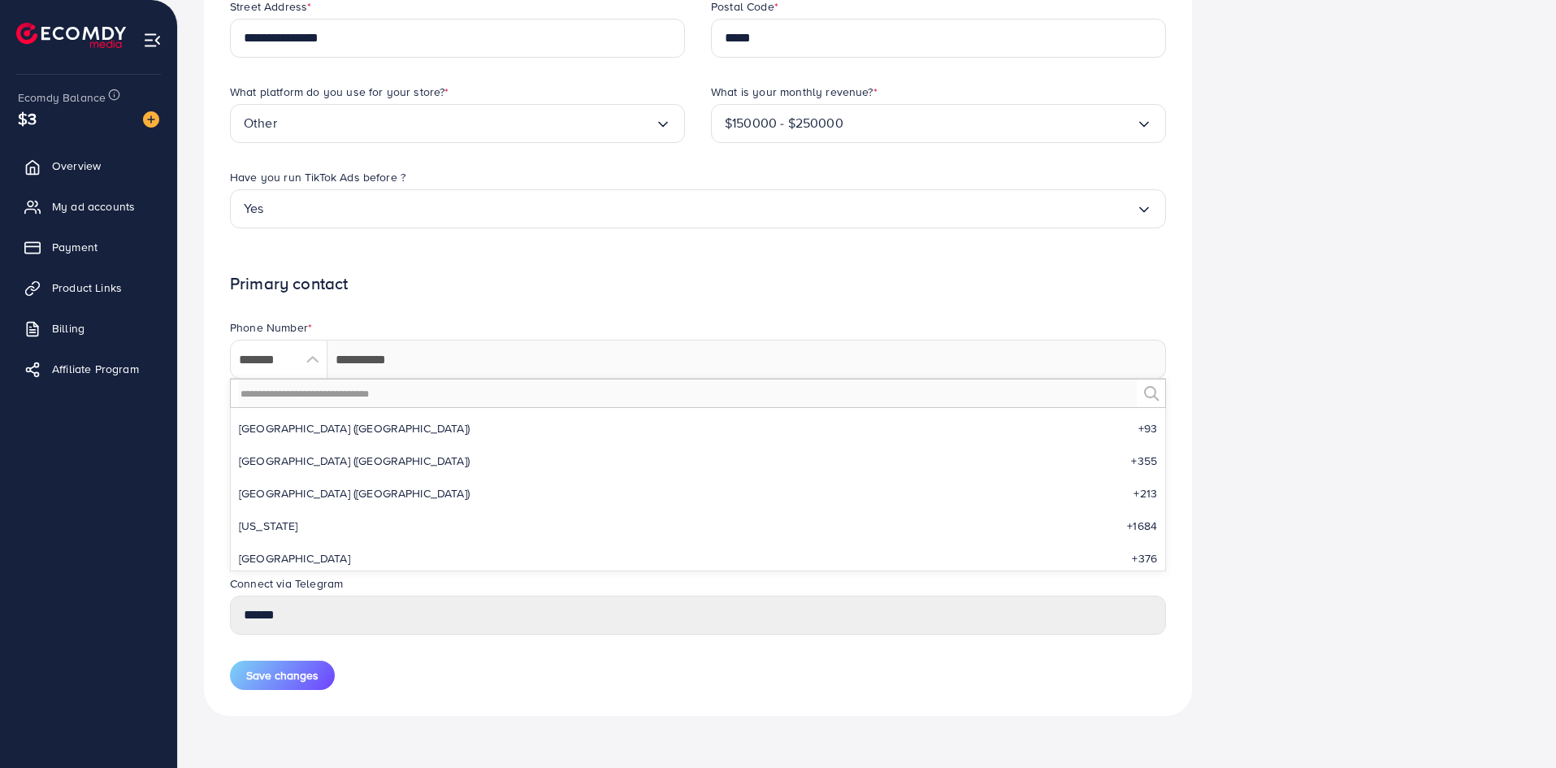
scroll to position [3124, 0]
click at [378, 294] on form "**********" at bounding box center [698, 174] width 936 height 1032
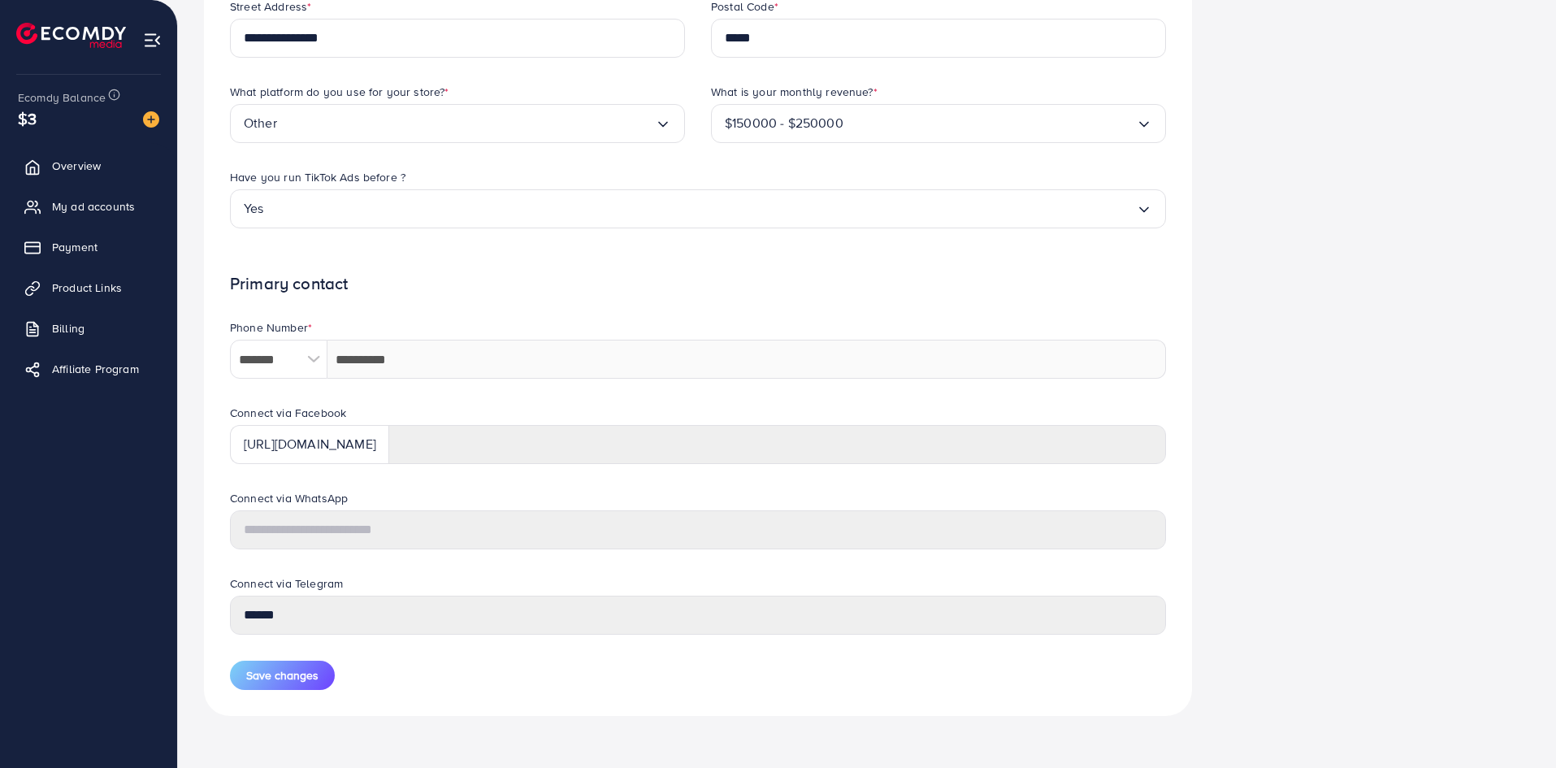
click at [333, 444] on div "https://www.facebook.com/" at bounding box center [309, 444] width 159 height 39
drag, startPoint x: 333, startPoint y: 444, endPoint x: 321, endPoint y: 443, distance: 12.2
click at [321, 443] on div "https://www.facebook.com/" at bounding box center [309, 444] width 159 height 39
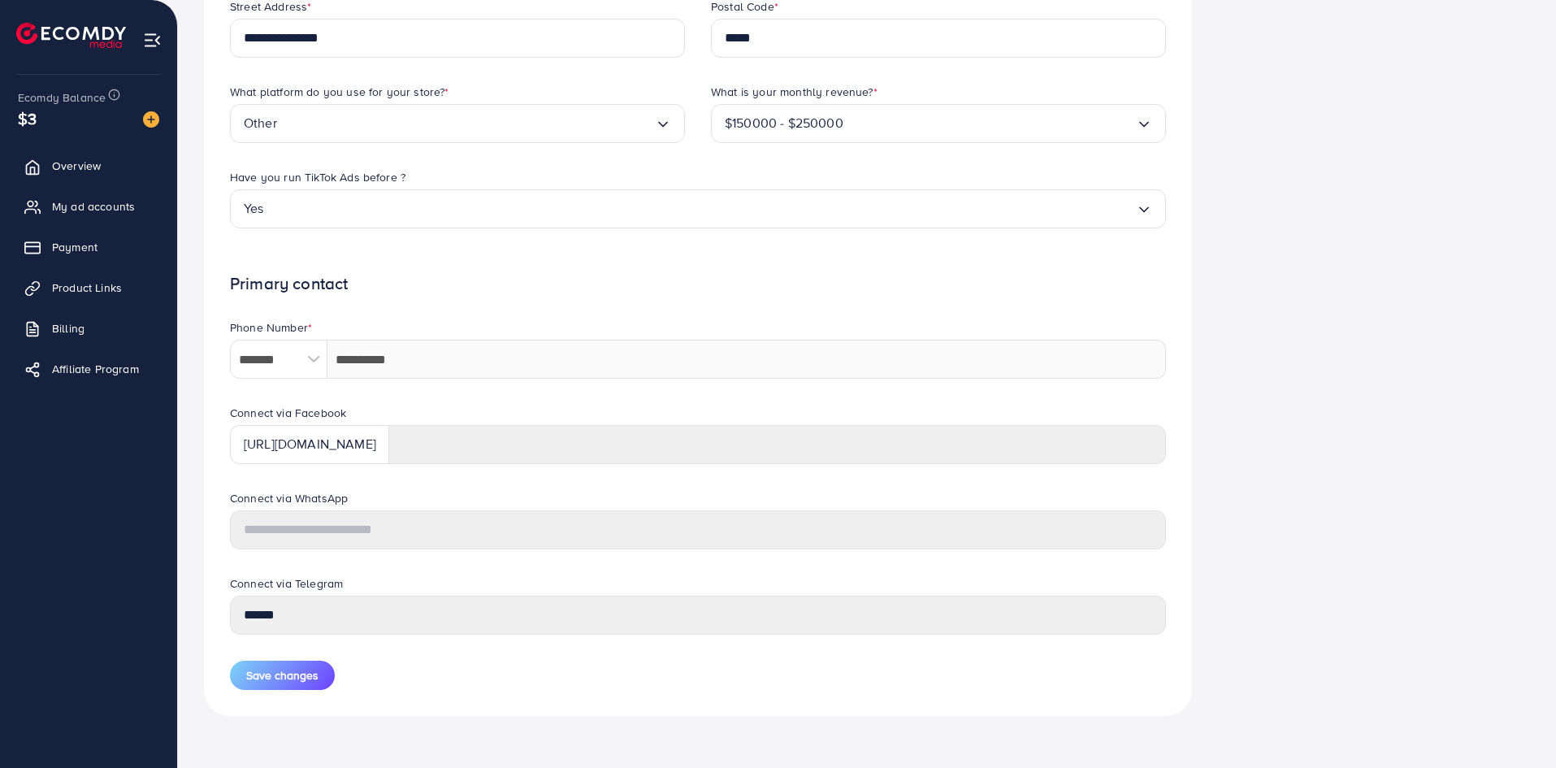
click at [321, 443] on div "https://www.facebook.com/" at bounding box center [309, 444] width 159 height 39
click at [270, 685] on button "Save changes" at bounding box center [282, 675] width 105 height 29
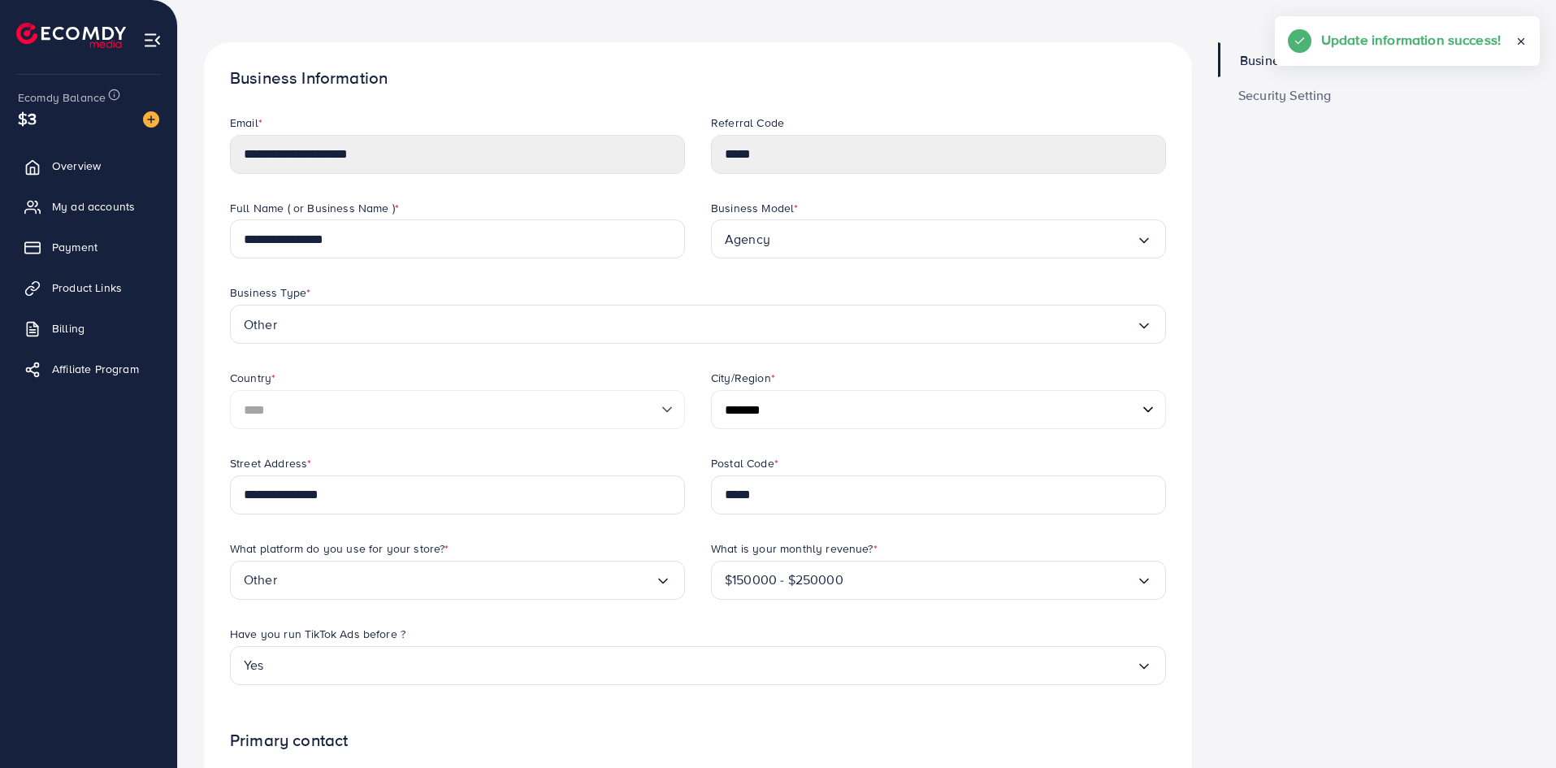
scroll to position [0, 0]
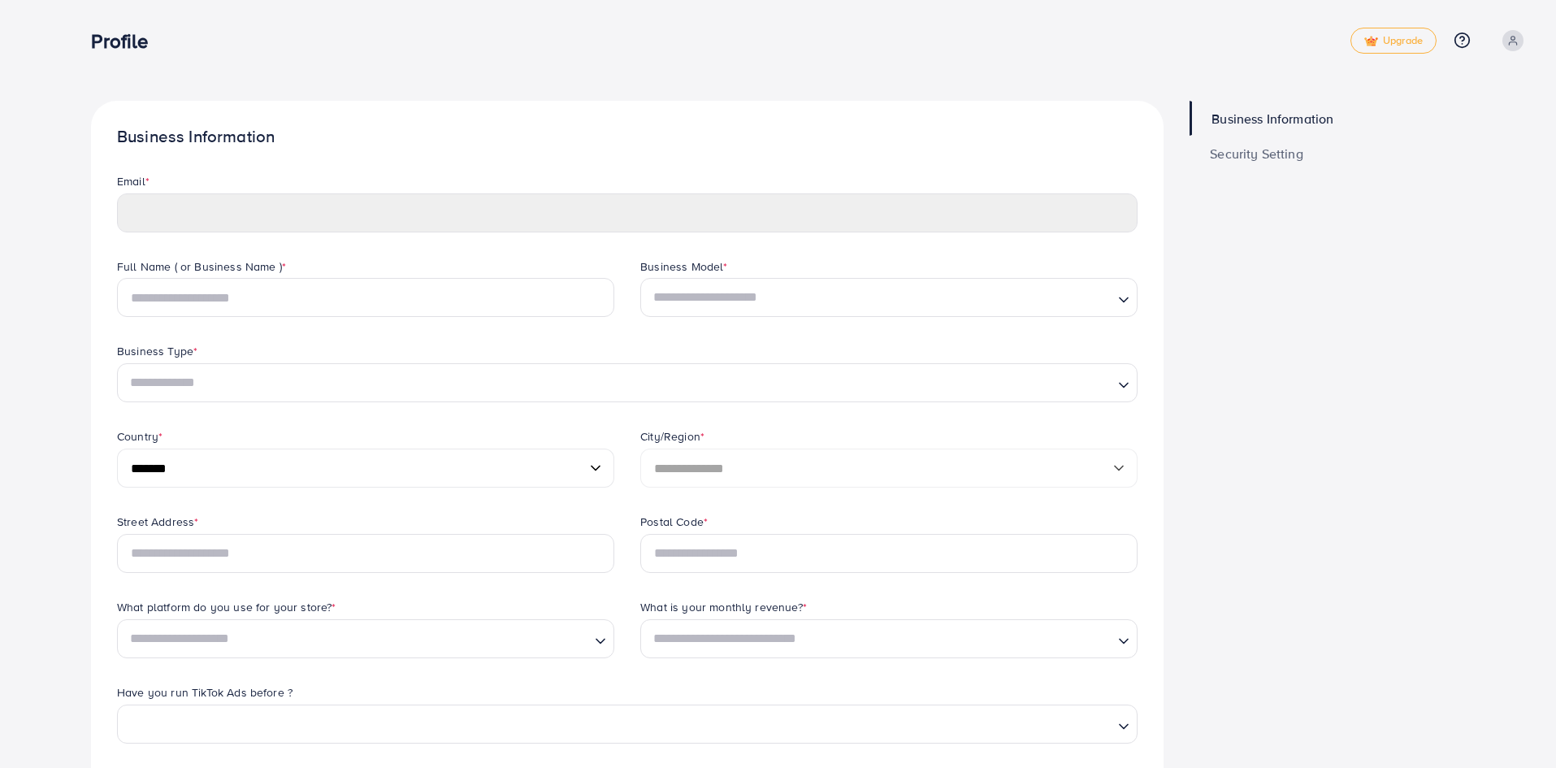
type input "**********"
select select "****"
select select "*******"
type input "**********"
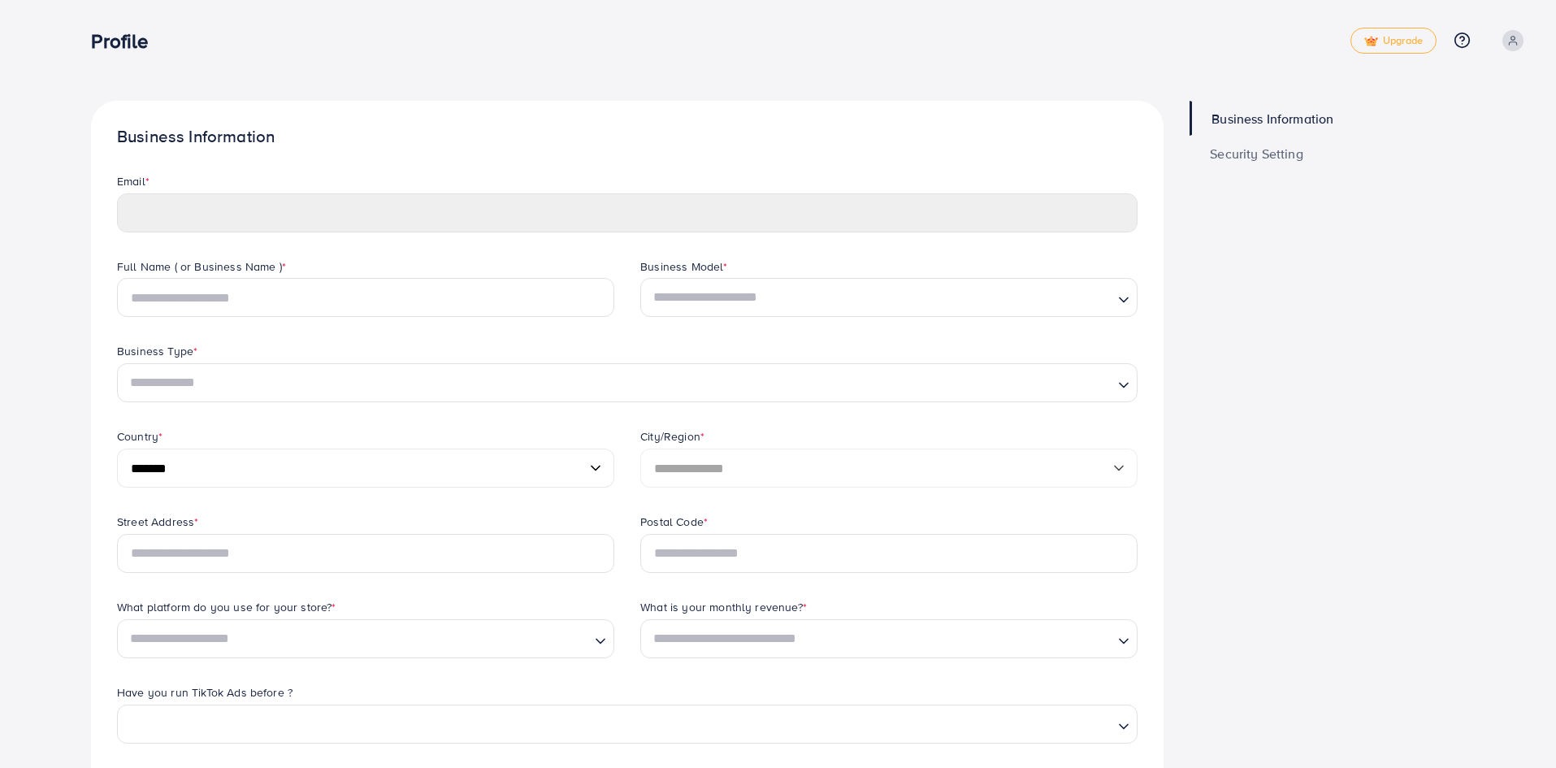
type input "*****"
type input "*******"
type input "**********"
type input "******"
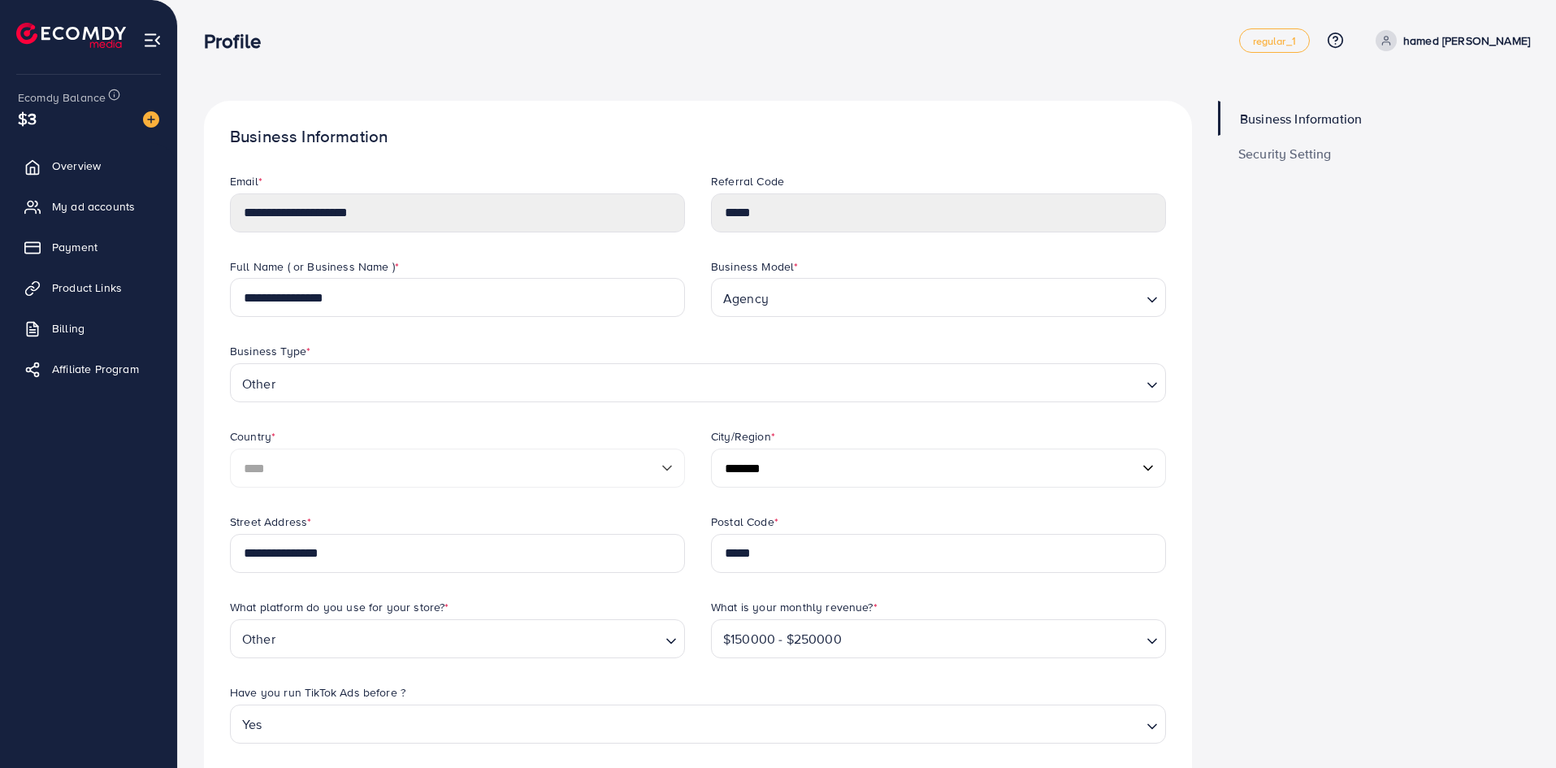
click at [1283, 119] on span "Business Information" at bounding box center [1301, 118] width 122 height 13
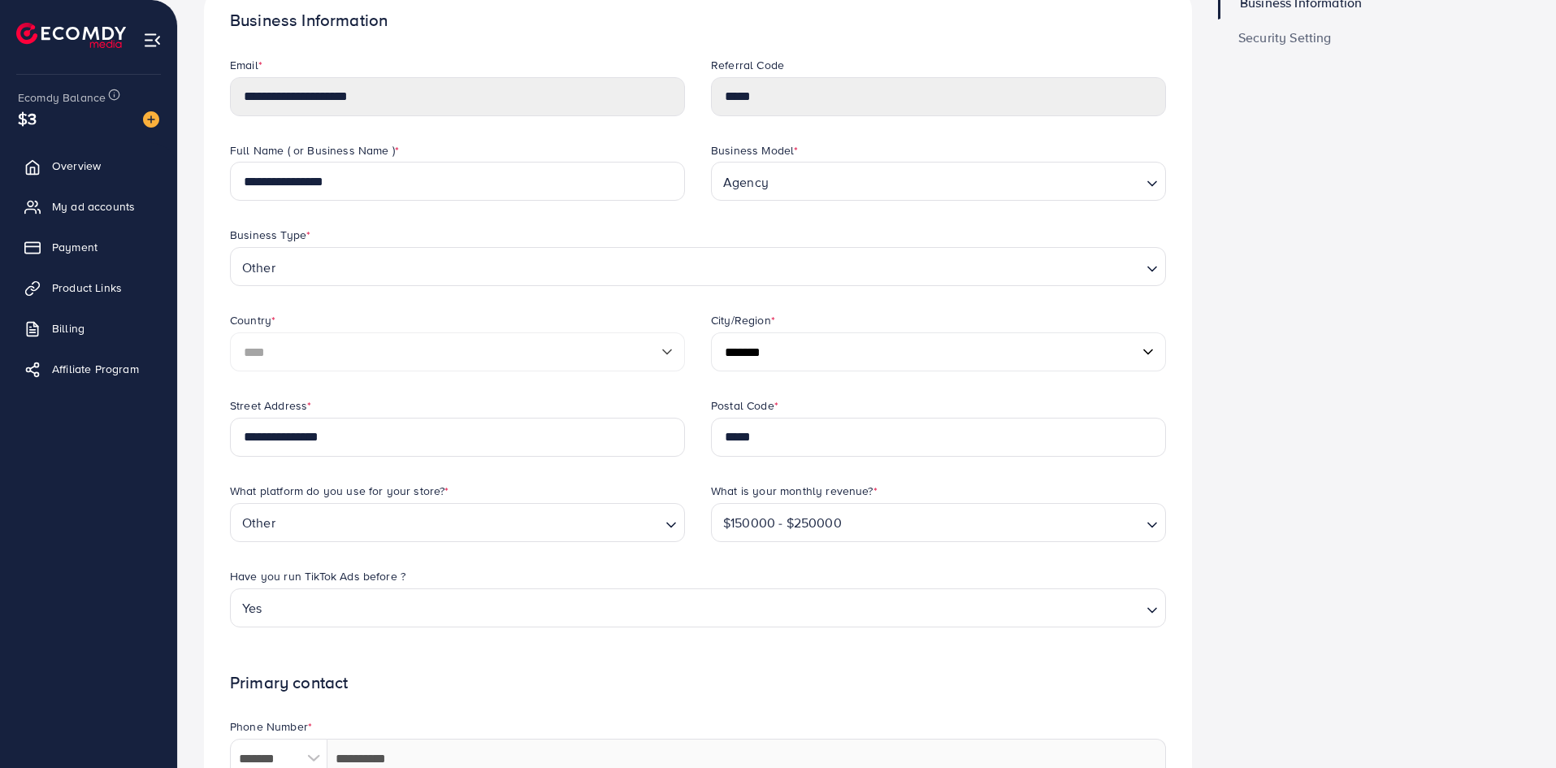
scroll to position [82, 0]
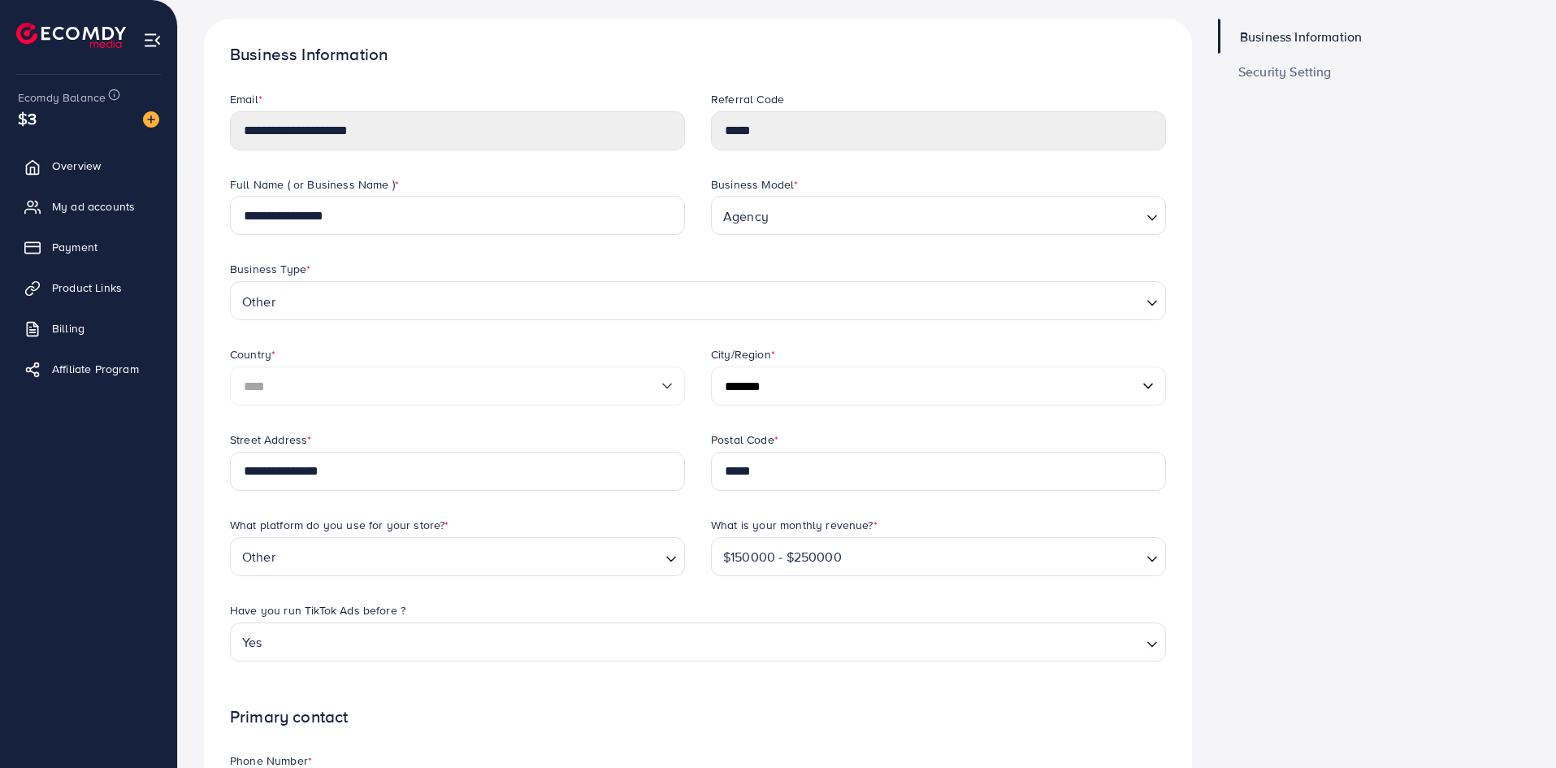
click at [1291, 71] on span "Security Setting" at bounding box center [1284, 71] width 93 height 13
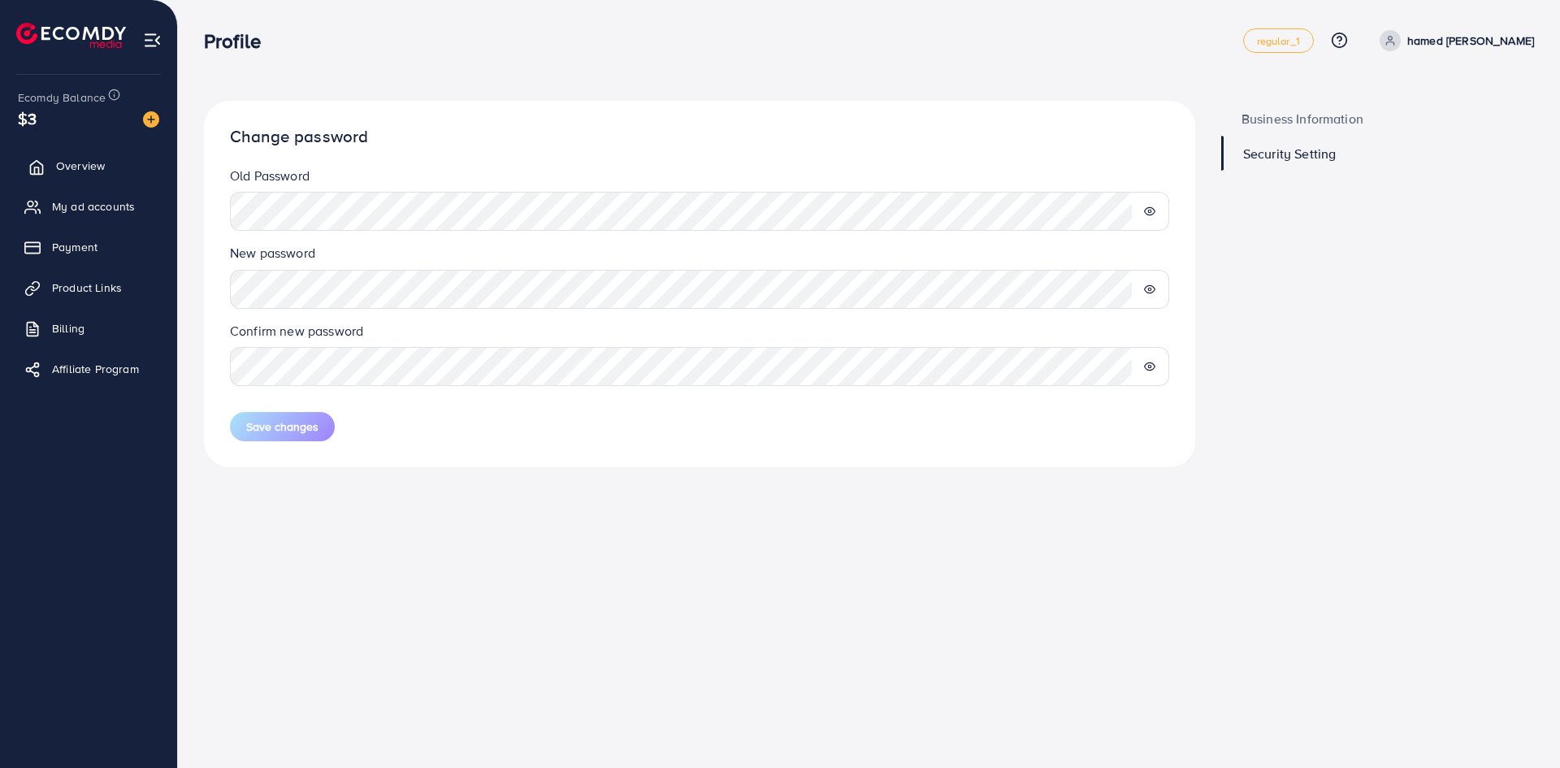
click at [56, 155] on link "Overview" at bounding box center [88, 165] width 153 height 32
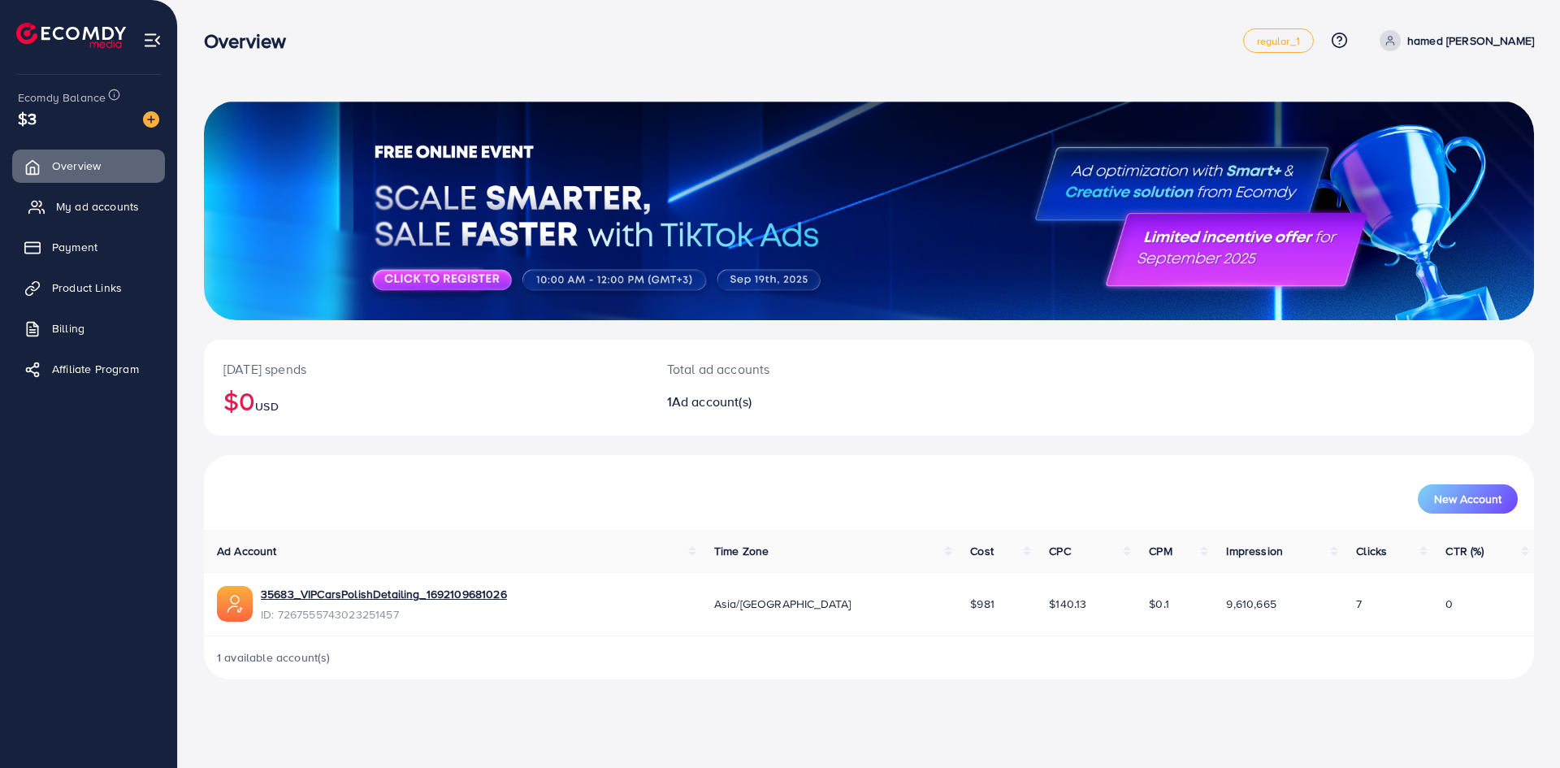
click at [76, 206] on span "My ad accounts" at bounding box center [97, 206] width 83 height 16
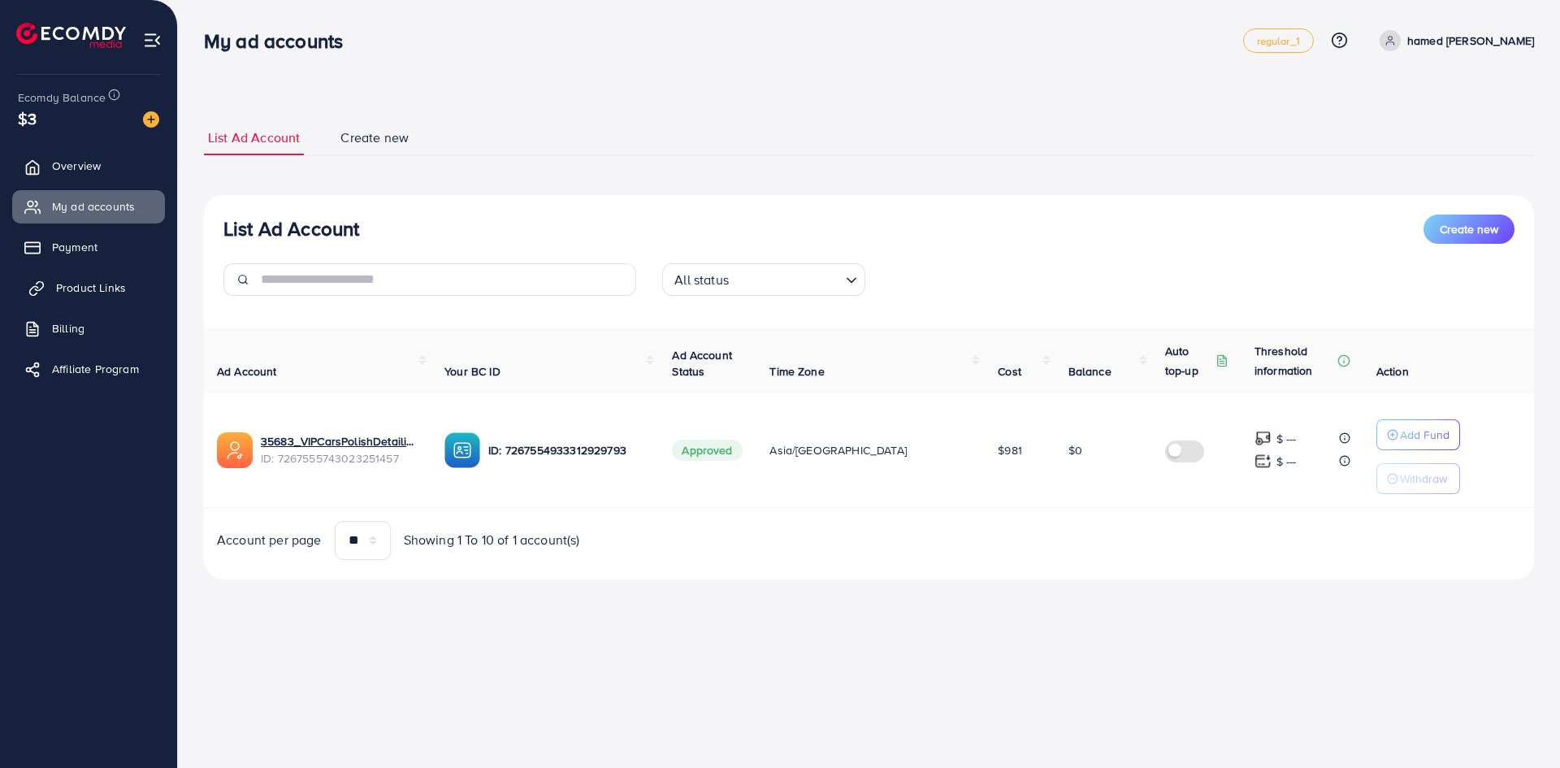
click at [84, 302] on link "Product Links" at bounding box center [88, 287] width 153 height 32
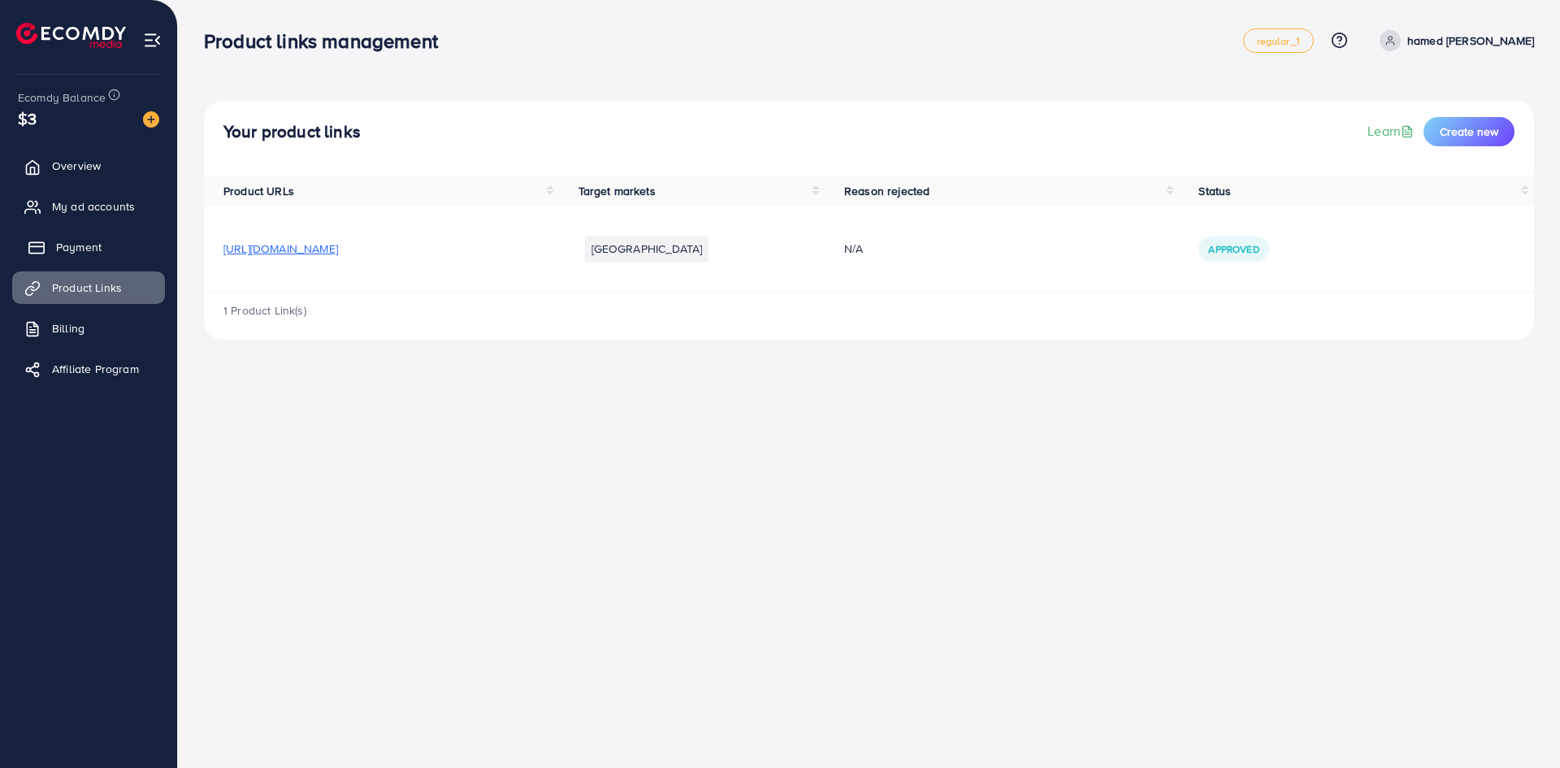
click at [105, 245] on link "Payment" at bounding box center [88, 247] width 153 height 32
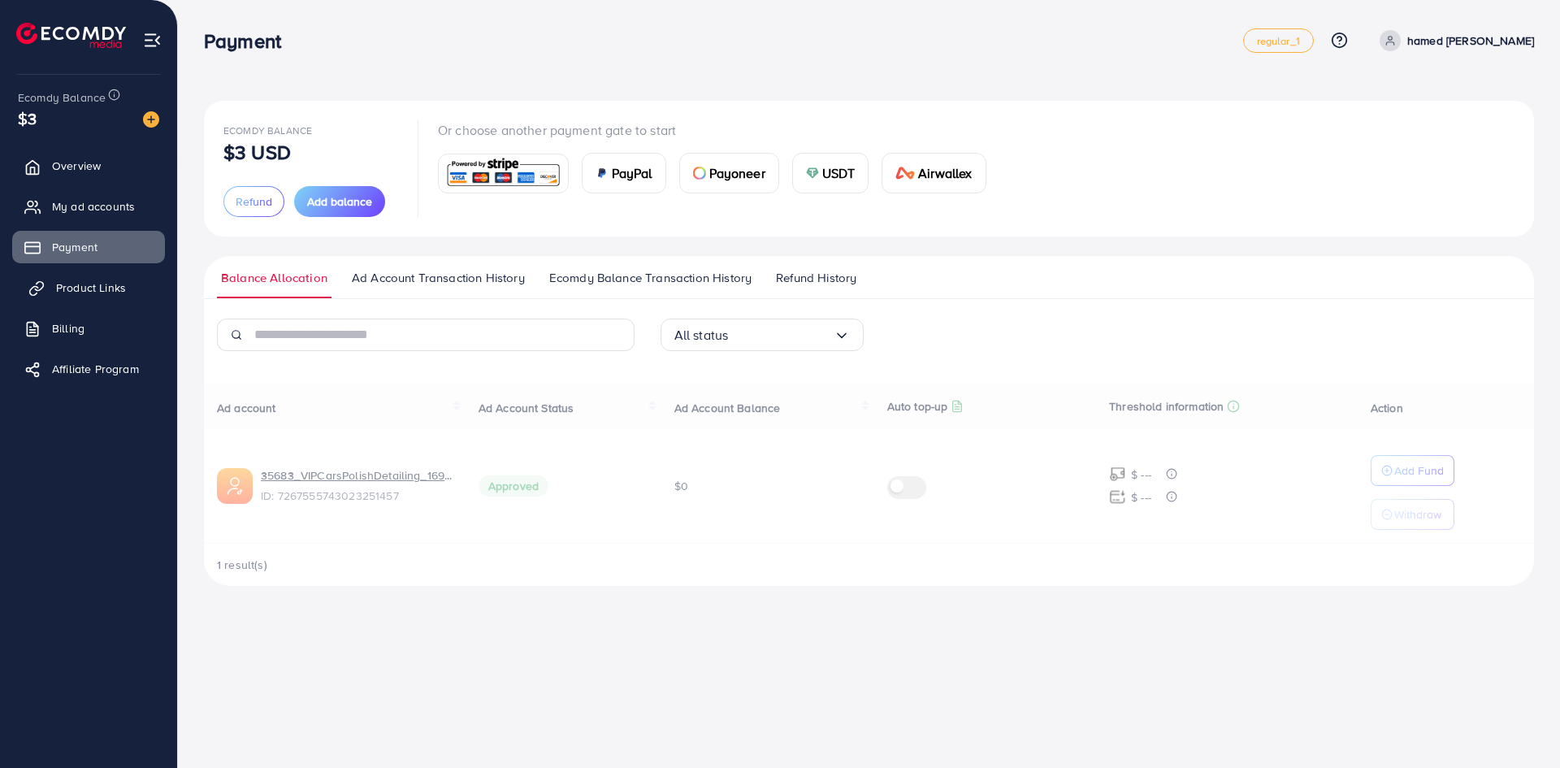
click at [77, 292] on span "Product Links" at bounding box center [91, 287] width 70 height 16
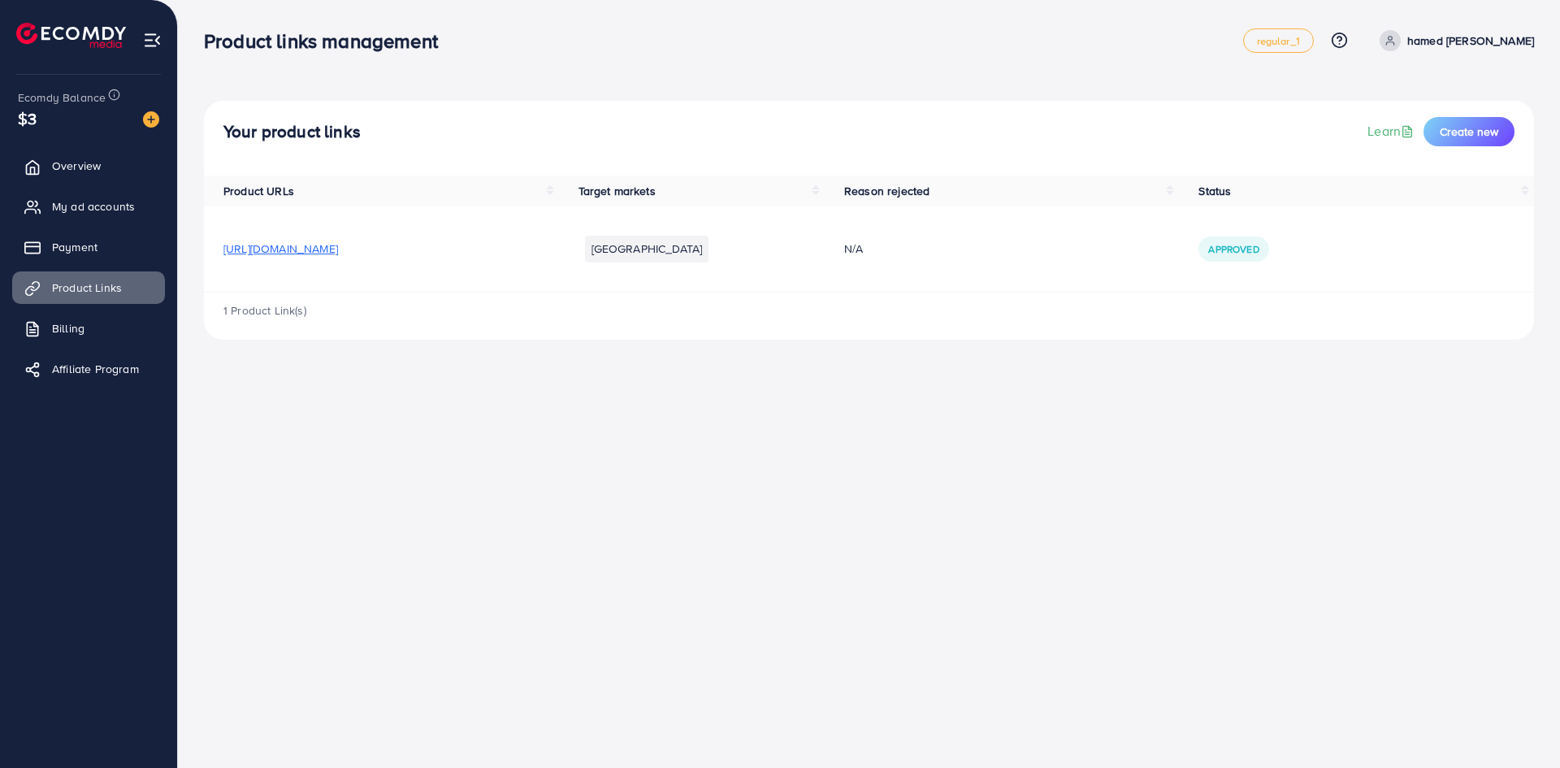
click at [331, 250] on span "https://zero0-one1.com/" at bounding box center [280, 248] width 115 height 16
click at [84, 333] on span "Billing" at bounding box center [72, 328] width 32 height 16
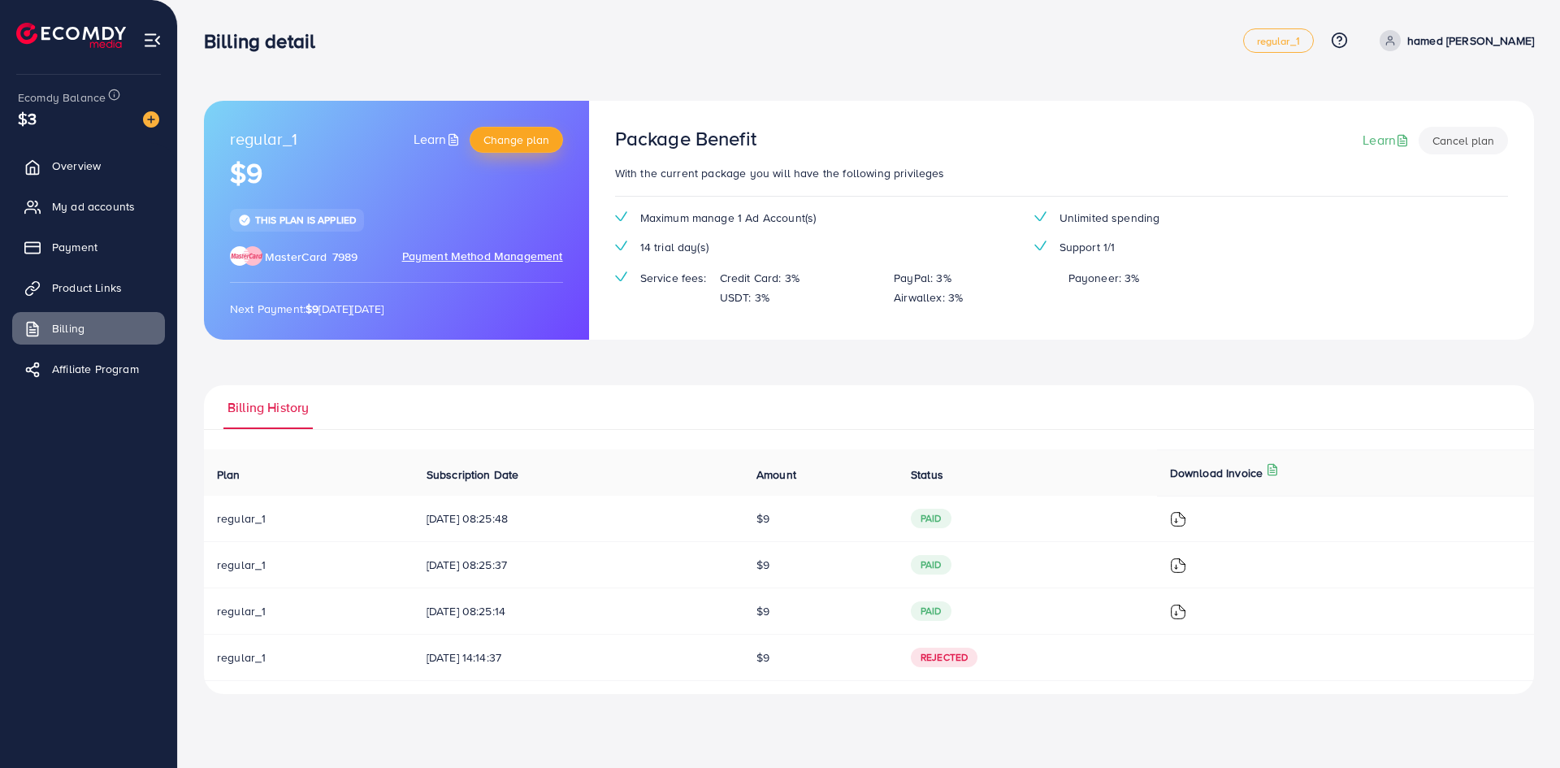
click at [511, 138] on span "Change plan" at bounding box center [516, 140] width 66 height 16
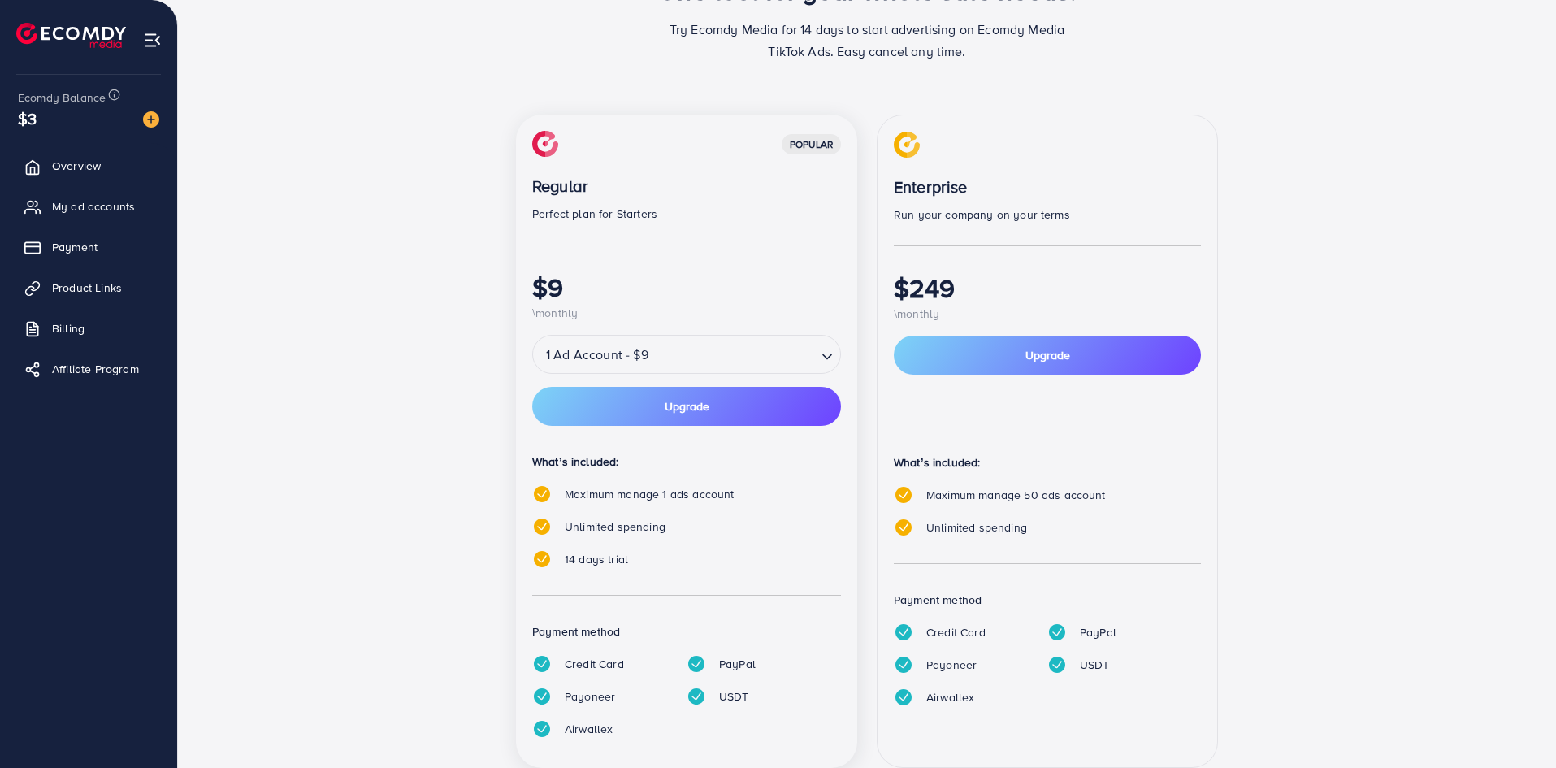
scroll to position [171, 0]
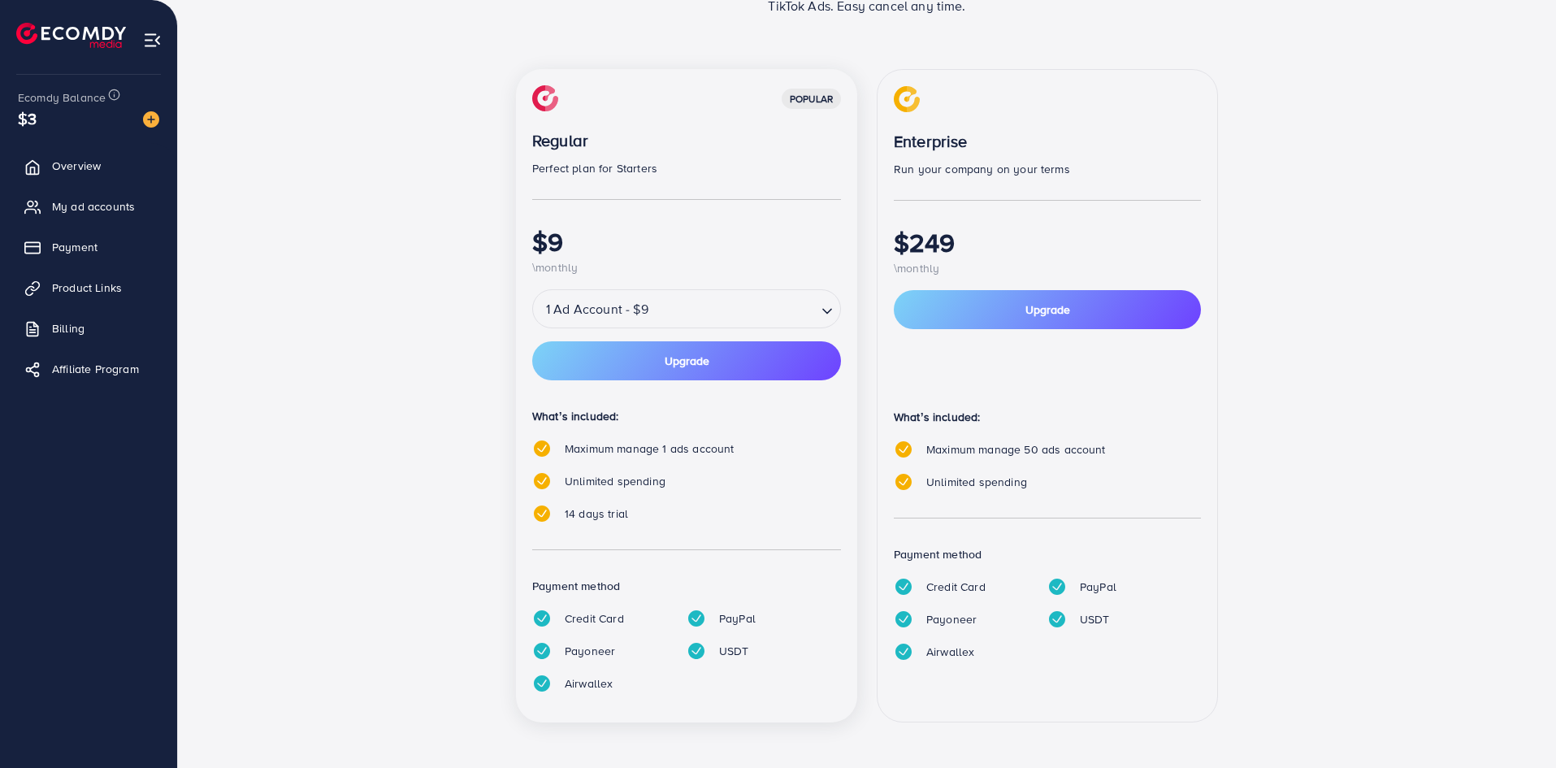
click at [718, 323] on input "Search for option" at bounding box center [734, 309] width 162 height 28
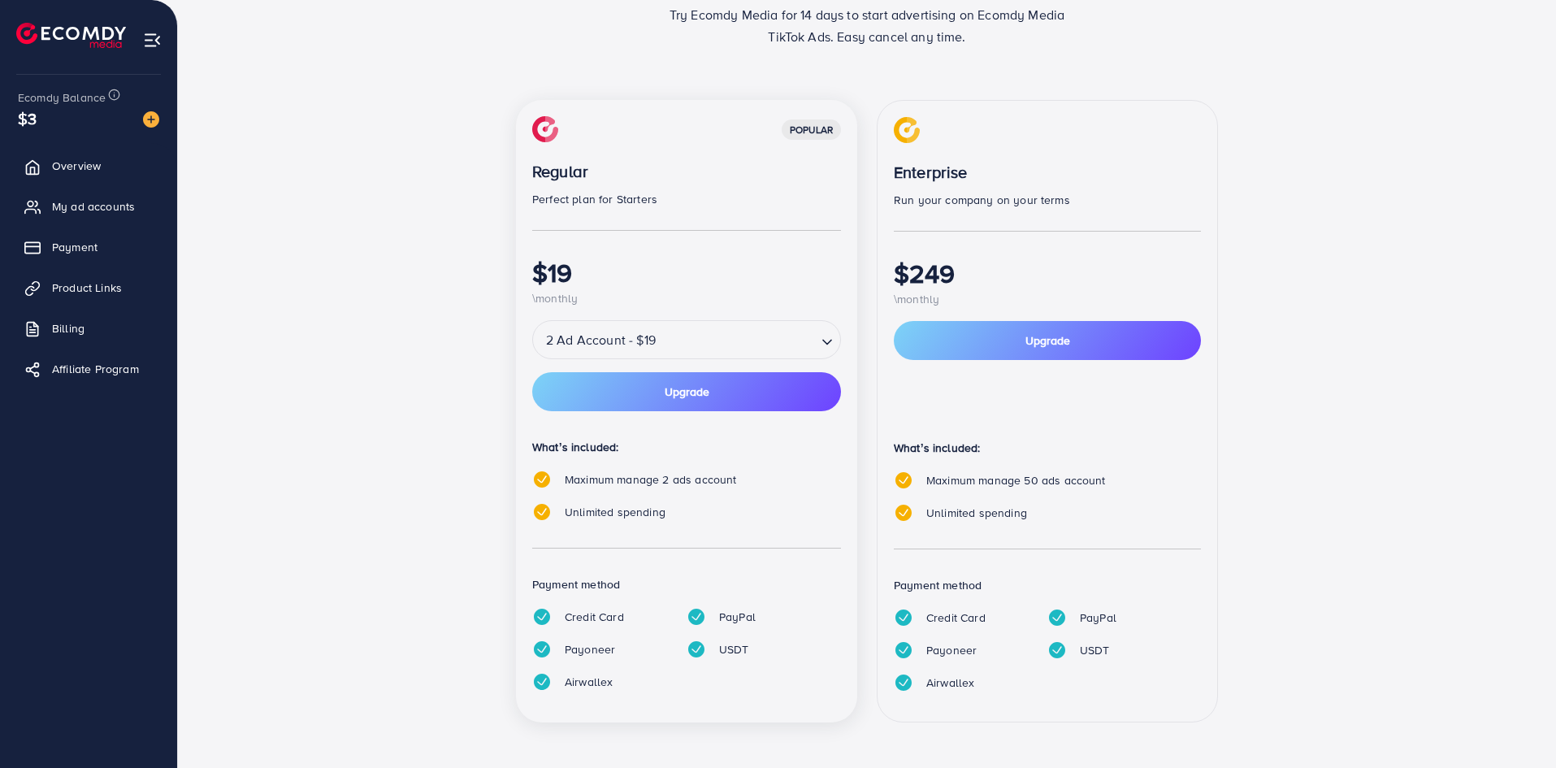
scroll to position [141, 0]
click at [607, 387] on div "popular Regular Perfect plan for Starters $19 \monthly 2 Ad Account - $19 Loadi…" at bounding box center [686, 411] width 341 height 622
click at [636, 400] on button "Upgrade" at bounding box center [686, 391] width 309 height 39
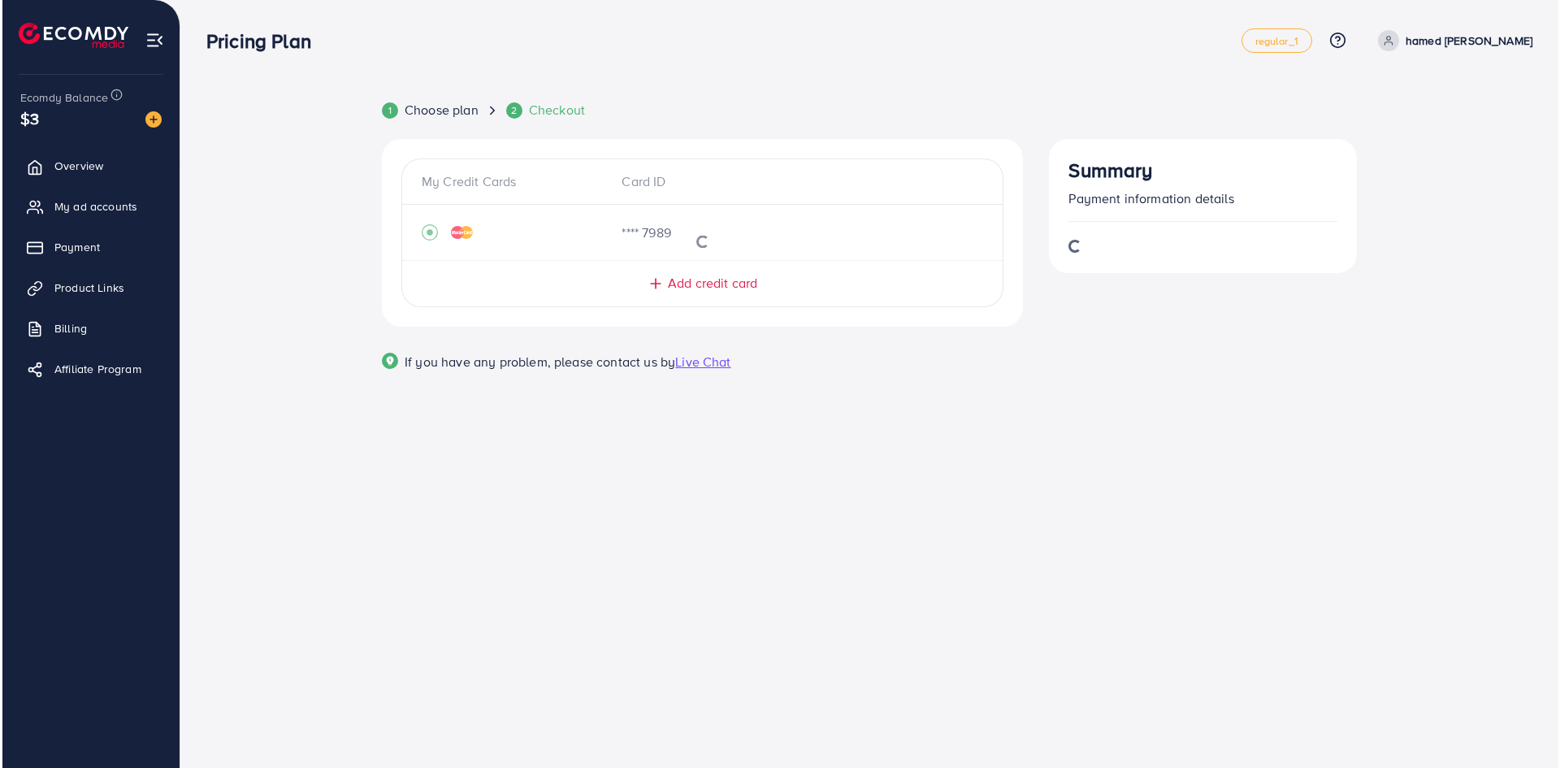
scroll to position [0, 0]
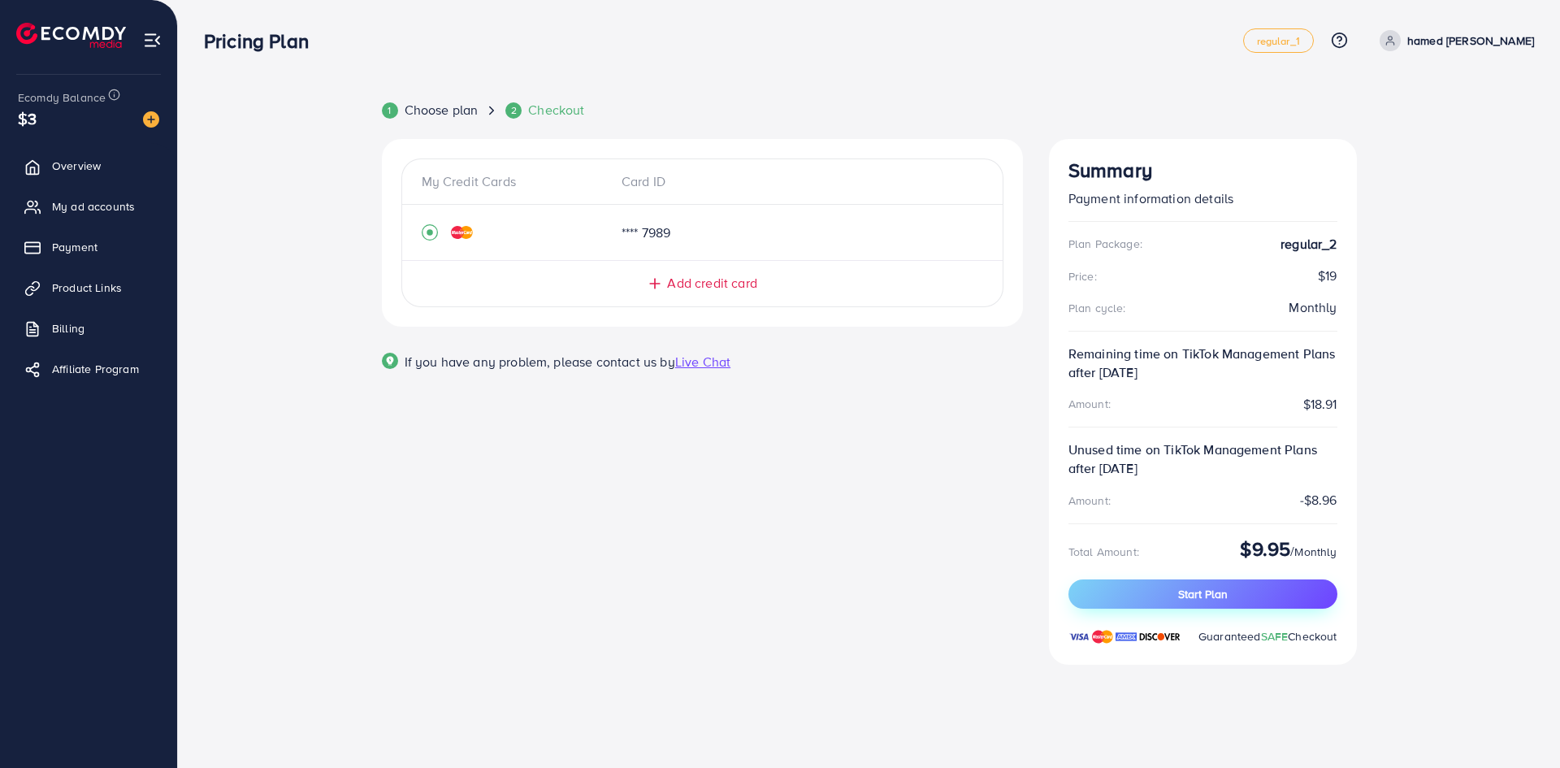
click at [1147, 586] on button "Start Plan" at bounding box center [1202, 593] width 269 height 29
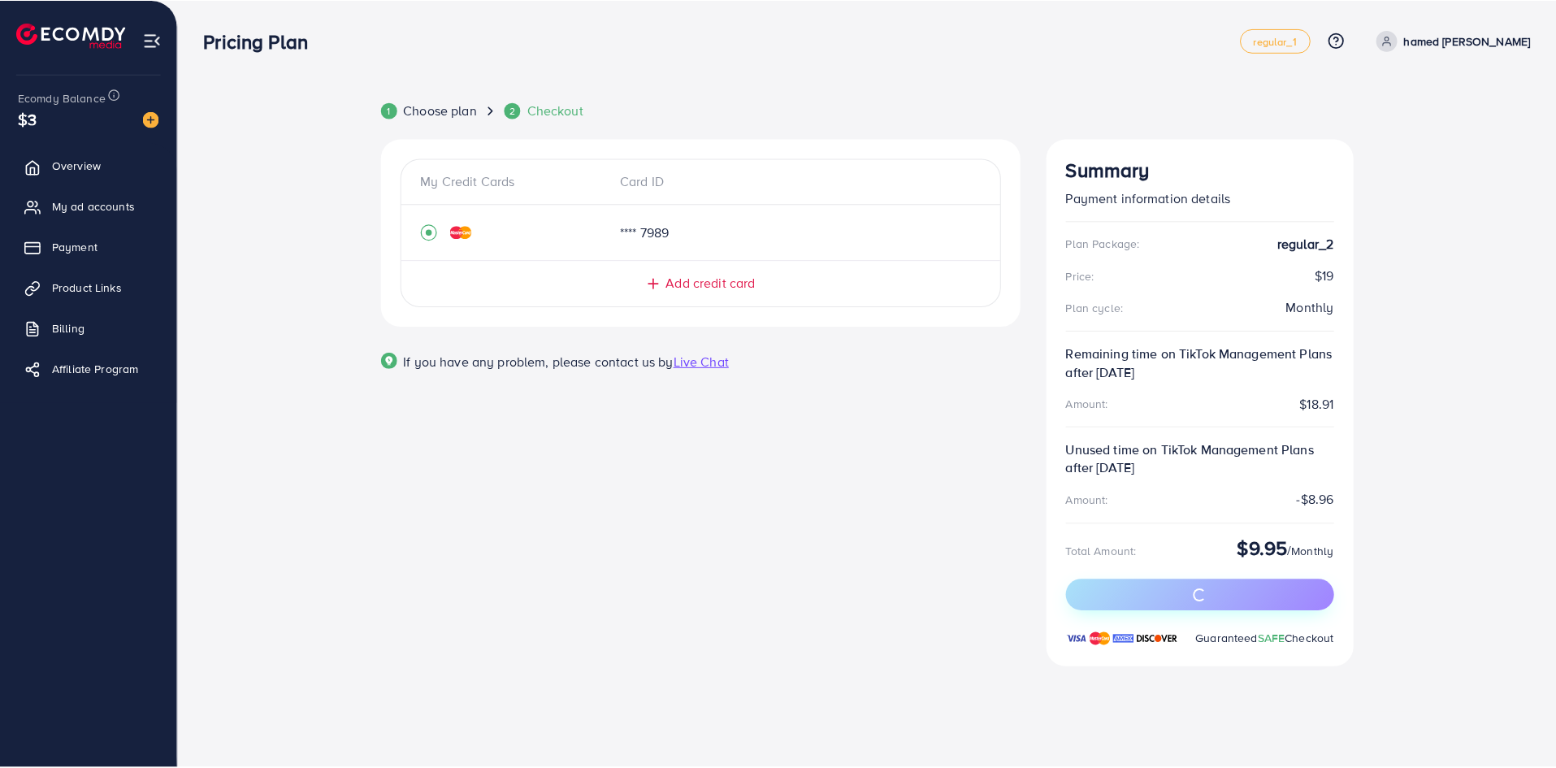
scroll to position [27, 0]
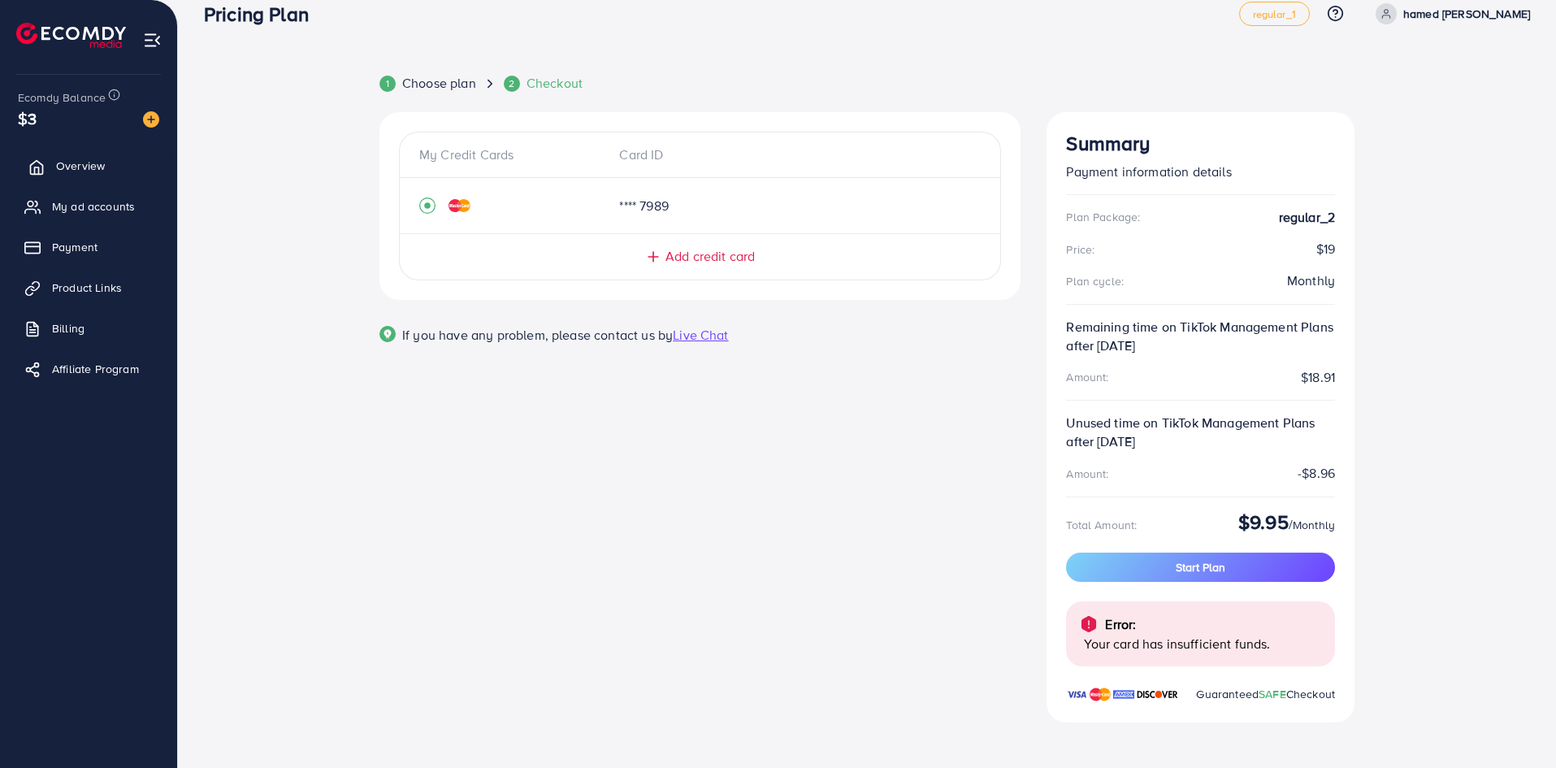
click at [84, 167] on span "Overview" at bounding box center [80, 166] width 49 height 16
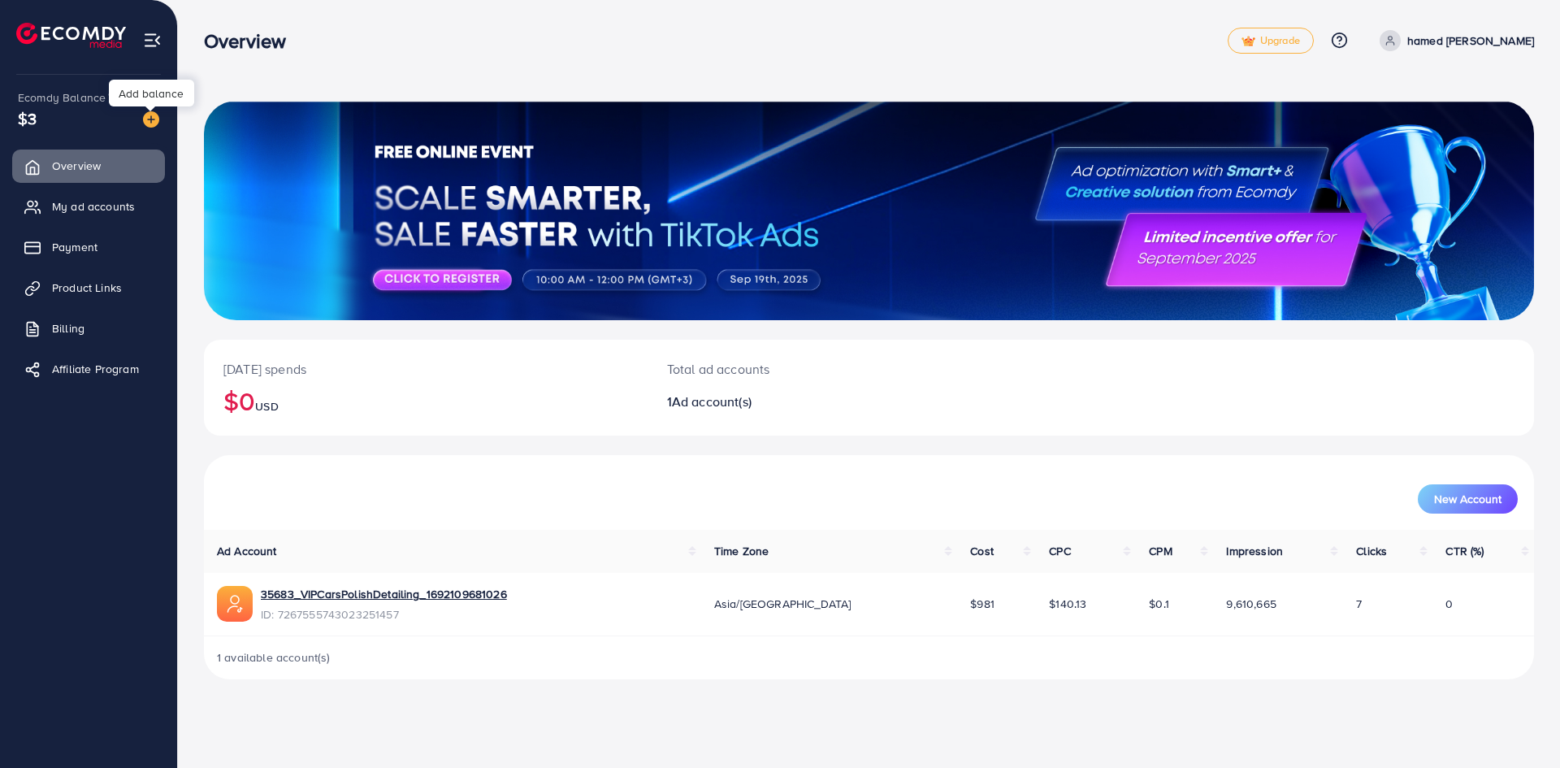
click at [155, 111] on div at bounding box center [150, 108] width 11 height 5
click at [149, 131] on div "Ecomdy Balance $3" at bounding box center [88, 109] width 151 height 68
click at [149, 127] on img at bounding box center [151, 119] width 16 height 16
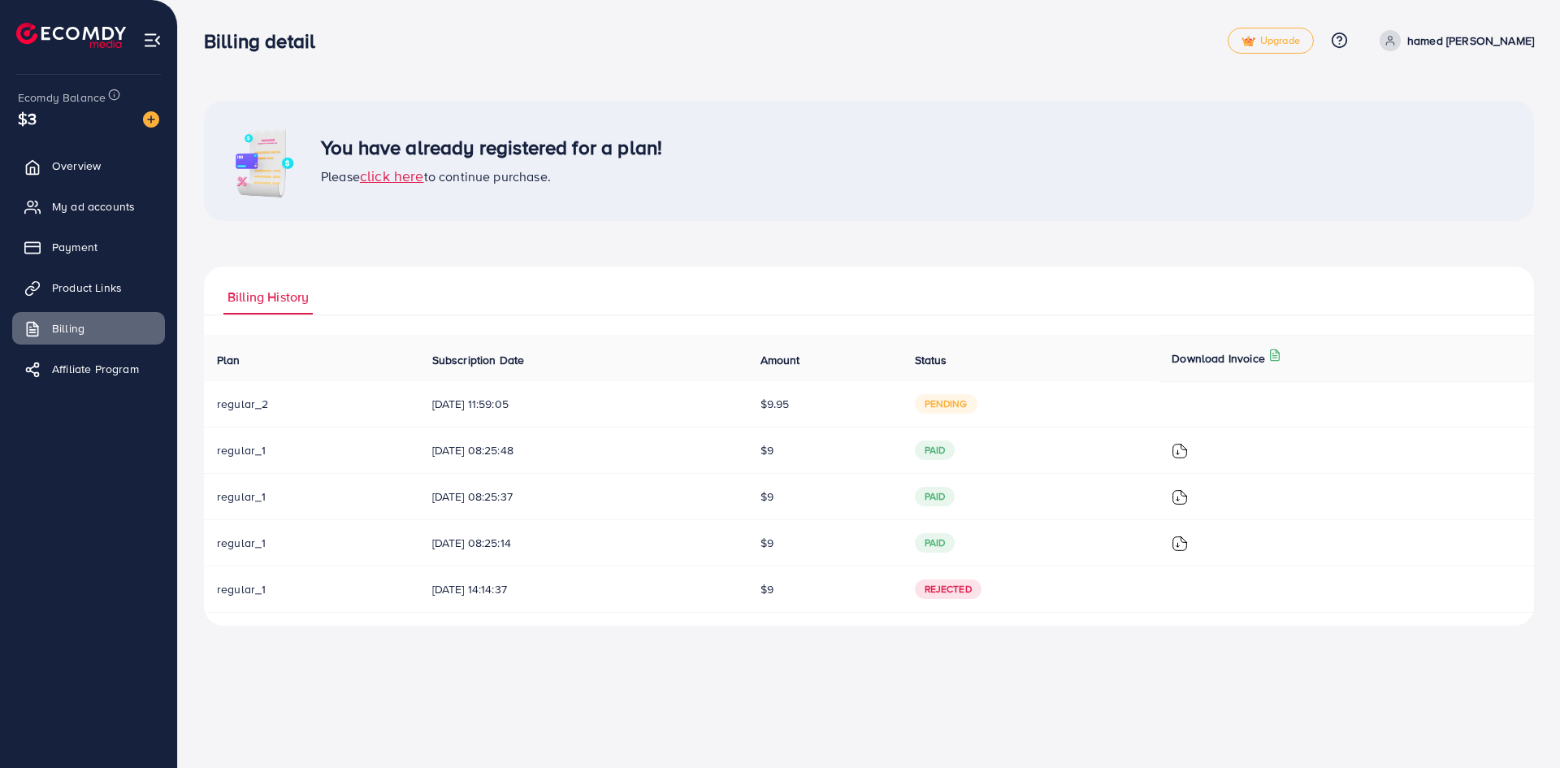
click at [389, 175] on span "click here" at bounding box center [392, 176] width 64 height 20
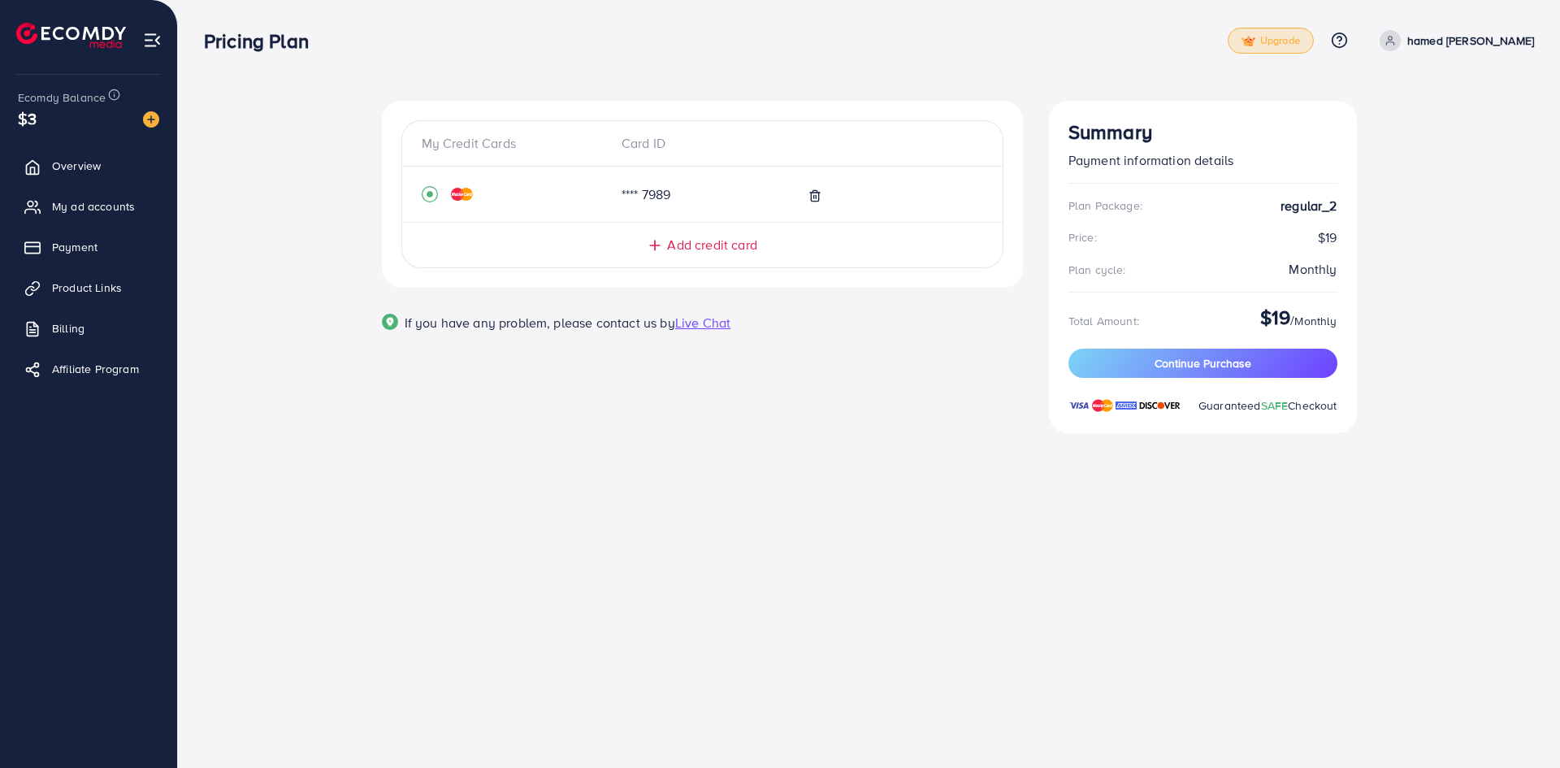
click at [1255, 38] on img at bounding box center [1248, 41] width 14 height 11
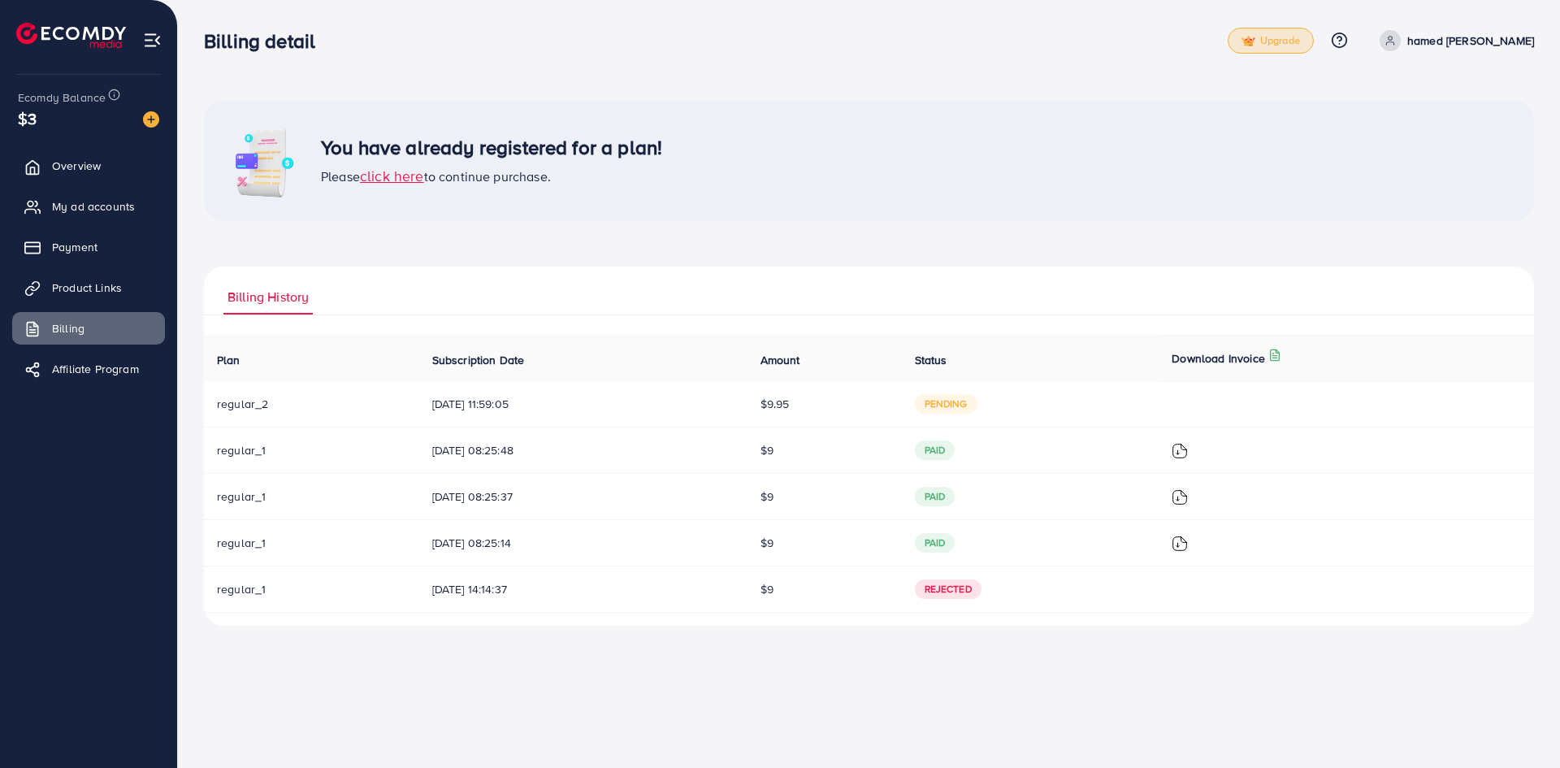
click at [1255, 42] on img at bounding box center [1248, 41] width 14 height 11
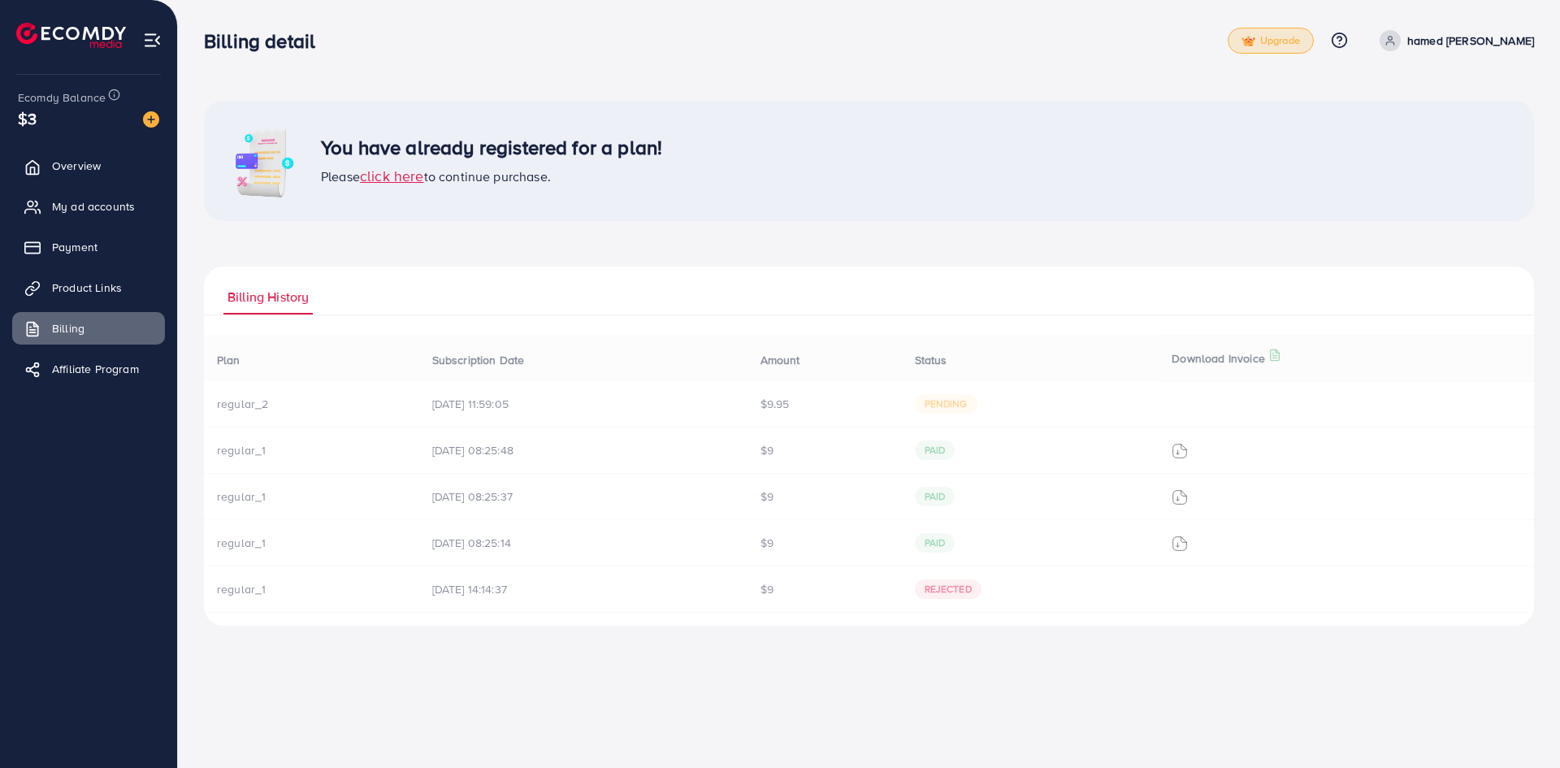
click at [1255, 41] on img at bounding box center [1248, 41] width 14 height 11
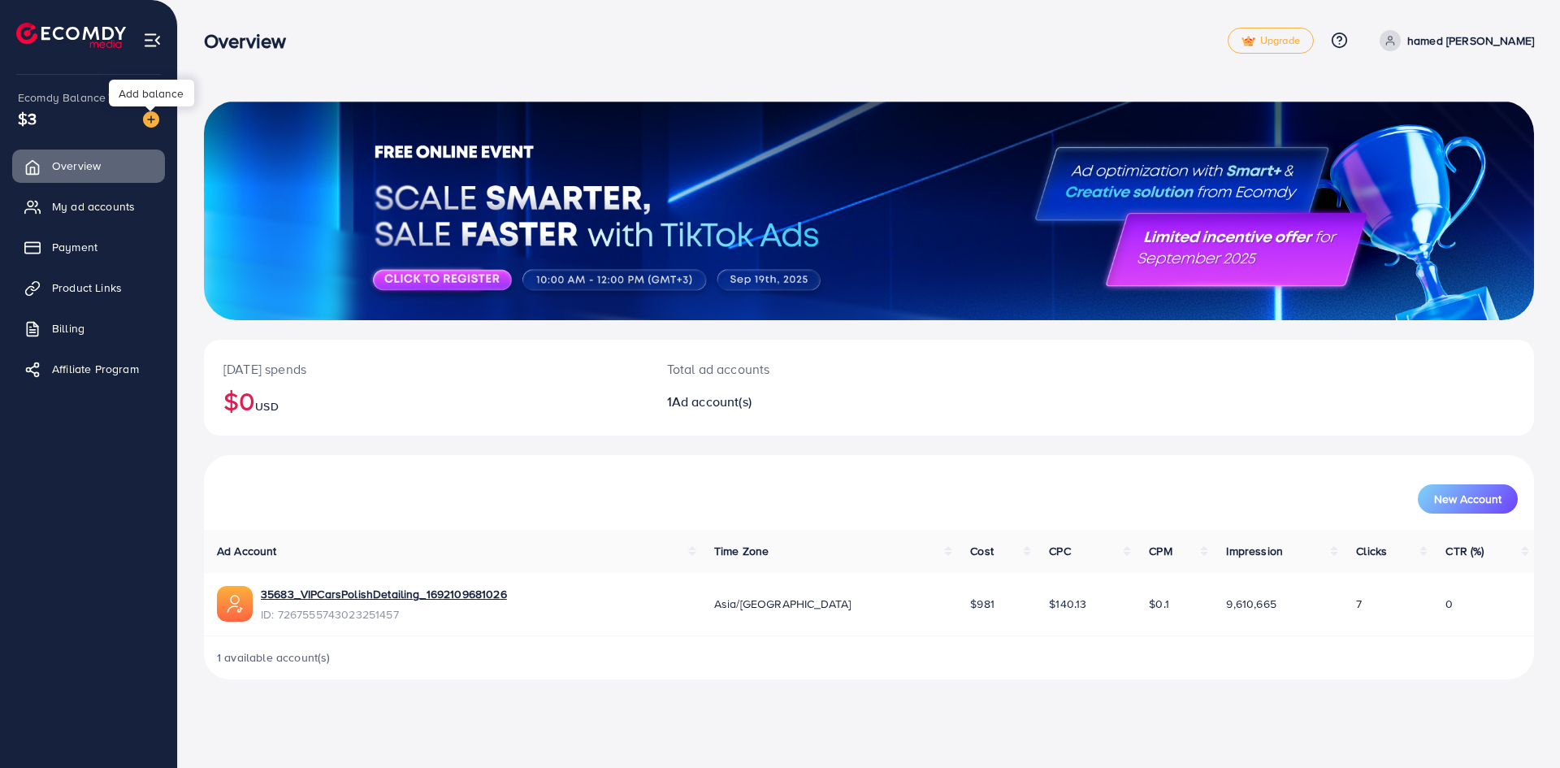
click at [152, 122] on img at bounding box center [151, 119] width 16 height 16
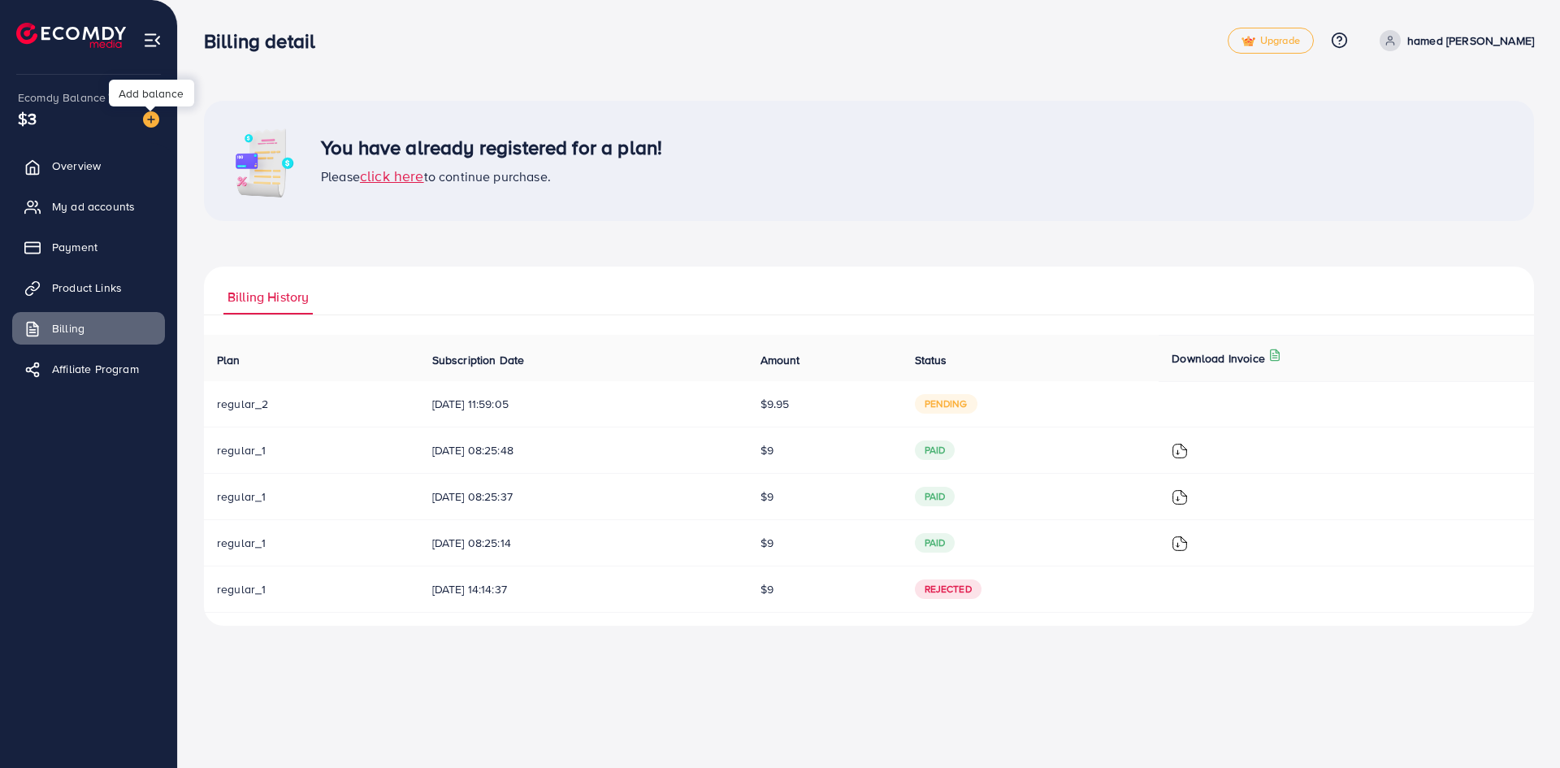
click at [151, 122] on img at bounding box center [151, 119] width 16 height 16
click at [149, 122] on img at bounding box center [151, 119] width 16 height 16
click at [284, 411] on td "regular_2" at bounding box center [311, 404] width 215 height 46
click at [375, 415] on td "regular_2" at bounding box center [311, 404] width 215 height 46
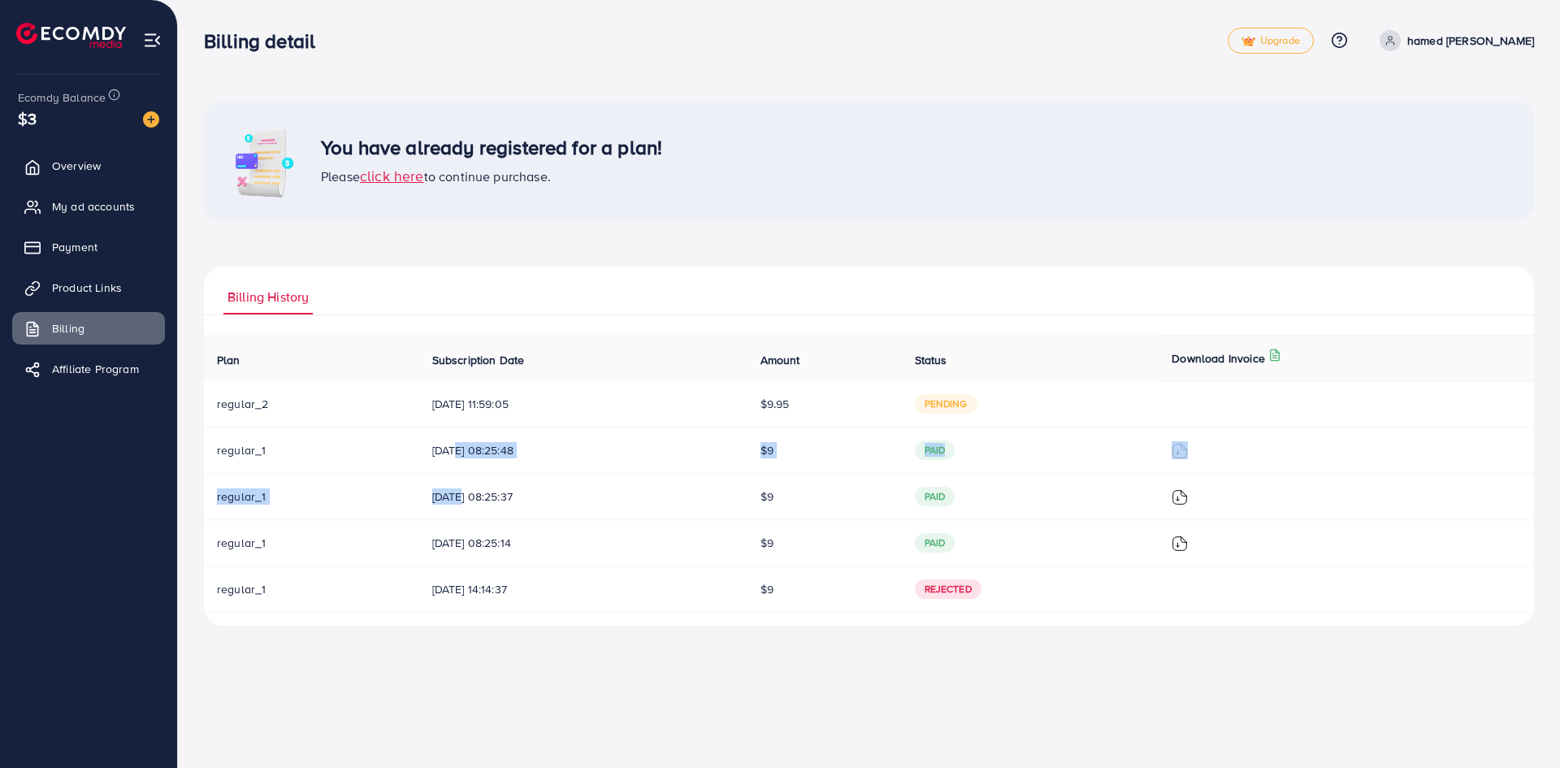
drag, startPoint x: 441, startPoint y: 463, endPoint x: 465, endPoint y: 507, distance: 49.8
click at [453, 480] on tbody "regular_2 14/09/2025, 11:59:05 $9.95 pending regular_1 14/09/2025, 08:25:48 $9 …" at bounding box center [869, 497] width 1330 height 232
drag, startPoint x: 481, startPoint y: 539, endPoint x: 487, endPoint y: 553, distance: 15.7
click at [487, 553] on td "14/07/2025, 08:25:14" at bounding box center [583, 543] width 328 height 46
drag, startPoint x: 487, startPoint y: 570, endPoint x: 453, endPoint y: 567, distance: 34.2
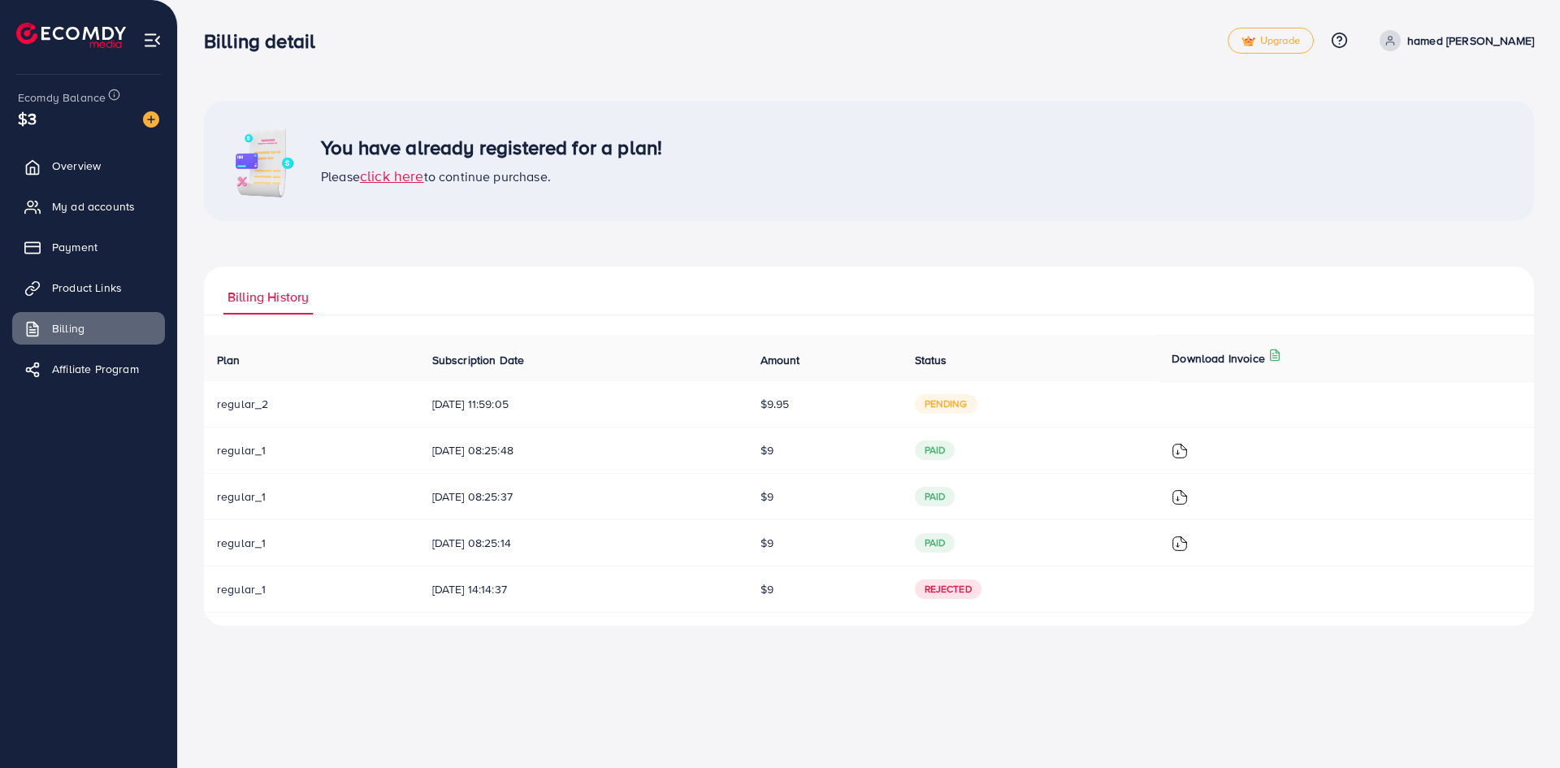
click at [484, 576] on td "01/06/2024, 14:14:37" at bounding box center [583, 589] width 328 height 46
click at [378, 181] on span "click here" at bounding box center [392, 176] width 64 height 20
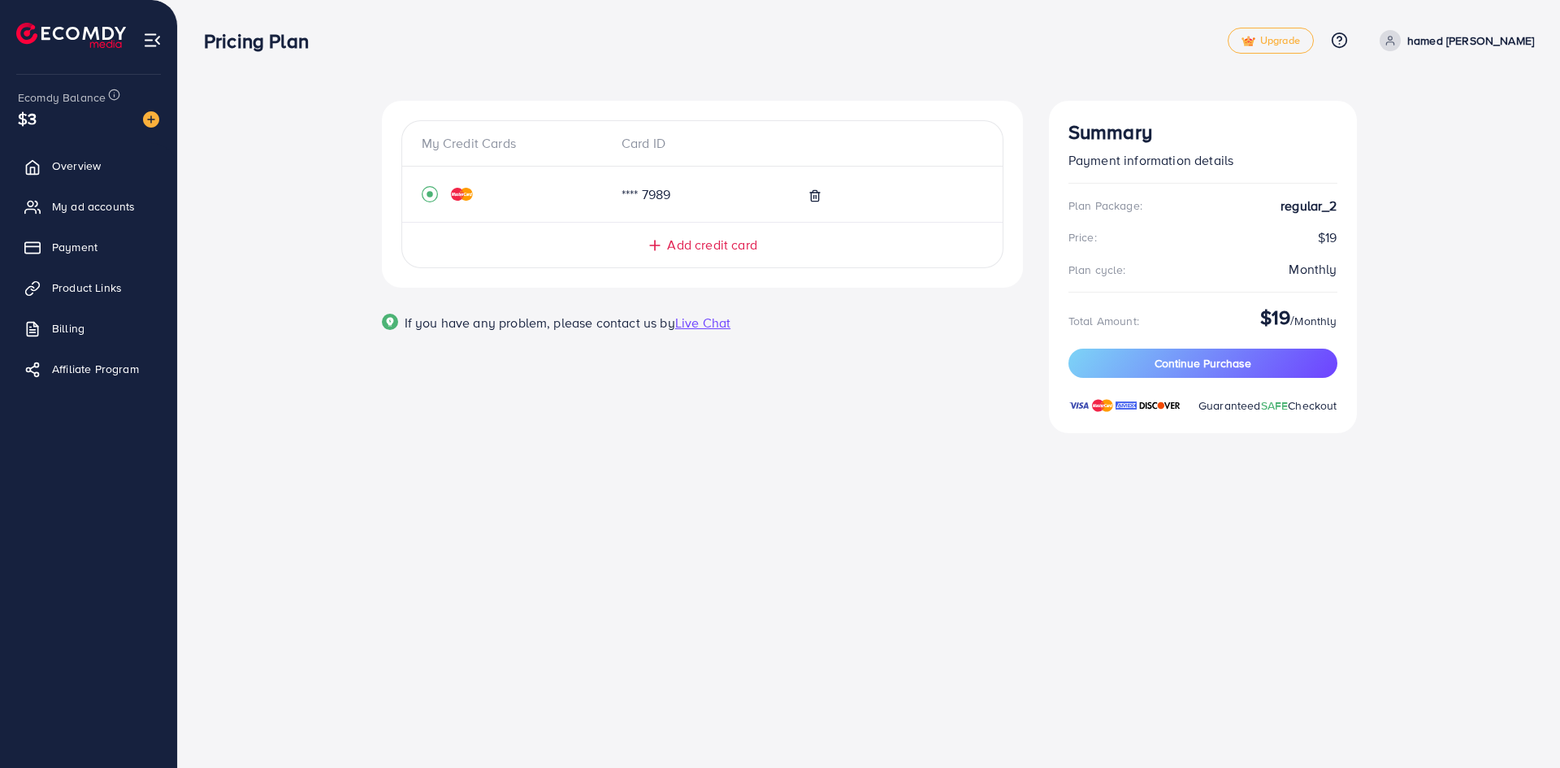
click at [1233, 342] on div "Plan Package: regular_2 Price: $19 Plan cycle: Monthly Total Amount: $19 / Mont…" at bounding box center [1202, 306] width 269 height 218
click at [1230, 349] on button "Continue Purchase" at bounding box center [1202, 363] width 269 height 29
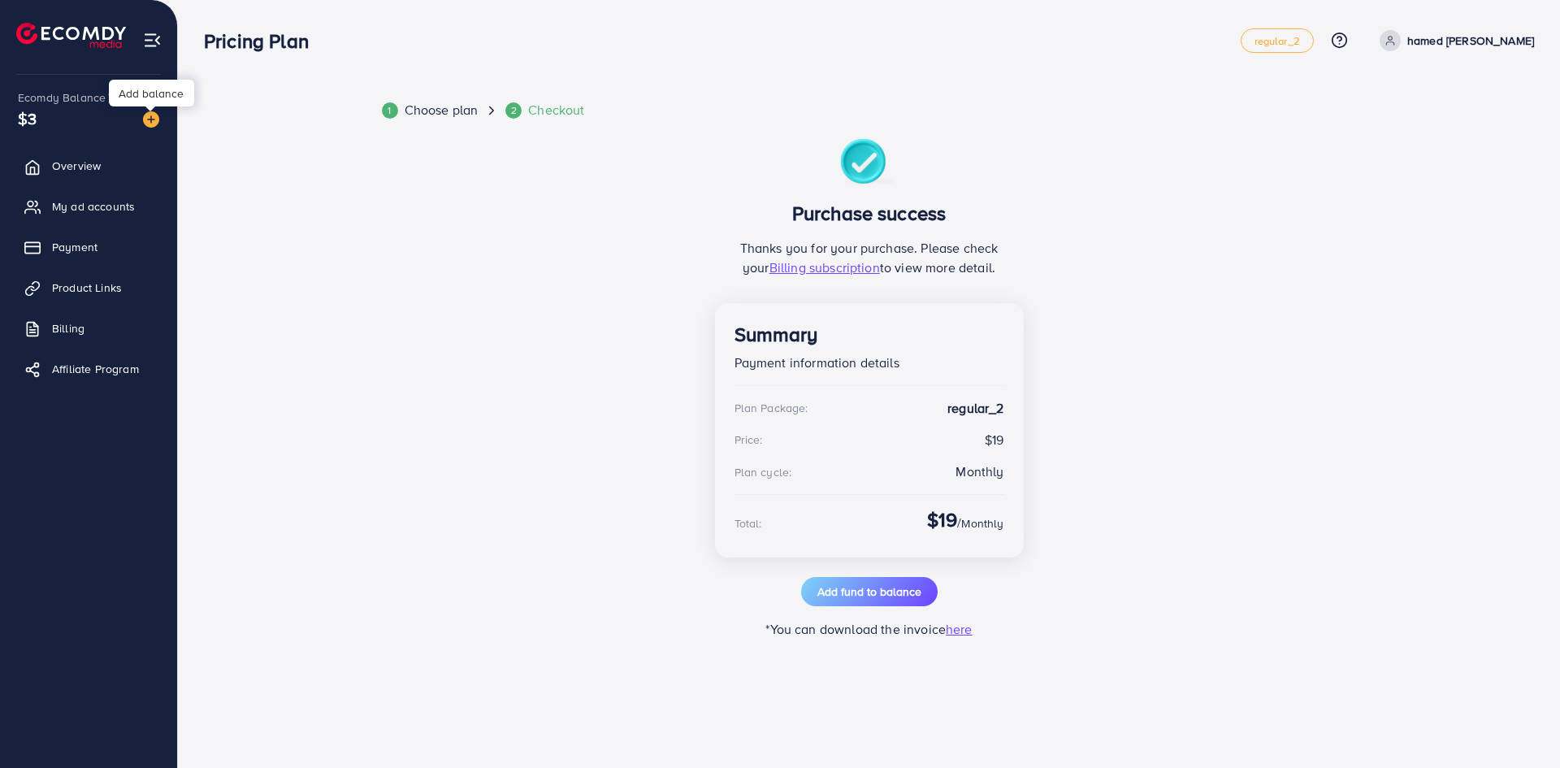
click at [156, 124] on img at bounding box center [151, 119] width 16 height 16
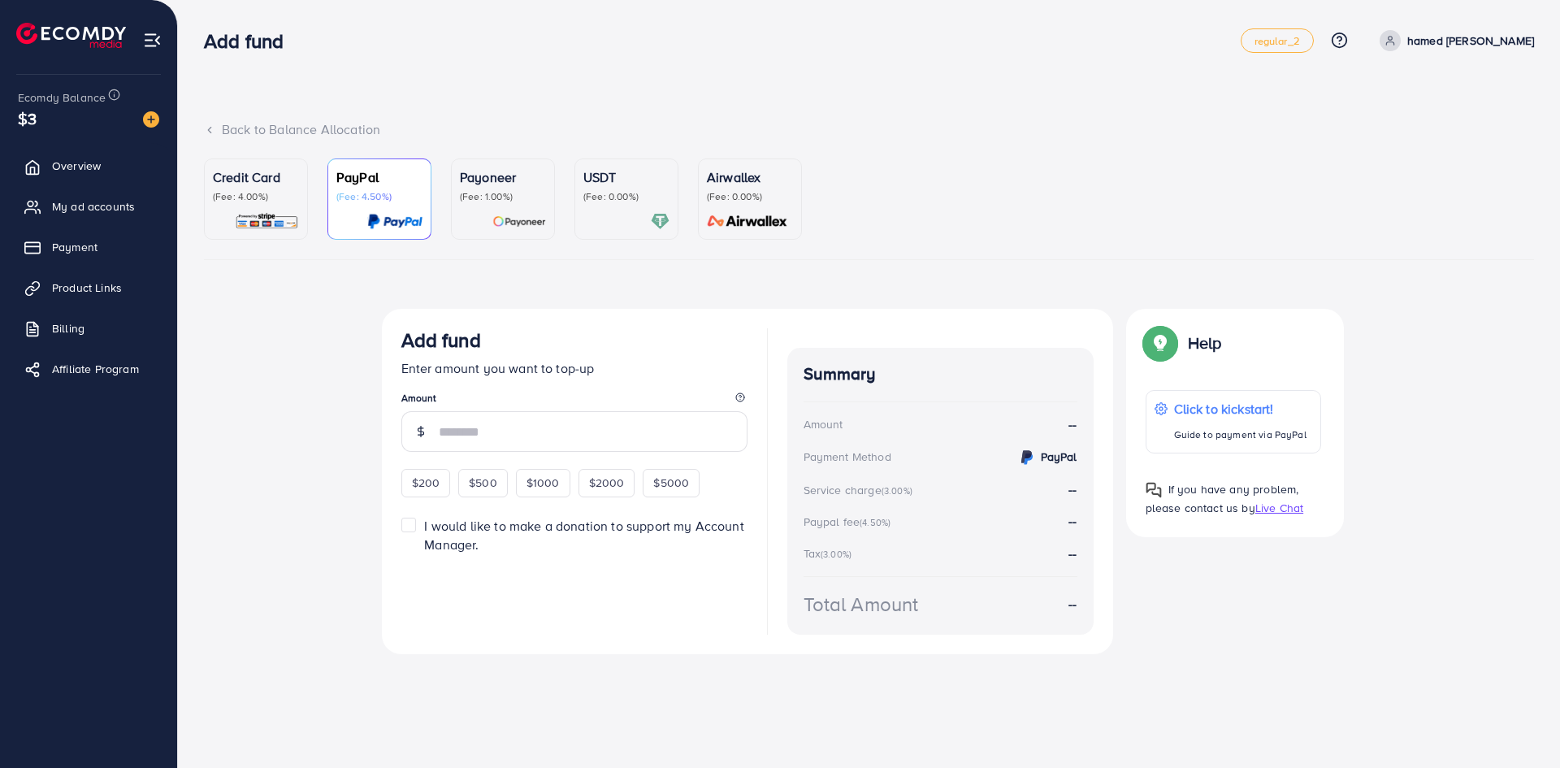
click at [576, 193] on link "USDT (Fee: 0.00%)" at bounding box center [626, 198] width 104 height 81
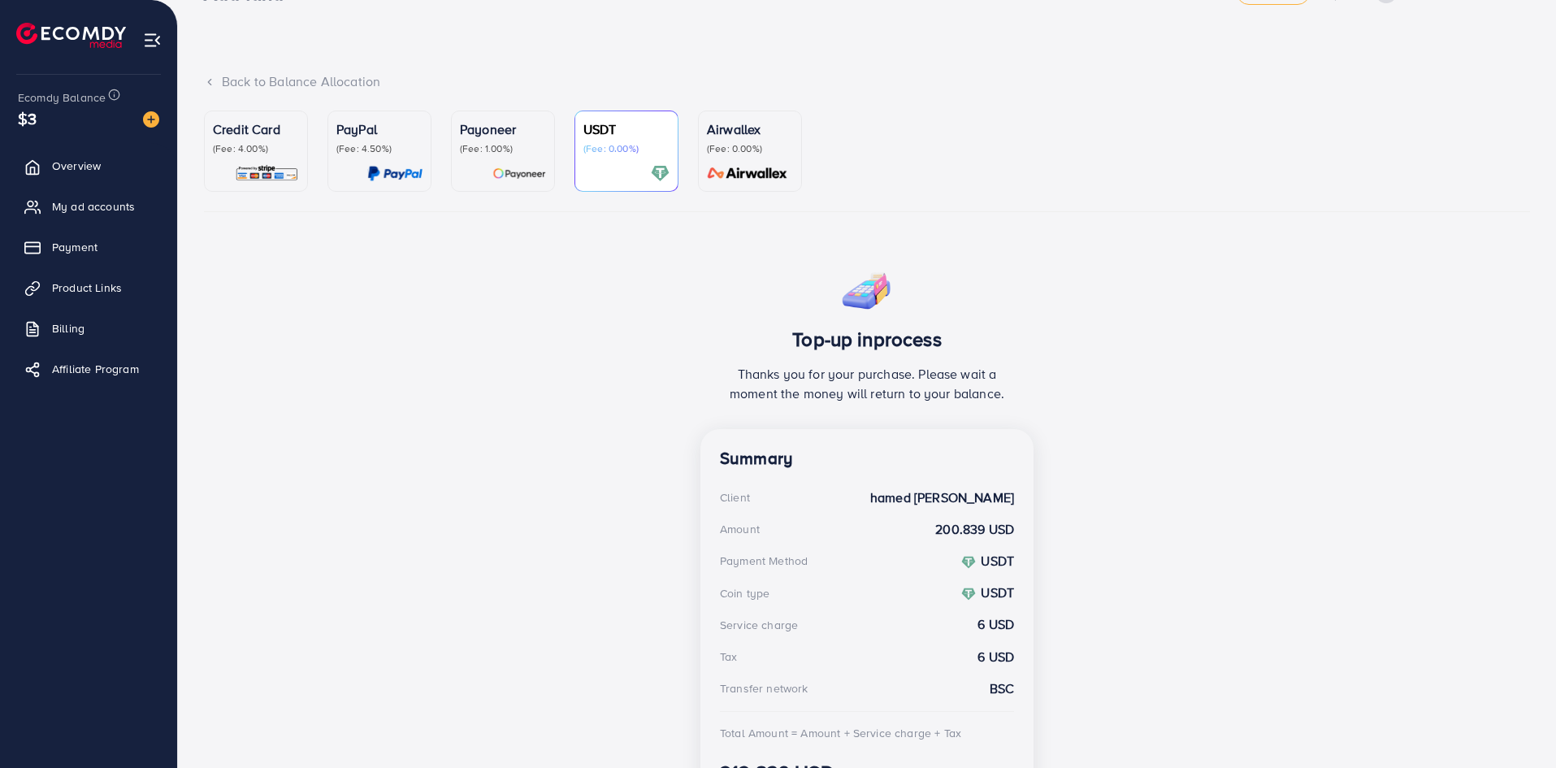
scroll to position [54, 0]
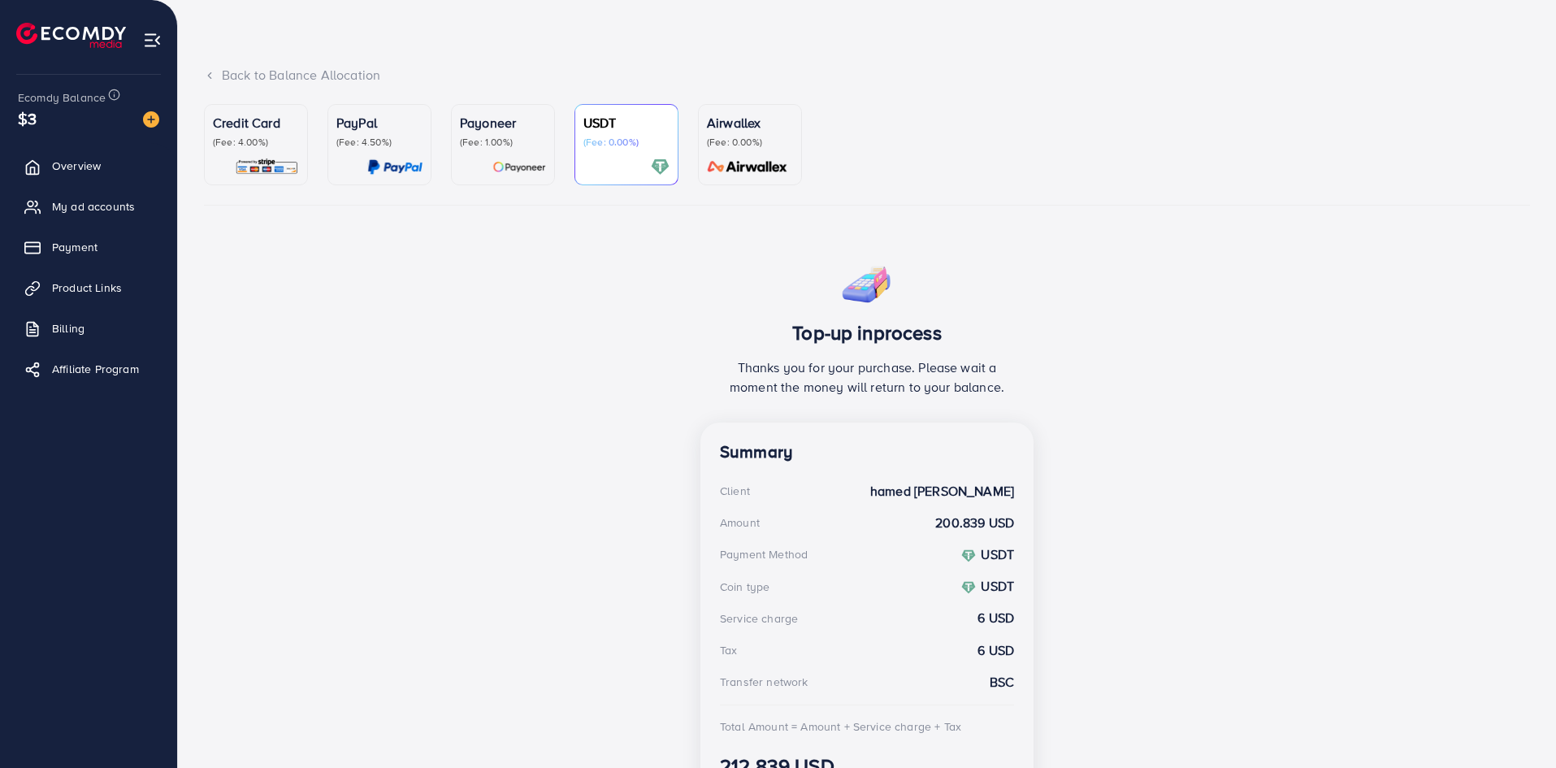
click at [371, 138] on p "(Fee: 4.50%)" at bounding box center [379, 142] width 86 height 13
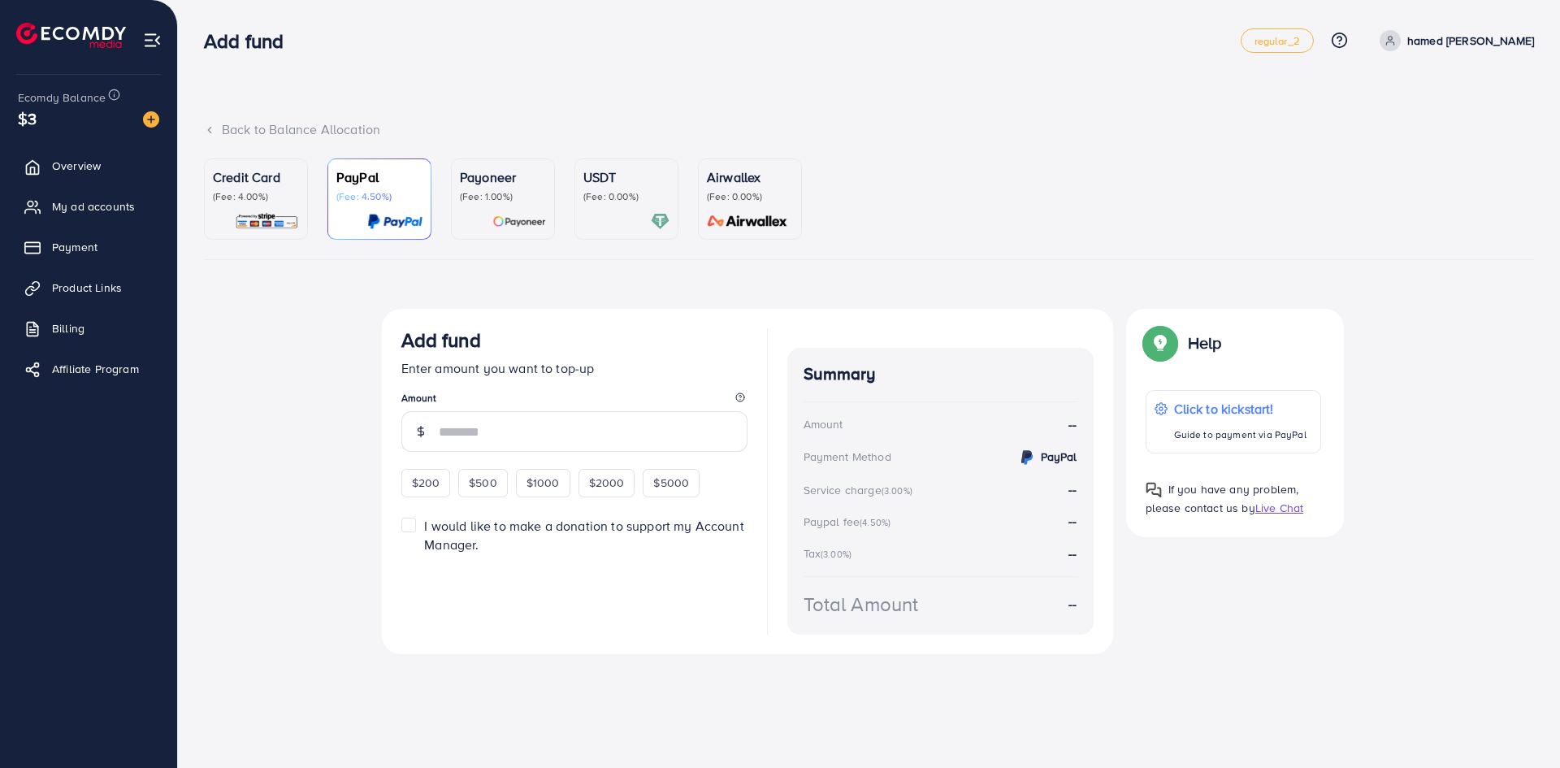
click at [259, 180] on p "Credit Card" at bounding box center [256, 176] width 86 height 19
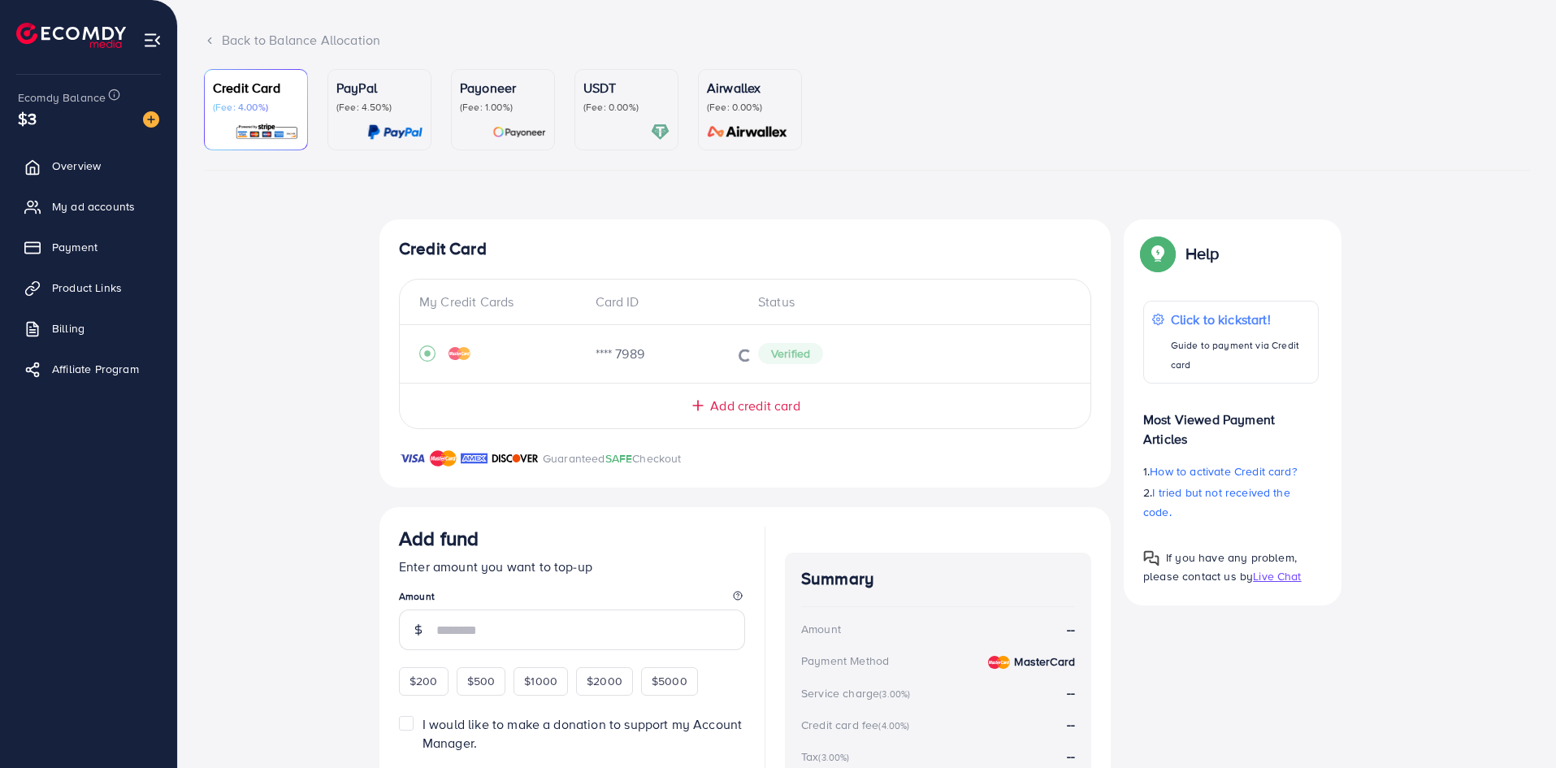
scroll to position [54, 0]
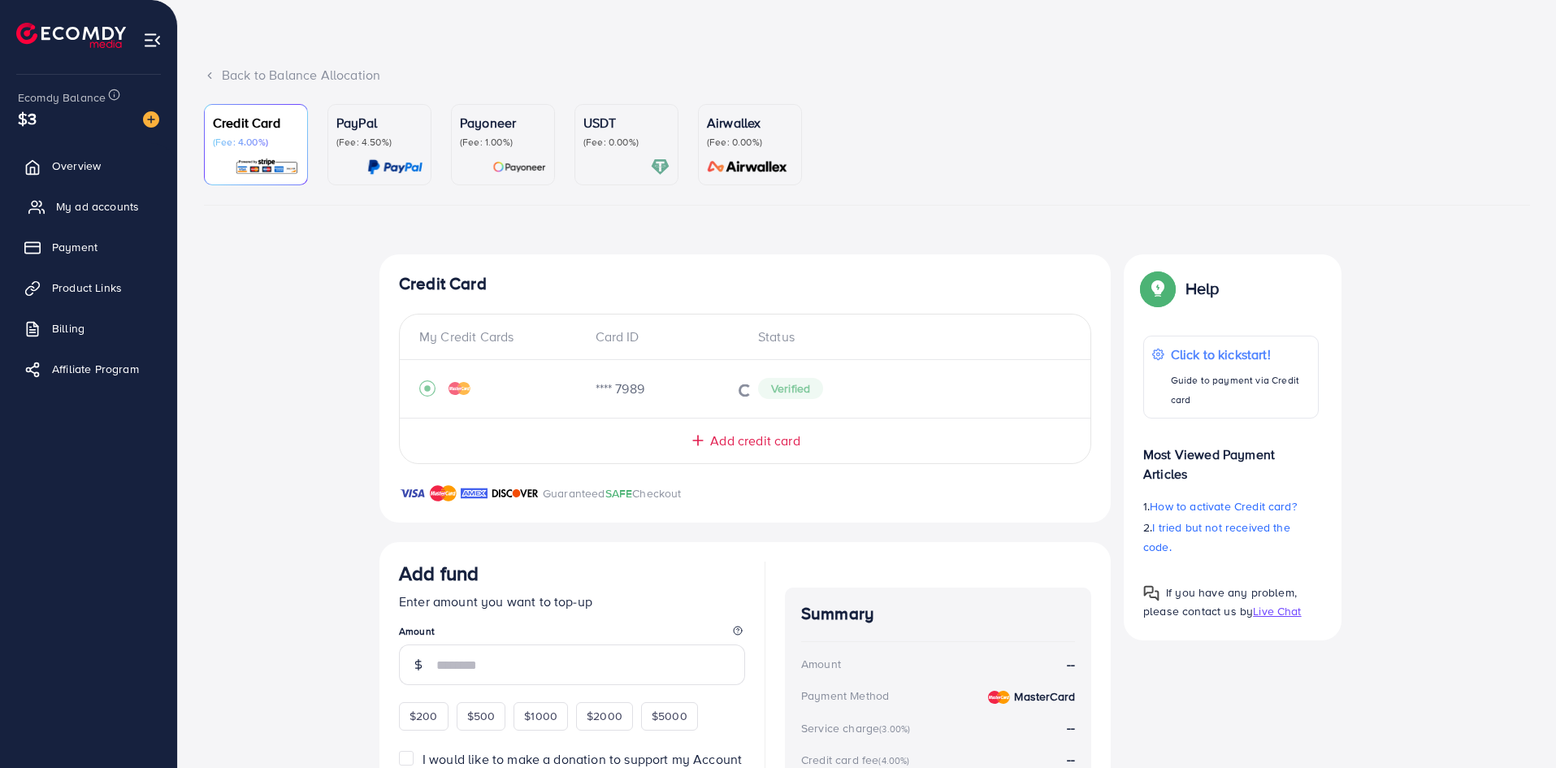
click at [93, 202] on span "My ad accounts" at bounding box center [97, 206] width 83 height 16
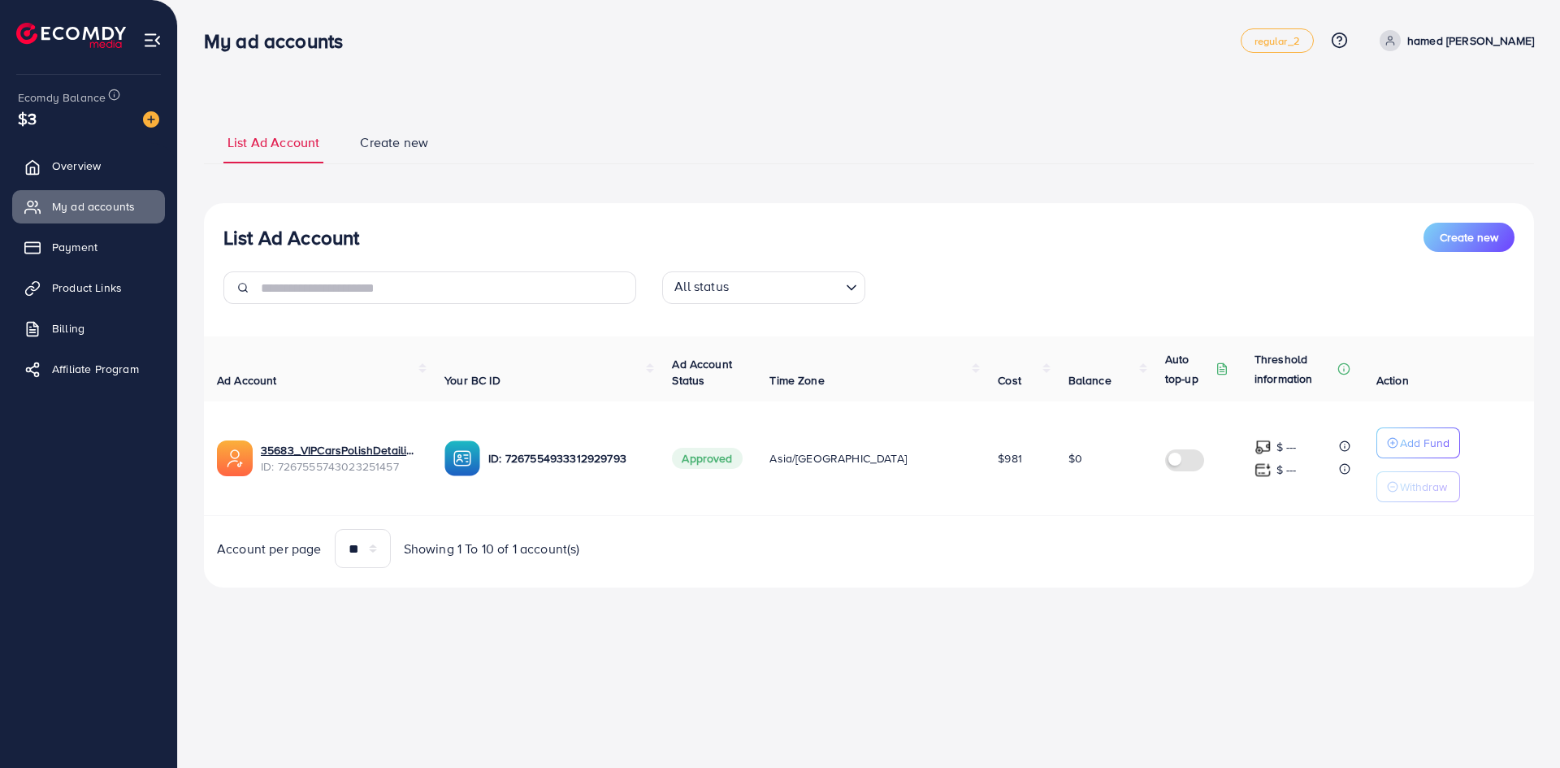
click at [1466, 254] on div "List Ad Account Create new All status Loading..." at bounding box center [869, 270] width 1330 height 94
click at [1458, 249] on button "Create new" at bounding box center [1468, 237] width 91 height 29
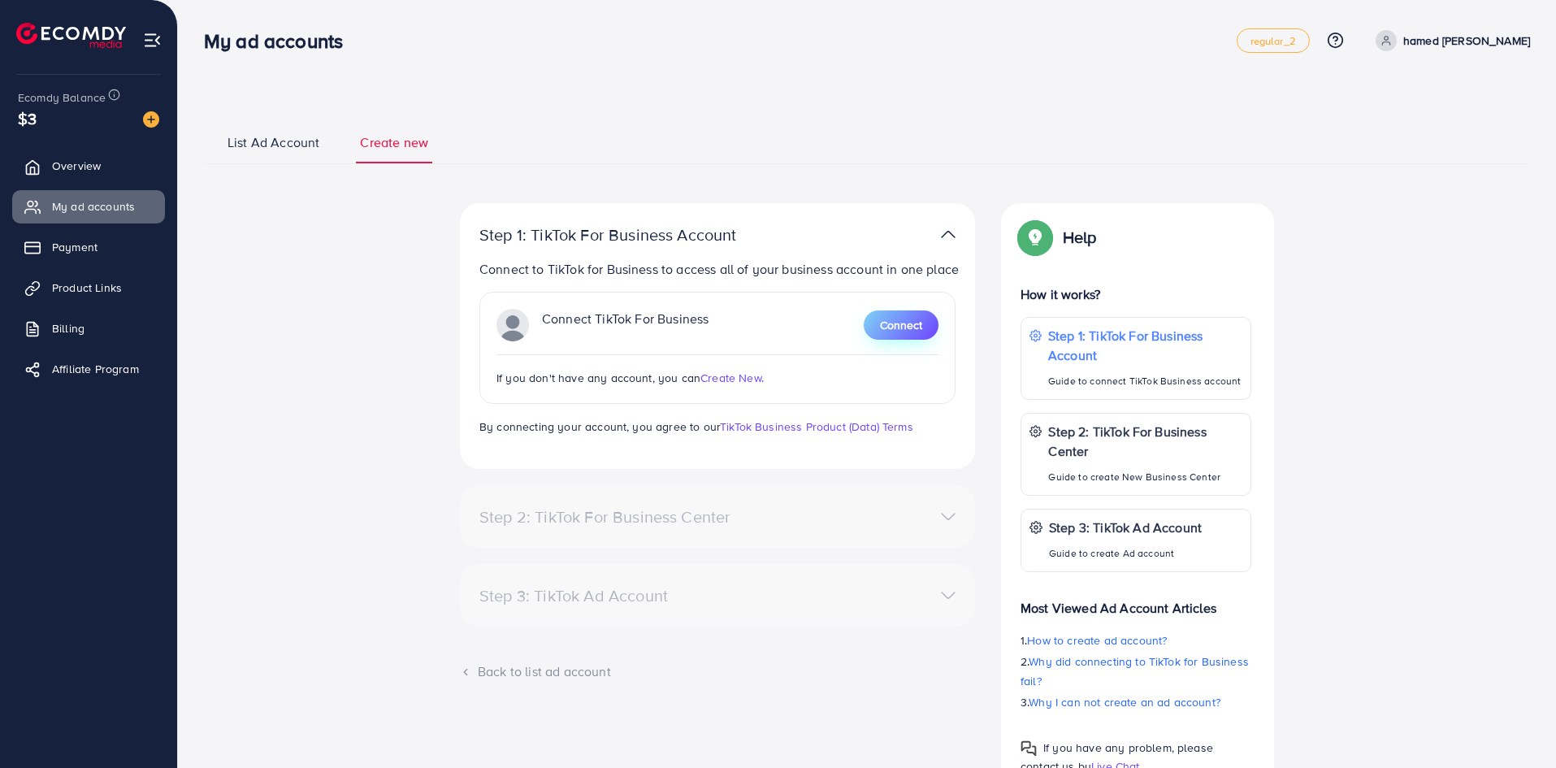
click at [908, 322] on span "Connect" at bounding box center [901, 325] width 42 height 16
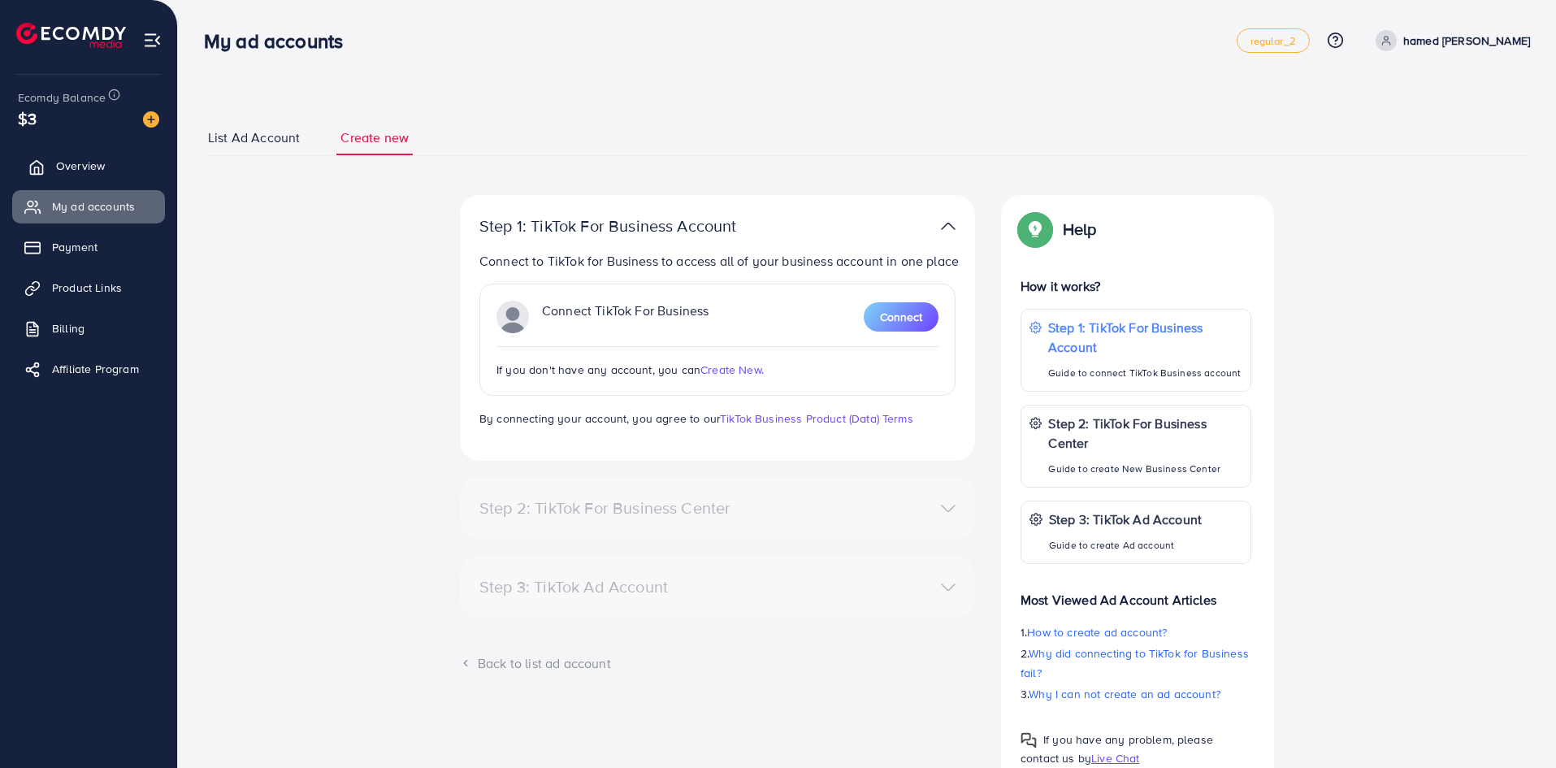
click at [59, 161] on span "Overview" at bounding box center [80, 166] width 49 height 16
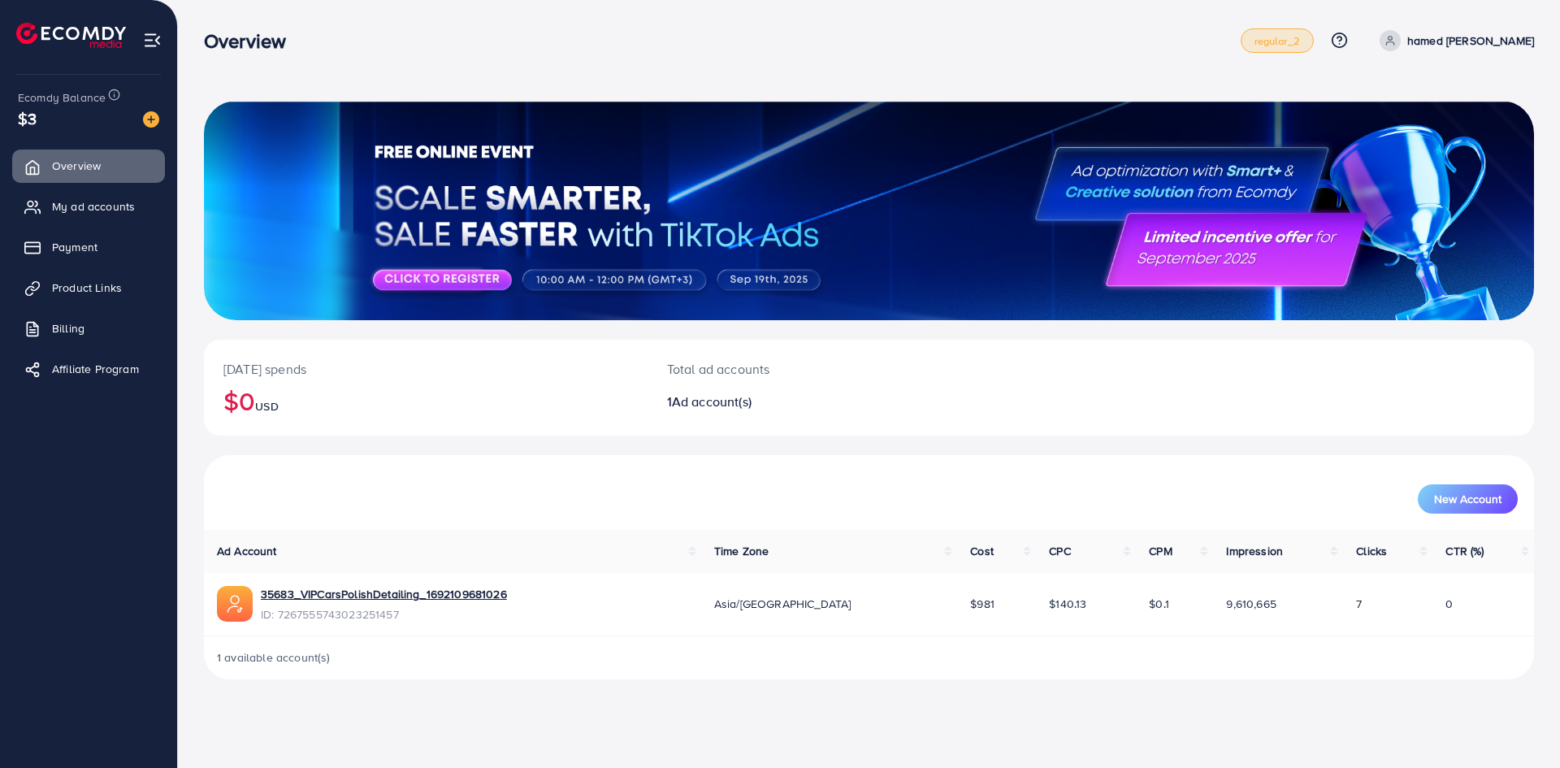
click at [1298, 37] on span "regular_2" at bounding box center [1276, 41] width 45 height 11
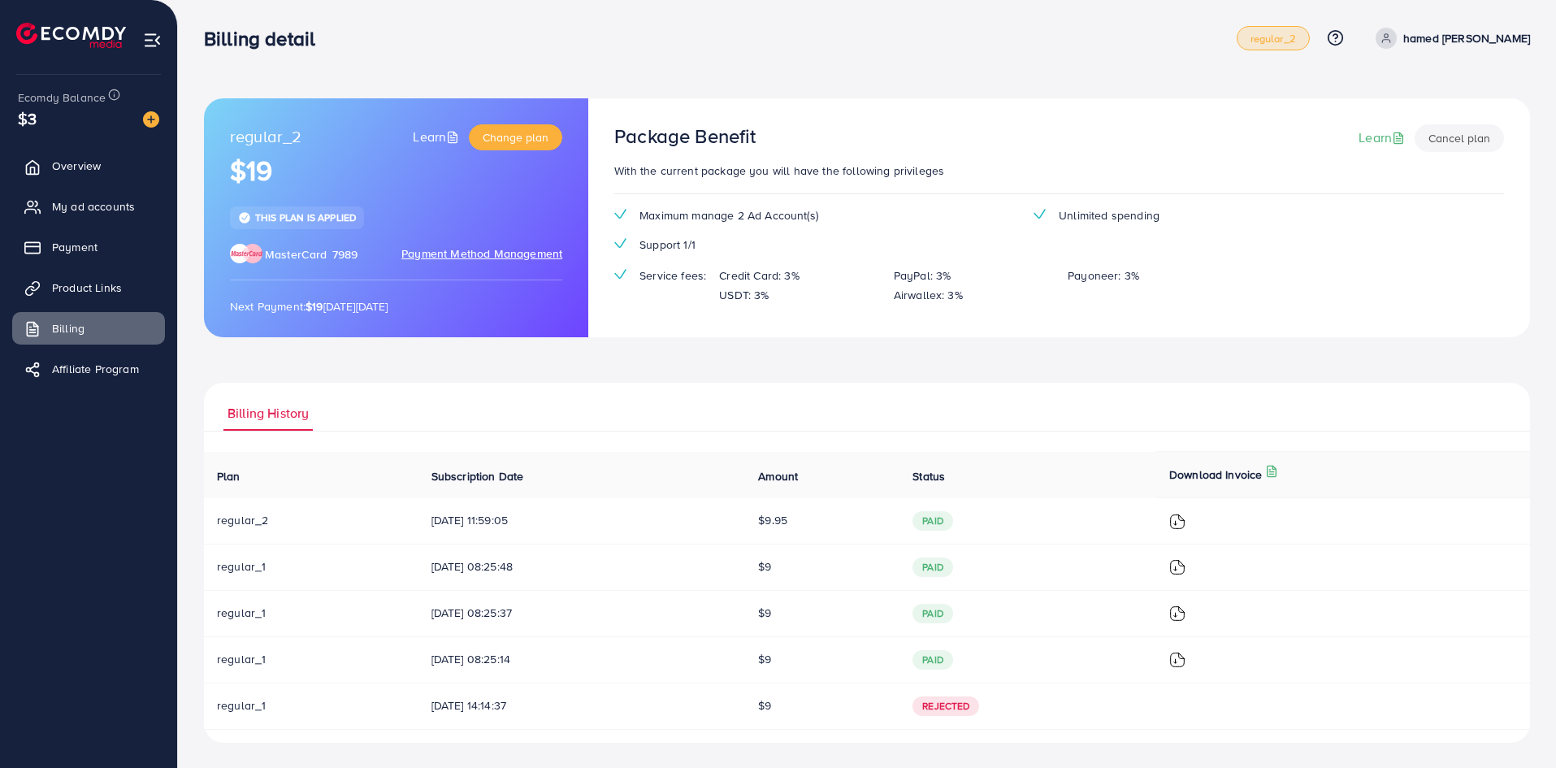
scroll to position [3, 0]
click at [314, 248] on span "MasterCard" at bounding box center [296, 253] width 63 height 16
drag, startPoint x: 340, startPoint y: 219, endPoint x: 355, endPoint y: 251, distance: 35.2
click at [340, 220] on span "This plan is applied" at bounding box center [305, 217] width 101 height 14
drag, startPoint x: 430, startPoint y: 326, endPoint x: 512, endPoint y: 314, distance: 83.0
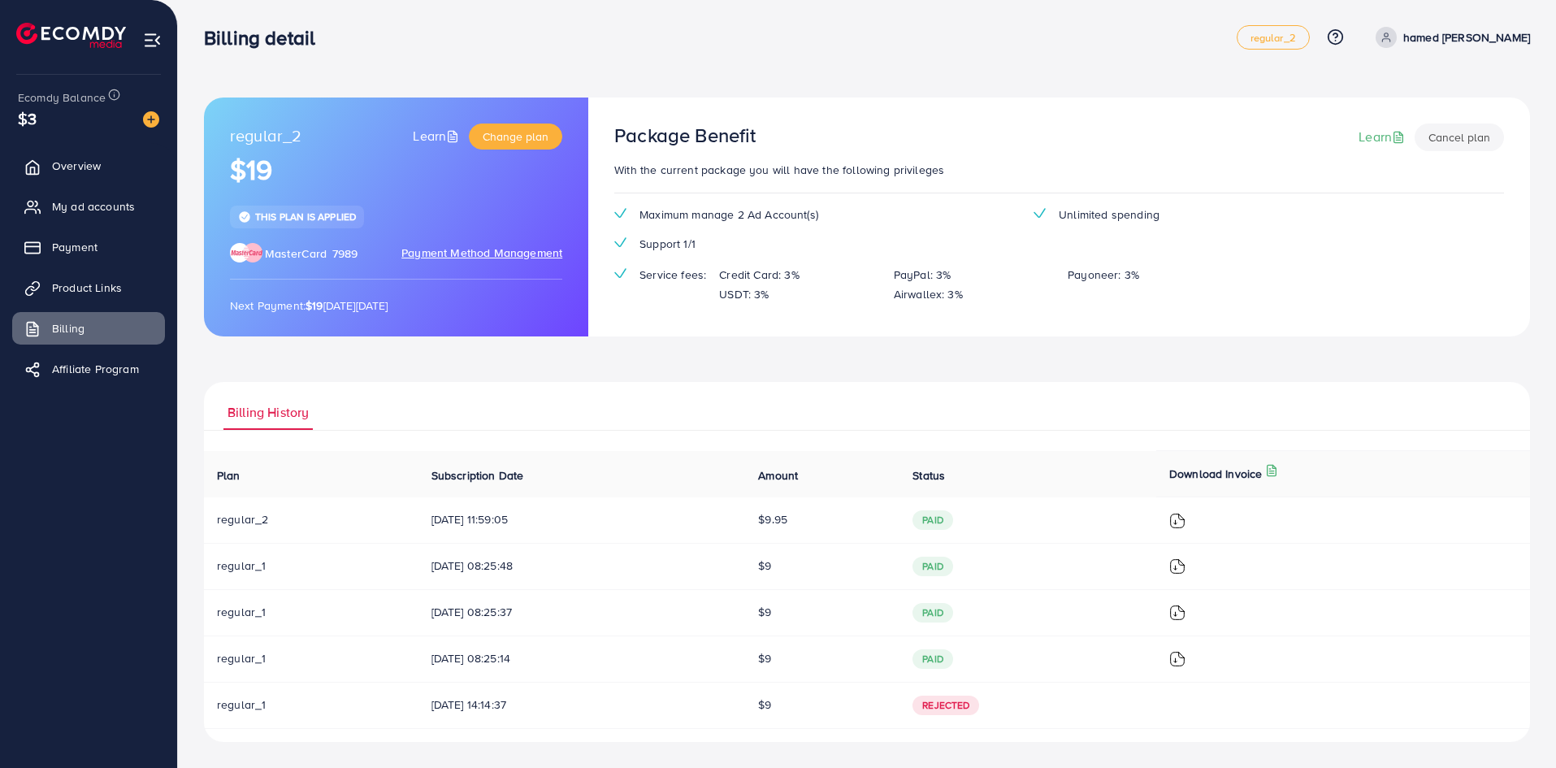
click at [467, 319] on div "regular_2 Learn Change plan $19 This plan is applied MasterCard 7989 Payment Me…" at bounding box center [396, 216] width 384 height 239
click at [711, 288] on div "USDT: 3%" at bounding box center [793, 293] width 174 height 19
click at [742, 222] on span "Maximum manage 2 Ad Account(s)" at bounding box center [728, 214] width 179 height 16
click at [97, 200] on span "My ad accounts" at bounding box center [97, 206] width 83 height 16
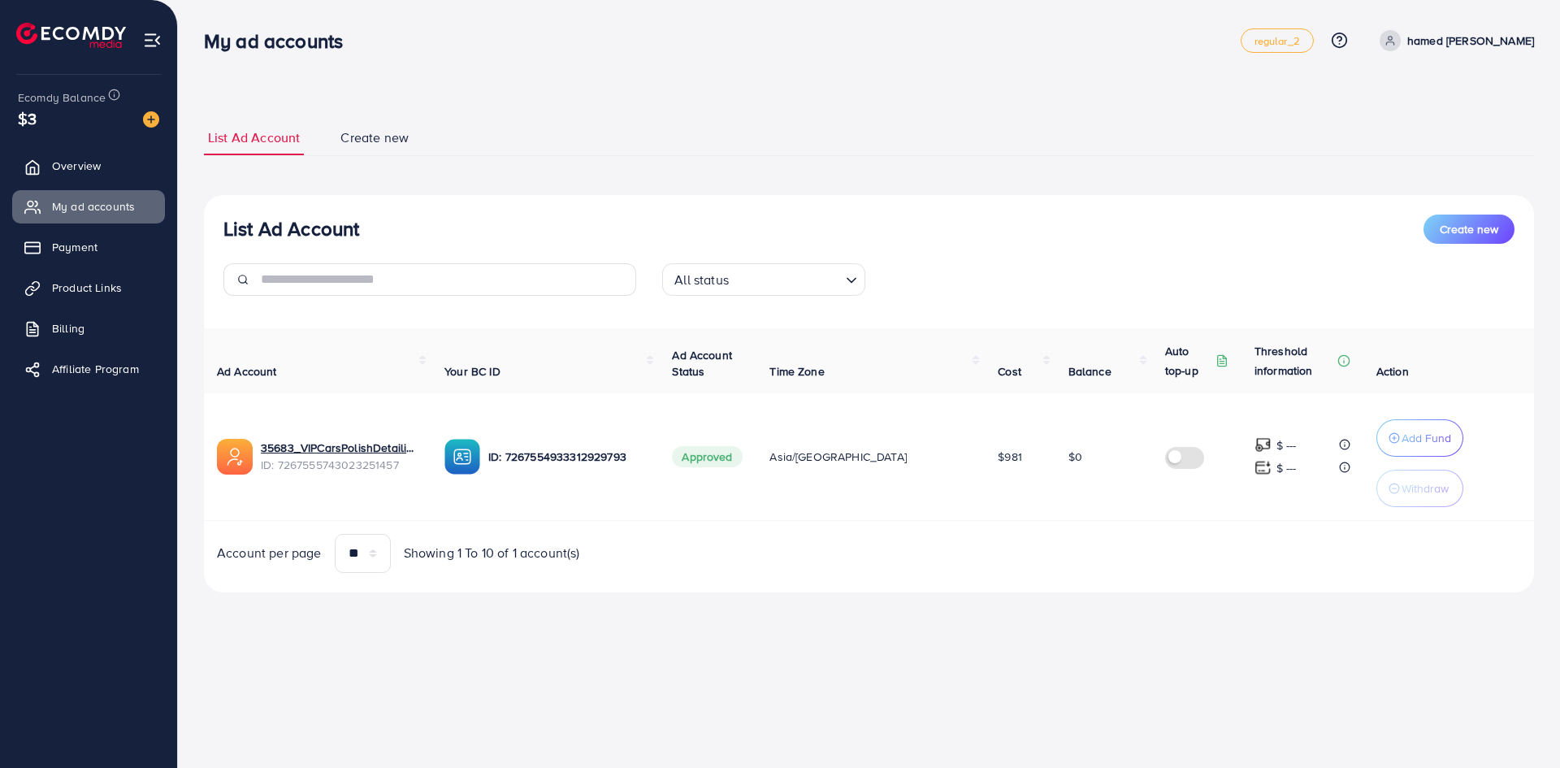
click at [352, 141] on span "Create new" at bounding box center [374, 137] width 68 height 19
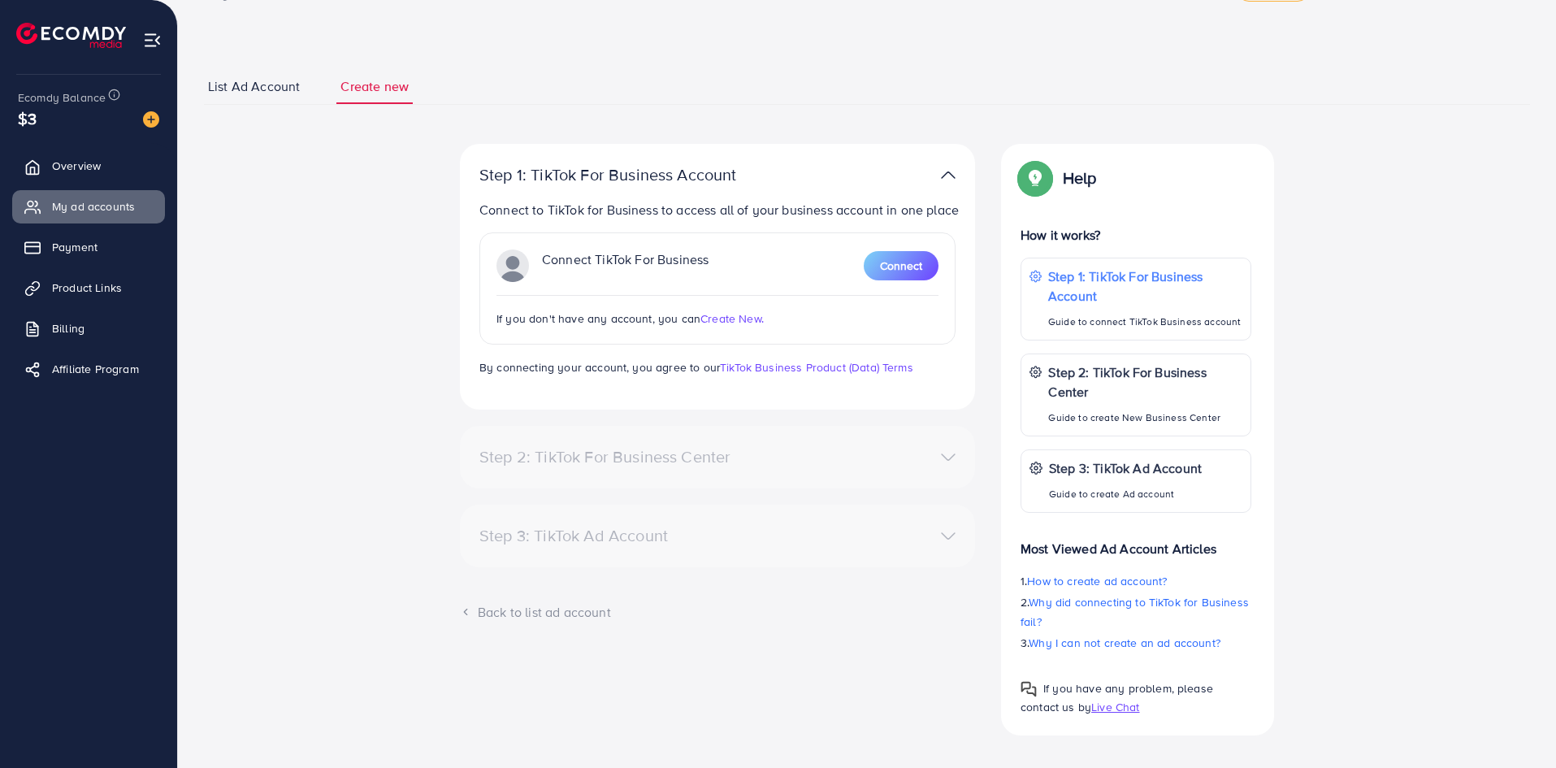
scroll to position [64, 0]
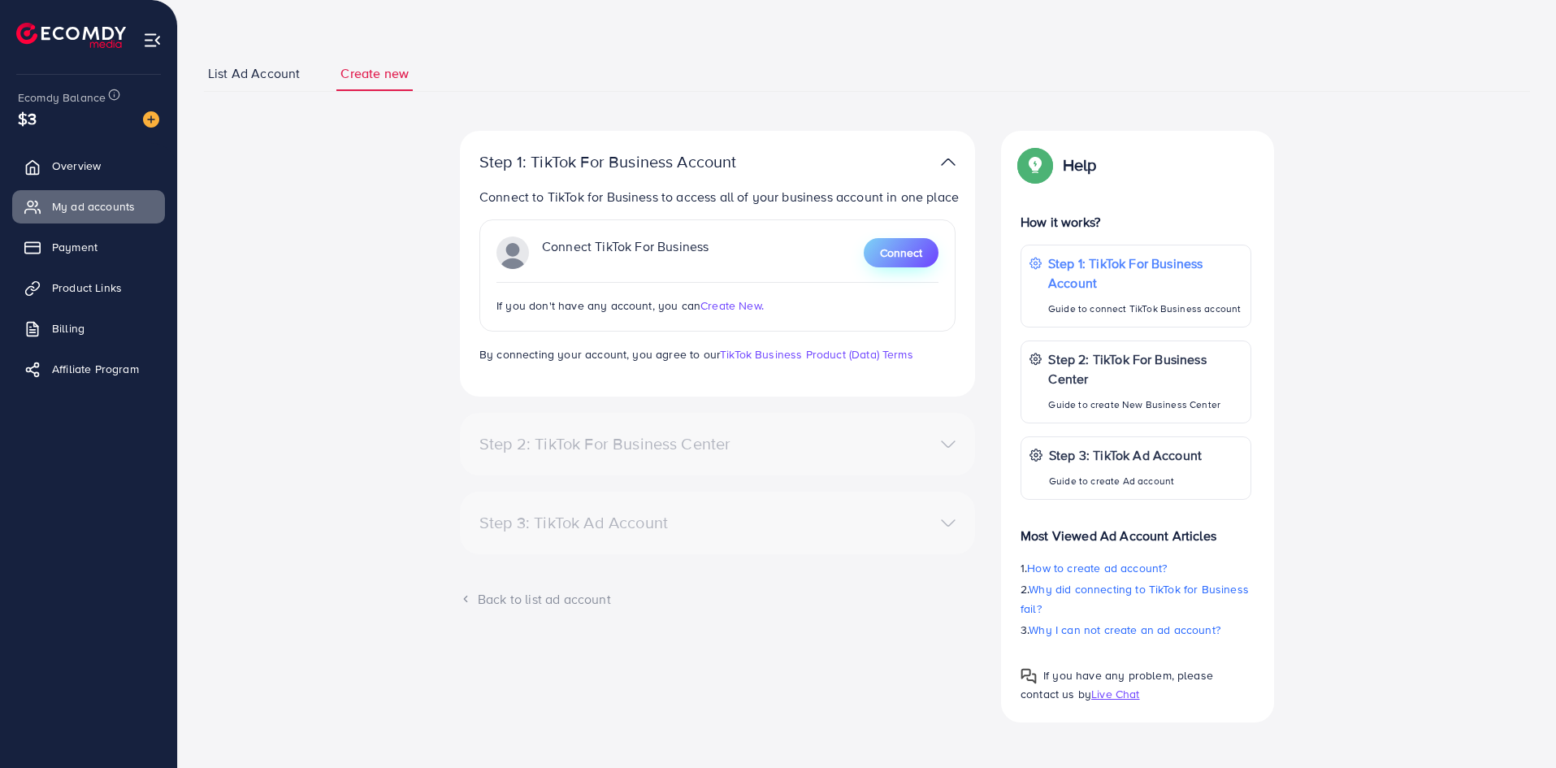
click at [926, 261] on button "Connect" at bounding box center [901, 252] width 75 height 29
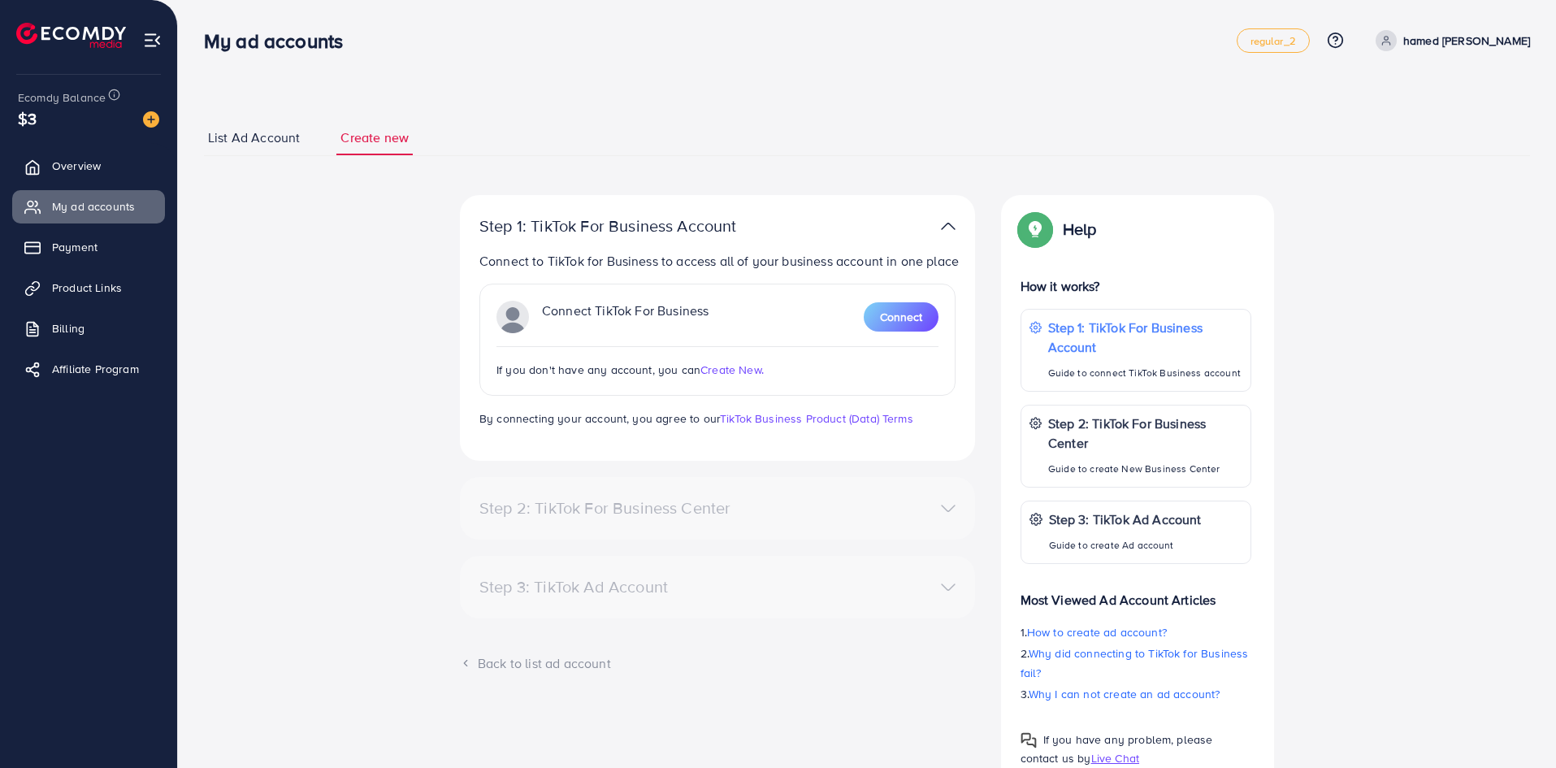
click at [630, 303] on p "Connect TikTok For Business" at bounding box center [625, 317] width 167 height 32
click at [1491, 48] on p "hamed [PERSON_NAME]" at bounding box center [1466, 40] width 127 height 19
click at [970, 89] on div "List Ad Account Create new Step 1: TikTok For Business Account Connect to TikTo…" at bounding box center [867, 416] width 1378 height 832
click at [885, 310] on span "Connect" at bounding box center [901, 317] width 42 height 16
click at [886, 310] on span "Connect" at bounding box center [901, 317] width 42 height 16
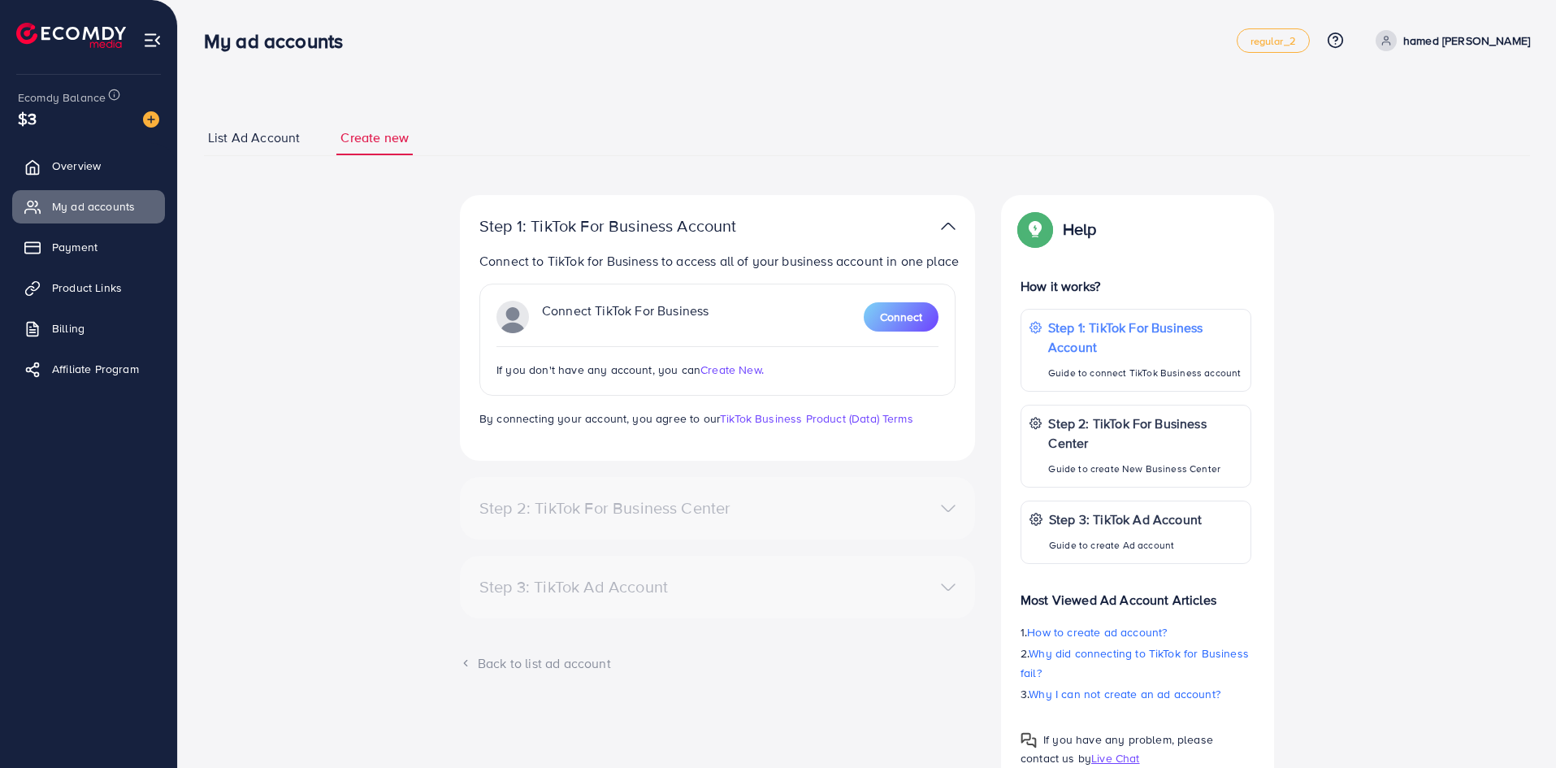
click at [713, 363] on span "Create New." at bounding box center [731, 370] width 63 height 16
click at [148, 38] on img at bounding box center [152, 40] width 19 height 19
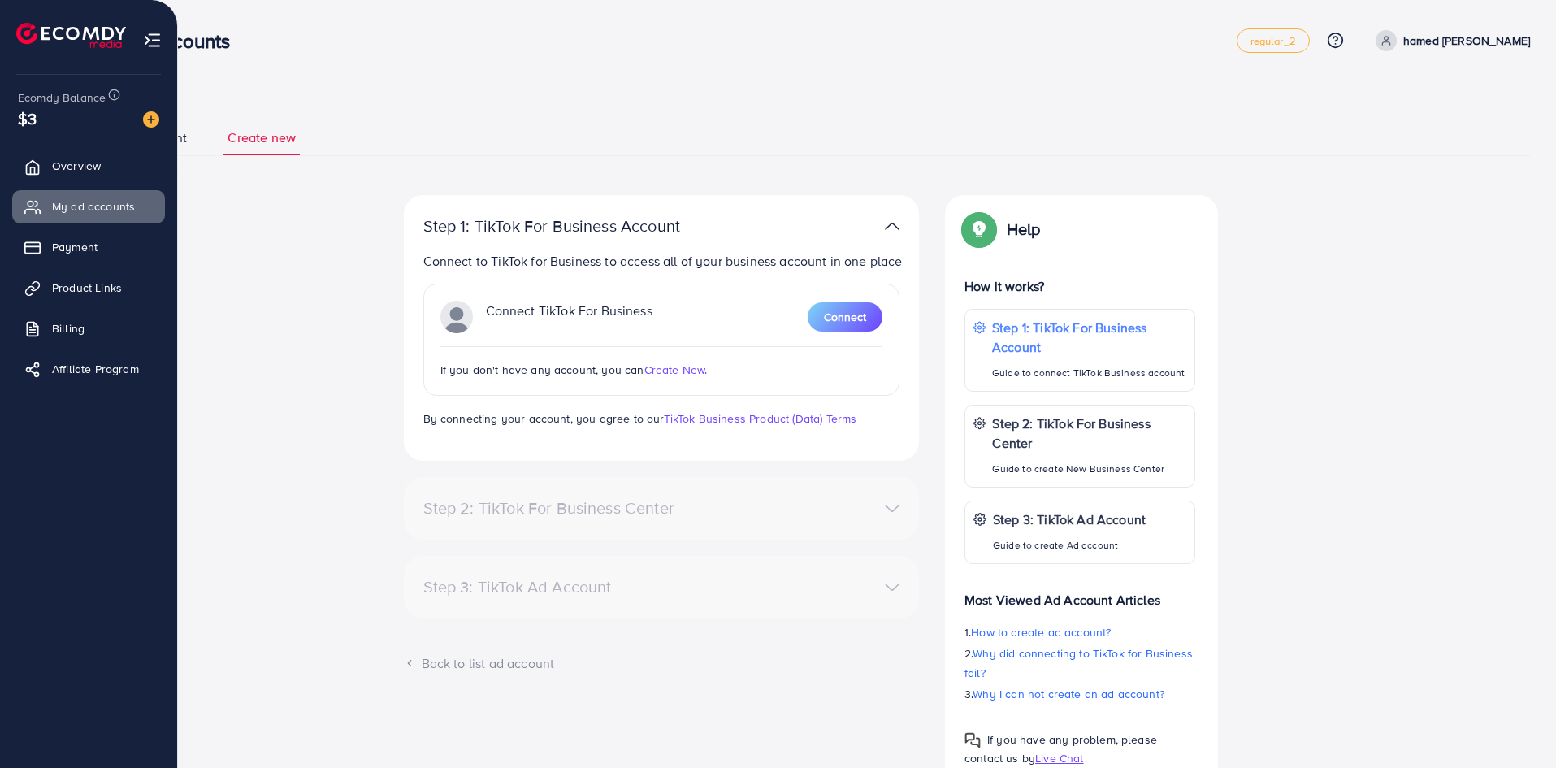
click at [62, 51] on li at bounding box center [77, 37] width 123 height 65
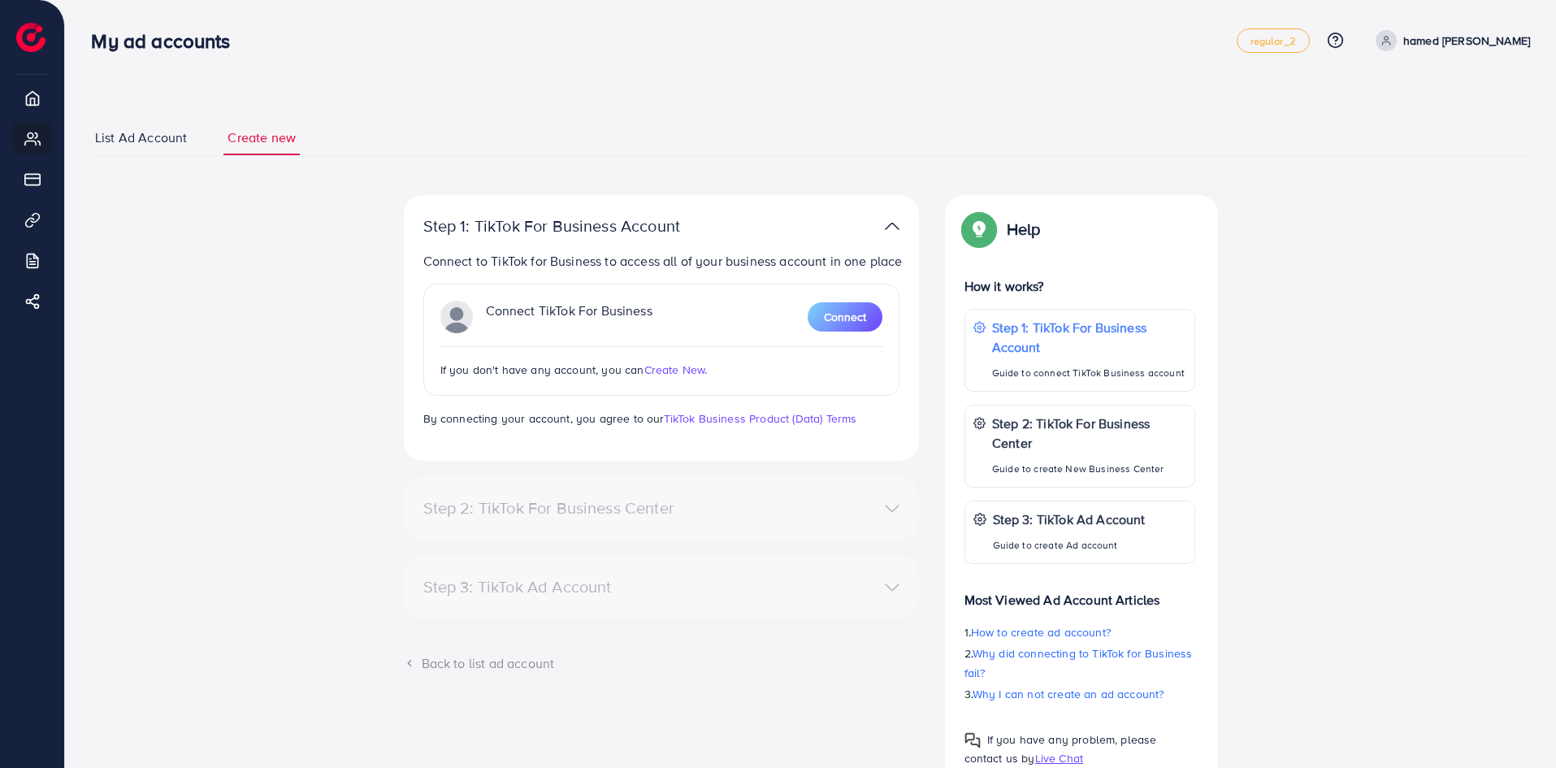
click at [1468, 40] on p "hamed [PERSON_NAME]" at bounding box center [1466, 40] width 127 height 19
click at [1443, 126] on span "Log out" at bounding box center [1432, 132] width 44 height 19
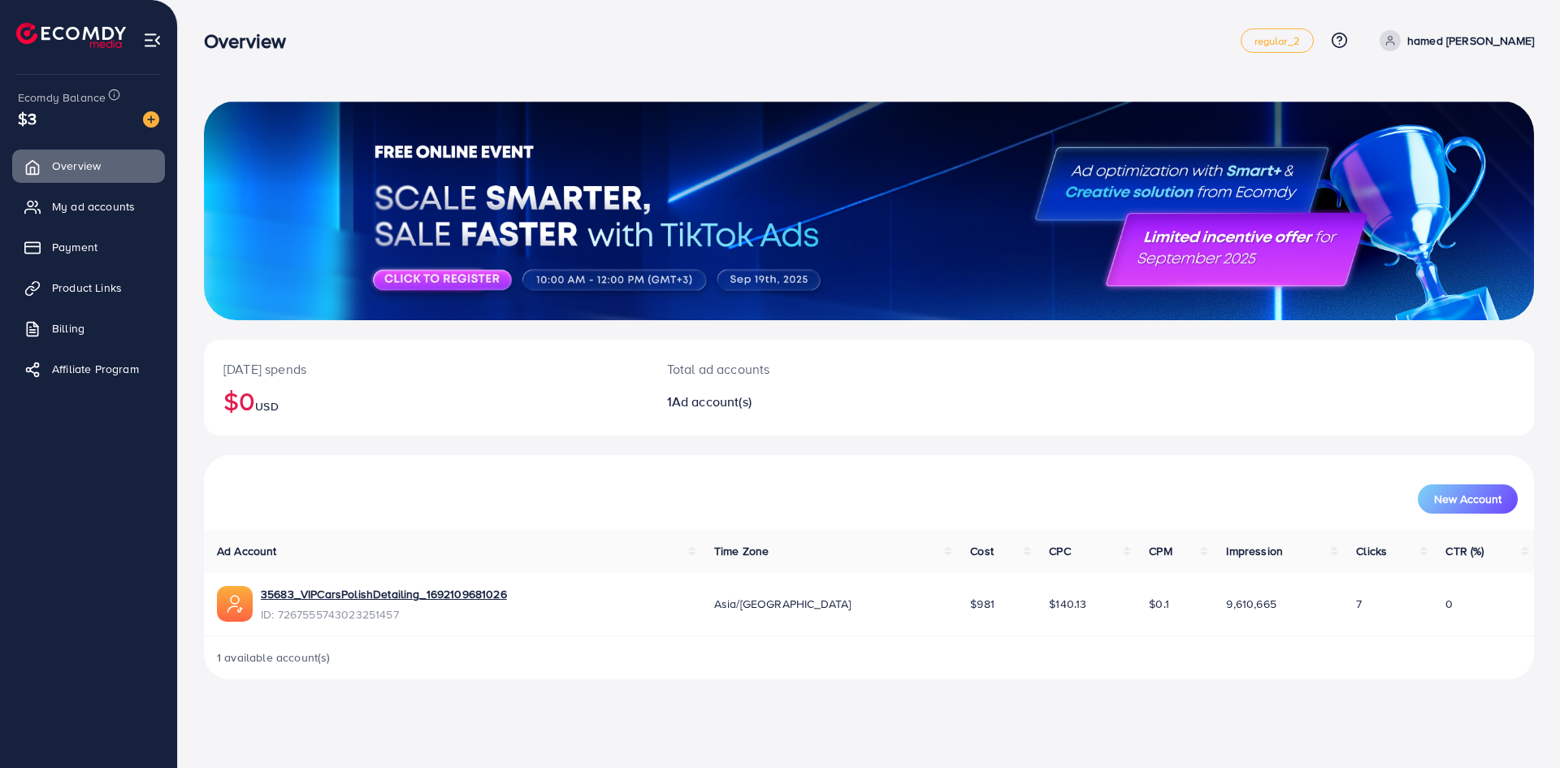
click at [708, 403] on span "Ad account(s)" at bounding box center [712, 401] width 80 height 18
click at [121, 214] on span "My ad accounts" at bounding box center [97, 206] width 83 height 16
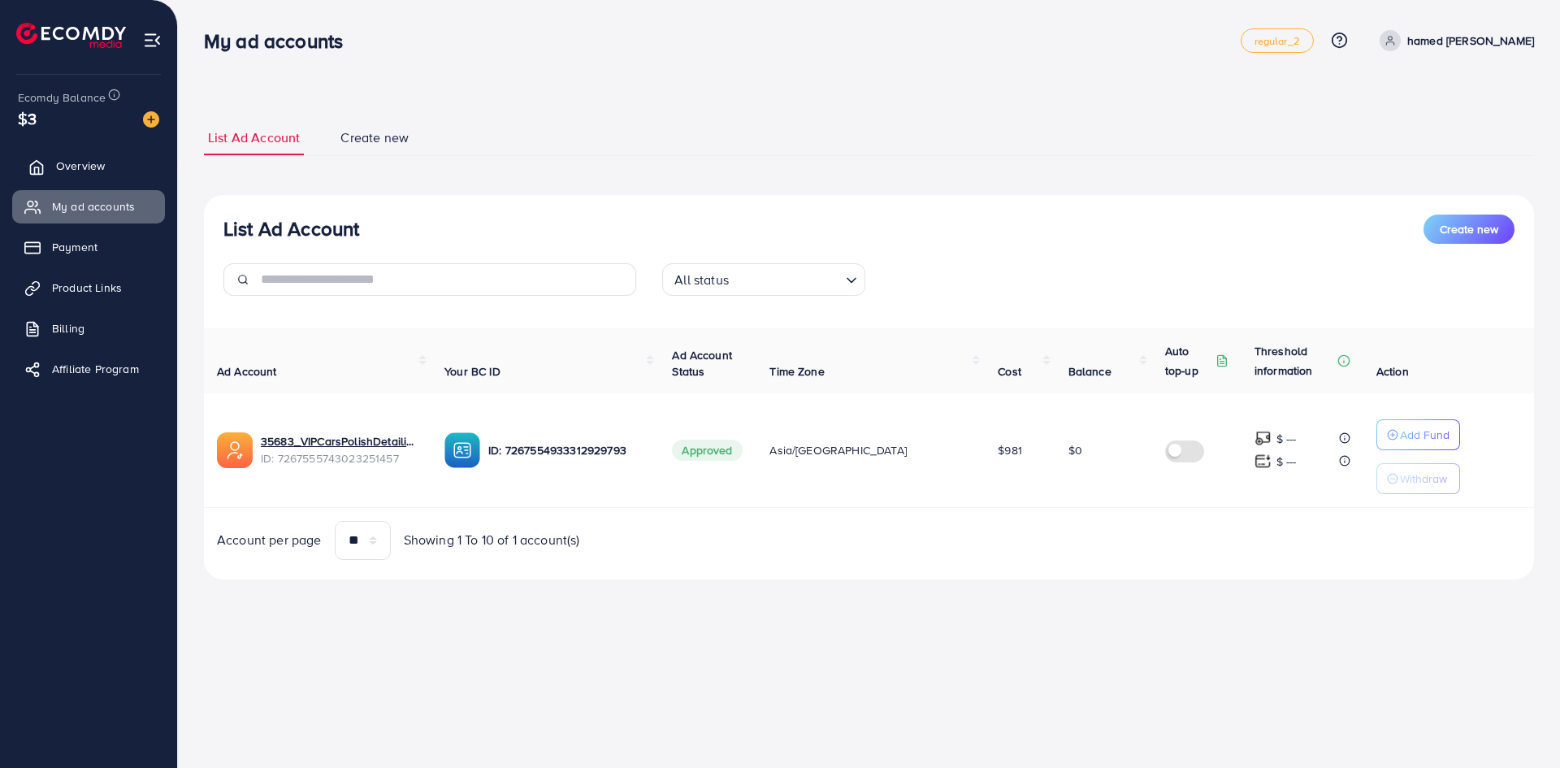
click at [106, 178] on link "Overview" at bounding box center [88, 165] width 153 height 32
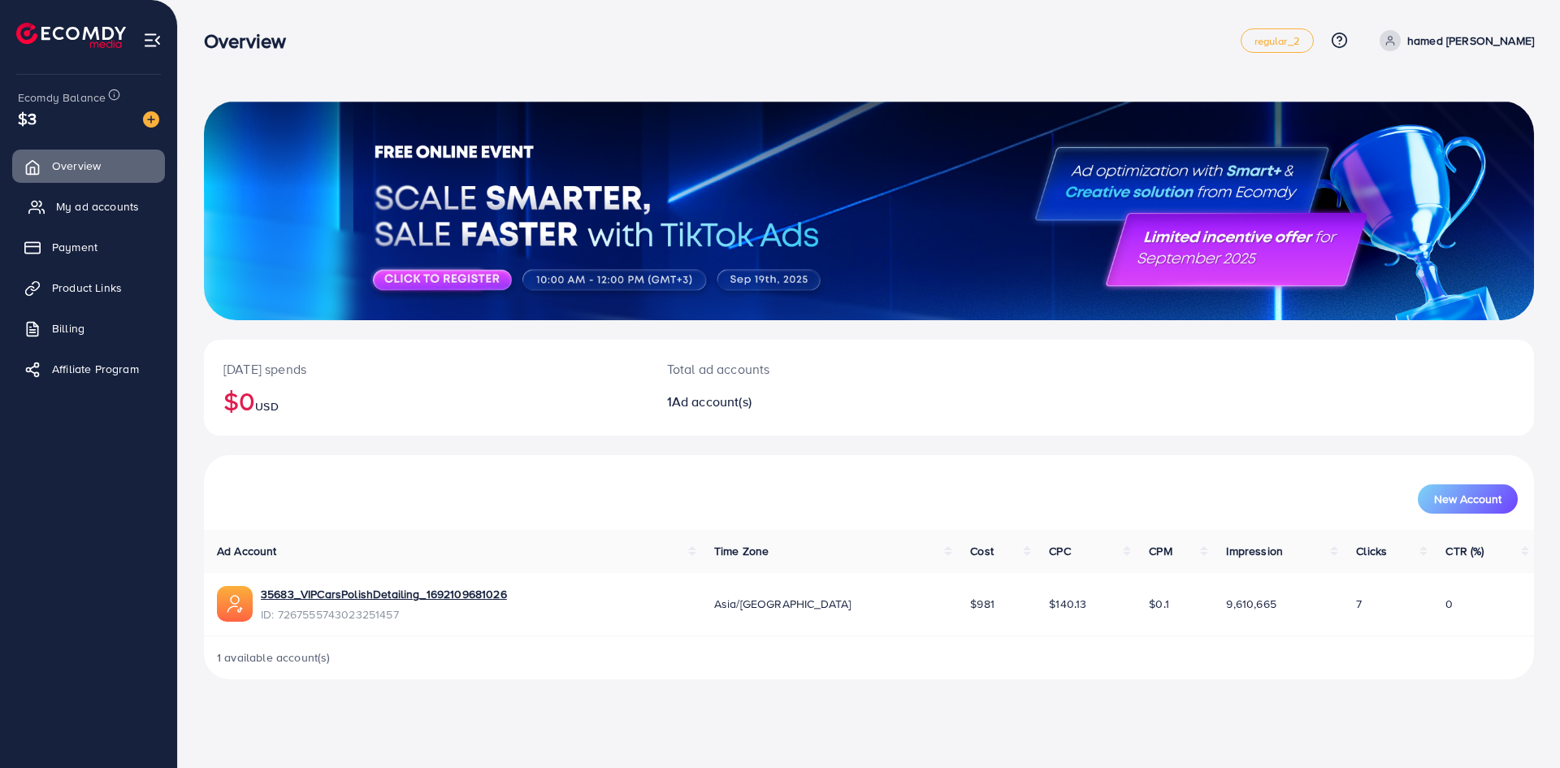
click at [80, 214] on span "My ad accounts" at bounding box center [97, 206] width 83 height 16
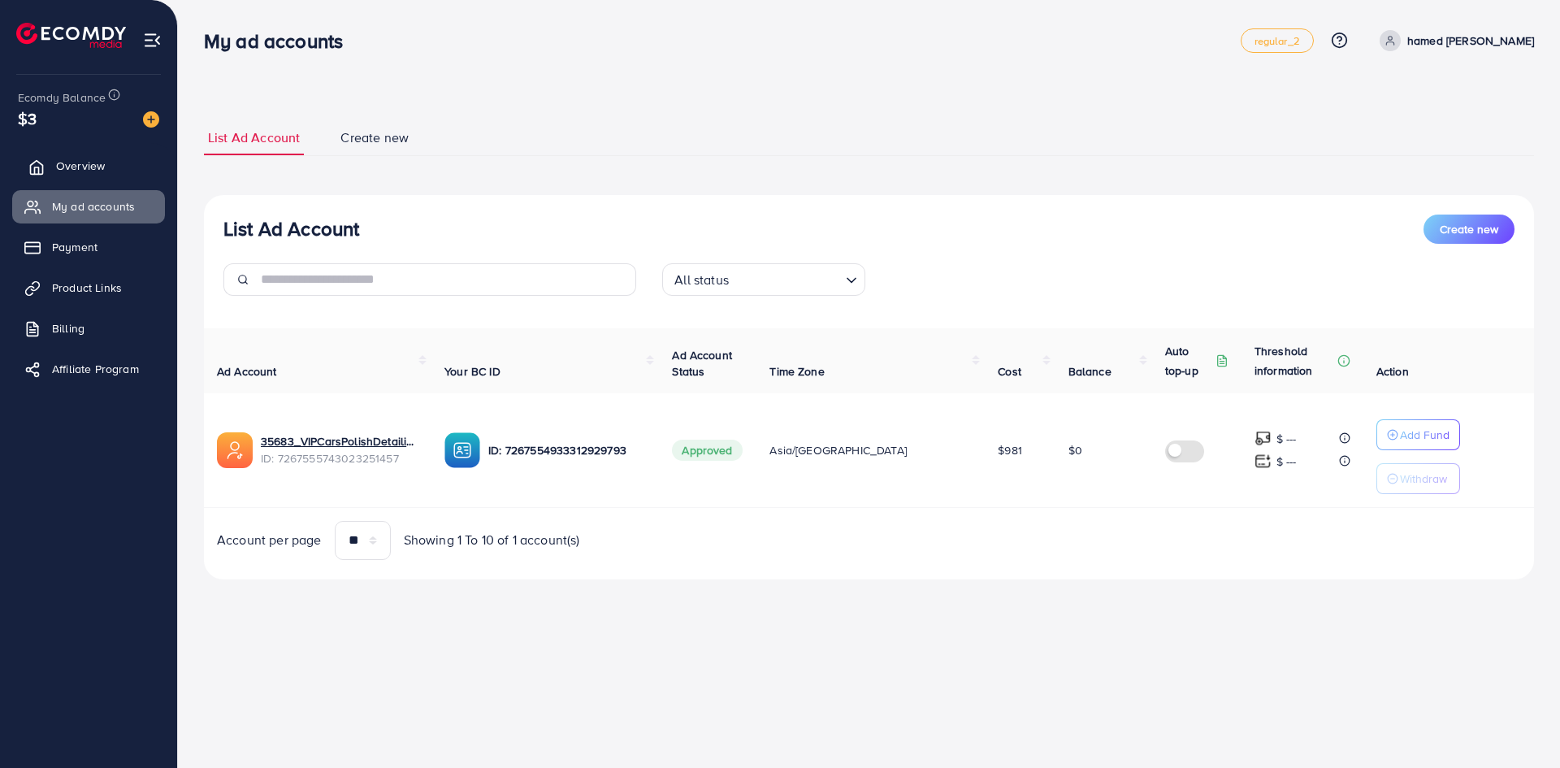
click at [96, 169] on span "Overview" at bounding box center [80, 166] width 49 height 16
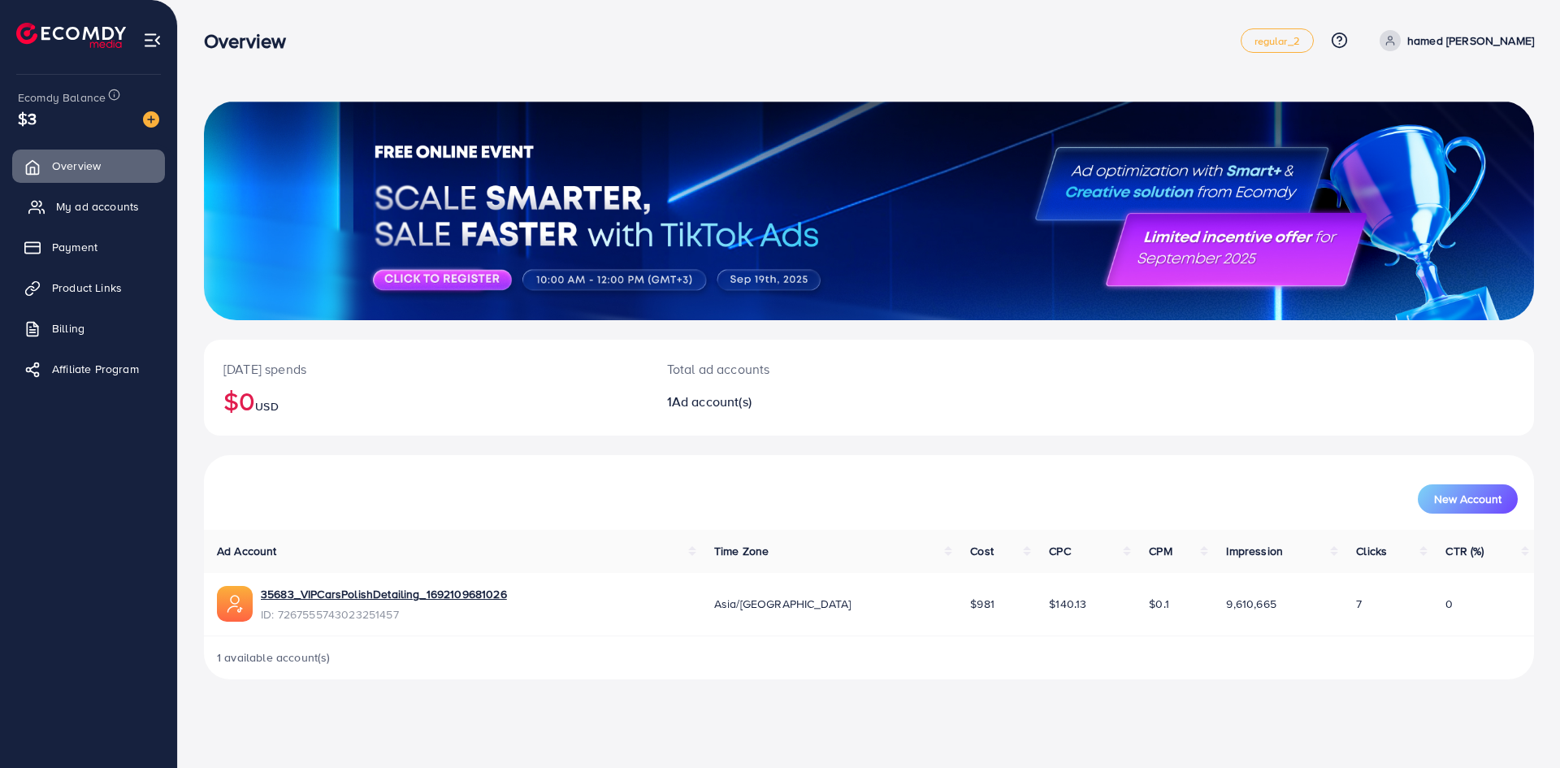
click at [100, 223] on link "My ad accounts" at bounding box center [88, 206] width 153 height 32
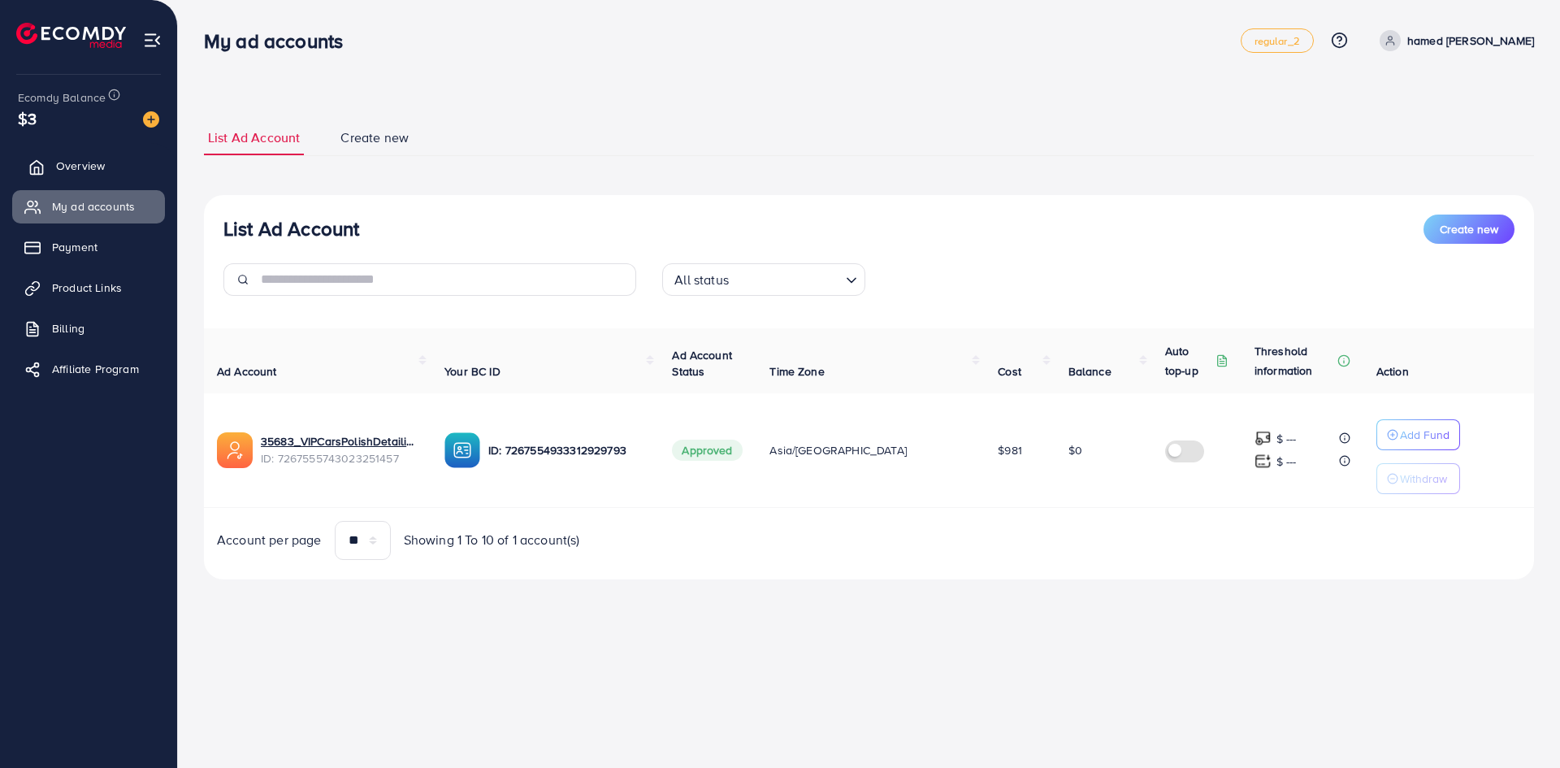
click at [102, 180] on link "Overview" at bounding box center [88, 165] width 153 height 32
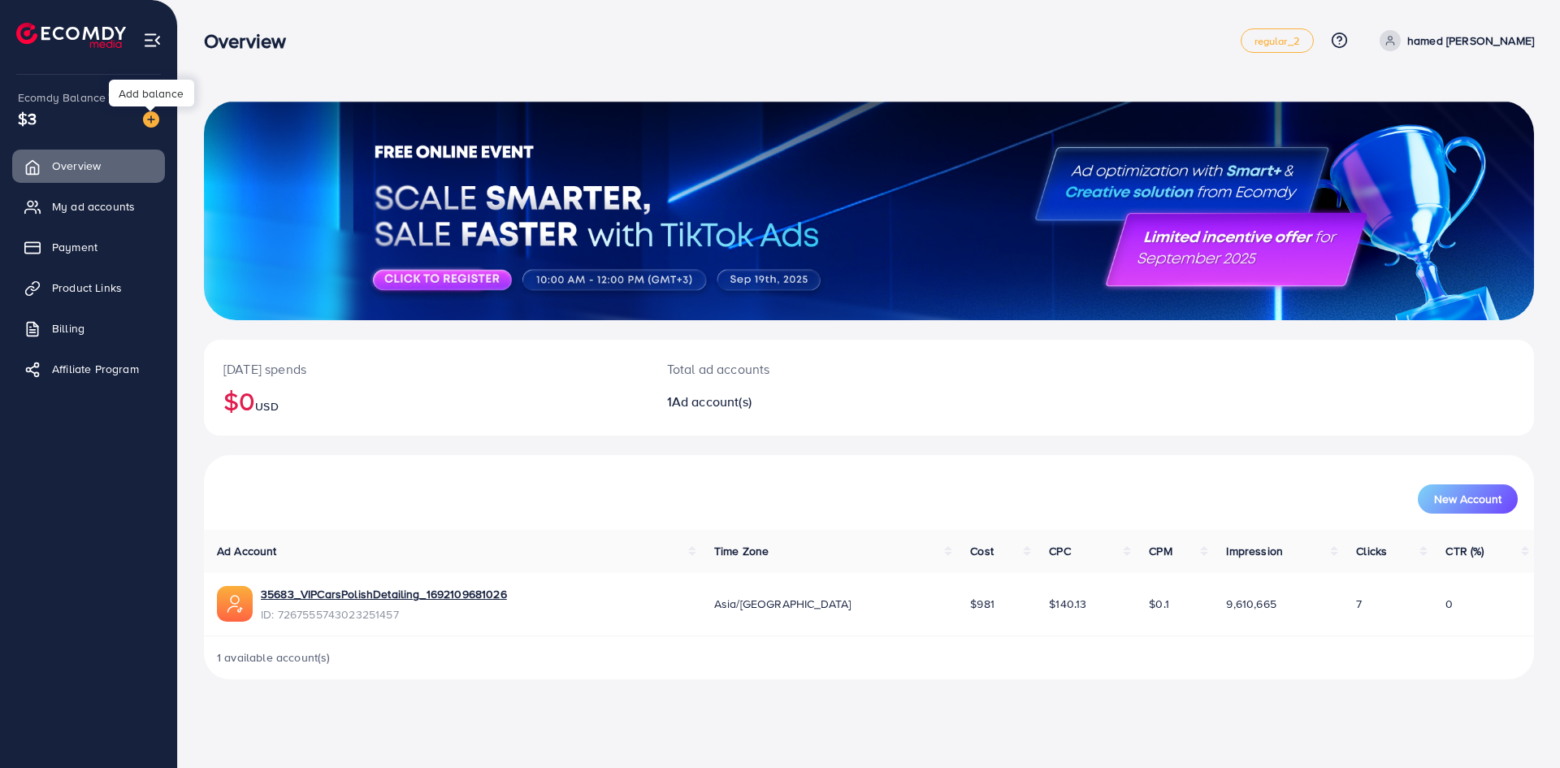
click img
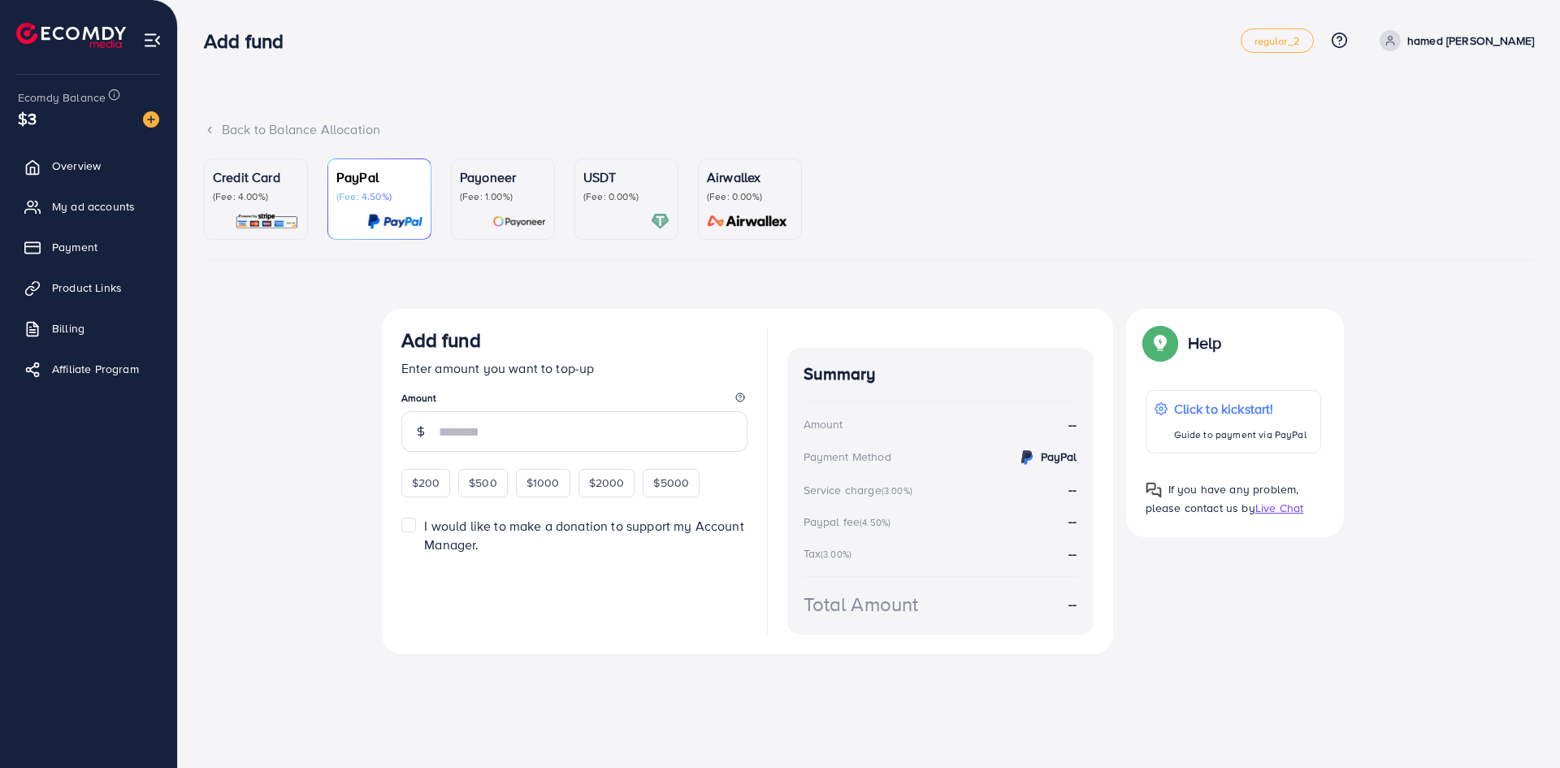
click p "Credit Card"
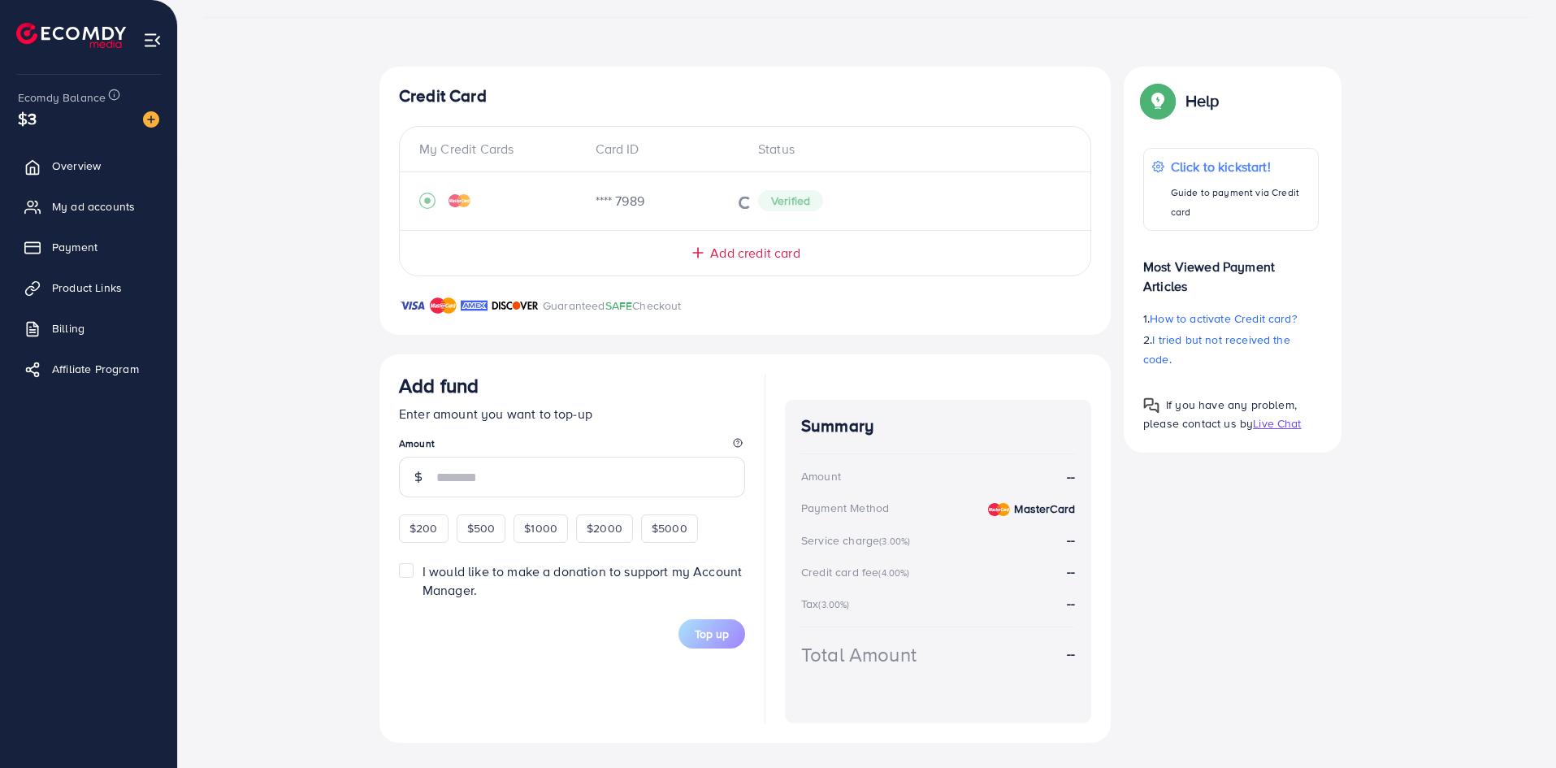
scroll to position [243, 0]
click span "$200"
type input "***"
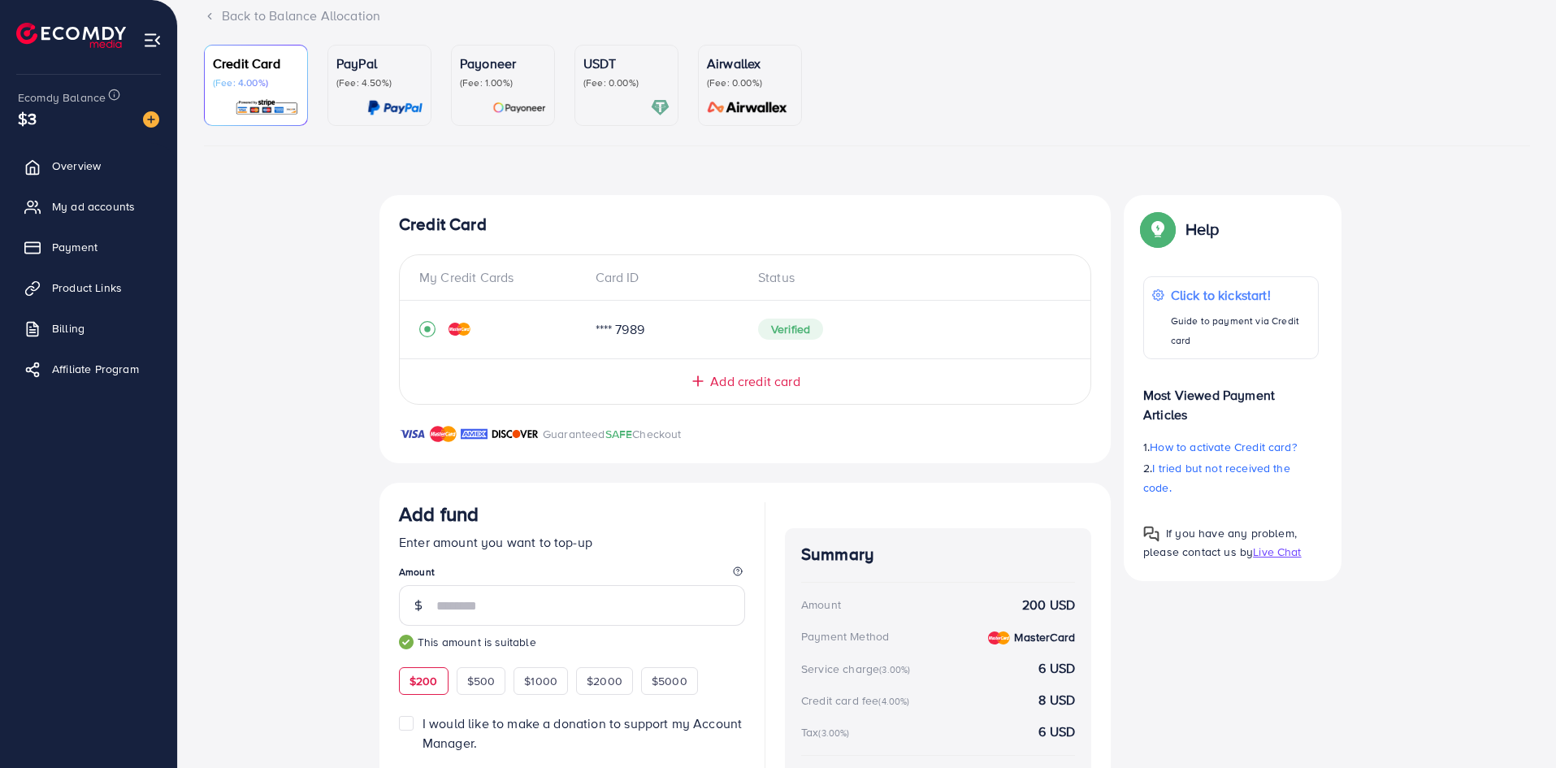
scroll to position [80, 0]
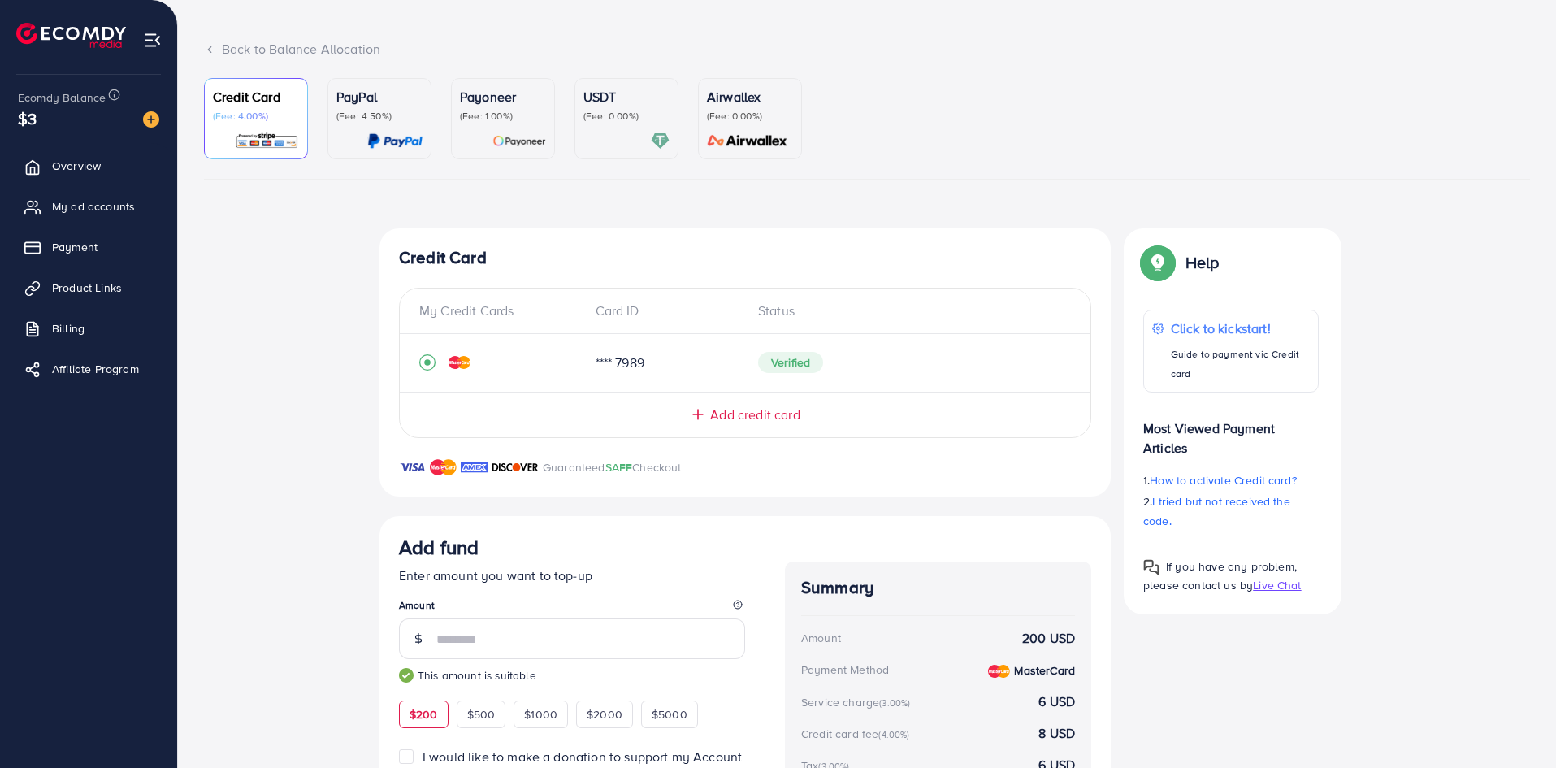
click p "(Fee: 1.00%)"
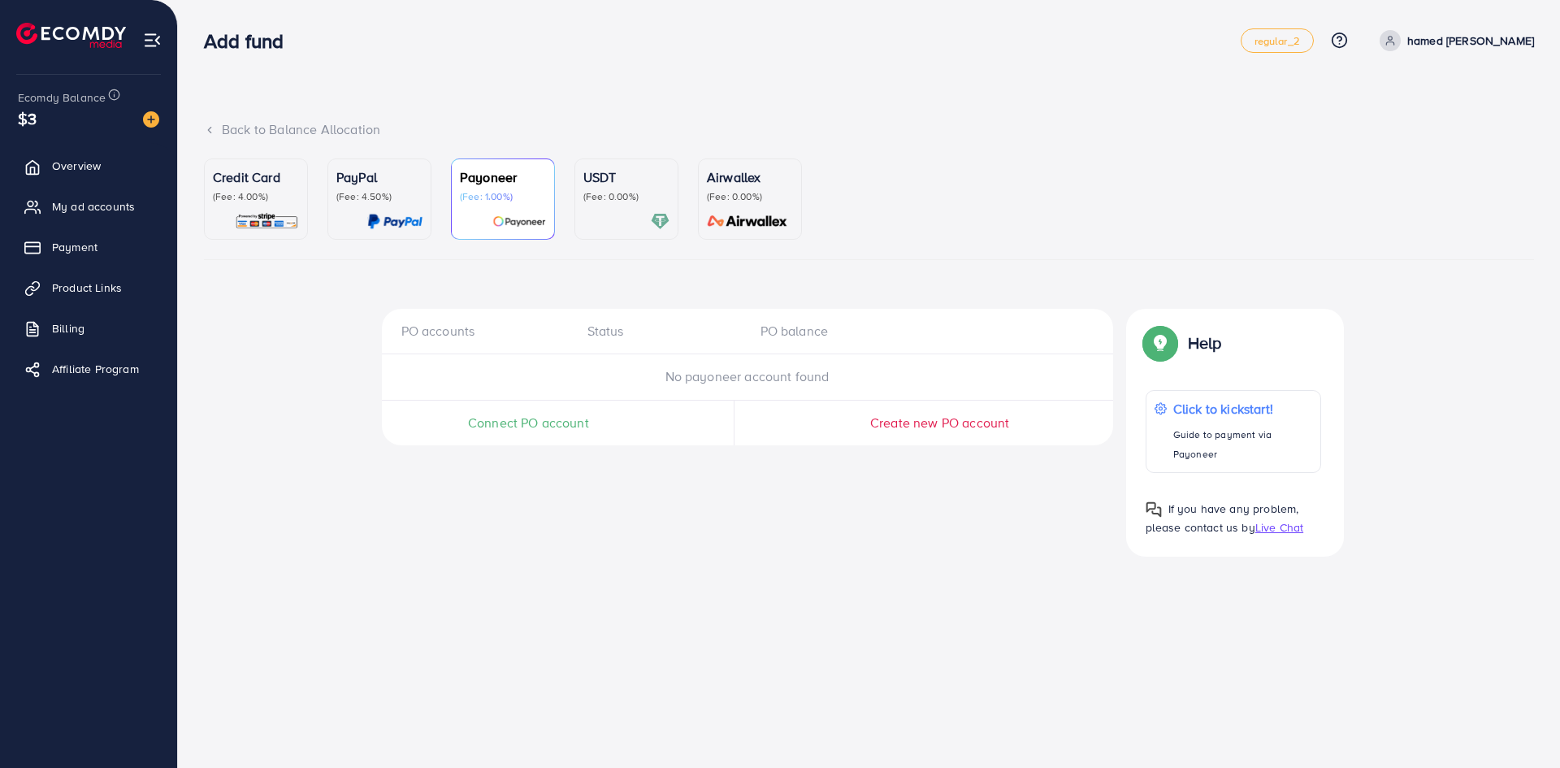
click p "Airwallex"
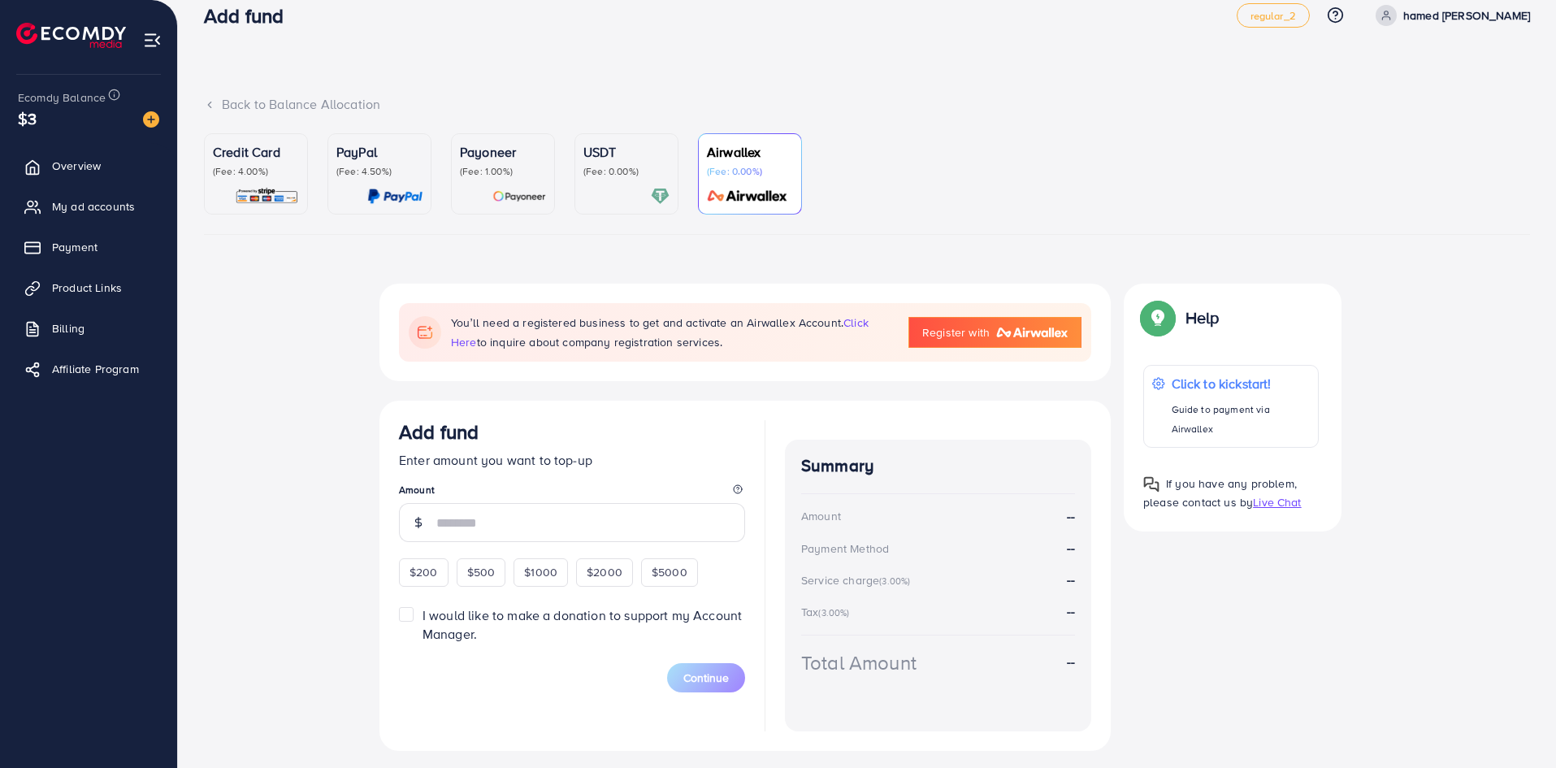
scroll to position [86, 0]
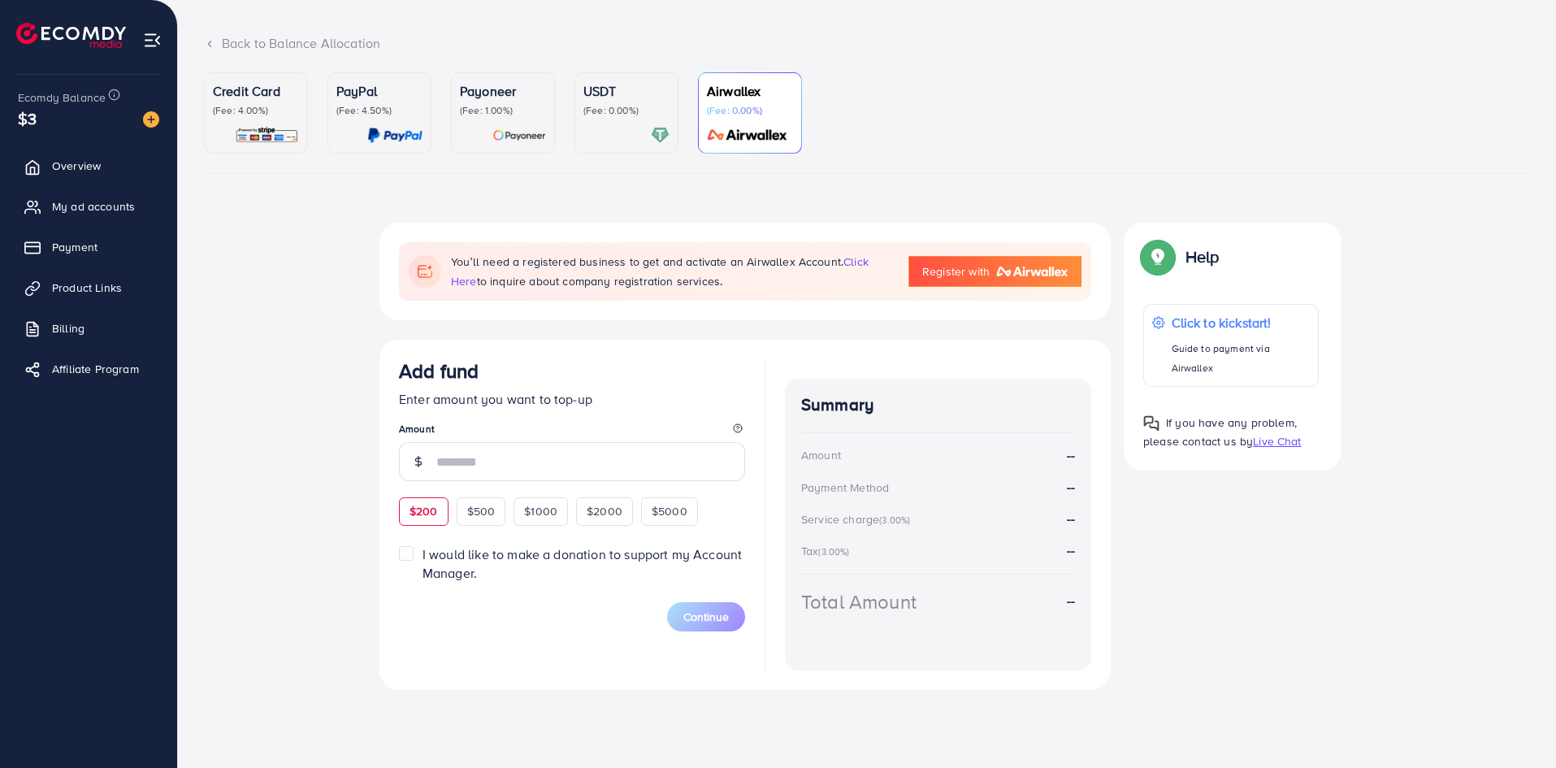
click span "$200"
type input "***"
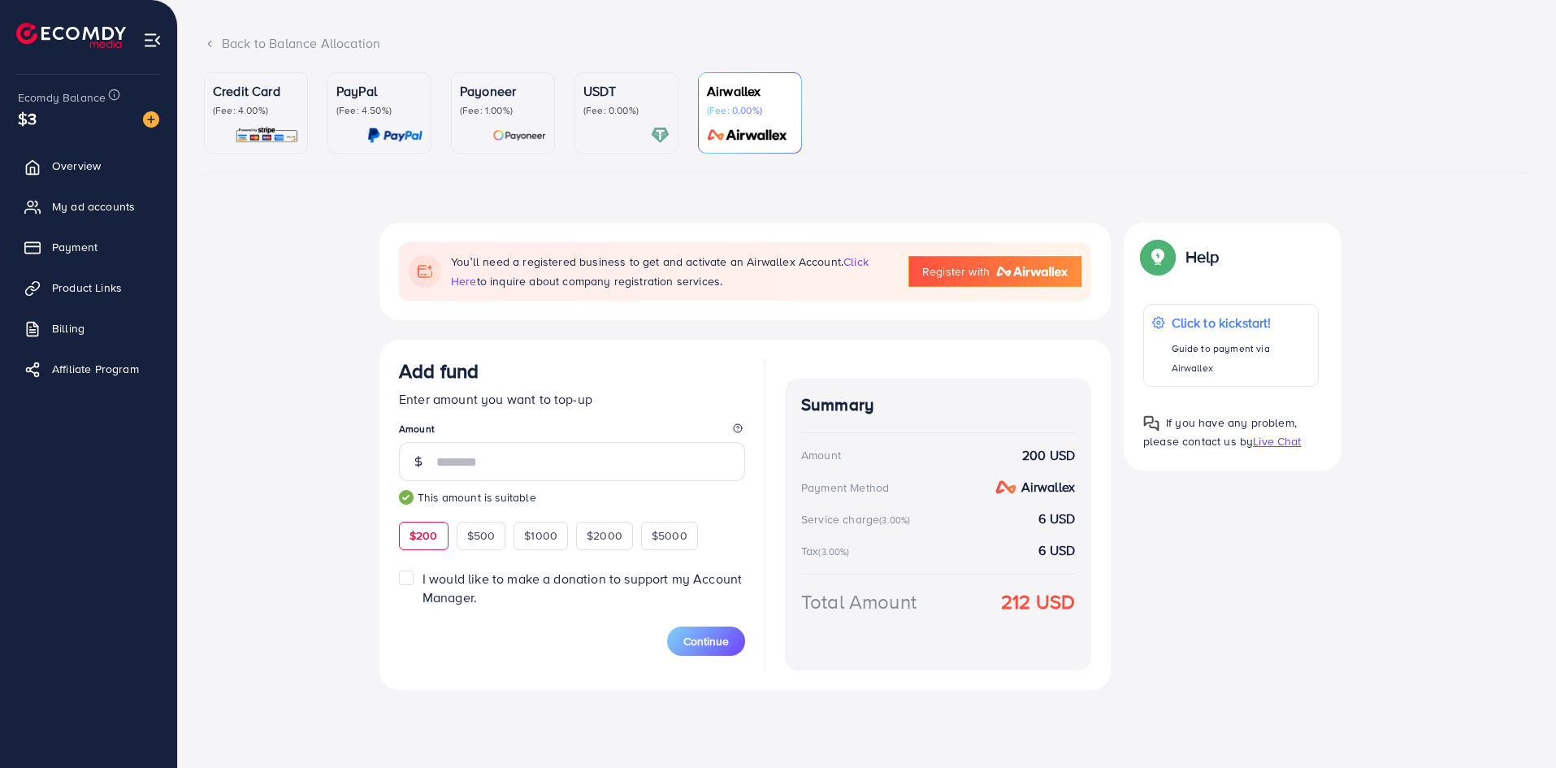
click p "USDT"
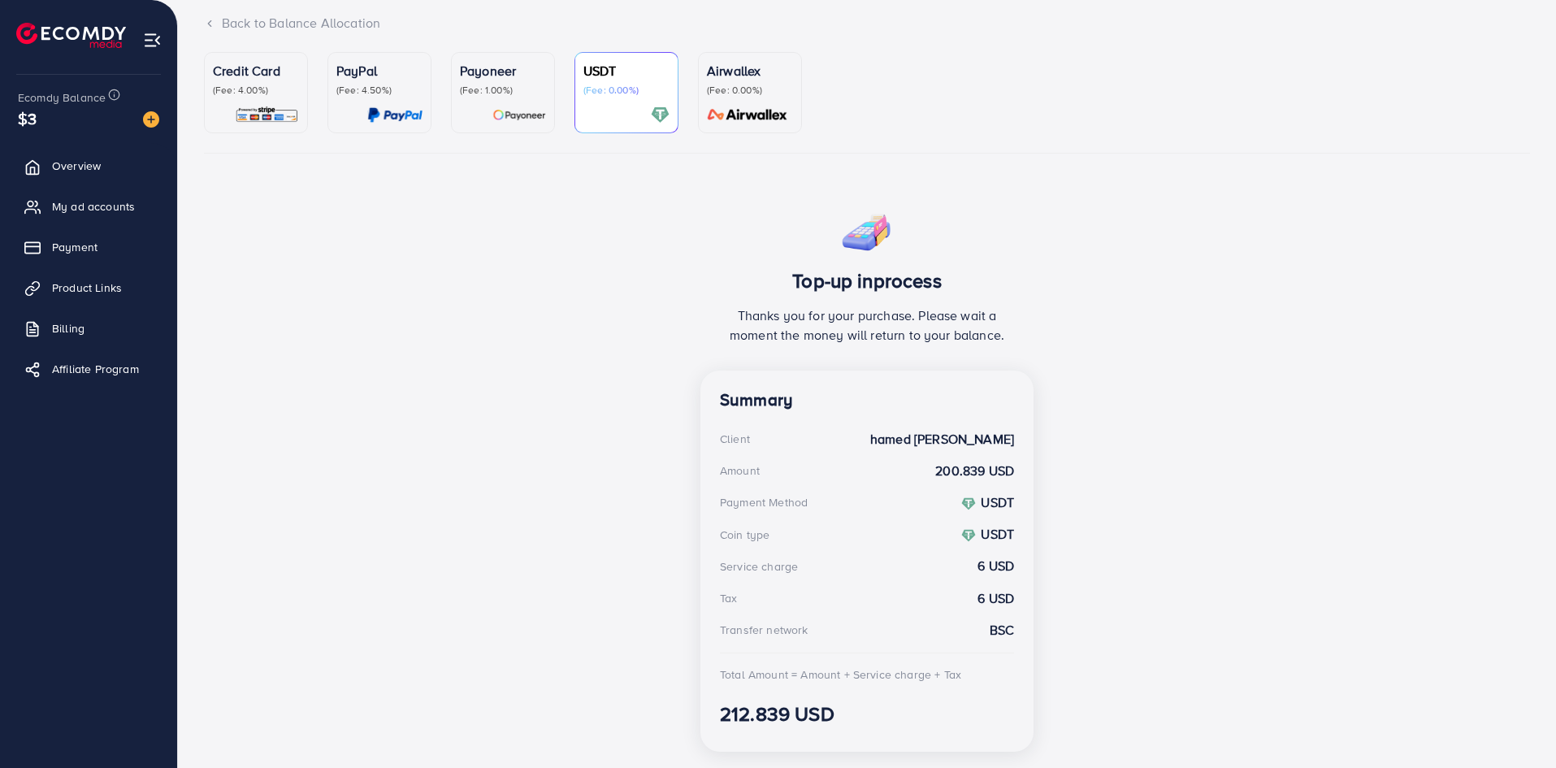
scroll to position [149, 0]
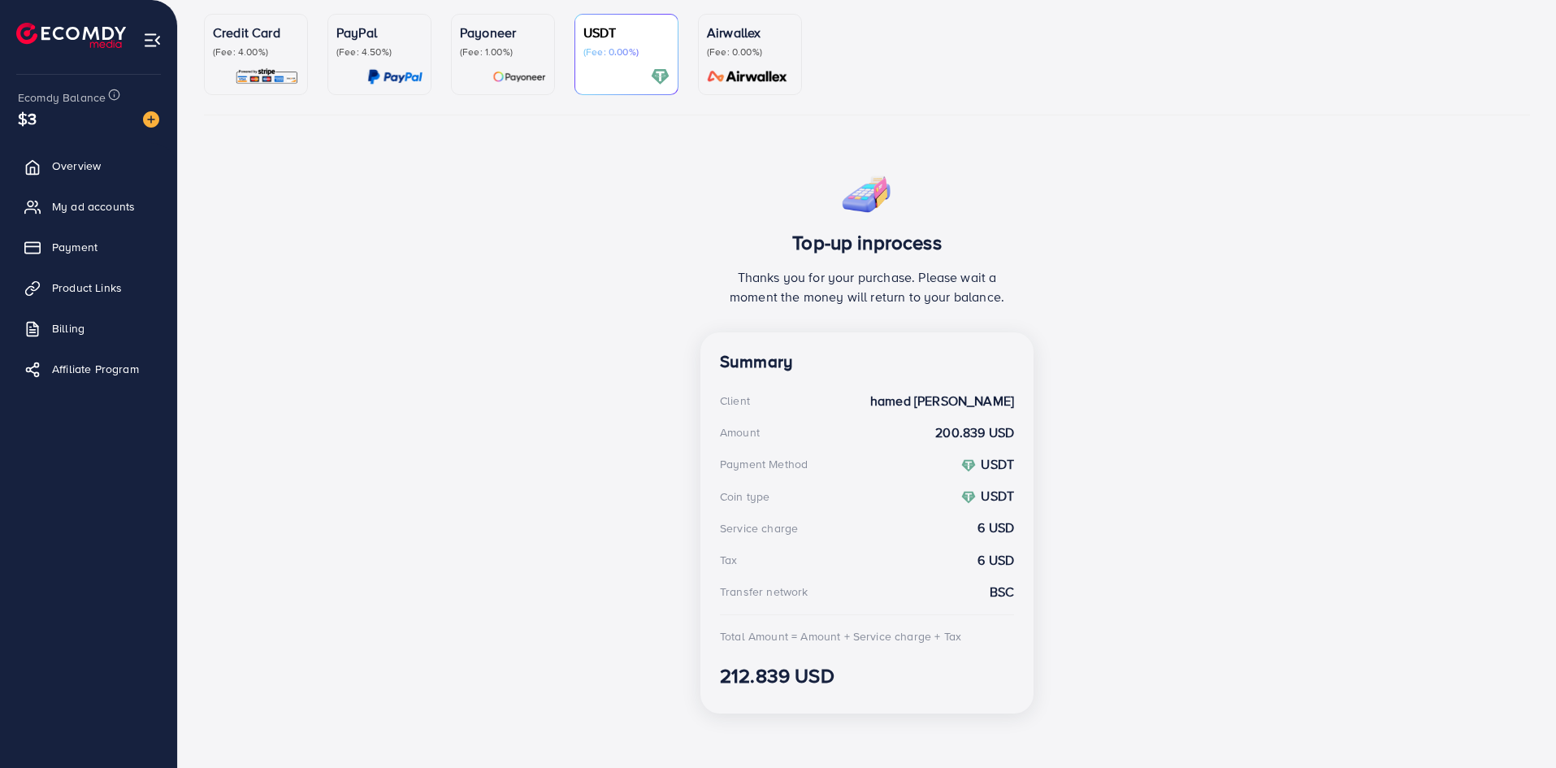
scroll to position [149, 0]
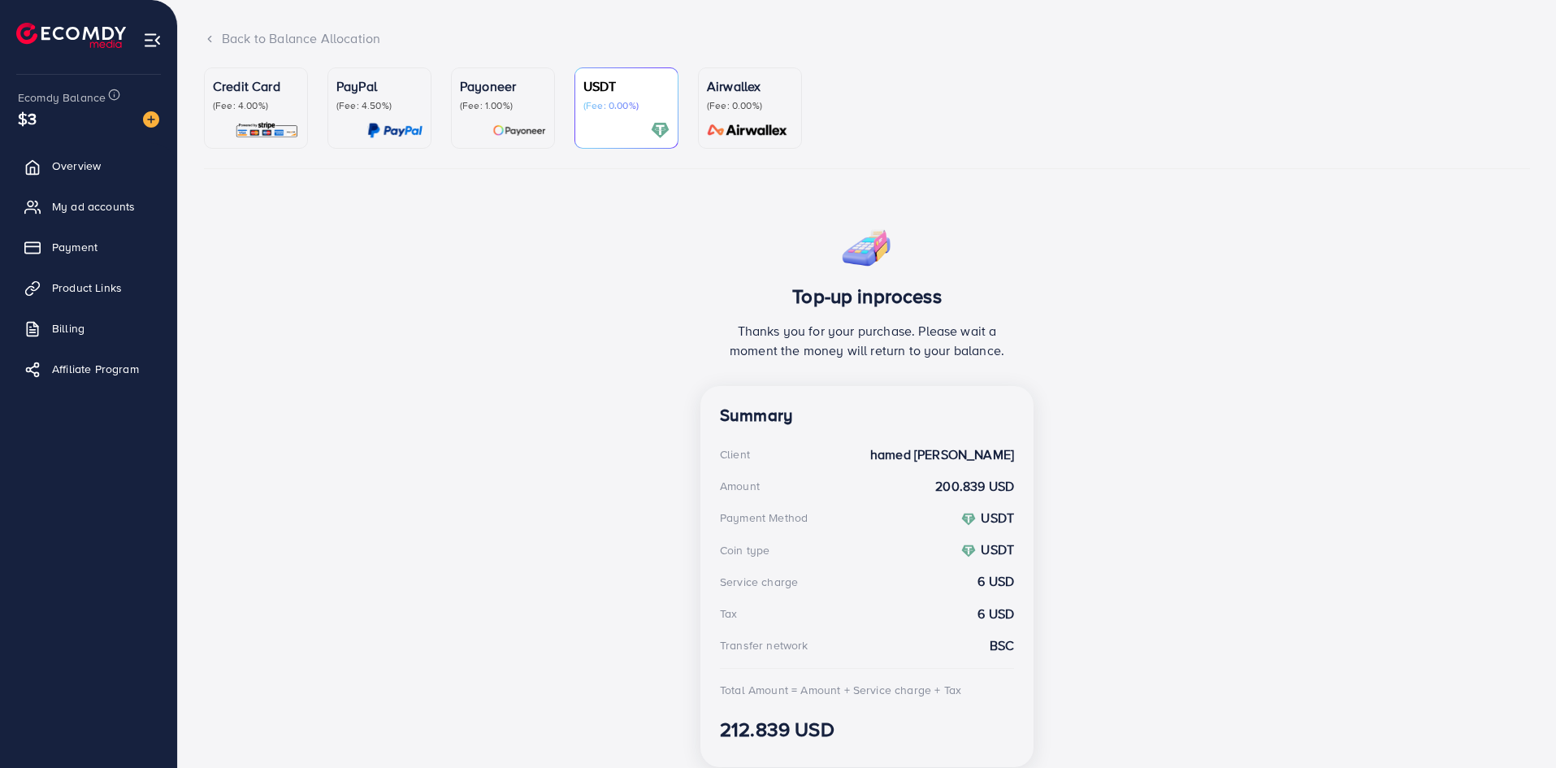
scroll to position [149, 0]
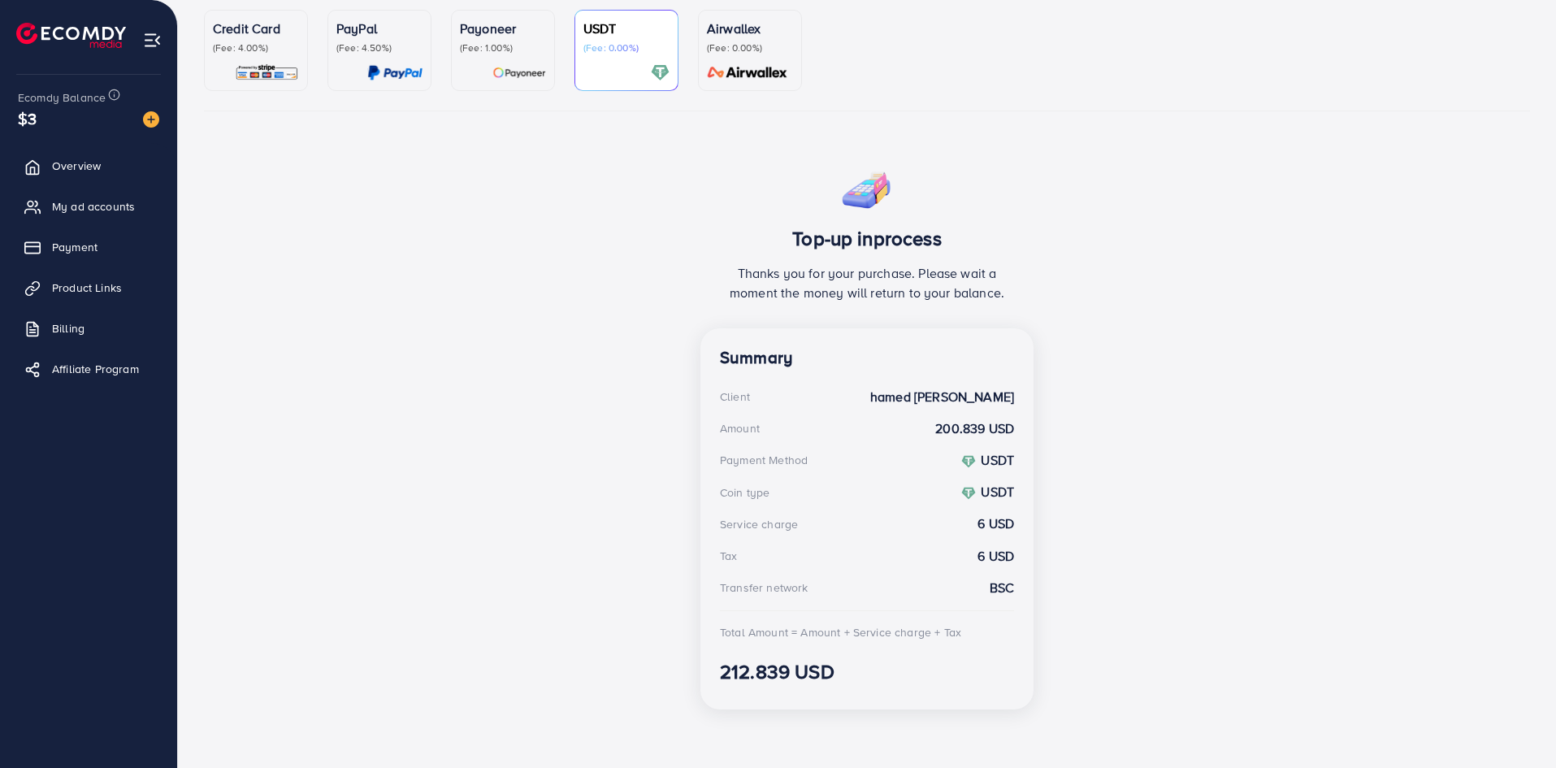
click at [786, 675] on h3 "212.839 USD" at bounding box center [867, 672] width 294 height 24
click at [689, 506] on div "Top-up inprocess Thanks you for your purchase. Please wait a moment the money w…" at bounding box center [867, 441] width 1326 height 562
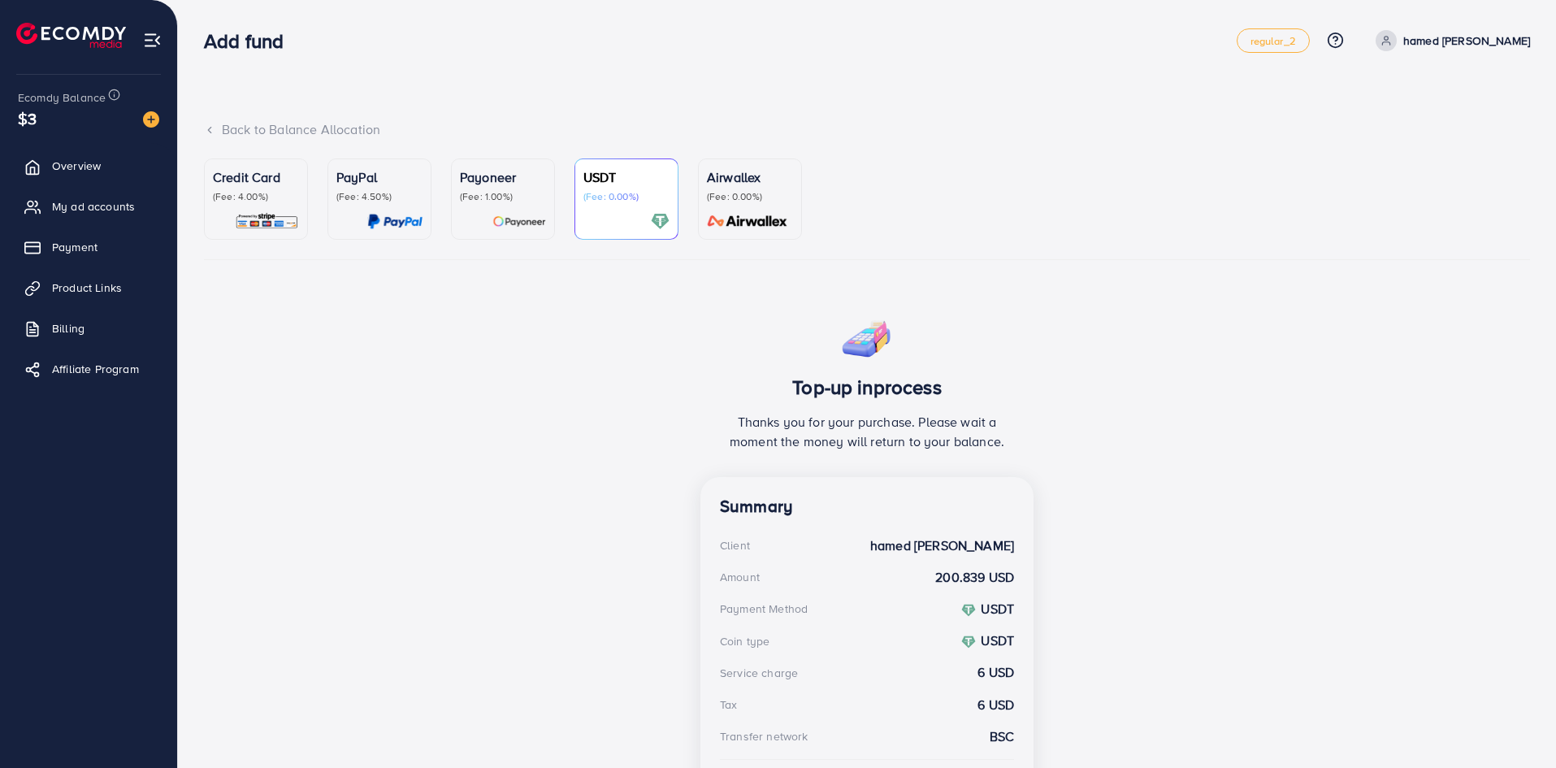
click at [709, 203] on p "(Fee: 0.00%)" at bounding box center [750, 196] width 86 height 13
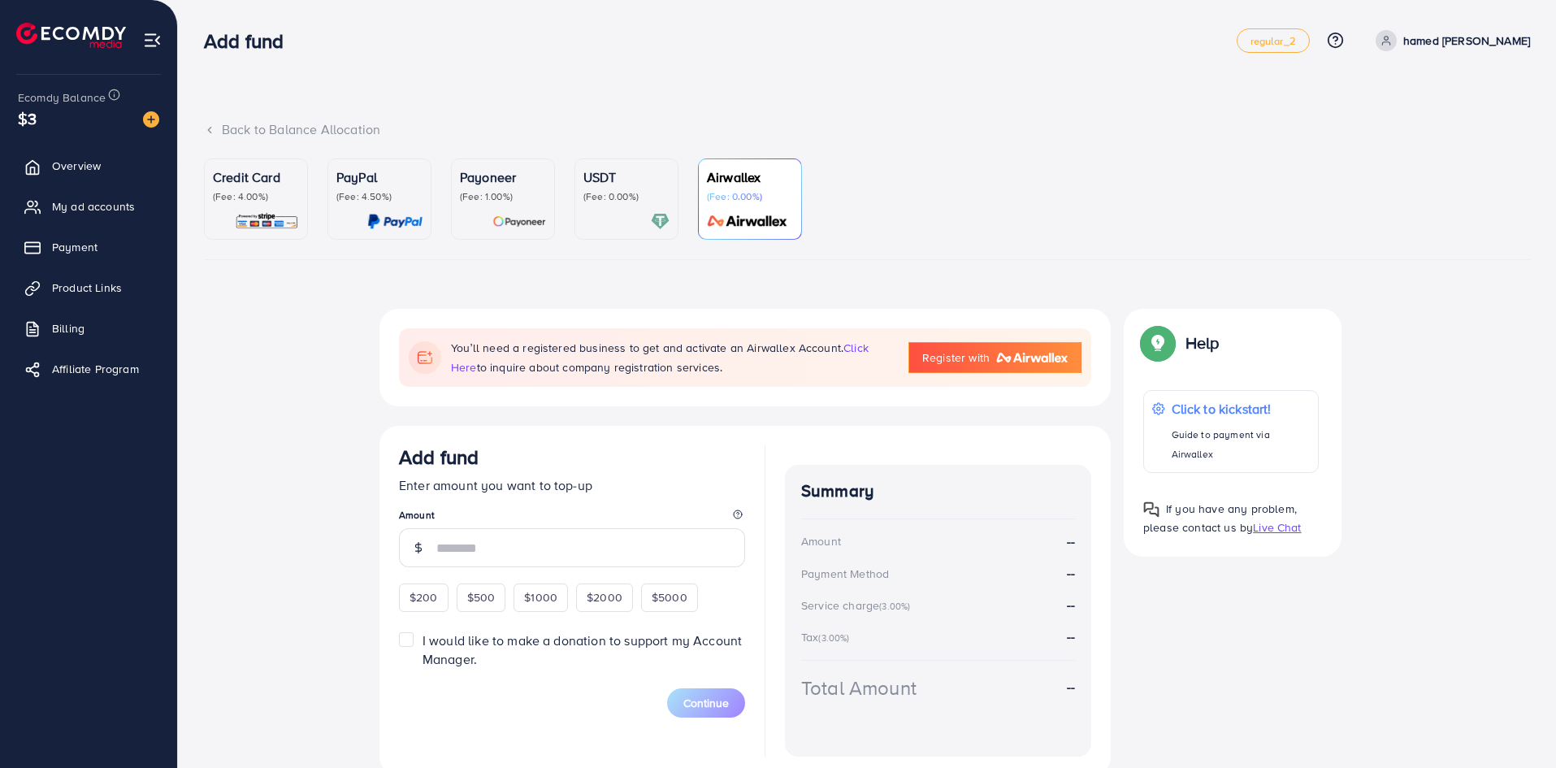
click at [628, 187] on p "USDT" at bounding box center [626, 176] width 86 height 19
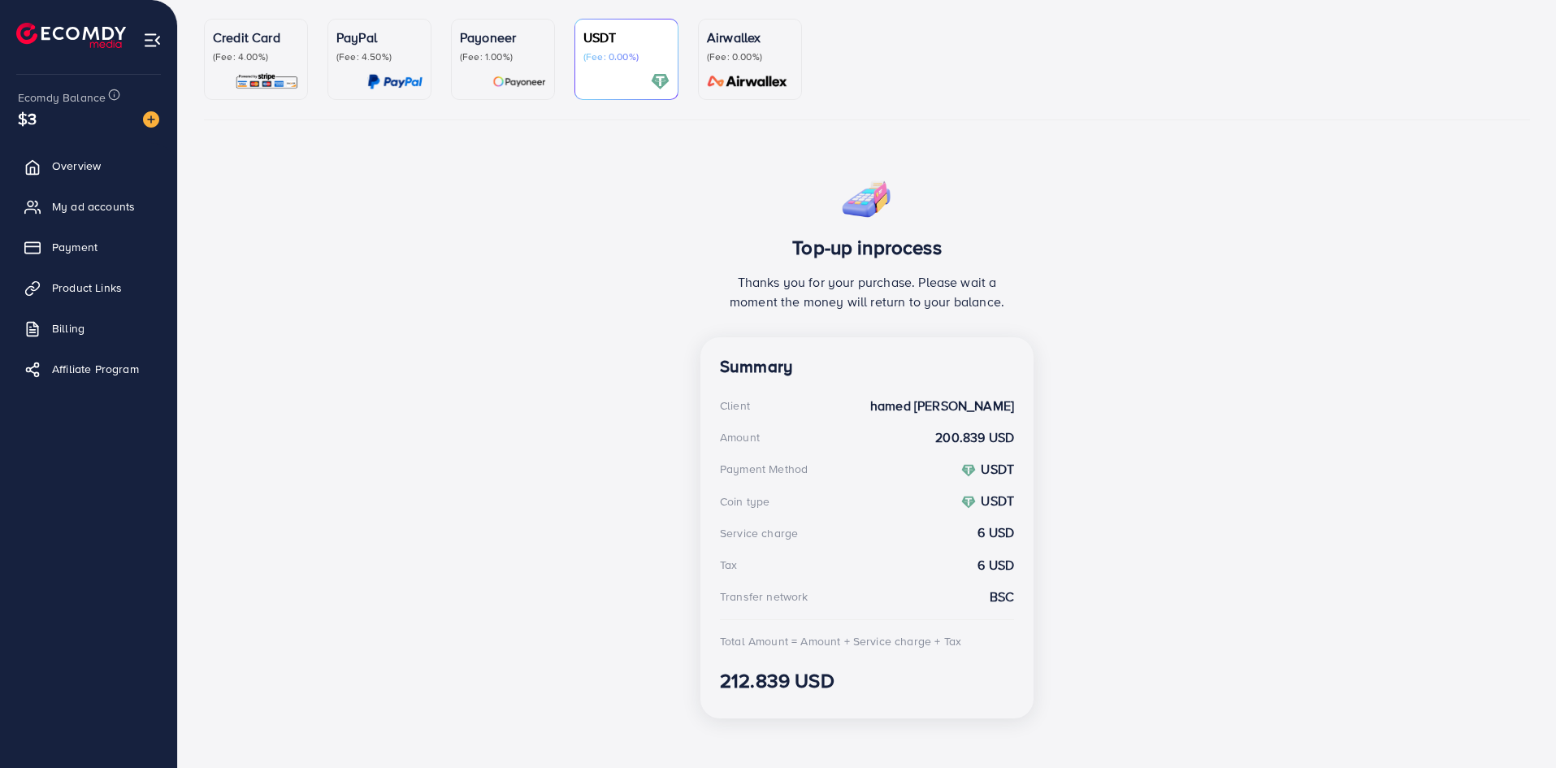
scroll to position [149, 0]
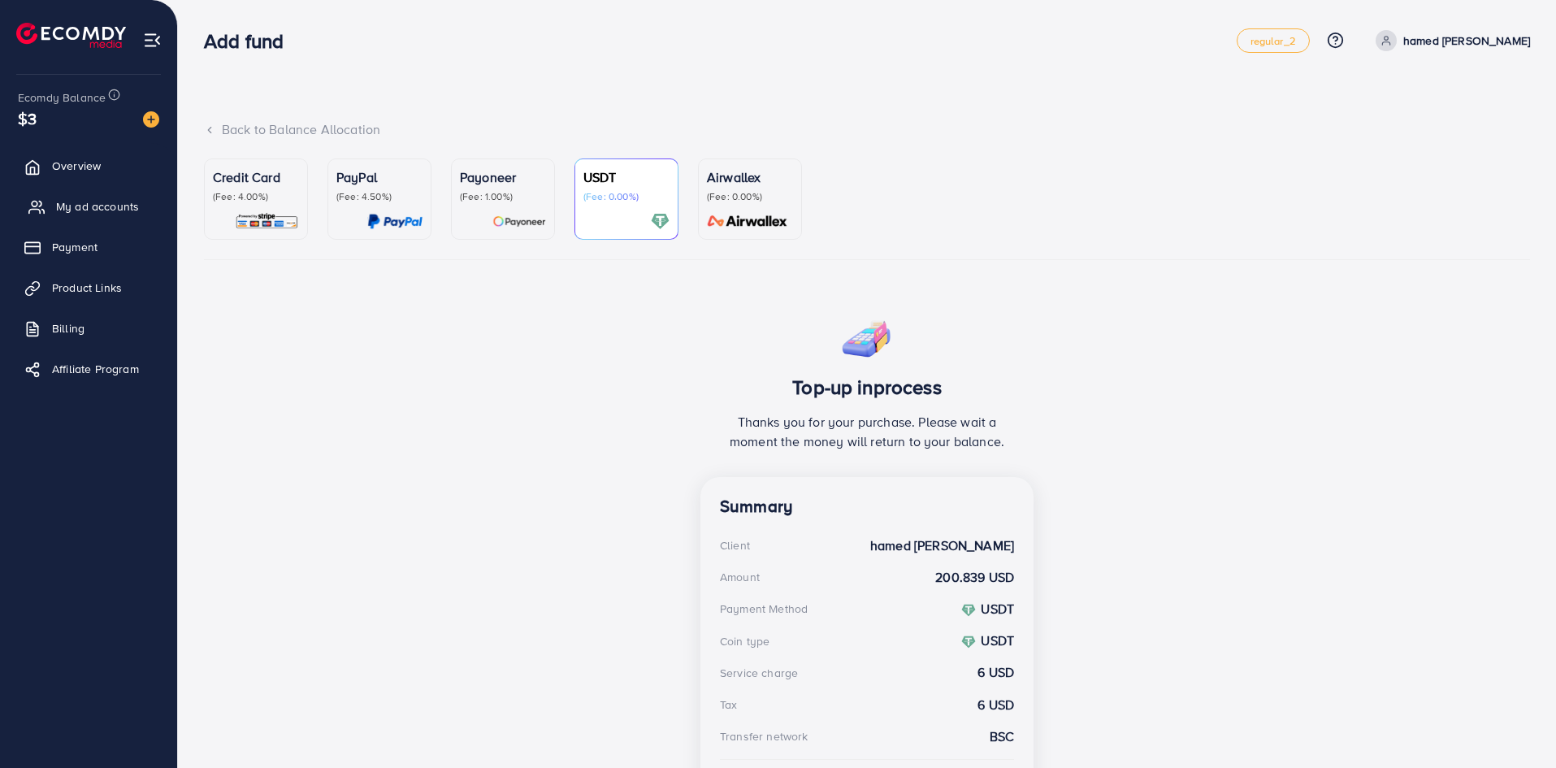
click at [60, 212] on span "My ad accounts" at bounding box center [97, 206] width 83 height 16
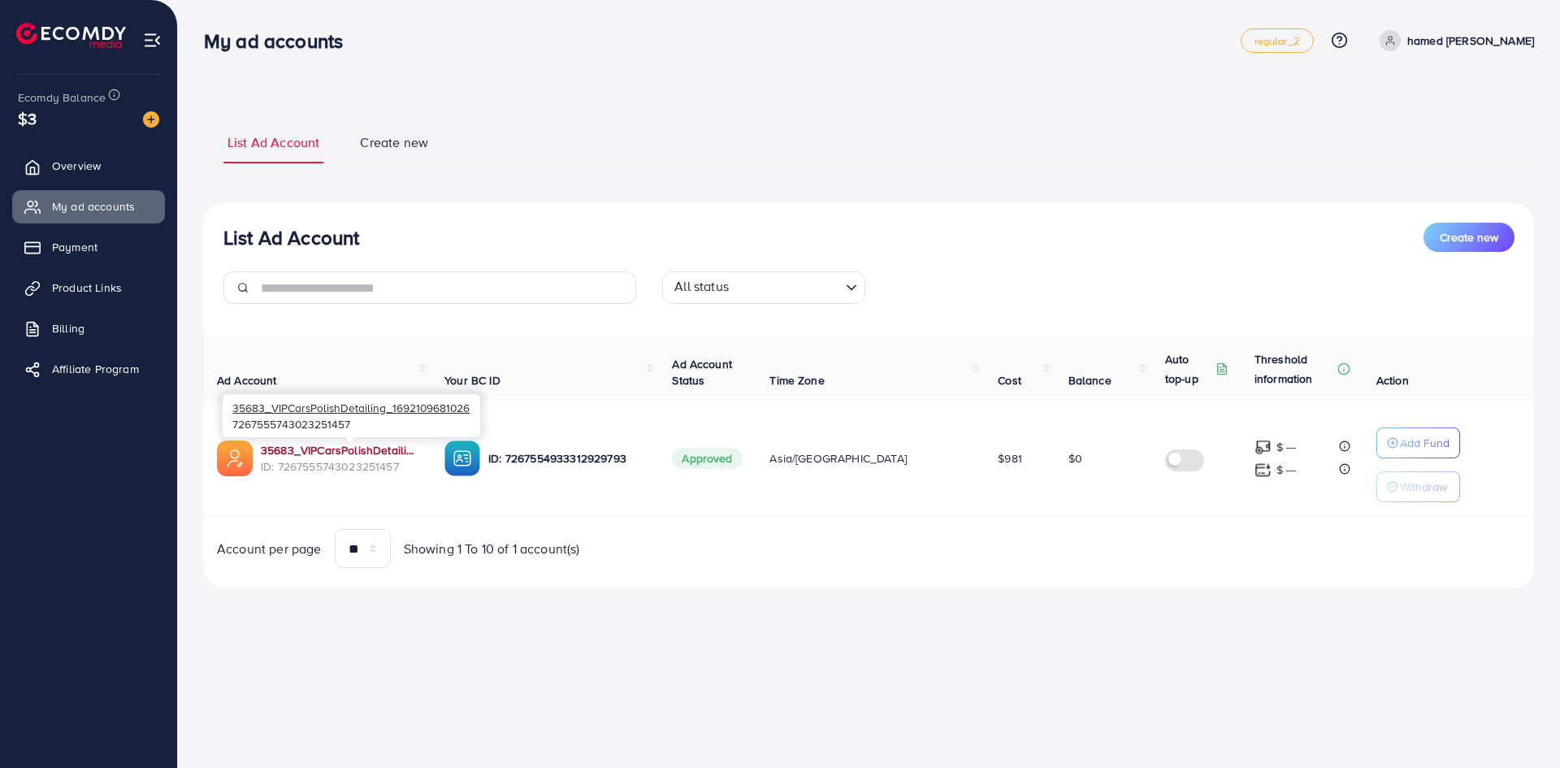
click at [366, 451] on link "35683_VIPCarsPolishDetailing_1692109681026" at bounding box center [340, 450] width 158 height 16
